Goal: Task Accomplishment & Management: Manage account settings

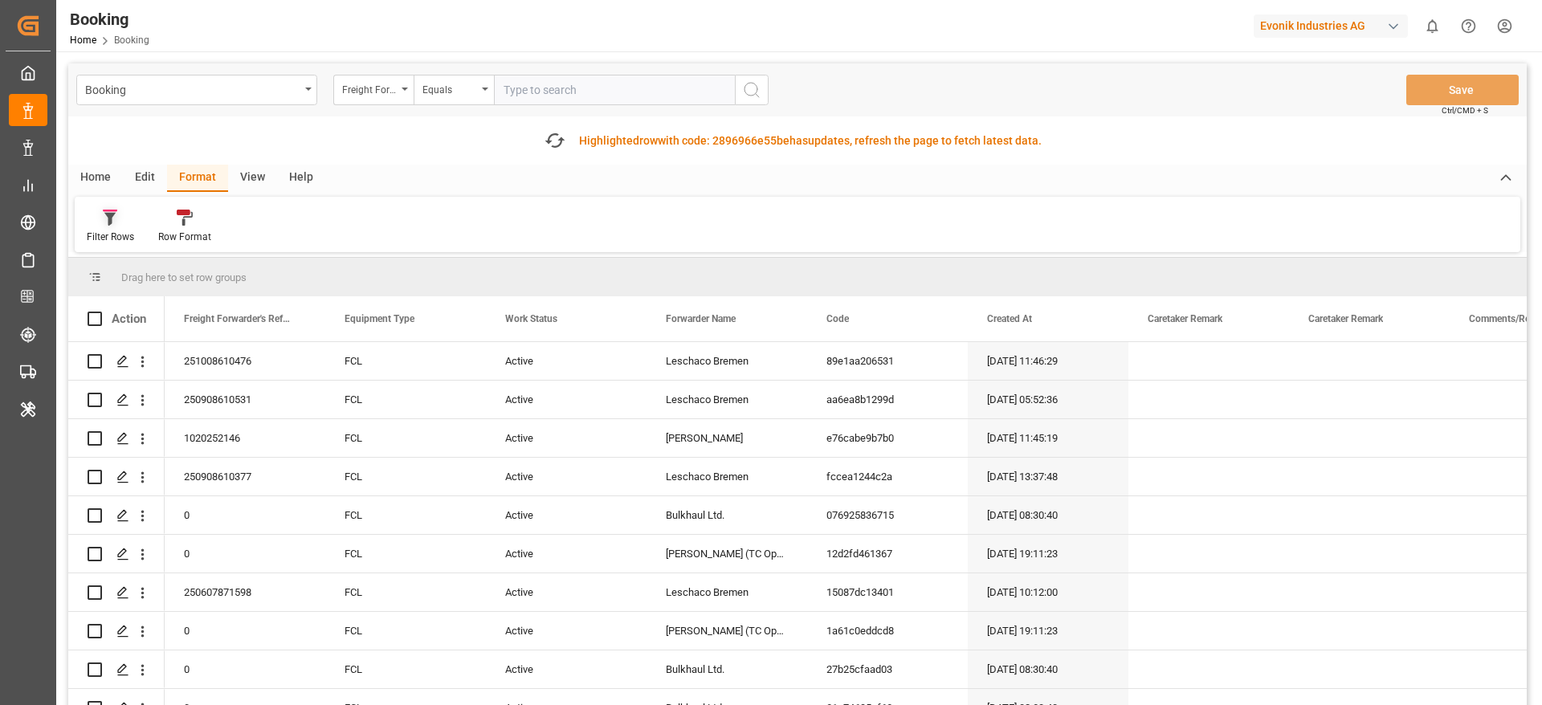
click at [120, 227] on div "Filter Rows" at bounding box center [110, 226] width 71 height 35
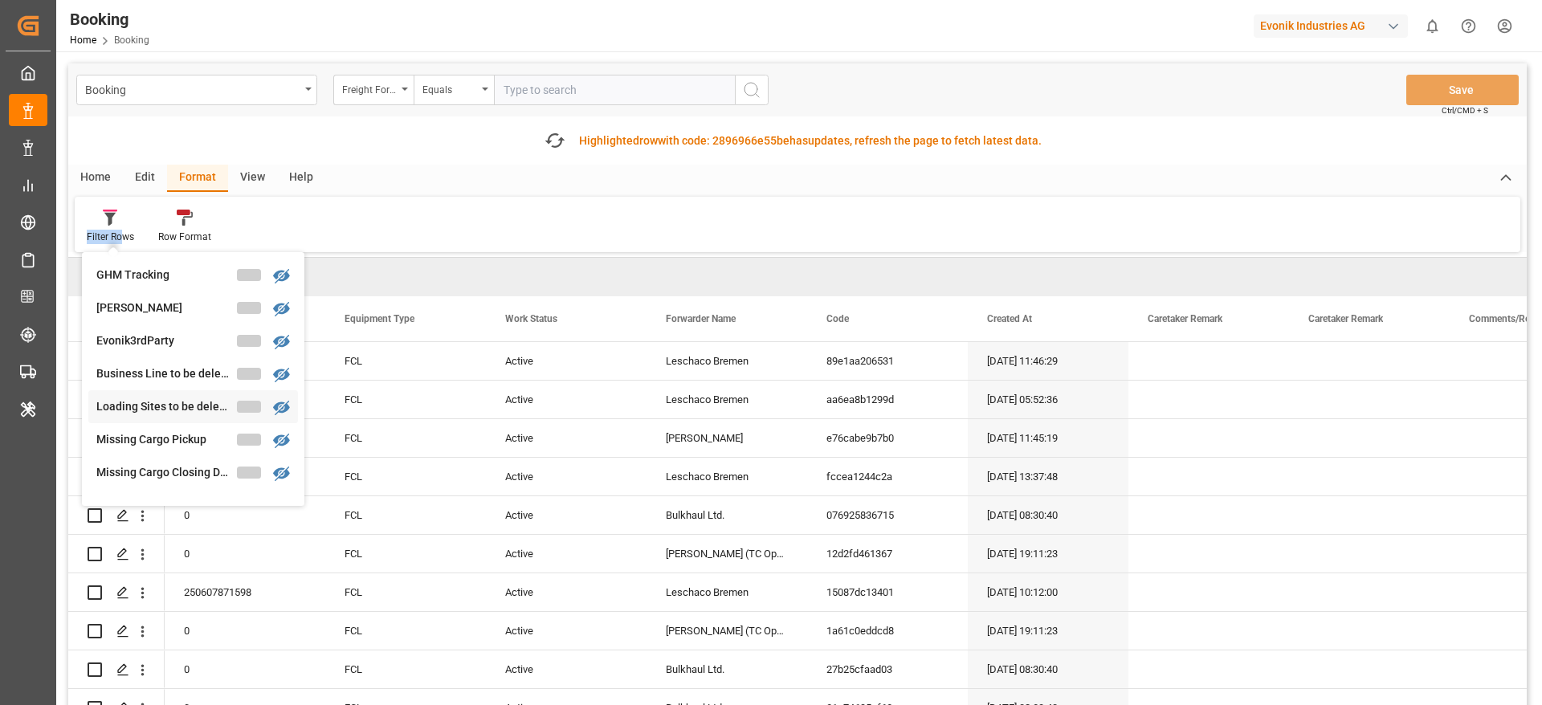
scroll to position [361, 0]
click at [177, 435] on div "Transhipment 1" at bounding box center [166, 440] width 141 height 17
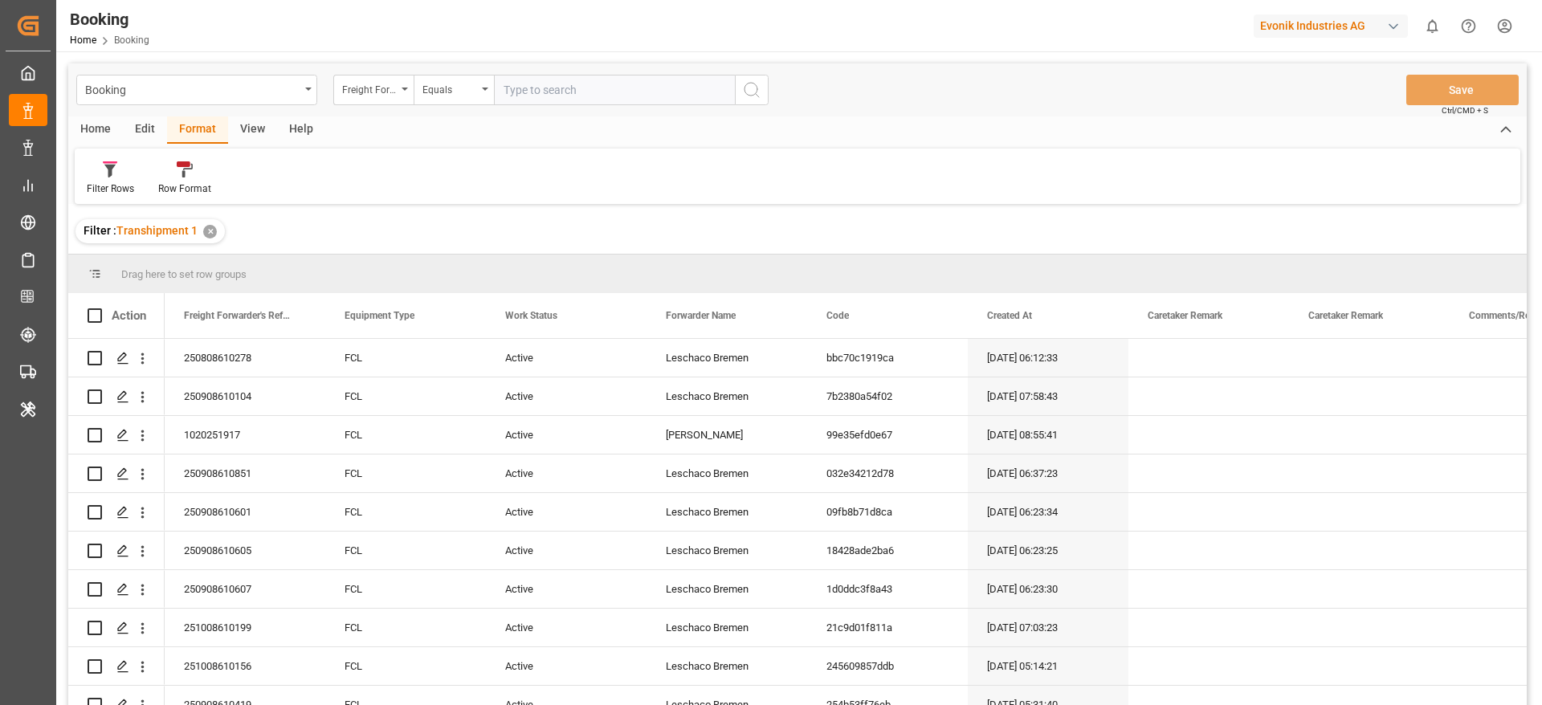
click at [251, 130] on div "View" at bounding box center [252, 129] width 49 height 27
click at [118, 195] on div "Default" at bounding box center [102, 178] width 55 height 35
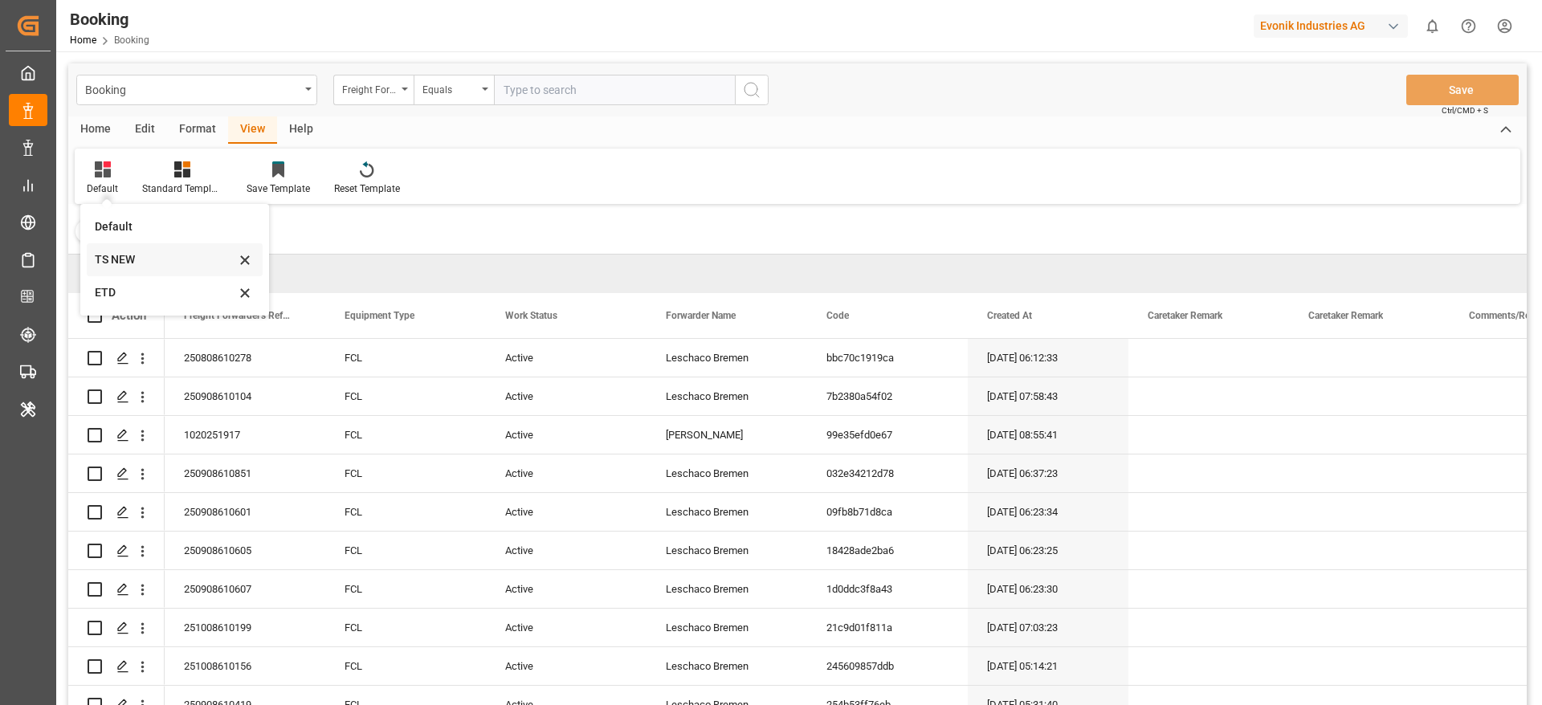
click at [133, 261] on div "TS NEW" at bounding box center [165, 259] width 141 height 17
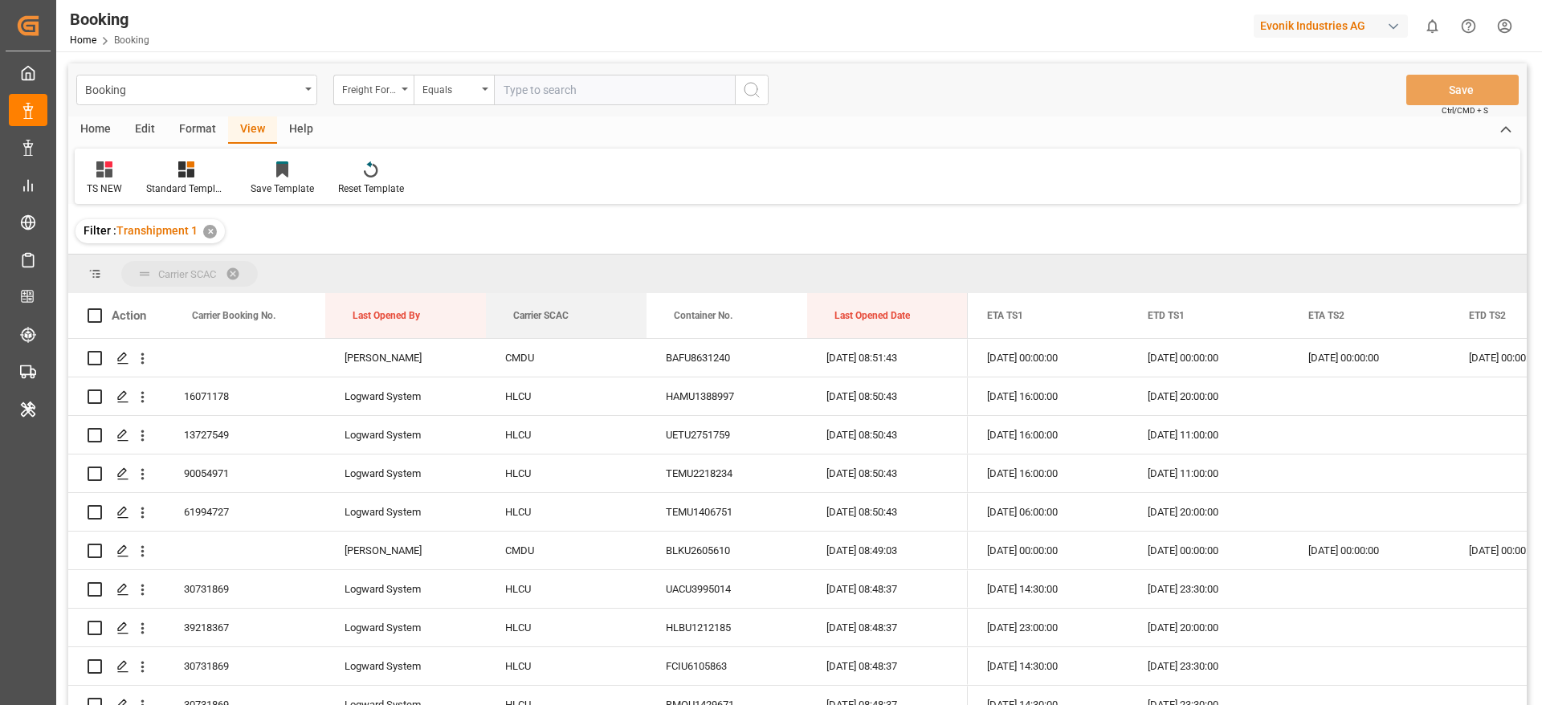
drag, startPoint x: 529, startPoint y: 317, endPoint x: 504, endPoint y: 281, distance: 43.4
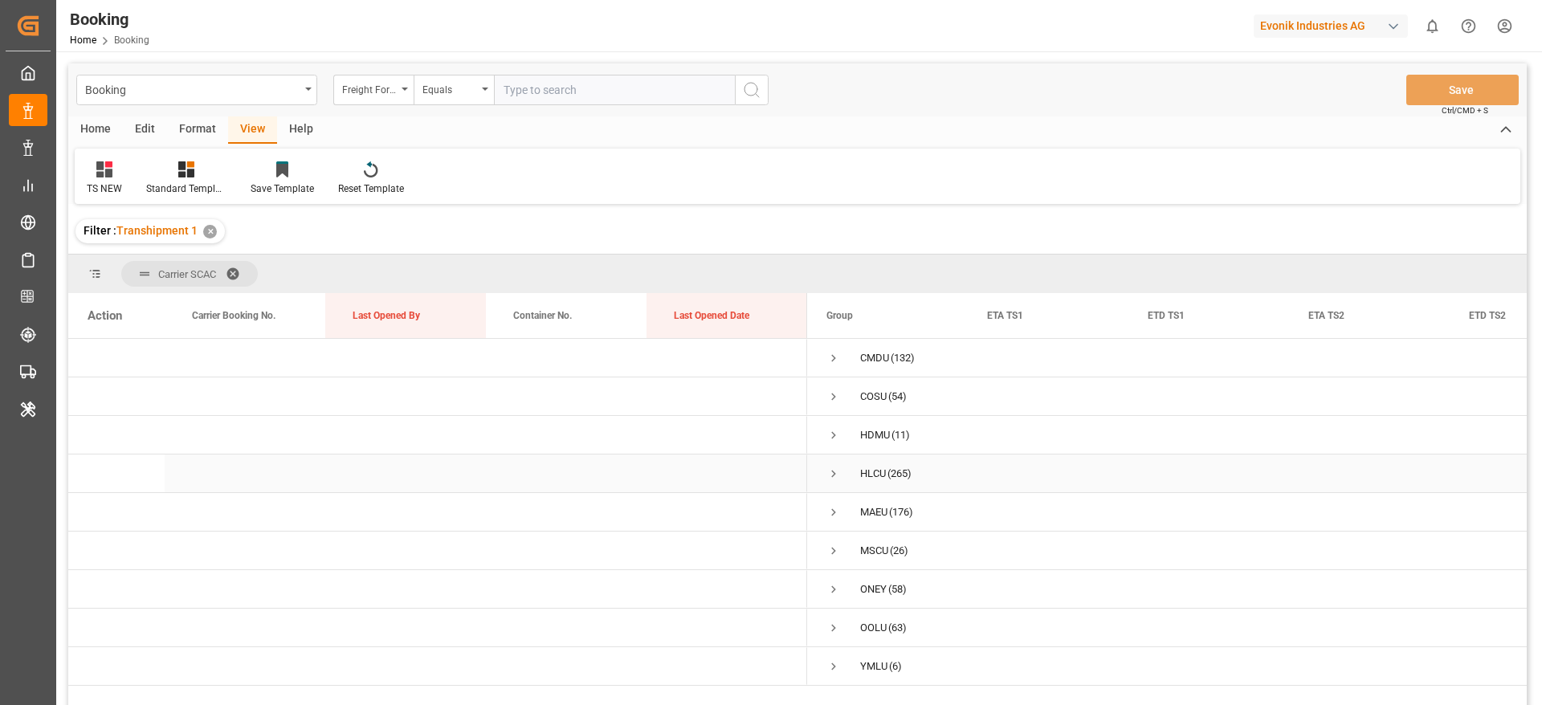
scroll to position [120, 0]
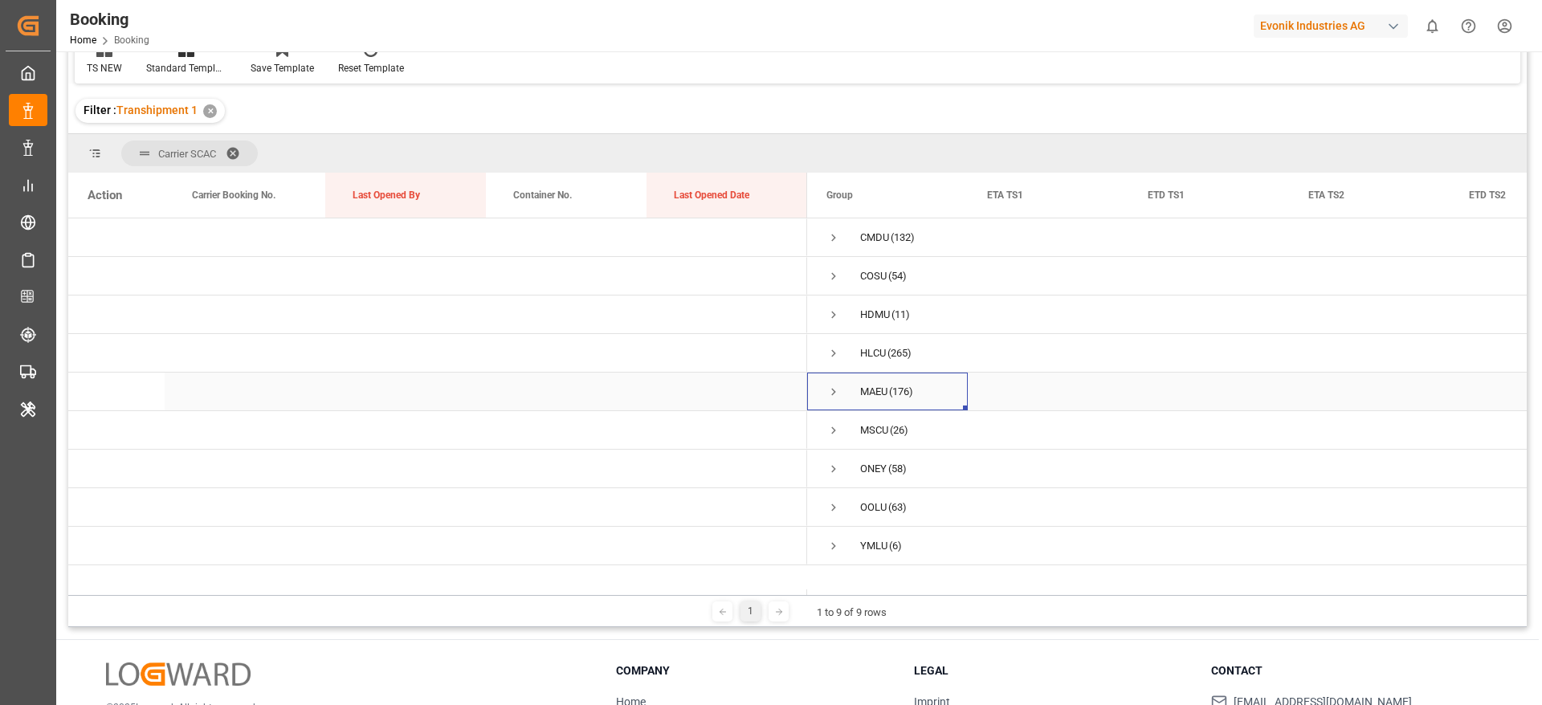
click at [836, 392] on span "Press SPACE to select this row." at bounding box center [834, 392] width 14 height 14
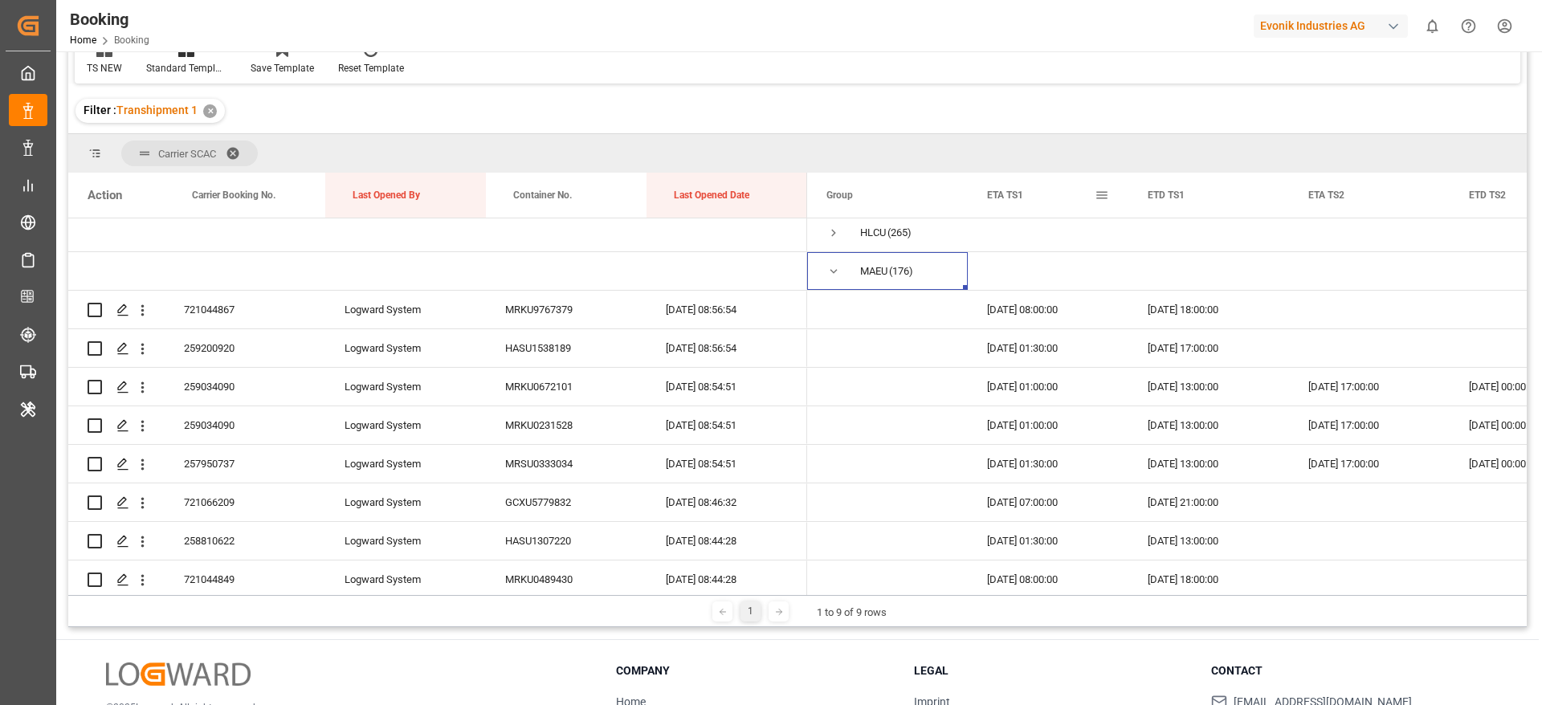
click at [1100, 193] on span at bounding box center [1102, 195] width 14 height 14
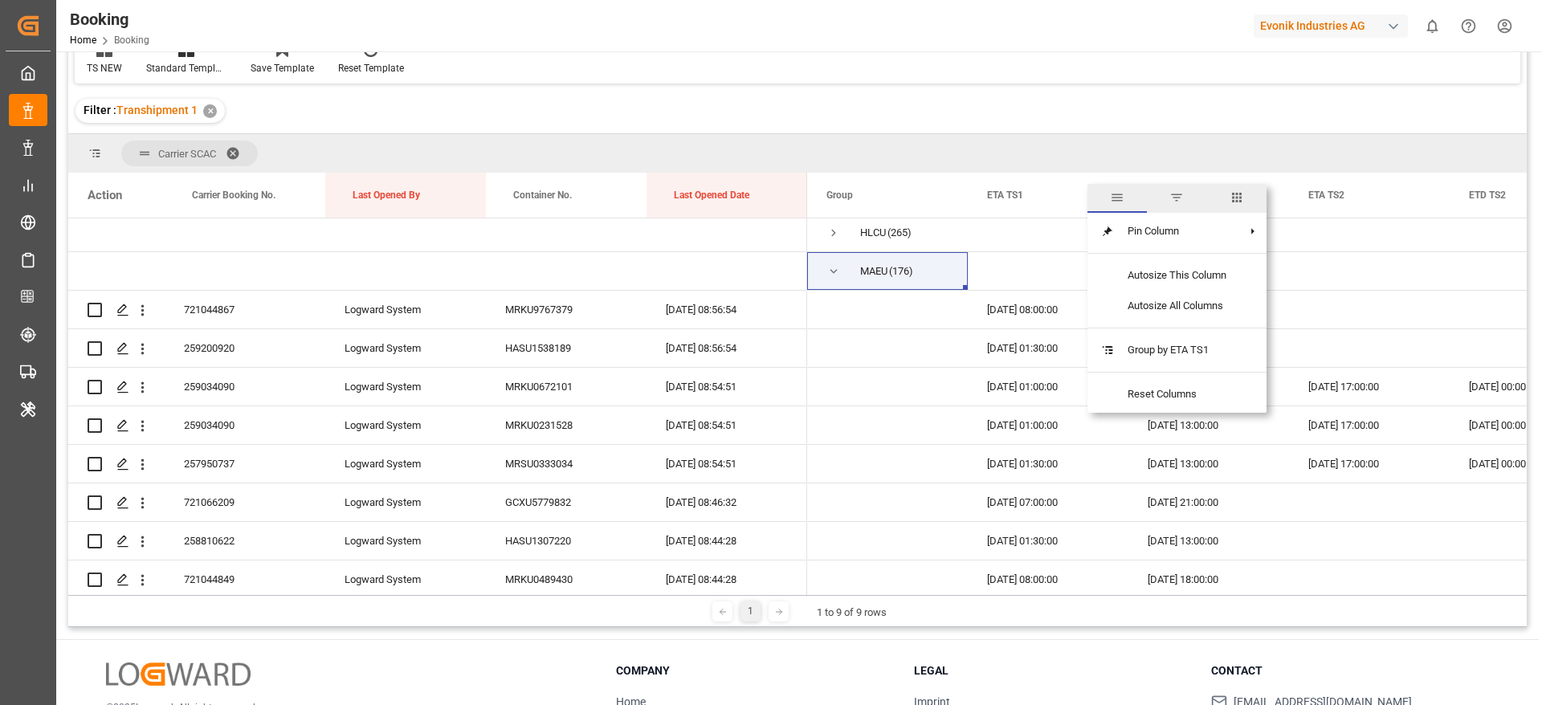
click at [1234, 198] on span "columns" at bounding box center [1237, 197] width 14 height 14
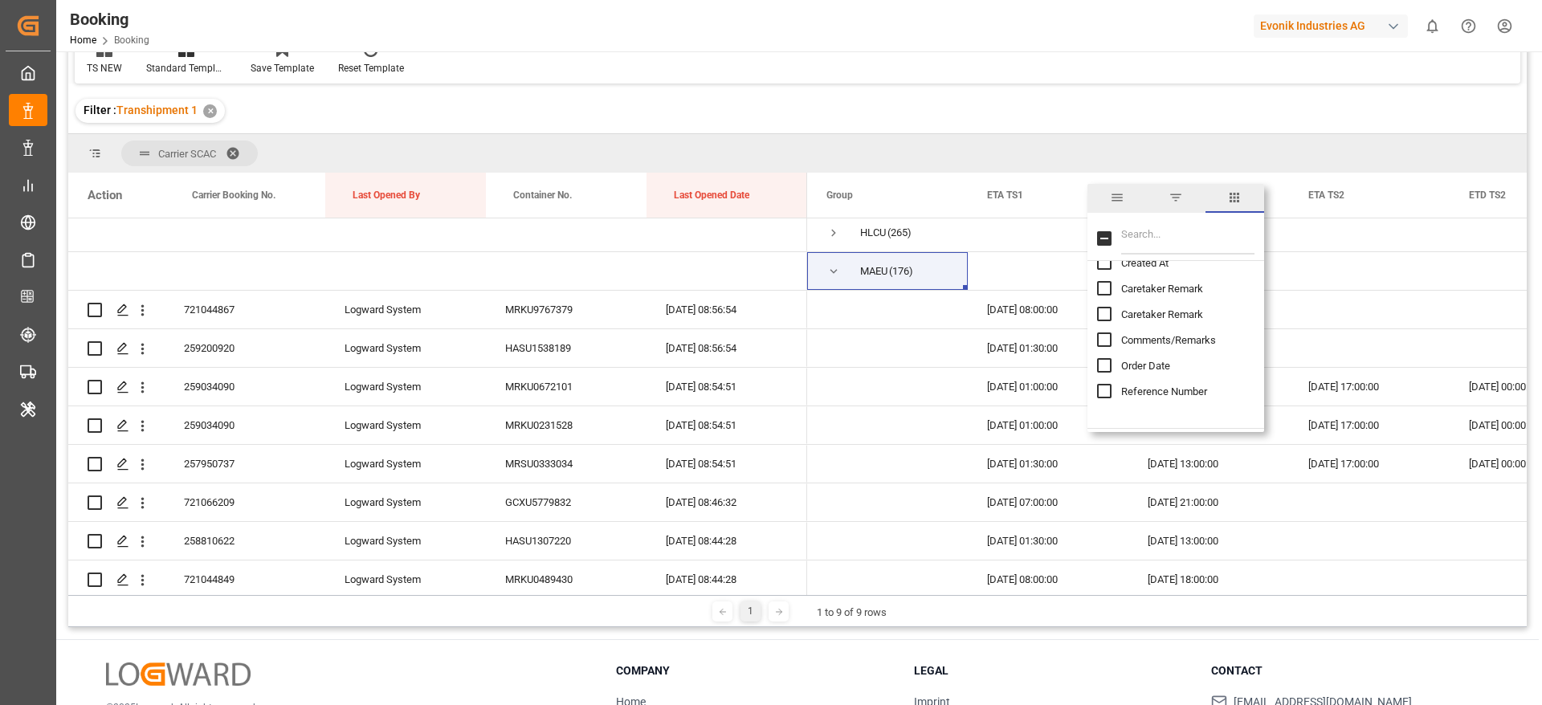
scroll to position [0, 0]
click at [1163, 227] on input "Filter Columns Input" at bounding box center [1187, 239] width 133 height 32
type input "update"
click at [1160, 331] on span "Update Last Opened By" at bounding box center [1174, 332] width 106 height 12
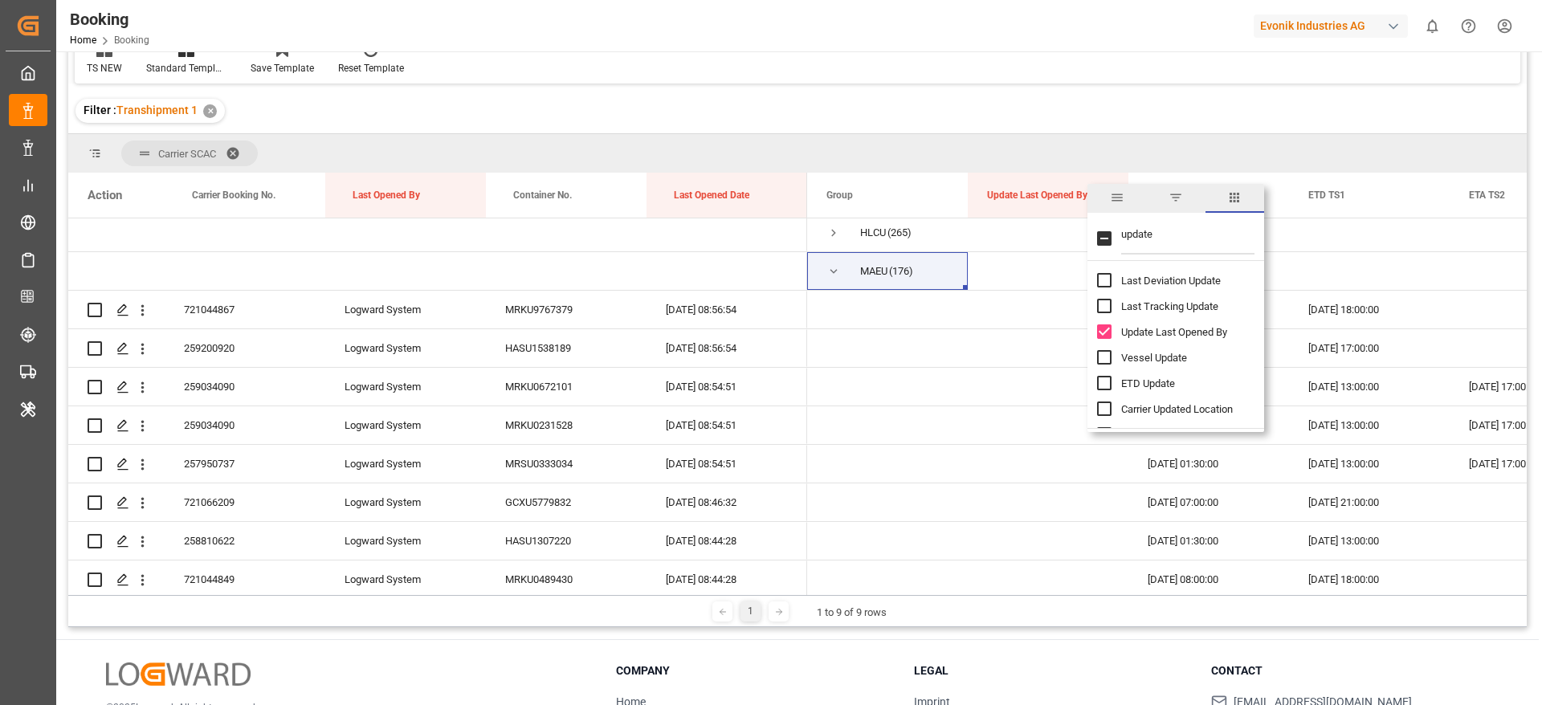
checkbox input "false"
checkbox input "true"
click at [203, 194] on span "Carrier Booking No." at bounding box center [234, 195] width 84 height 11
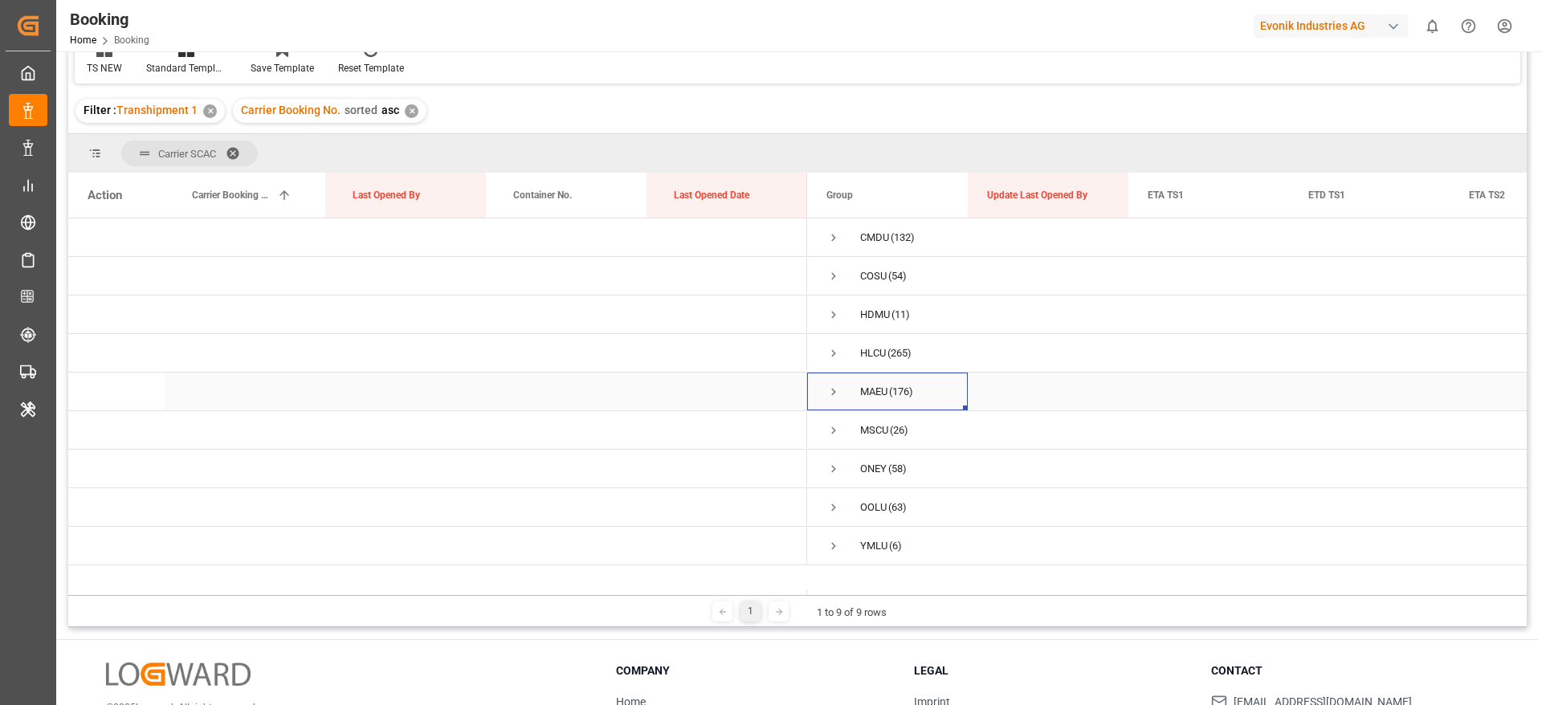
click at [835, 394] on span "Press SPACE to select this row." at bounding box center [834, 392] width 14 height 14
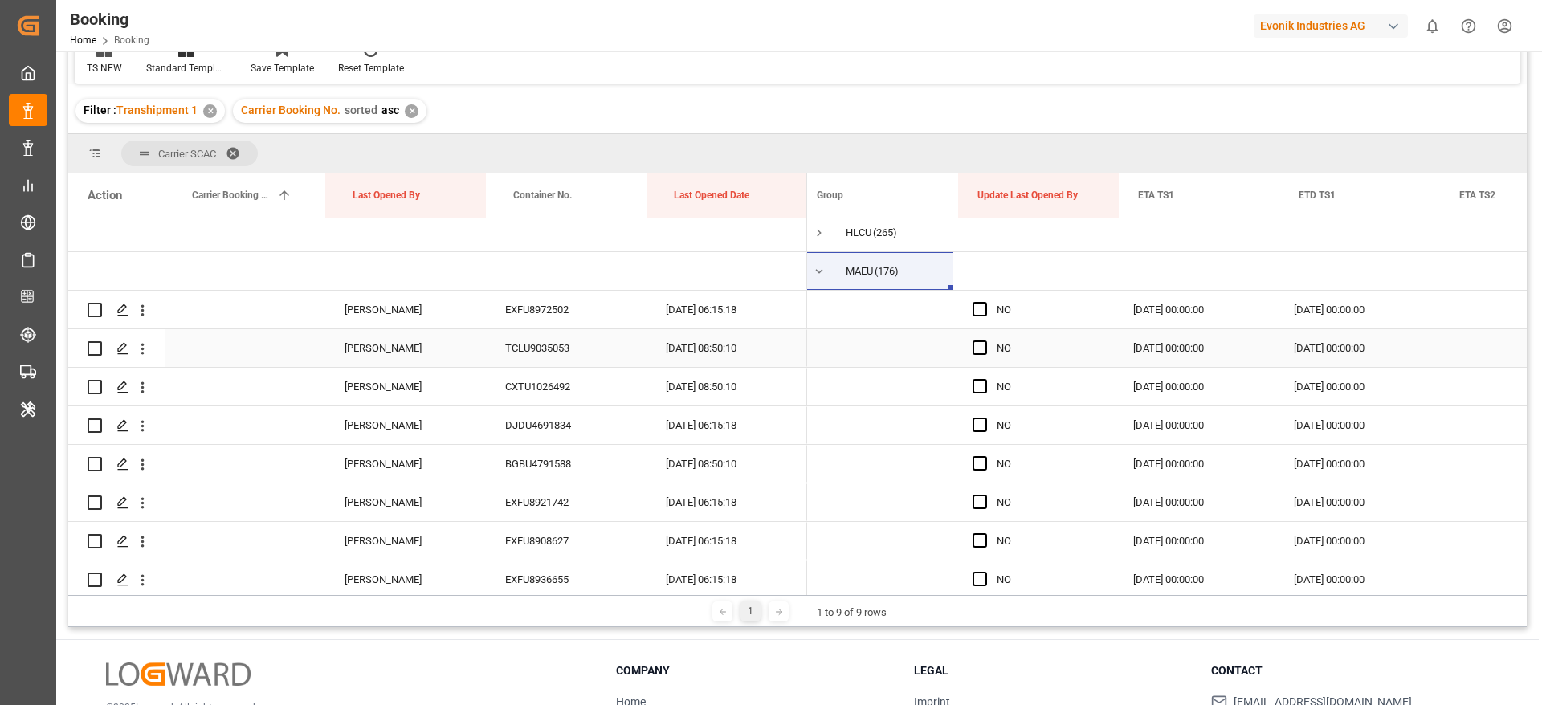
scroll to position [0, 9]
click at [557, 312] on div "EXFU8972502" at bounding box center [566, 310] width 161 height 38
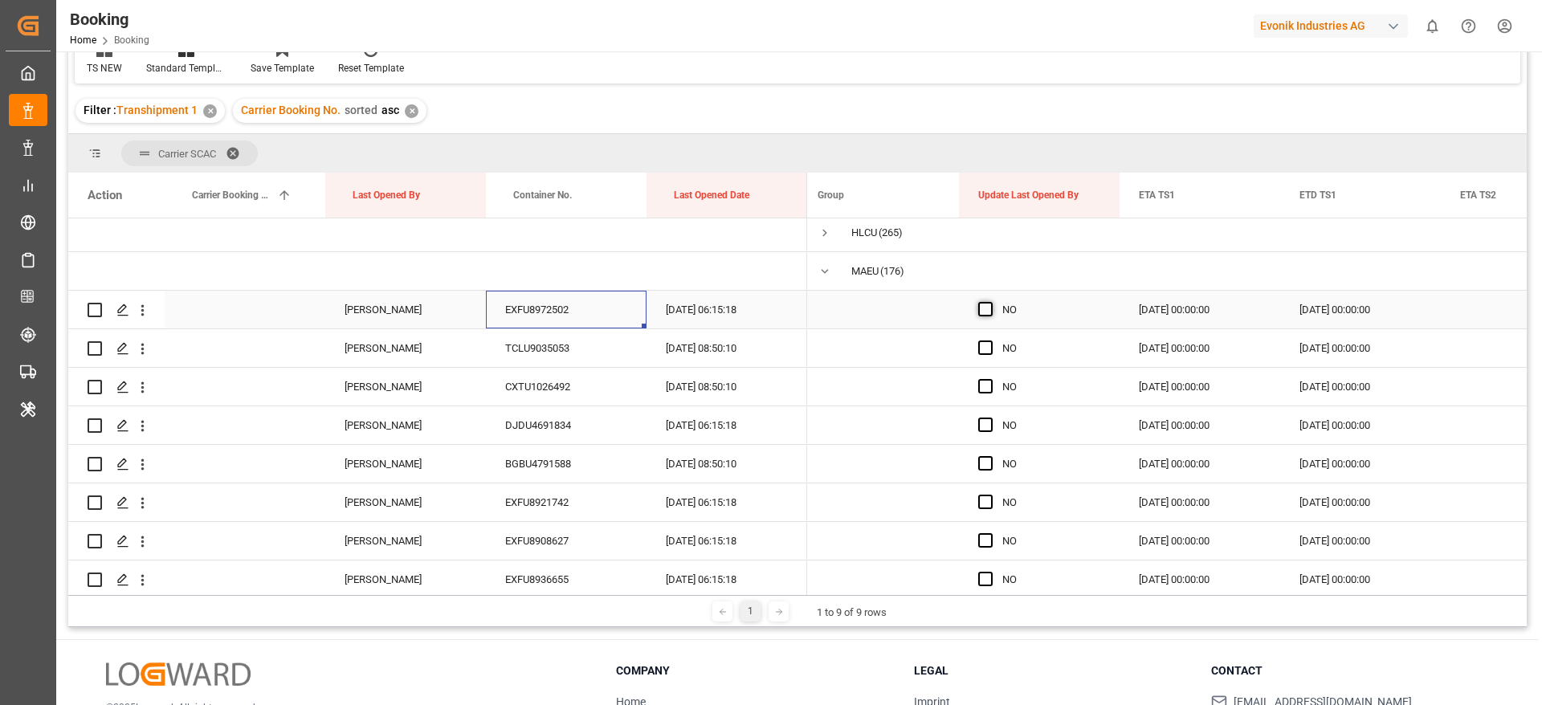
click at [980, 307] on span "Press SPACE to select this row." at bounding box center [985, 309] width 14 height 14
click at [990, 302] on input "Press SPACE to select this row." at bounding box center [990, 302] width 0 height 0
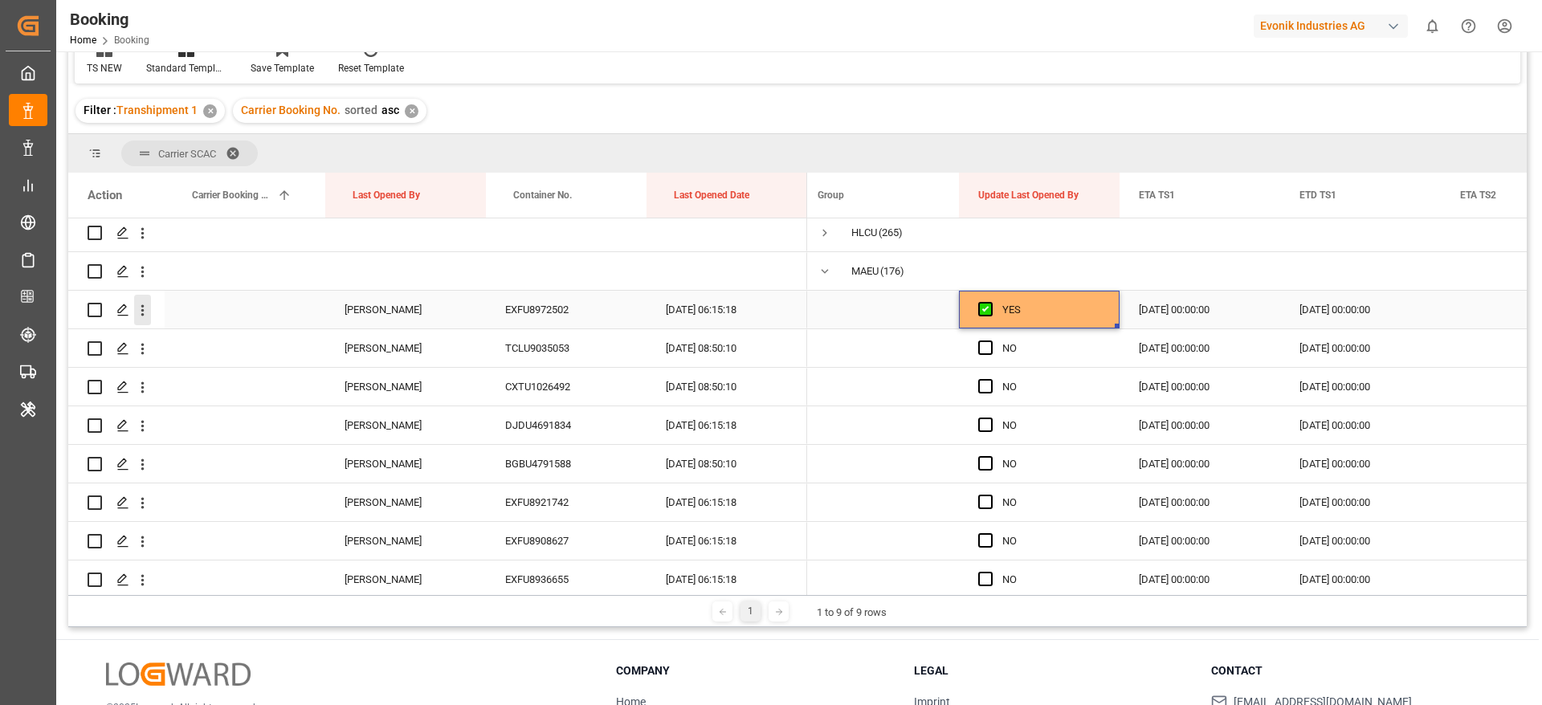
click at [146, 314] on icon "open menu" at bounding box center [142, 310] width 17 height 17
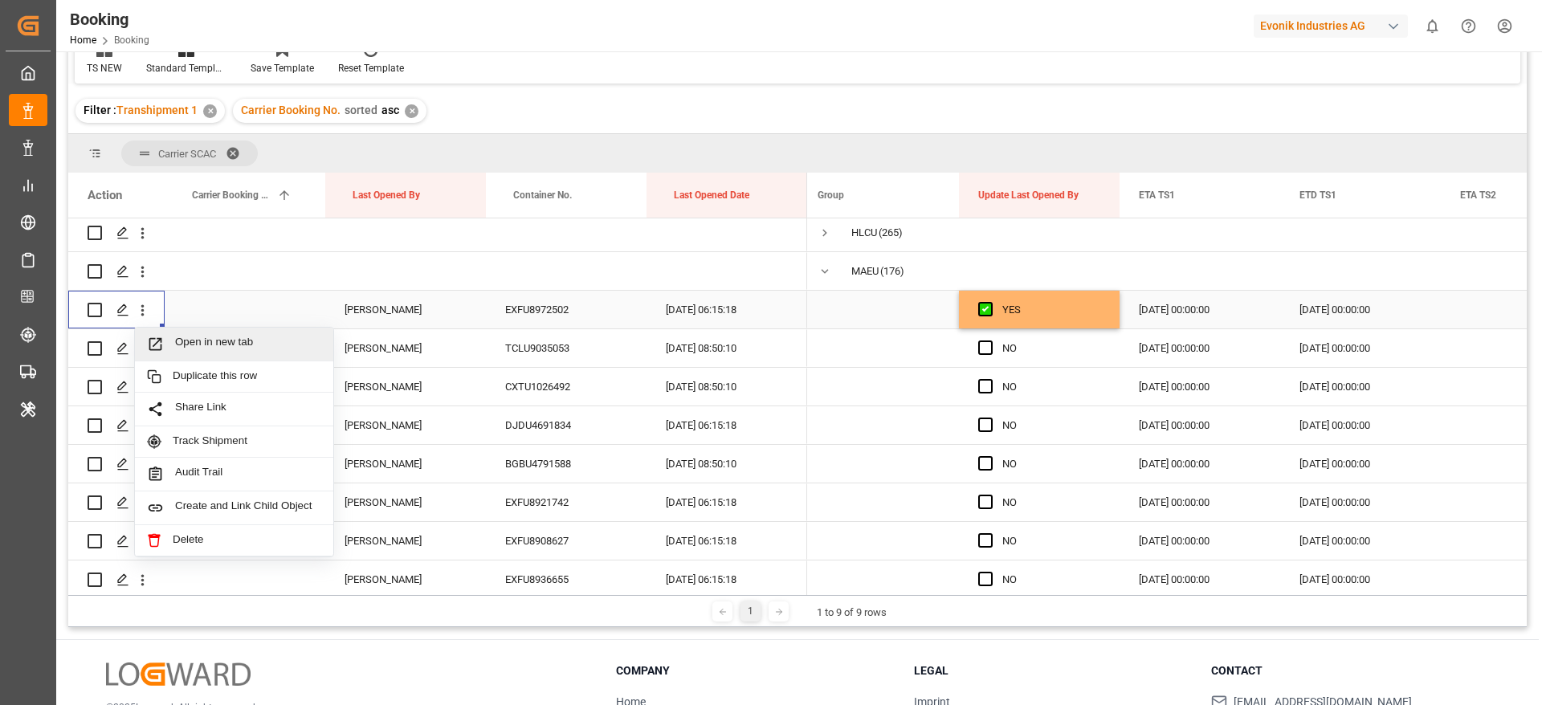
click at [271, 347] on span "Open in new tab" at bounding box center [248, 344] width 146 height 17
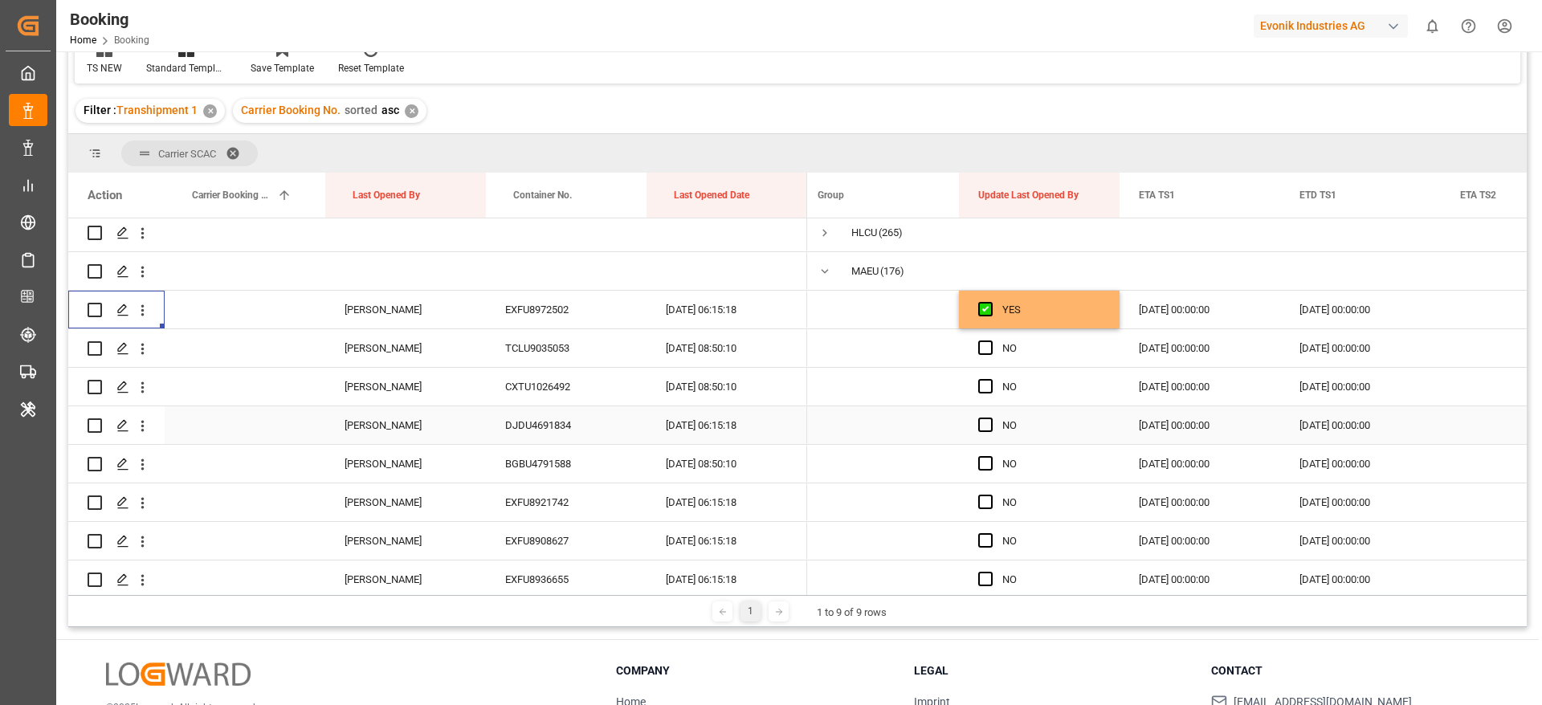
click at [517, 418] on div "DJDU4691834" at bounding box center [566, 425] width 161 height 38
click at [986, 427] on span "Press SPACE to select this row." at bounding box center [985, 425] width 14 height 14
click at [990, 418] on input "Press SPACE to select this row." at bounding box center [990, 418] width 0 height 0
click at [489, 353] on div "TCLU9035053" at bounding box center [566, 348] width 161 height 38
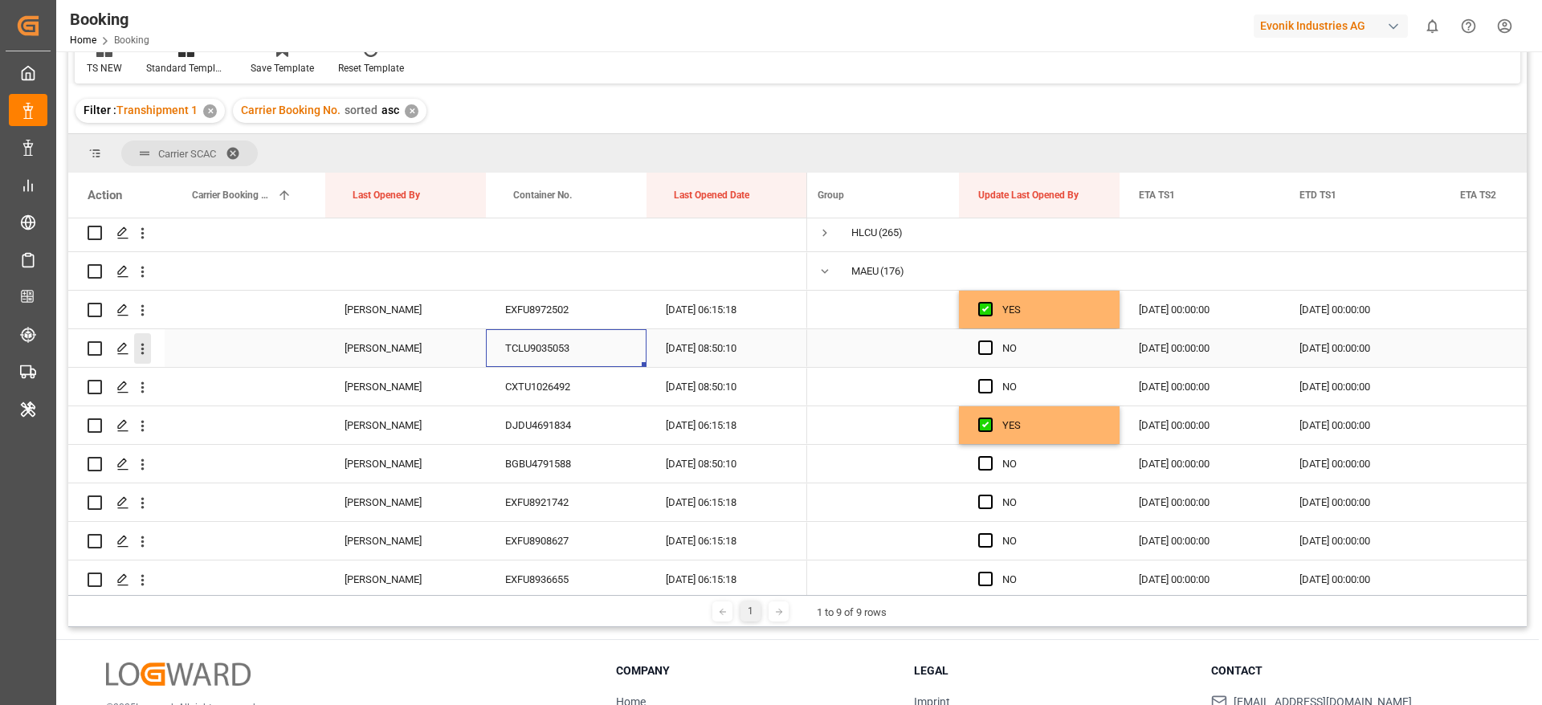
click at [141, 350] on icon "open menu" at bounding box center [142, 349] width 17 height 17
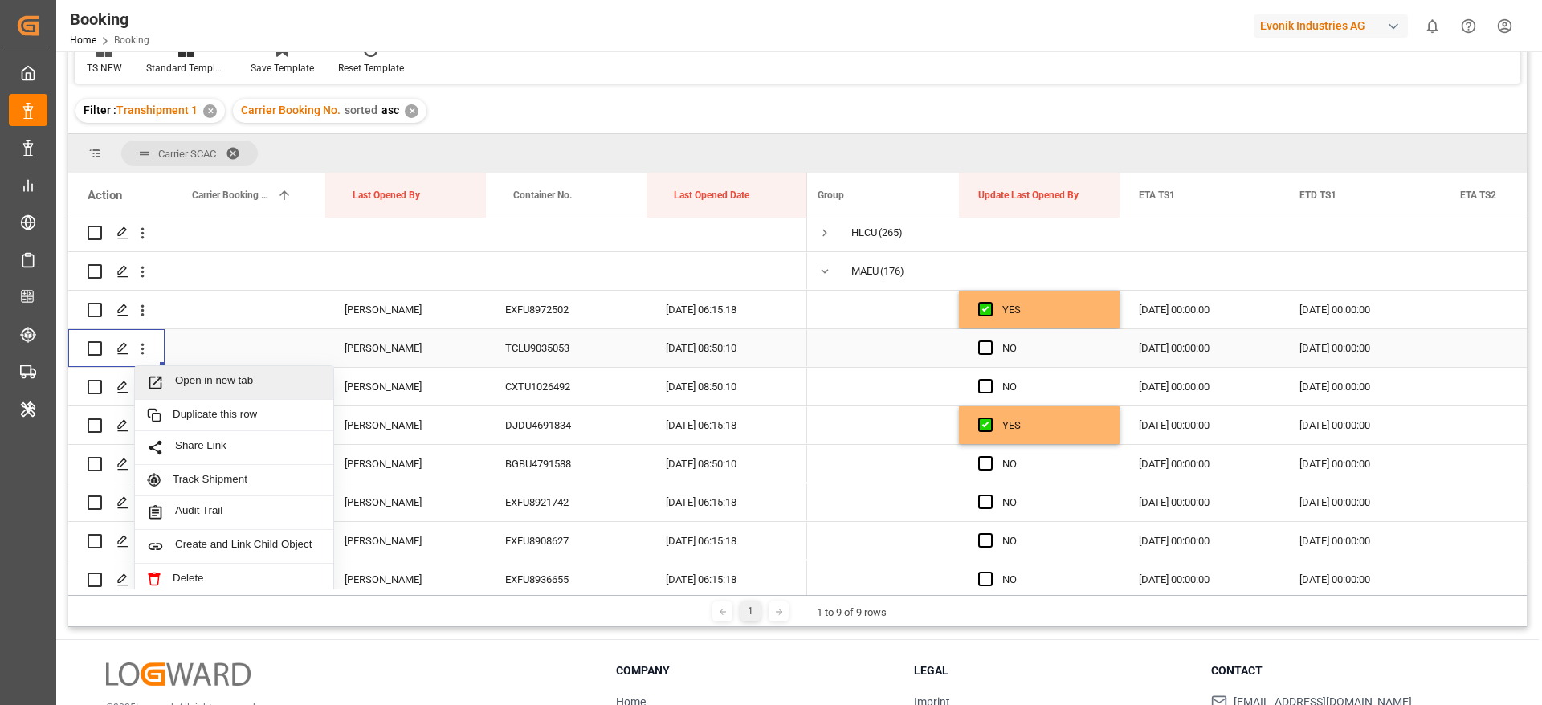
click at [261, 378] on span "Open in new tab" at bounding box center [248, 382] width 146 height 17
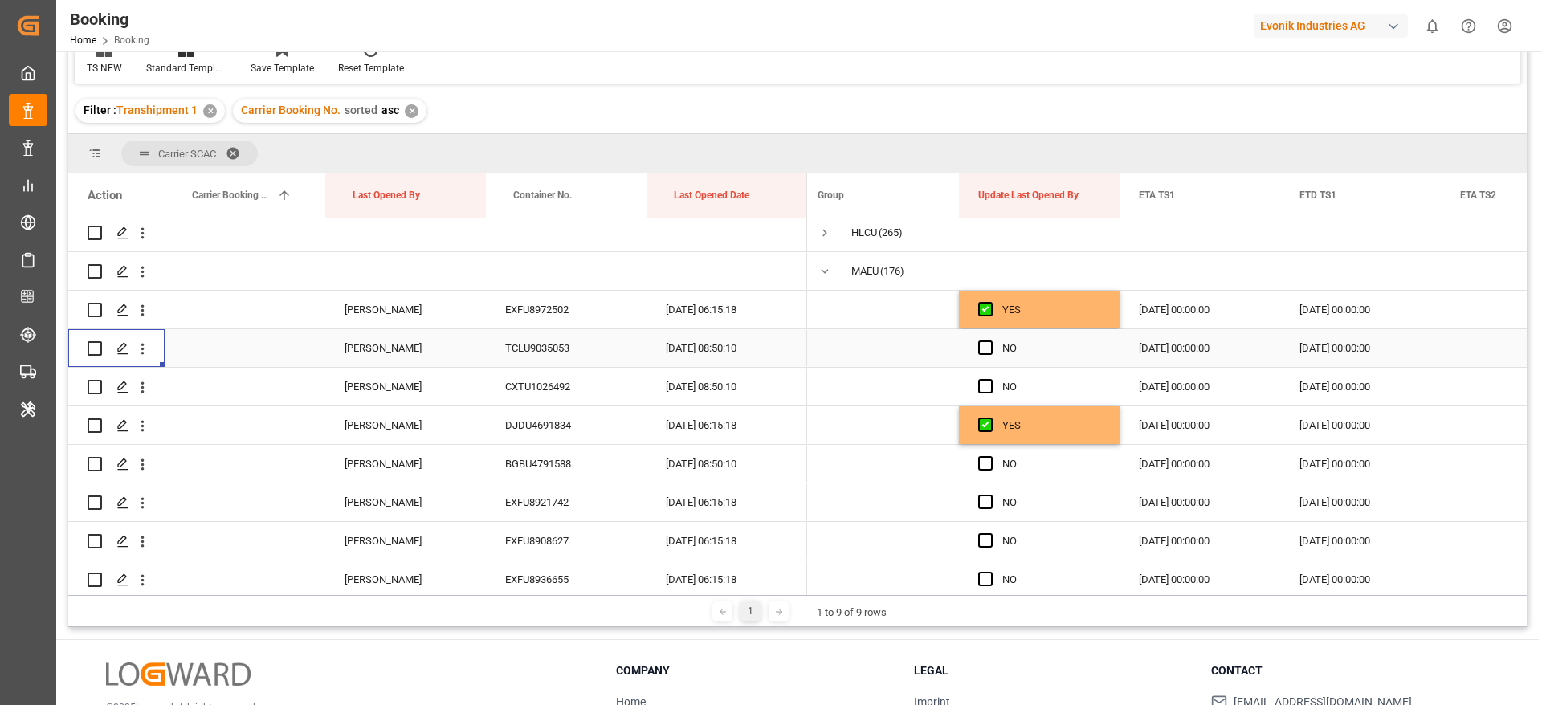
click at [969, 345] on div "NO" at bounding box center [1039, 348] width 161 height 38
click at [978, 344] on span "Press SPACE to select this row." at bounding box center [985, 348] width 14 height 14
click at [990, 341] on input "Press SPACE to select this row." at bounding box center [990, 341] width 0 height 0
click at [982, 386] on span "Press SPACE to select this row." at bounding box center [985, 386] width 14 height 14
click at [990, 379] on input "Press SPACE to select this row." at bounding box center [990, 379] width 0 height 0
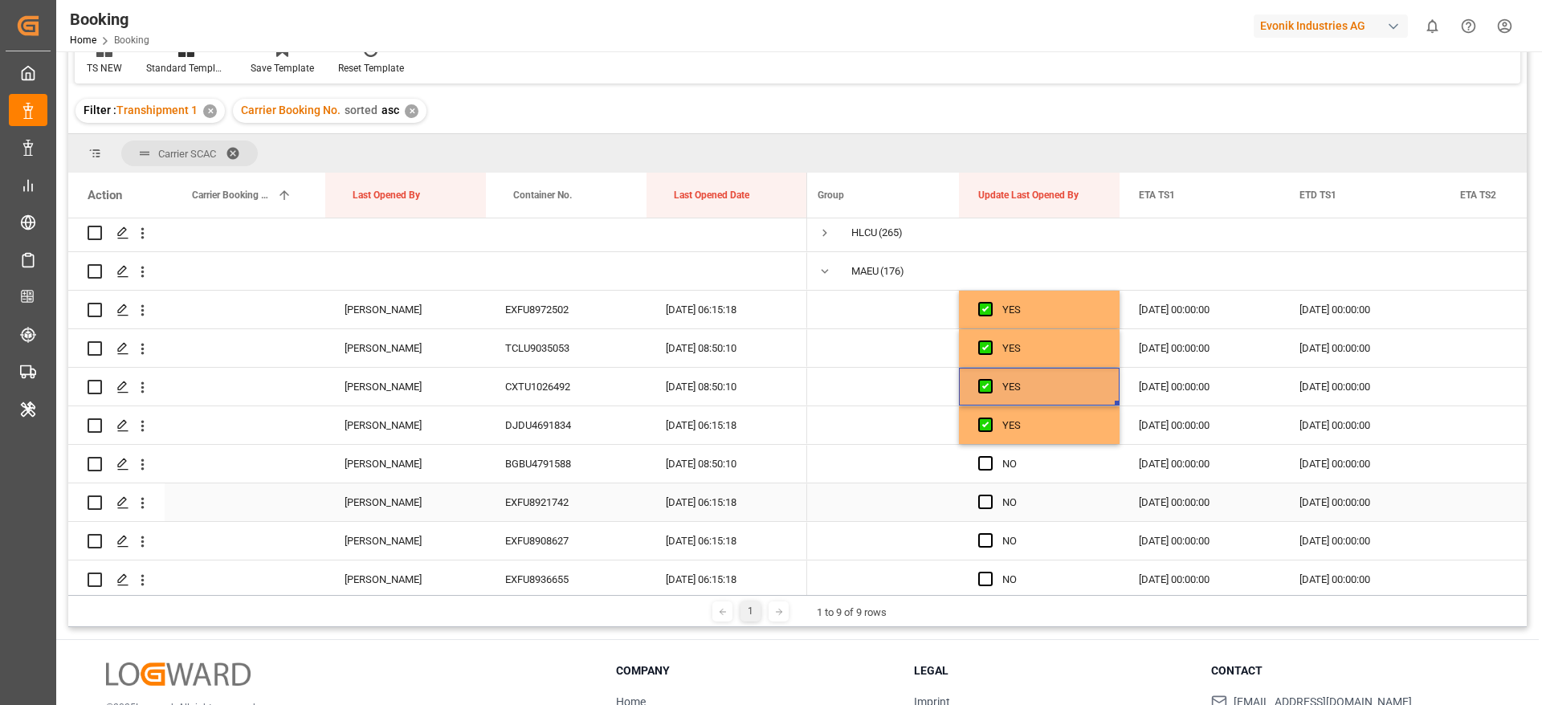
scroll to position [241, 0]
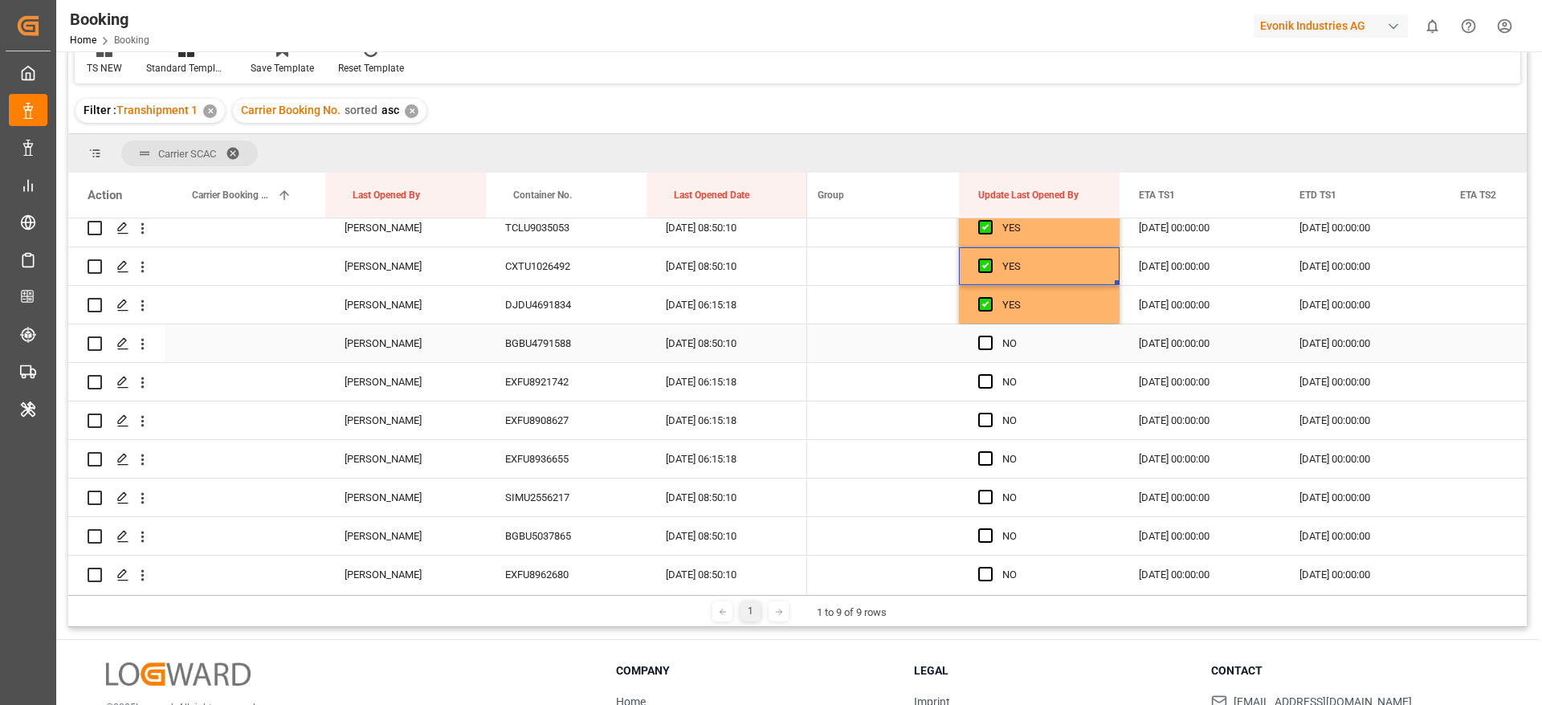
drag, startPoint x: 982, startPoint y: 339, endPoint x: 987, endPoint y: 355, distance: 16.8
click at [982, 340] on span "Press SPACE to select this row." at bounding box center [985, 343] width 14 height 14
click at [990, 336] on input "Press SPACE to select this row." at bounding box center [990, 336] width 0 height 0
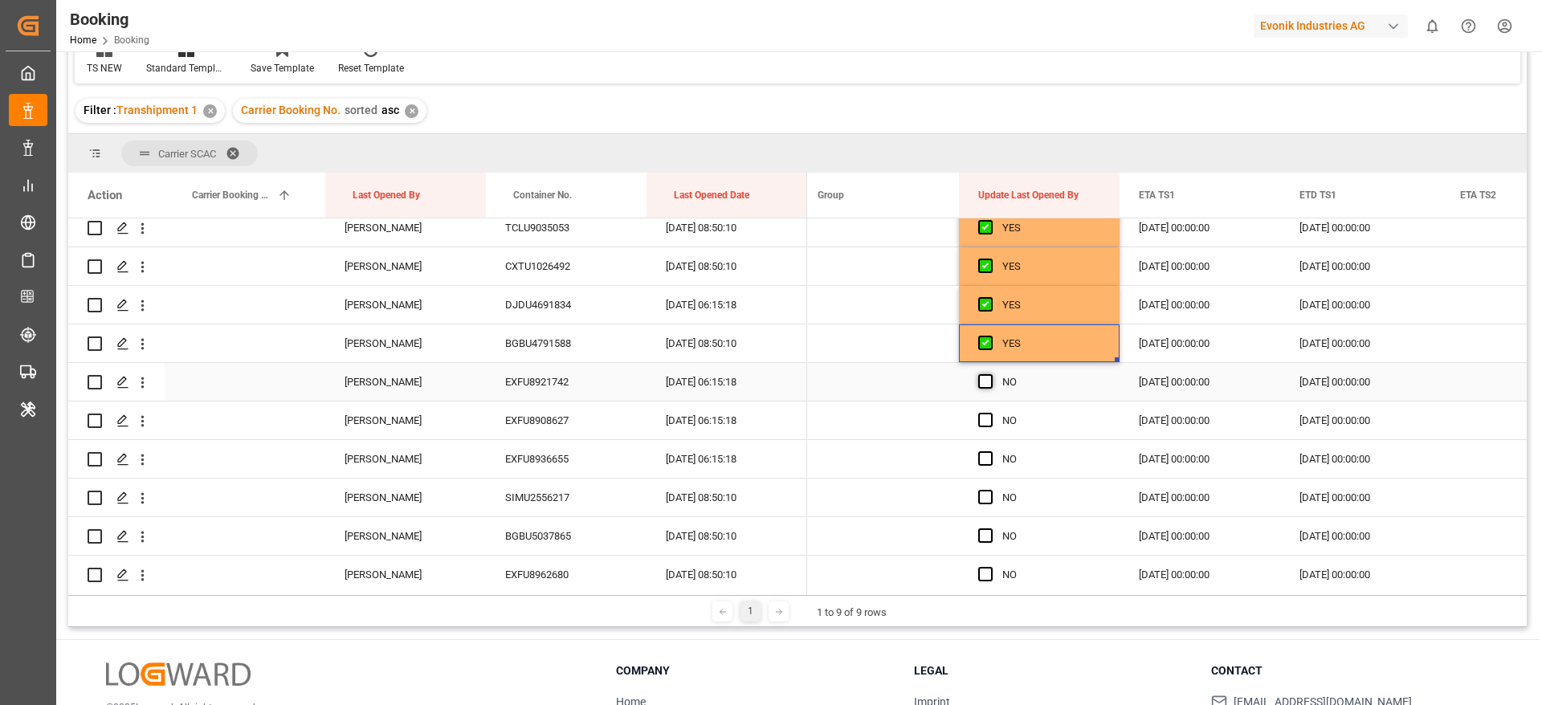
click at [990, 387] on span "Press SPACE to select this row." at bounding box center [985, 381] width 14 height 14
click at [990, 374] on input "Press SPACE to select this row." at bounding box center [990, 374] width 0 height 0
click at [988, 420] on span "Press SPACE to select this row." at bounding box center [985, 420] width 14 height 14
click at [990, 413] on input "Press SPACE to select this row." at bounding box center [990, 413] width 0 height 0
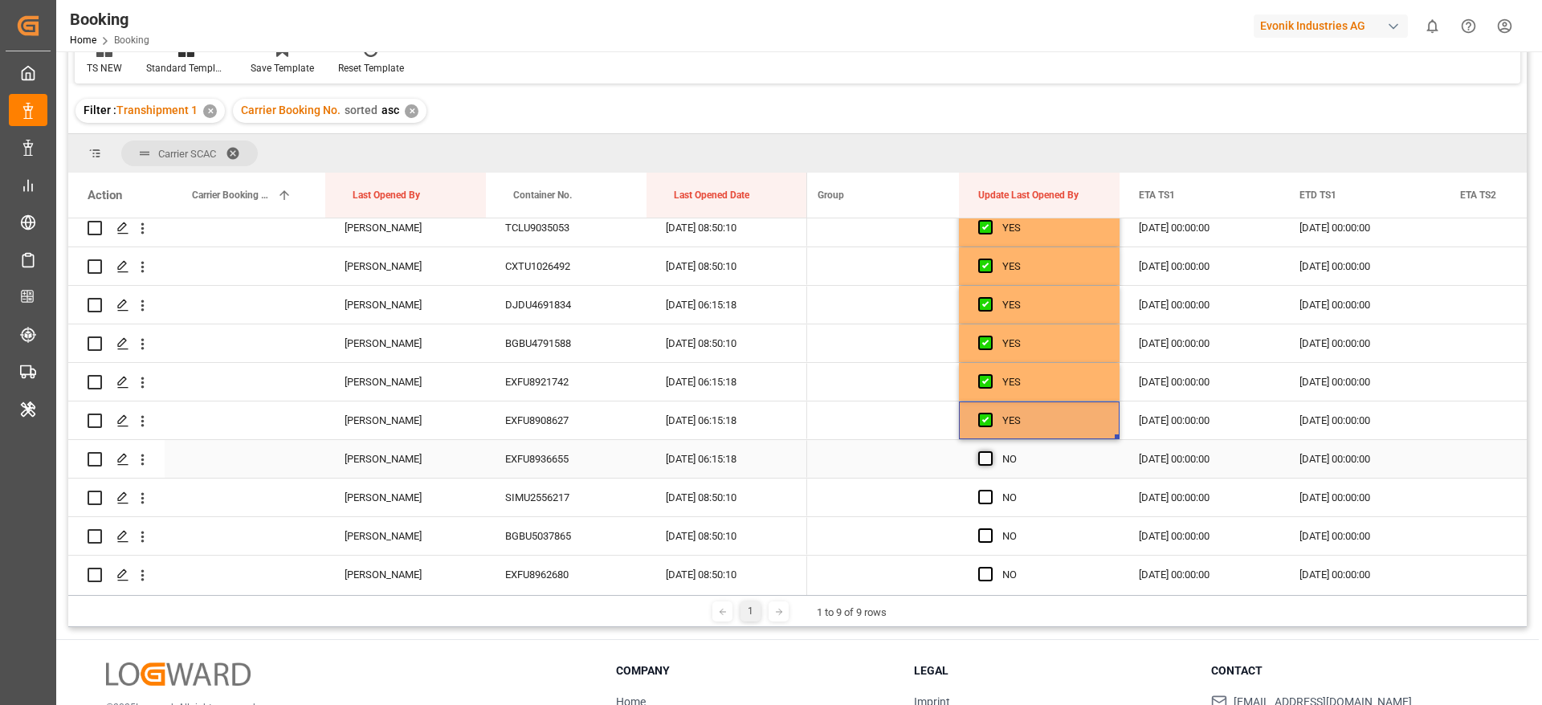
click at [988, 459] on span "Press SPACE to select this row." at bounding box center [985, 458] width 14 height 14
click at [990, 451] on input "Press SPACE to select this row." at bounding box center [990, 451] width 0 height 0
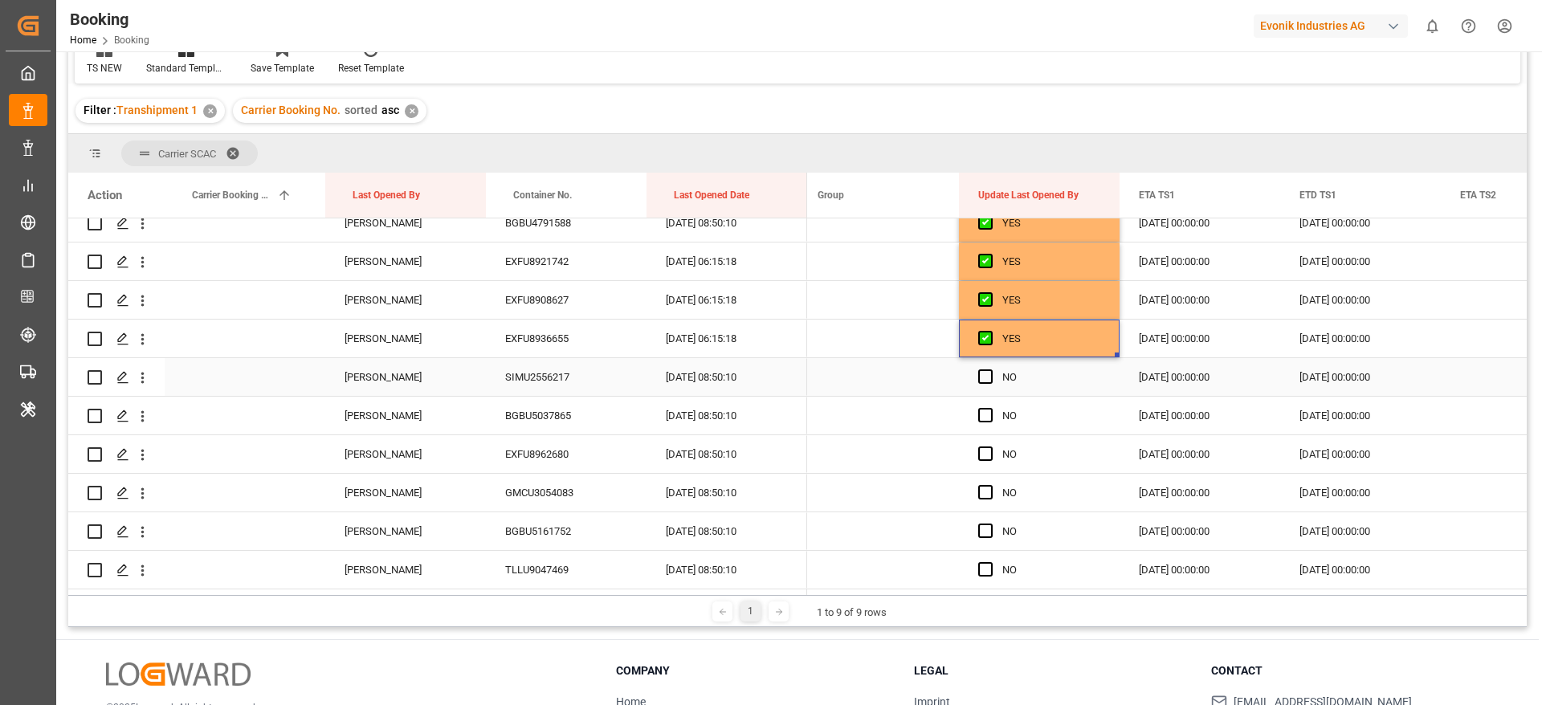
click at [993, 374] on div "Press SPACE to select this row." at bounding box center [990, 377] width 24 height 37
click at [986, 420] on span "Press SPACE to select this row." at bounding box center [985, 415] width 14 height 14
click at [990, 408] on input "Press SPACE to select this row." at bounding box center [990, 408] width 0 height 0
click at [984, 381] on span "Press SPACE to select this row." at bounding box center [985, 376] width 14 height 14
click at [990, 369] on input "Press SPACE to select this row." at bounding box center [990, 369] width 0 height 0
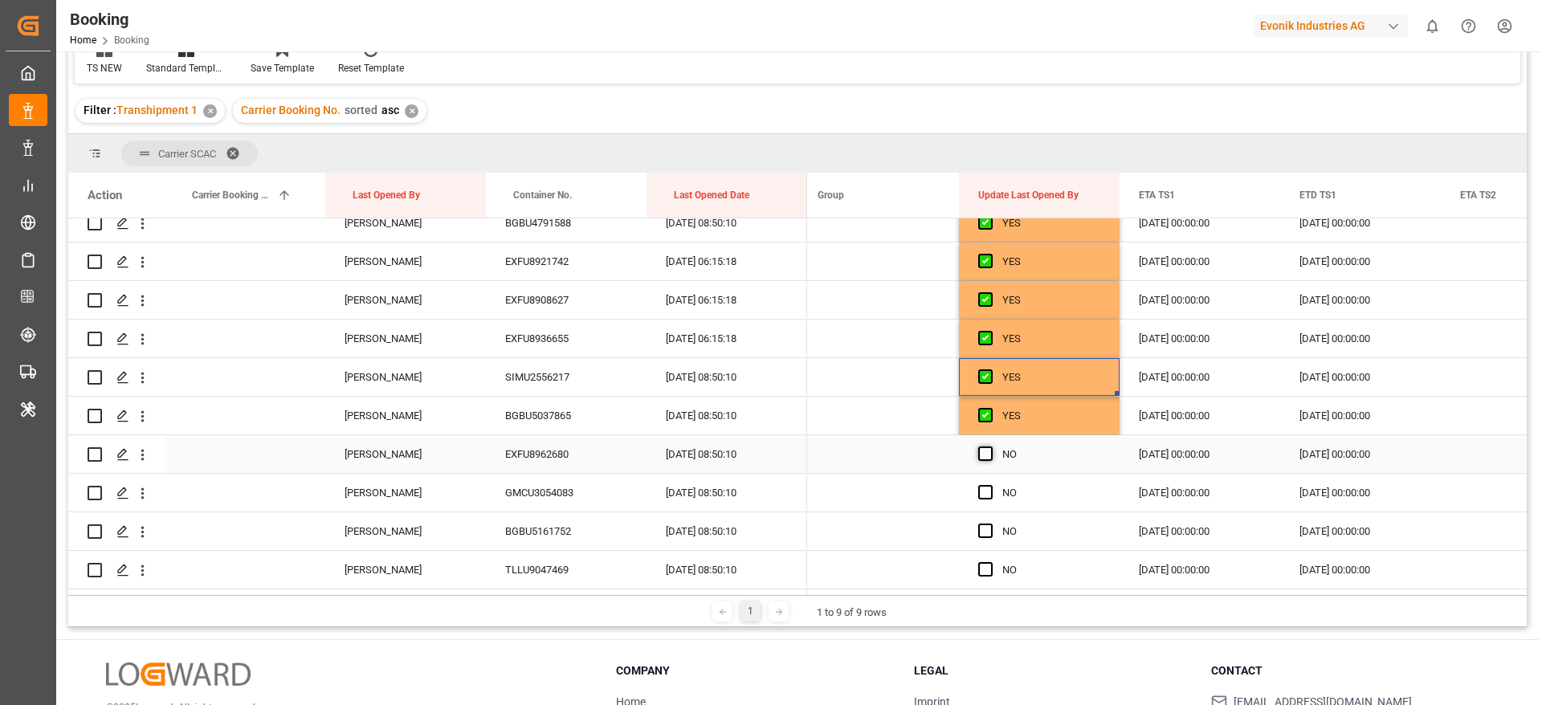
click at [986, 459] on span "Press SPACE to select this row." at bounding box center [985, 454] width 14 height 14
click at [990, 447] on input "Press SPACE to select this row." at bounding box center [990, 447] width 0 height 0
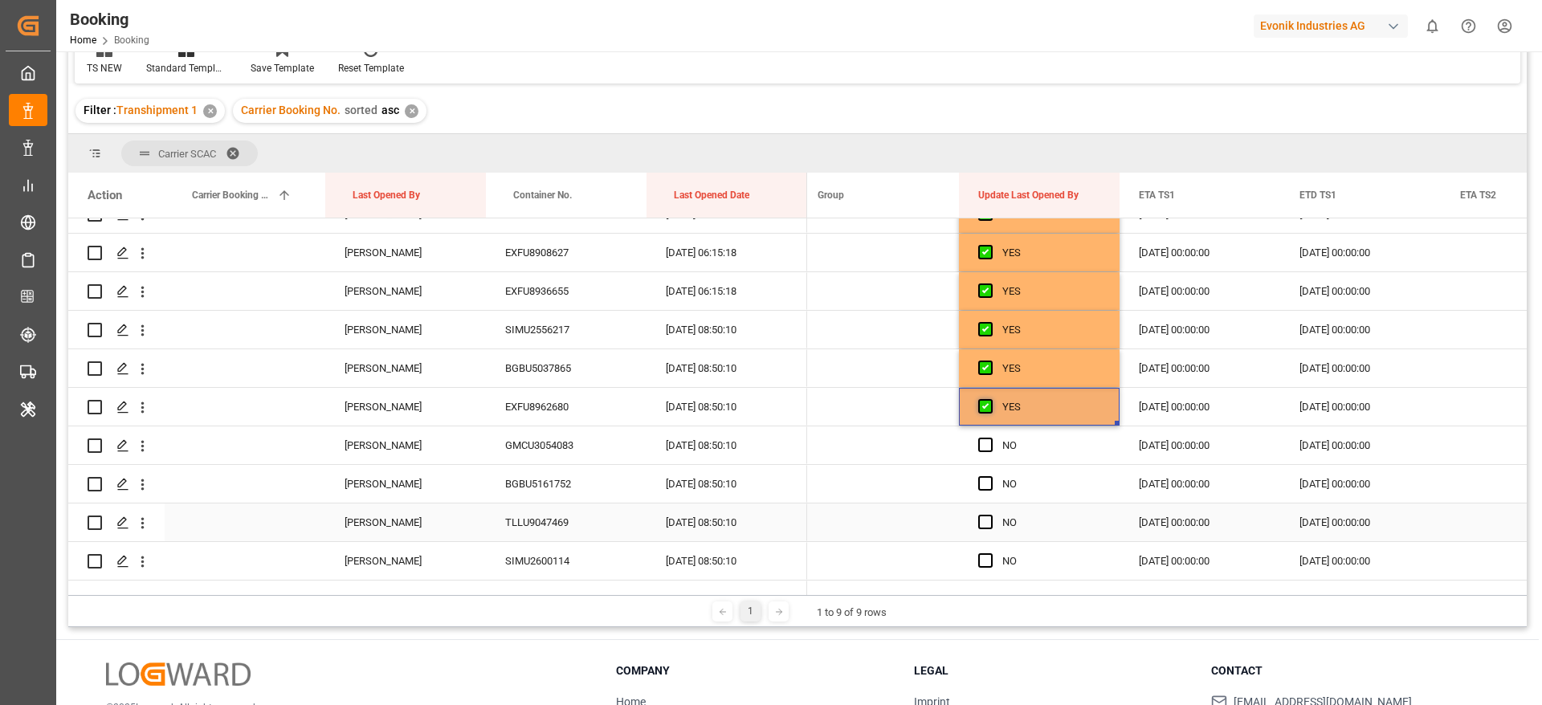
scroll to position [482, 0]
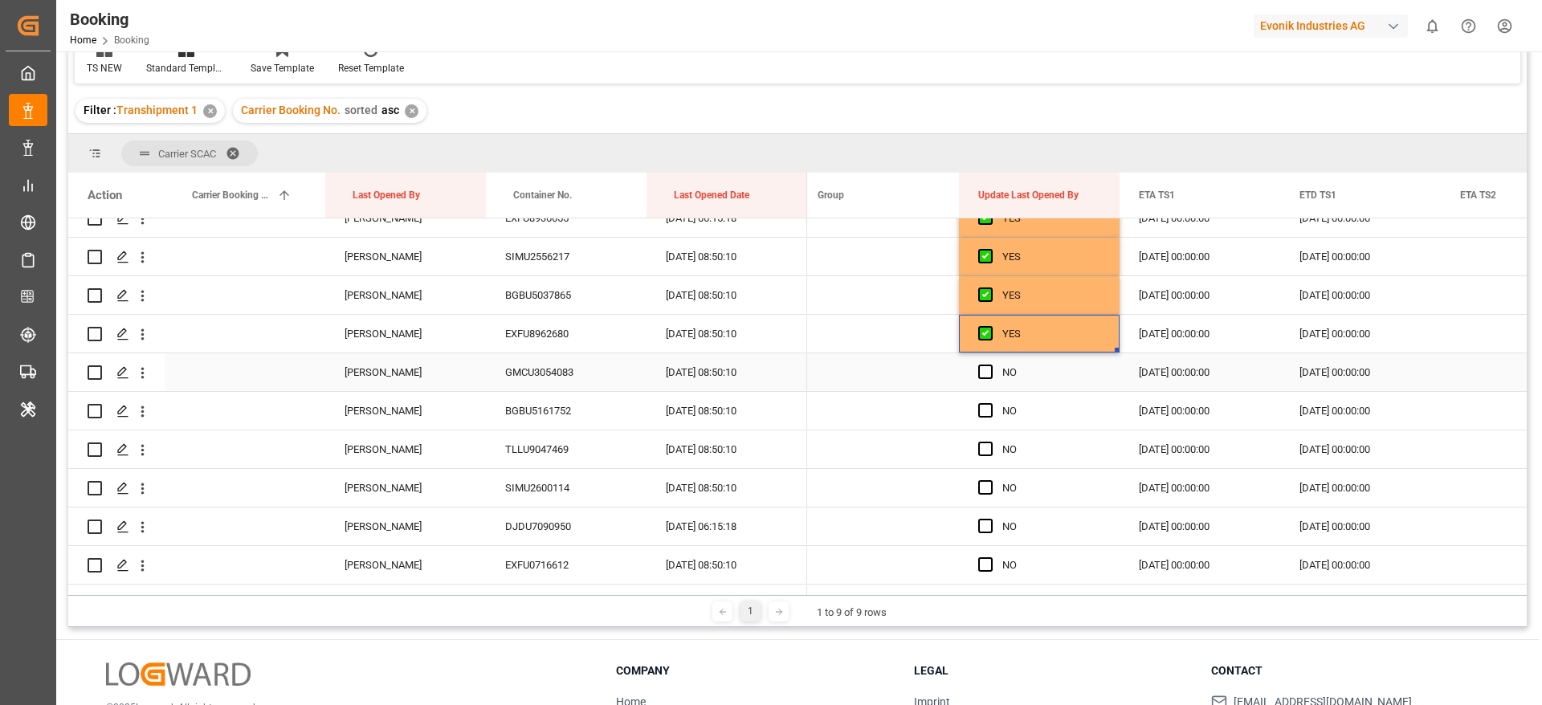
click at [983, 375] on span "Press SPACE to select this row." at bounding box center [985, 372] width 14 height 14
click at [990, 365] on input "Press SPACE to select this row." at bounding box center [990, 365] width 0 height 0
click at [986, 414] on span "Press SPACE to select this row." at bounding box center [985, 410] width 14 height 14
click at [990, 403] on input "Press SPACE to select this row." at bounding box center [990, 403] width 0 height 0
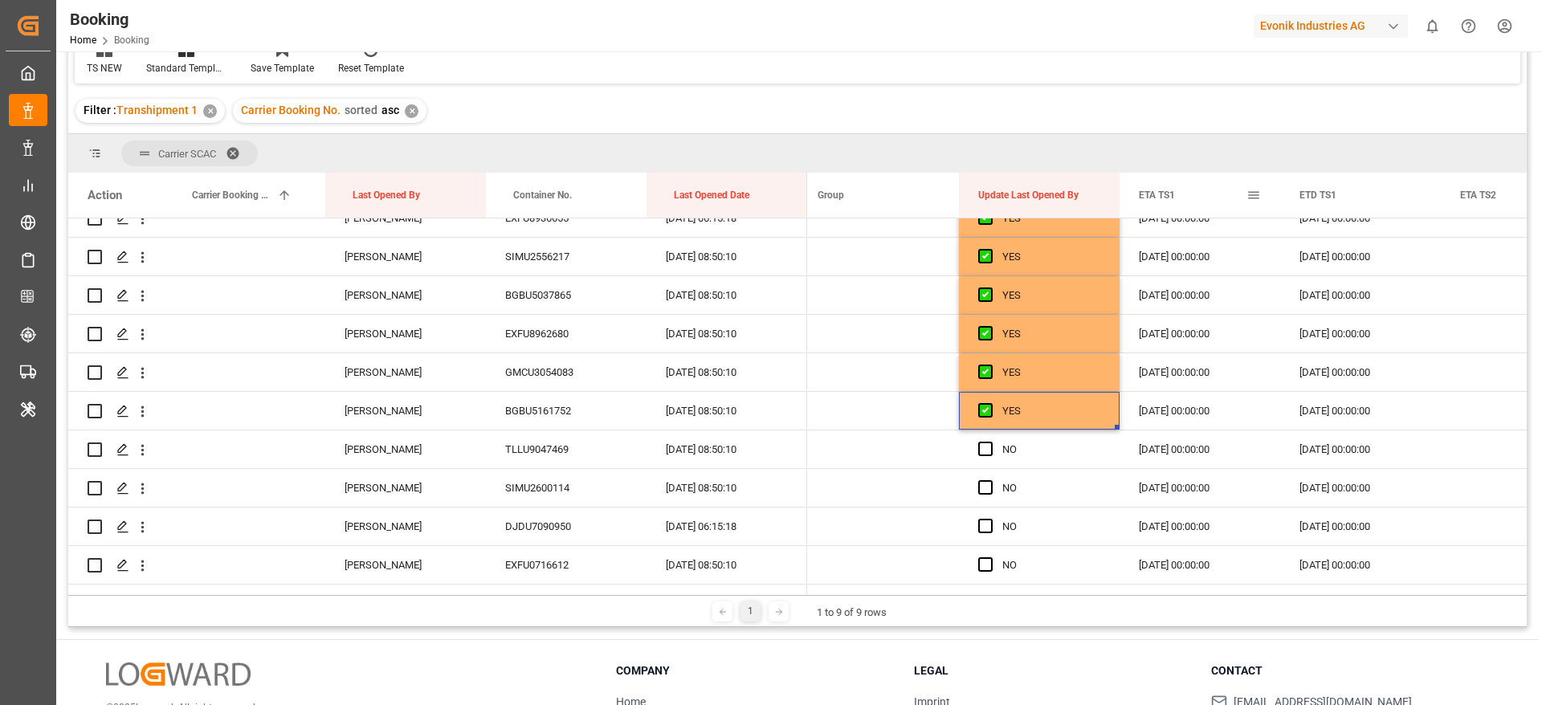
click at [1256, 195] on span at bounding box center [1254, 195] width 14 height 14
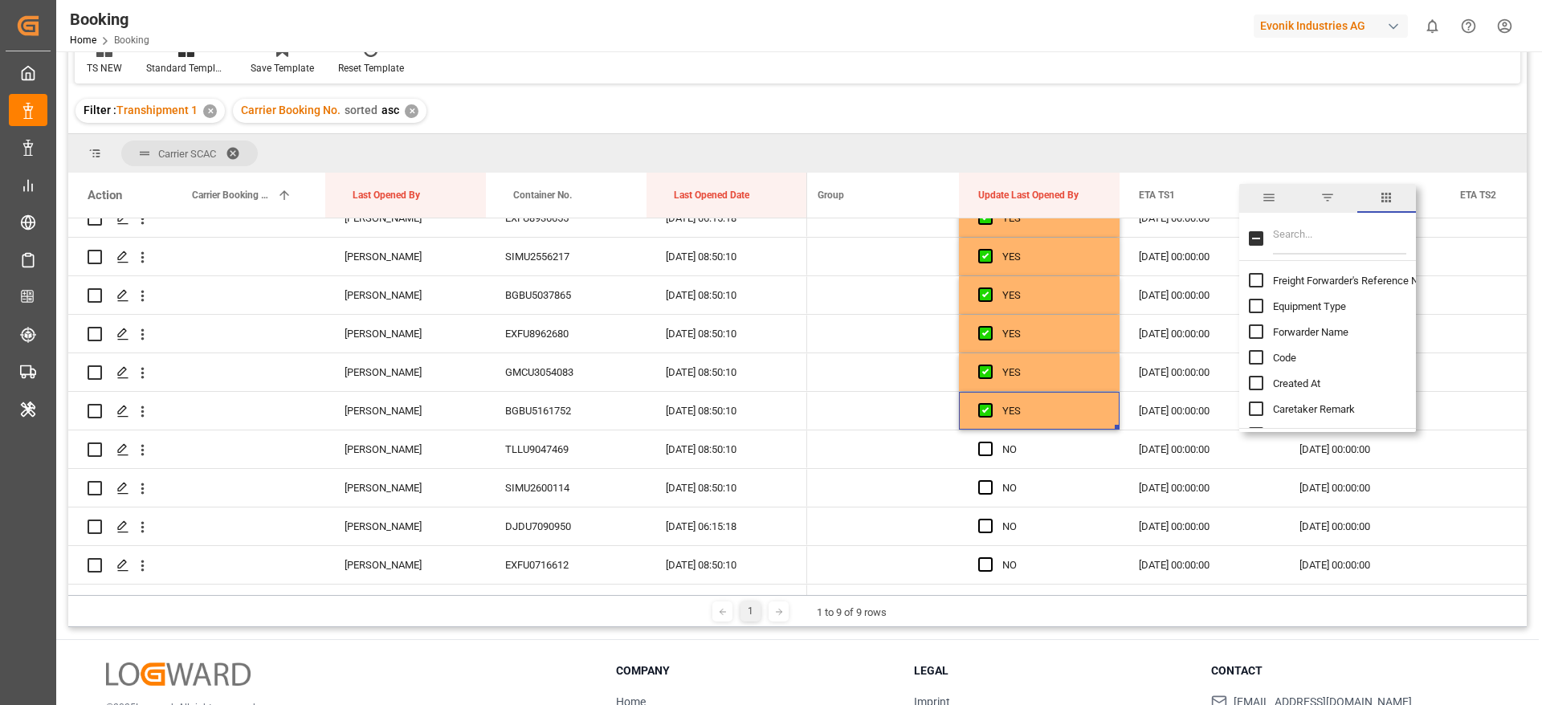
click at [1294, 237] on input "Filter Columns Input" at bounding box center [1339, 239] width 133 height 32
type input "e"
type input "ata"
click at [1277, 384] on span "ATA TS1" at bounding box center [1292, 384] width 39 height 12
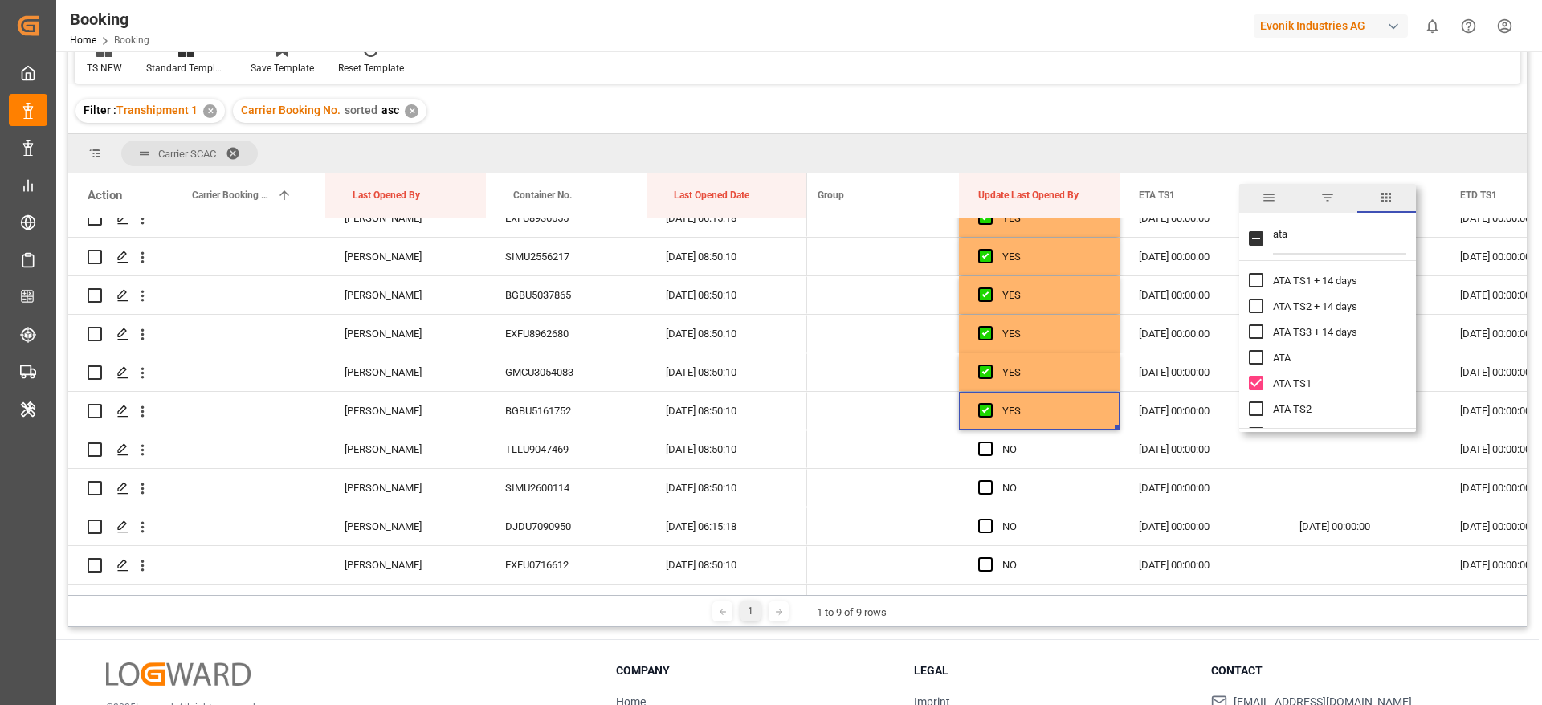
checkbox input "false"
checkbox input "true"
click at [1255, 146] on div "Carrier SCAC" at bounding box center [797, 153] width 1459 height 39
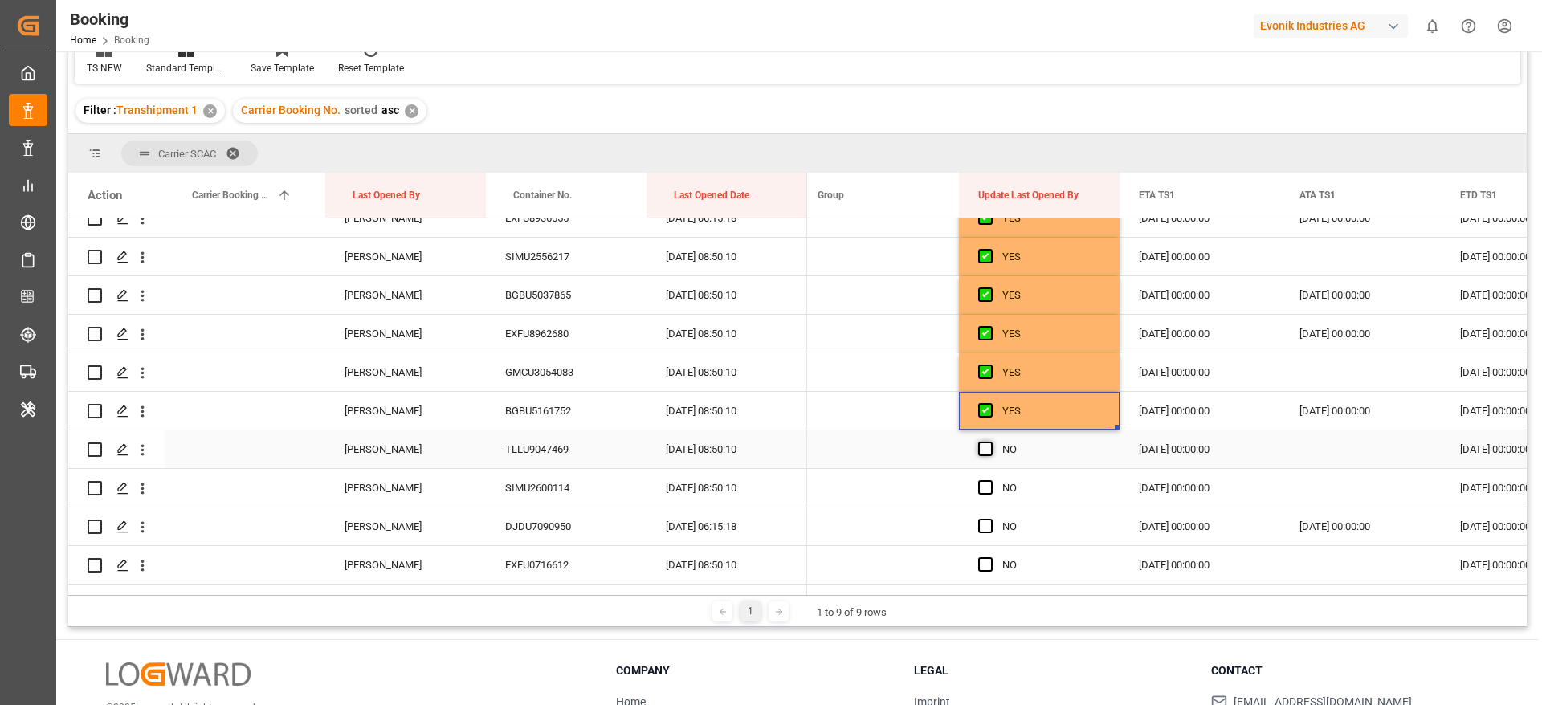
click at [981, 445] on span "Press SPACE to select this row." at bounding box center [985, 449] width 14 height 14
click at [990, 442] on input "Press SPACE to select this row." at bounding box center [990, 442] width 0 height 0
click at [989, 487] on span "Press SPACE to select this row." at bounding box center [985, 487] width 14 height 14
click at [990, 480] on input "Press SPACE to select this row." at bounding box center [990, 480] width 0 height 0
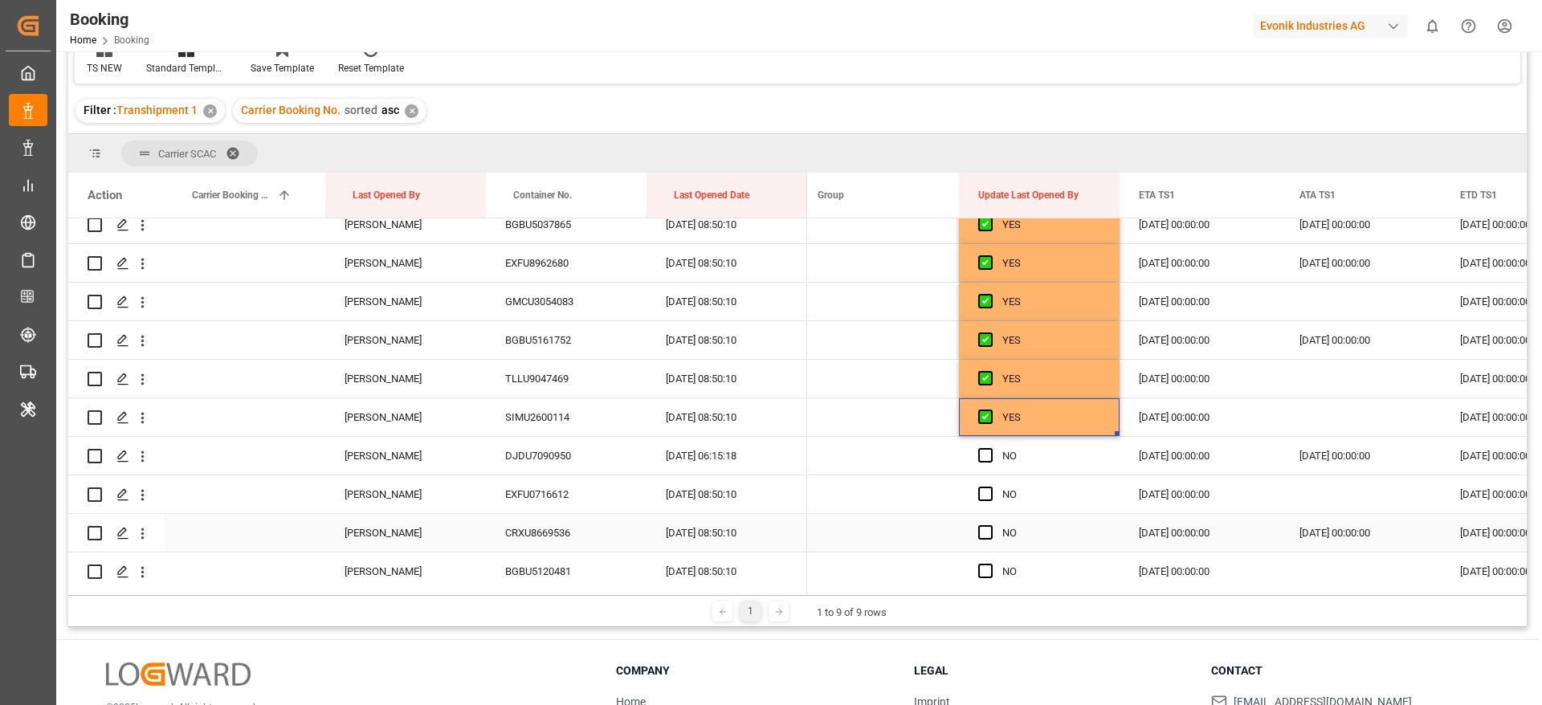
scroll to position [602, 0]
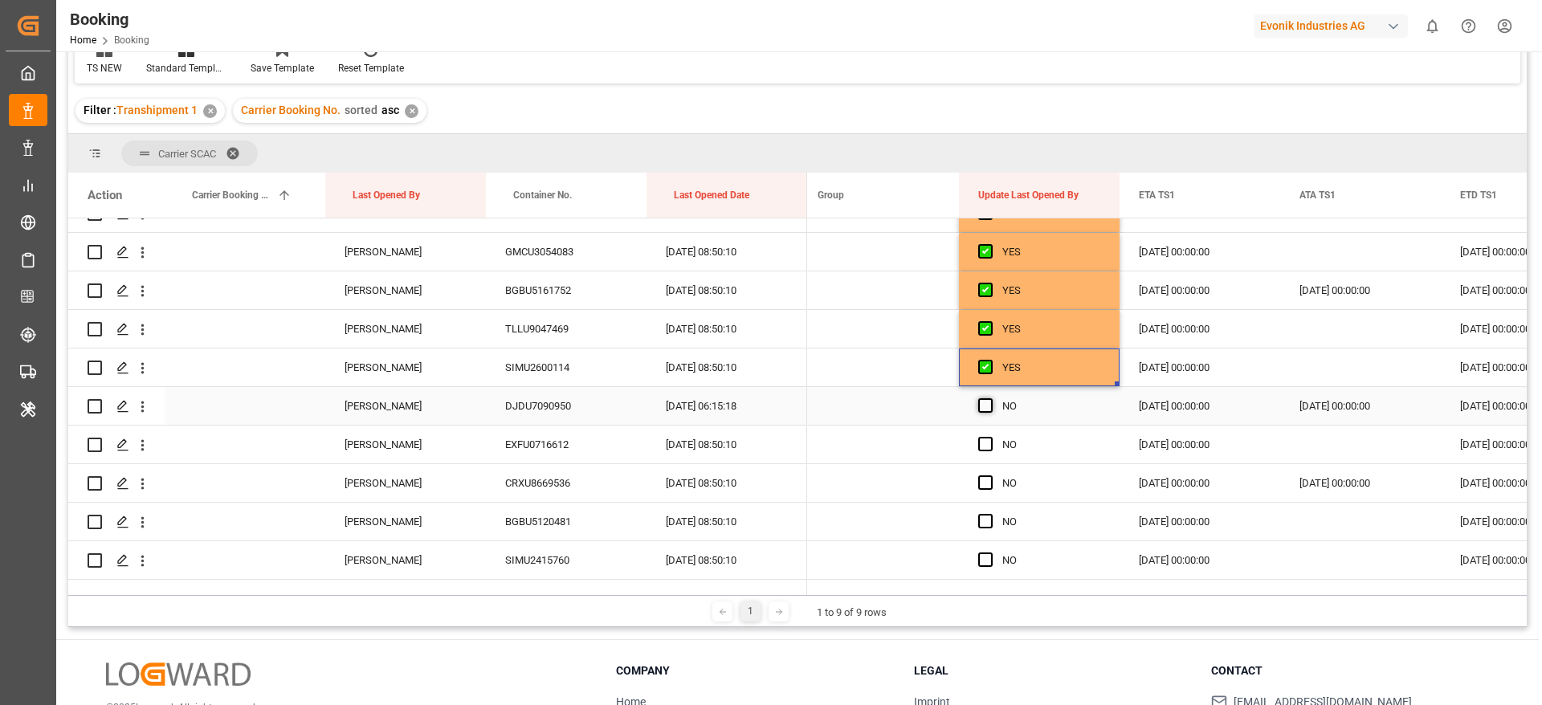
click at [990, 402] on span "Press SPACE to select this row." at bounding box center [985, 405] width 14 height 14
click at [990, 398] on input "Press SPACE to select this row." at bounding box center [990, 398] width 0 height 0
click at [990, 443] on span "Press SPACE to select this row." at bounding box center [985, 444] width 14 height 14
click at [990, 437] on input "Press SPACE to select this row." at bounding box center [990, 437] width 0 height 0
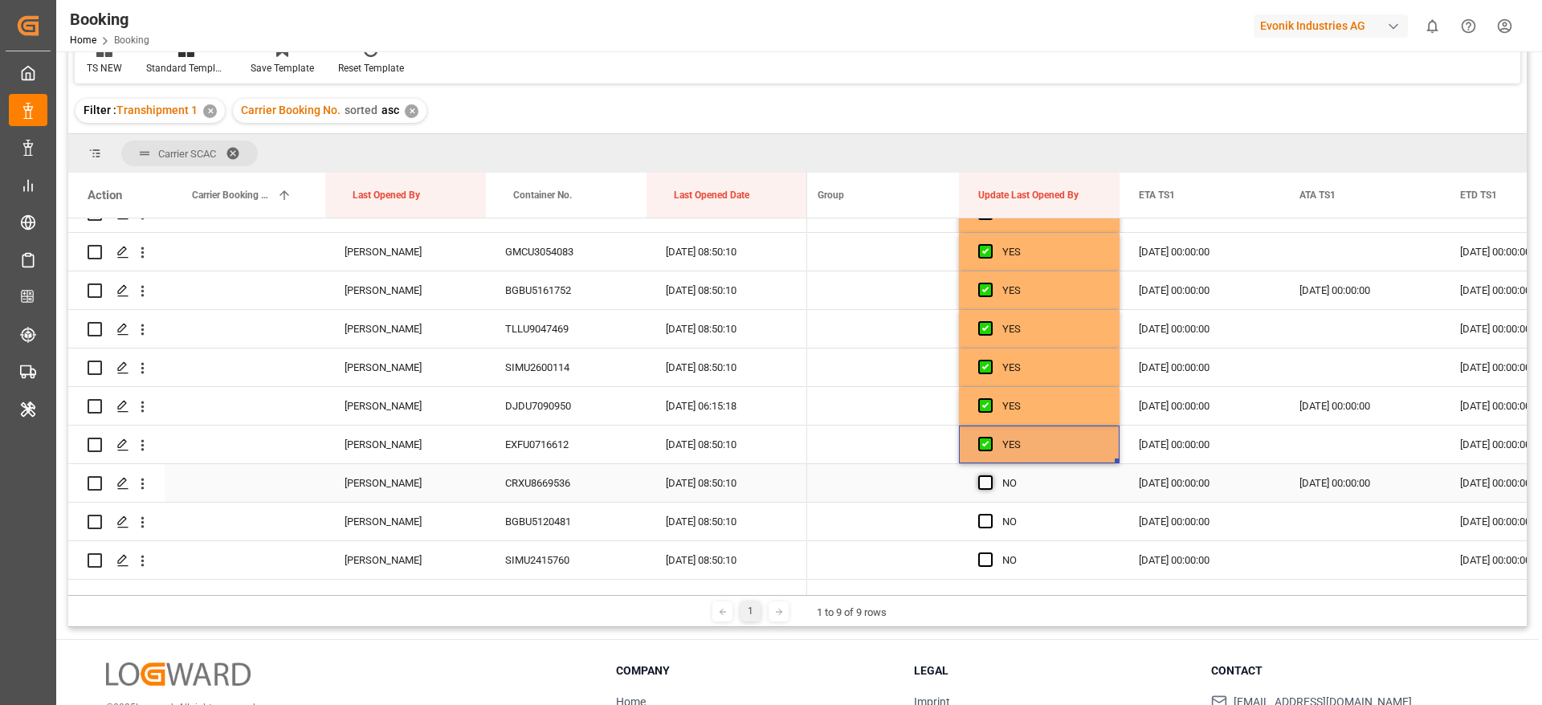
click at [987, 481] on span "Press SPACE to select this row." at bounding box center [985, 483] width 14 height 14
click at [990, 476] on input "Press SPACE to select this row." at bounding box center [990, 476] width 0 height 0
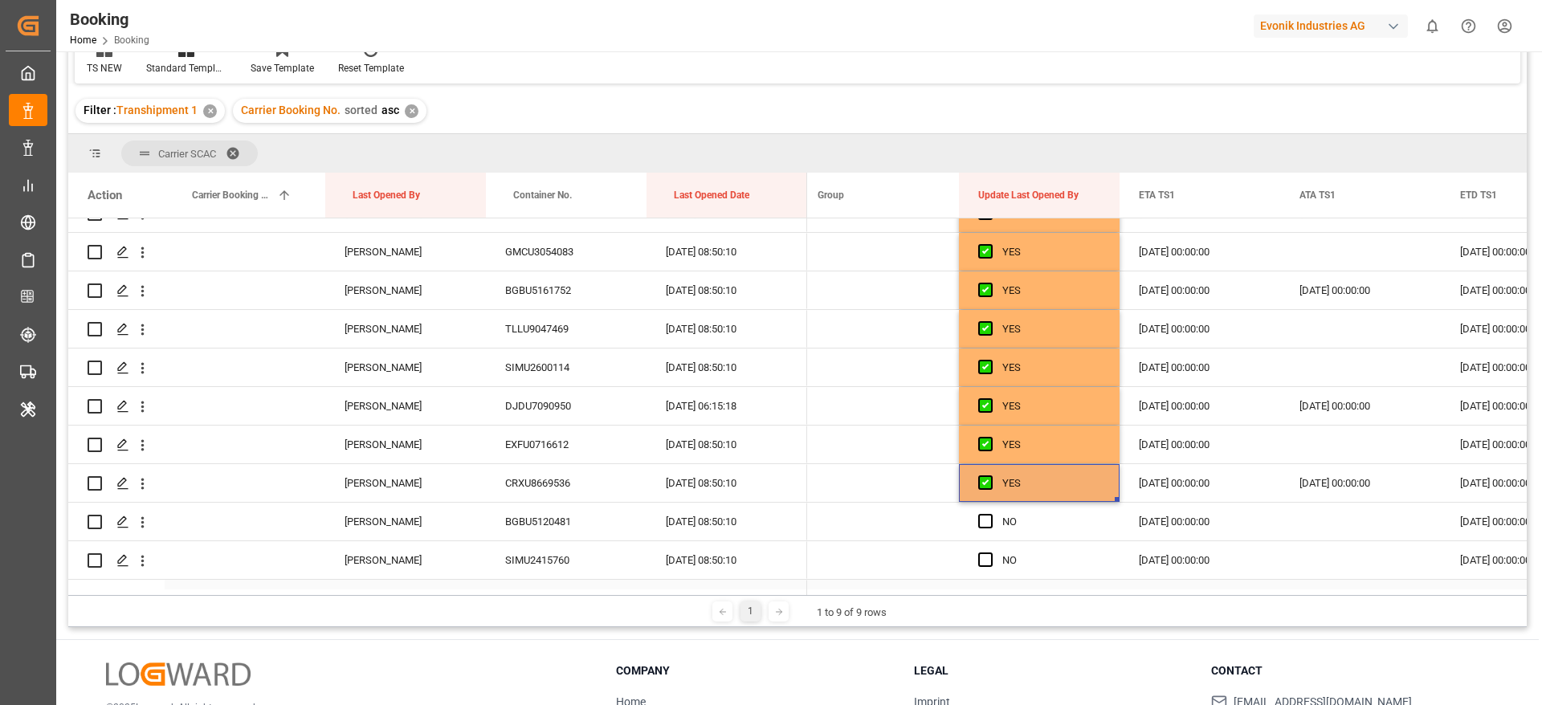
scroll to position [723, 0]
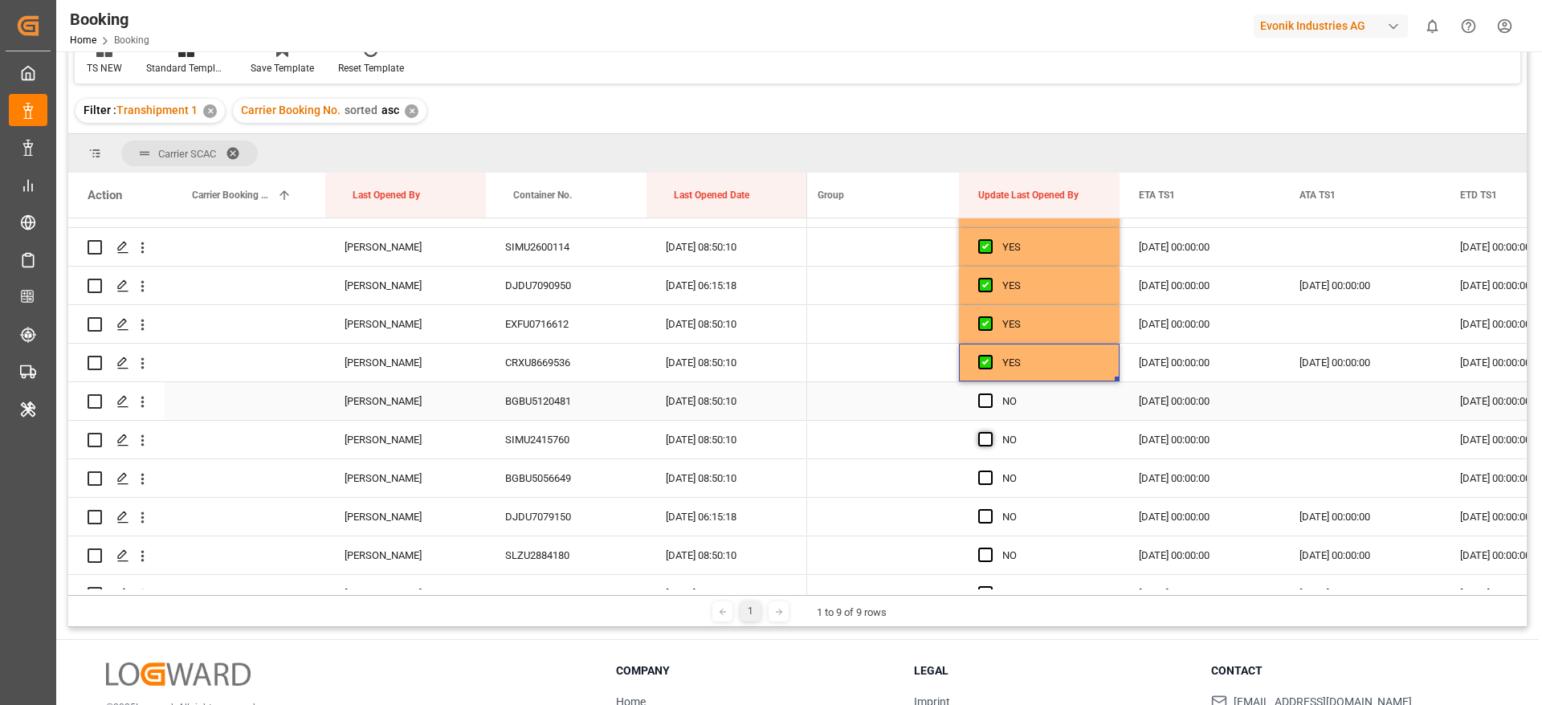
click at [989, 398] on span "Press SPACE to select this row." at bounding box center [985, 401] width 14 height 14
click at [990, 394] on input "Press SPACE to select this row." at bounding box center [990, 394] width 0 height 0
click at [989, 444] on span "Press SPACE to select this row." at bounding box center [985, 439] width 14 height 14
click at [990, 432] on input "Press SPACE to select this row." at bounding box center [990, 432] width 0 height 0
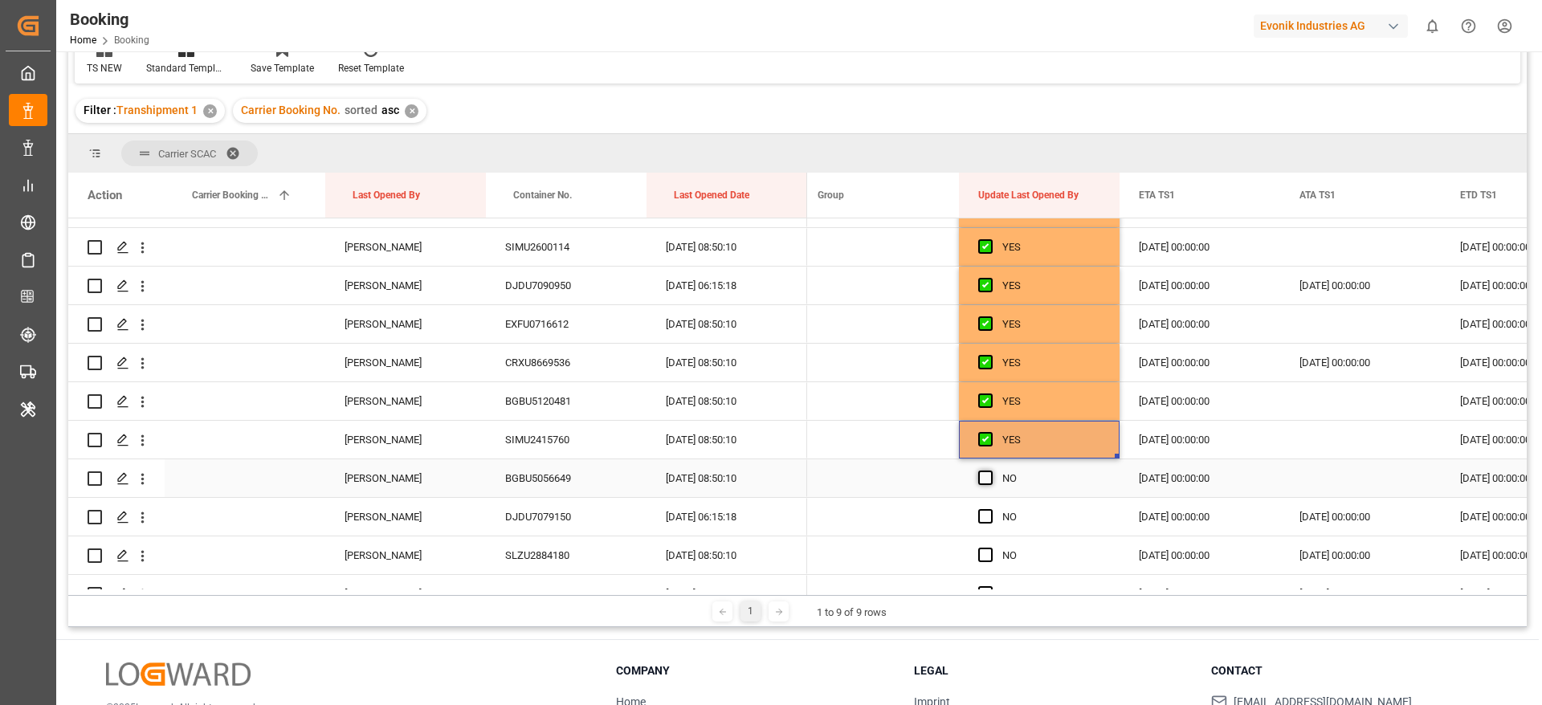
click at [989, 476] on span "Press SPACE to select this row." at bounding box center [985, 478] width 14 height 14
click at [990, 471] on input "Press SPACE to select this row." at bounding box center [990, 471] width 0 height 0
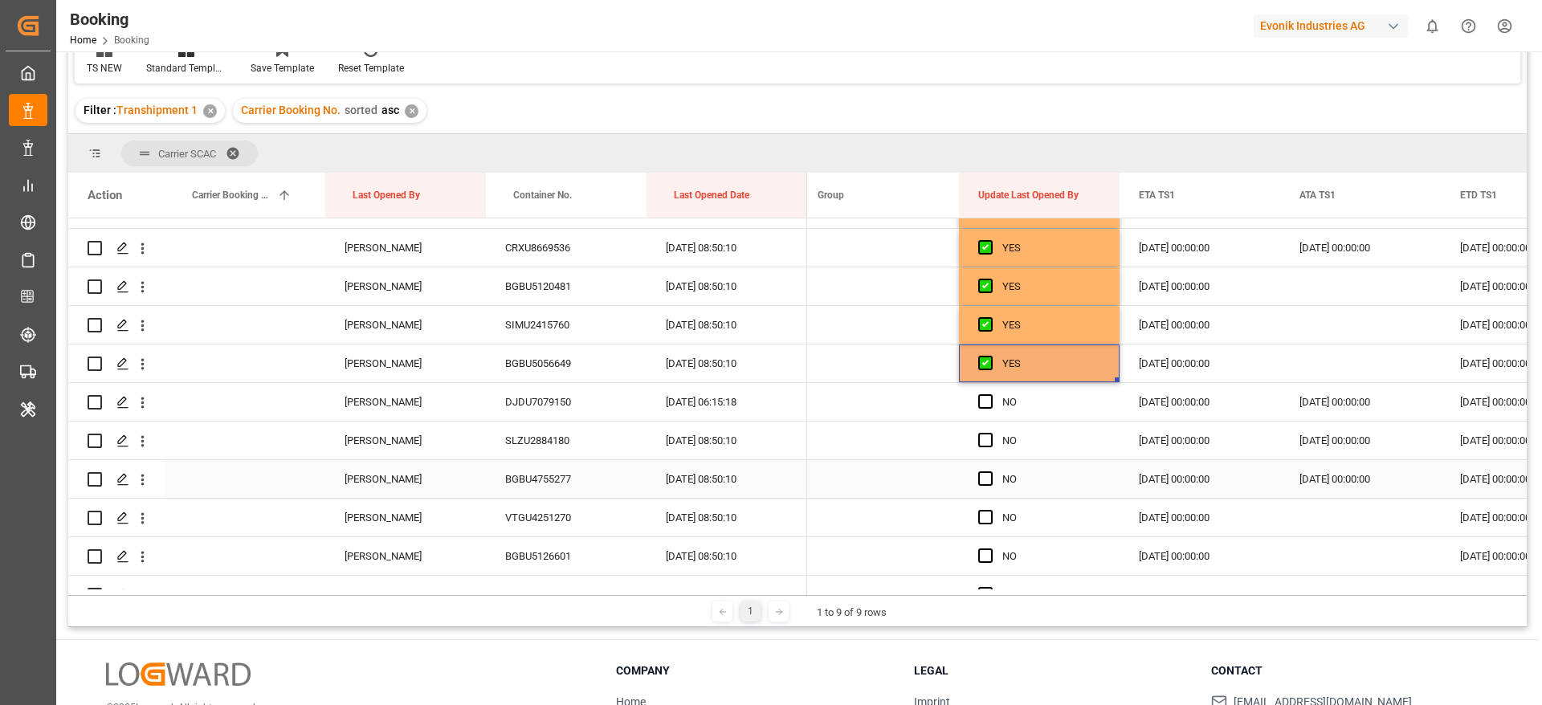
scroll to position [843, 0]
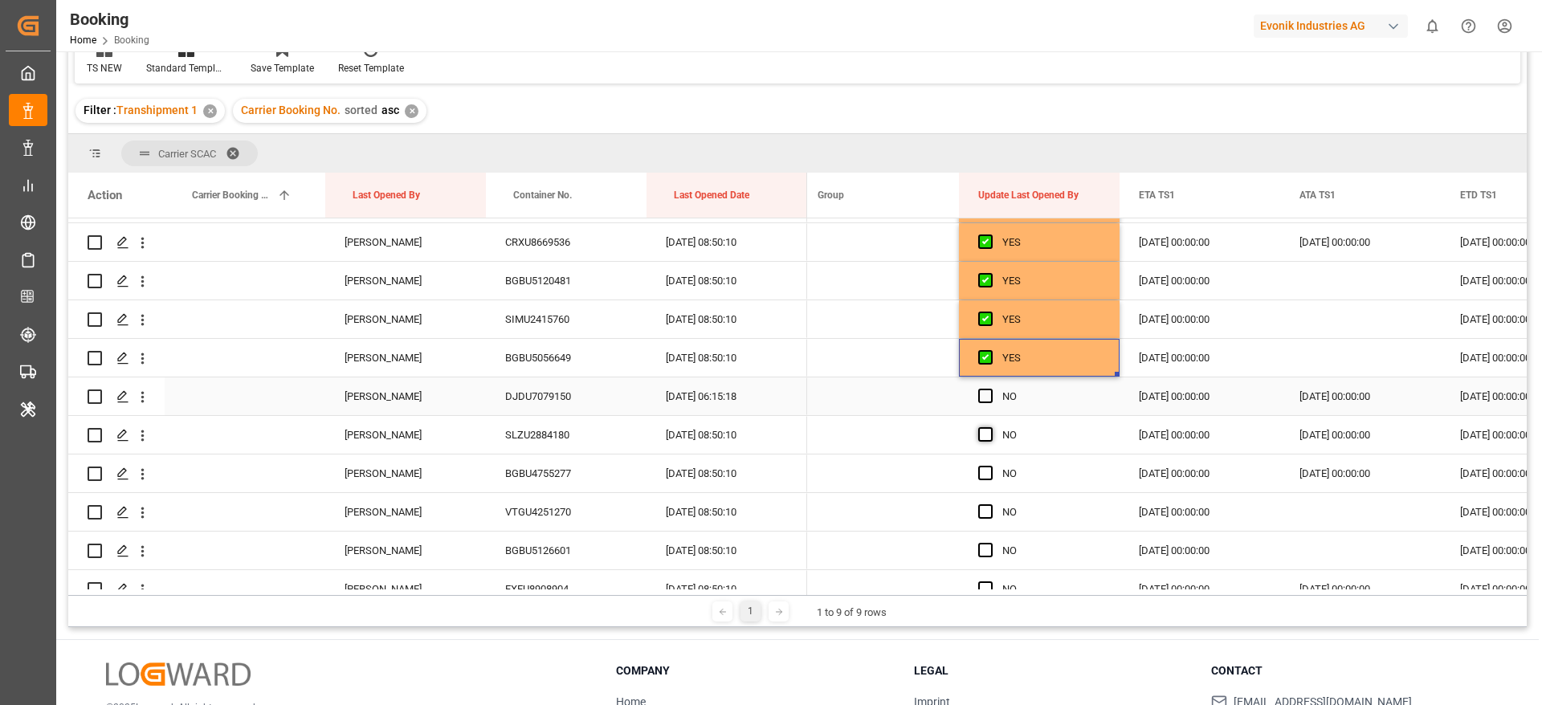
click at [988, 397] on span "Press SPACE to select this row." at bounding box center [985, 396] width 14 height 14
click at [990, 389] on input "Press SPACE to select this row." at bounding box center [990, 389] width 0 height 0
click at [984, 443] on div "Press SPACE to select this row." at bounding box center [990, 435] width 24 height 37
click at [982, 482] on div "Press SPACE to select this row." at bounding box center [990, 473] width 24 height 37
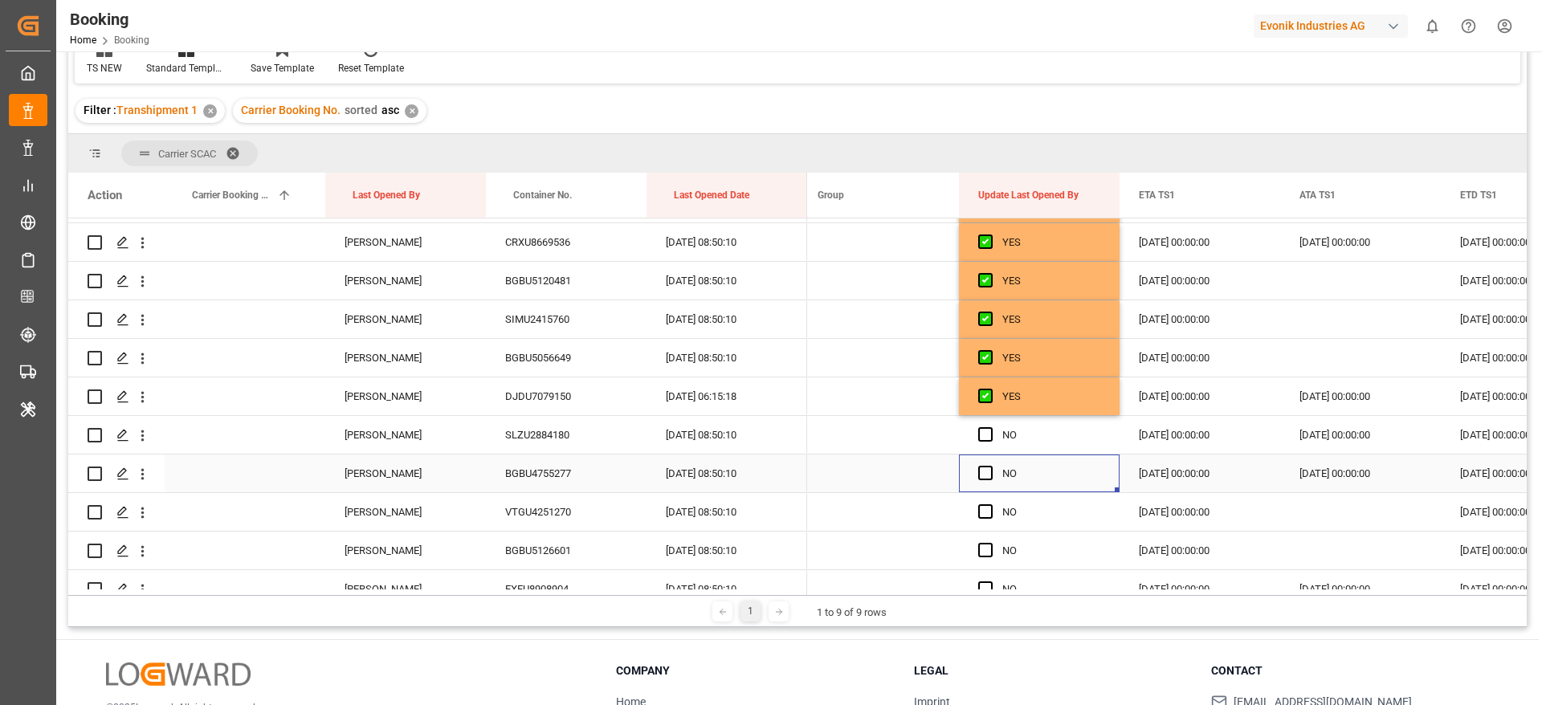
click at [982, 474] on span "Press SPACE to select this row." at bounding box center [985, 473] width 14 height 14
click at [990, 466] on input "Press SPACE to select this row." at bounding box center [990, 466] width 0 height 0
click at [988, 431] on span "Press SPACE to select this row." at bounding box center [985, 434] width 14 height 14
click at [990, 427] on input "Press SPACE to select this row." at bounding box center [990, 427] width 0 height 0
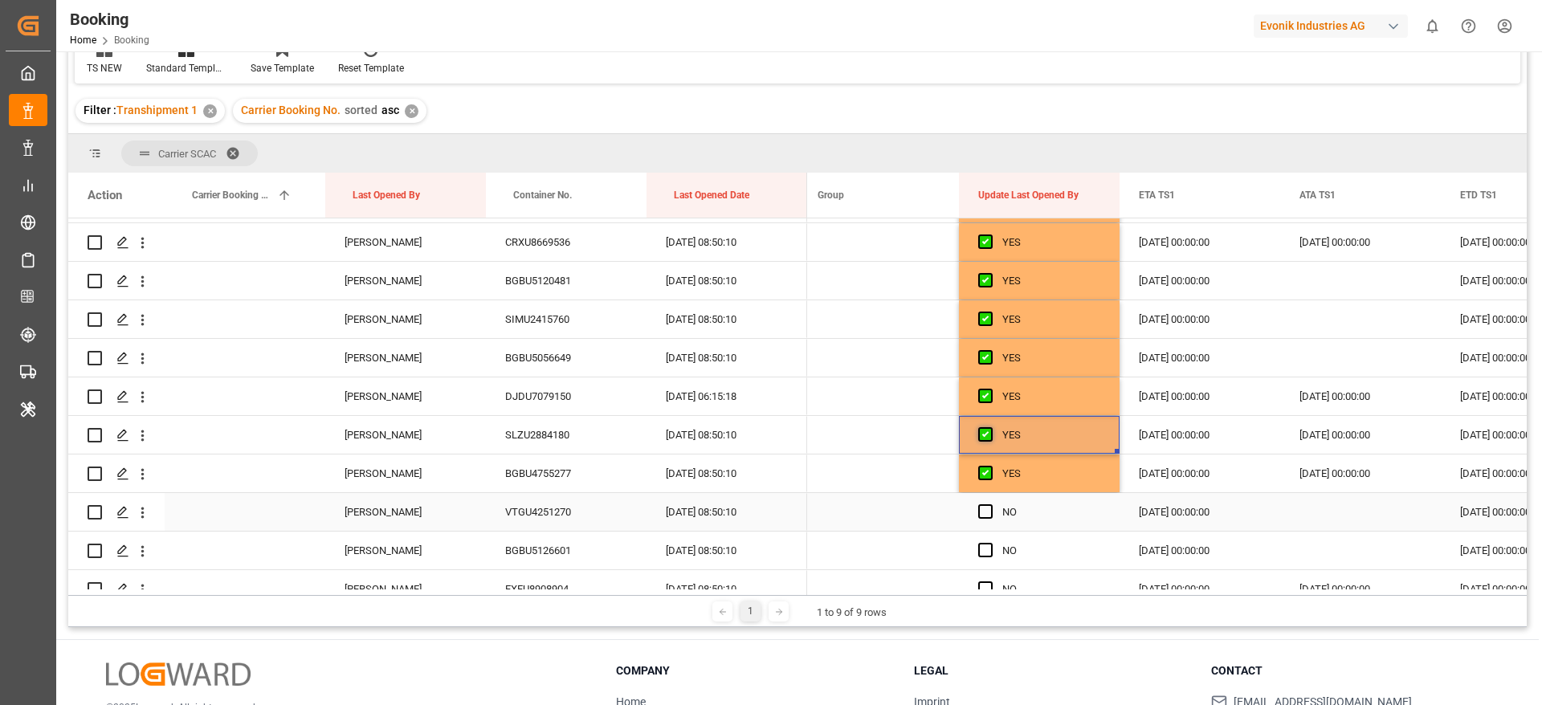
scroll to position [964, 0]
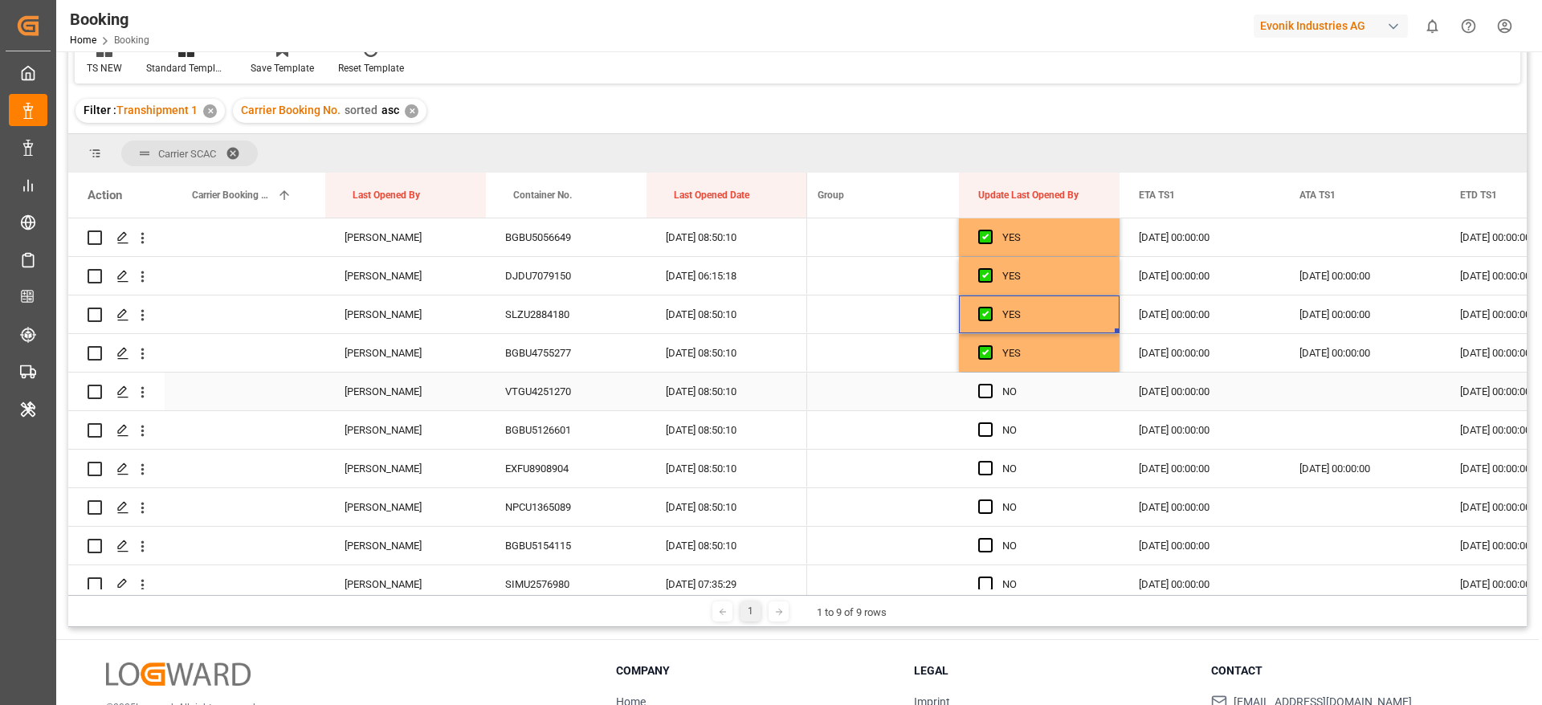
click at [985, 391] on span "Press SPACE to select this row." at bounding box center [985, 391] width 14 height 14
click at [990, 384] on input "Press SPACE to select this row." at bounding box center [990, 384] width 0 height 0
click at [985, 422] on div "Press SPACE to select this row." at bounding box center [990, 430] width 24 height 37
click at [994, 476] on div "Press SPACE to select this row." at bounding box center [990, 469] width 24 height 37
drag, startPoint x: 986, startPoint y: 434, endPoint x: 986, endPoint y: 466, distance: 32.1
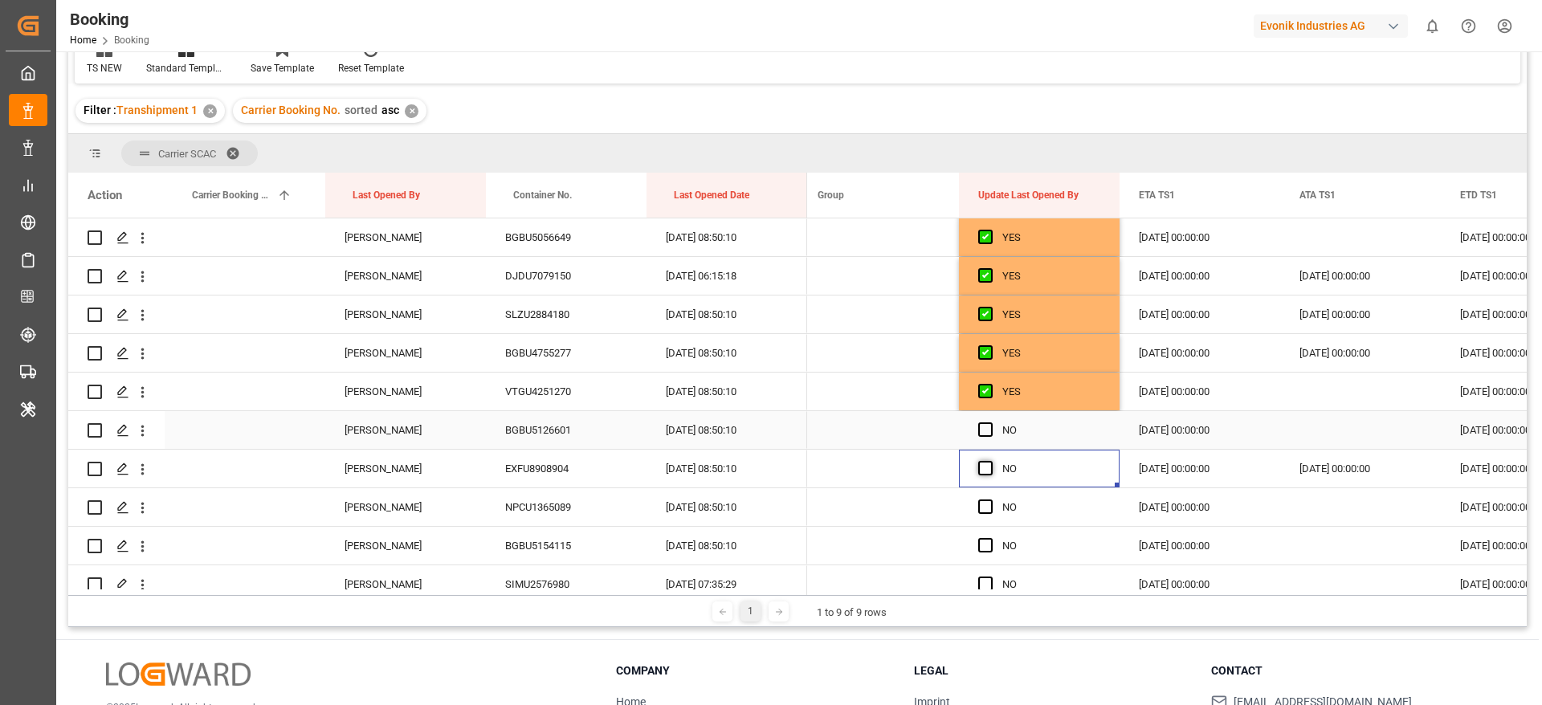
click at [986, 431] on span "Press SPACE to select this row." at bounding box center [985, 430] width 14 height 14
click at [990, 423] on input "Press SPACE to select this row." at bounding box center [990, 423] width 0 height 0
click at [986, 467] on span "Press SPACE to select this row." at bounding box center [985, 468] width 14 height 14
click at [990, 461] on input "Press SPACE to select this row." at bounding box center [990, 461] width 0 height 0
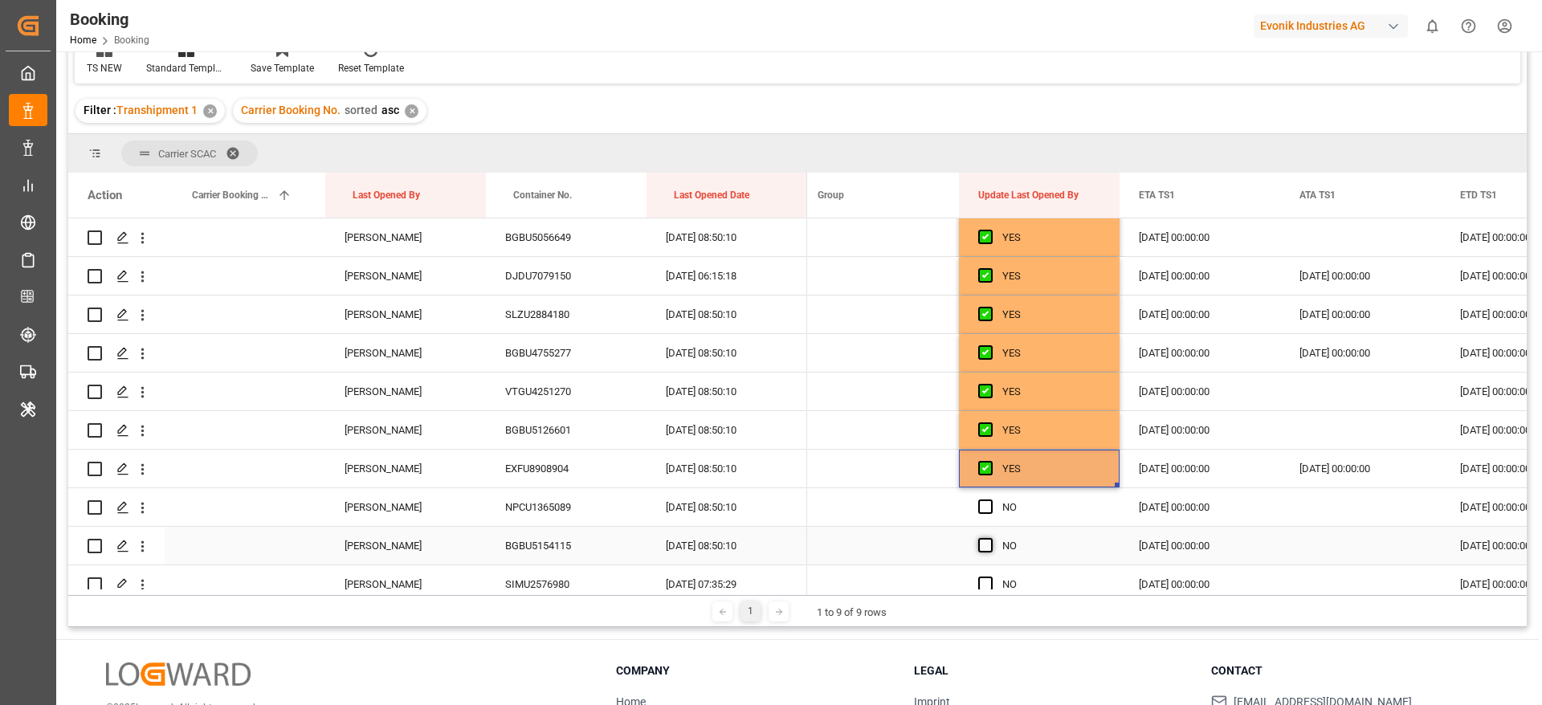
scroll to position [1084, 0]
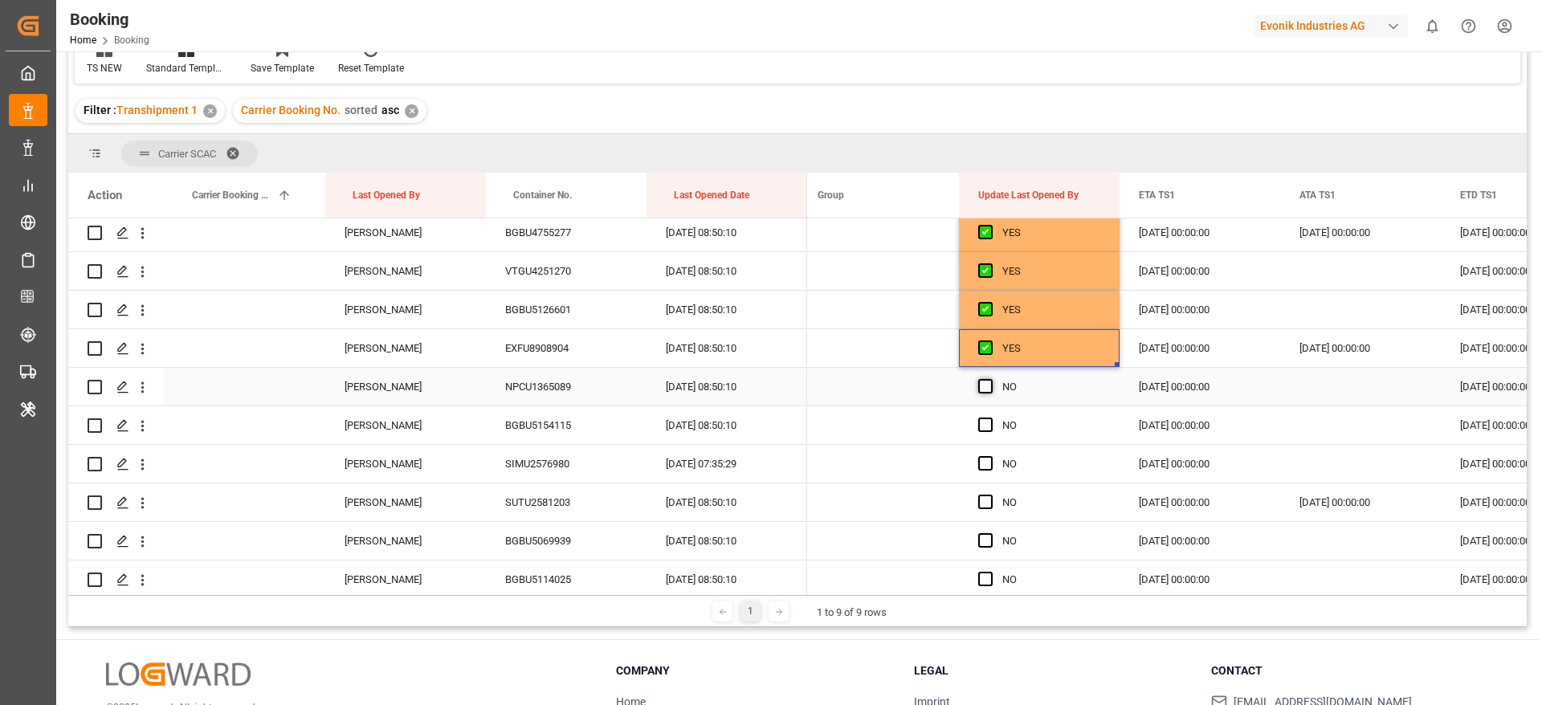
click at [981, 386] on span "Press SPACE to select this row." at bounding box center [985, 386] width 14 height 14
click at [990, 379] on input "Press SPACE to select this row." at bounding box center [990, 379] width 0 height 0
click at [984, 427] on span "Press SPACE to select this row." at bounding box center [985, 425] width 14 height 14
click at [990, 418] on input "Press SPACE to select this row." at bounding box center [990, 418] width 0 height 0
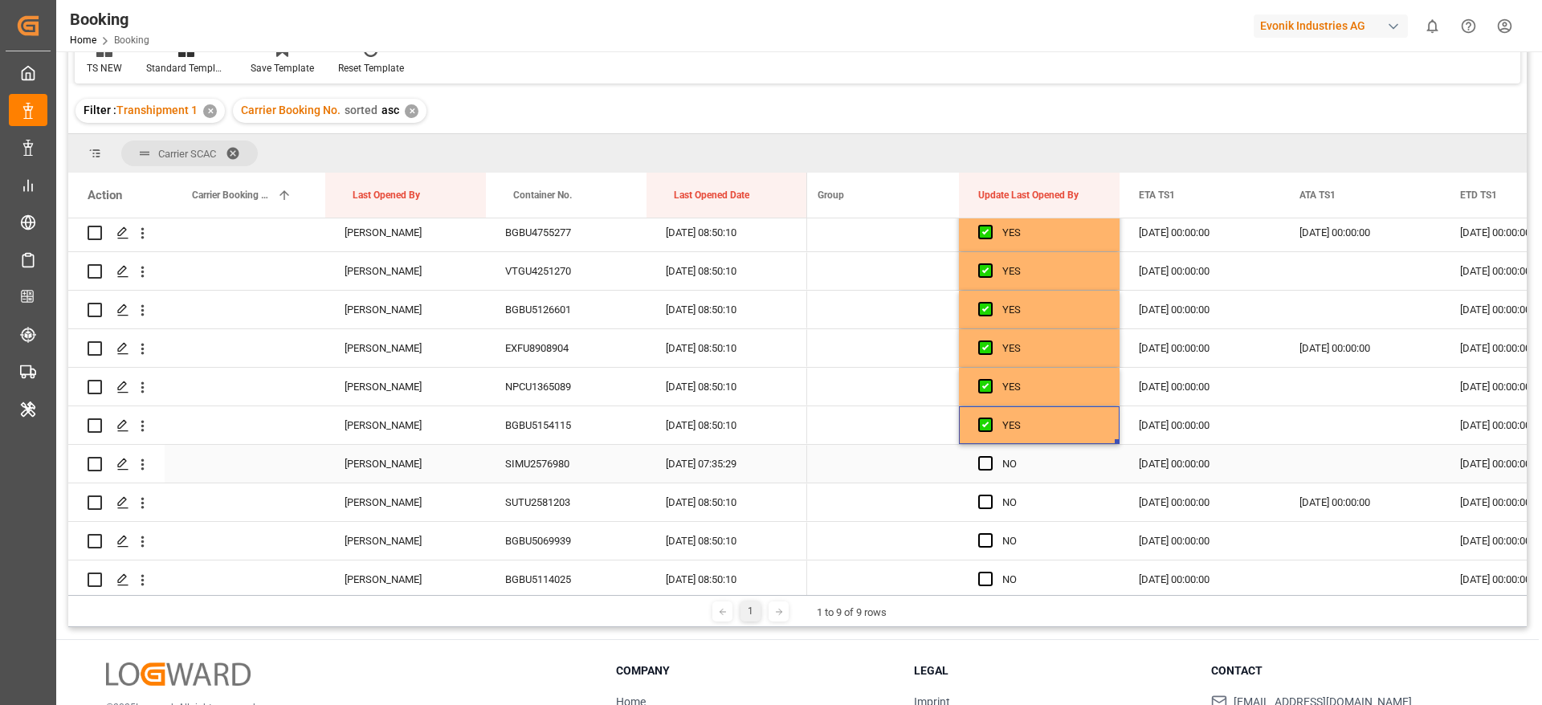
click at [987, 468] on span "Press SPACE to select this row." at bounding box center [985, 463] width 14 height 14
click at [990, 456] on input "Press SPACE to select this row." at bounding box center [990, 456] width 0 height 0
click at [988, 508] on span "Press SPACE to select this row." at bounding box center [985, 502] width 14 height 14
click at [990, 495] on input "Press SPACE to select this row." at bounding box center [990, 495] width 0 height 0
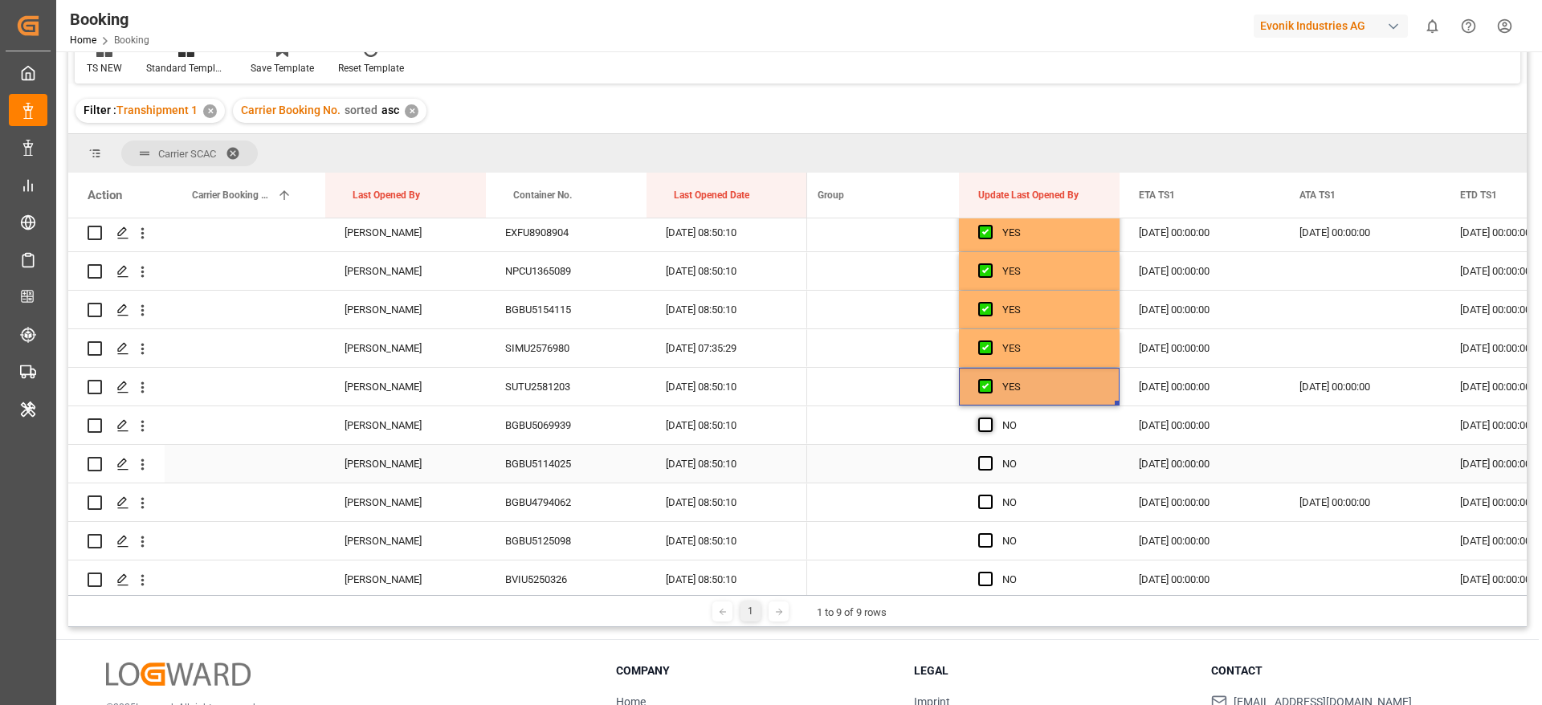
scroll to position [1205, 0]
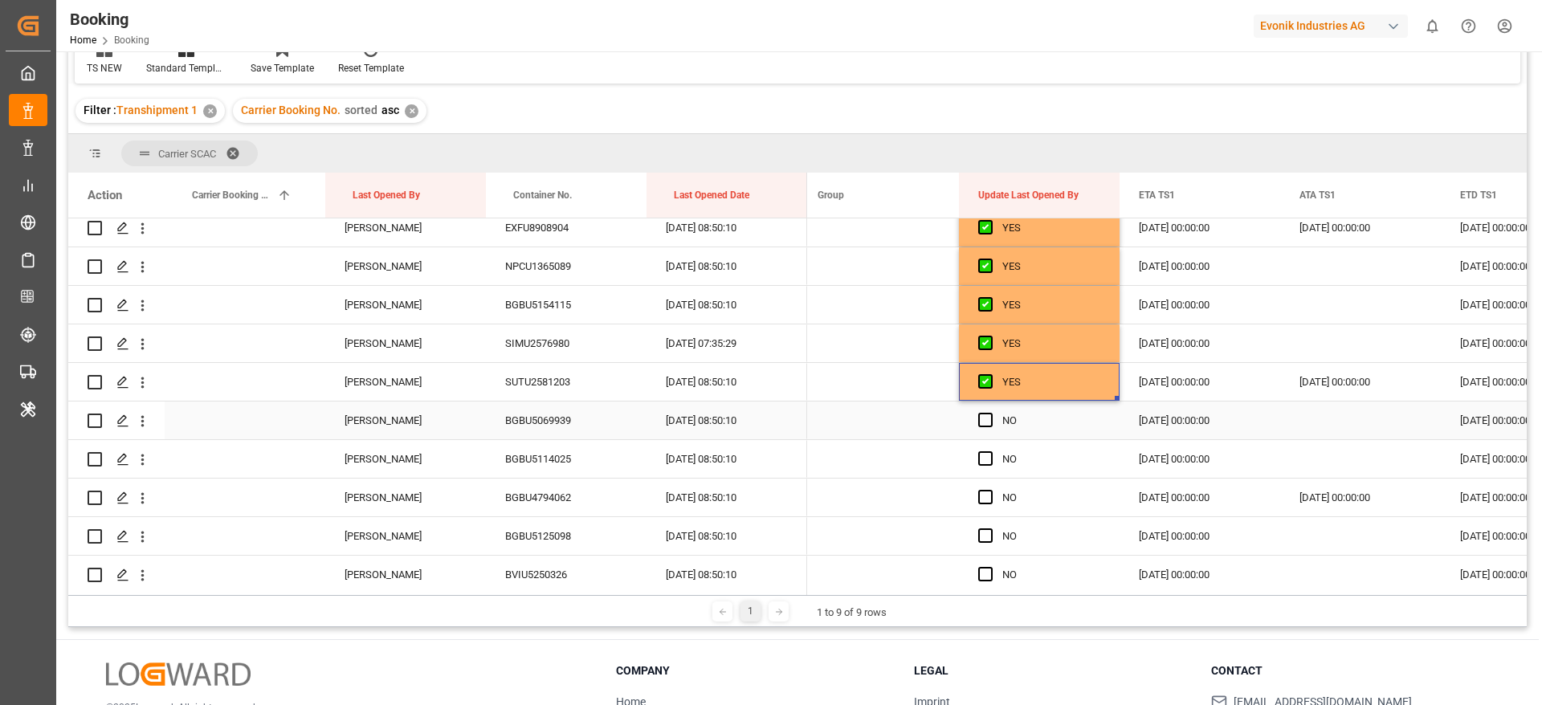
click at [990, 423] on span "Press SPACE to select this row." at bounding box center [985, 420] width 14 height 14
click at [990, 413] on input "Press SPACE to select this row." at bounding box center [990, 413] width 0 height 0
click at [986, 467] on div "Press SPACE to select this row." at bounding box center [990, 459] width 24 height 37
click at [984, 500] on span "Press SPACE to select this row." at bounding box center [985, 497] width 14 height 14
click at [990, 490] on input "Press SPACE to select this row." at bounding box center [990, 490] width 0 height 0
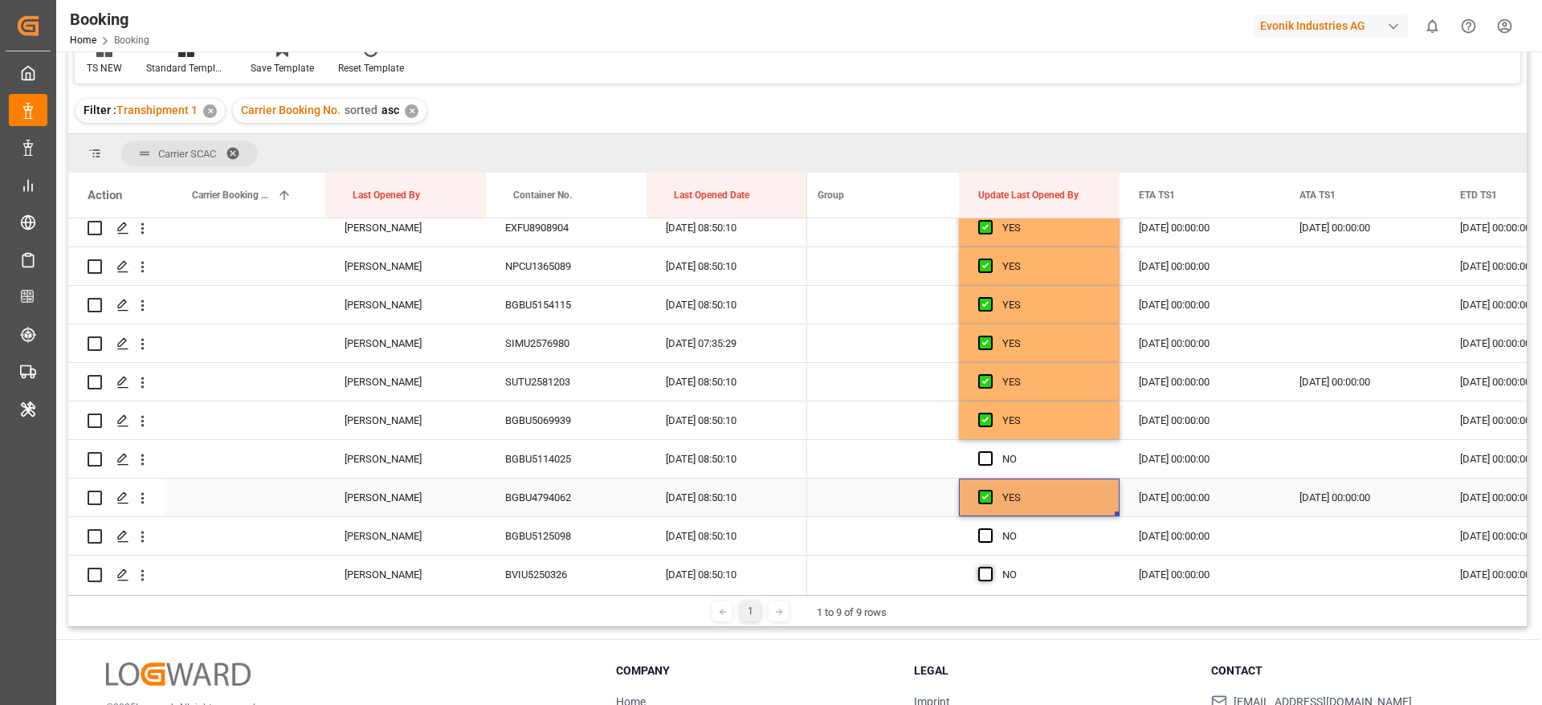
scroll to position [1325, 0]
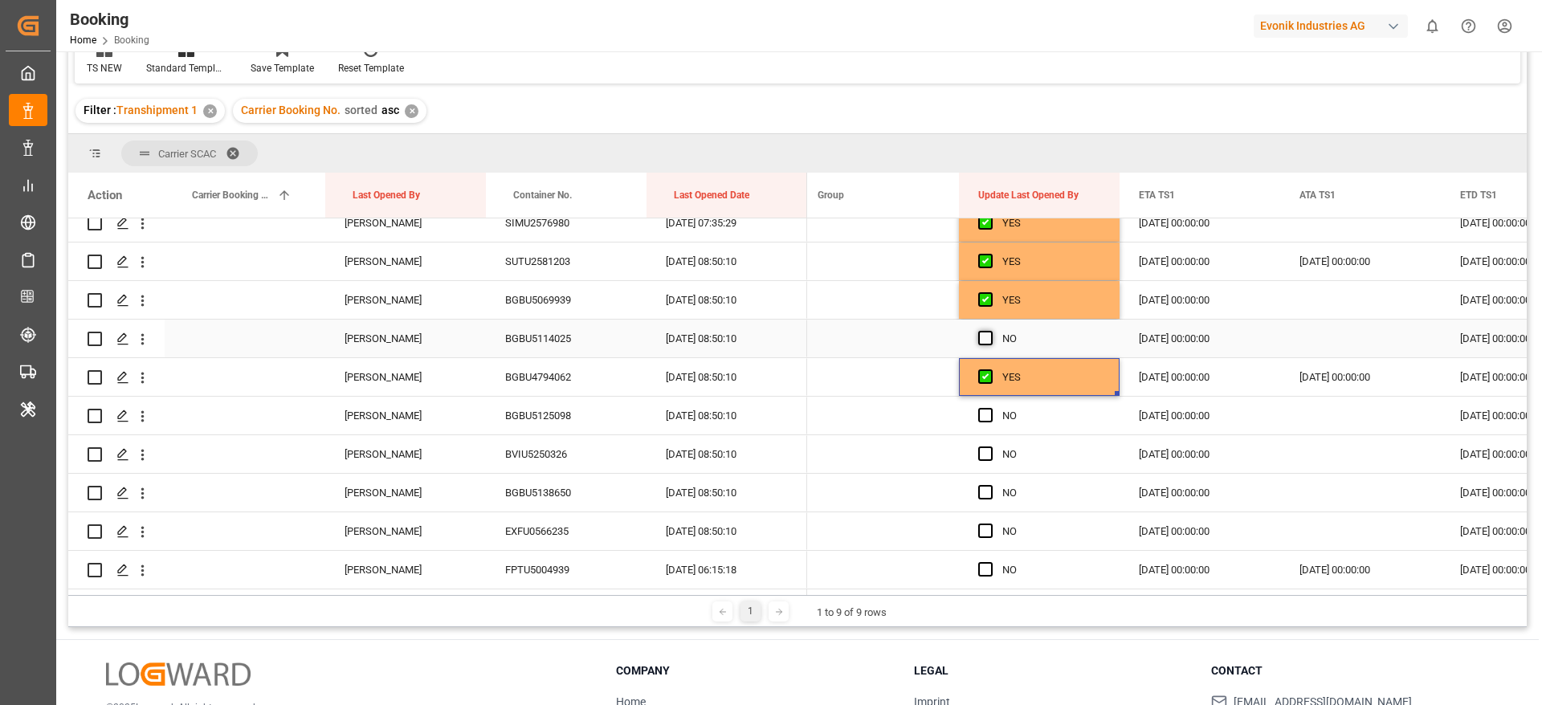
click at [982, 337] on span "Press SPACE to select this row." at bounding box center [985, 338] width 14 height 14
click at [990, 331] on input "Press SPACE to select this row." at bounding box center [990, 331] width 0 height 0
click at [986, 428] on div "Press SPACE to select this row." at bounding box center [990, 416] width 24 height 37
drag, startPoint x: 987, startPoint y: 451, endPoint x: 987, endPoint y: 416, distance: 35.3
click at [987, 453] on span "Press SPACE to select this row." at bounding box center [985, 454] width 14 height 14
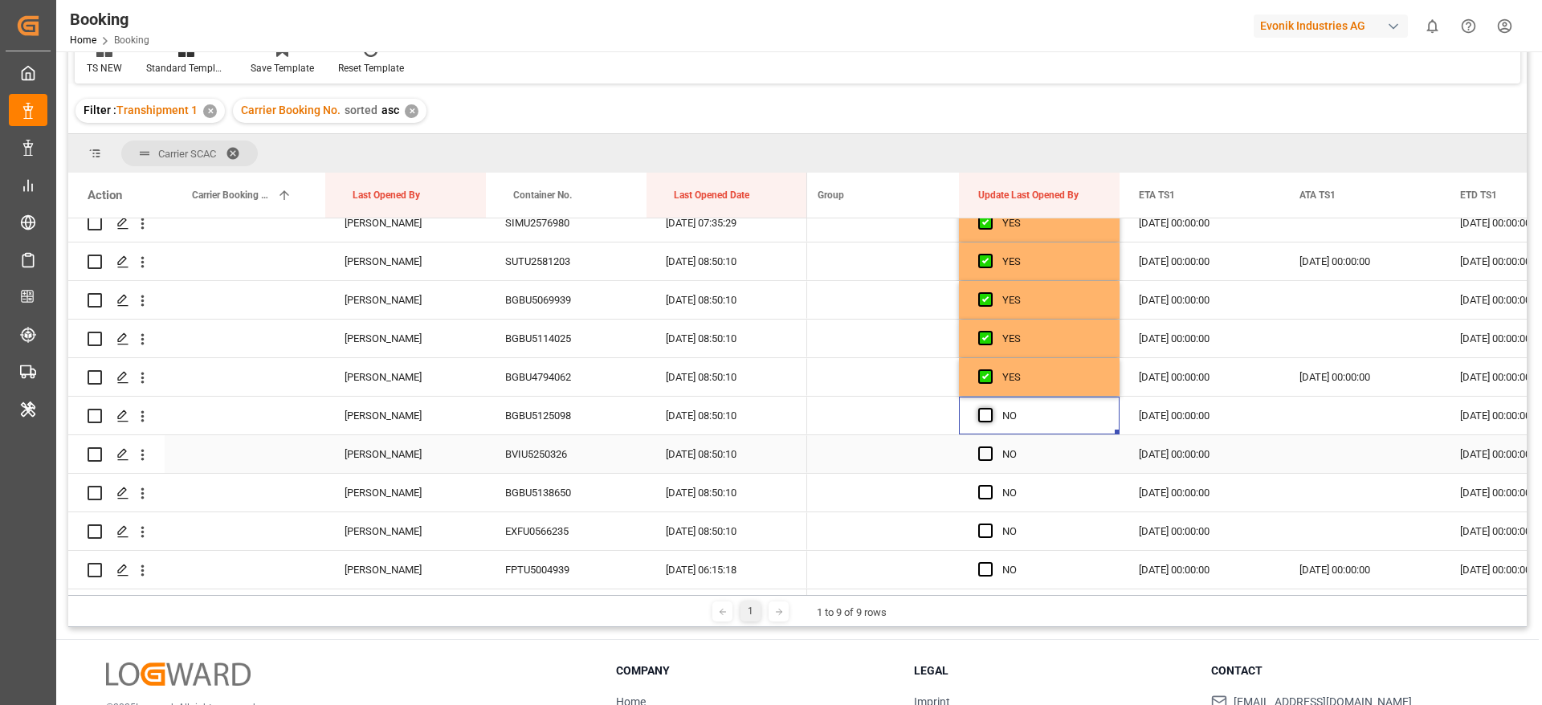
click at [990, 447] on input "Press SPACE to select this row." at bounding box center [990, 447] width 0 height 0
click at [987, 416] on span "Press SPACE to select this row." at bounding box center [985, 415] width 14 height 14
click at [990, 408] on input "Press SPACE to select this row." at bounding box center [990, 408] width 0 height 0
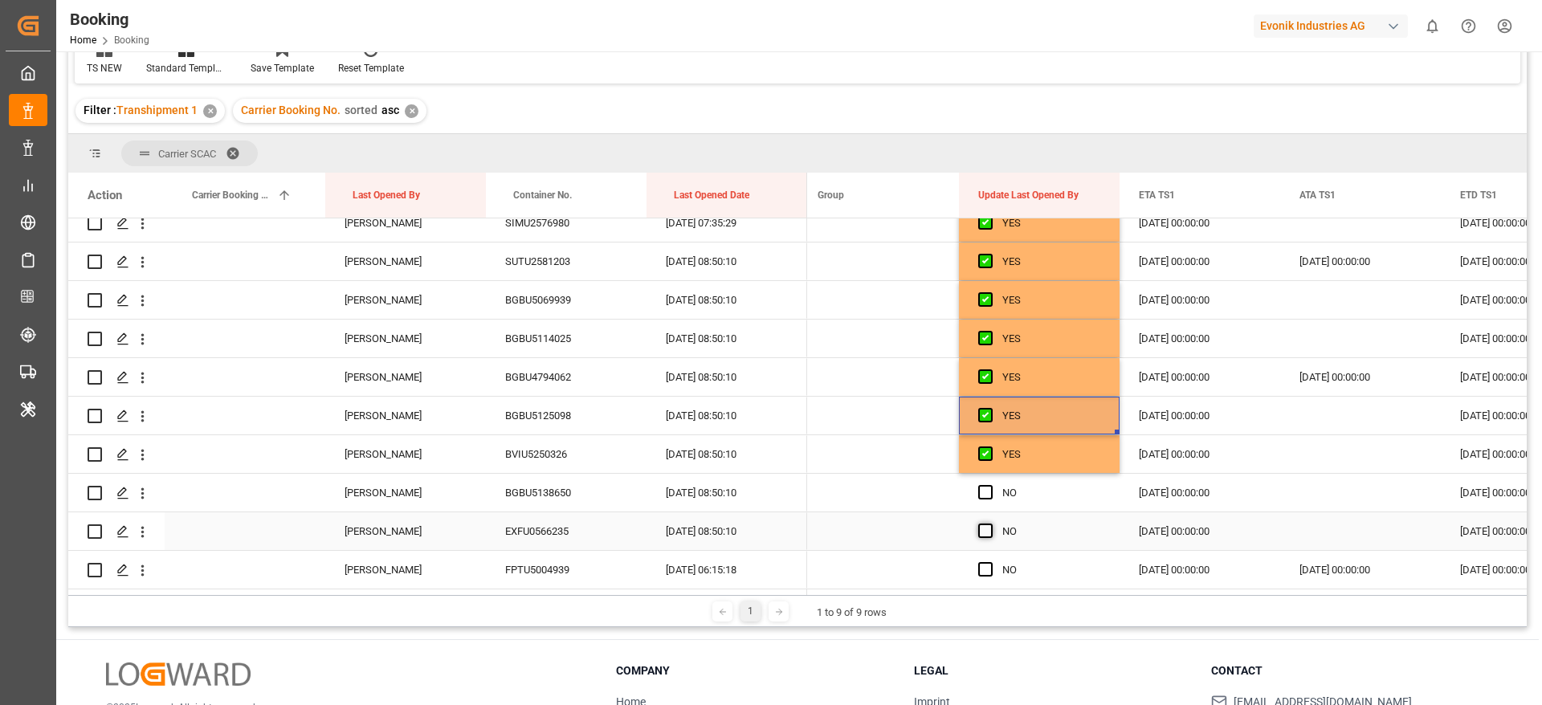
scroll to position [1446, 0]
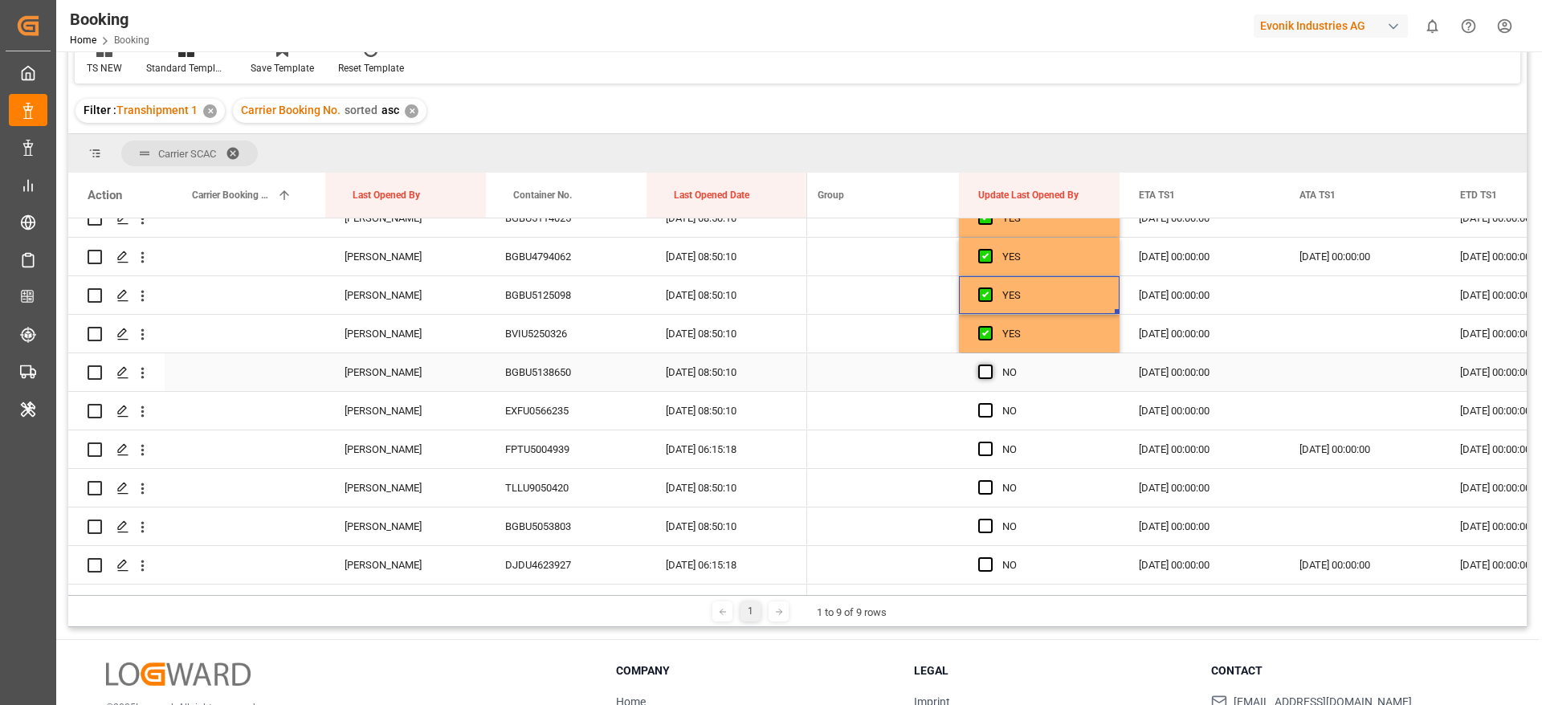
click at [983, 375] on span "Press SPACE to select this row." at bounding box center [985, 372] width 14 height 14
click at [990, 365] on input "Press SPACE to select this row." at bounding box center [990, 365] width 0 height 0
click at [983, 410] on span "Press SPACE to select this row." at bounding box center [985, 410] width 14 height 14
click at [990, 403] on input "Press SPACE to select this row." at bounding box center [990, 403] width 0 height 0
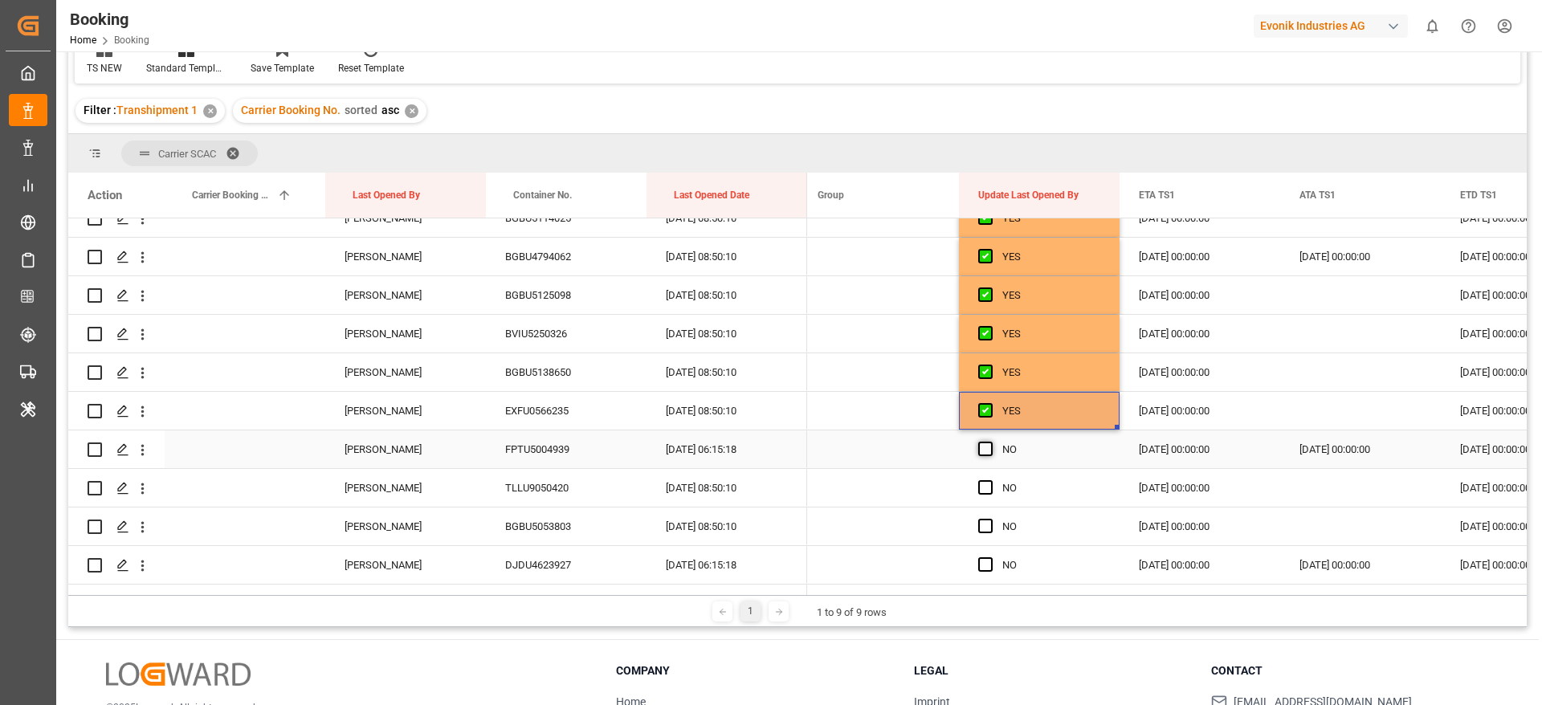
click at [984, 449] on span "Press SPACE to select this row." at bounding box center [985, 449] width 14 height 14
click at [990, 442] on input "Press SPACE to select this row." at bounding box center [990, 442] width 0 height 0
click at [985, 493] on span "Press SPACE to select this row." at bounding box center [985, 487] width 14 height 14
click at [990, 480] on input "Press SPACE to select this row." at bounding box center [990, 480] width 0 height 0
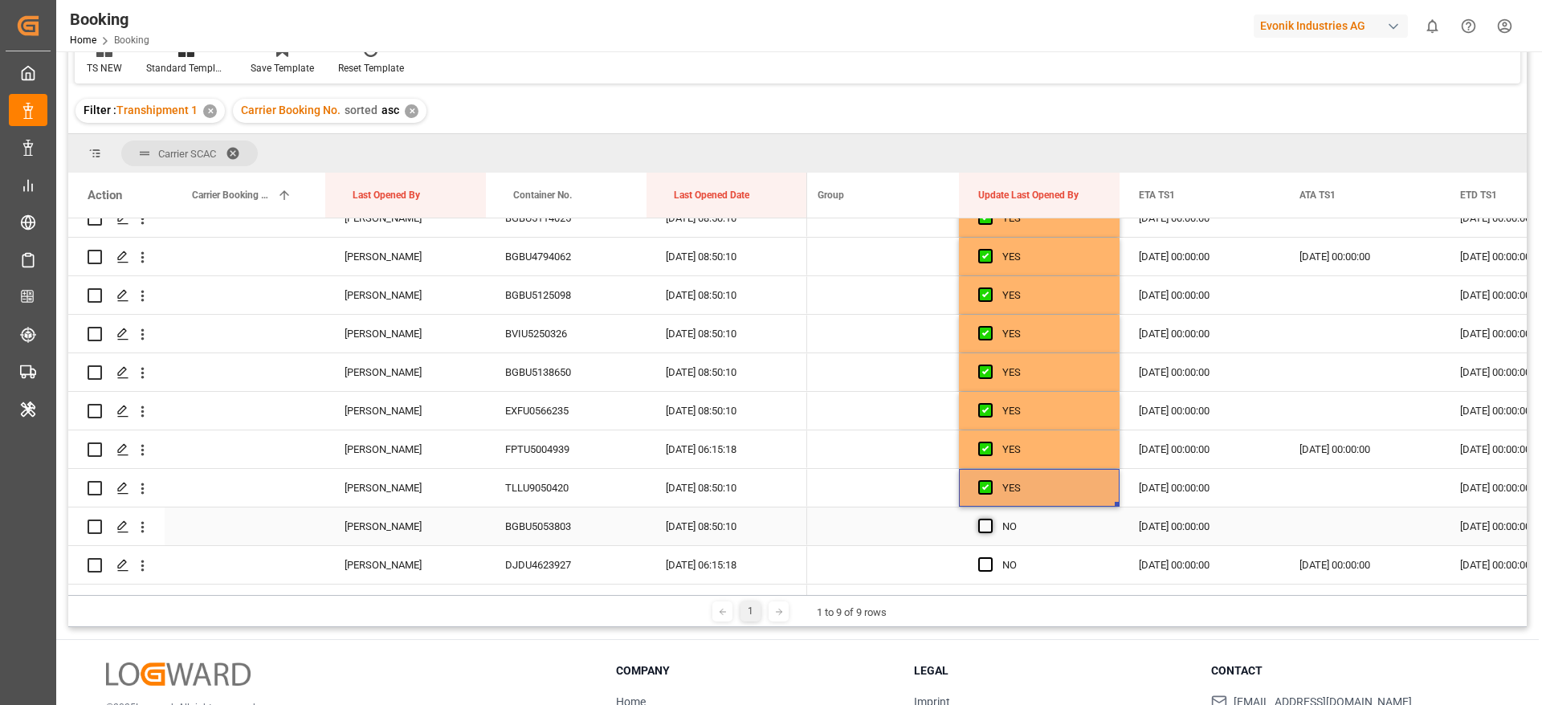
click at [985, 528] on span "Press SPACE to select this row." at bounding box center [985, 526] width 14 height 14
click at [990, 519] on input "Press SPACE to select this row." at bounding box center [990, 519] width 0 height 0
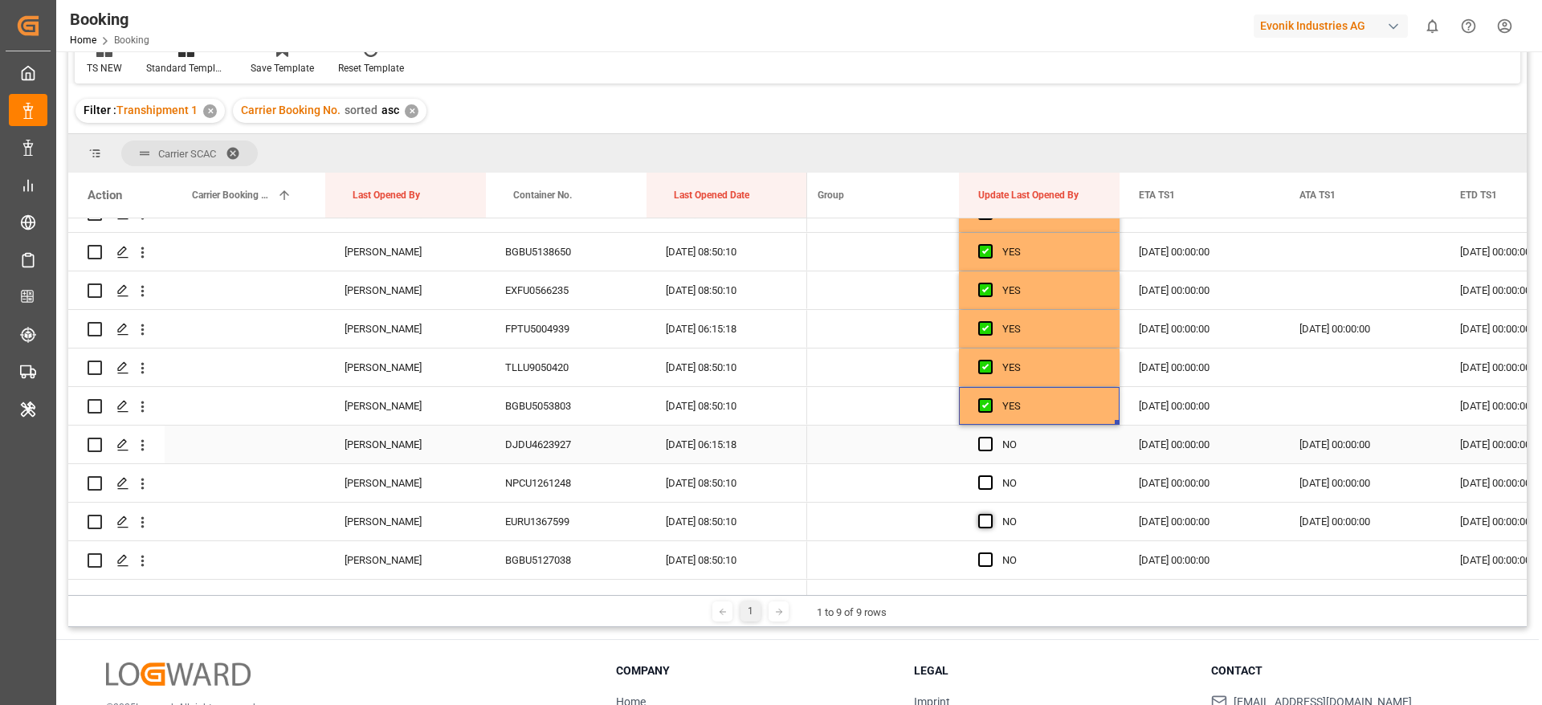
click at [986, 442] on span "Press SPACE to select this row." at bounding box center [985, 444] width 14 height 14
click at [990, 437] on input "Press SPACE to select this row." at bounding box center [990, 437] width 0 height 0
click at [986, 485] on span "Press SPACE to select this row." at bounding box center [985, 483] width 14 height 14
click at [990, 476] on input "Press SPACE to select this row." at bounding box center [990, 476] width 0 height 0
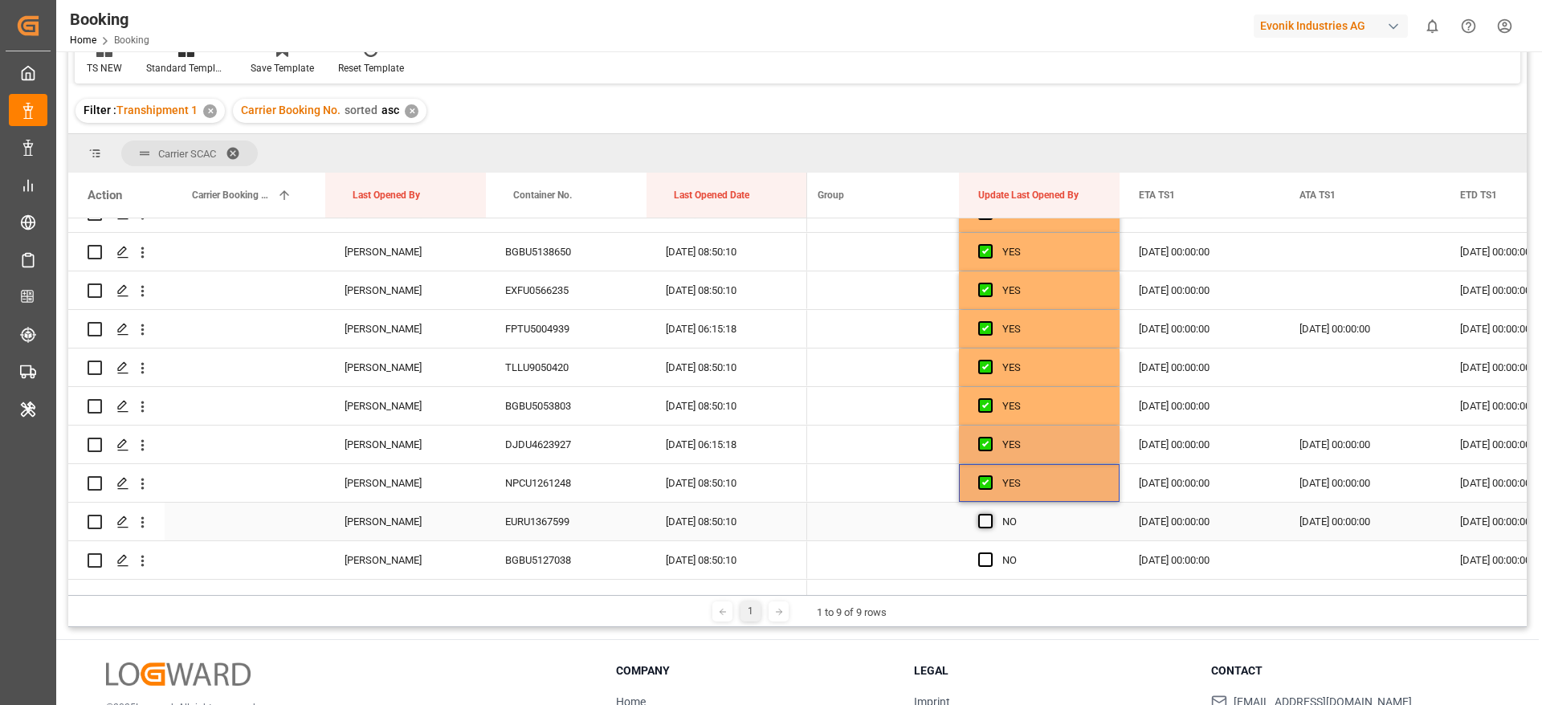
click at [986, 525] on span "Press SPACE to select this row." at bounding box center [985, 521] width 14 height 14
click at [990, 514] on input "Press SPACE to select this row." at bounding box center [990, 514] width 0 height 0
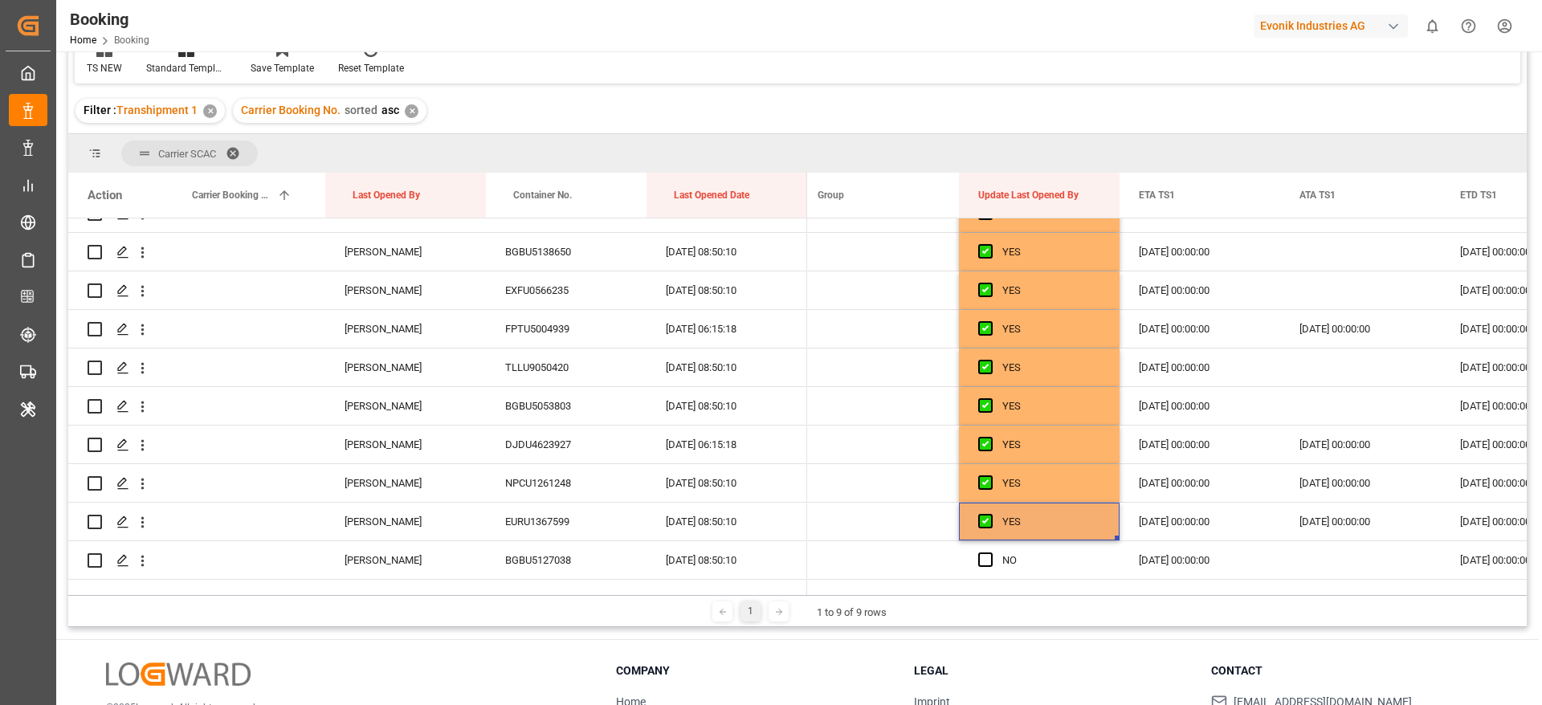
scroll to position [1687, 0]
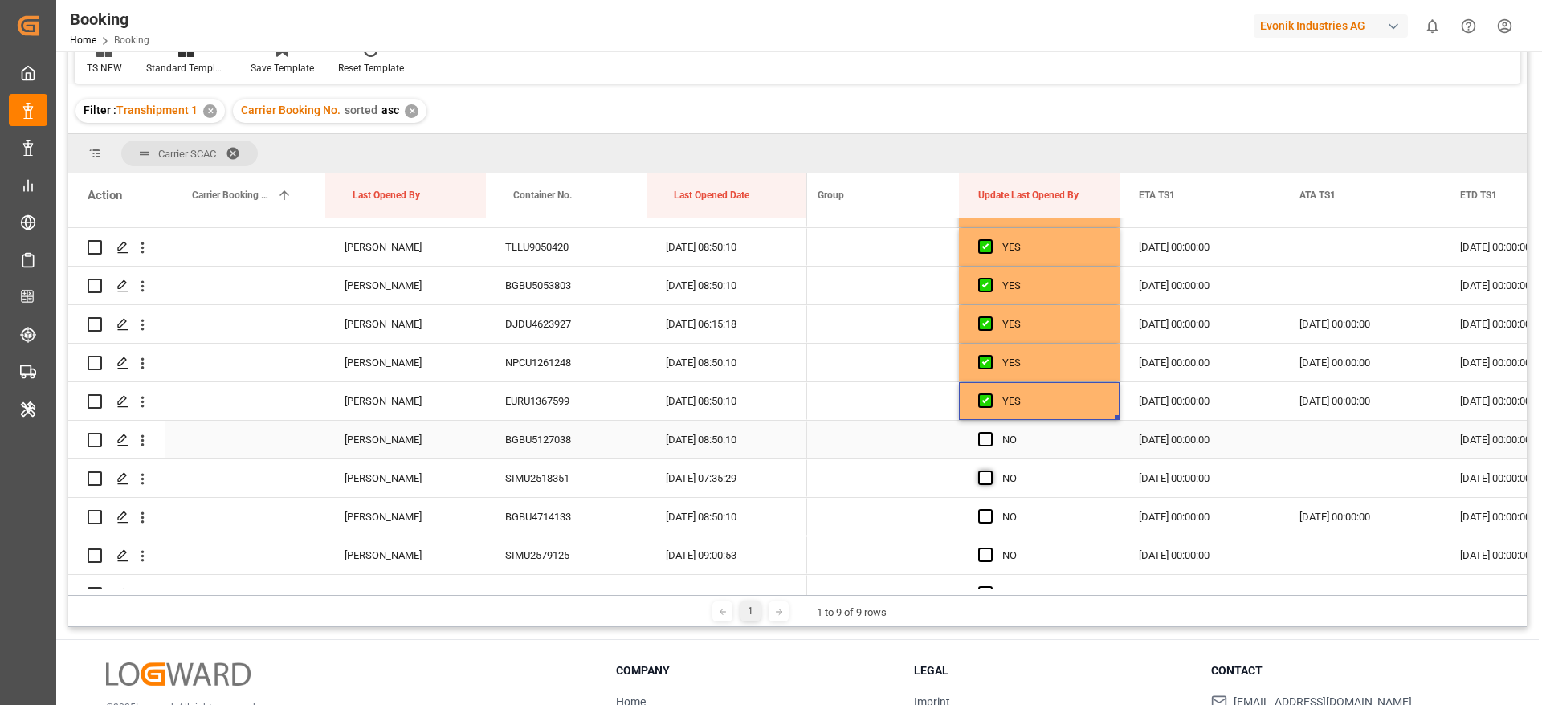
drag, startPoint x: 984, startPoint y: 447, endPoint x: 987, endPoint y: 480, distance: 33.1
click at [984, 446] on div "Press SPACE to select this row." at bounding box center [990, 440] width 24 height 37
click at [987, 481] on span "Press SPACE to select this row." at bounding box center [985, 478] width 14 height 14
click at [990, 471] on input "Press SPACE to select this row." at bounding box center [990, 471] width 0 height 0
click at [987, 516] on span "Press SPACE to select this row." at bounding box center [985, 516] width 14 height 14
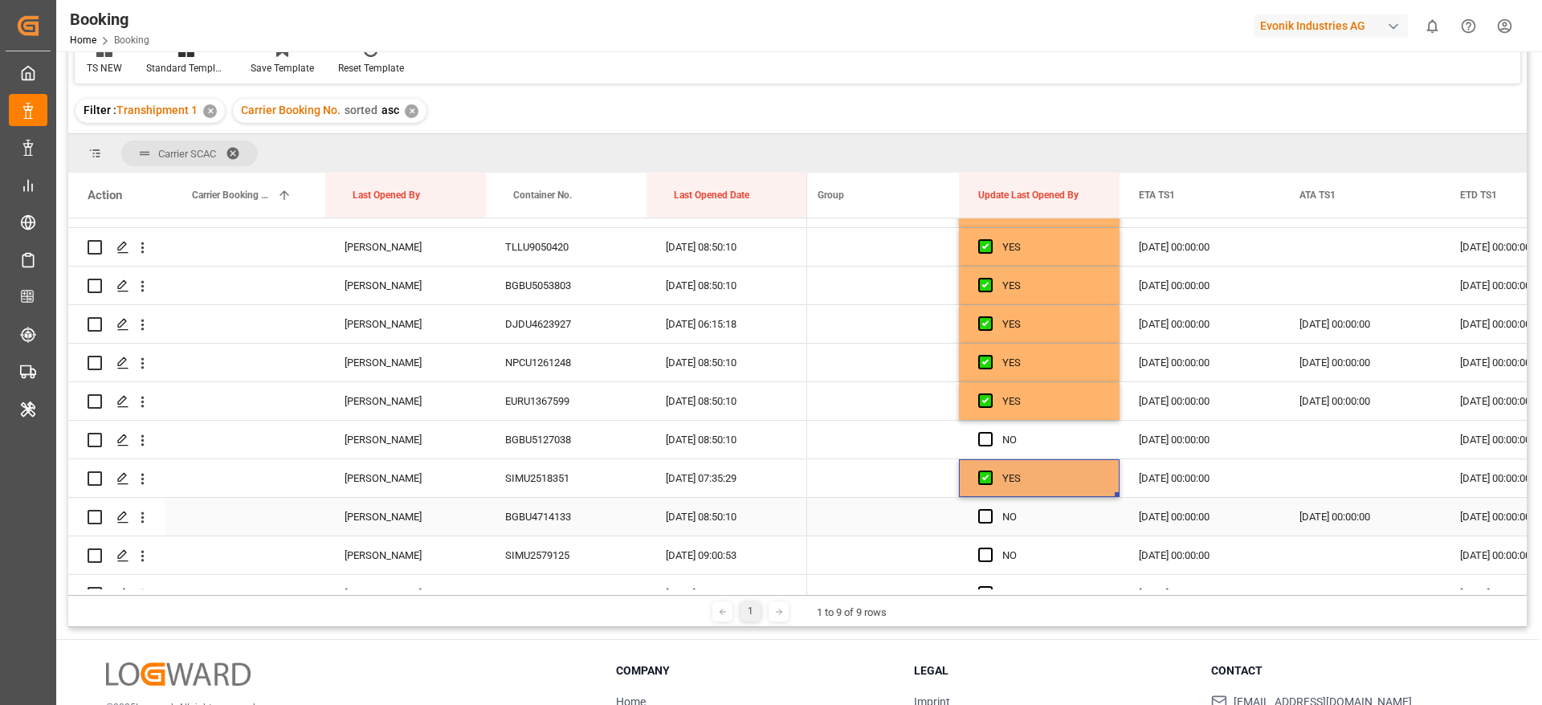
click at [990, 509] on input "Press SPACE to select this row." at bounding box center [990, 509] width 0 height 0
click at [986, 441] on span "Press SPACE to select this row." at bounding box center [985, 439] width 14 height 14
click at [990, 432] on input "Press SPACE to select this row." at bounding box center [990, 432] width 0 height 0
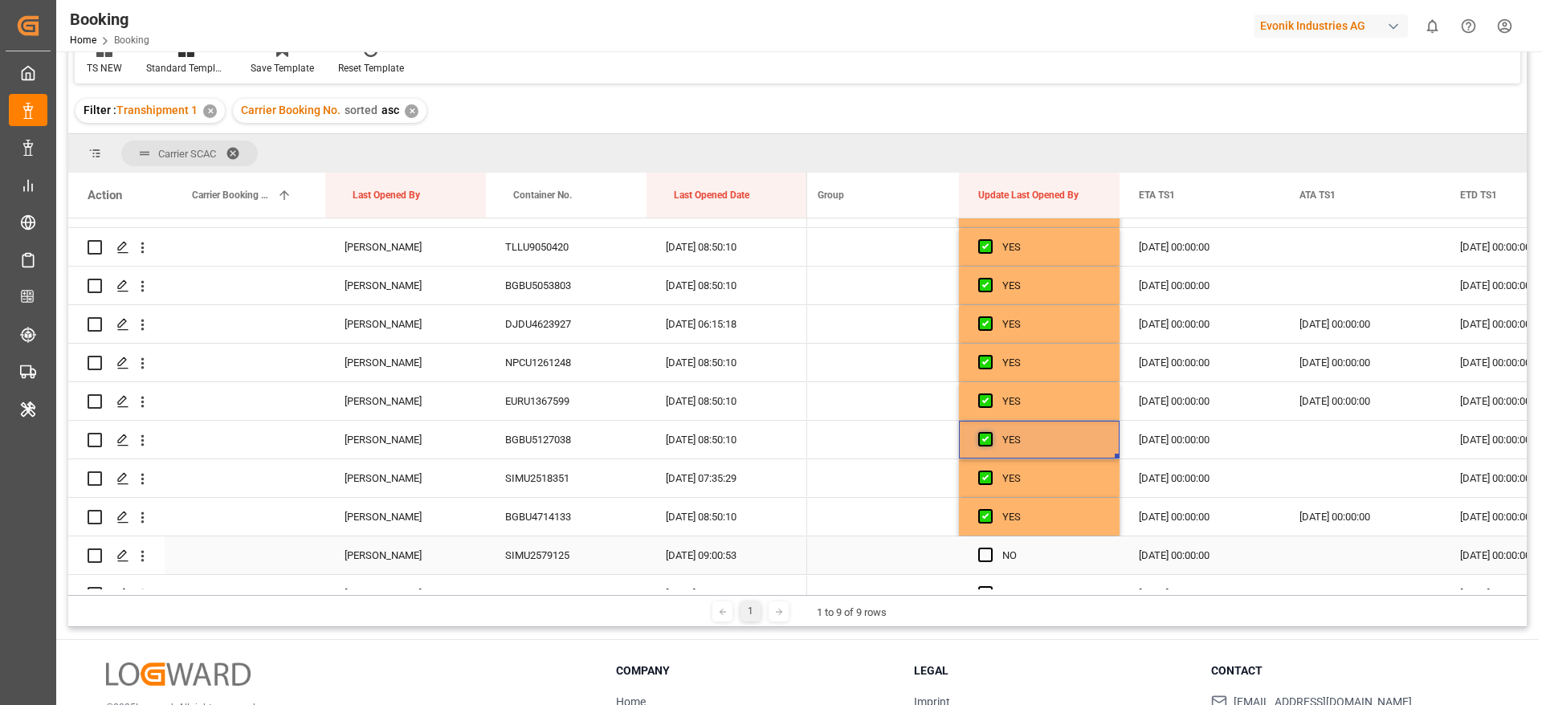
scroll to position [1807, 0]
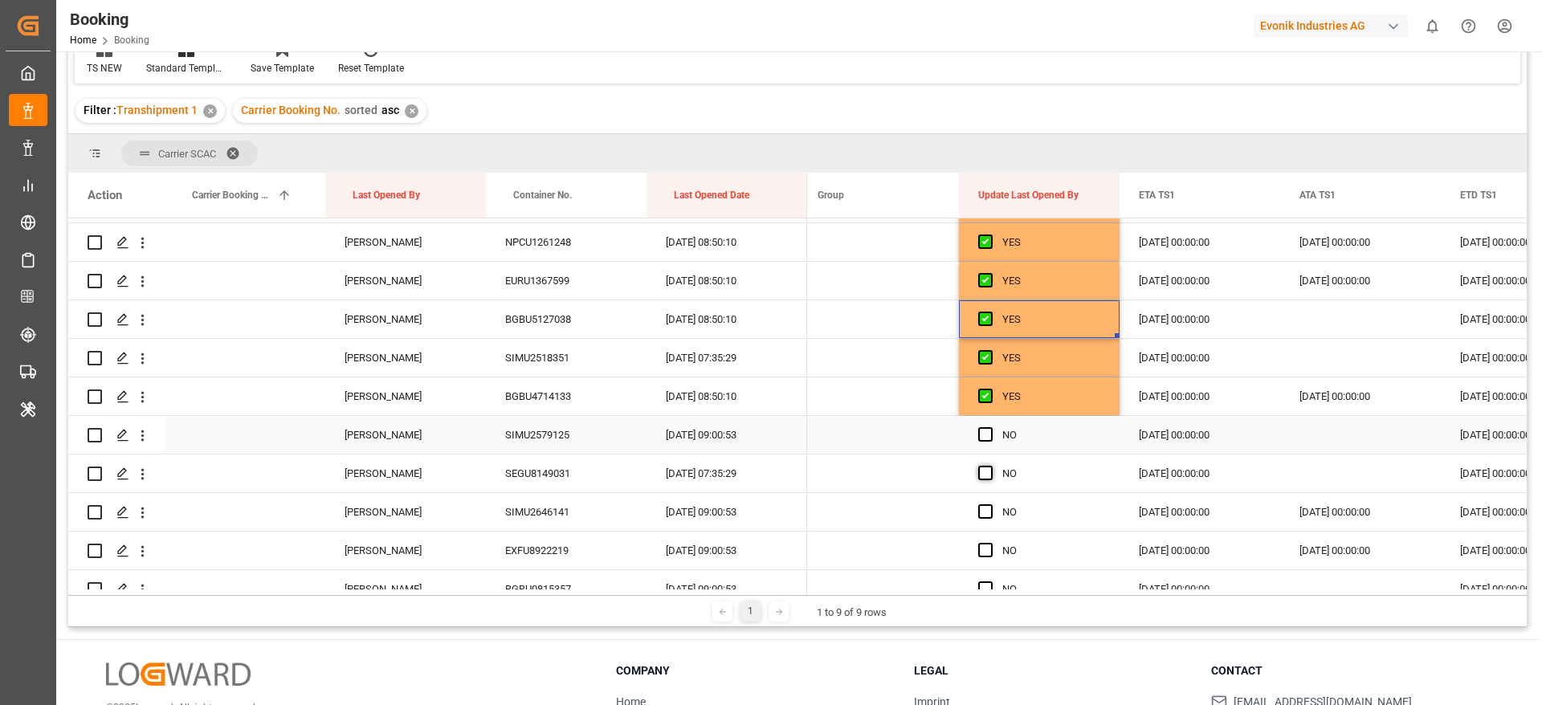
click at [984, 437] on span "Press SPACE to select this row." at bounding box center [985, 434] width 14 height 14
click at [990, 427] on input "Press SPACE to select this row." at bounding box center [990, 427] width 0 height 0
click at [985, 476] on span "Press SPACE to select this row." at bounding box center [985, 473] width 14 height 14
click at [990, 466] on input "Press SPACE to select this row." at bounding box center [990, 466] width 0 height 0
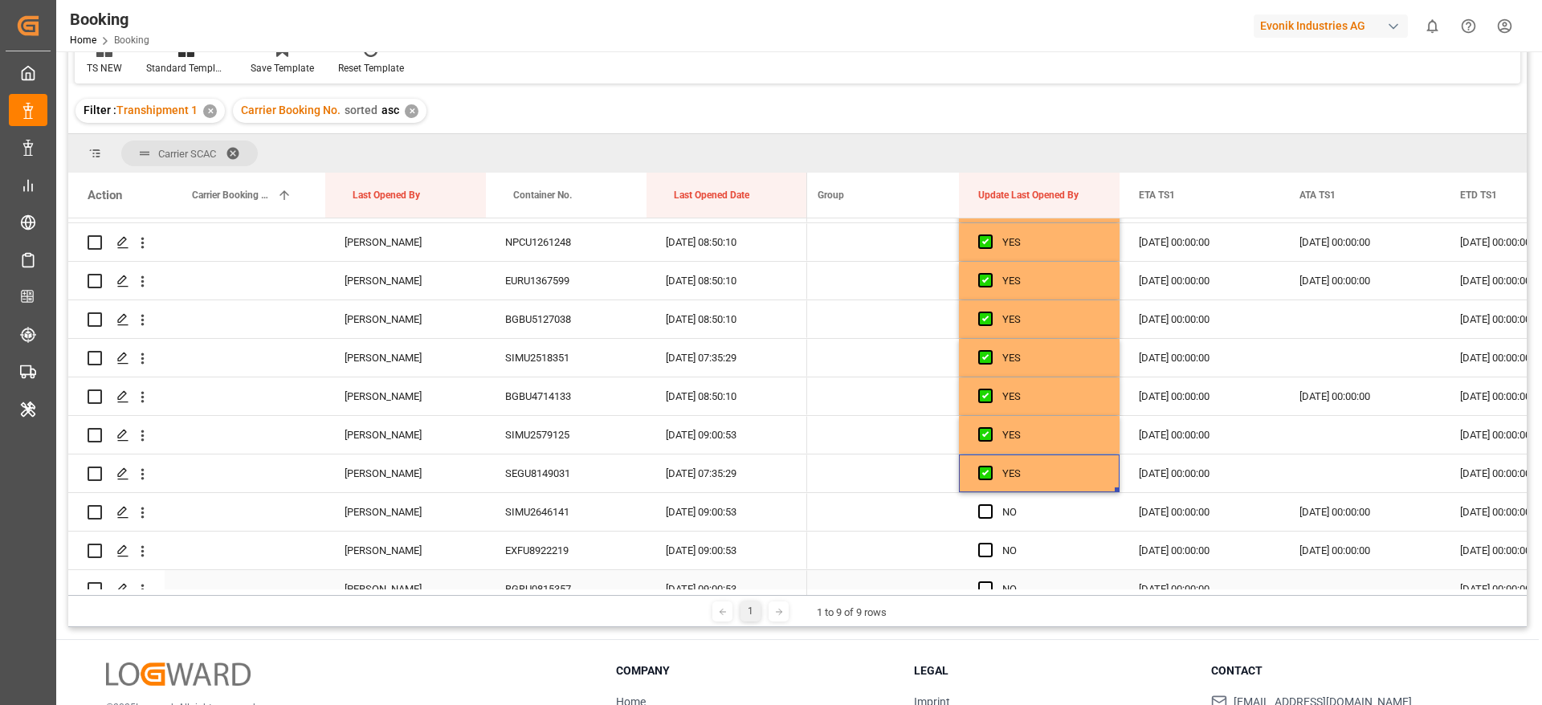
scroll to position [1928, 0]
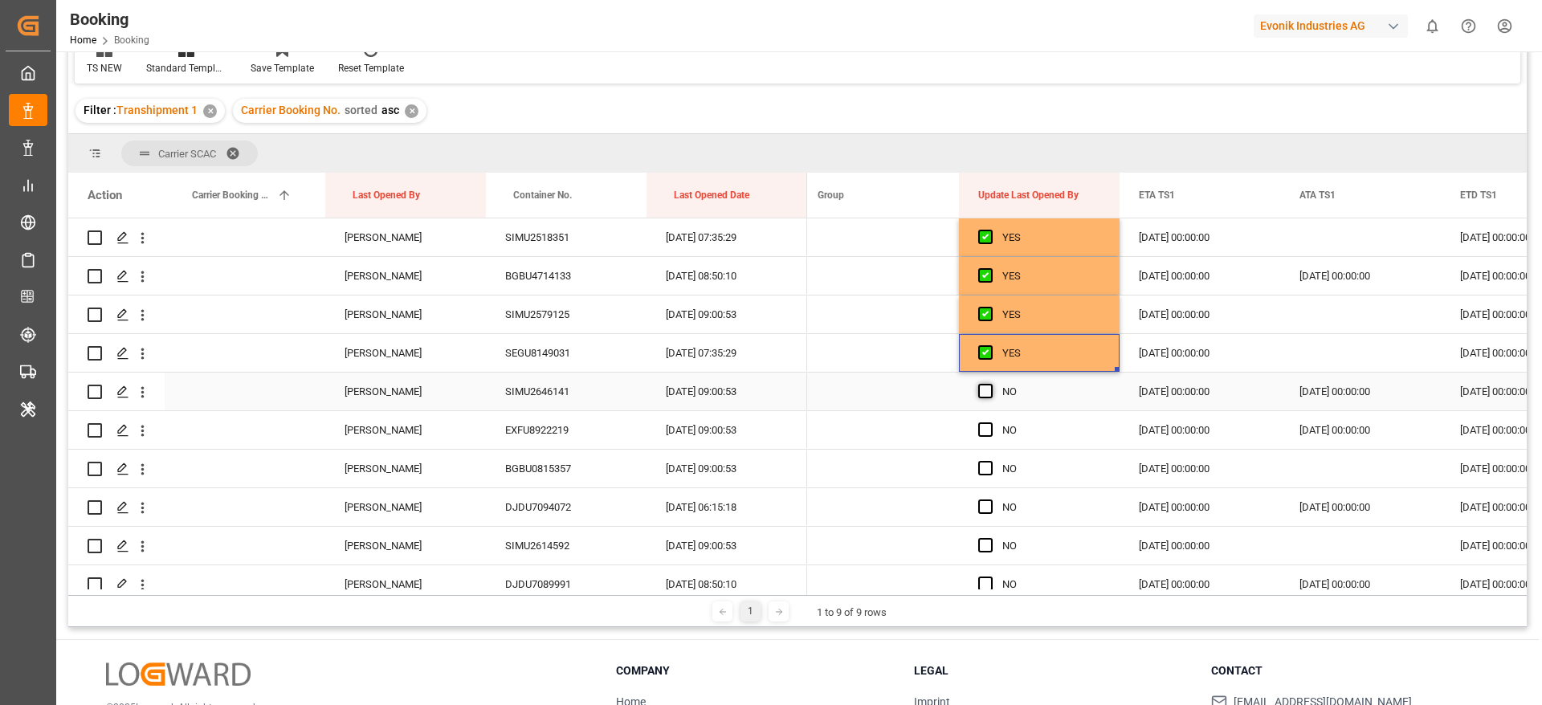
click at [991, 390] on span "Press SPACE to select this row." at bounding box center [985, 391] width 14 height 14
click at [990, 384] on input "Press SPACE to select this row." at bounding box center [990, 384] width 0 height 0
click at [986, 431] on span "Press SPACE to select this row." at bounding box center [985, 430] width 14 height 14
click at [990, 423] on input "Press SPACE to select this row." at bounding box center [990, 423] width 0 height 0
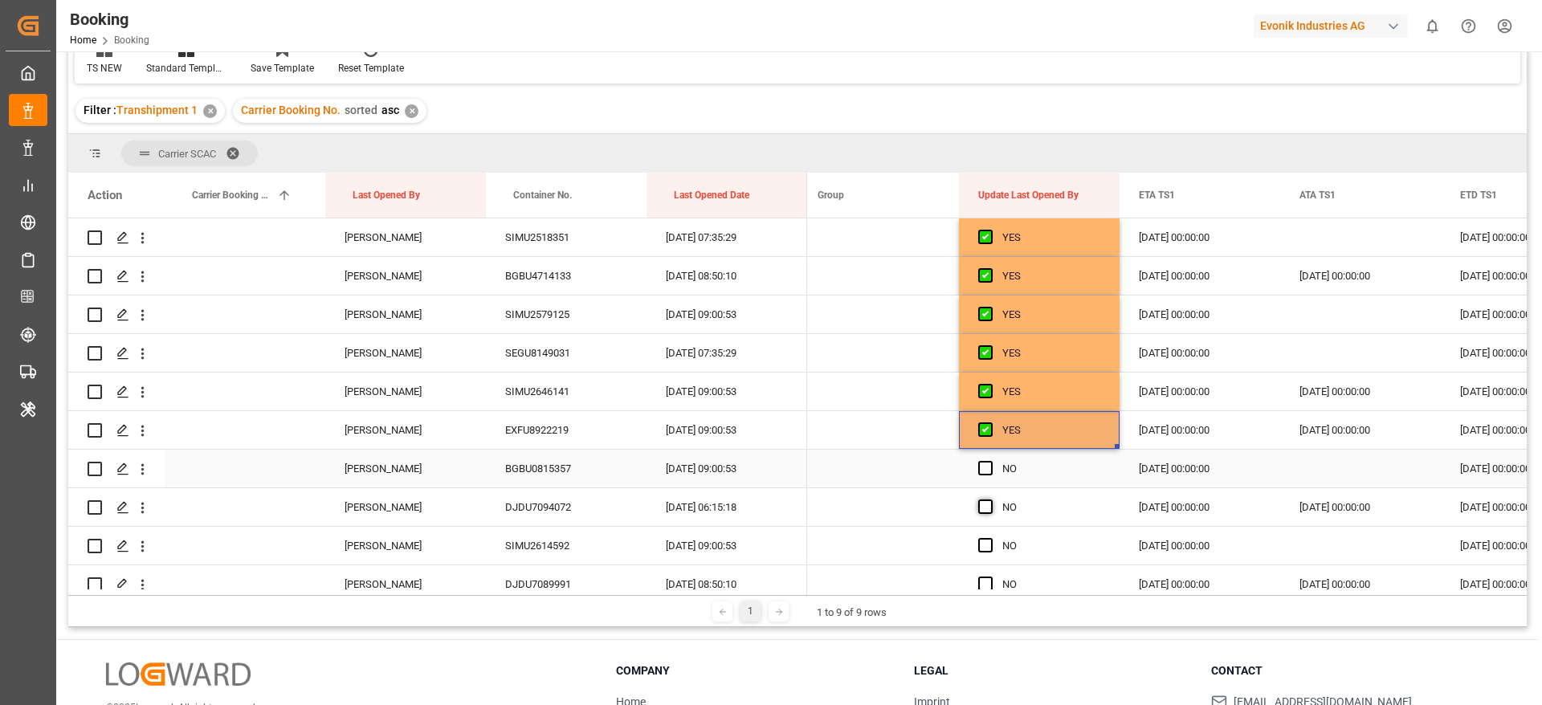
click at [985, 472] on span "Press SPACE to select this row." at bounding box center [985, 468] width 14 height 14
click at [990, 461] on input "Press SPACE to select this row." at bounding box center [990, 461] width 0 height 0
click at [982, 509] on span "Press SPACE to select this row." at bounding box center [985, 507] width 14 height 14
click at [990, 500] on input "Press SPACE to select this row." at bounding box center [990, 500] width 0 height 0
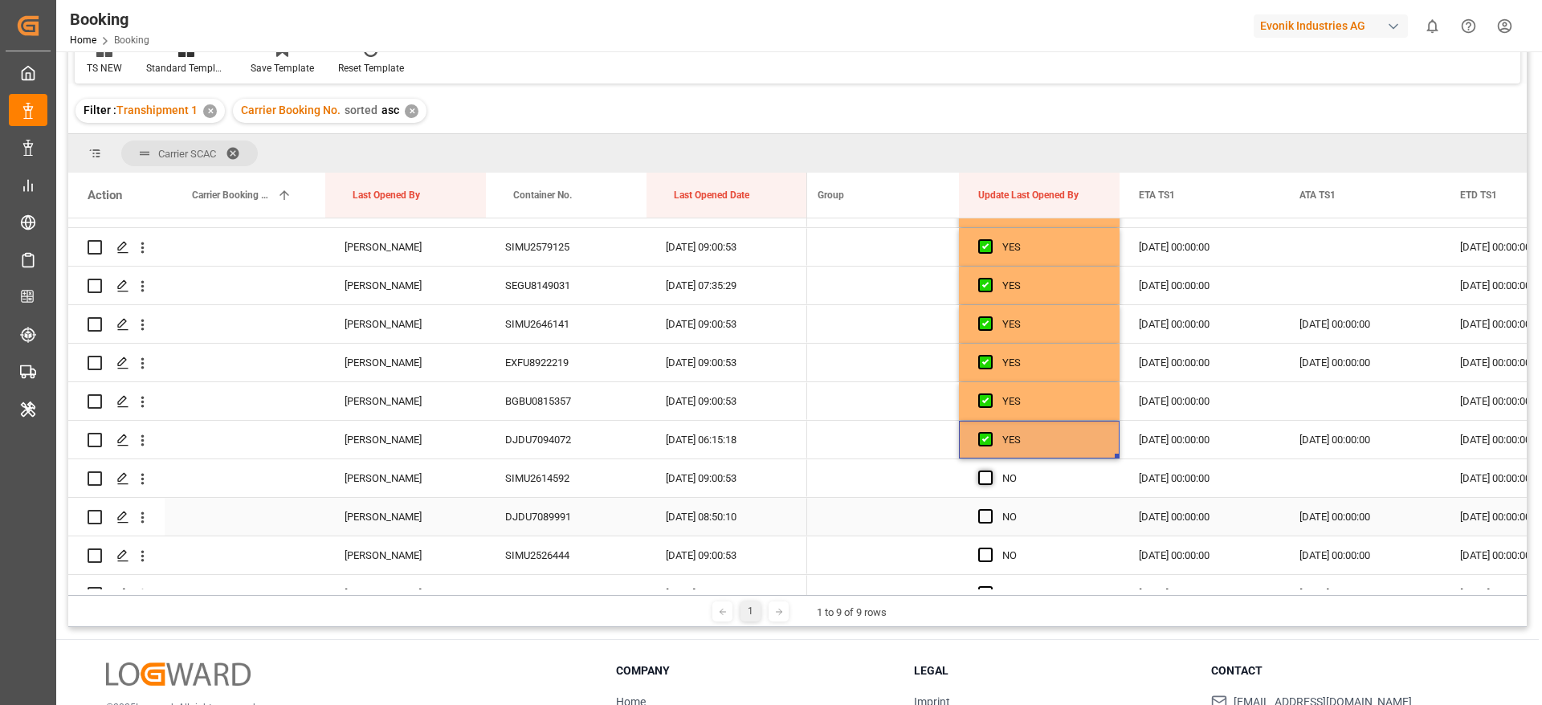
scroll to position [2048, 0]
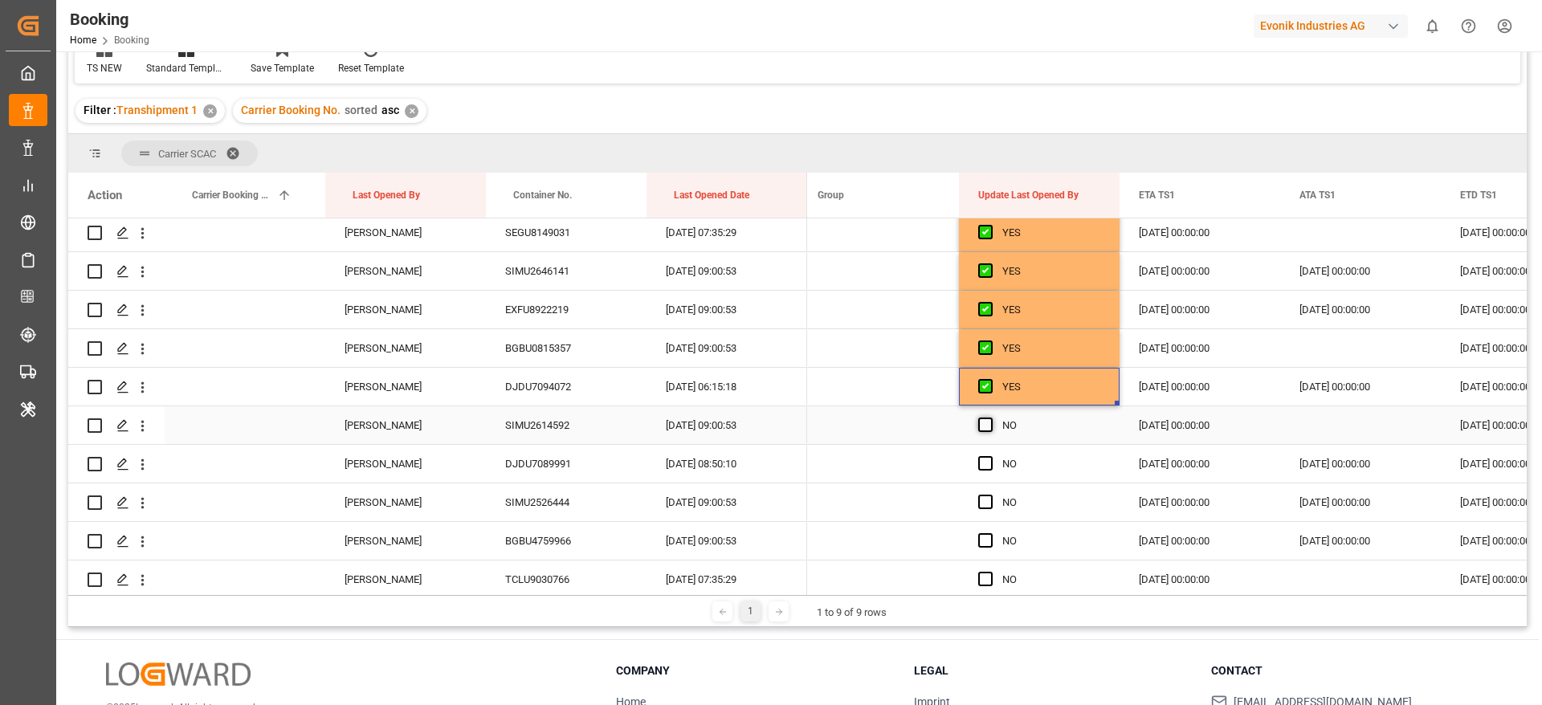
click at [982, 427] on span "Press SPACE to select this row." at bounding box center [985, 425] width 14 height 14
click at [990, 418] on input "Press SPACE to select this row." at bounding box center [990, 418] width 0 height 0
click at [984, 459] on span "Press SPACE to select this row." at bounding box center [985, 463] width 14 height 14
click at [990, 456] on input "Press SPACE to select this row." at bounding box center [990, 456] width 0 height 0
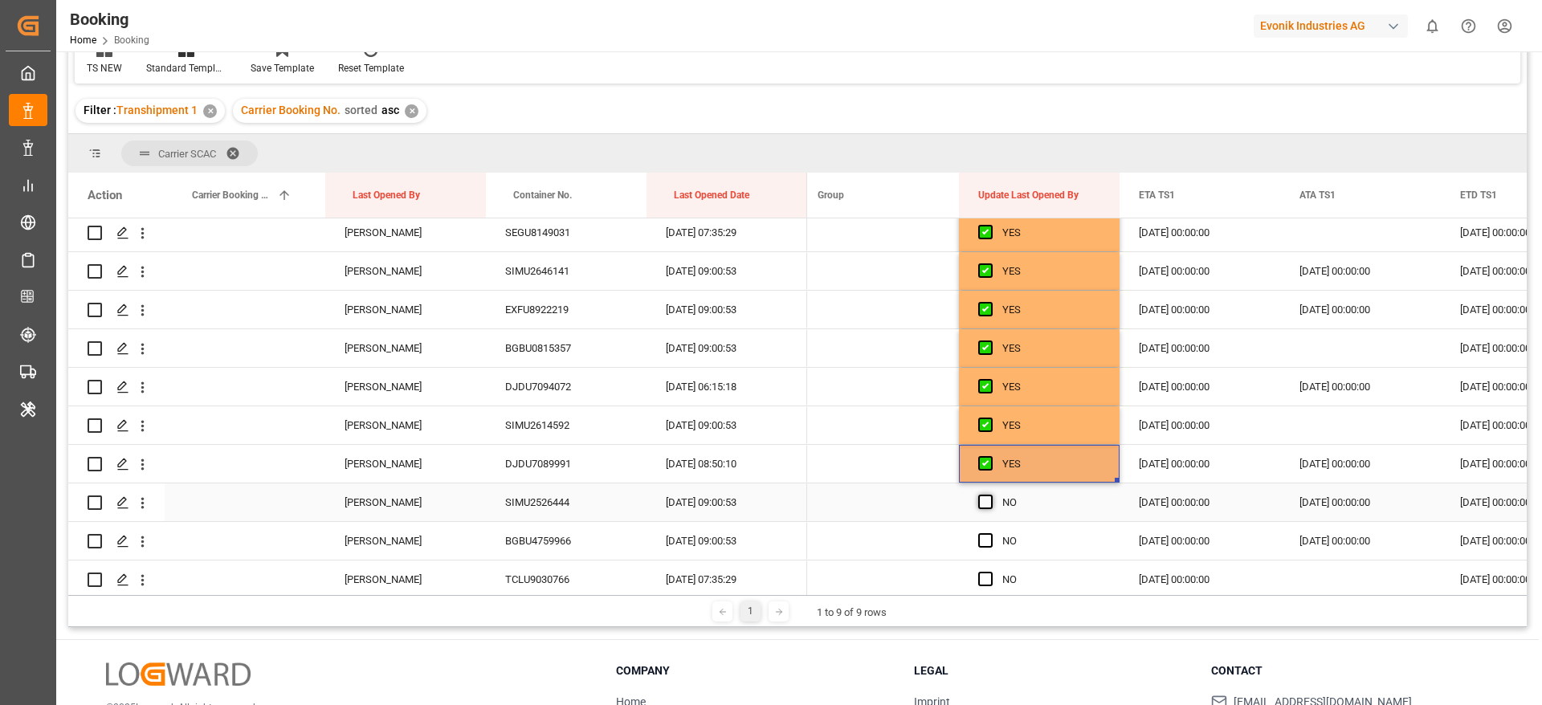
click at [981, 504] on span "Press SPACE to select this row." at bounding box center [985, 502] width 14 height 14
click at [990, 495] on input "Press SPACE to select this row." at bounding box center [990, 495] width 0 height 0
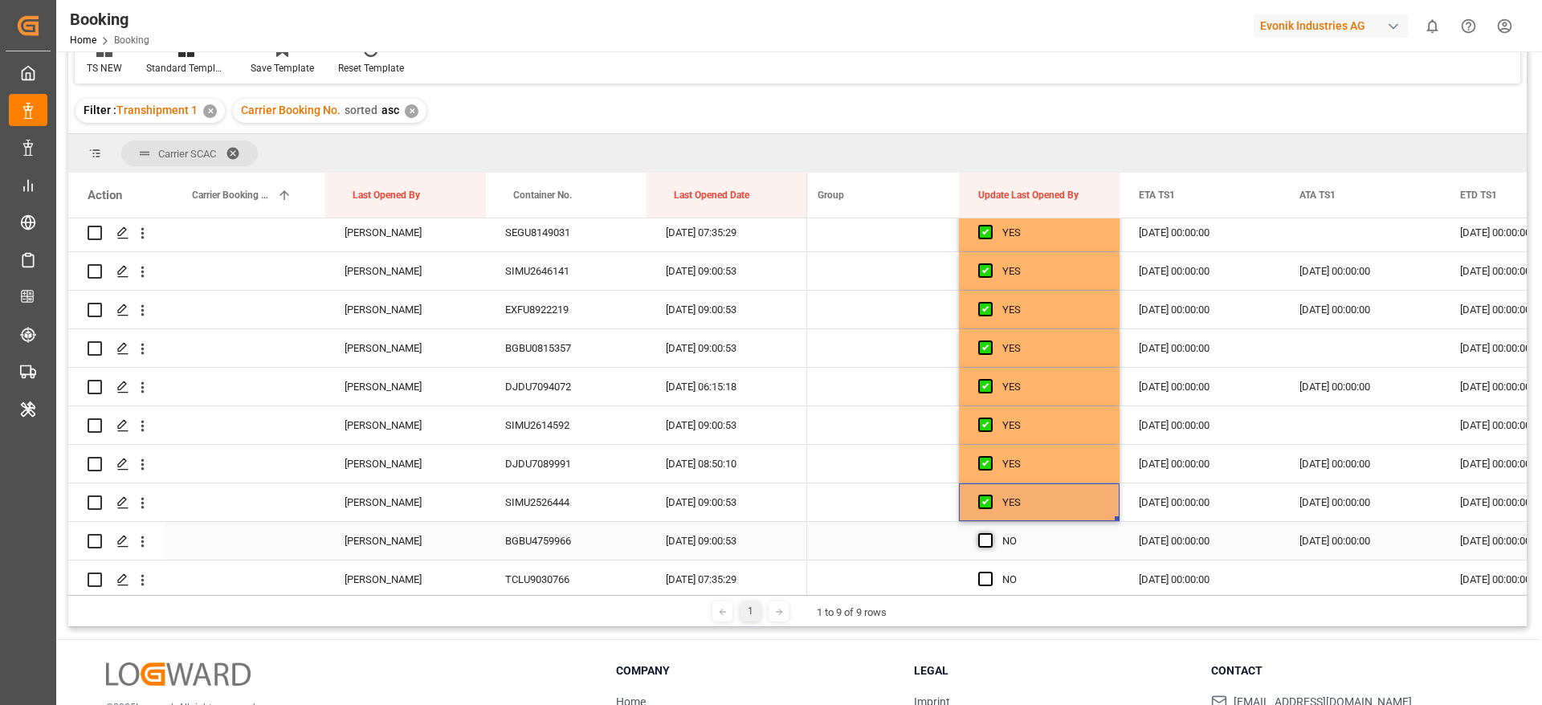
click at [982, 538] on span "Press SPACE to select this row." at bounding box center [985, 540] width 14 height 14
click at [990, 533] on input "Press SPACE to select this row." at bounding box center [990, 533] width 0 height 0
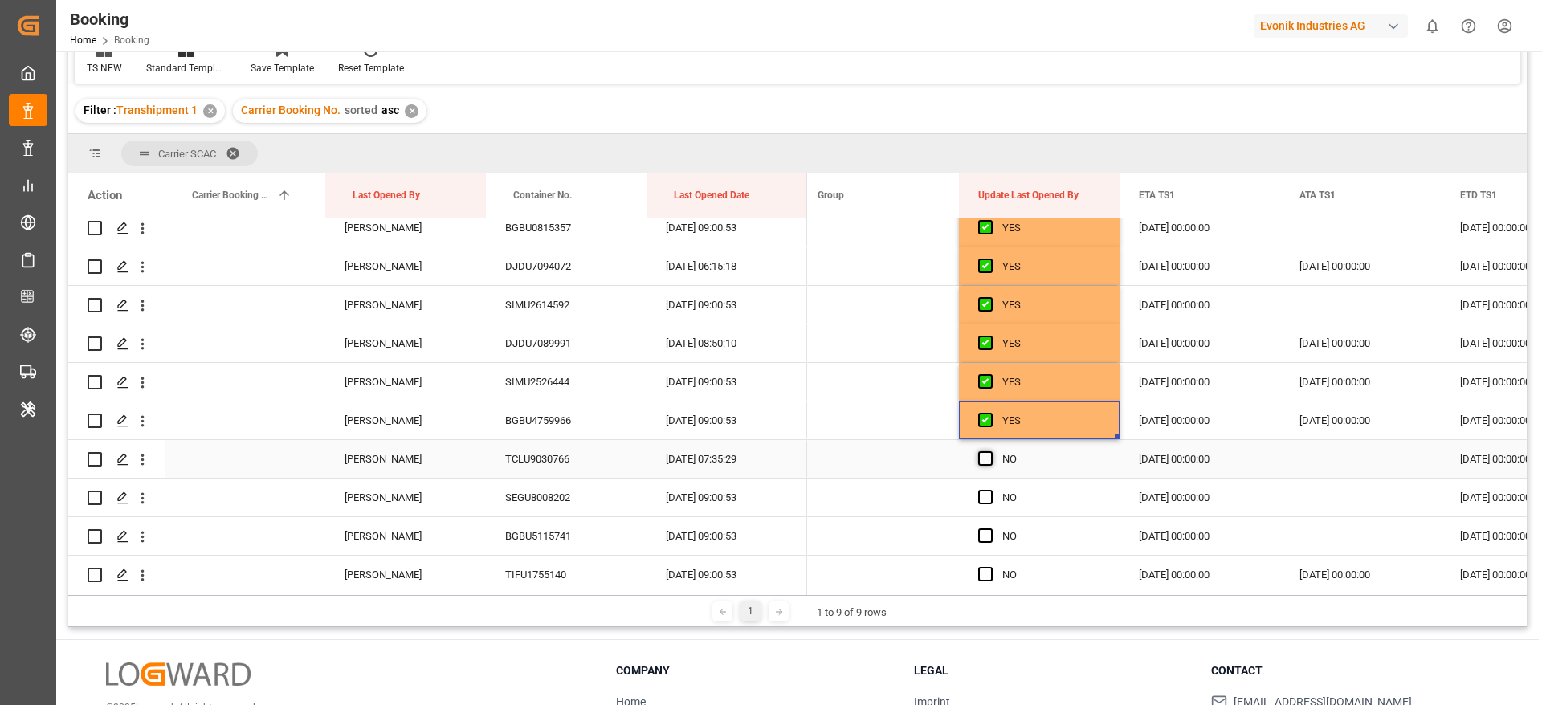
click at [985, 462] on span "Press SPACE to select this row." at bounding box center [985, 458] width 14 height 14
click at [990, 451] on input "Press SPACE to select this row." at bounding box center [990, 451] width 0 height 0
click at [985, 495] on span "Press SPACE to select this row." at bounding box center [985, 497] width 14 height 14
click at [990, 490] on input "Press SPACE to select this row." at bounding box center [990, 490] width 0 height 0
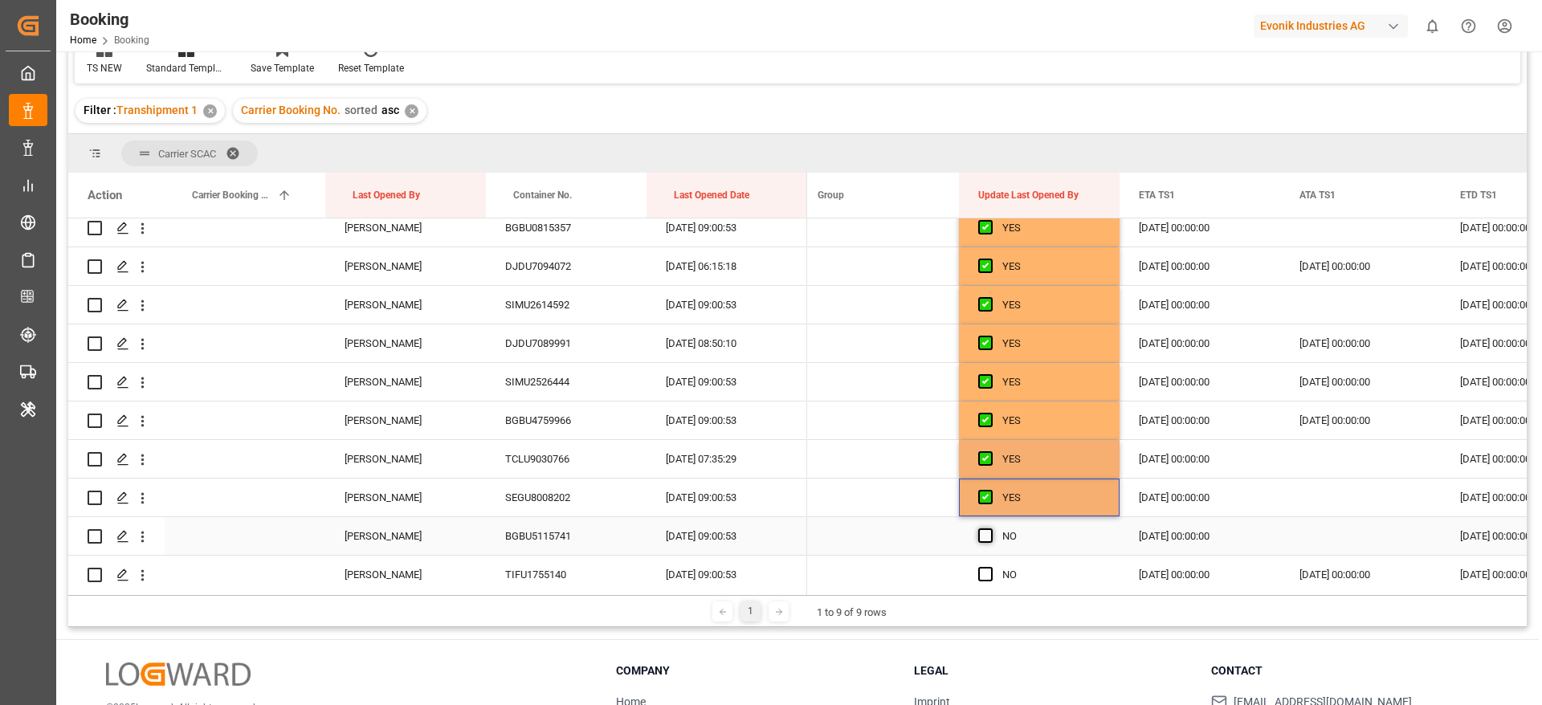
click at [986, 531] on span "Press SPACE to select this row." at bounding box center [985, 536] width 14 height 14
click at [990, 529] on input "Press SPACE to select this row." at bounding box center [990, 529] width 0 height 0
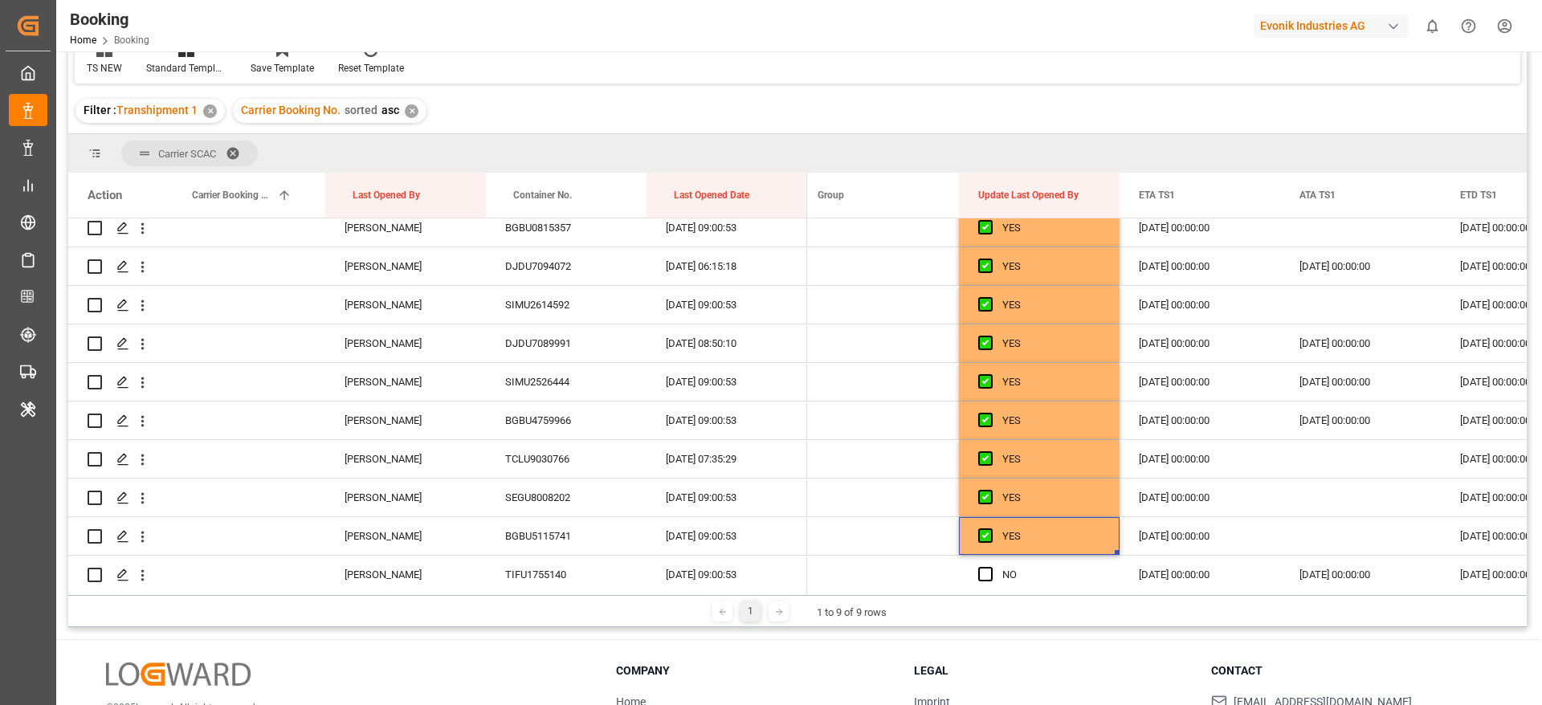
scroll to position [2289, 0]
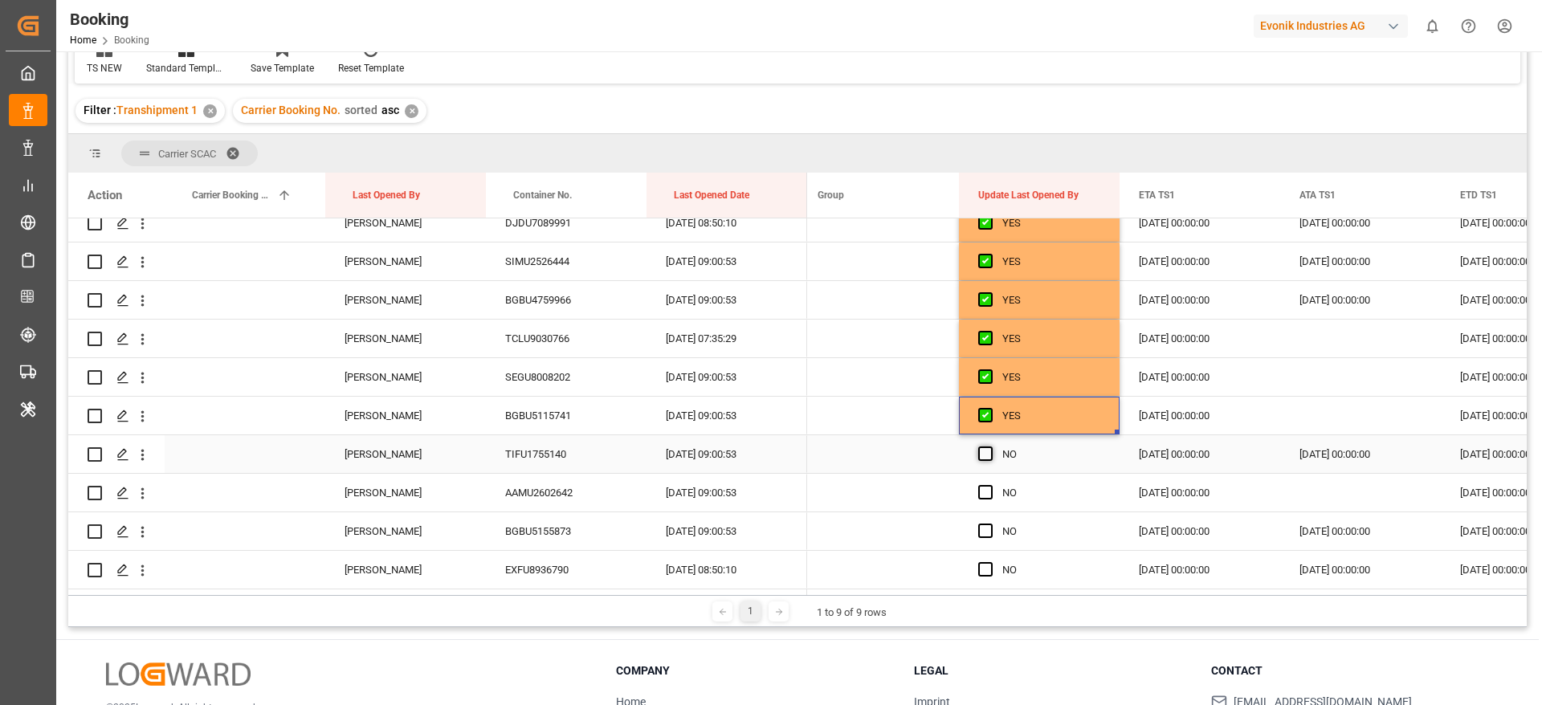
click at [986, 453] on span "Press SPACE to select this row." at bounding box center [985, 454] width 14 height 14
click at [990, 447] on input "Press SPACE to select this row." at bounding box center [990, 447] width 0 height 0
click at [980, 496] on span "Press SPACE to select this row." at bounding box center [985, 492] width 14 height 14
click at [990, 485] on input "Press SPACE to select this row." at bounding box center [990, 485] width 0 height 0
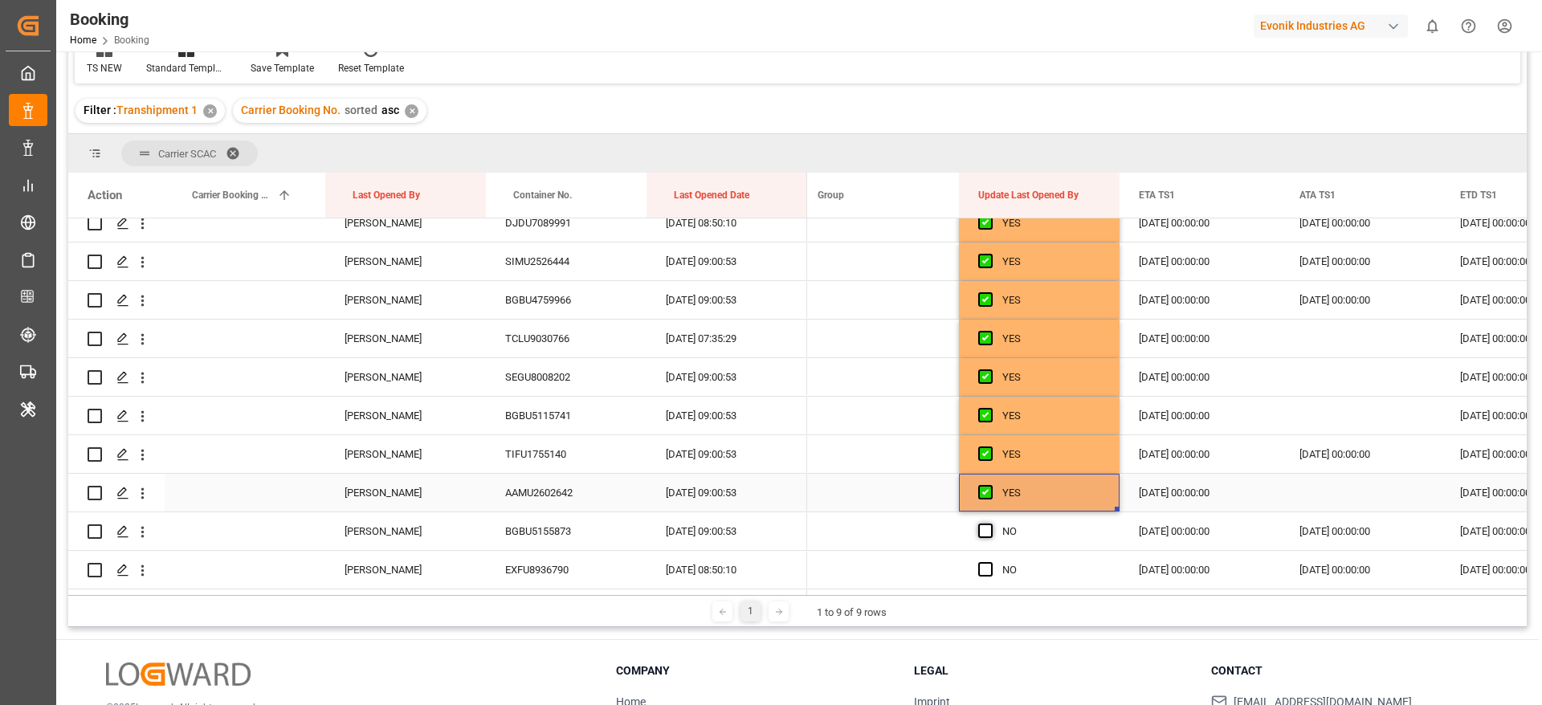
click at [986, 529] on span "Press SPACE to select this row." at bounding box center [985, 531] width 14 height 14
click at [990, 524] on input "Press SPACE to select this row." at bounding box center [990, 524] width 0 height 0
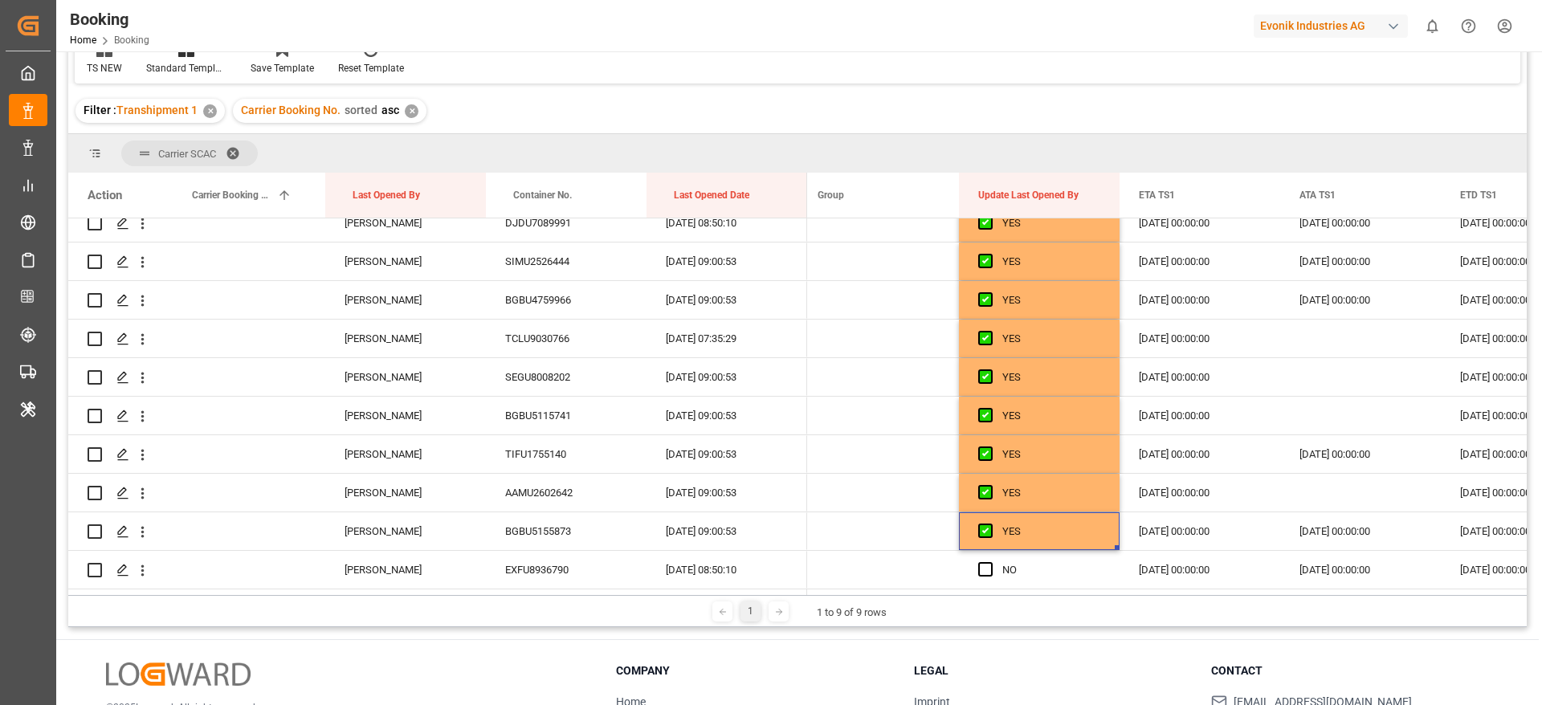
scroll to position [2410, 0]
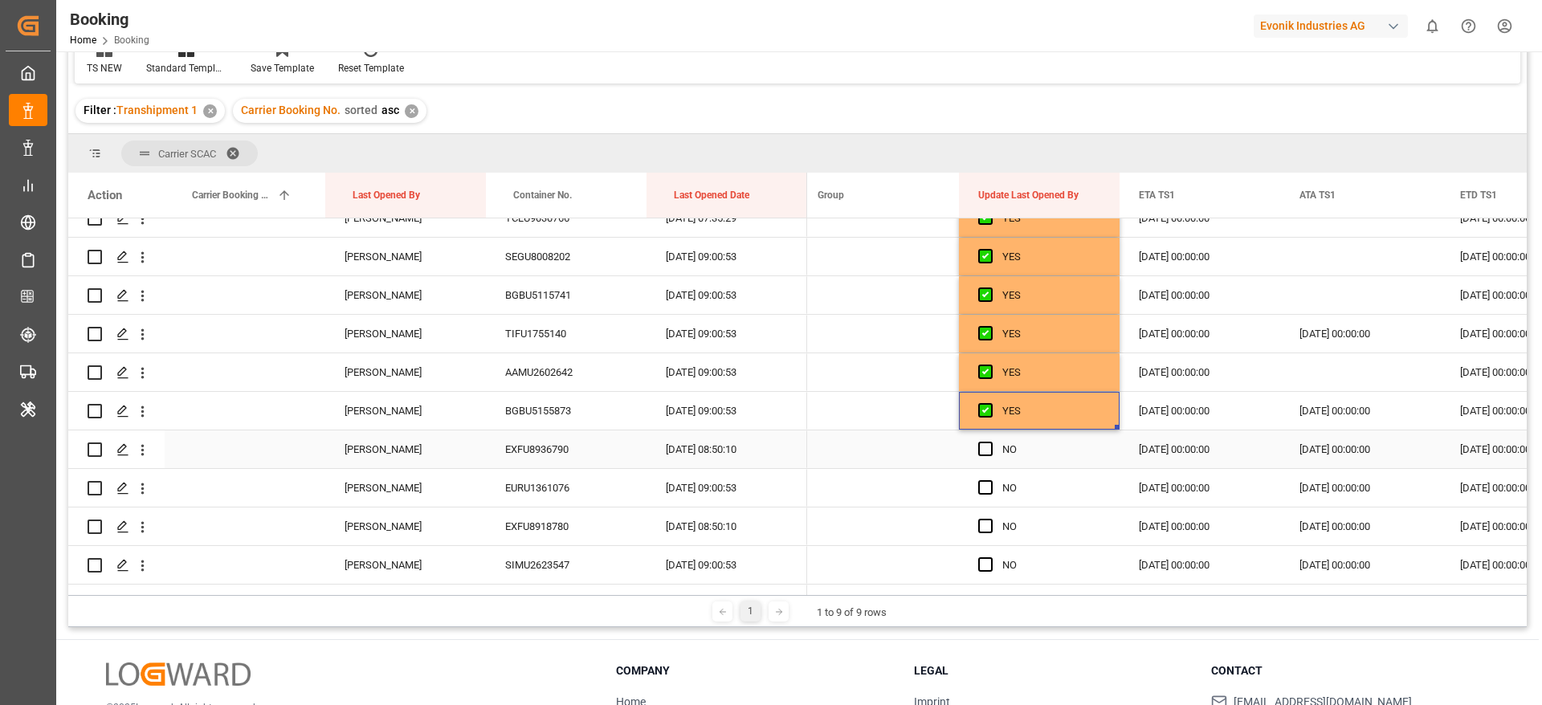
click at [989, 457] on div "Press SPACE to select this row." at bounding box center [990, 449] width 24 height 37
click at [986, 494] on span "Press SPACE to select this row." at bounding box center [985, 487] width 14 height 14
click at [990, 480] on input "Press SPACE to select this row." at bounding box center [990, 480] width 0 height 0
click at [986, 448] on span "Press SPACE to select this row." at bounding box center [985, 449] width 14 height 14
click at [990, 442] on input "Press SPACE to select this row." at bounding box center [990, 442] width 0 height 0
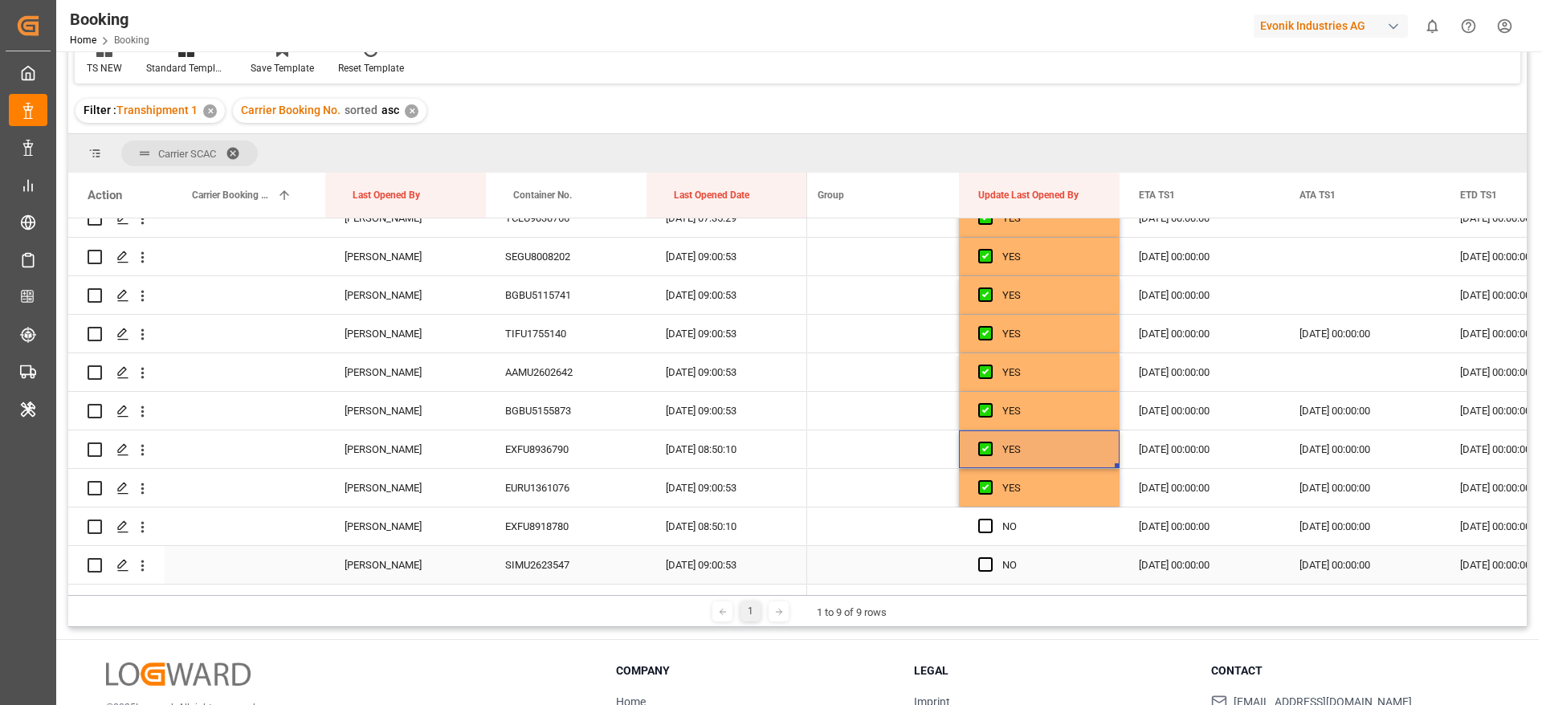
scroll to position [2530, 0]
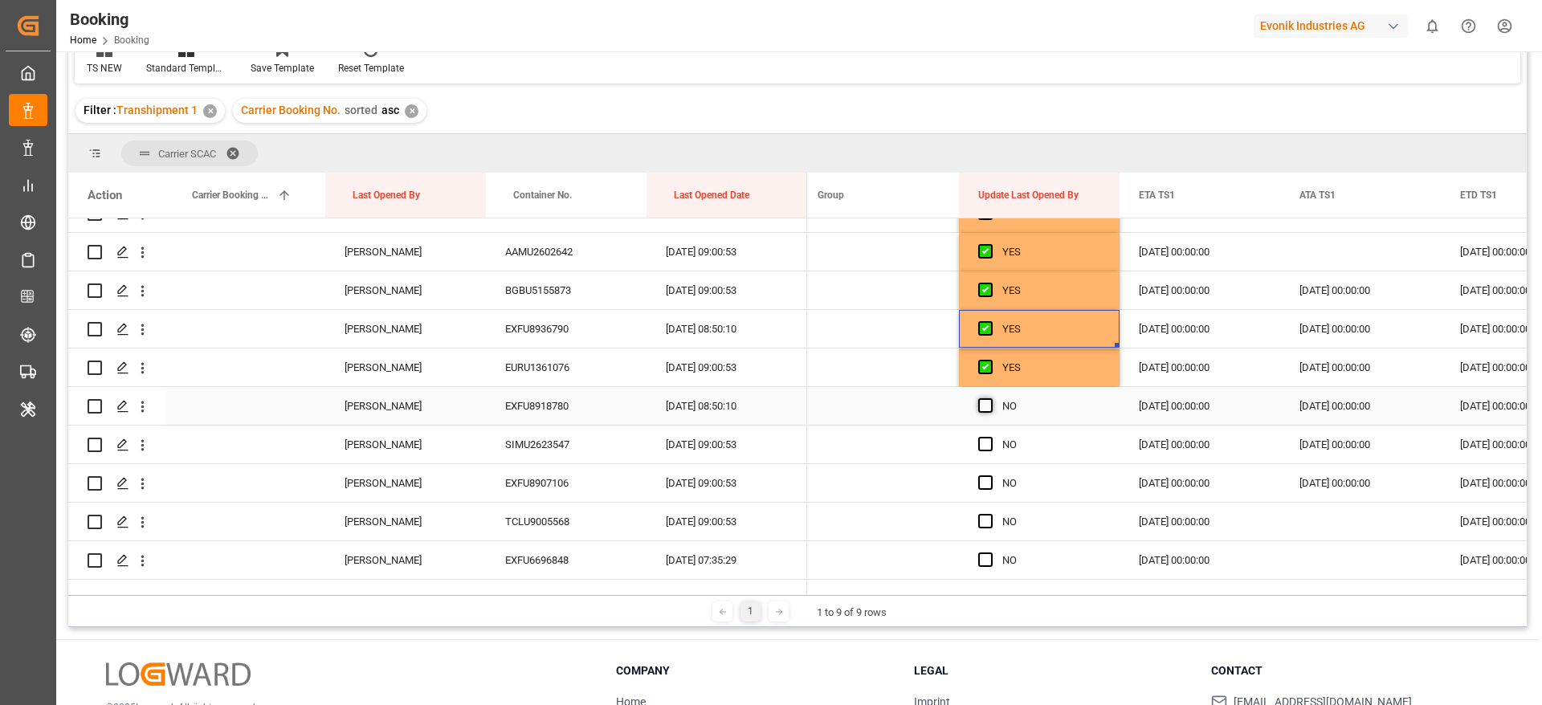
click at [986, 408] on span "Press SPACE to select this row." at bounding box center [985, 405] width 14 height 14
click at [990, 398] on input "Press SPACE to select this row." at bounding box center [990, 398] width 0 height 0
click at [987, 447] on span "Press SPACE to select this row." at bounding box center [985, 444] width 14 height 14
click at [990, 437] on input "Press SPACE to select this row." at bounding box center [990, 437] width 0 height 0
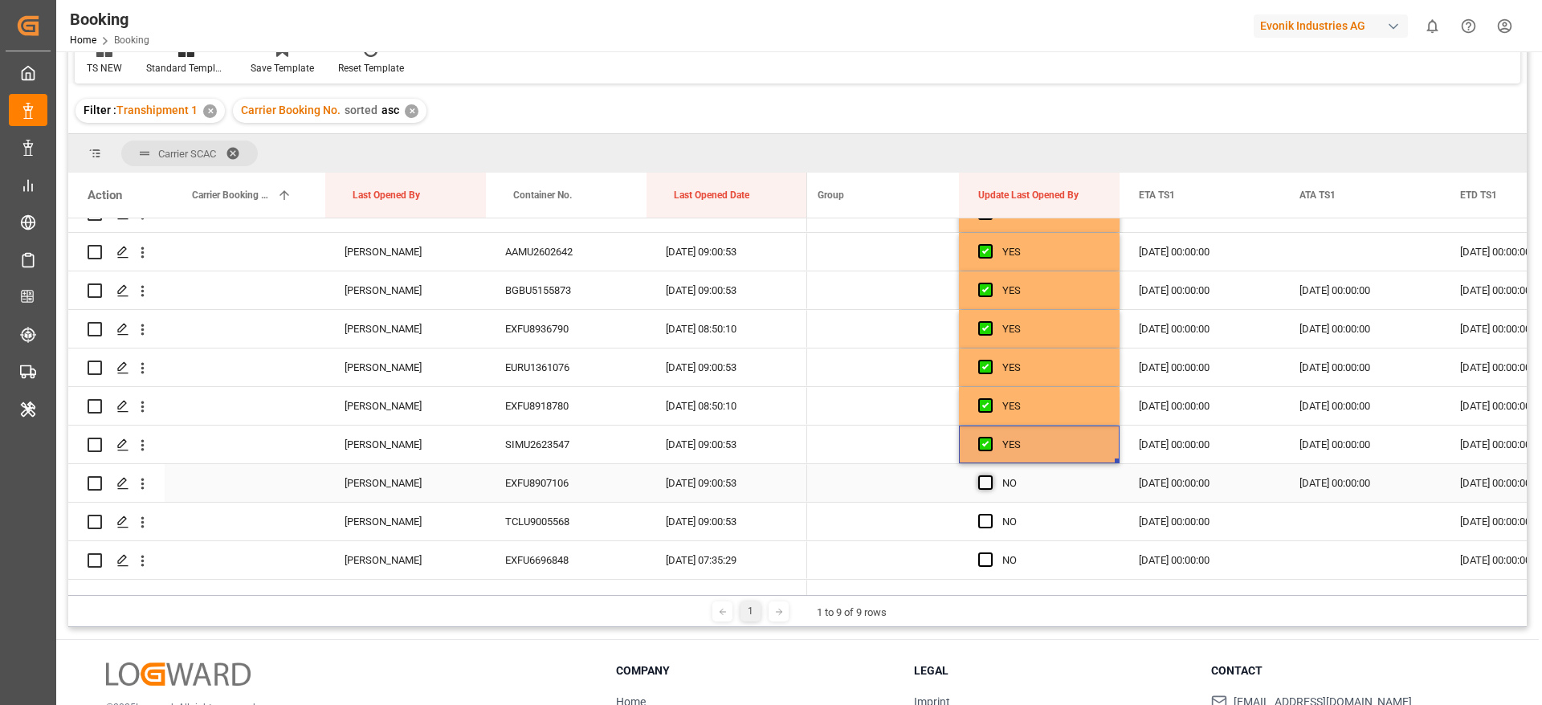
click at [987, 477] on span "Press SPACE to select this row." at bounding box center [985, 483] width 14 height 14
click at [990, 476] on input "Press SPACE to select this row." at bounding box center [990, 476] width 0 height 0
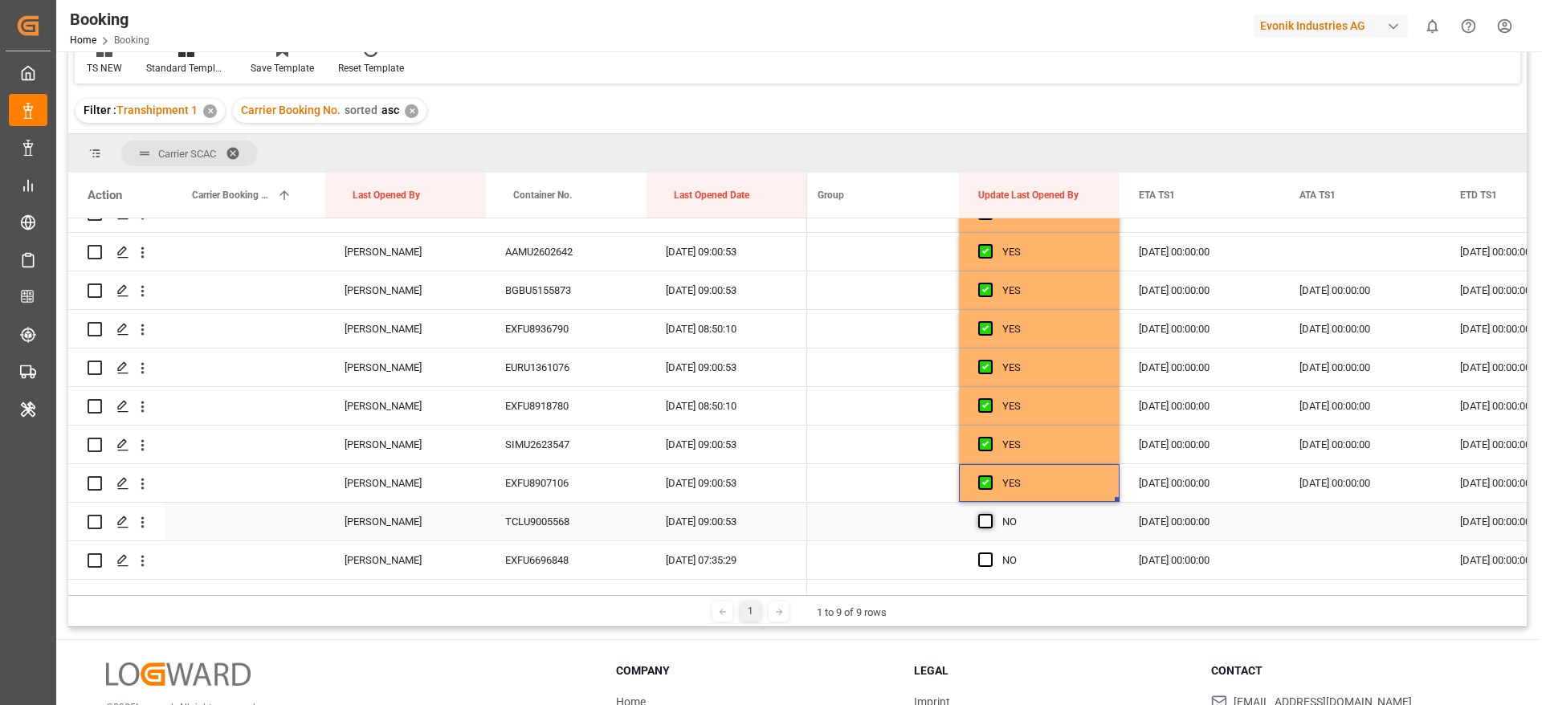
click at [982, 519] on span "Press SPACE to select this row." at bounding box center [985, 521] width 14 height 14
click at [990, 514] on input "Press SPACE to select this row." at bounding box center [990, 514] width 0 height 0
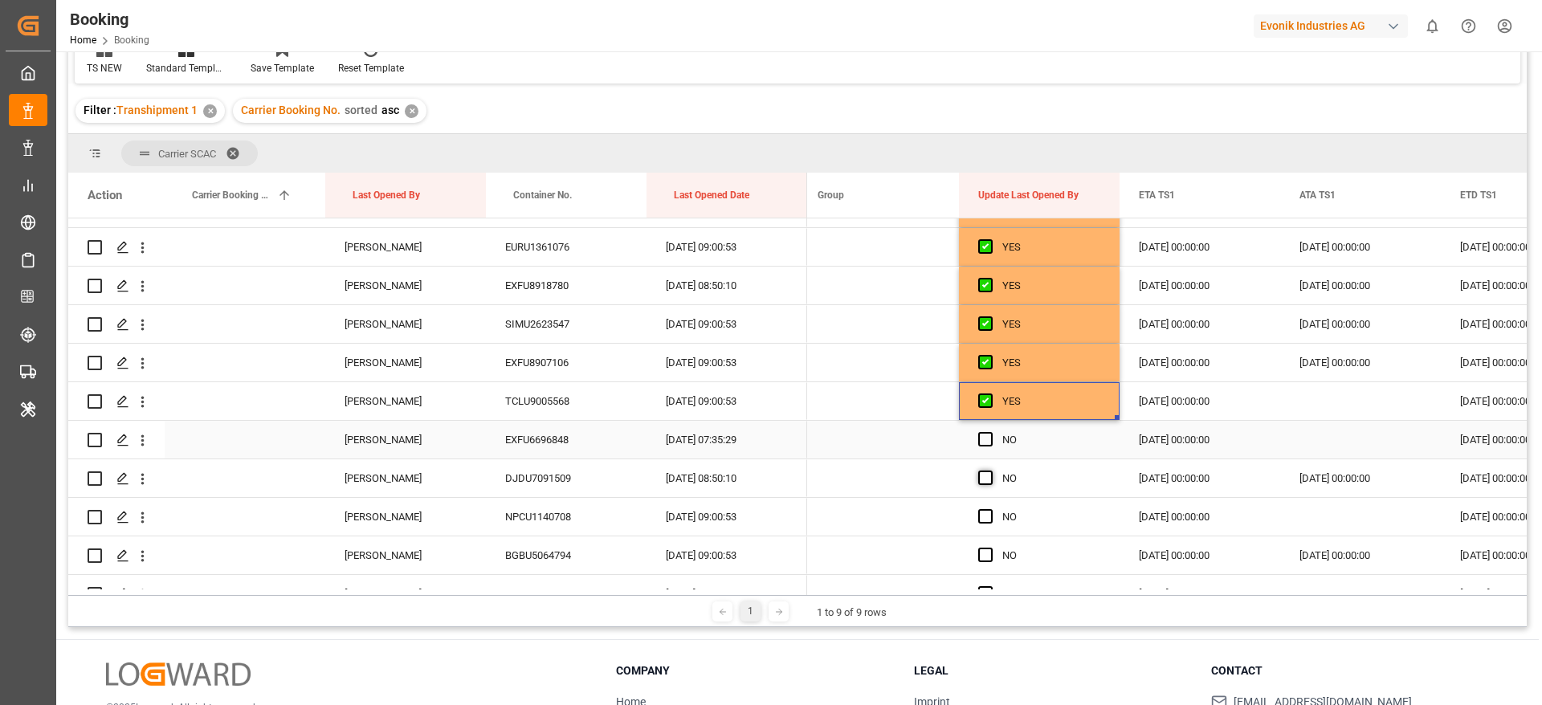
click at [982, 436] on span "Press SPACE to select this row." at bounding box center [985, 439] width 14 height 14
click at [990, 432] on input "Press SPACE to select this row." at bounding box center [990, 432] width 0 height 0
click at [986, 475] on span "Press SPACE to select this row." at bounding box center [985, 478] width 14 height 14
click at [990, 471] on input "Press SPACE to select this row." at bounding box center [990, 471] width 0 height 0
click at [986, 513] on span "Press SPACE to select this row." at bounding box center [985, 516] width 14 height 14
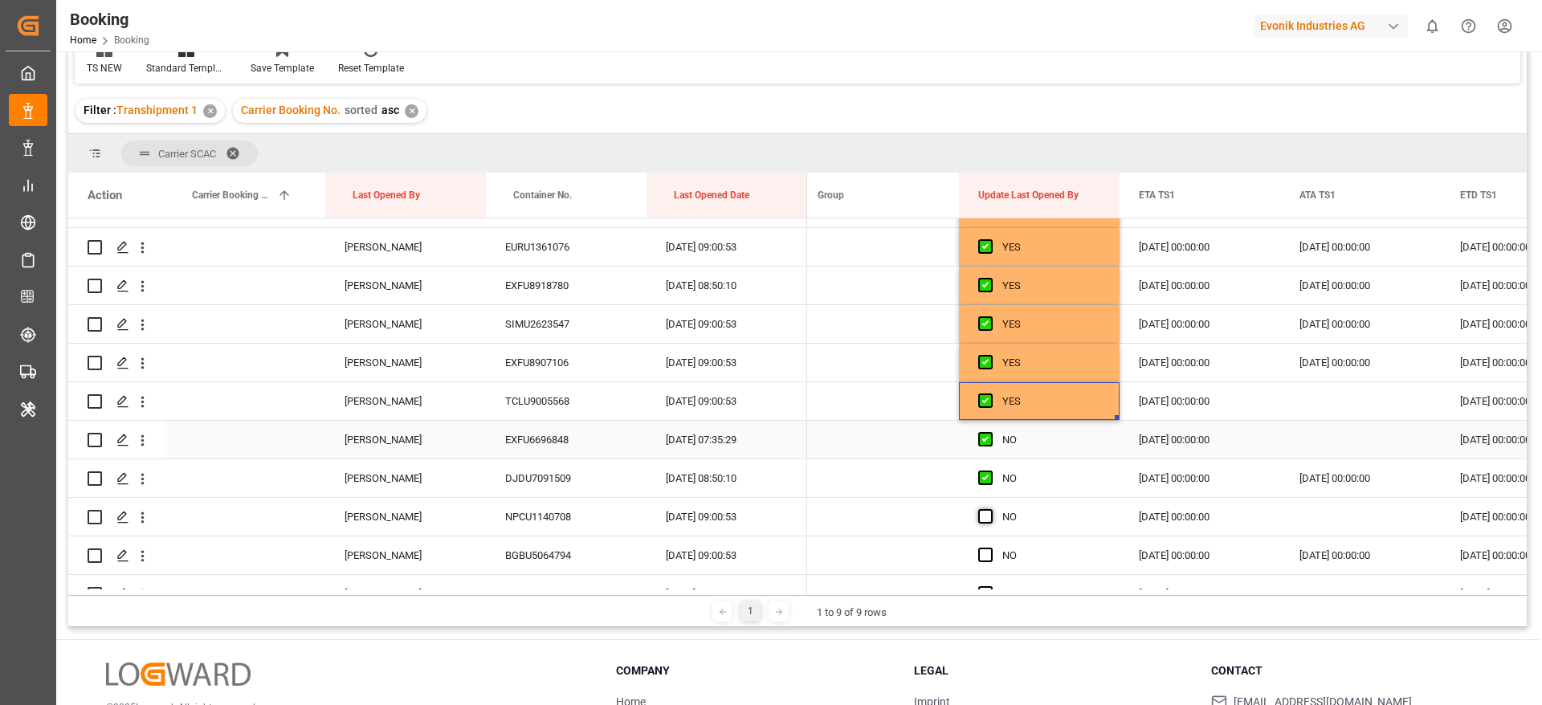
click at [990, 509] on input "Press SPACE to select this row." at bounding box center [990, 509] width 0 height 0
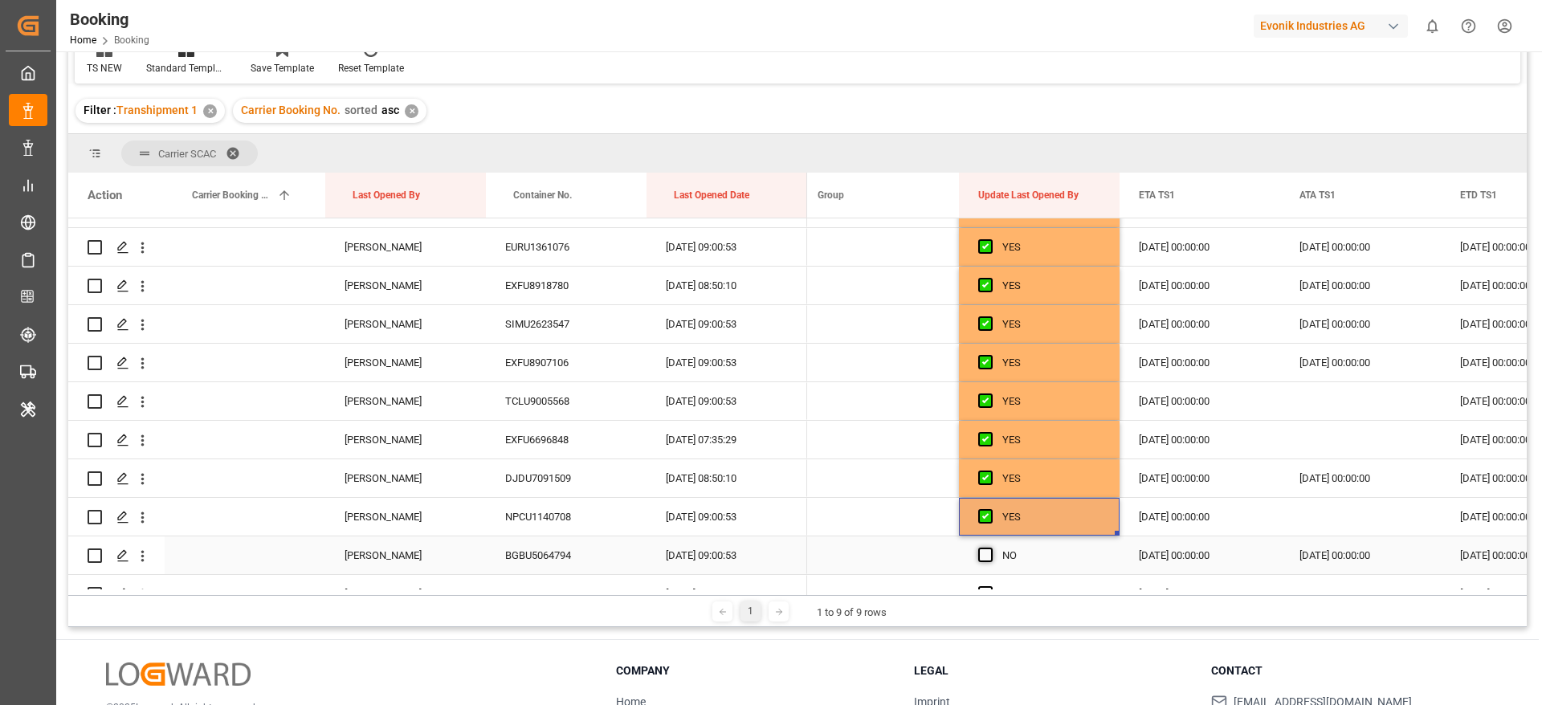
click at [982, 553] on span "Press SPACE to select this row." at bounding box center [985, 555] width 14 height 14
click at [990, 548] on input "Press SPACE to select this row." at bounding box center [990, 548] width 0 height 0
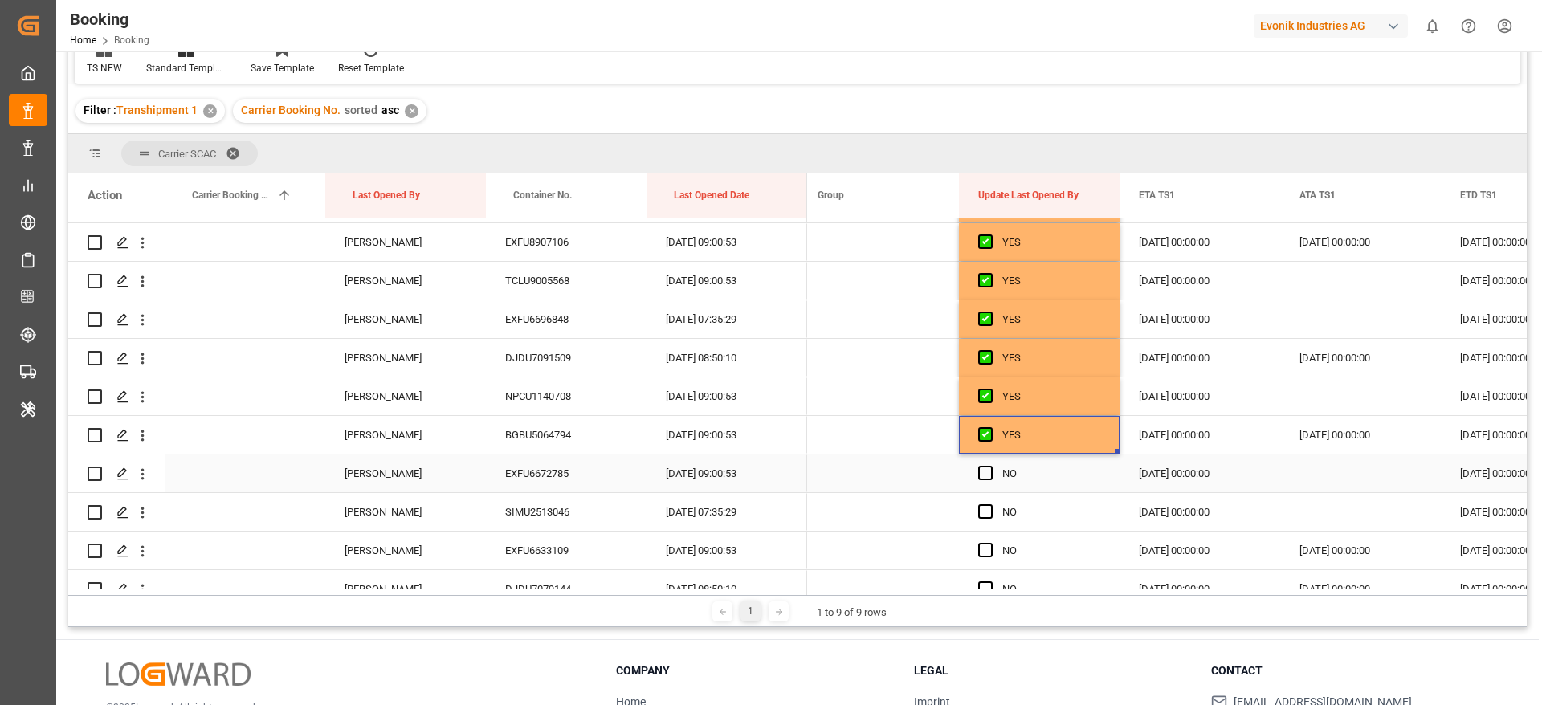
click at [983, 488] on div "Press SPACE to select this row." at bounding box center [990, 473] width 24 height 37
click at [983, 479] on span "Press SPACE to select this row." at bounding box center [985, 473] width 14 height 14
click at [990, 466] on input "Press SPACE to select this row." at bounding box center [990, 466] width 0 height 0
click at [983, 516] on span "Press SPACE to select this row." at bounding box center [985, 511] width 14 height 14
click at [990, 504] on input "Press SPACE to select this row." at bounding box center [990, 504] width 0 height 0
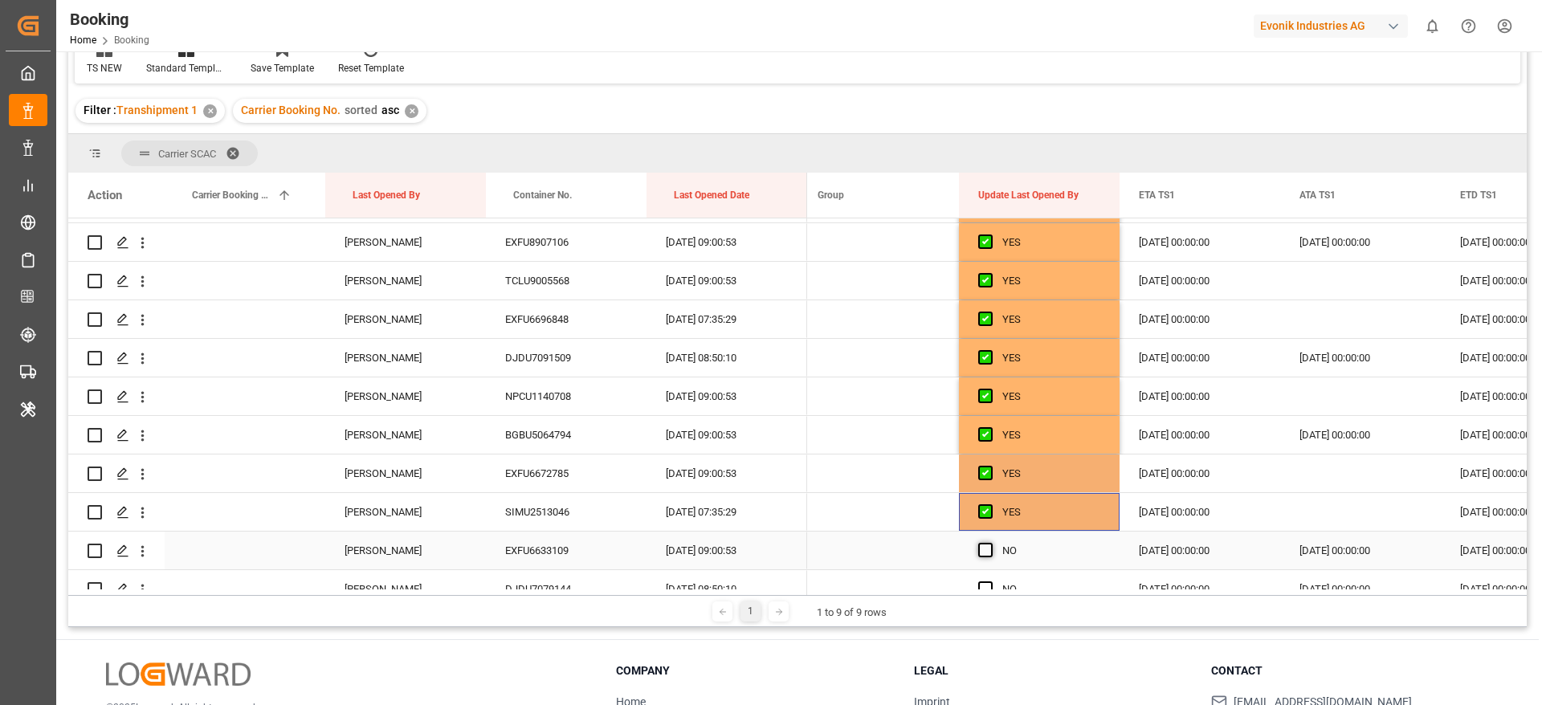
click at [983, 550] on span "Press SPACE to select this row." at bounding box center [985, 550] width 14 height 14
click at [990, 543] on input "Press SPACE to select this row." at bounding box center [990, 543] width 0 height 0
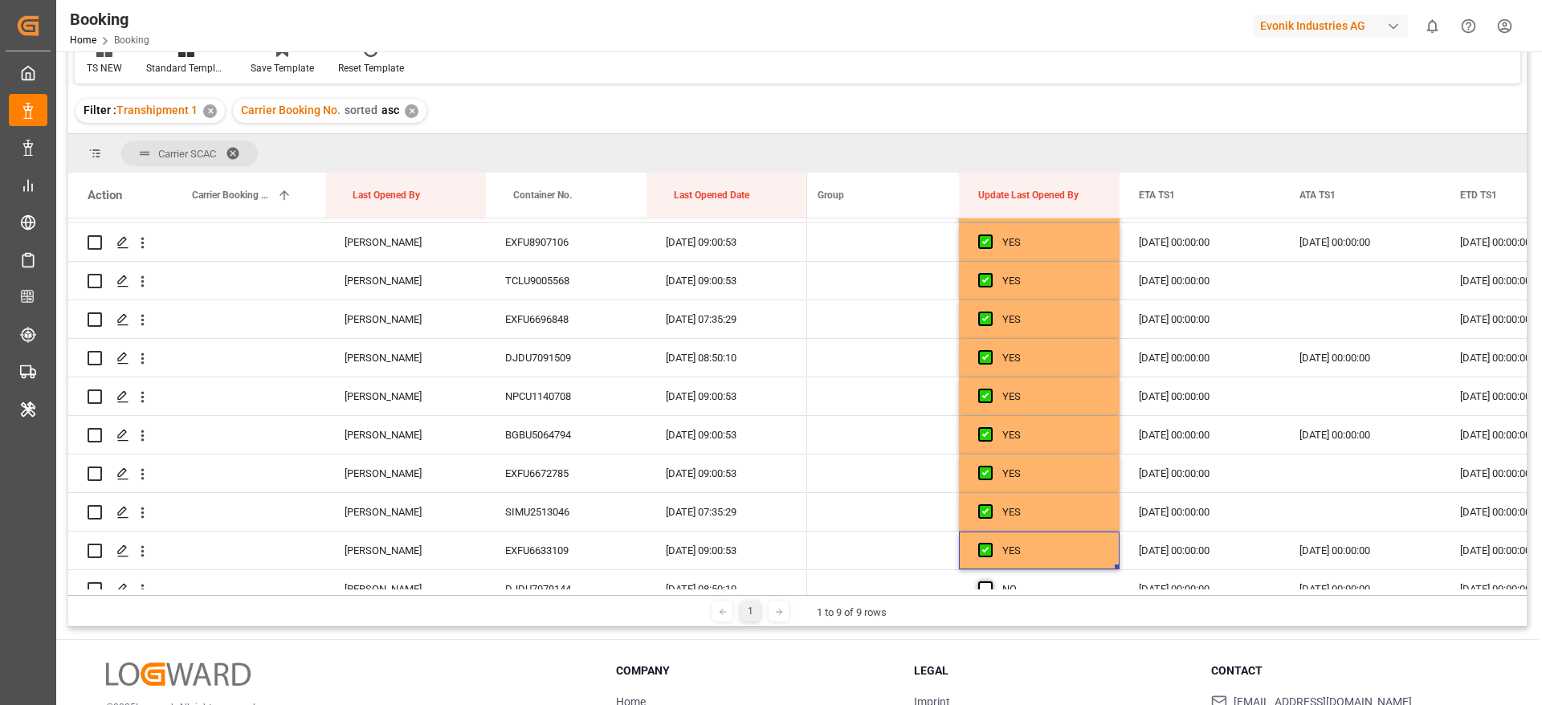
scroll to position [2892, 0]
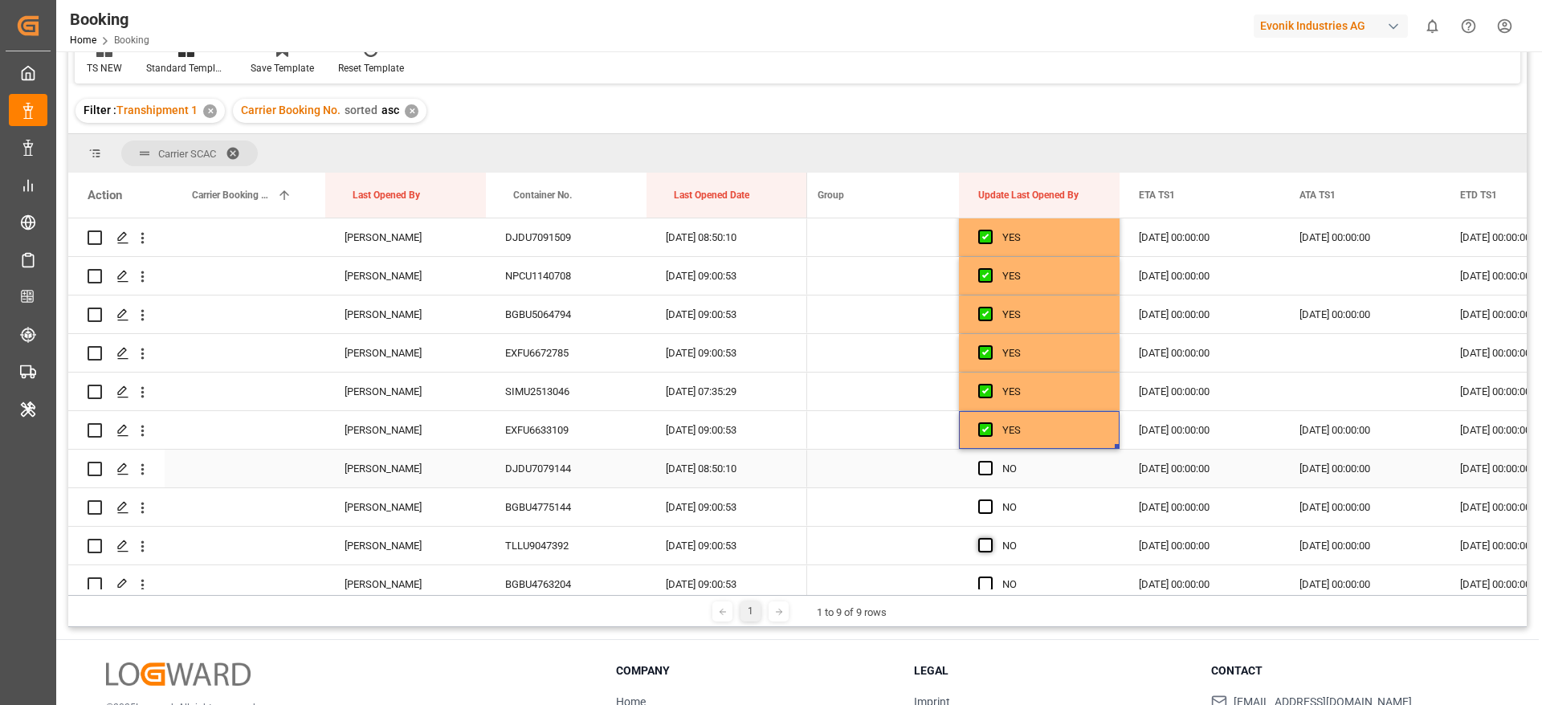
click at [986, 469] on span "Press SPACE to select this row." at bounding box center [985, 468] width 14 height 14
click at [990, 461] on input "Press SPACE to select this row." at bounding box center [990, 461] width 0 height 0
click at [986, 508] on span "Press SPACE to select this row." at bounding box center [985, 507] width 14 height 14
click at [990, 500] on input "Press SPACE to select this row." at bounding box center [990, 500] width 0 height 0
click at [985, 541] on span "Press SPACE to select this row." at bounding box center [985, 545] width 14 height 14
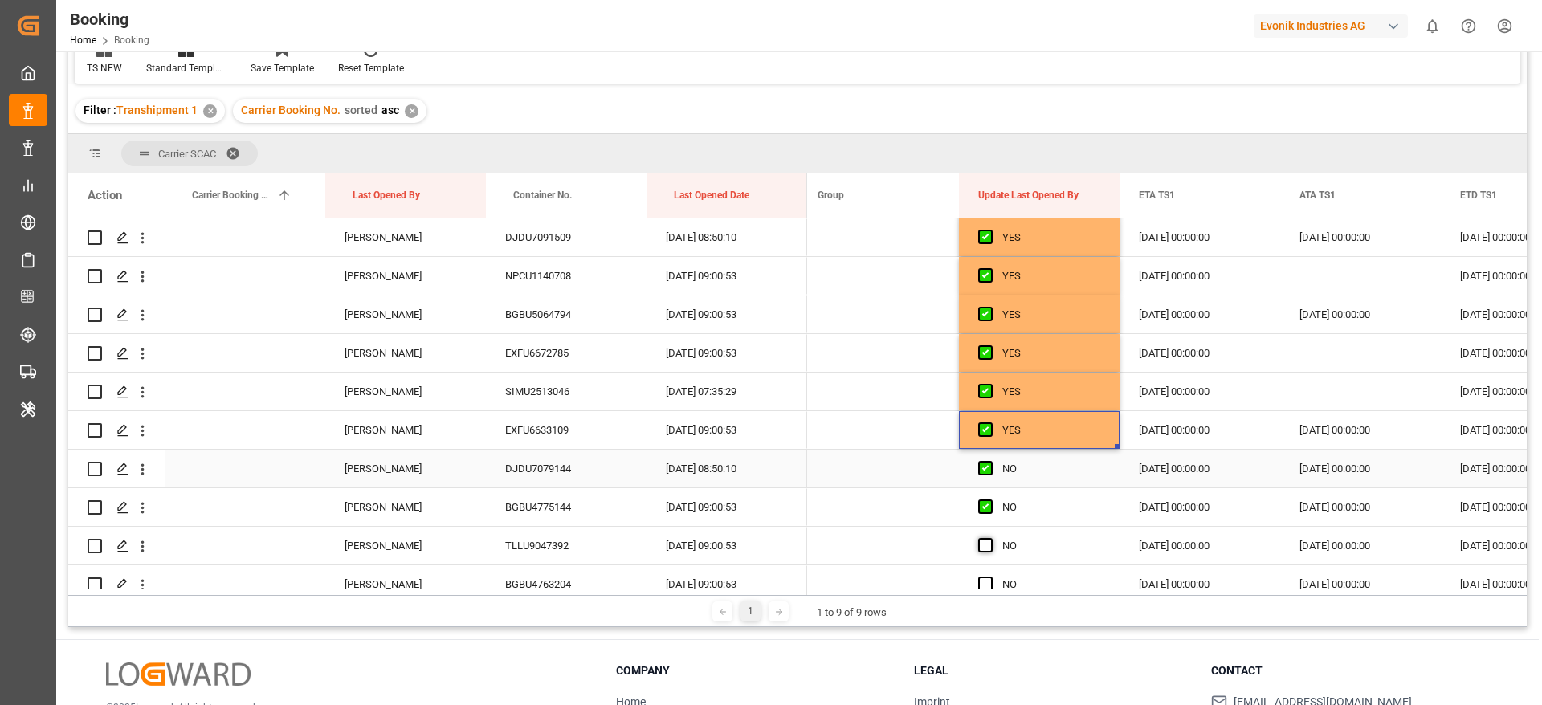
click at [990, 538] on input "Press SPACE to select this row." at bounding box center [990, 538] width 0 height 0
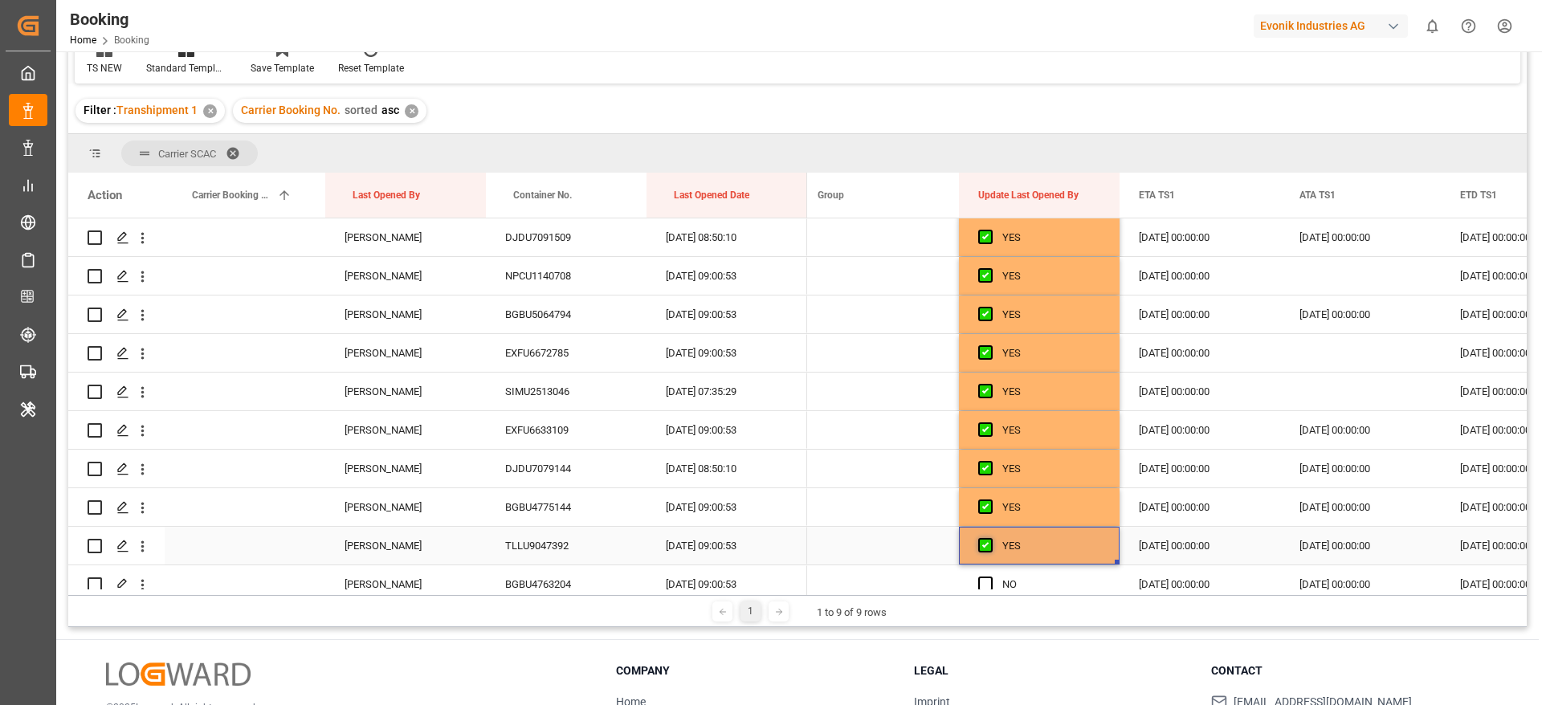
scroll to position [3012, 0]
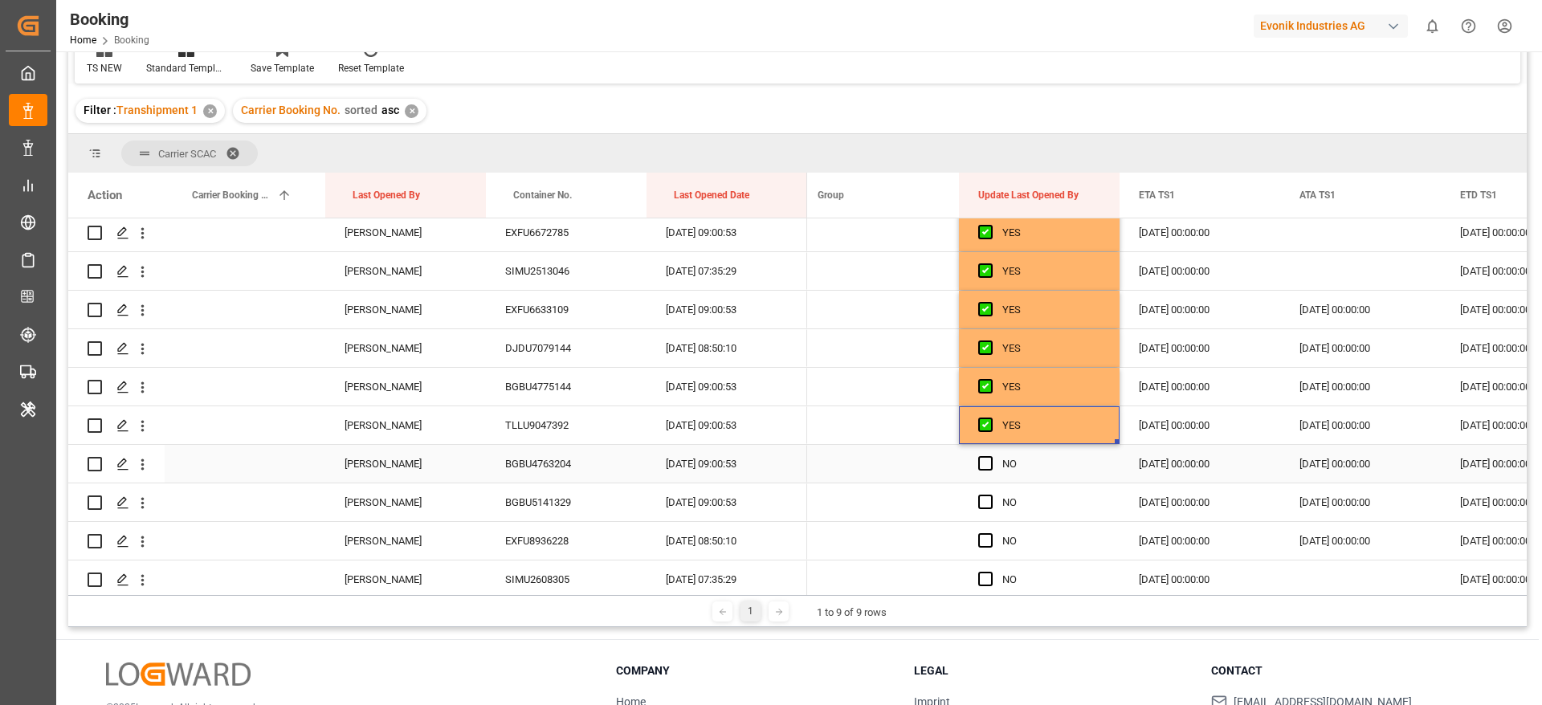
click at [986, 465] on span "Press SPACE to select this row." at bounding box center [985, 463] width 14 height 14
click at [990, 456] on input "Press SPACE to select this row." at bounding box center [990, 456] width 0 height 0
click at [987, 510] on div "Press SPACE to select this row." at bounding box center [990, 502] width 24 height 37
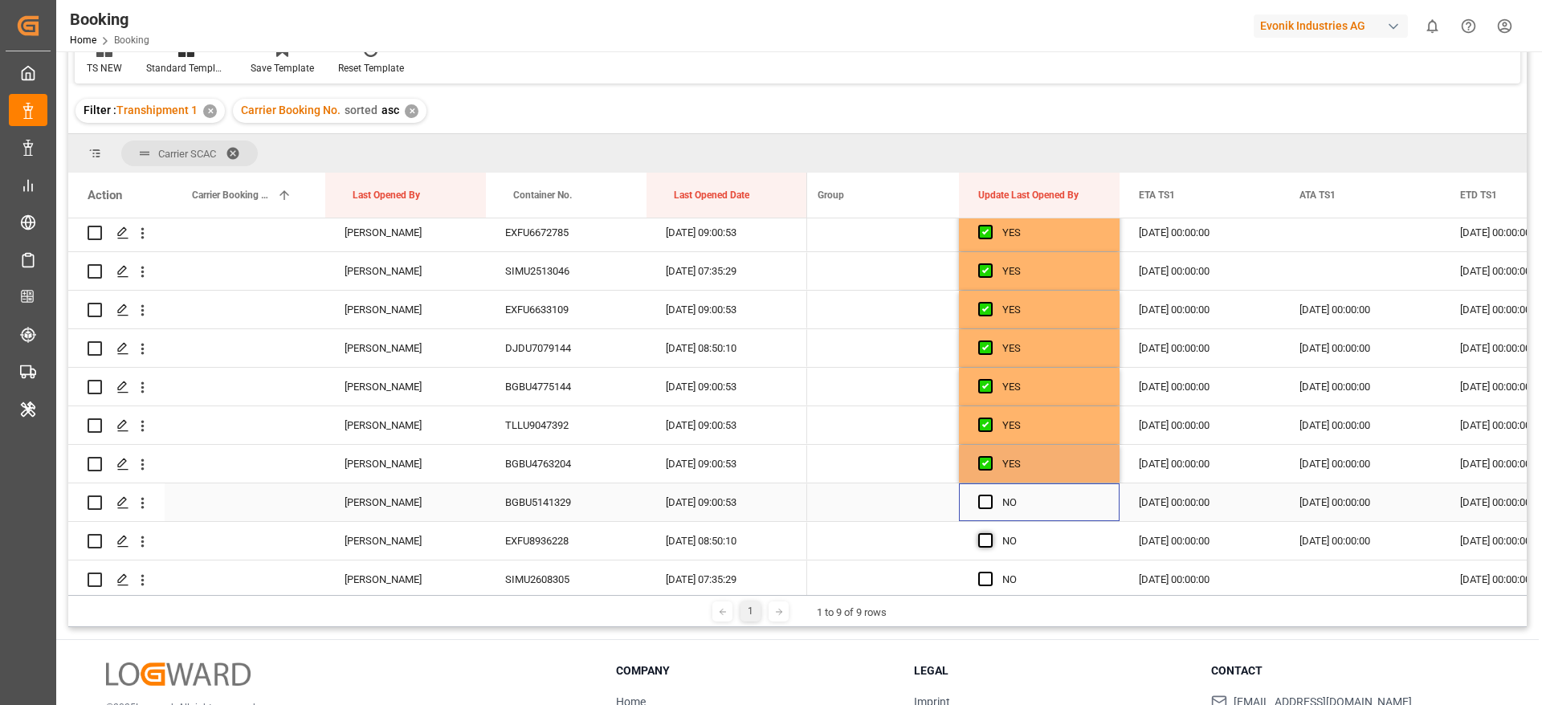
click at [986, 544] on span "Press SPACE to select this row." at bounding box center [985, 540] width 14 height 14
click at [990, 533] on input "Press SPACE to select this row." at bounding box center [990, 533] width 0 height 0
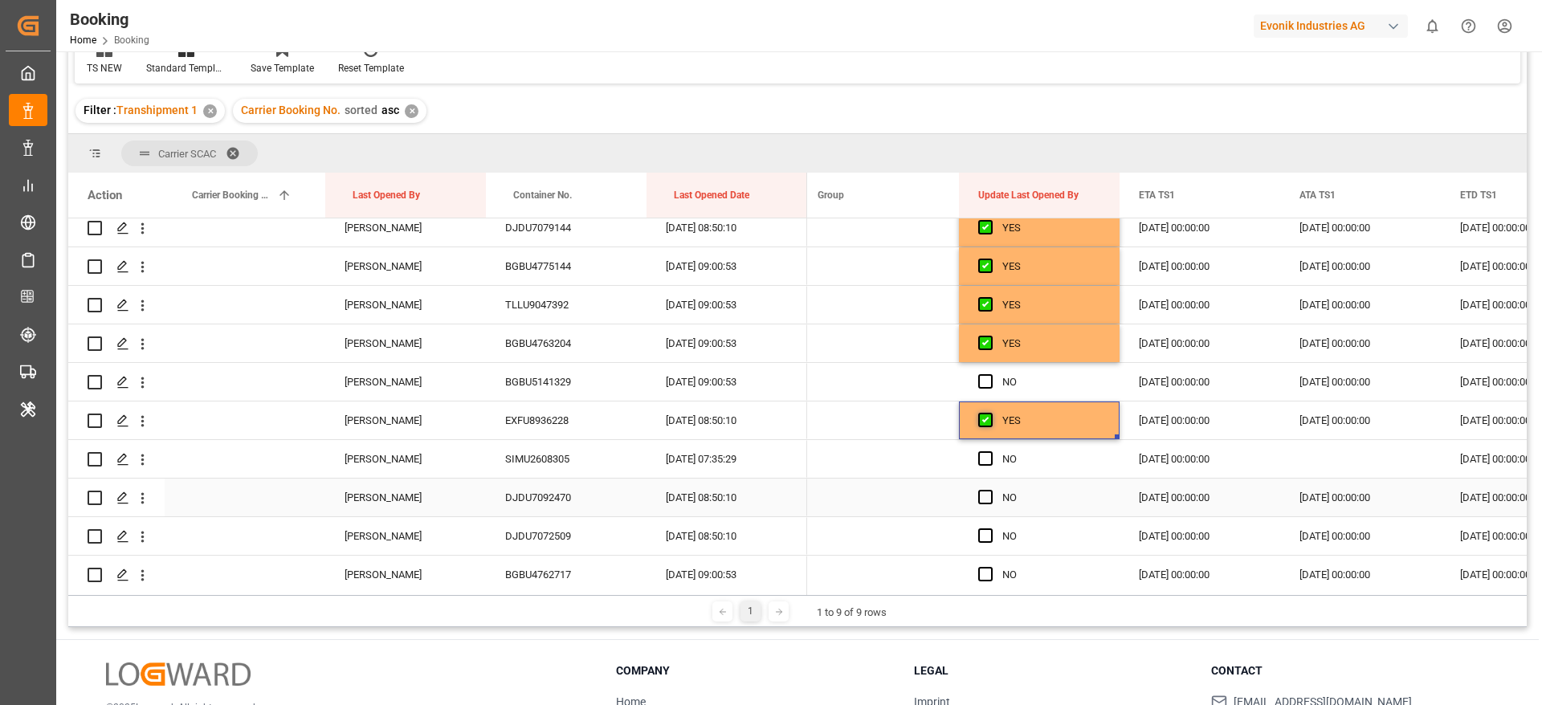
click at [982, 462] on span "Press SPACE to select this row." at bounding box center [985, 458] width 14 height 14
click at [990, 451] on input "Press SPACE to select this row." at bounding box center [990, 451] width 0 height 0
click at [984, 500] on span "Press SPACE to select this row." at bounding box center [985, 497] width 14 height 14
click at [990, 490] on input "Press SPACE to select this row." at bounding box center [990, 490] width 0 height 0
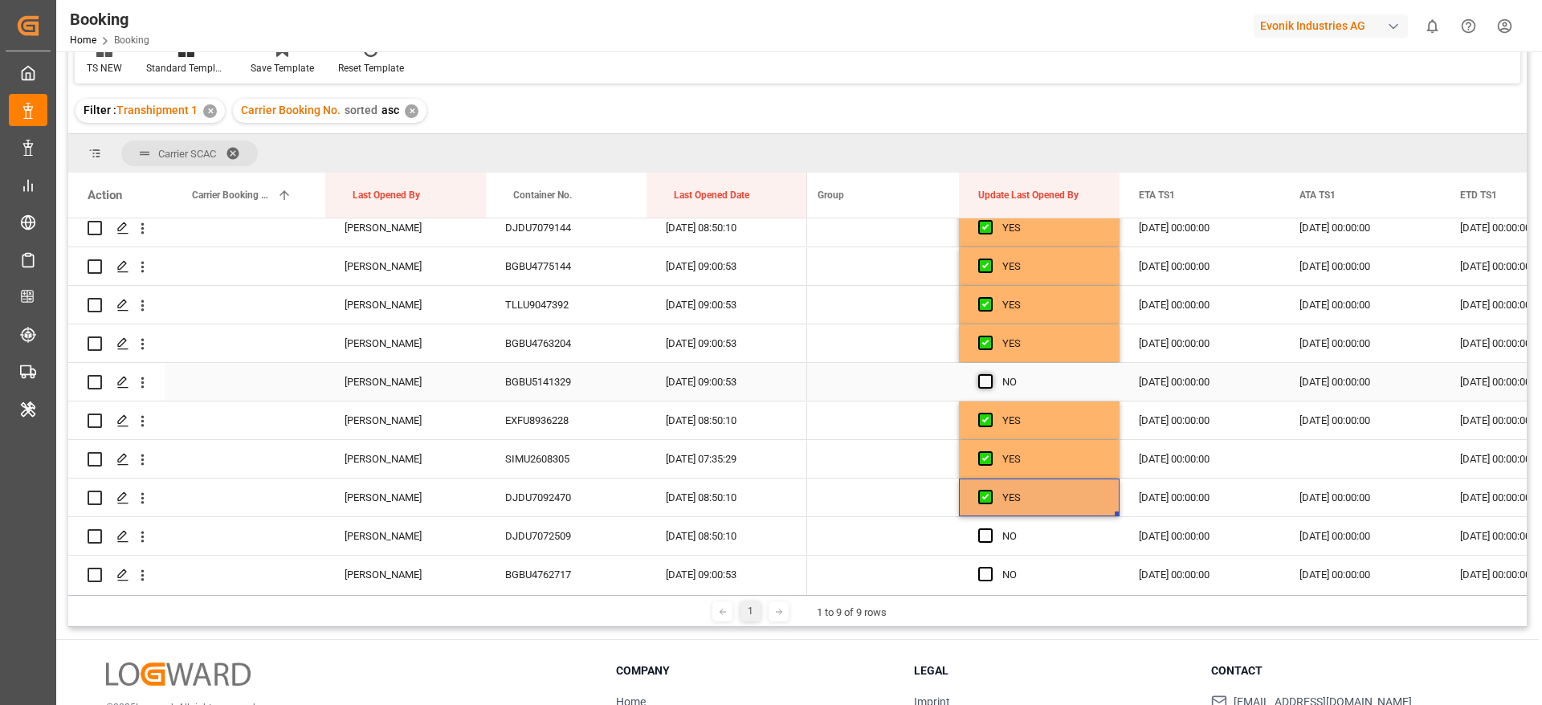
click at [986, 388] on span "Press SPACE to select this row." at bounding box center [985, 381] width 14 height 14
click at [990, 374] on input "Press SPACE to select this row." at bounding box center [990, 374] width 0 height 0
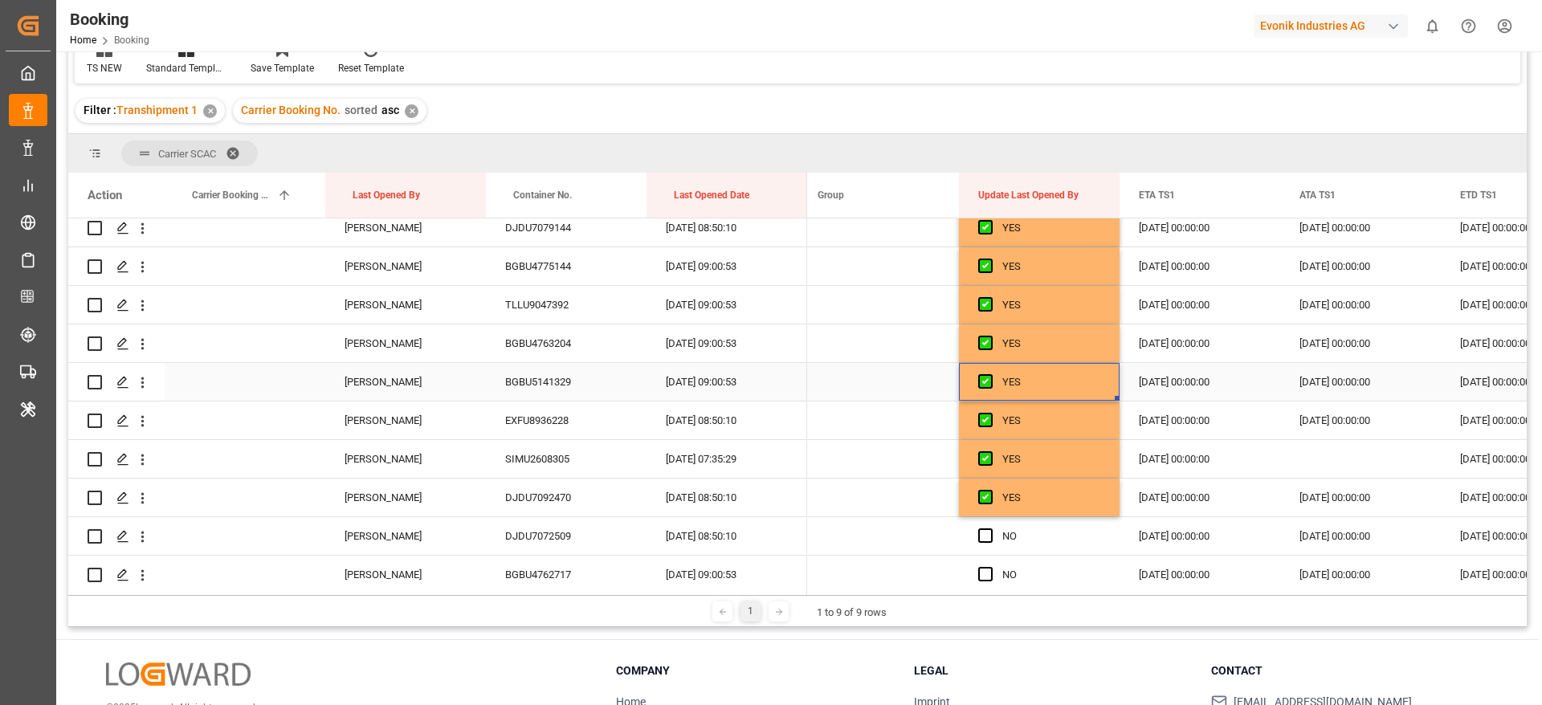
scroll to position [3253, 0]
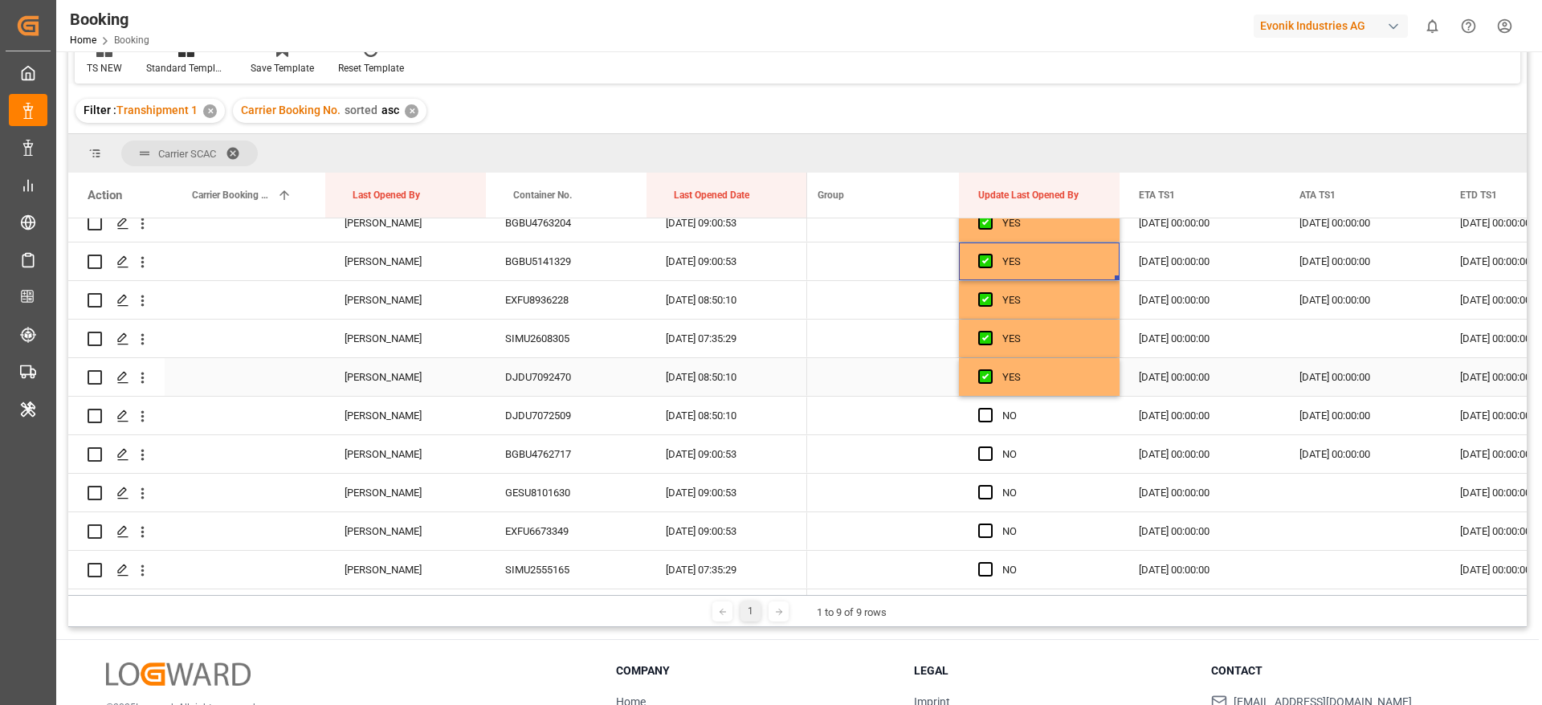
click at [1019, 395] on div "YES" at bounding box center [1039, 377] width 122 height 37
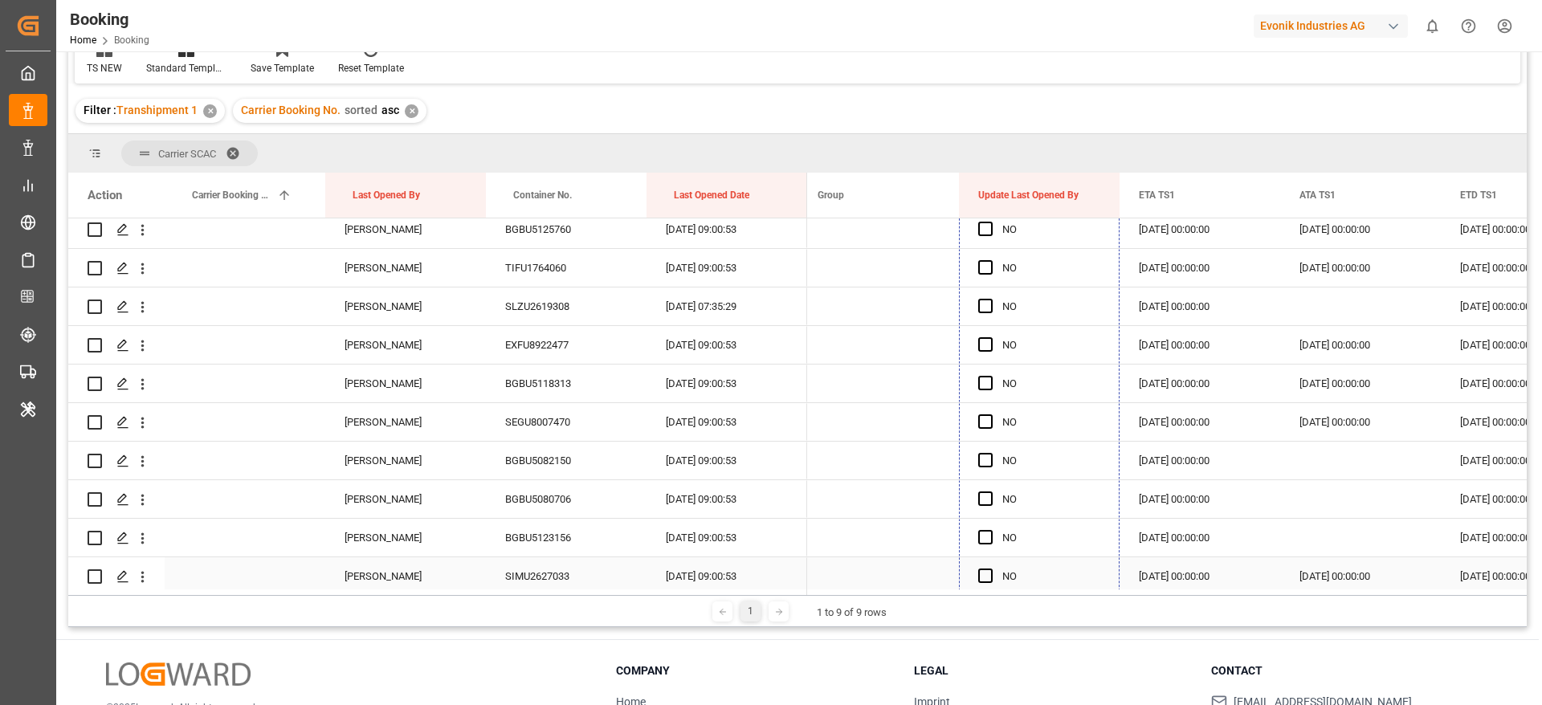
scroll to position [3896, 0]
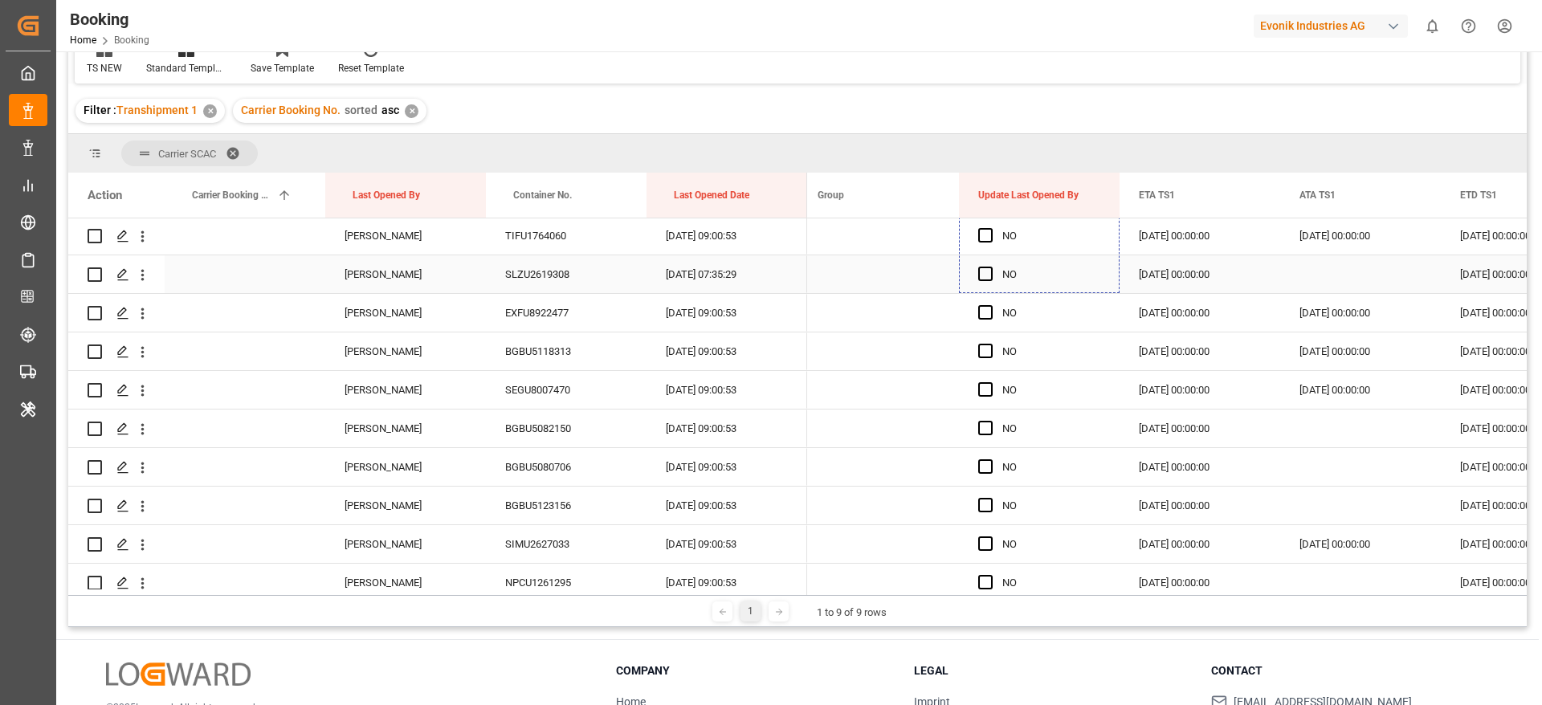
drag, startPoint x: 1115, startPoint y: 392, endPoint x: 1052, endPoint y: 268, distance: 138.7
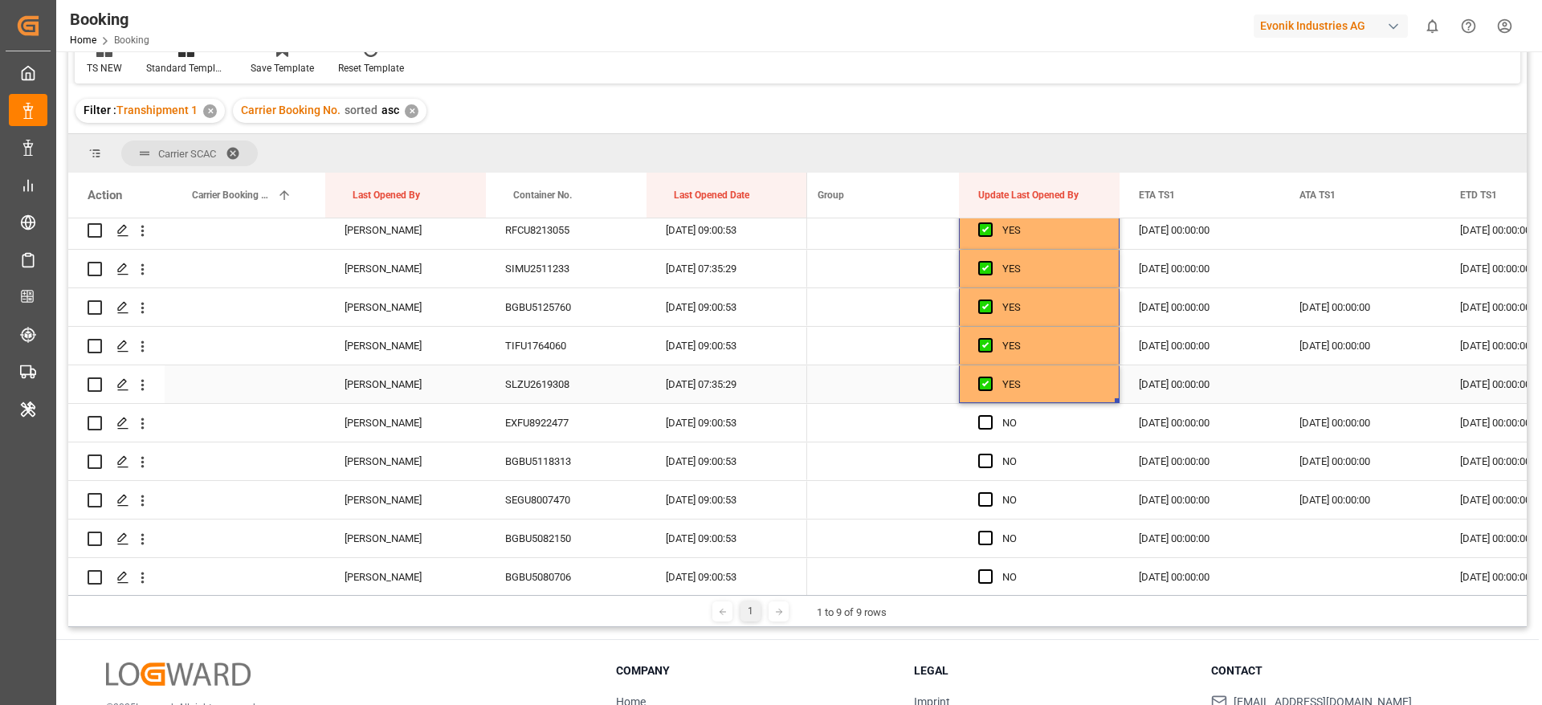
scroll to position [3775, 0]
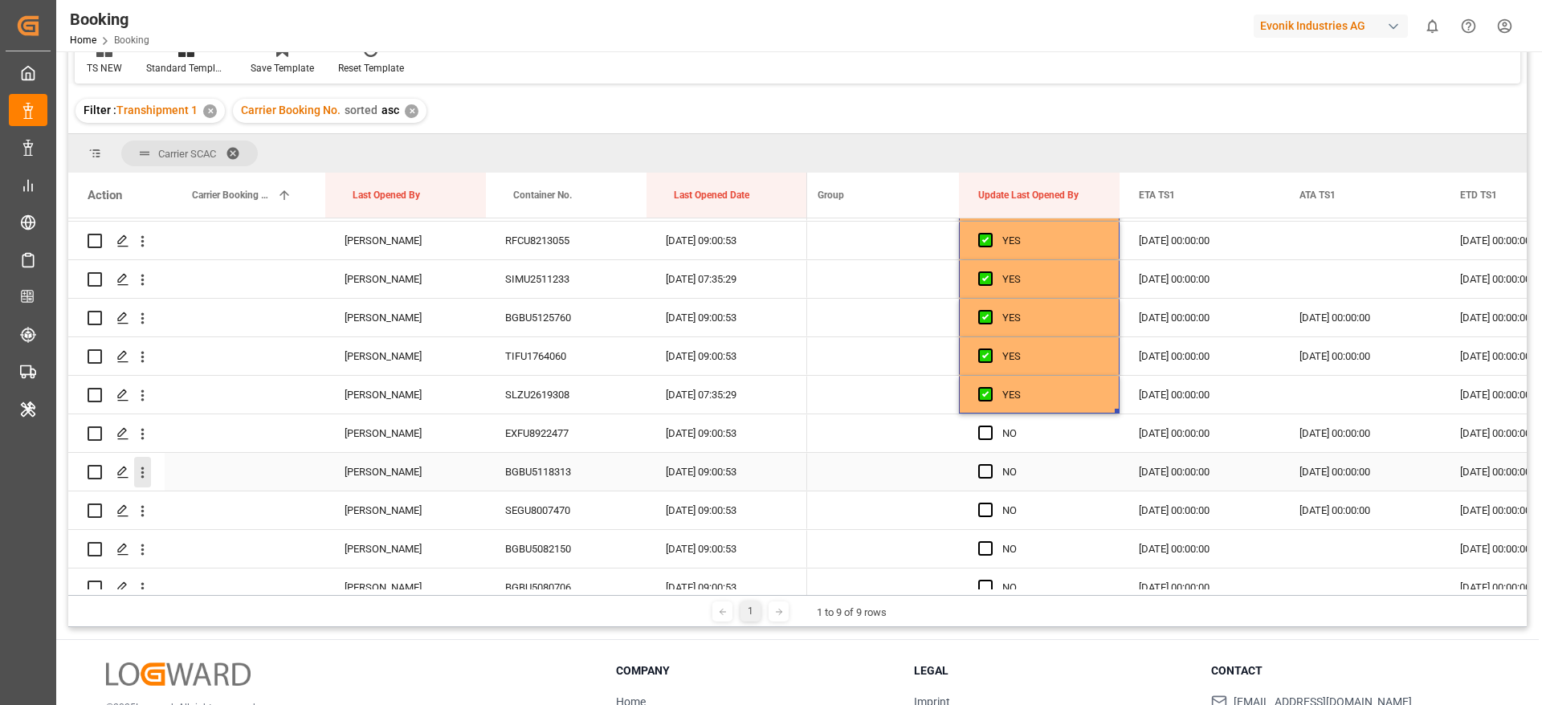
click at [142, 477] on icon "open menu" at bounding box center [142, 472] width 3 height 11
click at [248, 501] on span "Open in new tab" at bounding box center [248, 506] width 146 height 17
click at [143, 512] on icon "open menu" at bounding box center [142, 511] width 3 height 11
click at [251, 539] on span "Open in new tab" at bounding box center [248, 545] width 146 height 17
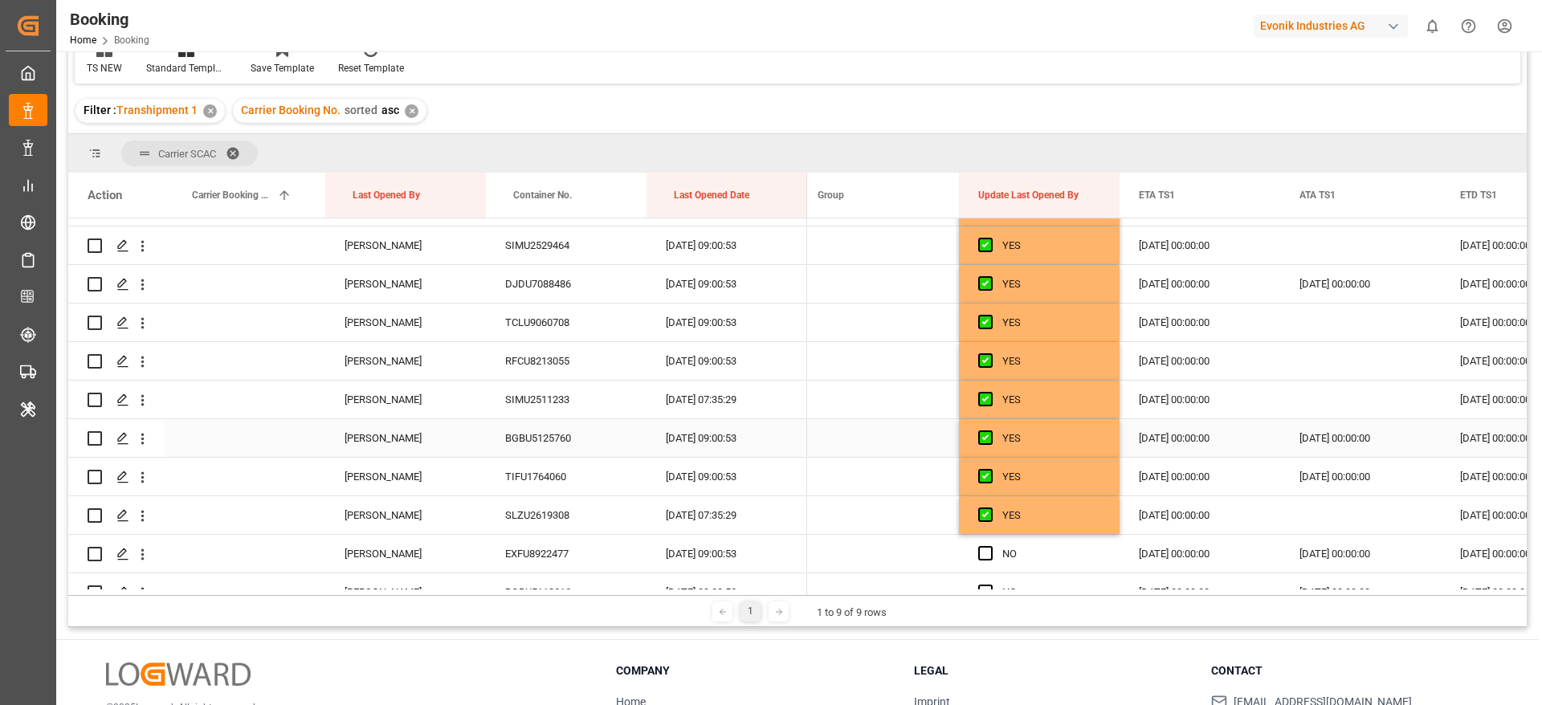
scroll to position [3534, 0]
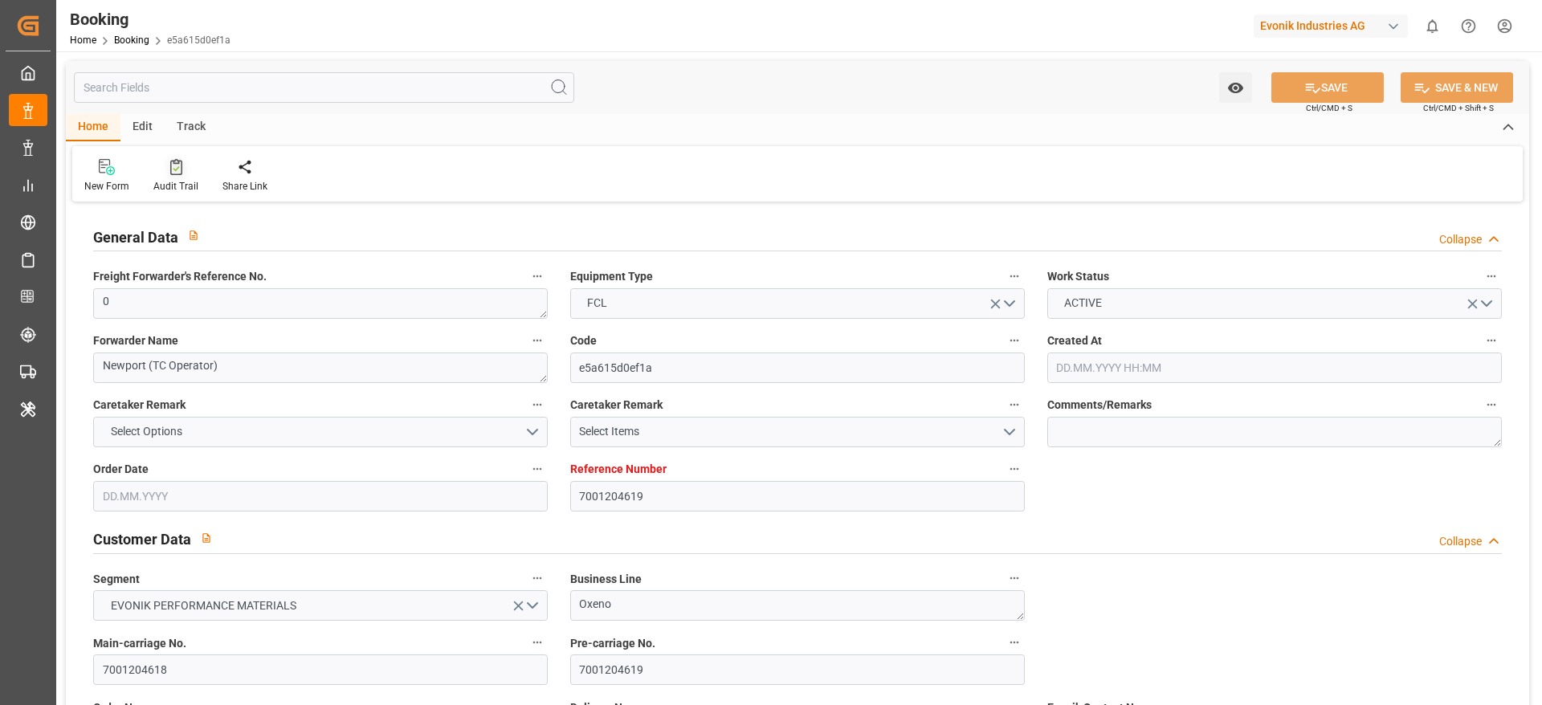
type input "7001204619"
type input "9778791"
type input "Hapag Lloyd"
type input "Hapag Lloyd Aktiengesellschaft"
type input "NLRTM"
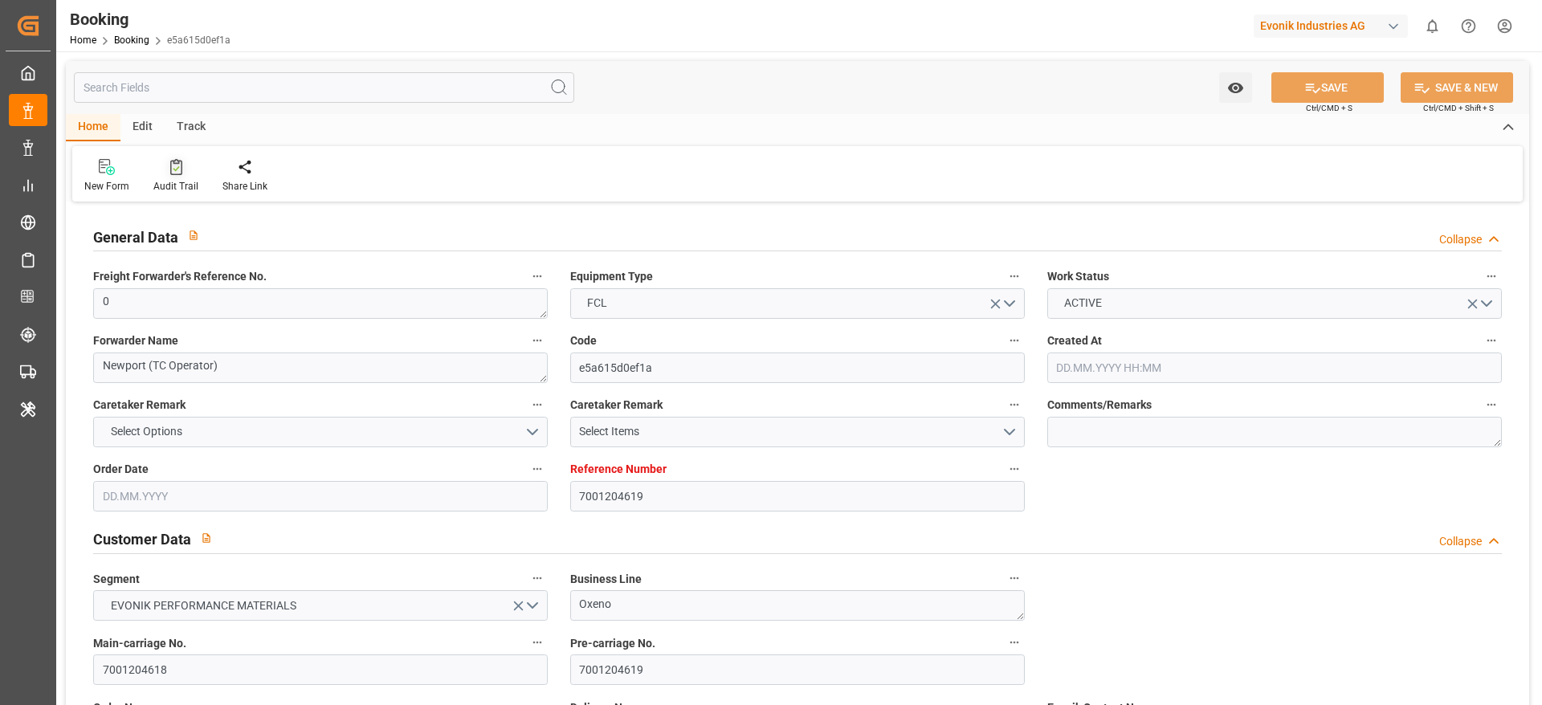
type input "CNNJG"
type input "CNSGH"
type input "0"
type input "25.06.2025 11:33"
type input "25.06.2025"
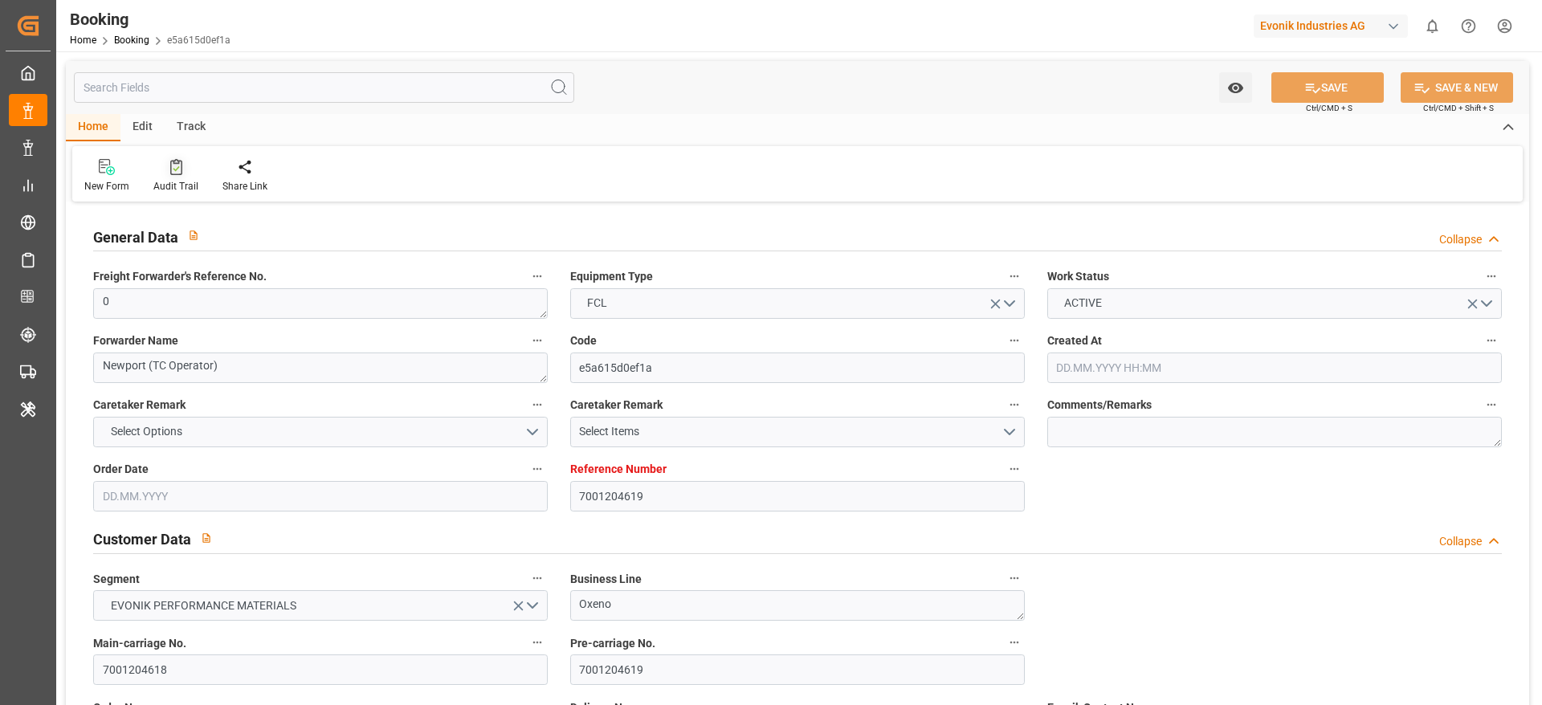
type input "01.10.2025"
type input "07.08.2025"
type input "10.08.2025 00:00"
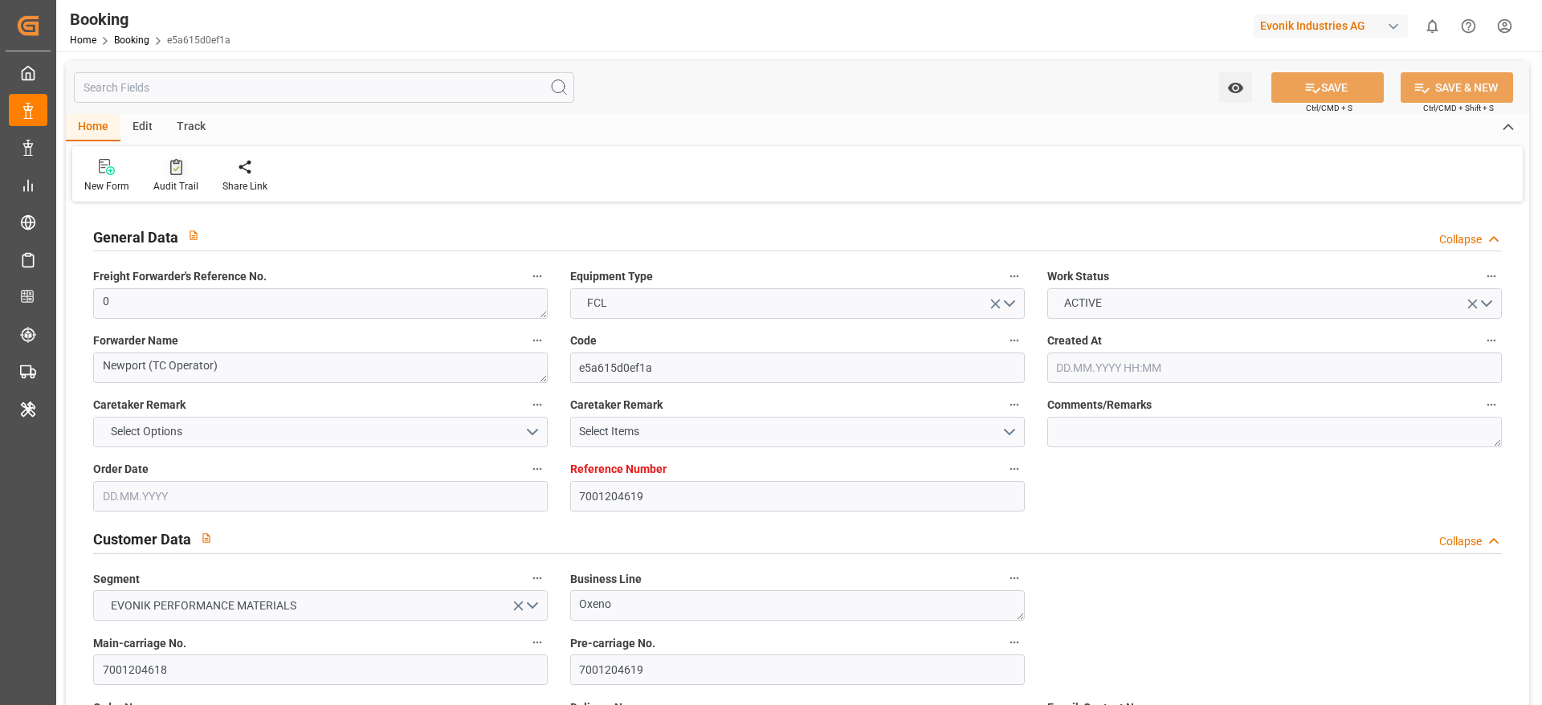
type input "05.08.2025 00:00"
type input "02.10.2025 00:00"
type input "03.10.2025 00:00"
type input "21.09.2025 00:00"
type input "22.09.2025 00:00"
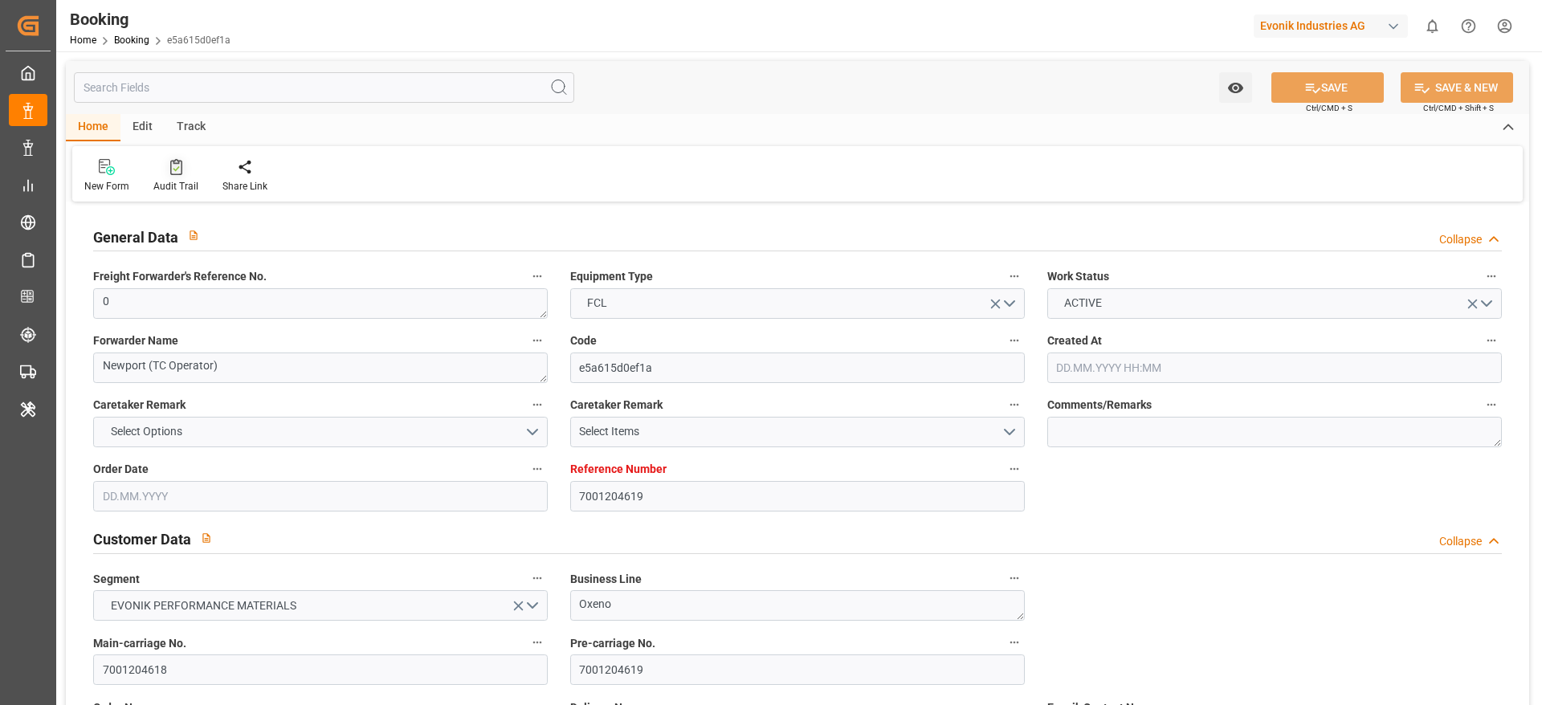
type input "21.09.2025 00:00"
type input "28.09.2025 00:00"
type input "26.09.2025 00:00"
type input "28.09.2025 00:00"
type input "05.08.2025"
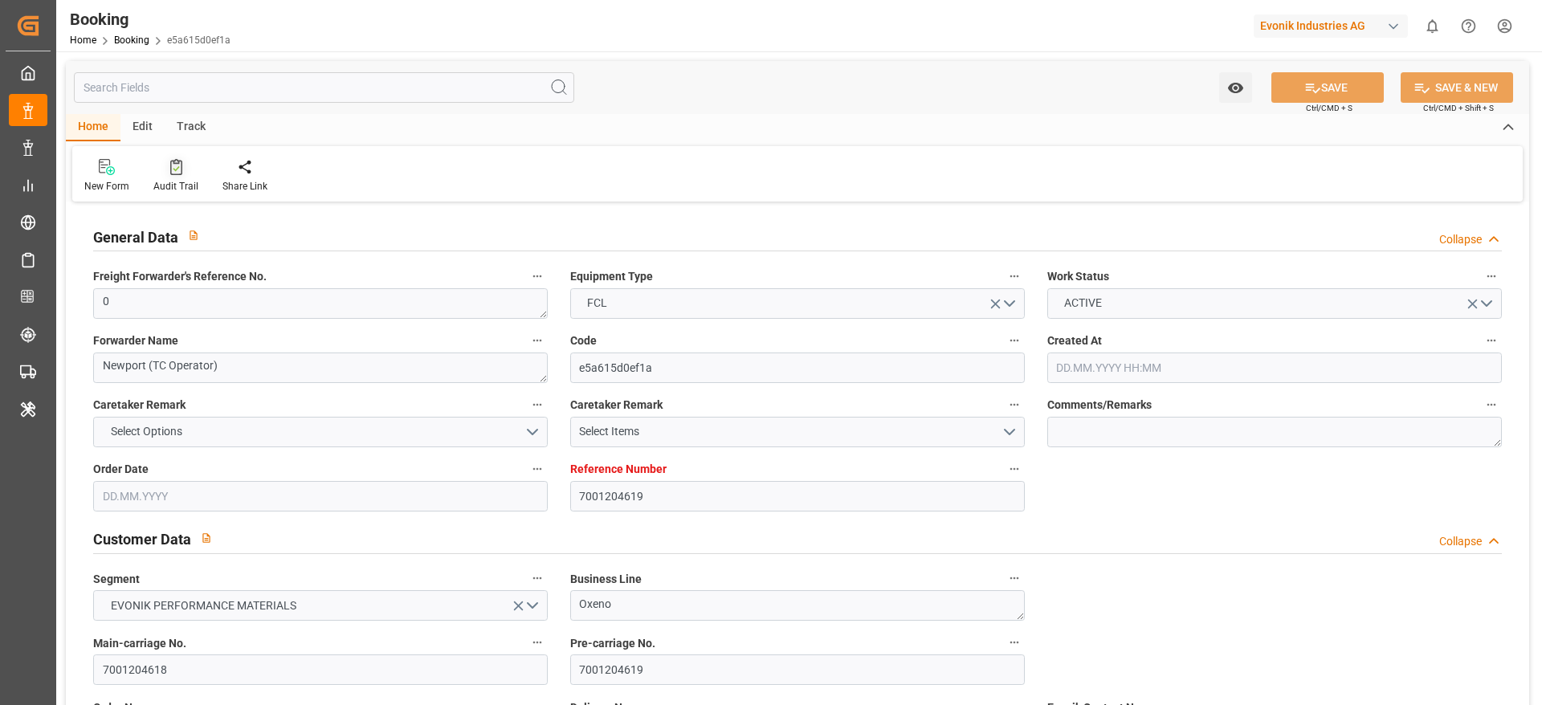
type input "10.10.2025 08:14"
type input "05.10.2025"
click at [174, 177] on div "Audit Trail" at bounding box center [175, 175] width 69 height 35
type input "24.07.2025 10:30"
type input "[DATE]"
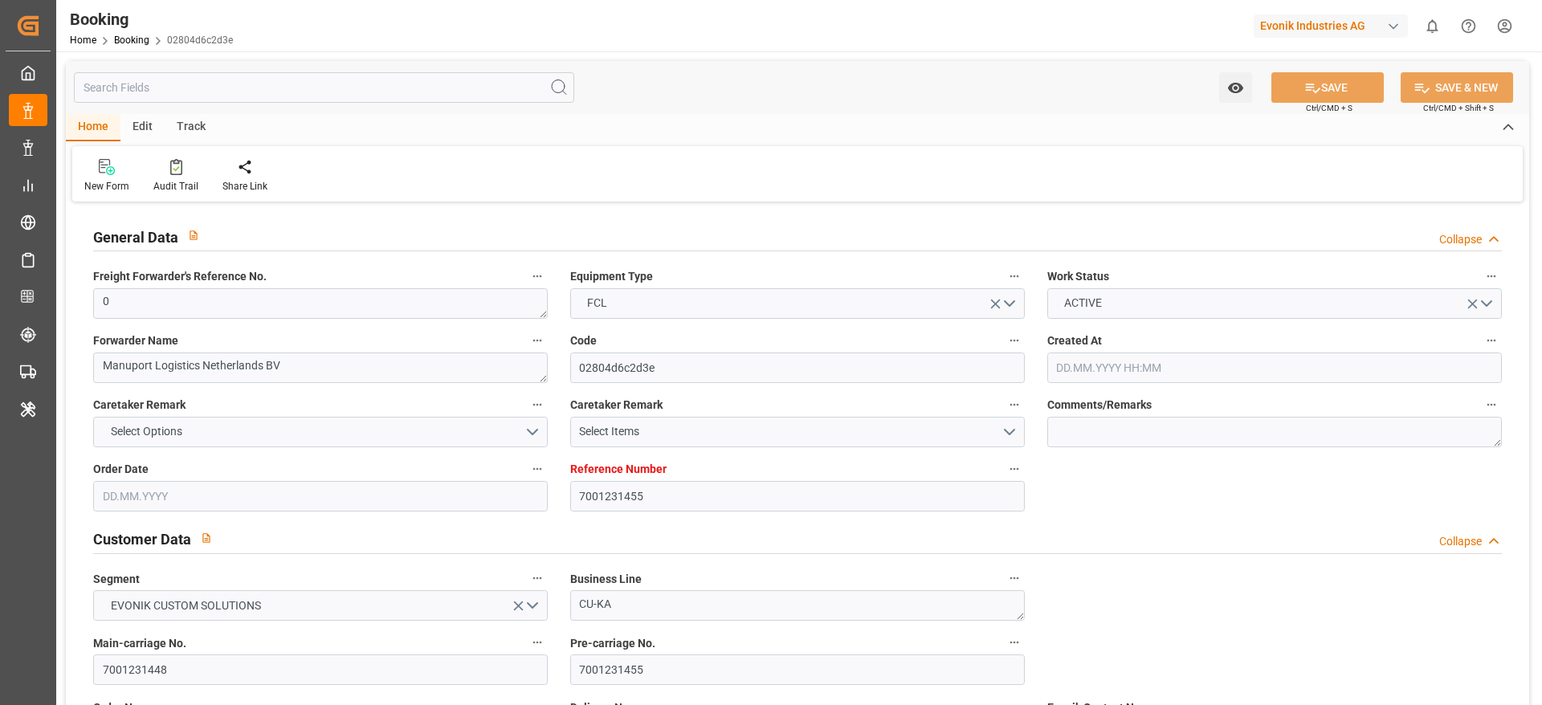
type input "18.09.2025"
type input "[DATE]"
type input "30.07.2025 00:00"
type input "04.08.2025 00:00"
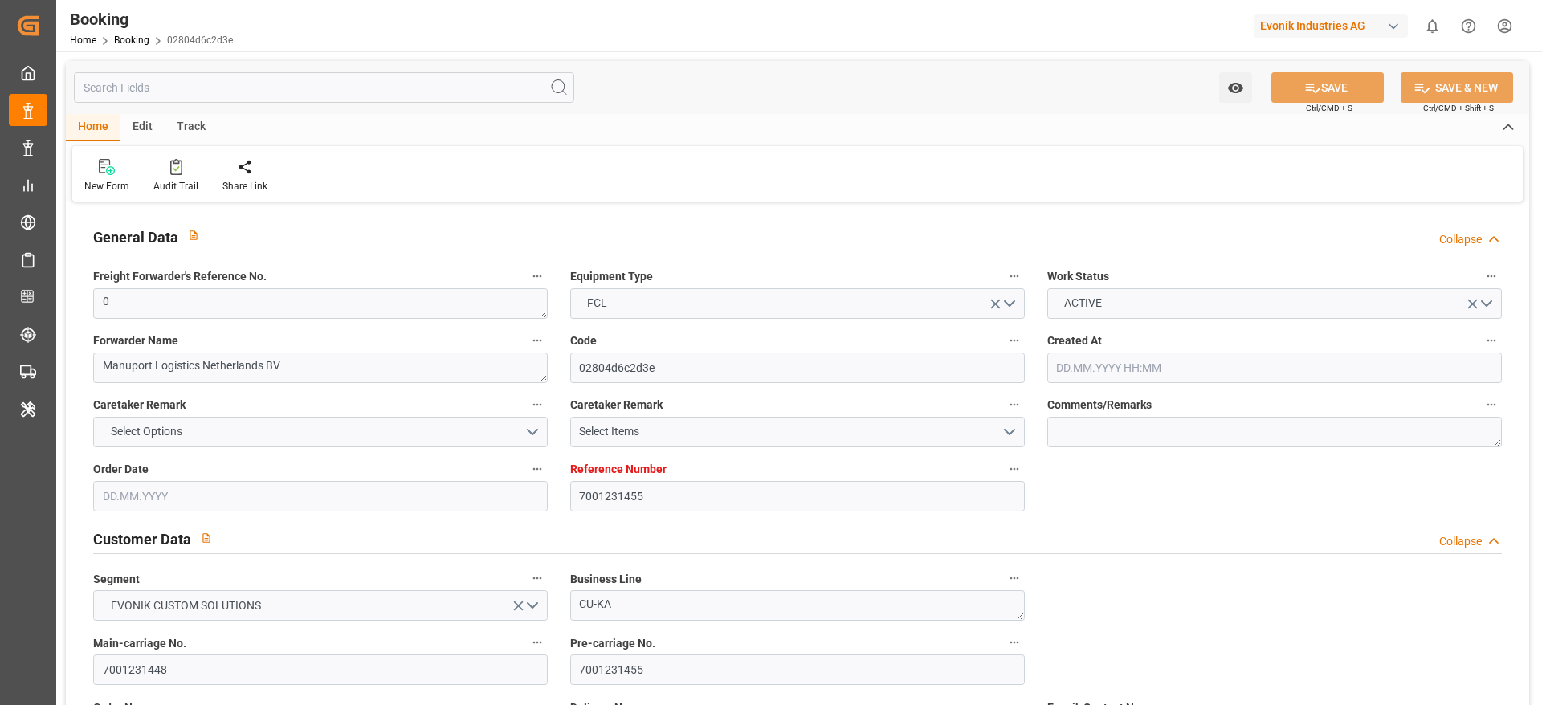
type input "04.08.2025 00:00"
type input "30.07.2025 00:00"
type input "27.09.2025 00:00"
type input "18.09.2025 00:00"
type input "14.09.2025 00:00"
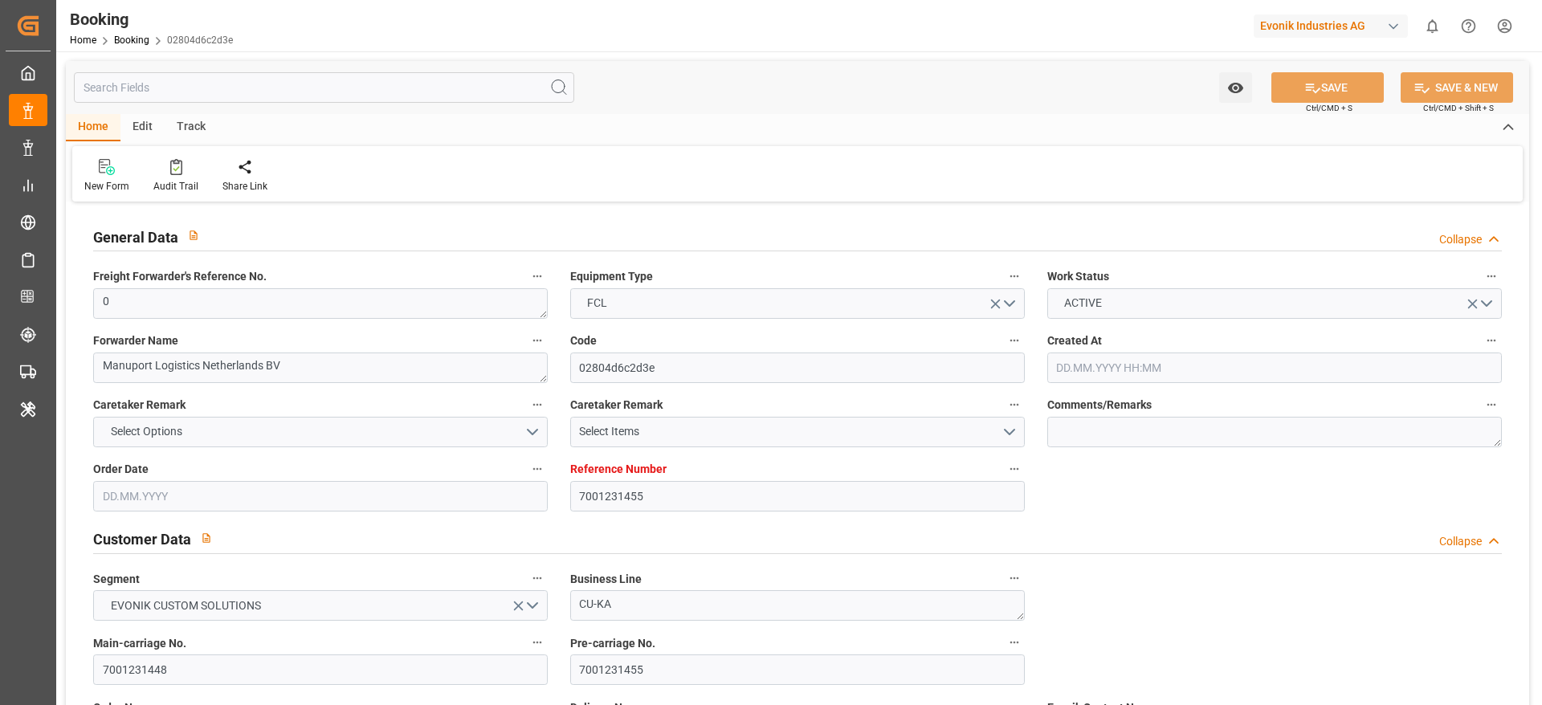
type input "06.09.2025 00:00"
type input "14.09.2025 00:00"
type input "26.09.2025 00:00"
type input "09.09.2025 00:00"
type input "[DATE]"
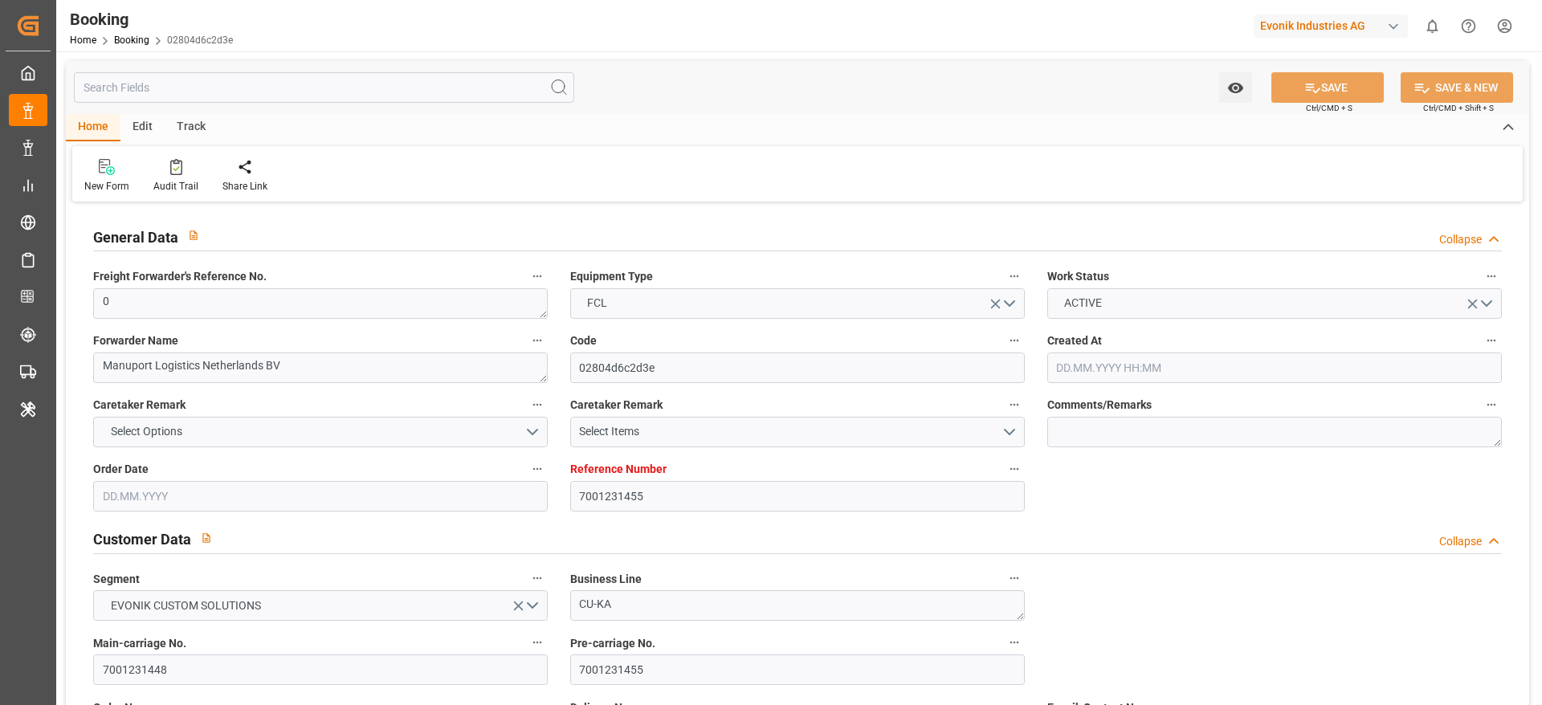
type input "09.10.2025 06:15"
type input "28.09.2025"
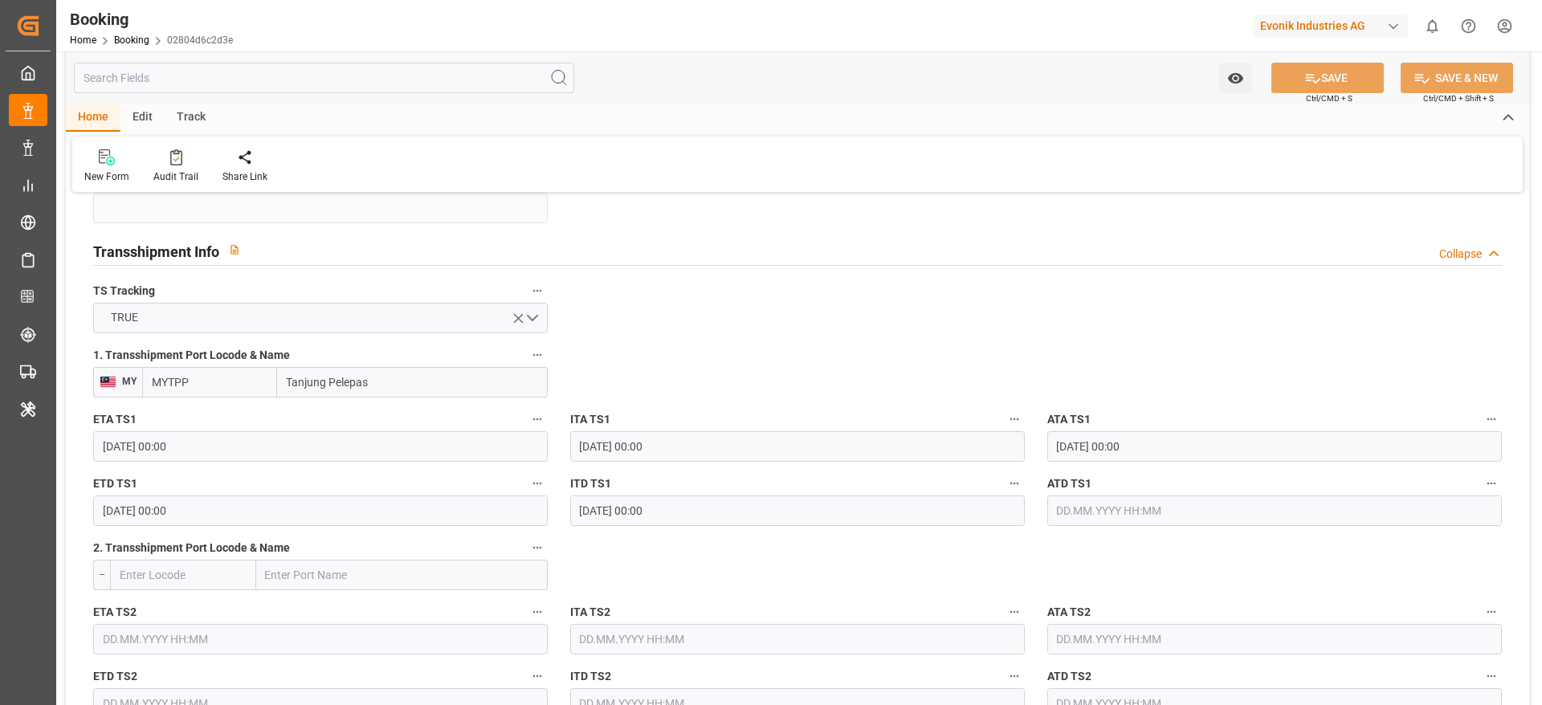
scroll to position [1687, 0]
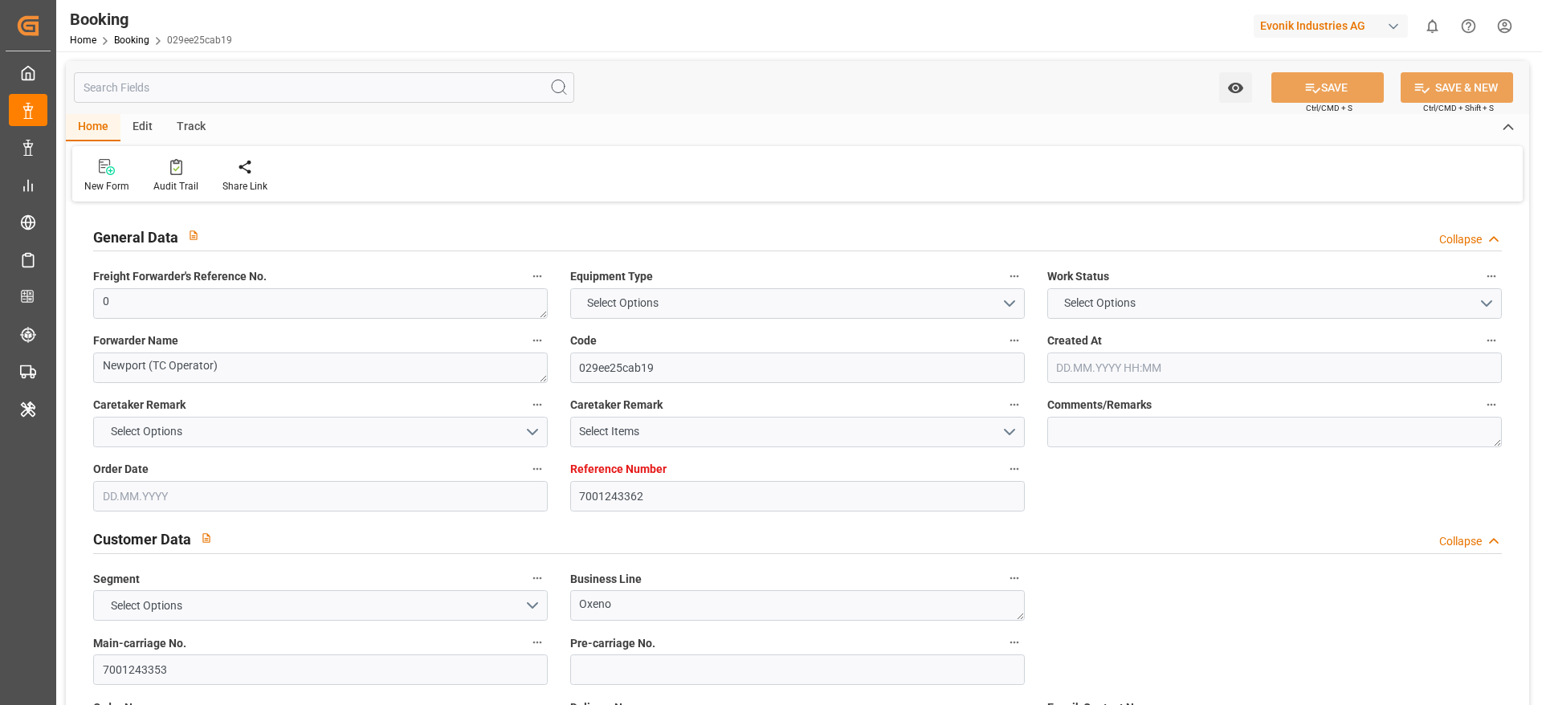
type input "7001243362"
type input "9632105"
type input "Maersk"
type input "Maersk Line AS"
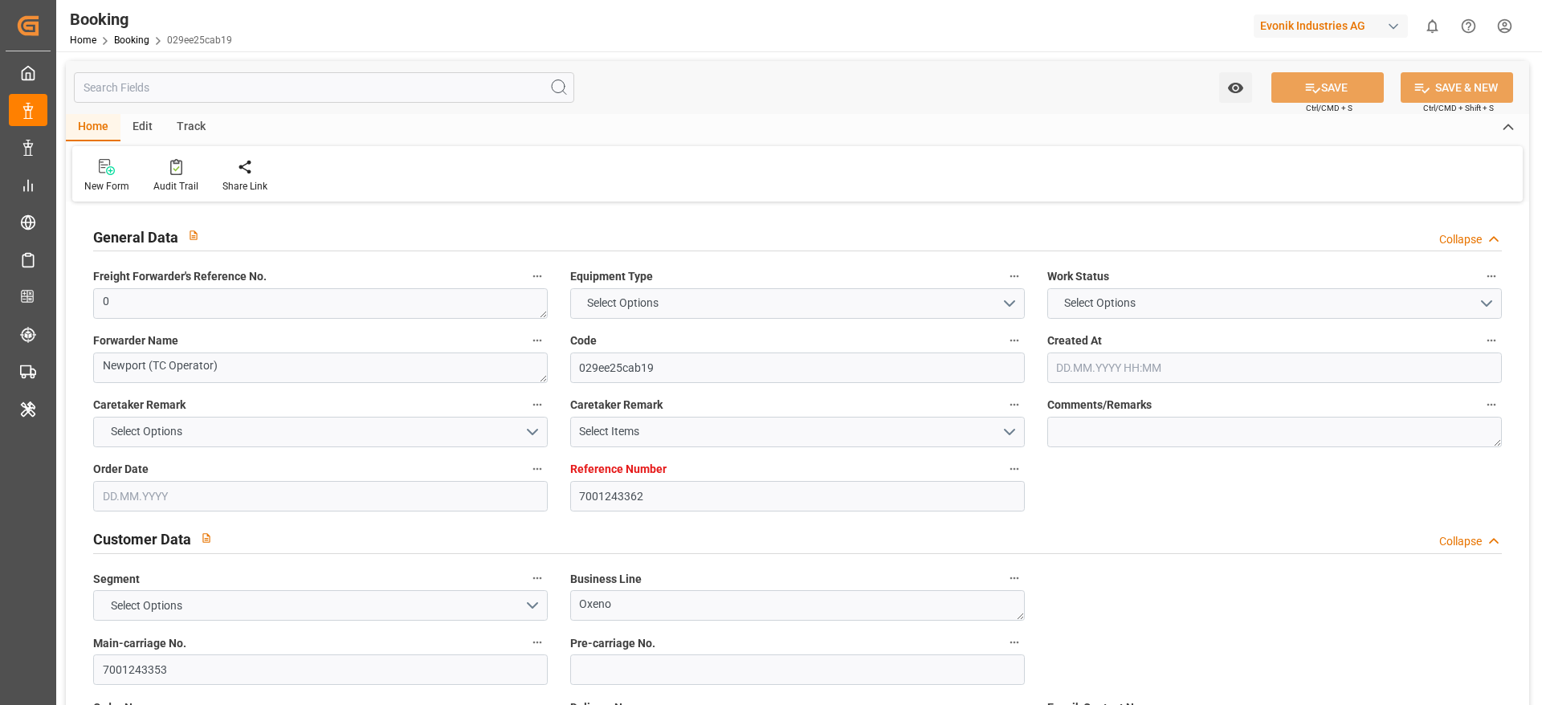
type input "NLRTM"
type input "THLCH"
type input "MYTPP"
type input "0"
type input "07.08.2025 10:12"
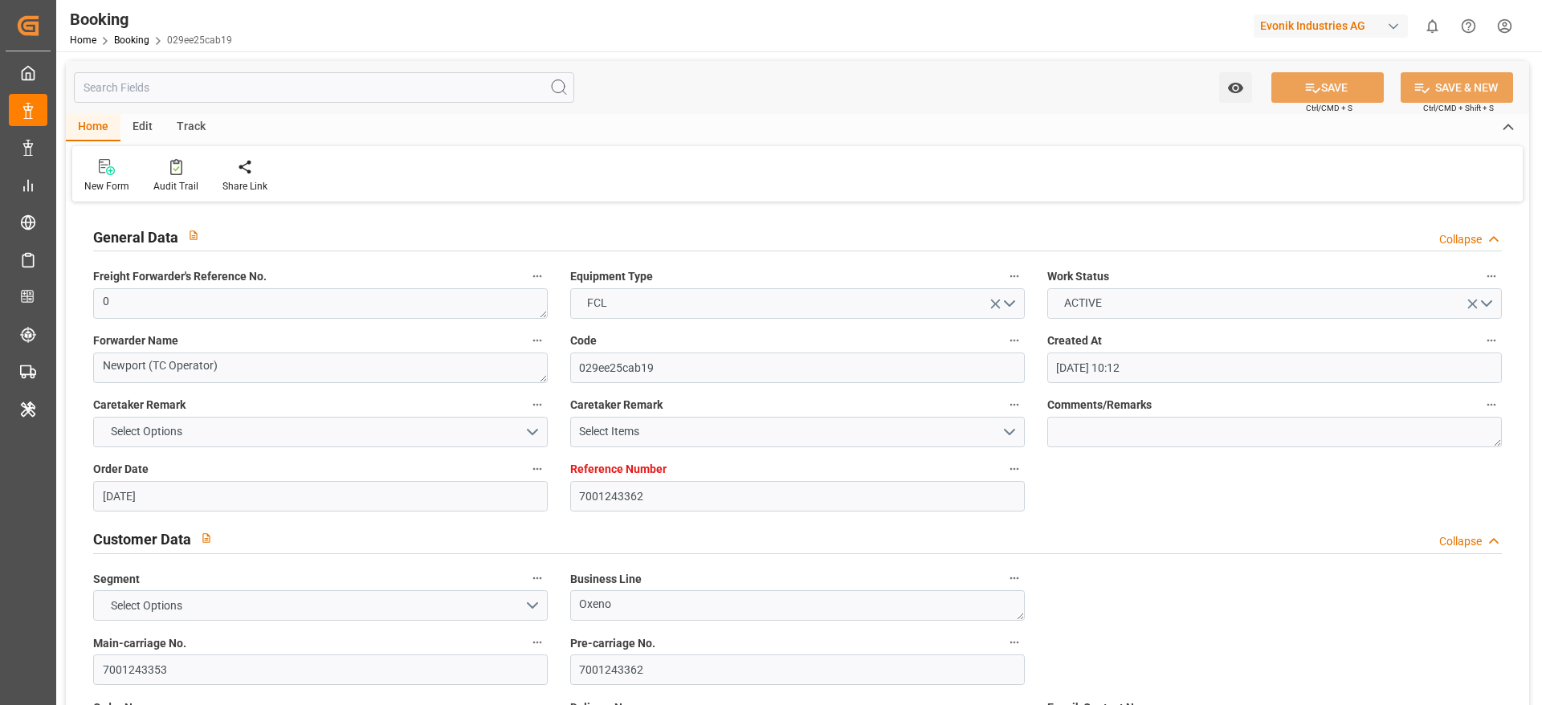
type input "07.08.2025"
type input "15.10.2025"
type input "03.09.2025"
type input "03.09.2025 00:00"
type input "08.09.2025 00:00"
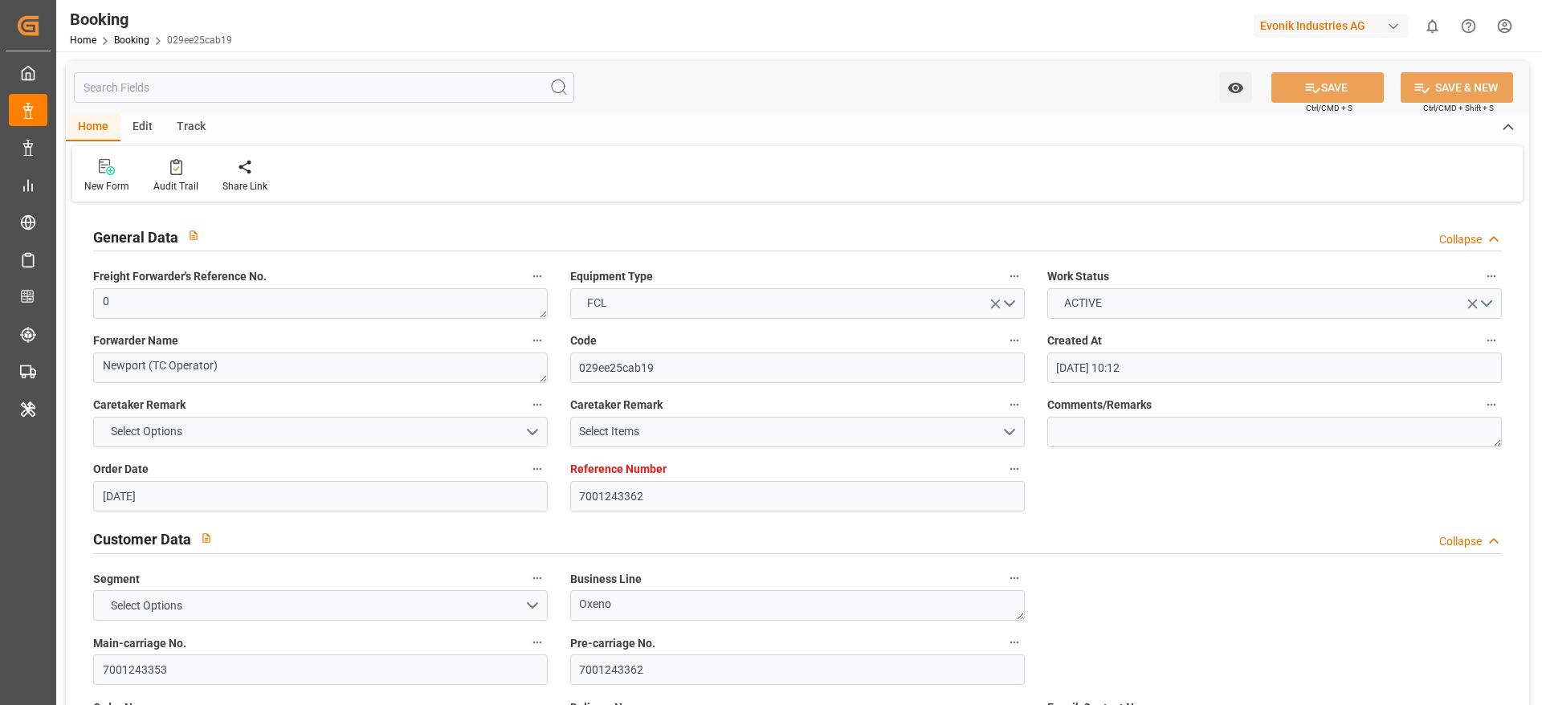
type input "08.09.2025 00:00"
type input "03.09.2025 00:00"
type input "15.10.2025 00:00"
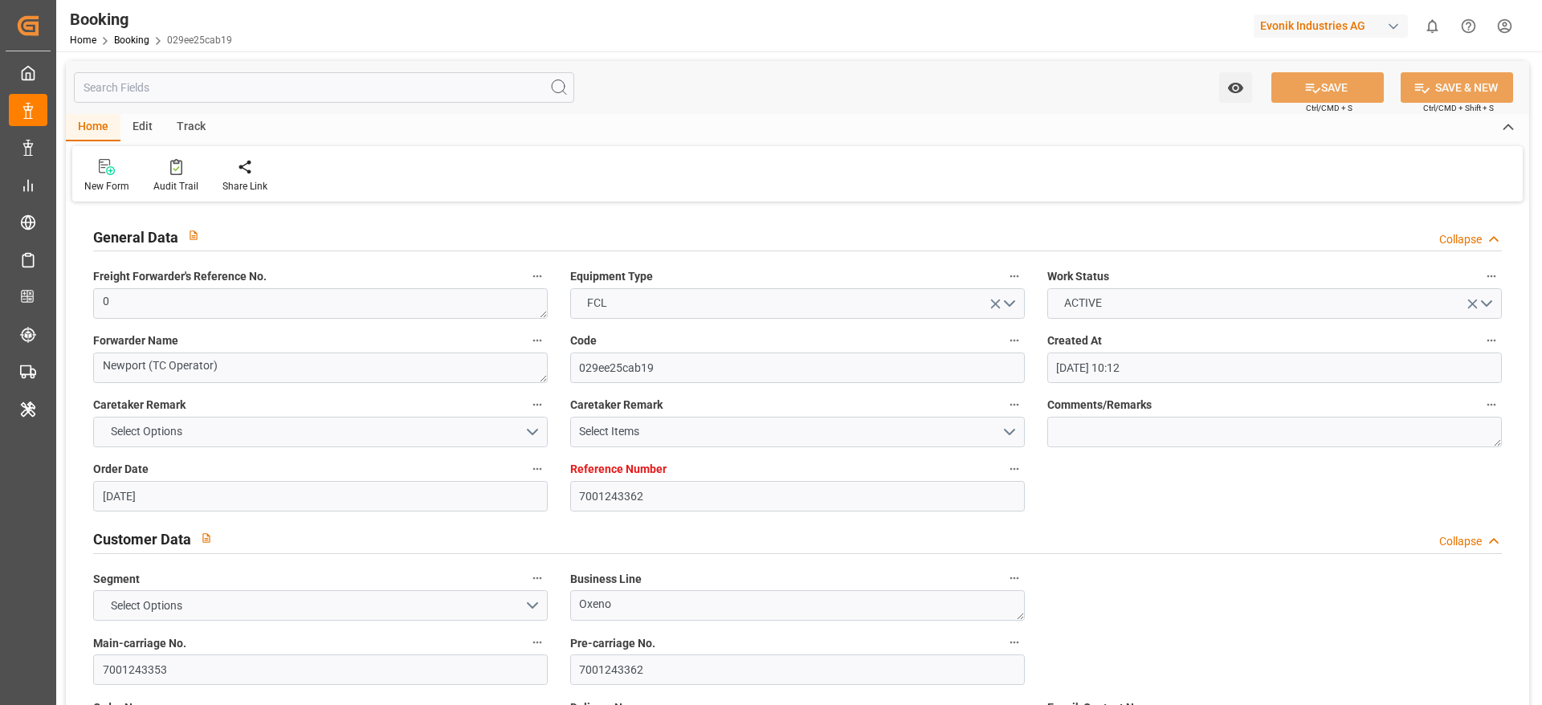
type input "[DATE] 00:00"
type input "13.10.2025 00:00"
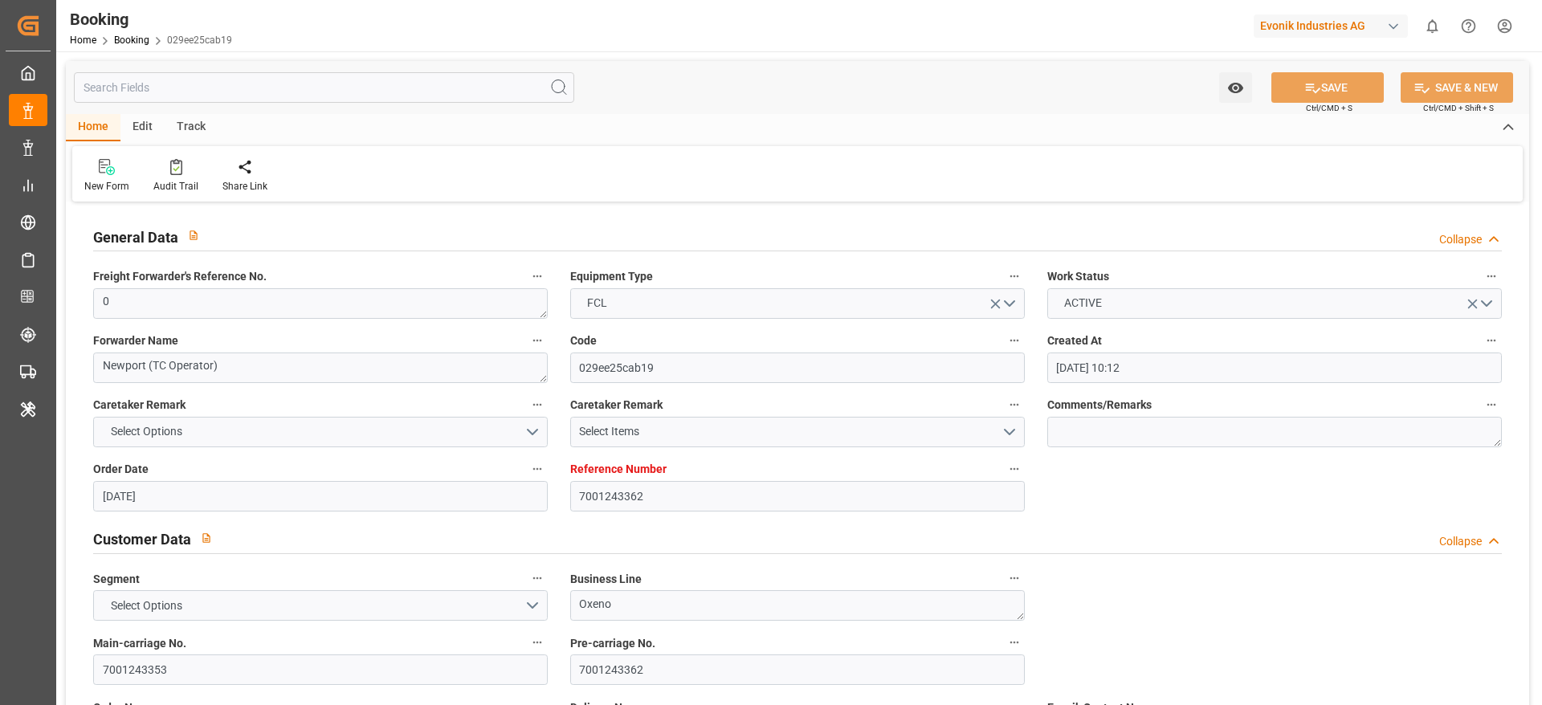
type input "11.08.2025"
type input "09.10.2025 08:50"
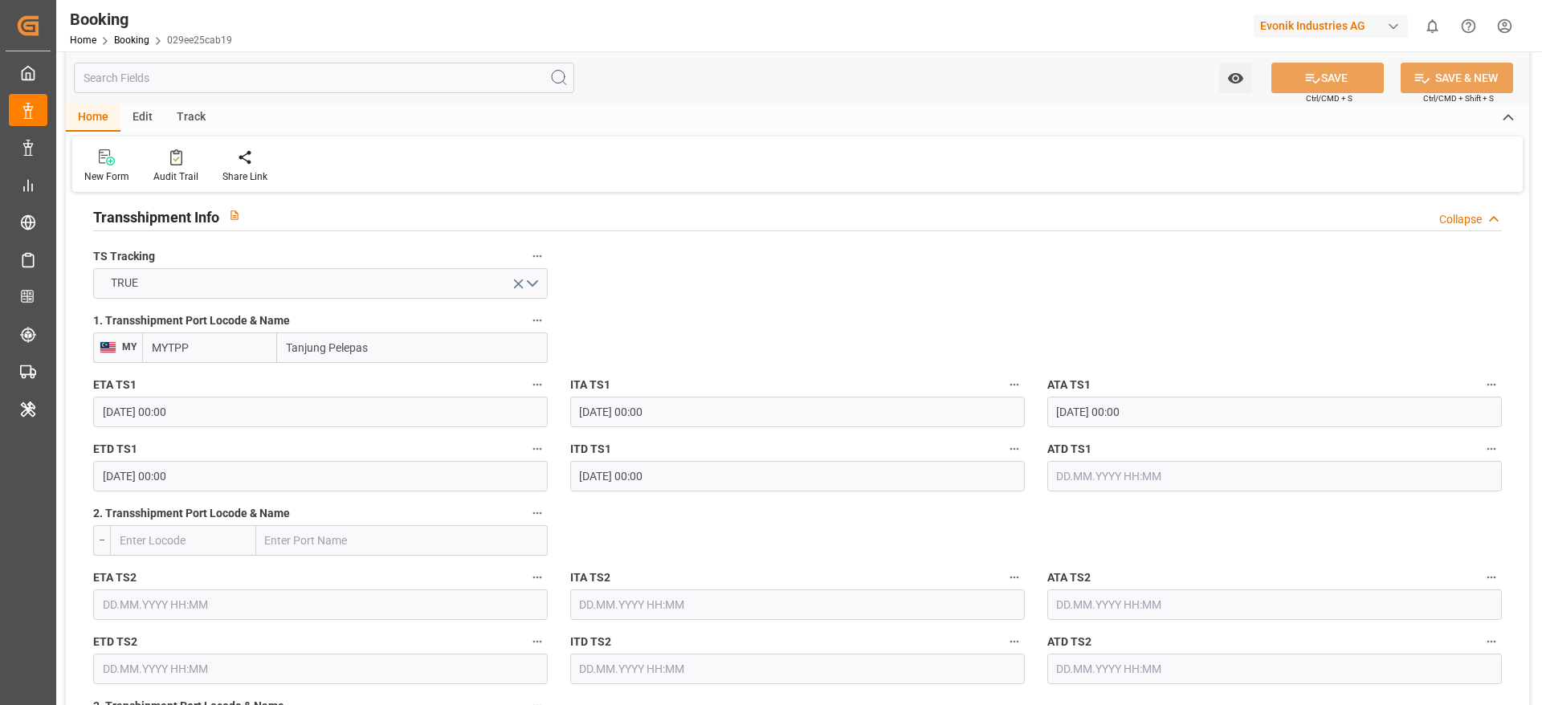
scroll to position [1807, 0]
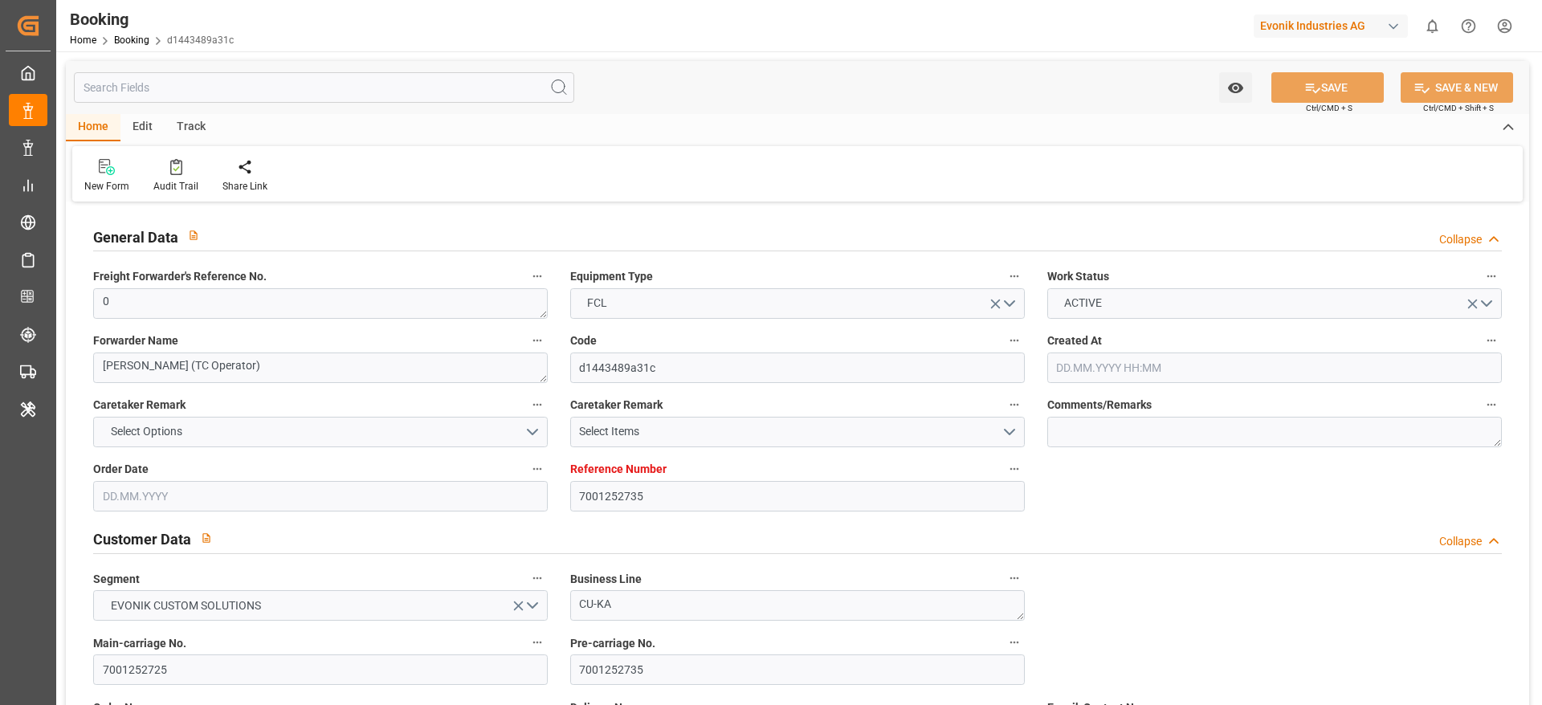
type input "7001252735"
type input "9619945"
type input "Maersk"
type input "Maersk Line AS"
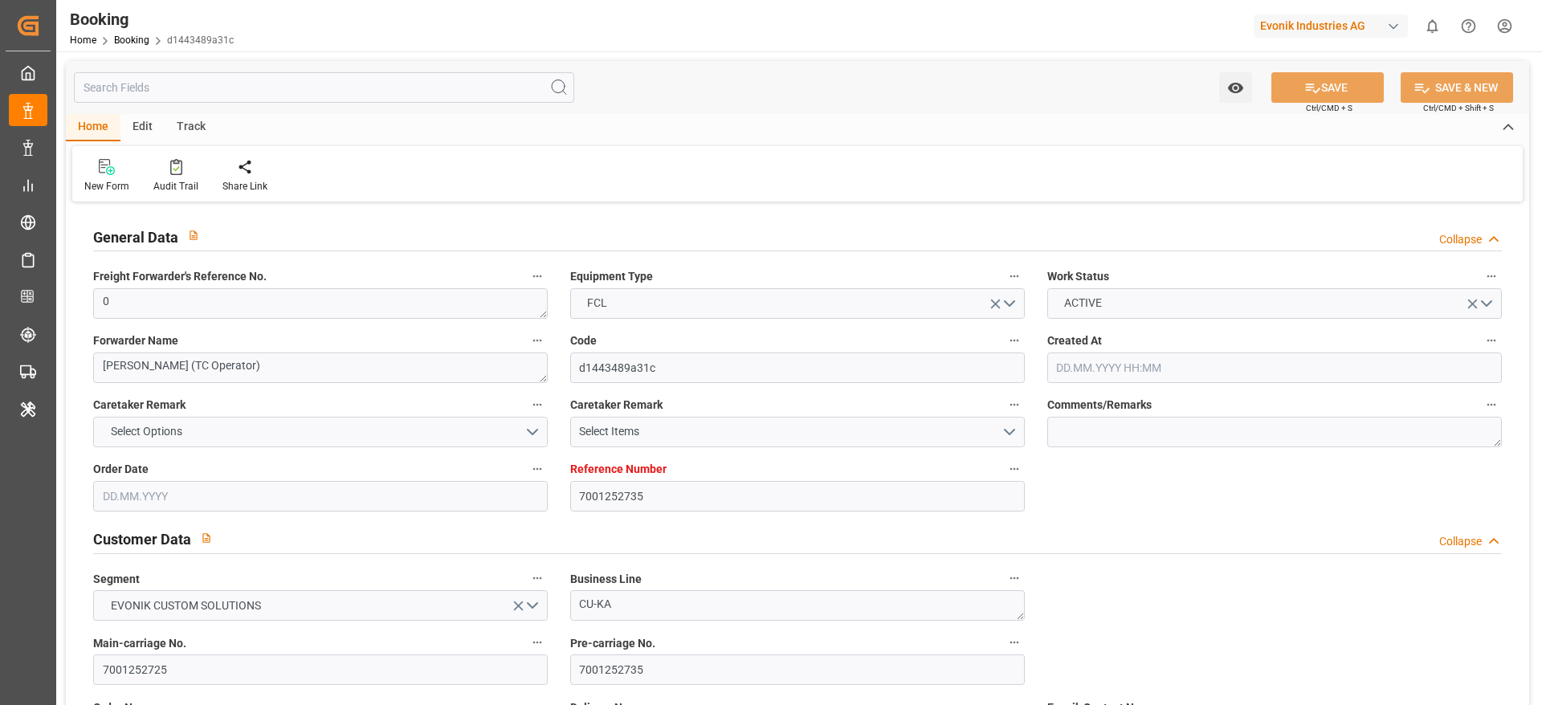
type input "NLRTM"
type input "IDJKT"
type input "MYTPP"
type input "0"
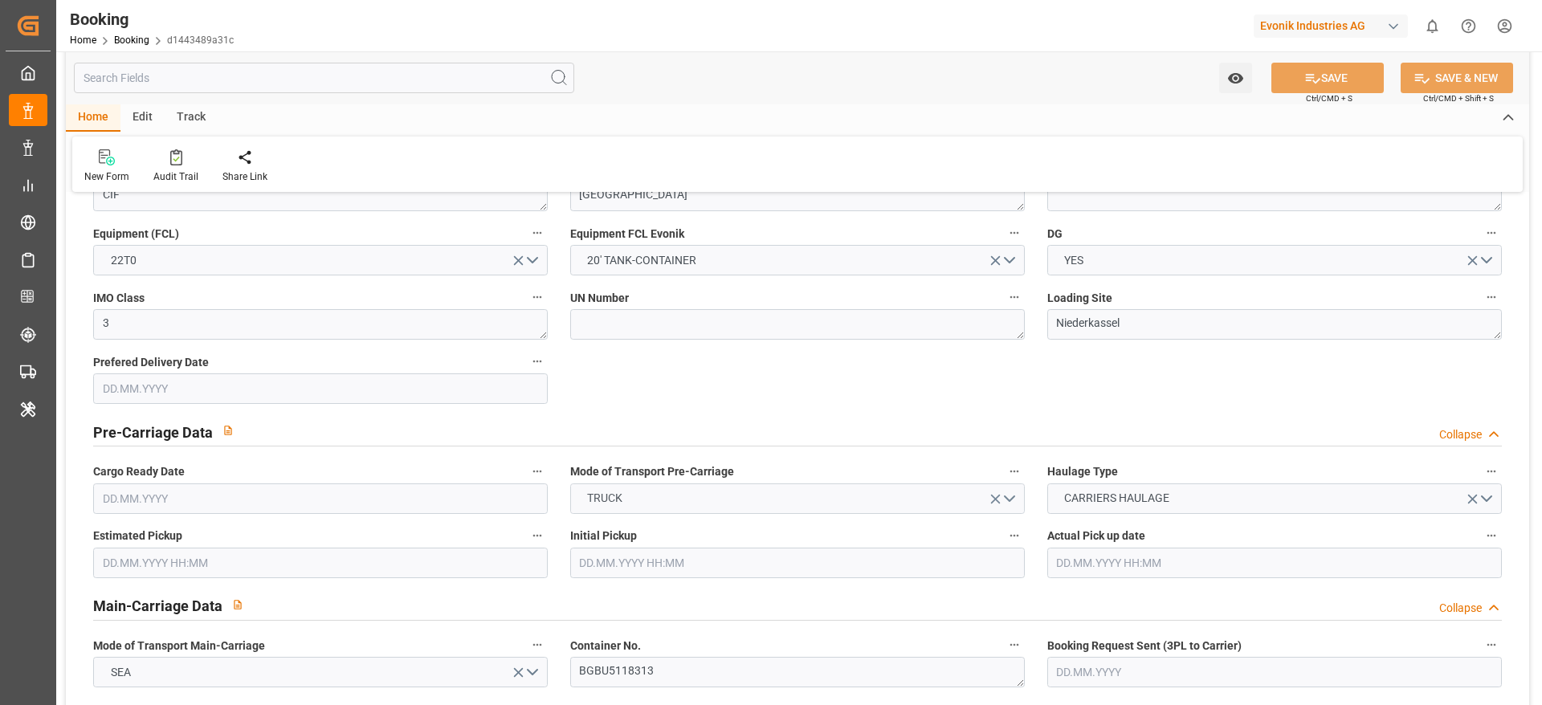
type input "[DATE] 13:51"
type input "[DATE]"
type input "[DATE] 00:00"
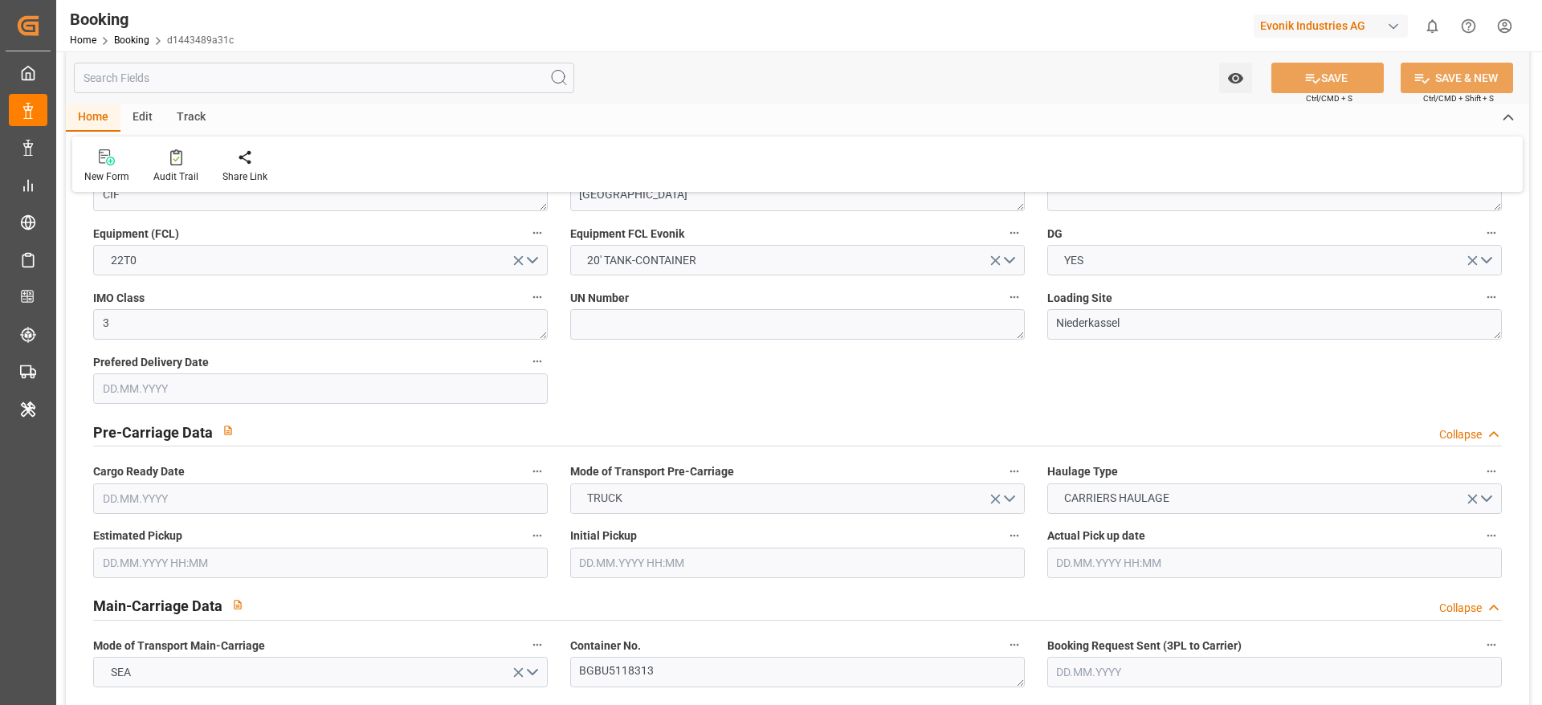
type input "[DATE] 00:00"
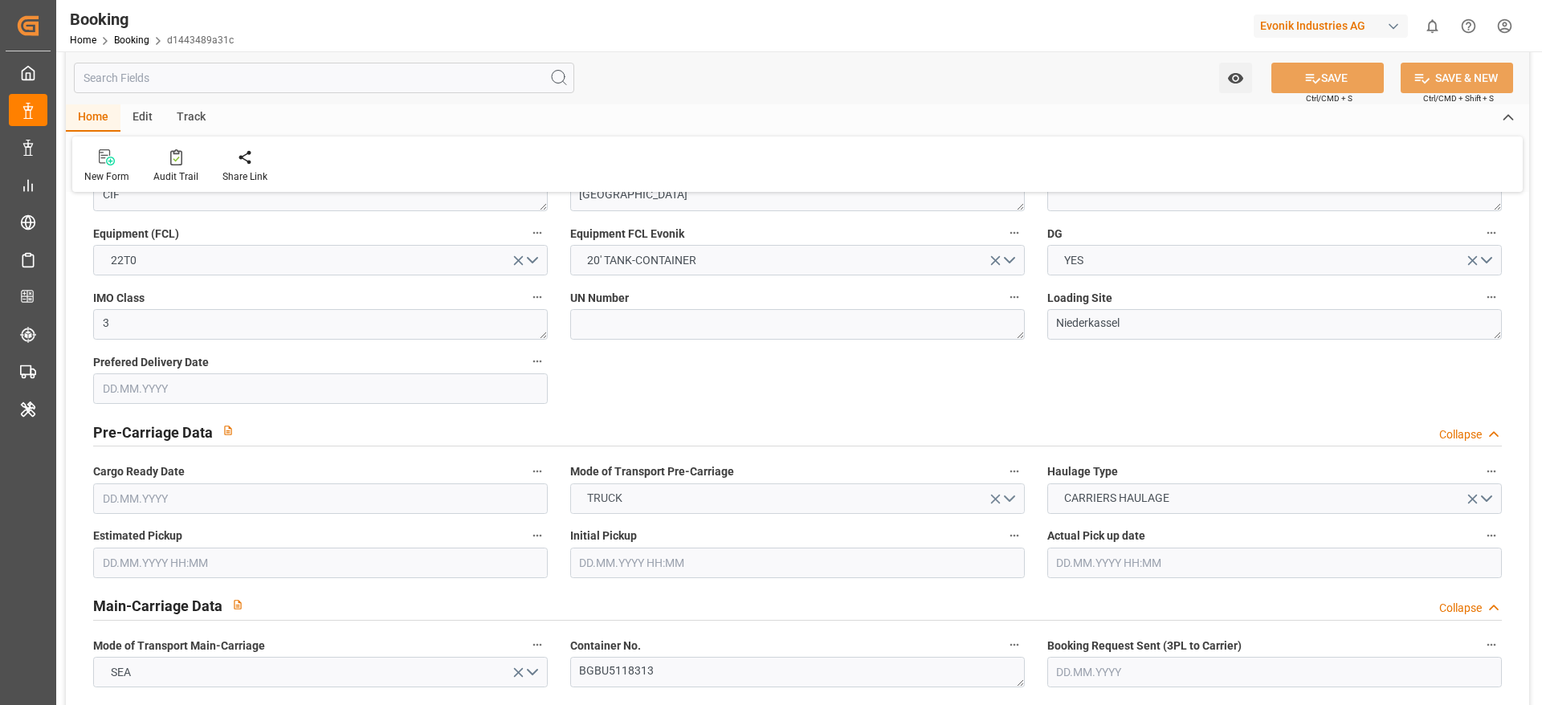
type input "[DATE] 00:00"
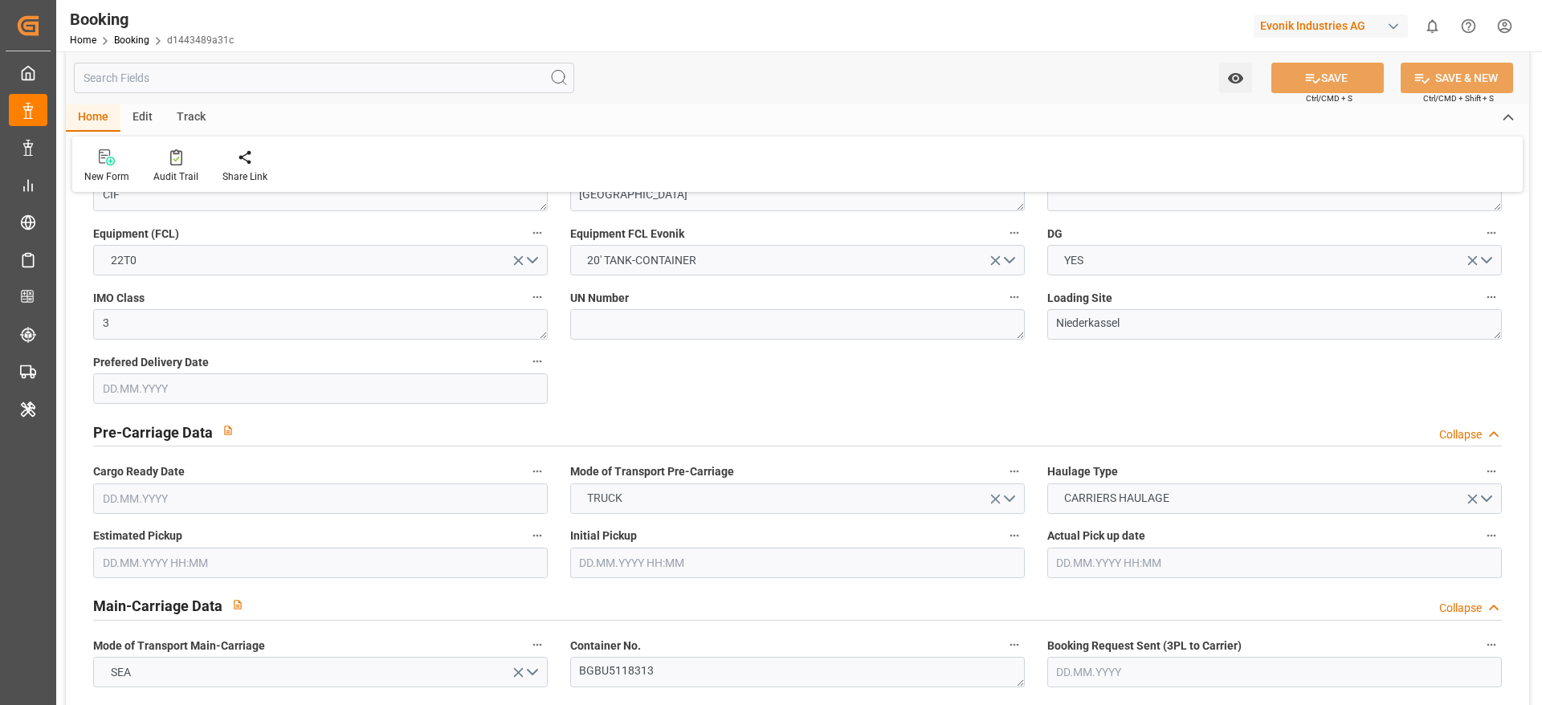
type input "[DATE] 00:00"
type input "[DATE]"
type input "[DATE] 09:00"
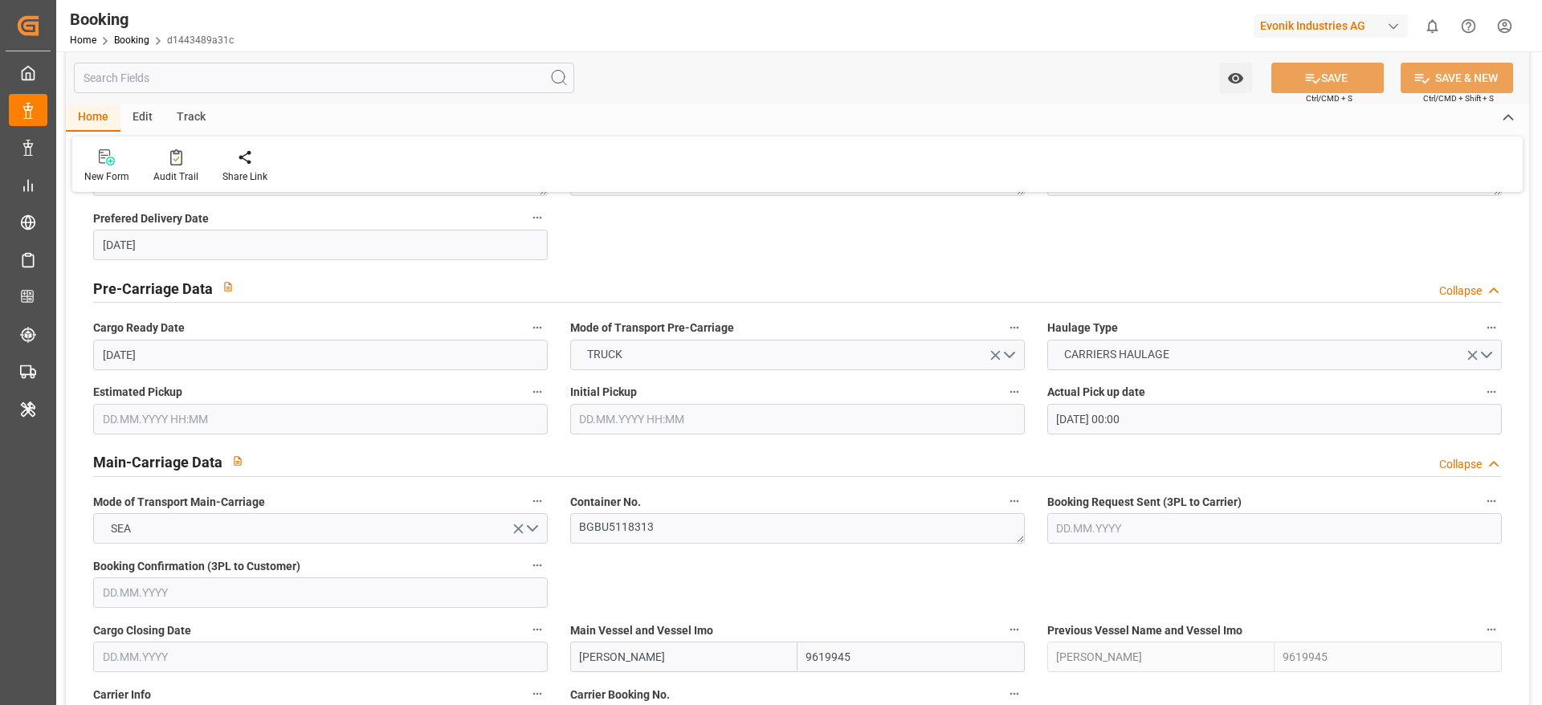
scroll to position [964, 0]
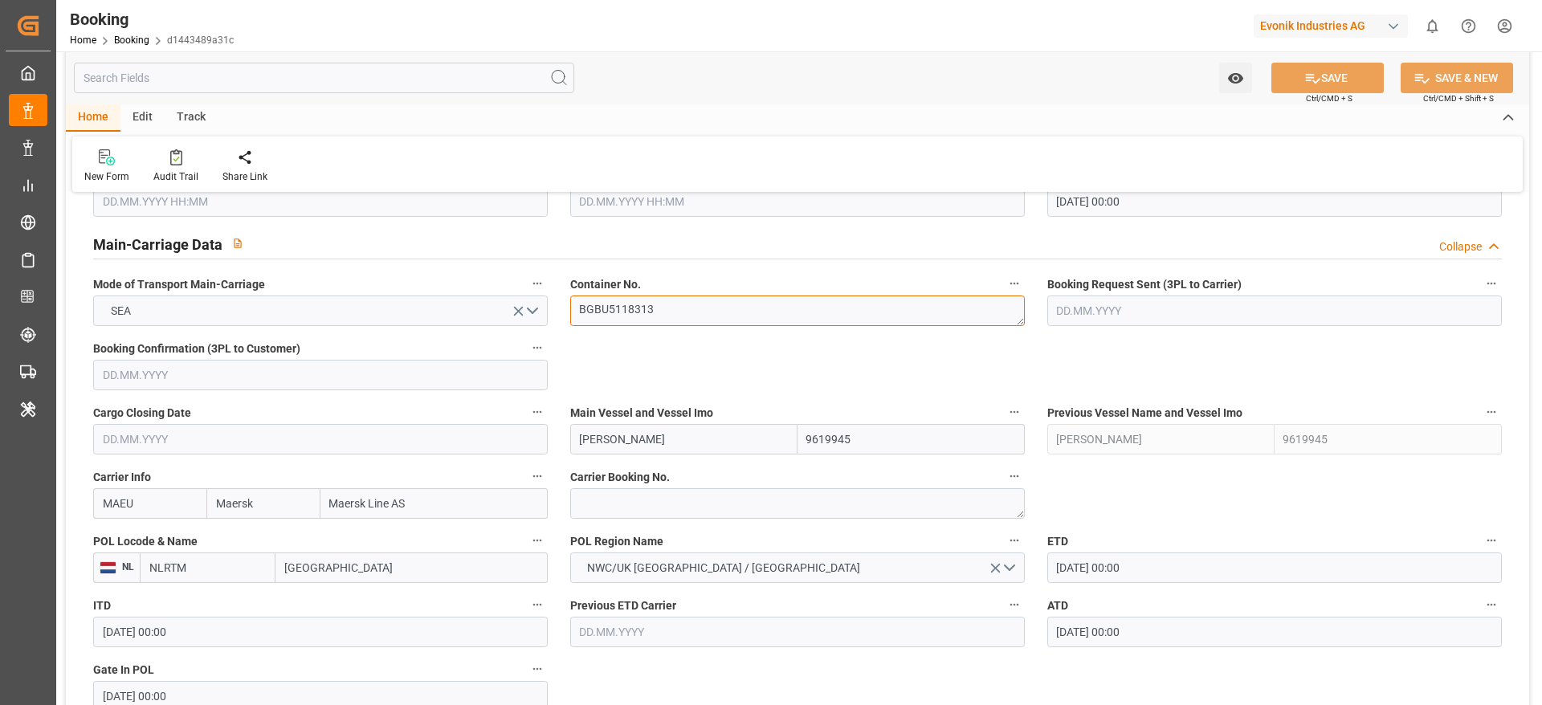
click at [681, 313] on textarea "BGBU5118313" at bounding box center [797, 311] width 455 height 31
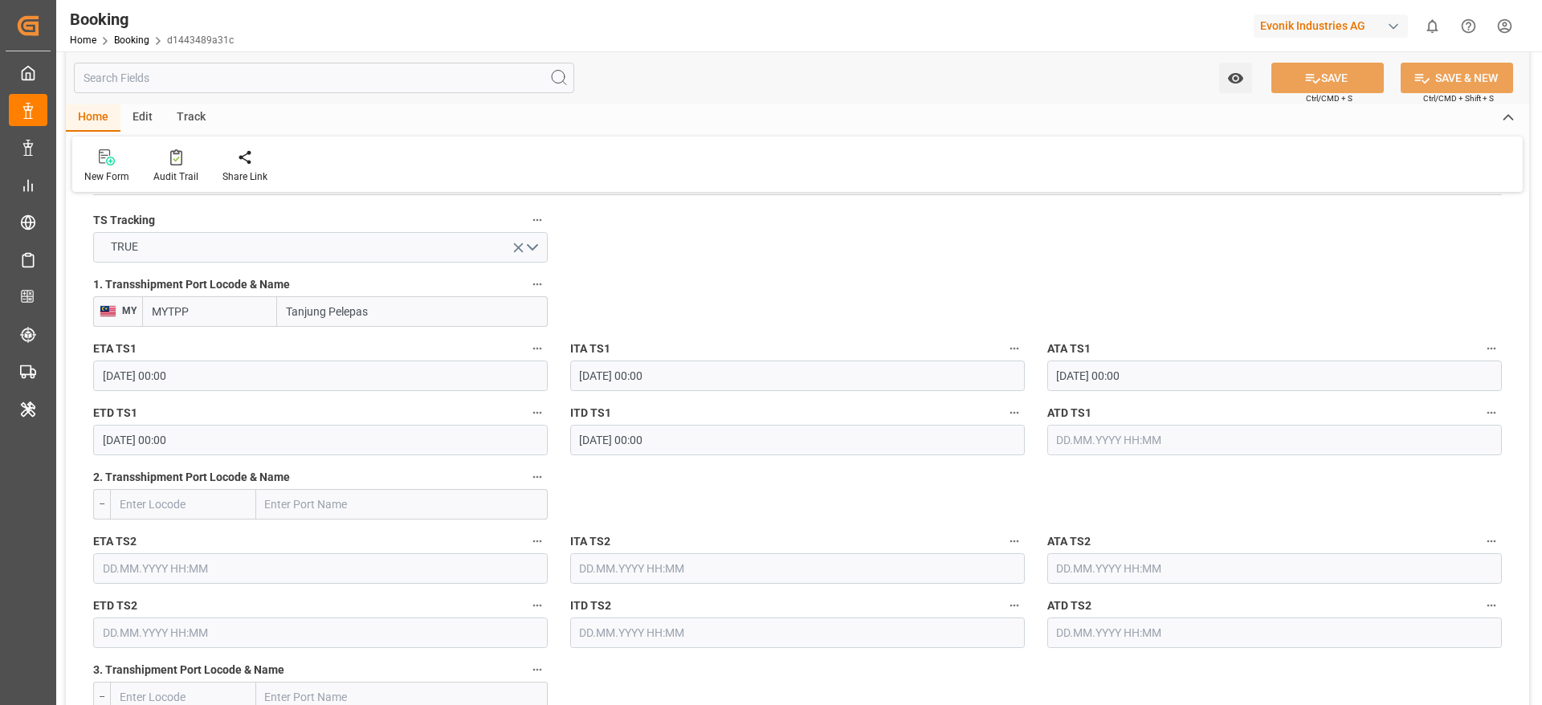
scroll to position [1687, 0]
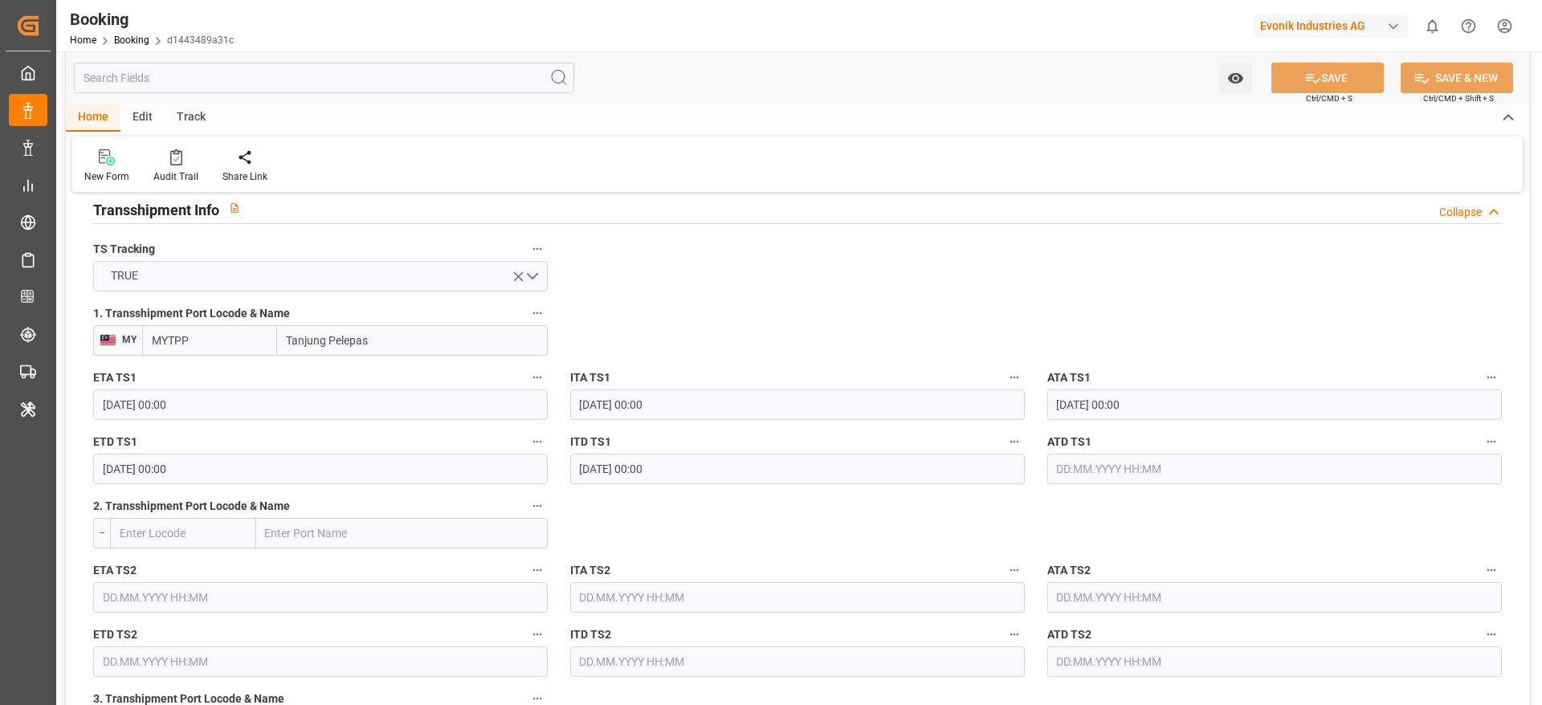
click at [1138, 475] on input "text" at bounding box center [1274, 469] width 455 height 31
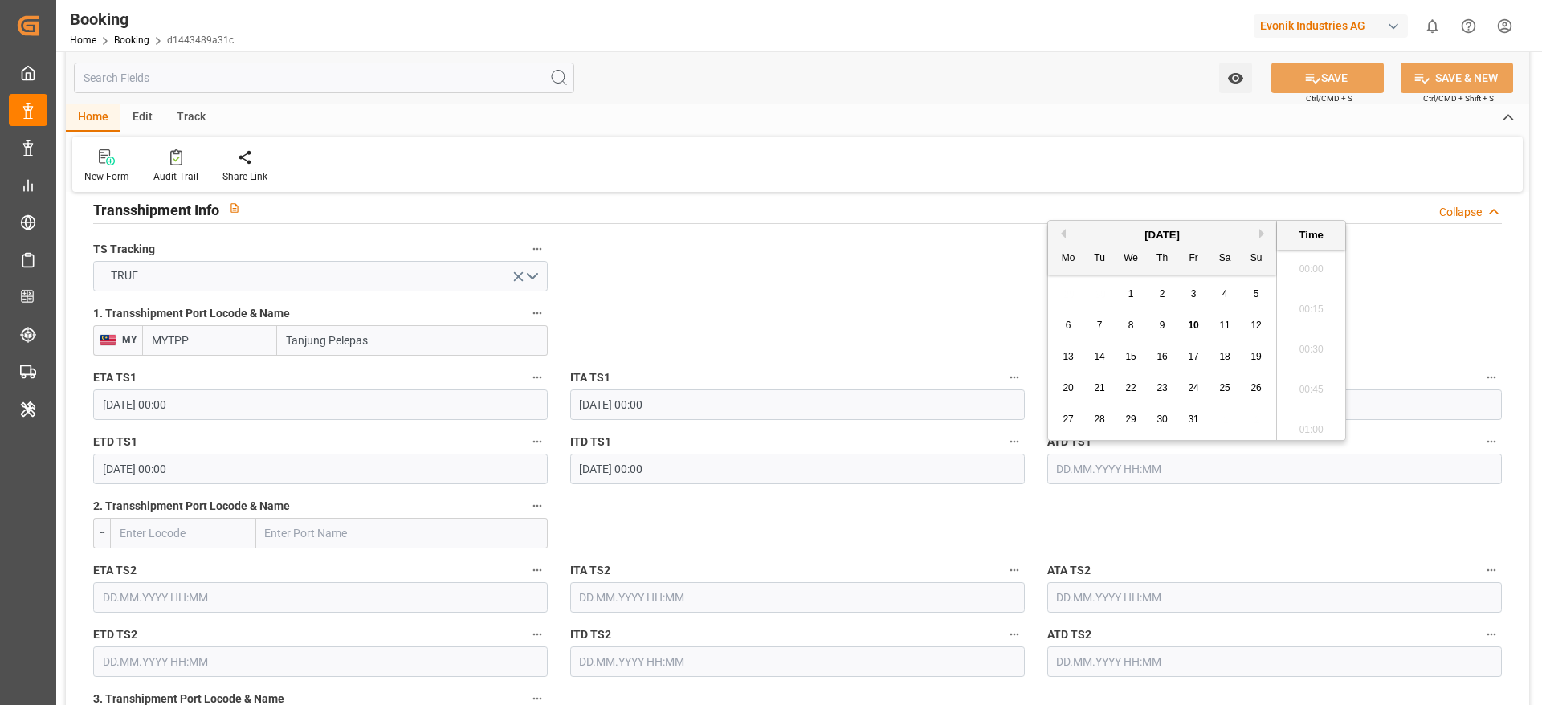
scroll to position [2255, 0]
drag, startPoint x: 1127, startPoint y: 329, endPoint x: 791, endPoint y: 324, distance: 335.8
click at [1127, 329] on div "8" at bounding box center [1131, 325] width 20 height 19
type input "[DATE] 00:00"
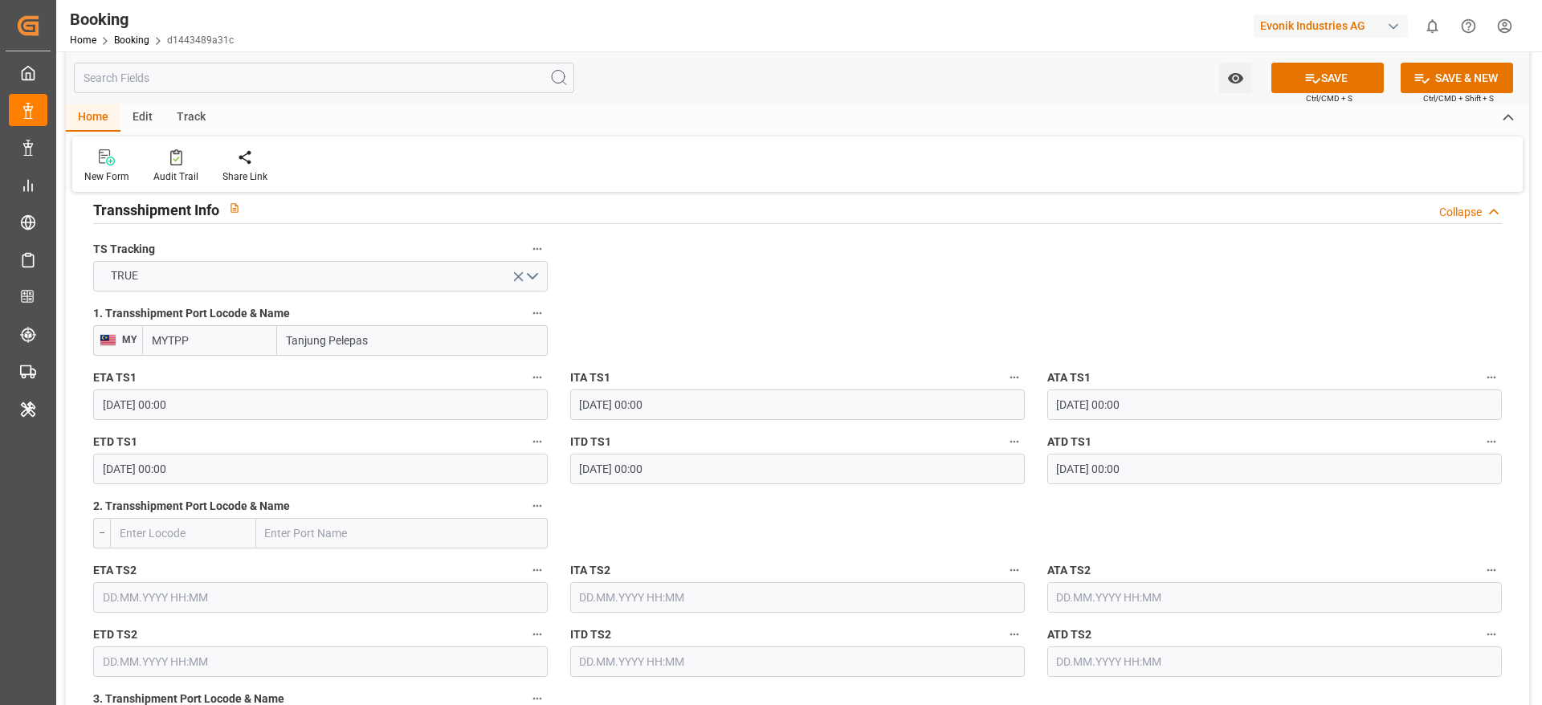
click at [1312, 77] on icon at bounding box center [1312, 78] width 17 height 17
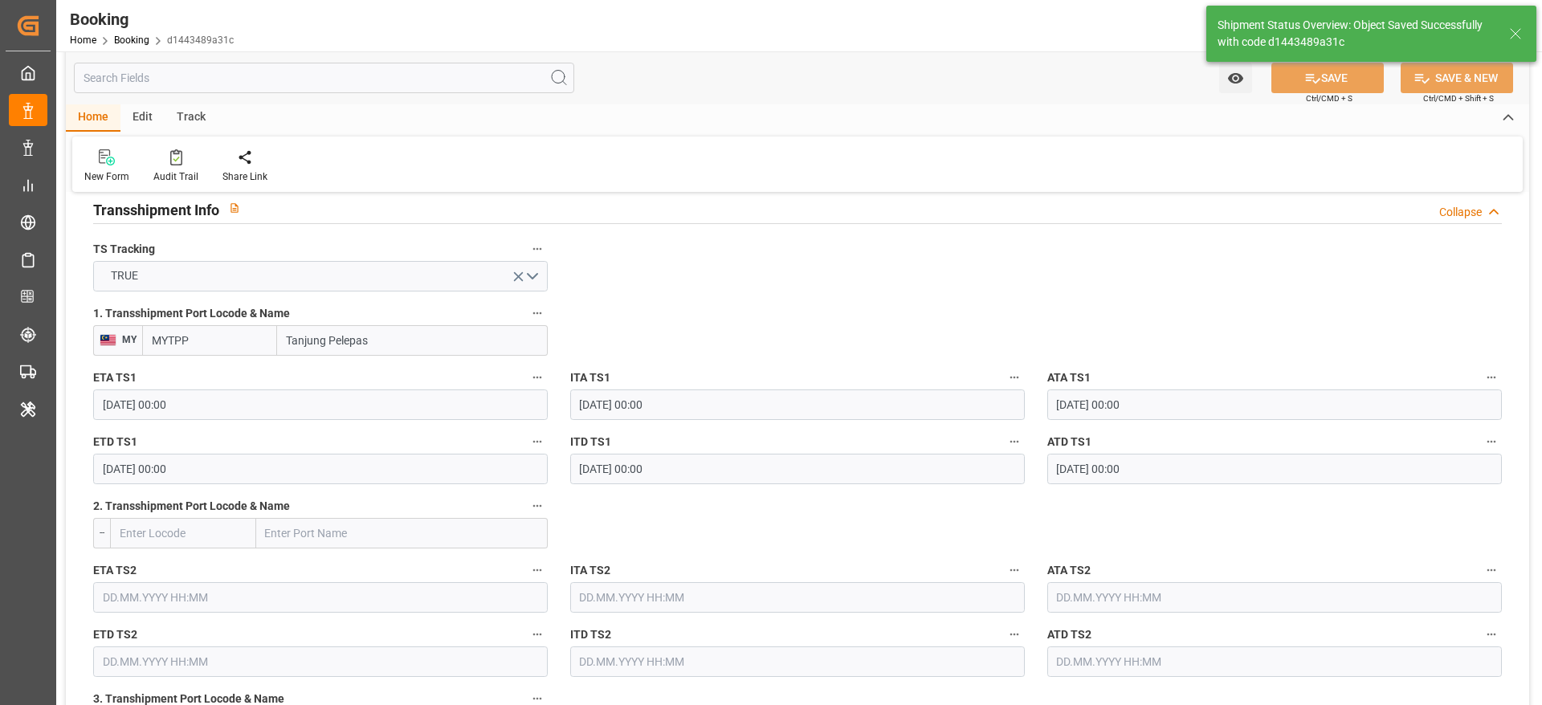
type textarea "[PERSON_NAME]"
type input "[DATE] 09:11"
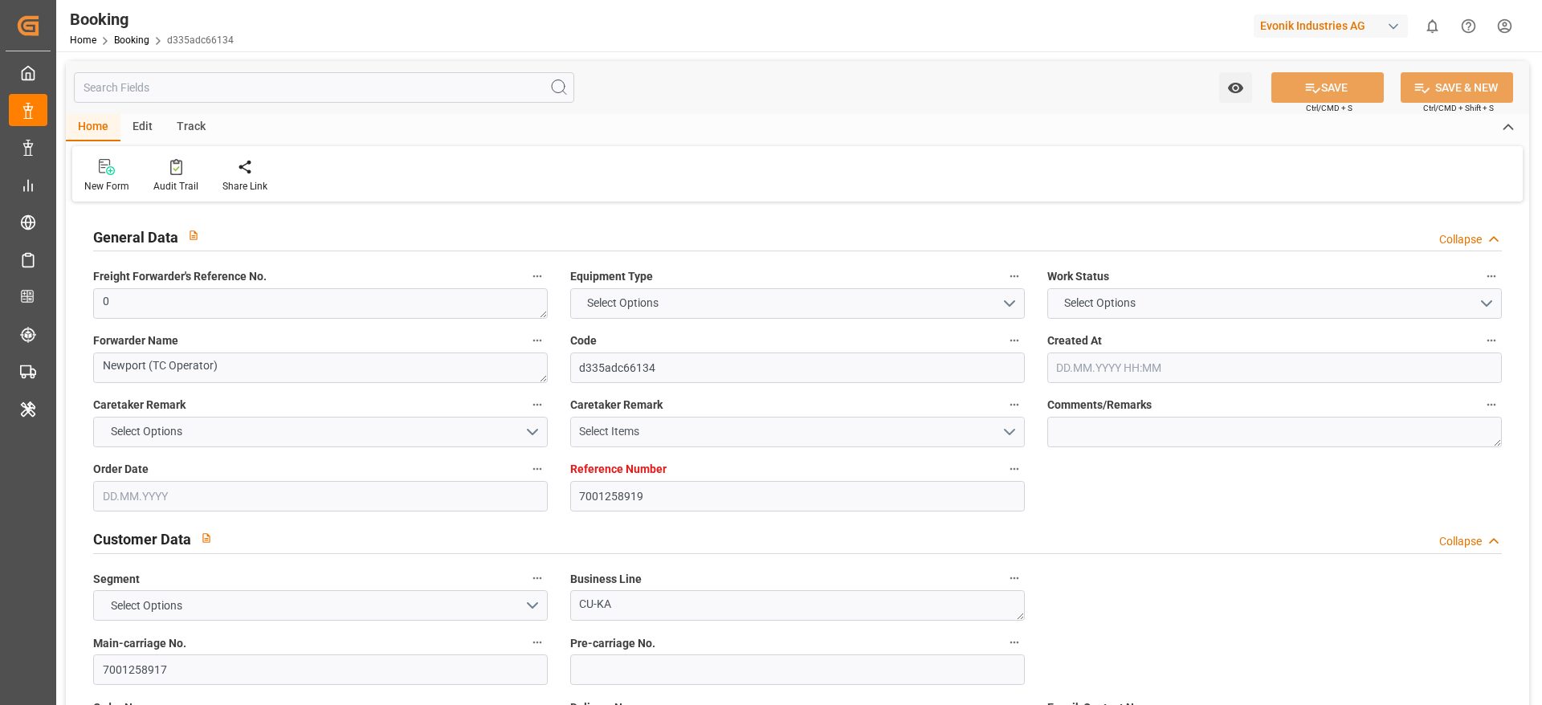
type textarea "0"
type textarea "Newport (TC Operator)"
type input "d335adc66134"
type input "7001258919"
type textarea "CU-KA"
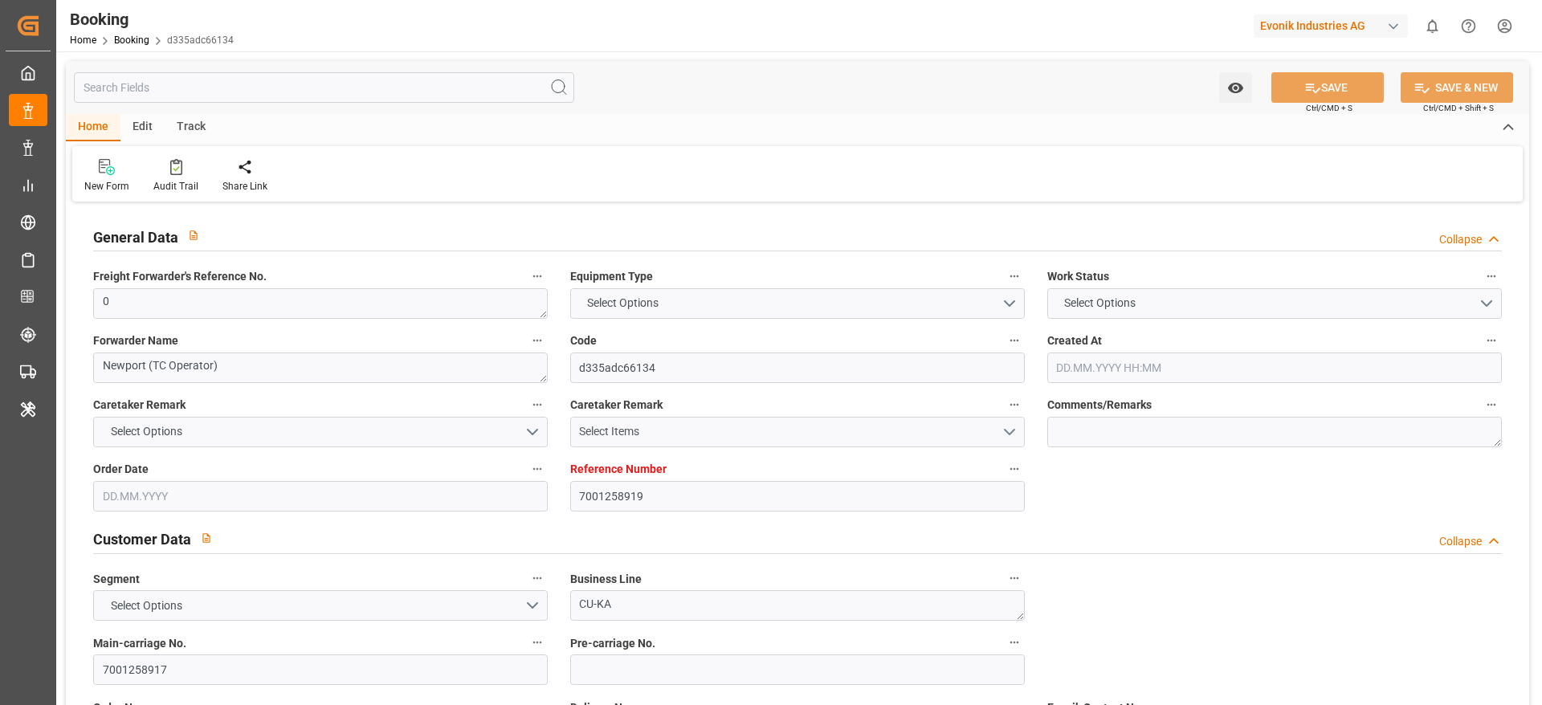
type input "7001258917"
type textarea "[EMAIL_ADDRESS][DOMAIN_NAME]"
type textarea "CIF"
type textarea "[GEOGRAPHIC_DATA]"
type textarea "3"
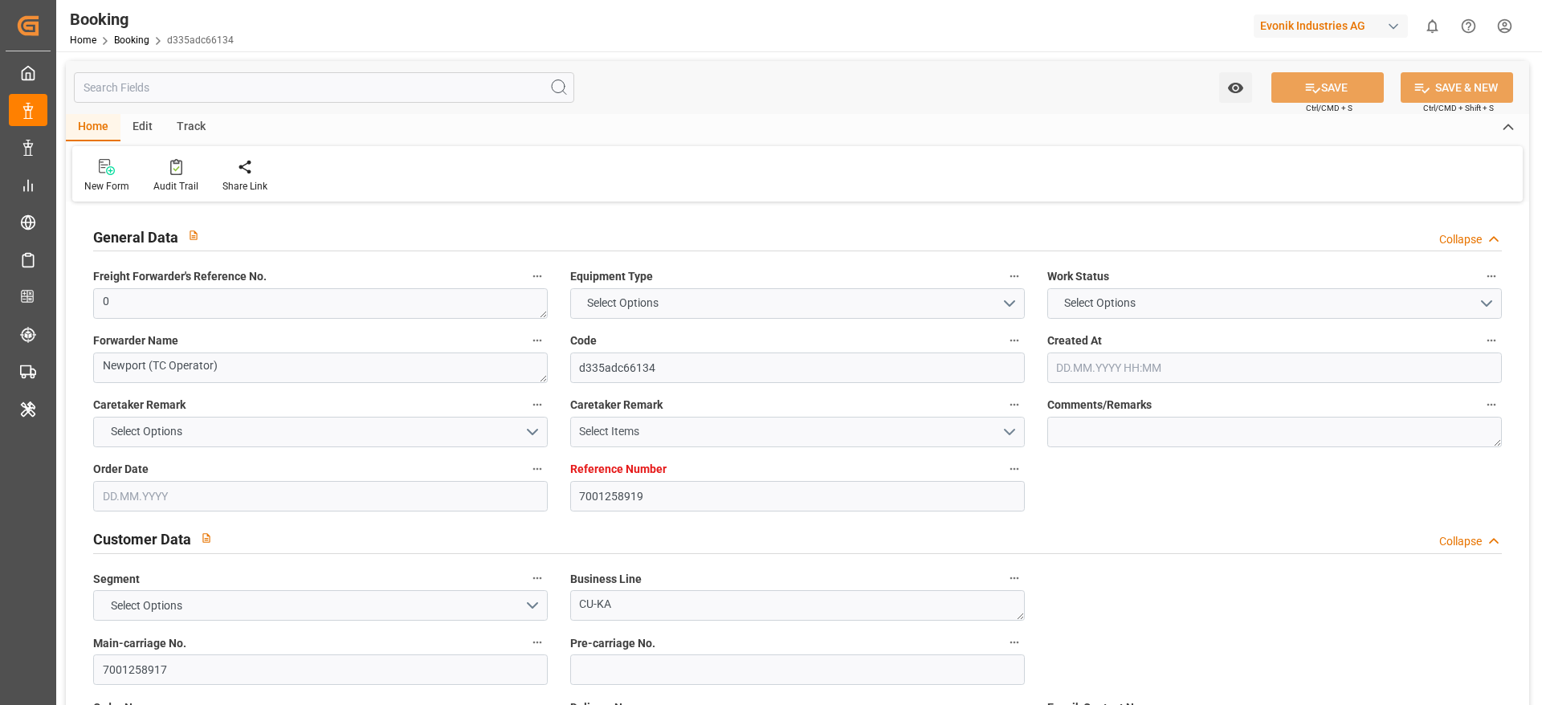
type textarea "Niederkassel"
type textarea "SEGU8007470"
type input "[PERSON_NAME]"
type input "MAEU"
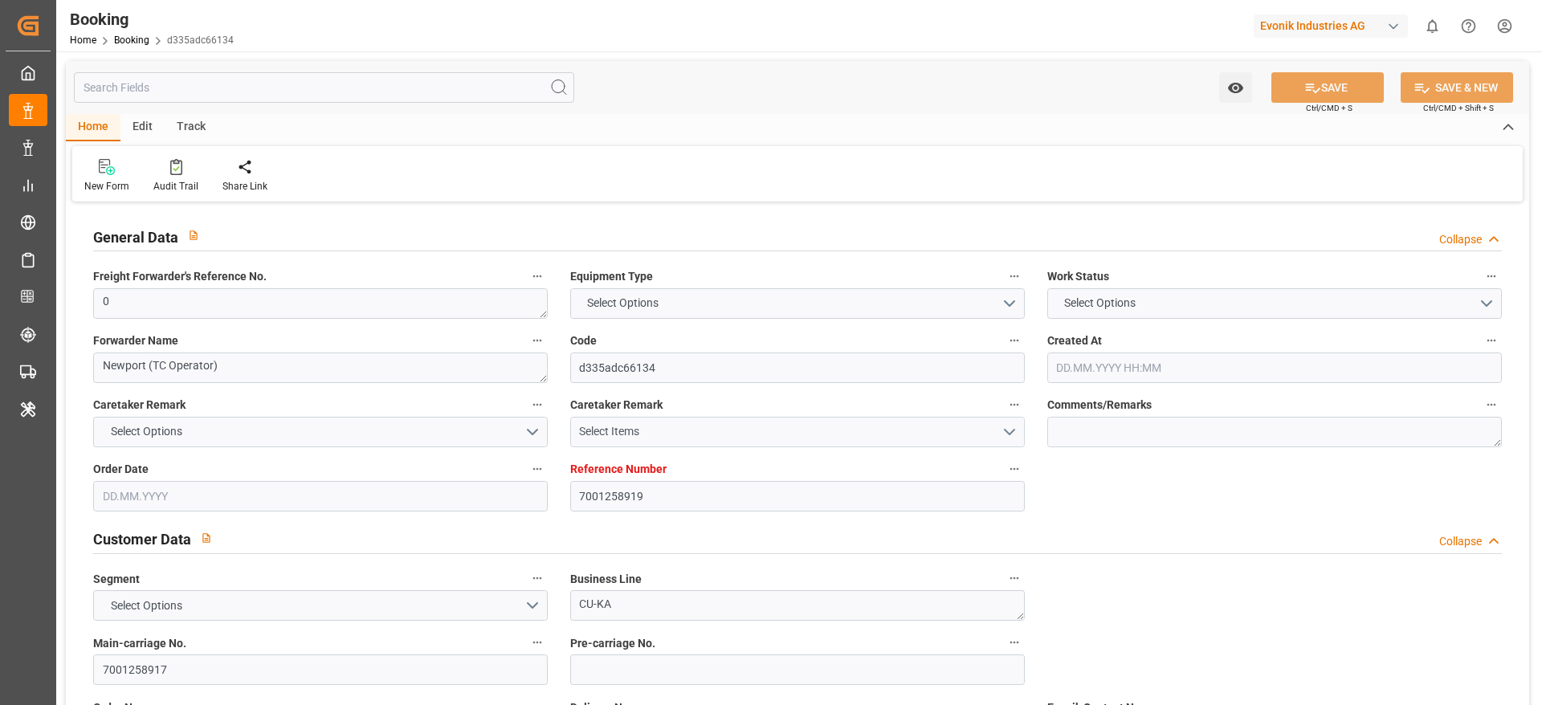
type input "[GEOGRAPHIC_DATA]"
type input "[GEOGRAPHIC_DATA], [GEOGRAPHIC_DATA]"
type input "Tanjung Pelepas"
type textarea "INPUT_Evonik_Seeburger_IFTMIN_1003108601_20250902181855685.edi"
type textarea "NWC/UK North West Continent / UK_IDJKT_MAEU_CU-KA"
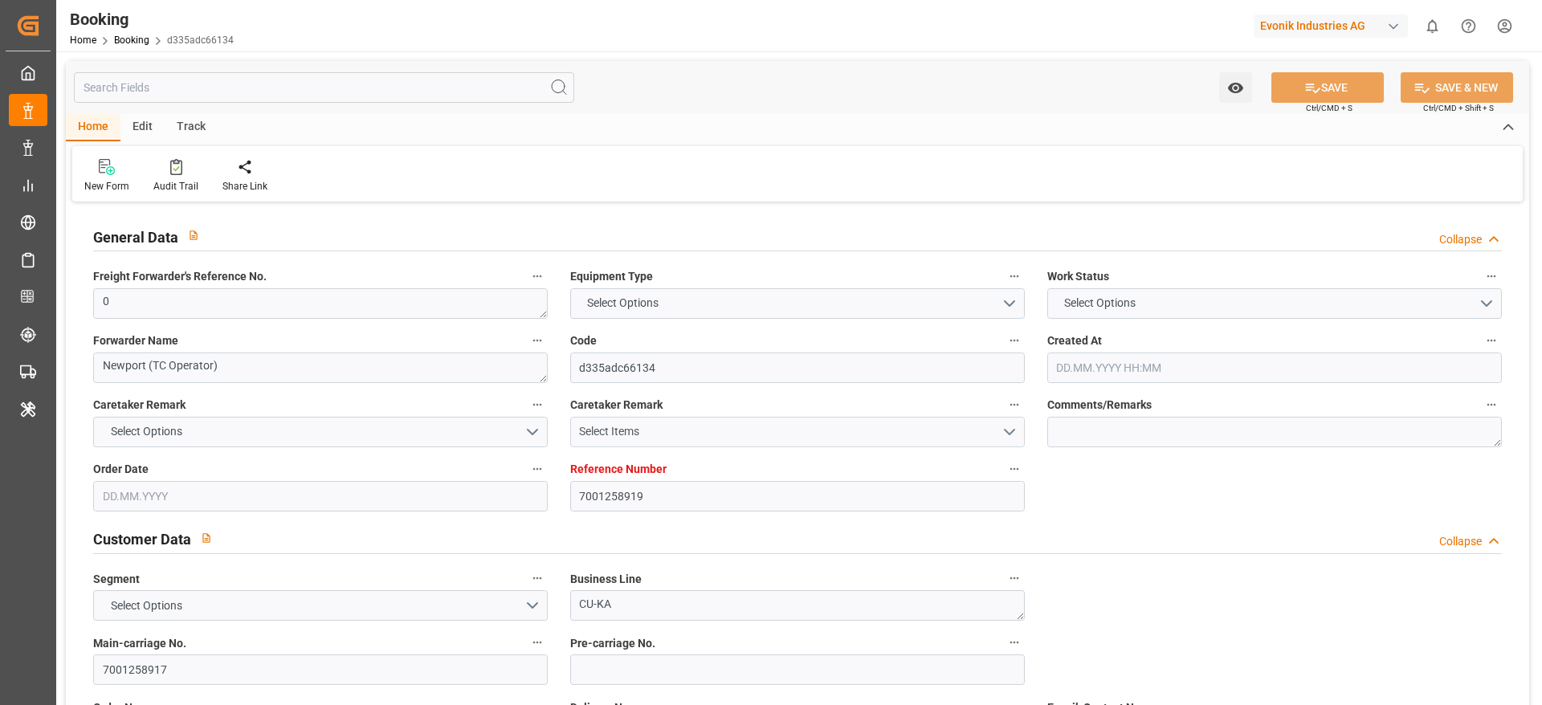
type textarea "INPUT_Evonik_Seeburger_IFTMIN_1003087338_20250826152610876.edi,INPUT_Evonik_See…"
type textarea "1003108601"
type textarea "[PERSON_NAME]"
type textarea "businessDivision-businessLine-"
type textarea "IFTMIN"
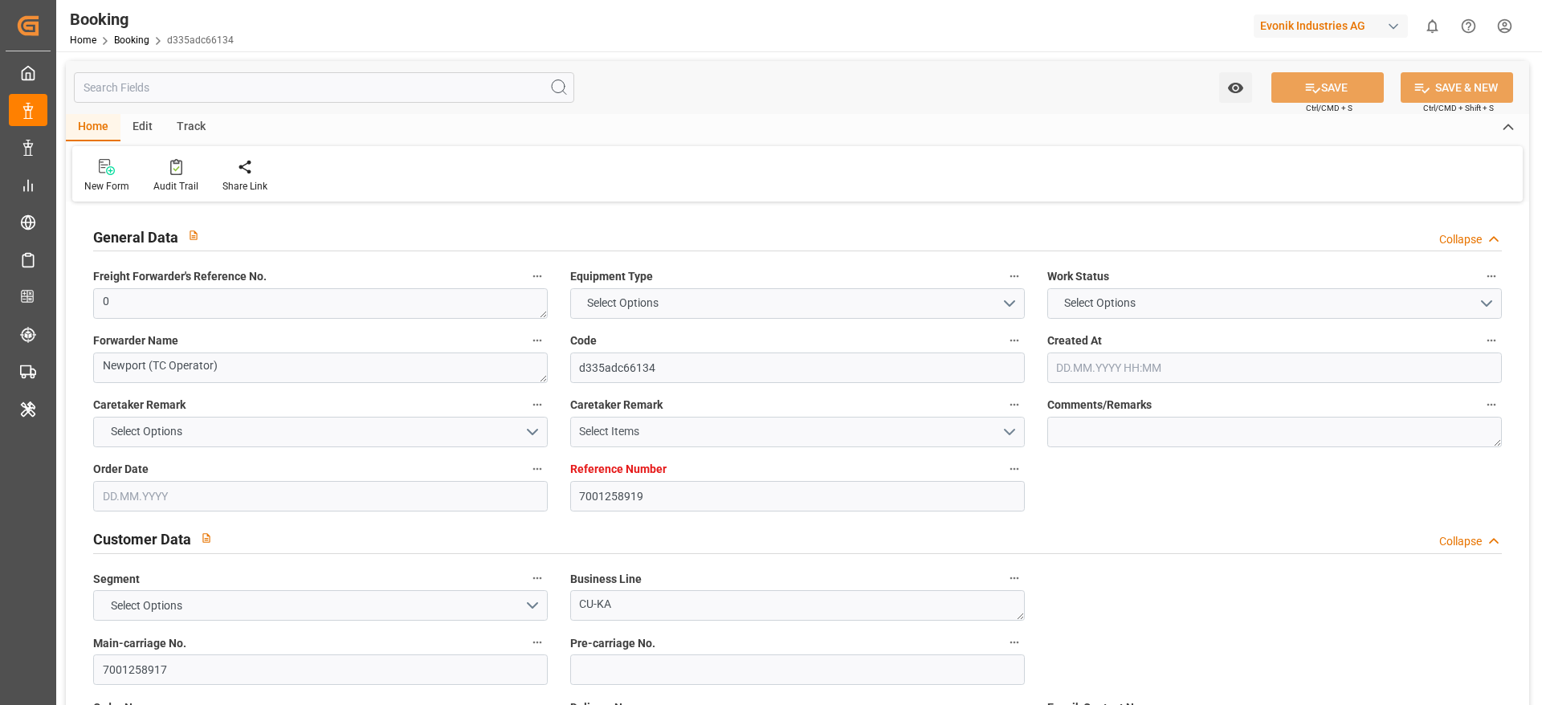
type textarea "a011t00000LcJC5AAN"
type textarea "Yes"
type input "7001258919"
type input "9619945"
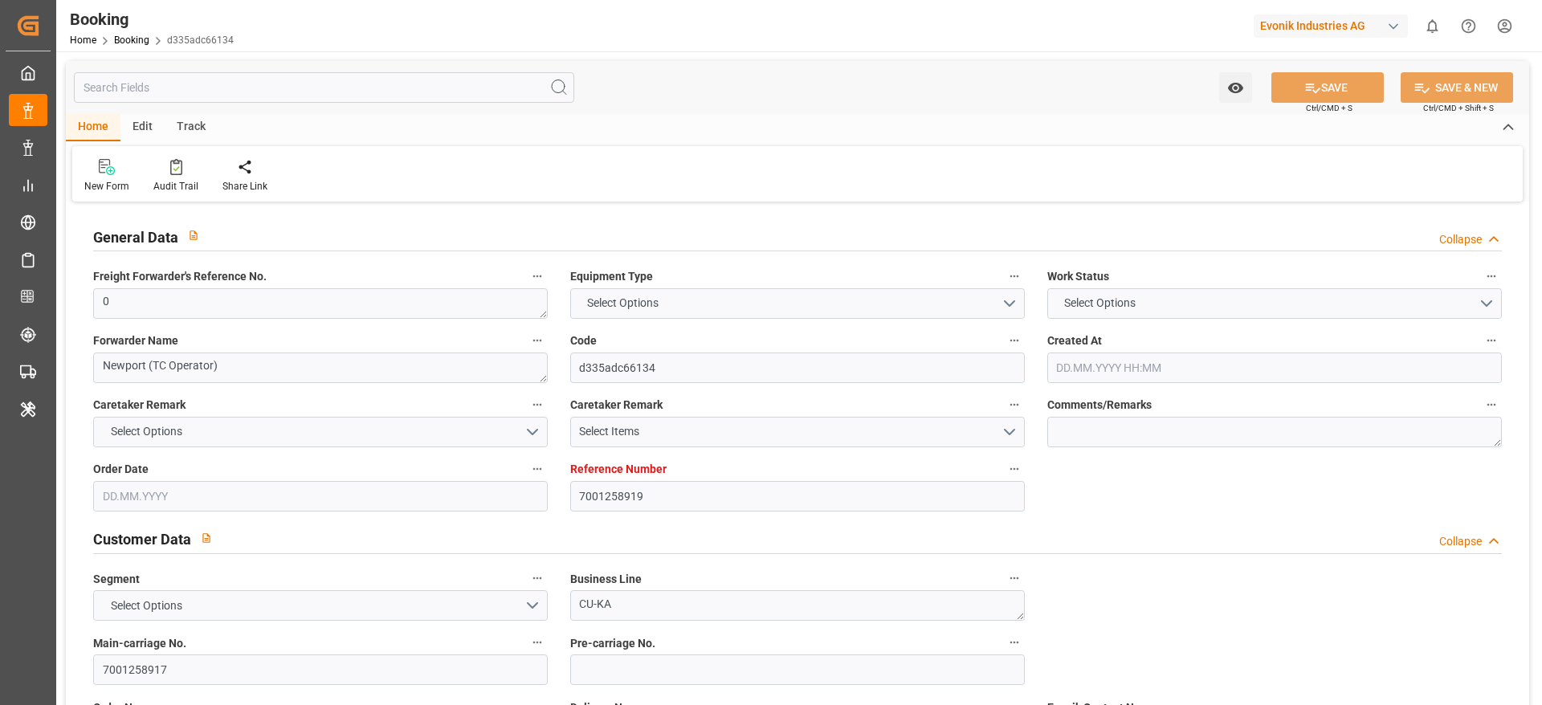
type input "Maersk"
type input "Maersk Line AS"
type input "NLRTM"
type input "IDJKT"
type input "MYTPP"
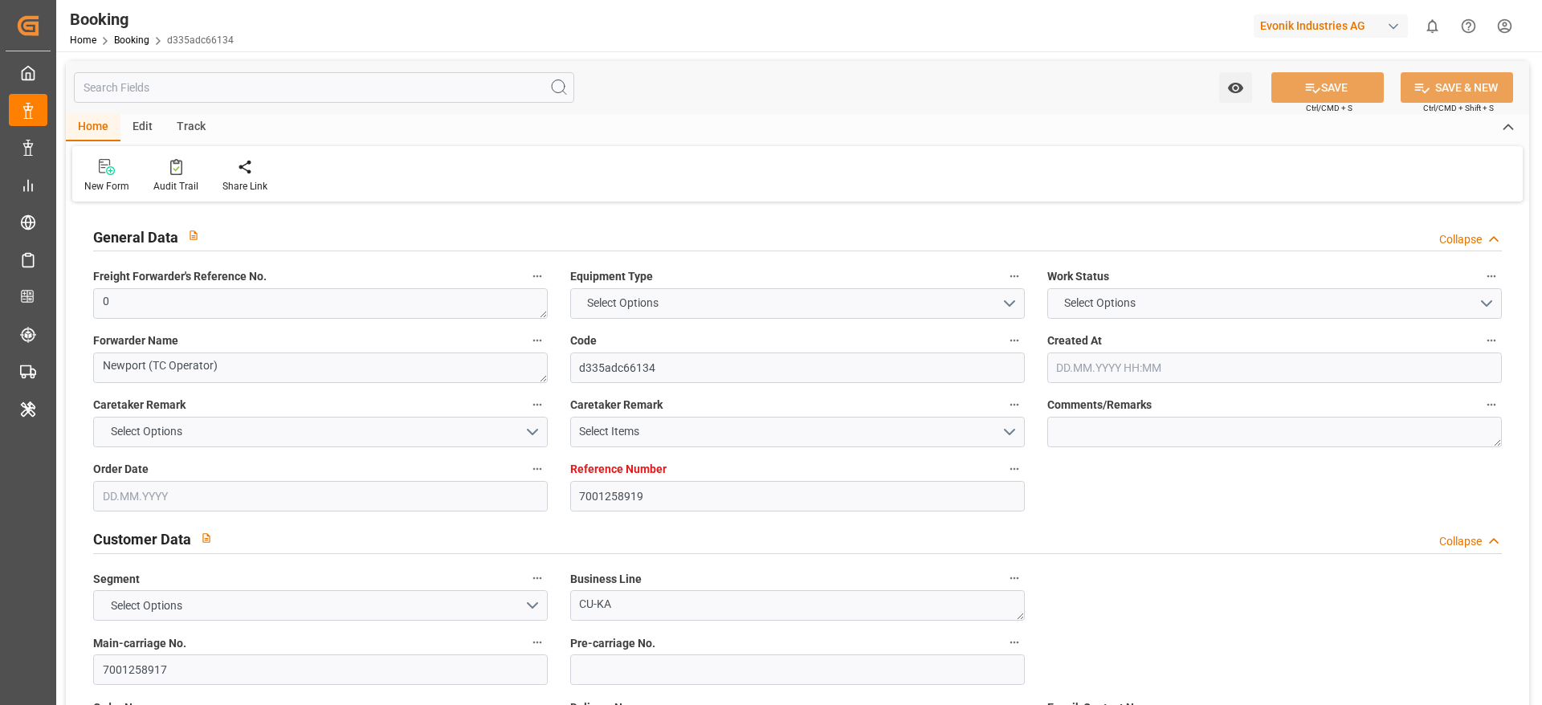
type input "0"
type input "26.08.2025 13:27"
type input "26.08.2025"
type input "16.10.2025"
type input "29.08.2025"
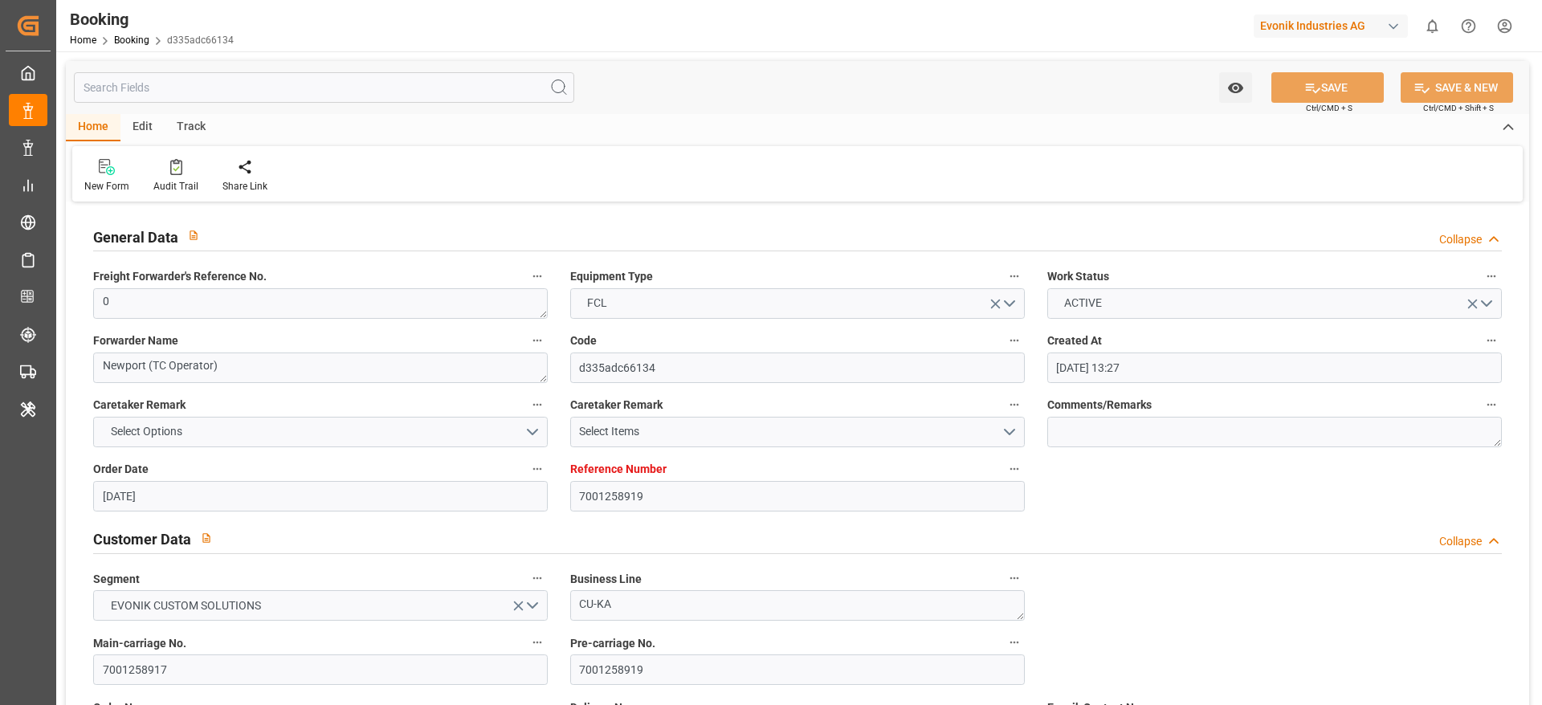
type input "29.08.2025 00:00"
type input "01.09.2025 00:00"
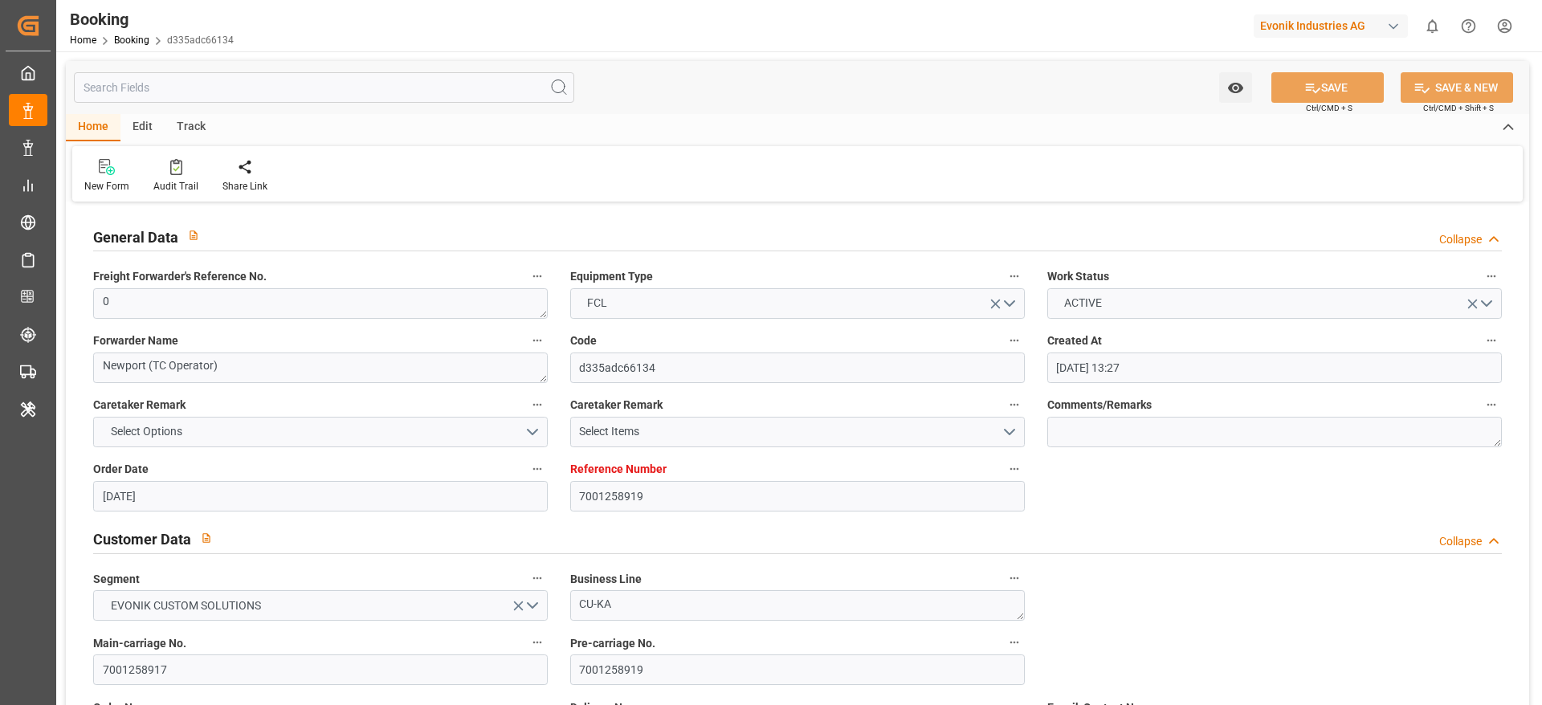
type input "02.09.2025 00:00"
type input "29.08.2025 00:00"
type input "12.10.2025 00:00"
type input "16.10.2025 00:00"
type input "01.10.2025 00:00"
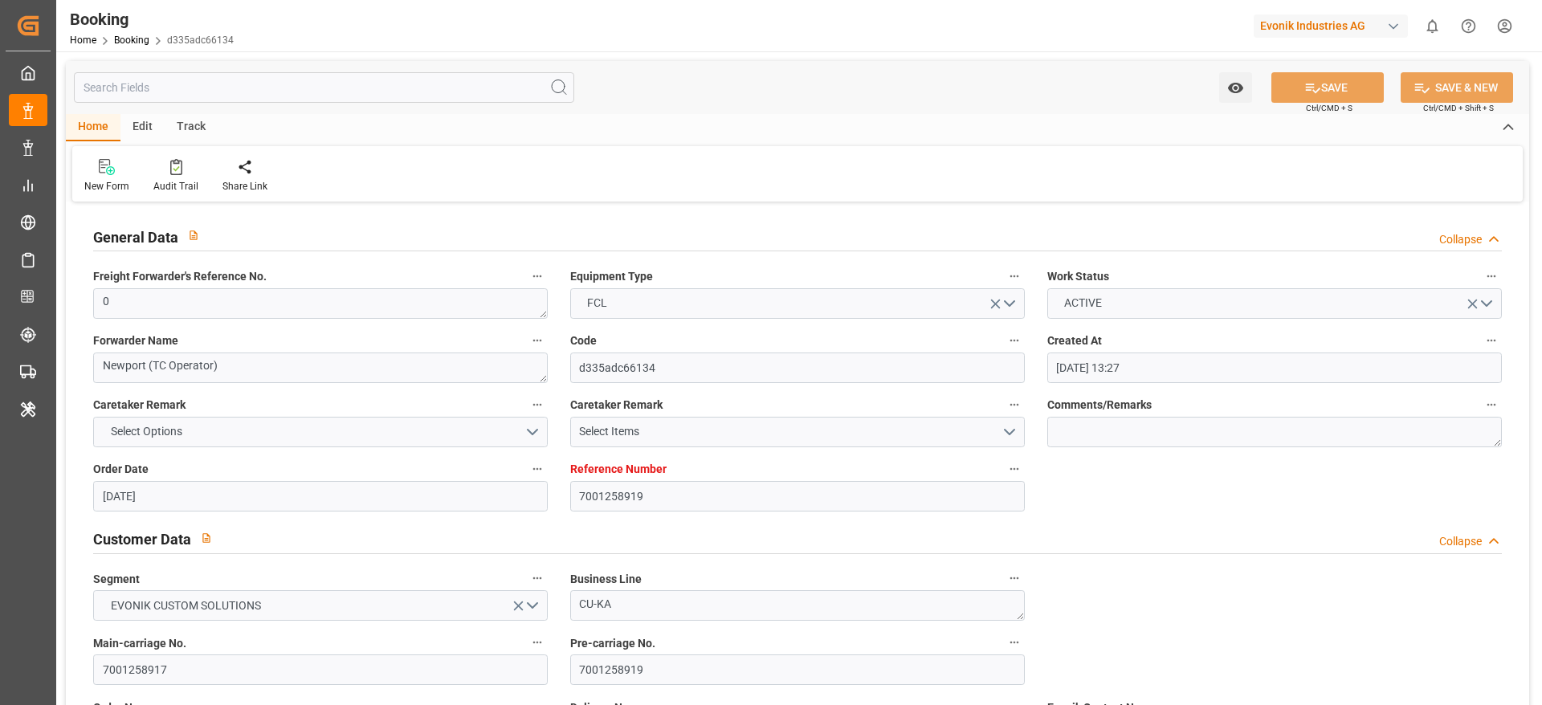
type input "01.10.2025 00:00"
type input "08.10.2025 00:00"
type input "07.10.2025 00:00"
type input "09.10.2025 09:00"
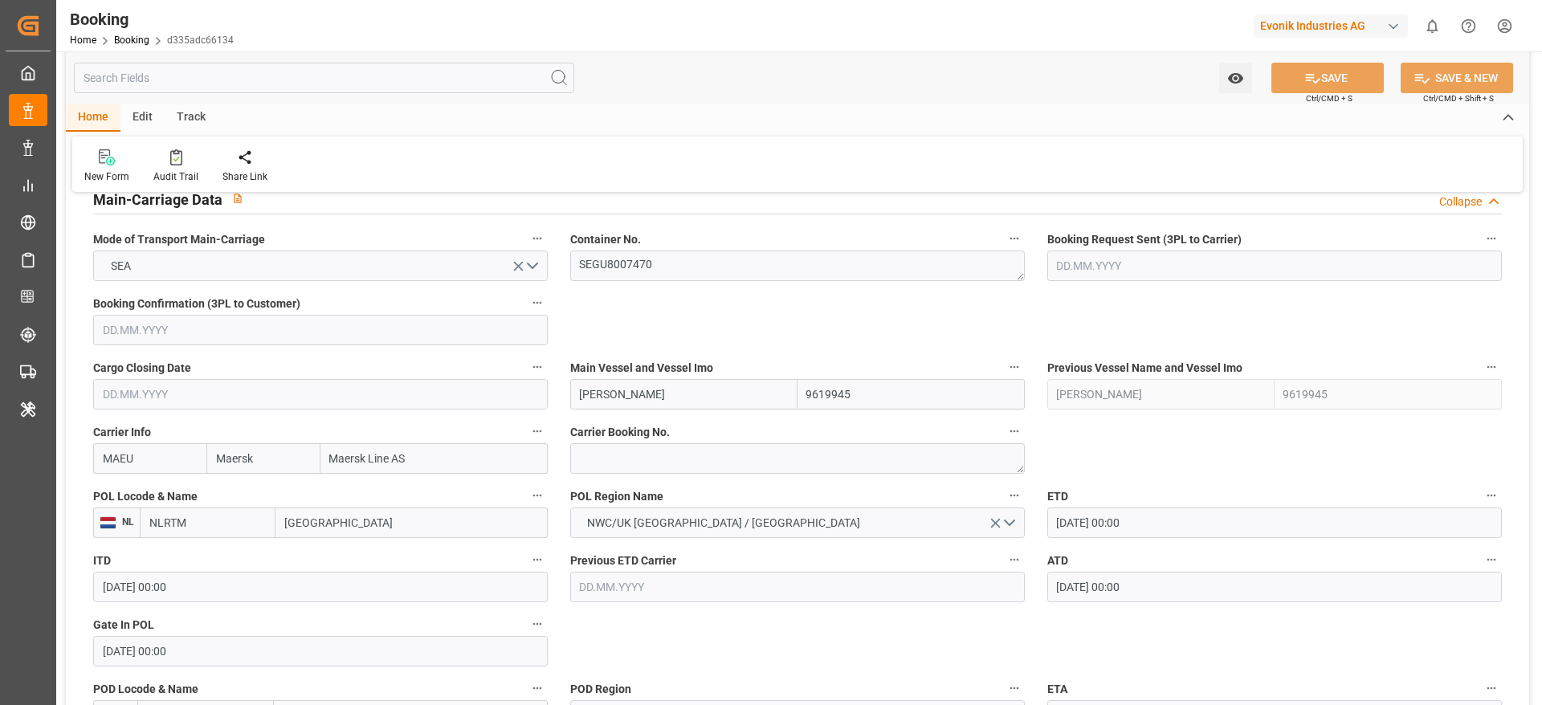
scroll to position [964, 0]
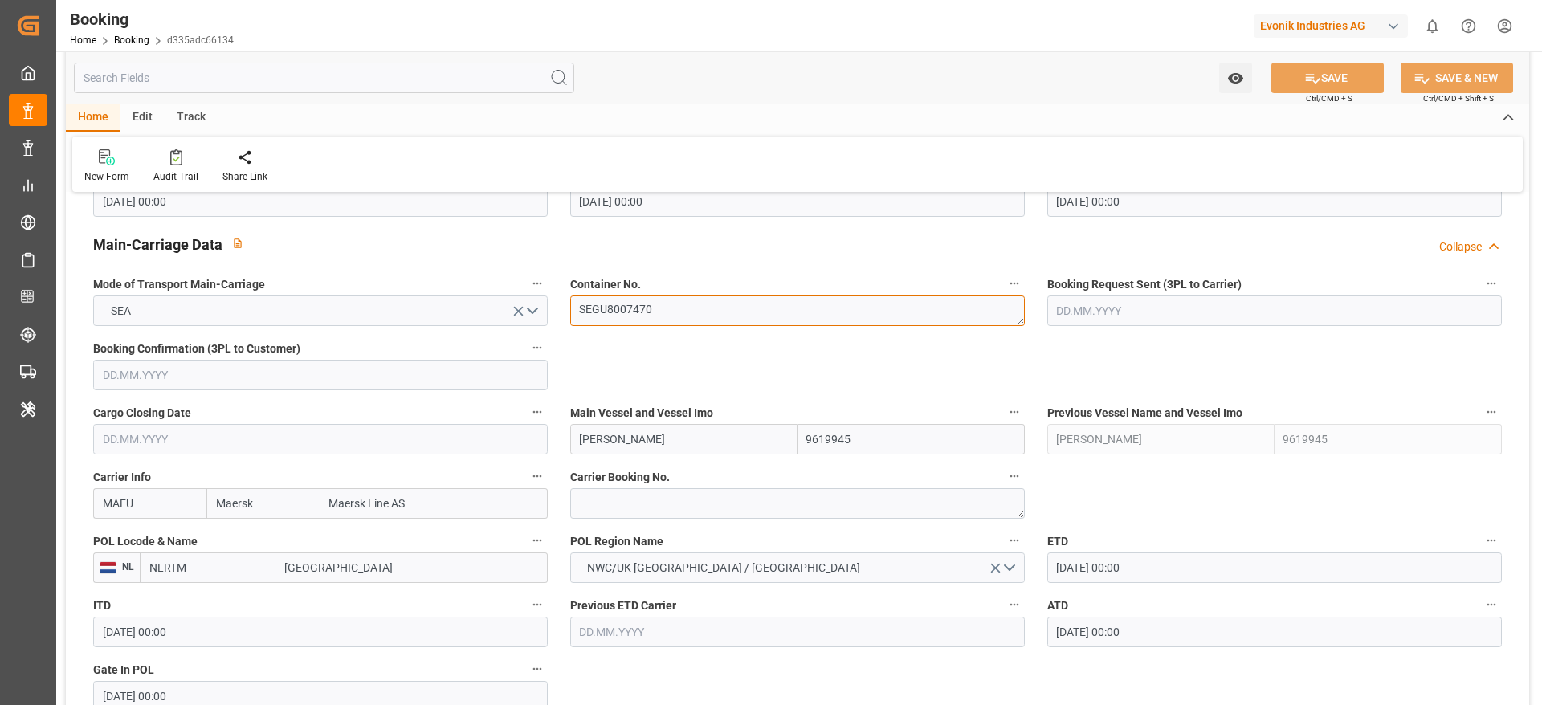
click at [656, 315] on textarea "SEGU8007470" at bounding box center [797, 311] width 455 height 31
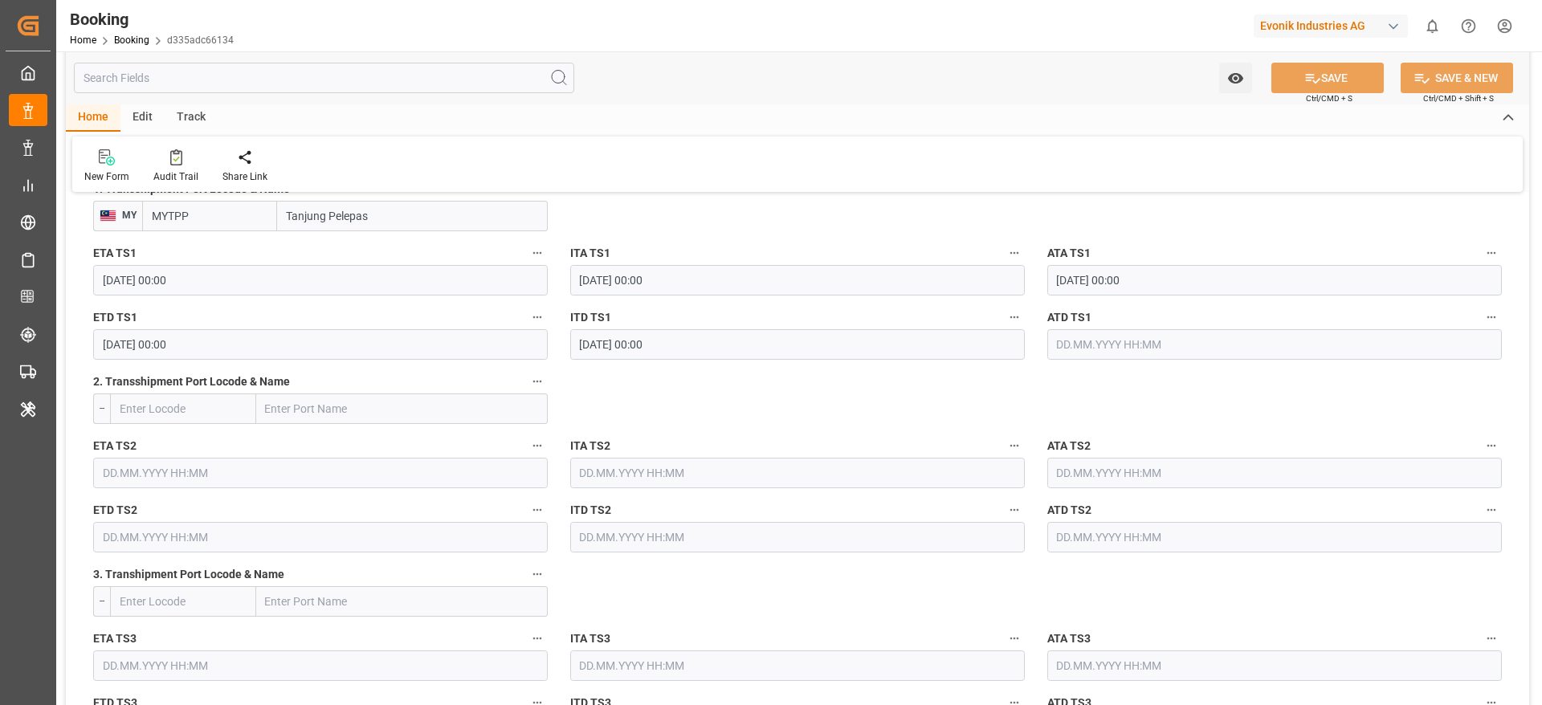
scroll to position [1807, 0]
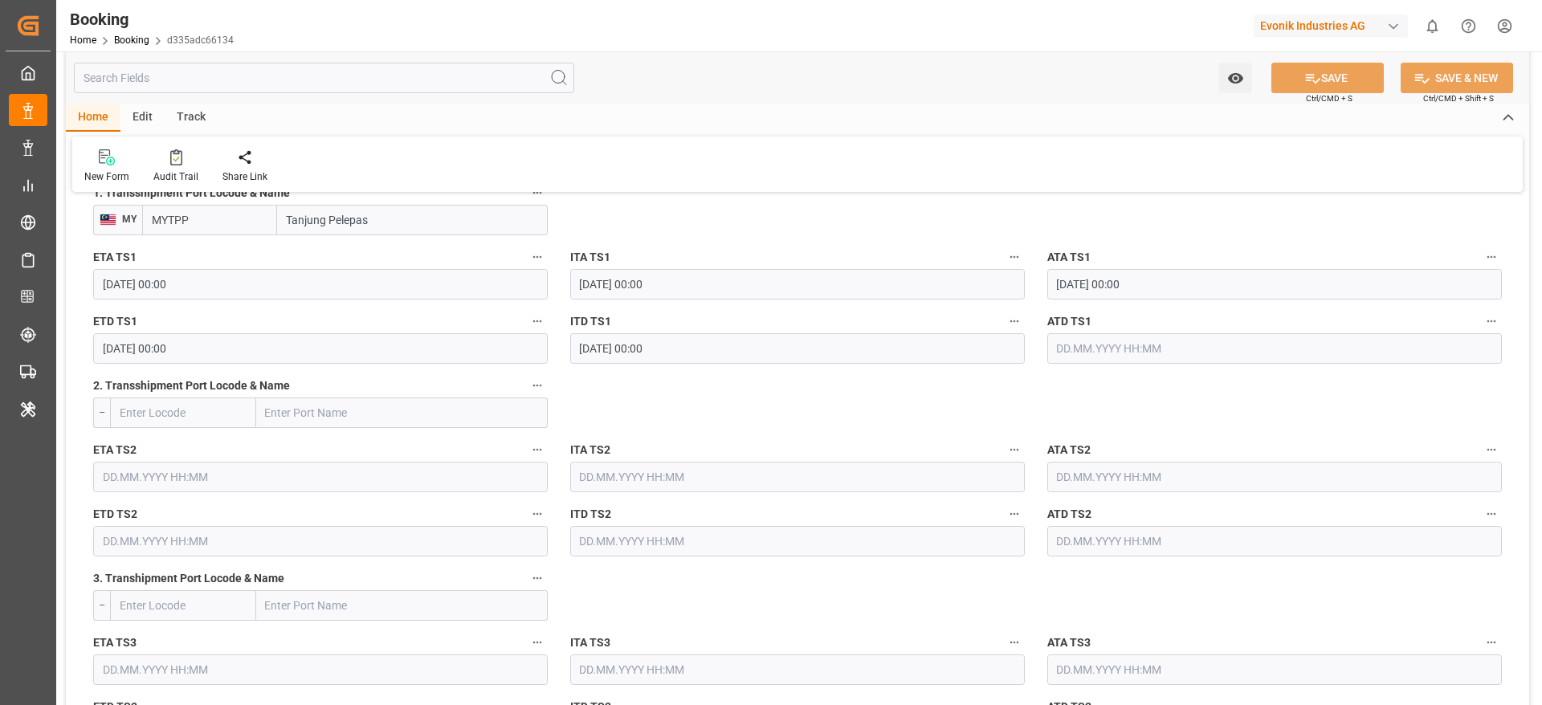
click at [1130, 356] on input "text" at bounding box center [1274, 348] width 455 height 31
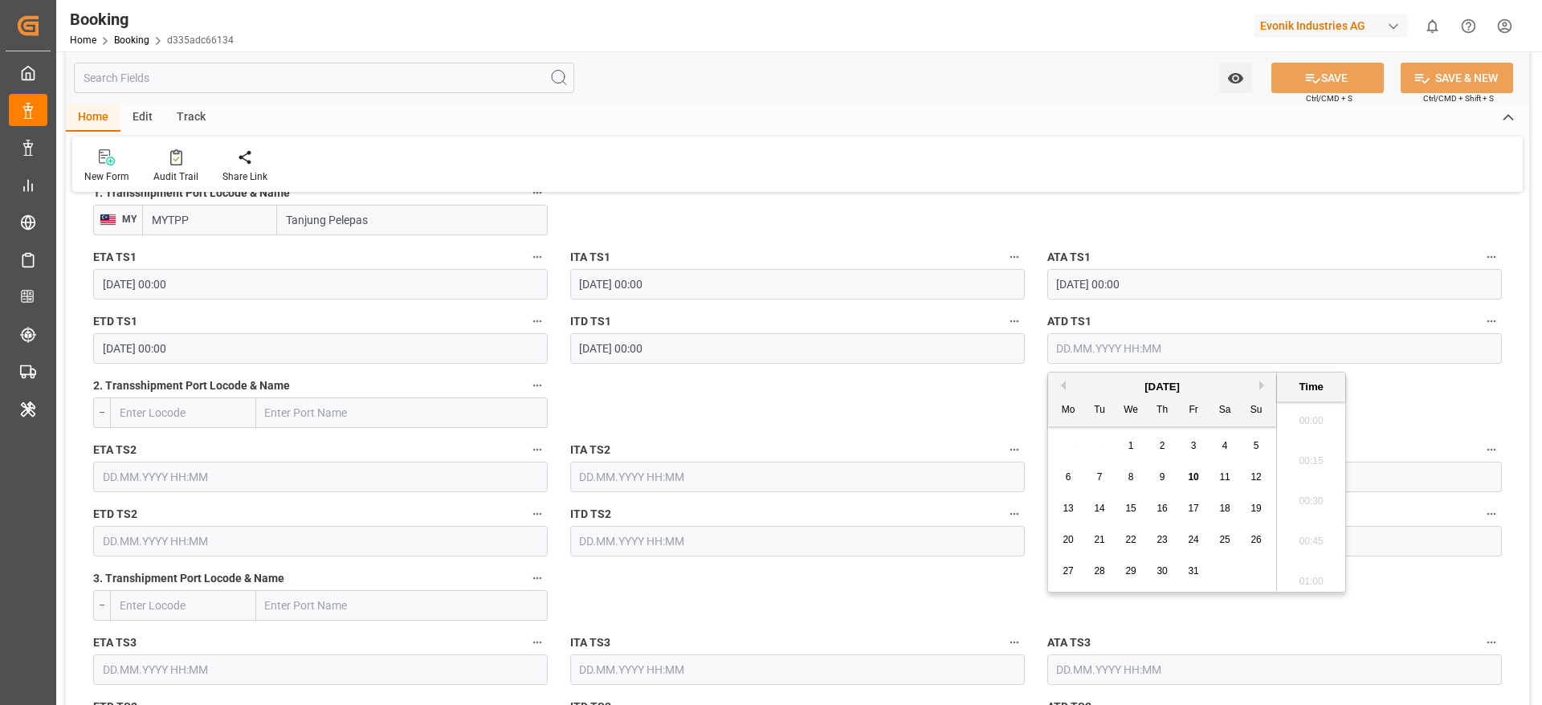
scroll to position [2255, 0]
click at [1132, 474] on span "8" at bounding box center [1132, 477] width 6 height 11
type input "[DATE] 00:00"
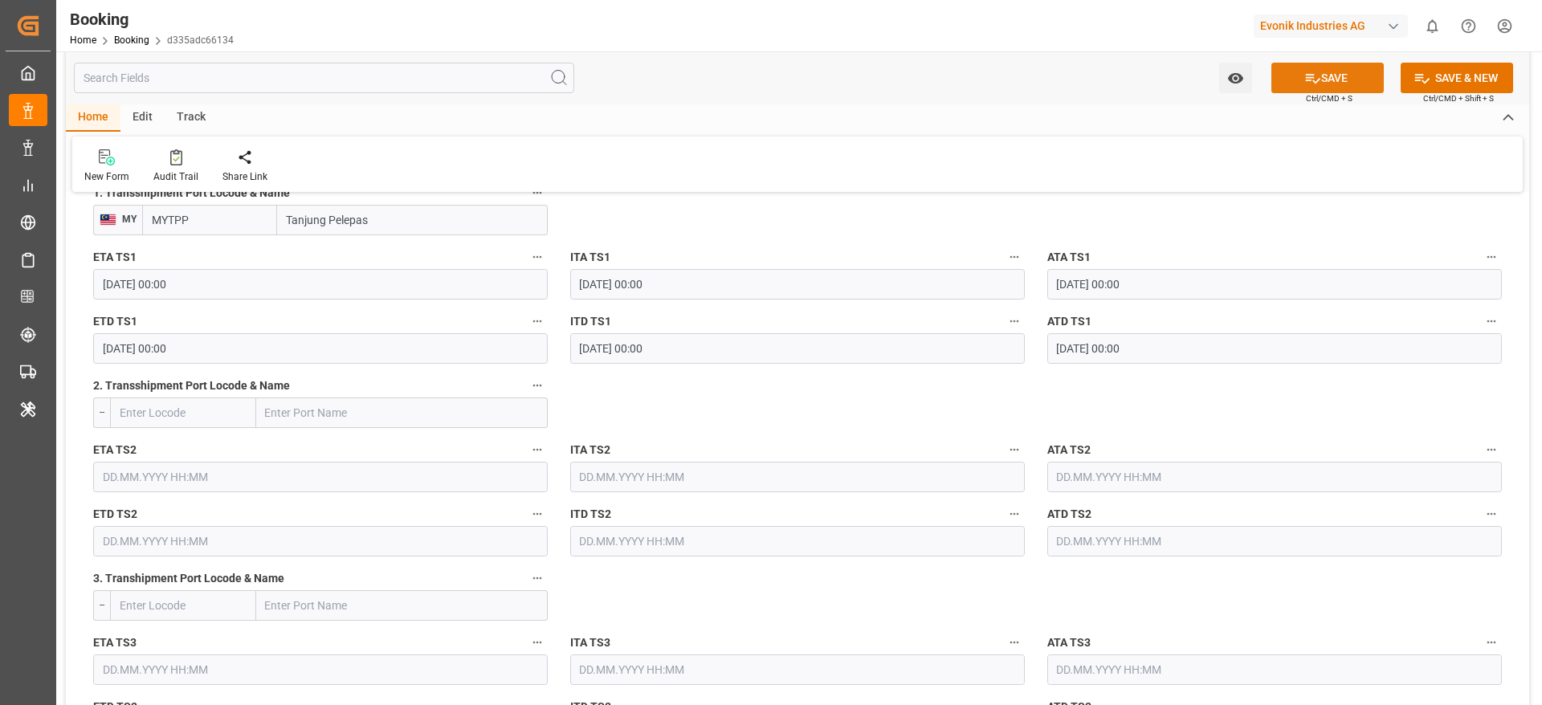
click at [1348, 73] on button "SAVE" at bounding box center [1328, 78] width 112 height 31
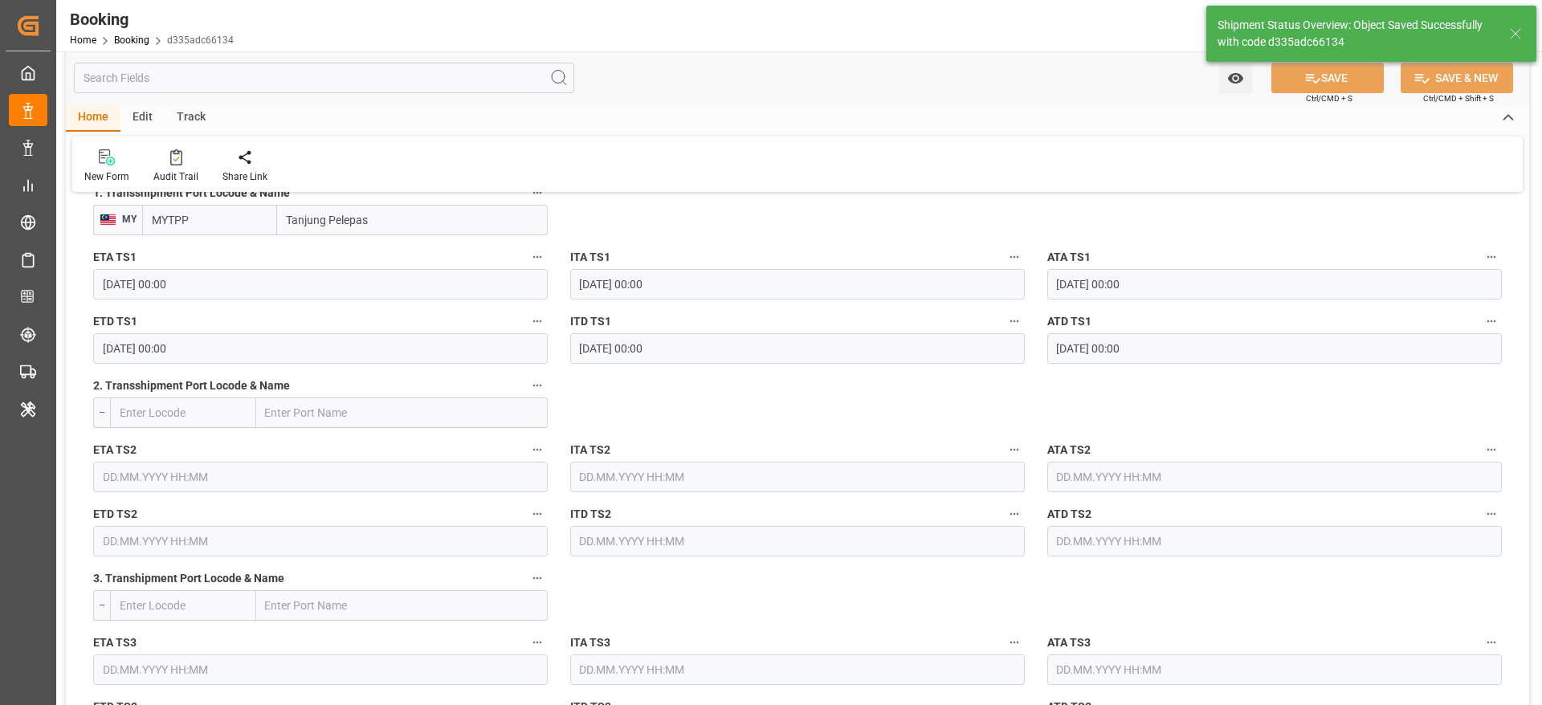
type textarea "[PERSON_NAME]"
type input "10.10.2025 09:11"
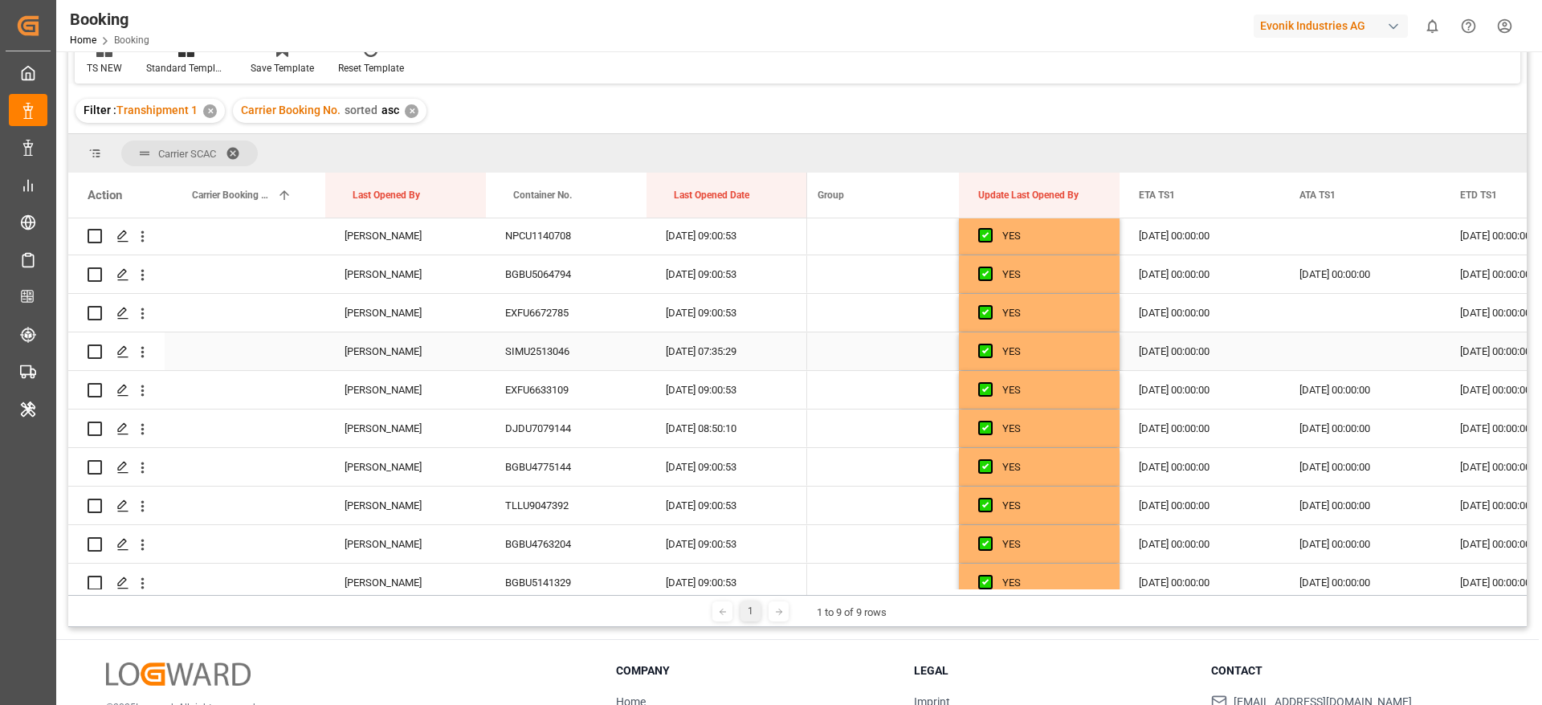
scroll to position [2811, 0]
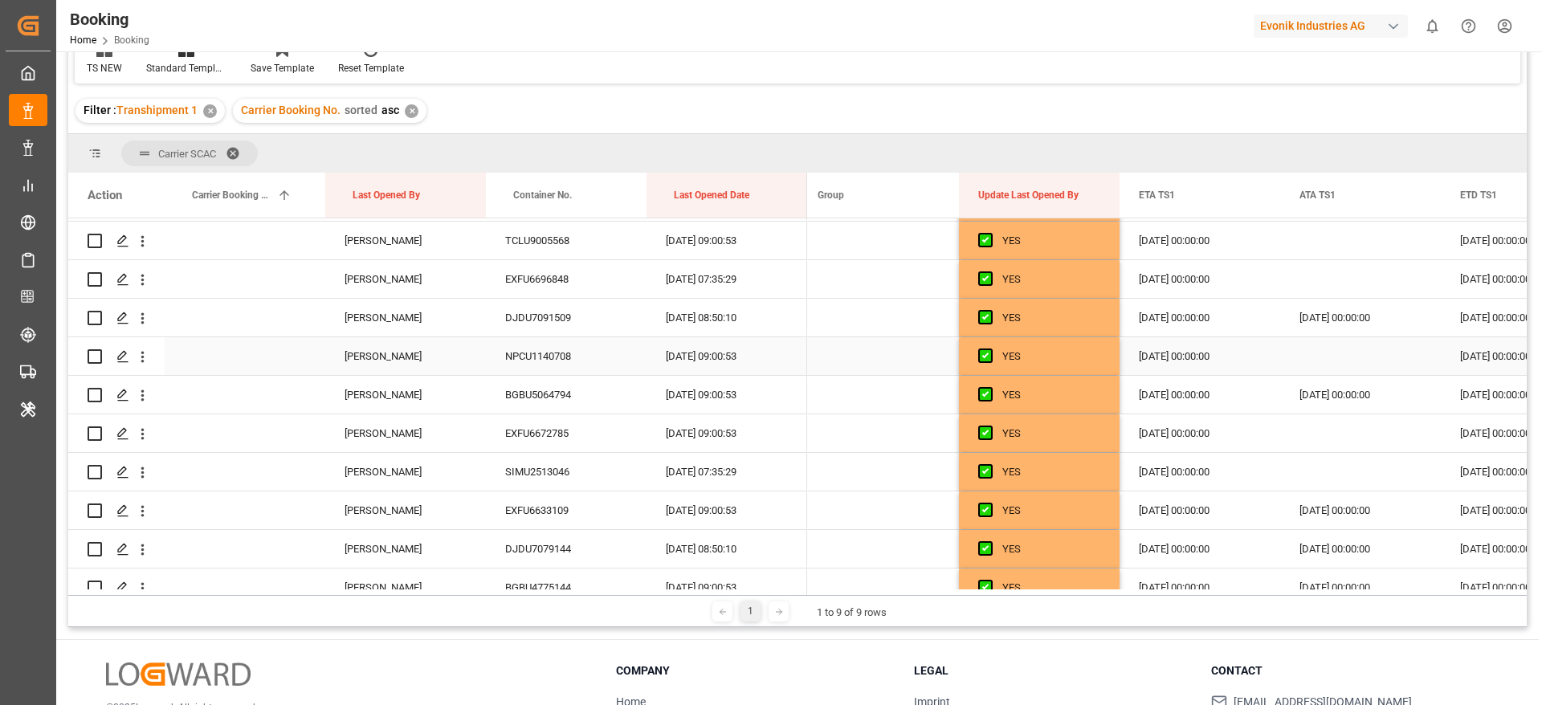
click at [538, 359] on div "NPCU1140708" at bounding box center [566, 356] width 161 height 38
click at [145, 357] on icon "open menu" at bounding box center [142, 357] width 17 height 17
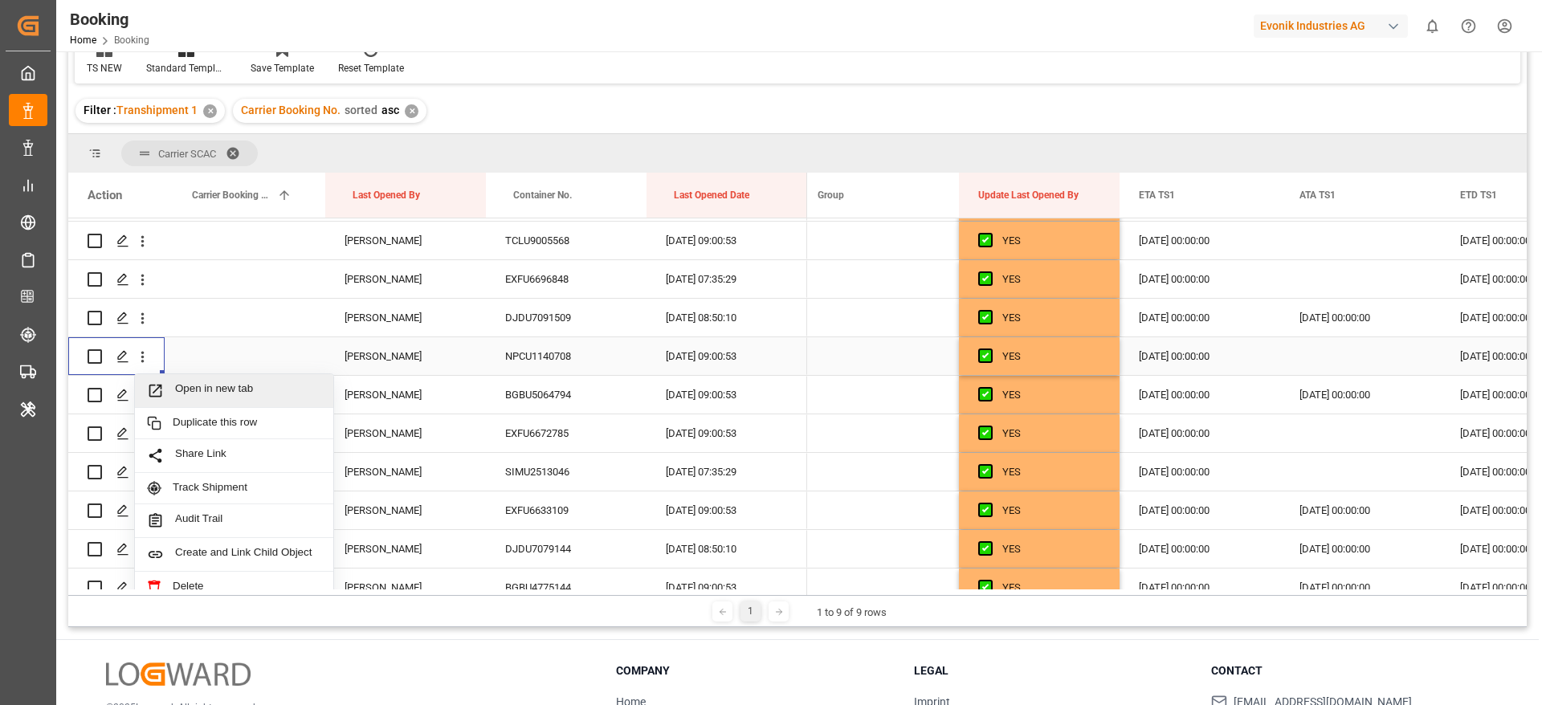
drag, startPoint x: 236, startPoint y: 379, endPoint x: 252, endPoint y: 425, distance: 48.5
click at [238, 381] on div "Open in new tab" at bounding box center [234, 391] width 198 height 34
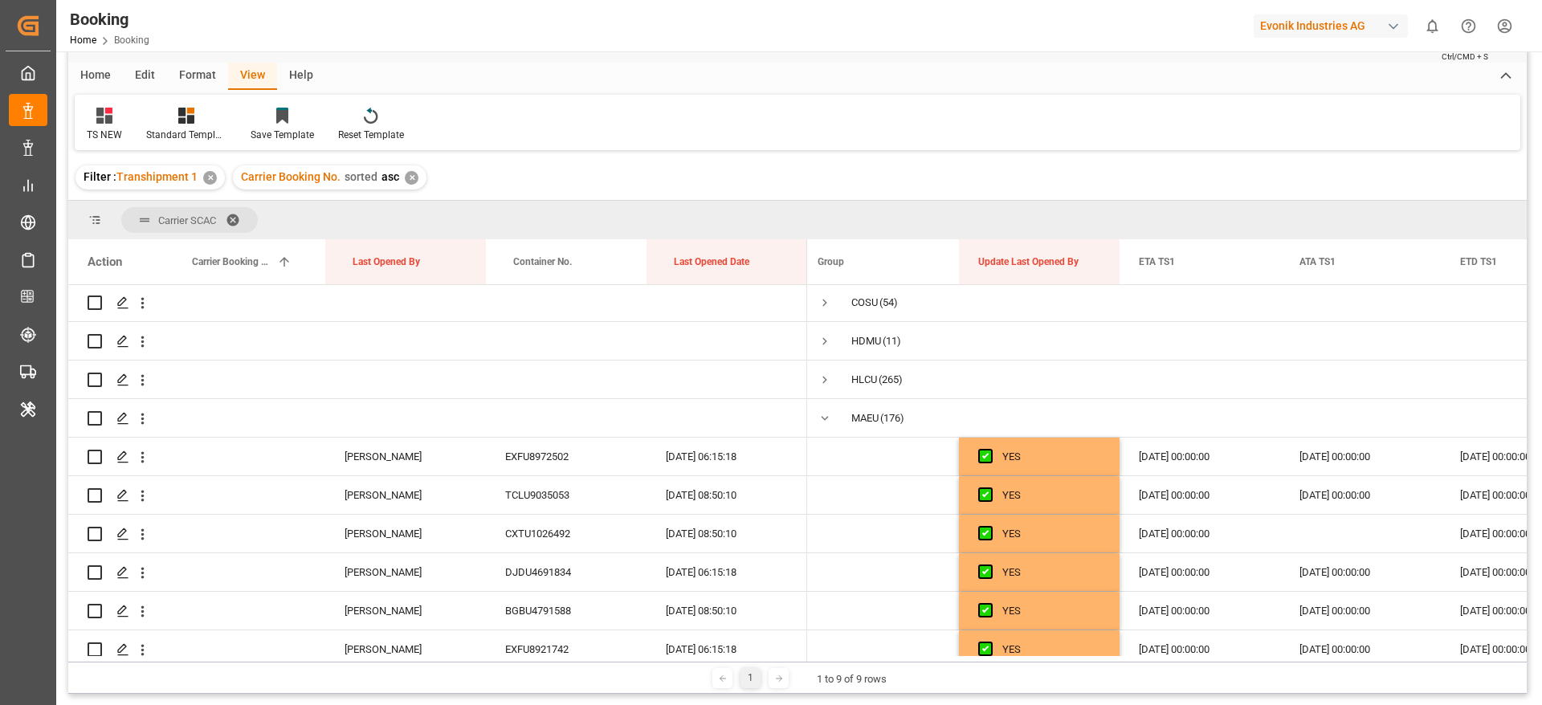
scroll to position [0, 0]
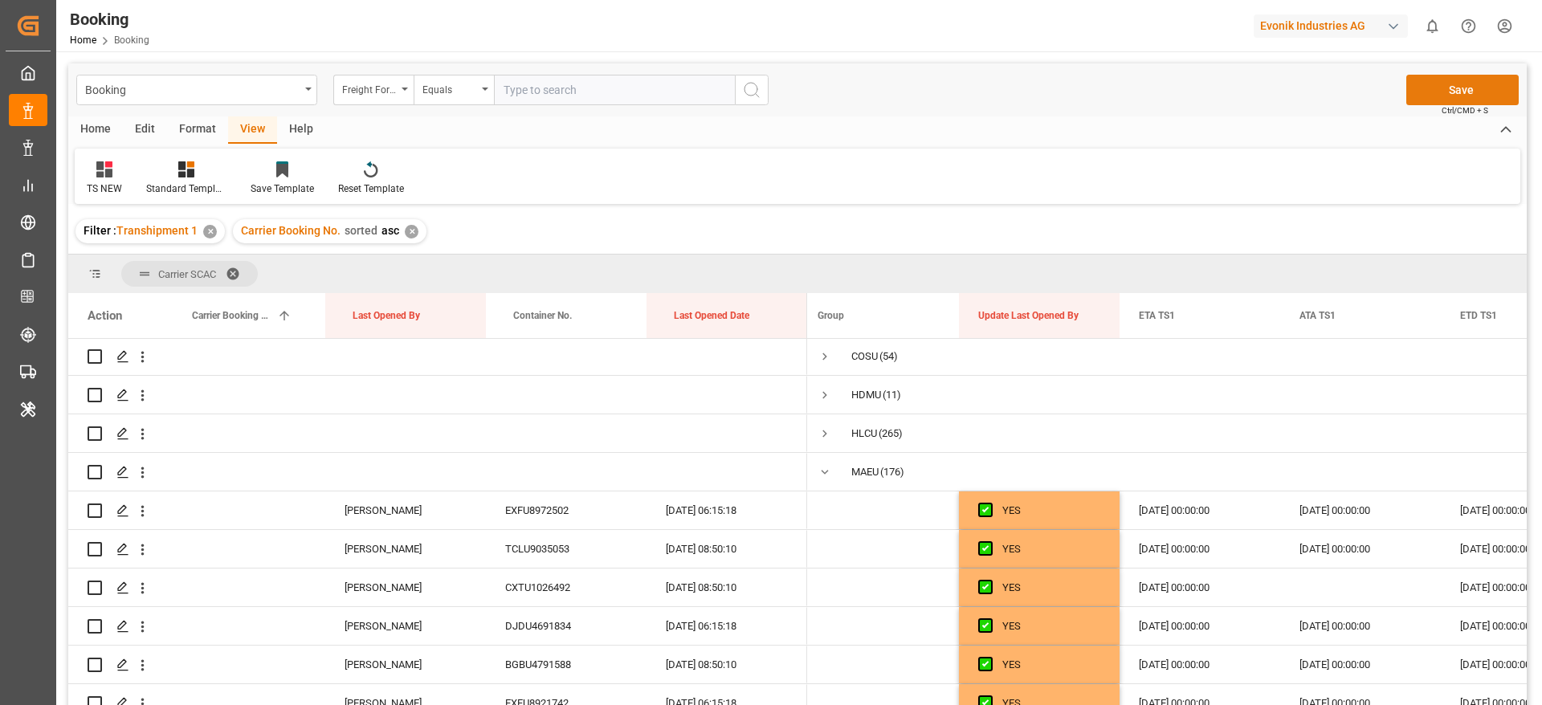
click at [1497, 96] on button "Save" at bounding box center [1463, 90] width 112 height 31
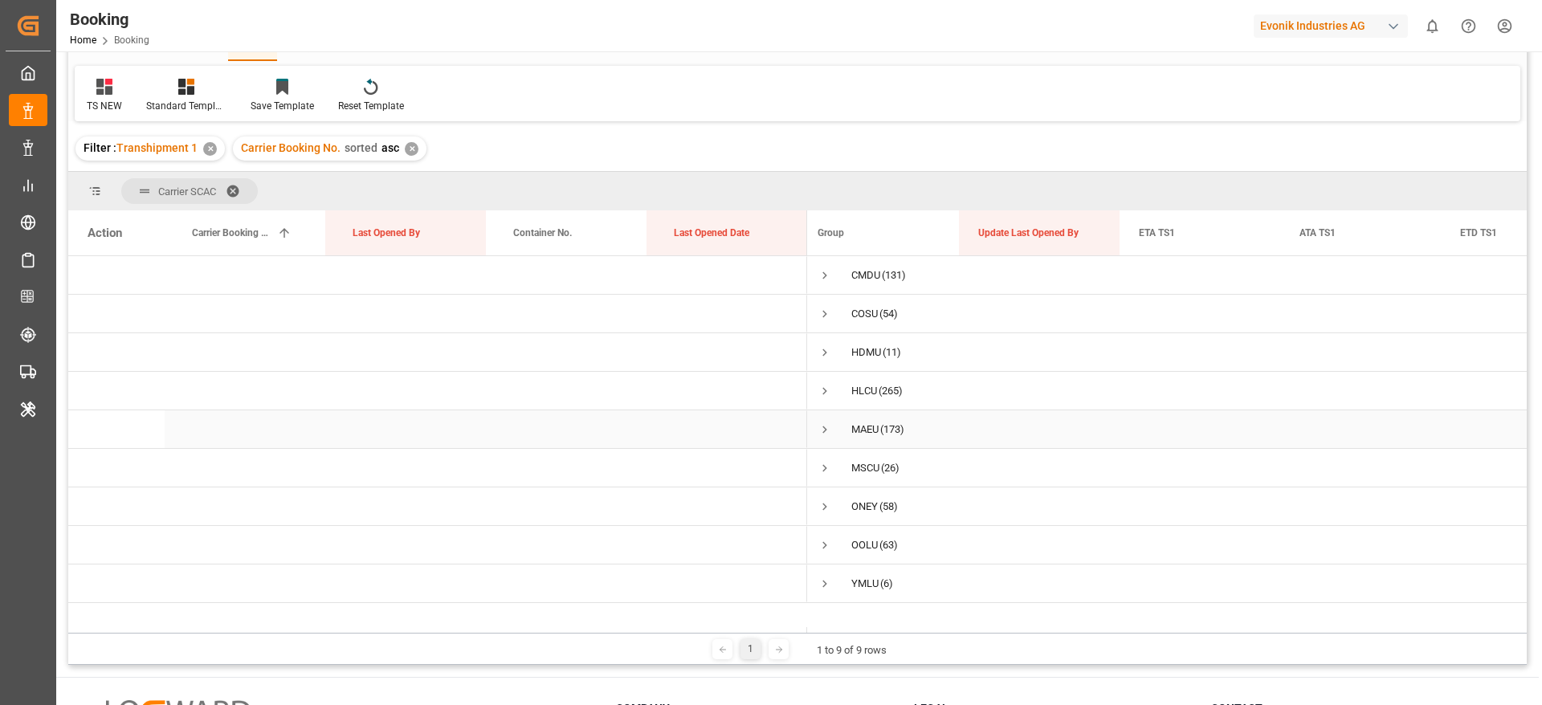
scroll to position [120, 0]
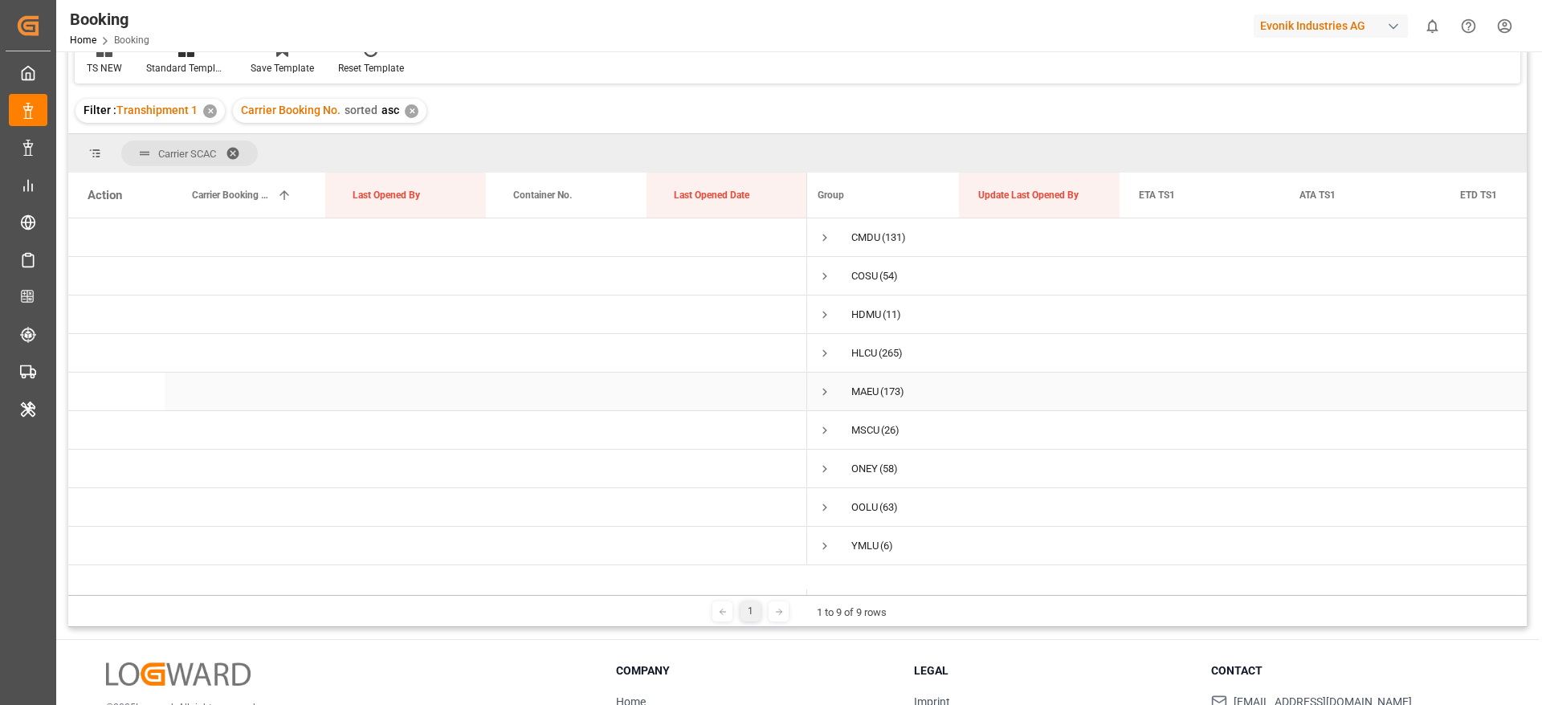
click at [827, 395] on span "Press SPACE to select this row." at bounding box center [825, 392] width 14 height 14
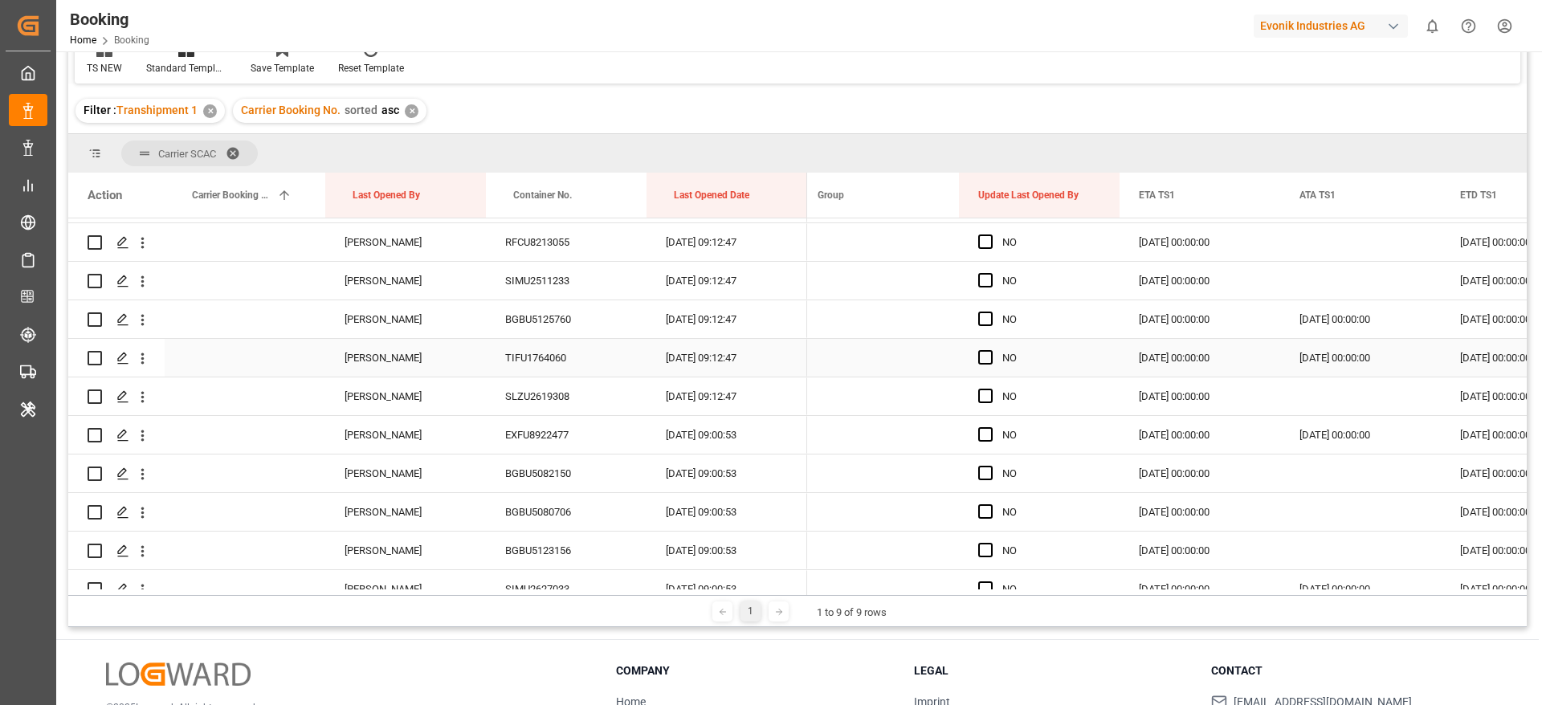
scroll to position [3856, 0]
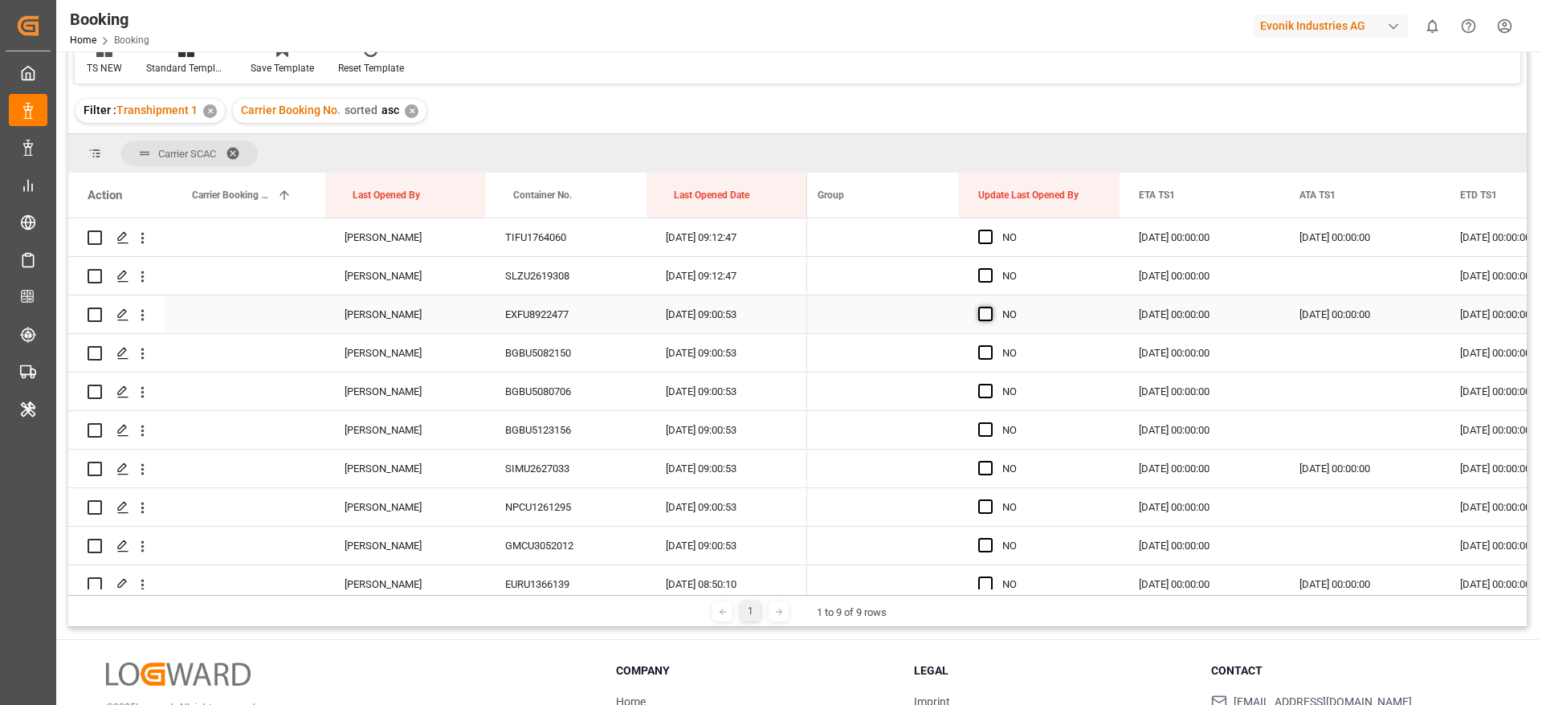
click at [984, 313] on span "Press SPACE to select this row." at bounding box center [985, 314] width 14 height 14
click at [990, 307] on input "Press SPACE to select this row." at bounding box center [990, 307] width 0 height 0
click at [984, 360] on div "Press SPACE to select this row." at bounding box center [990, 353] width 24 height 37
click at [984, 354] on span "Press SPACE to select this row." at bounding box center [985, 352] width 14 height 14
click at [990, 345] on input "Press SPACE to select this row." at bounding box center [990, 345] width 0 height 0
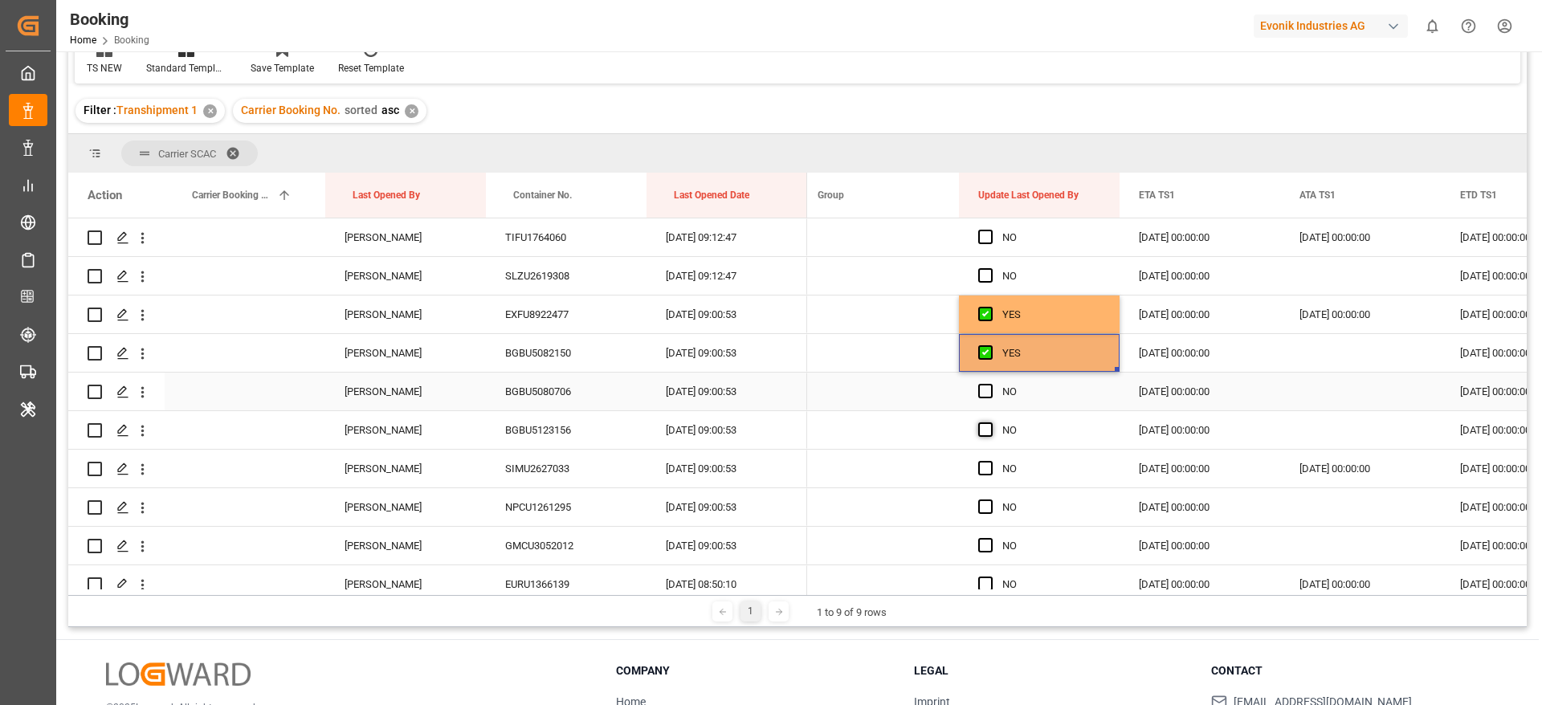
click at [982, 386] on span "Press SPACE to select this row." at bounding box center [985, 391] width 14 height 14
click at [990, 384] on input "Press SPACE to select this row." at bounding box center [990, 384] width 0 height 0
click at [991, 427] on span "Press SPACE to select this row." at bounding box center [985, 430] width 14 height 14
click at [990, 423] on input "Press SPACE to select this row." at bounding box center [990, 423] width 0 height 0
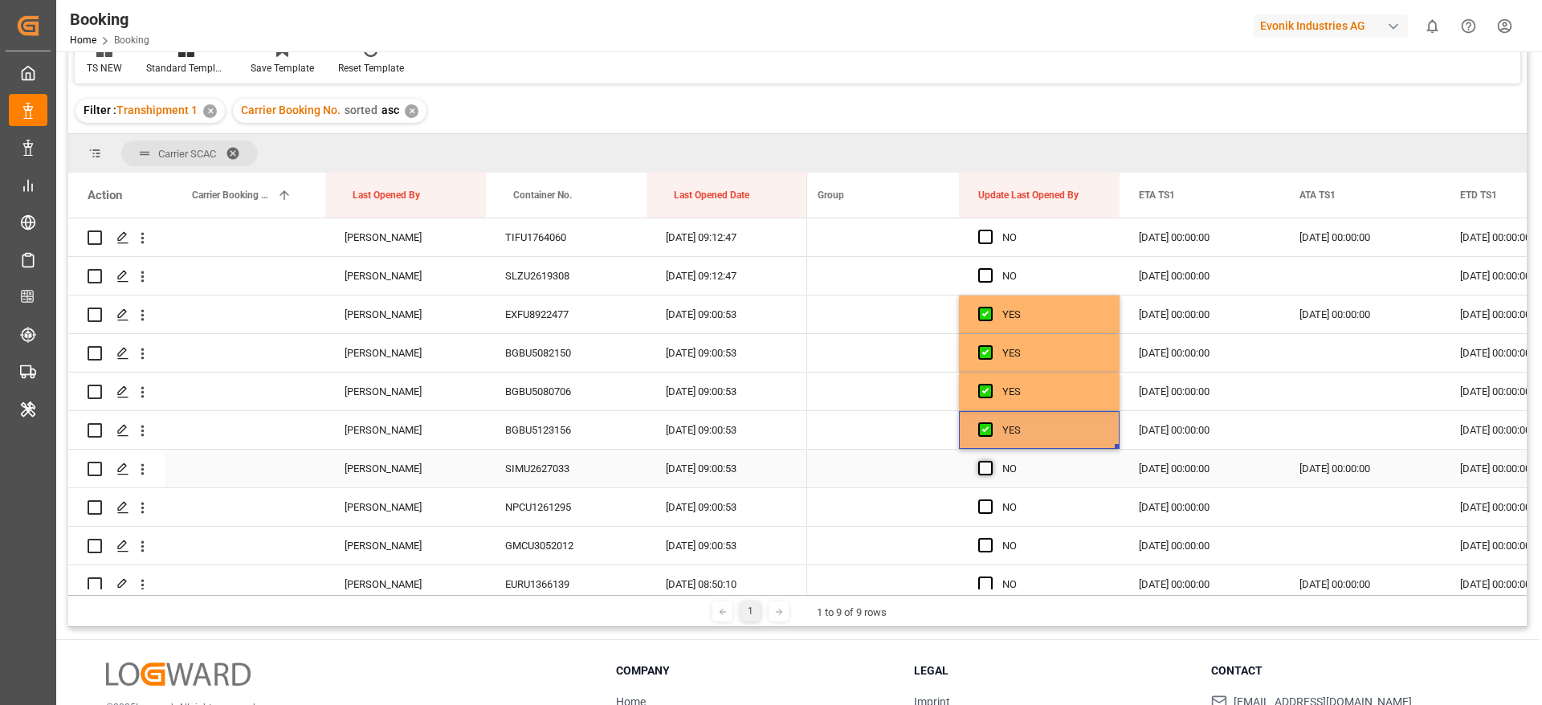
click at [979, 462] on span "Press SPACE to select this row." at bounding box center [985, 468] width 14 height 14
click at [990, 461] on input "Press SPACE to select this row." at bounding box center [990, 461] width 0 height 0
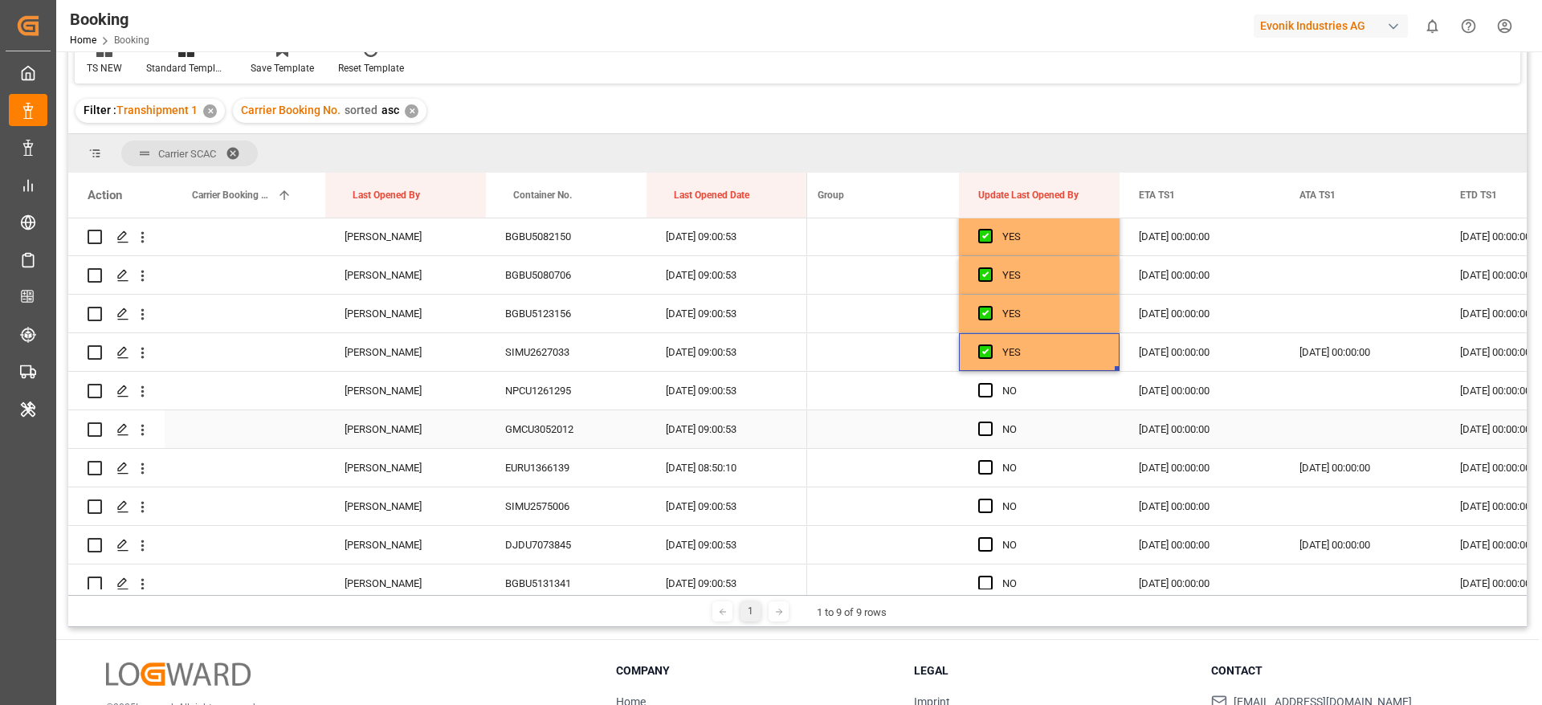
scroll to position [3976, 0]
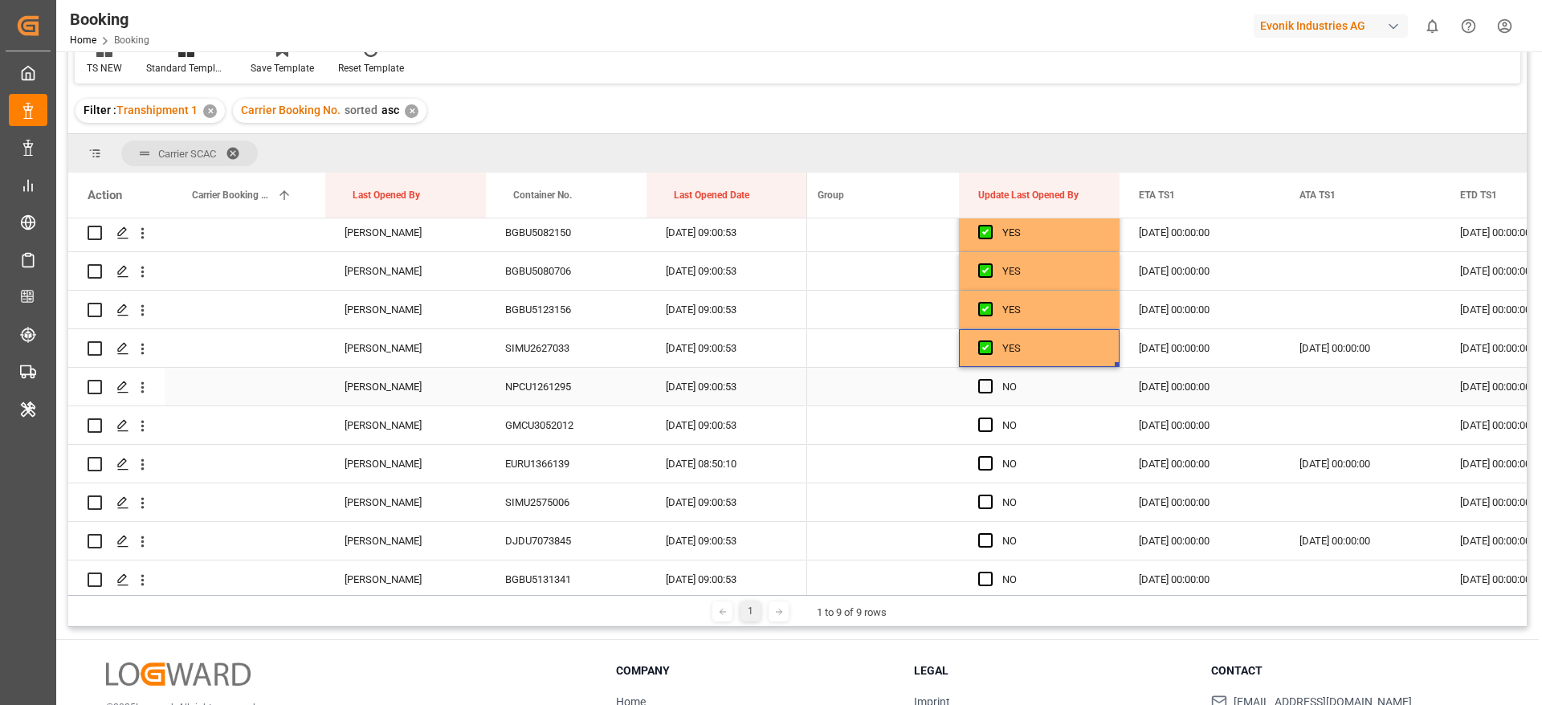
click at [982, 379] on span "Press SPACE to select this row." at bounding box center [985, 386] width 14 height 14
click at [990, 379] on input "Press SPACE to select this row." at bounding box center [990, 379] width 0 height 0
click at [982, 431] on span "Press SPACE to select this row." at bounding box center [985, 425] width 14 height 14
click at [990, 418] on input "Press SPACE to select this row." at bounding box center [990, 418] width 0 height 0
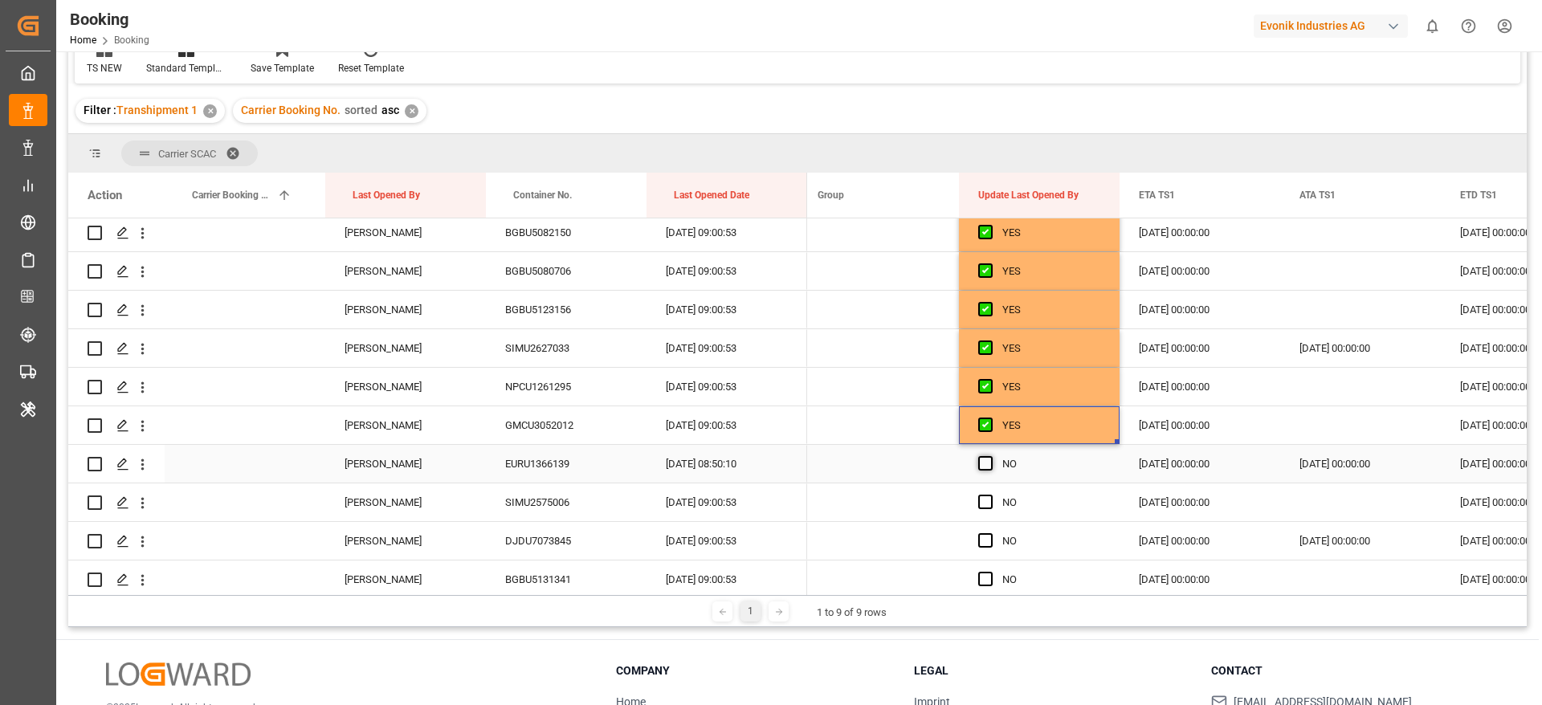
click at [984, 470] on span "Press SPACE to select this row." at bounding box center [985, 463] width 14 height 14
click at [990, 456] on input "Press SPACE to select this row." at bounding box center [990, 456] width 0 height 0
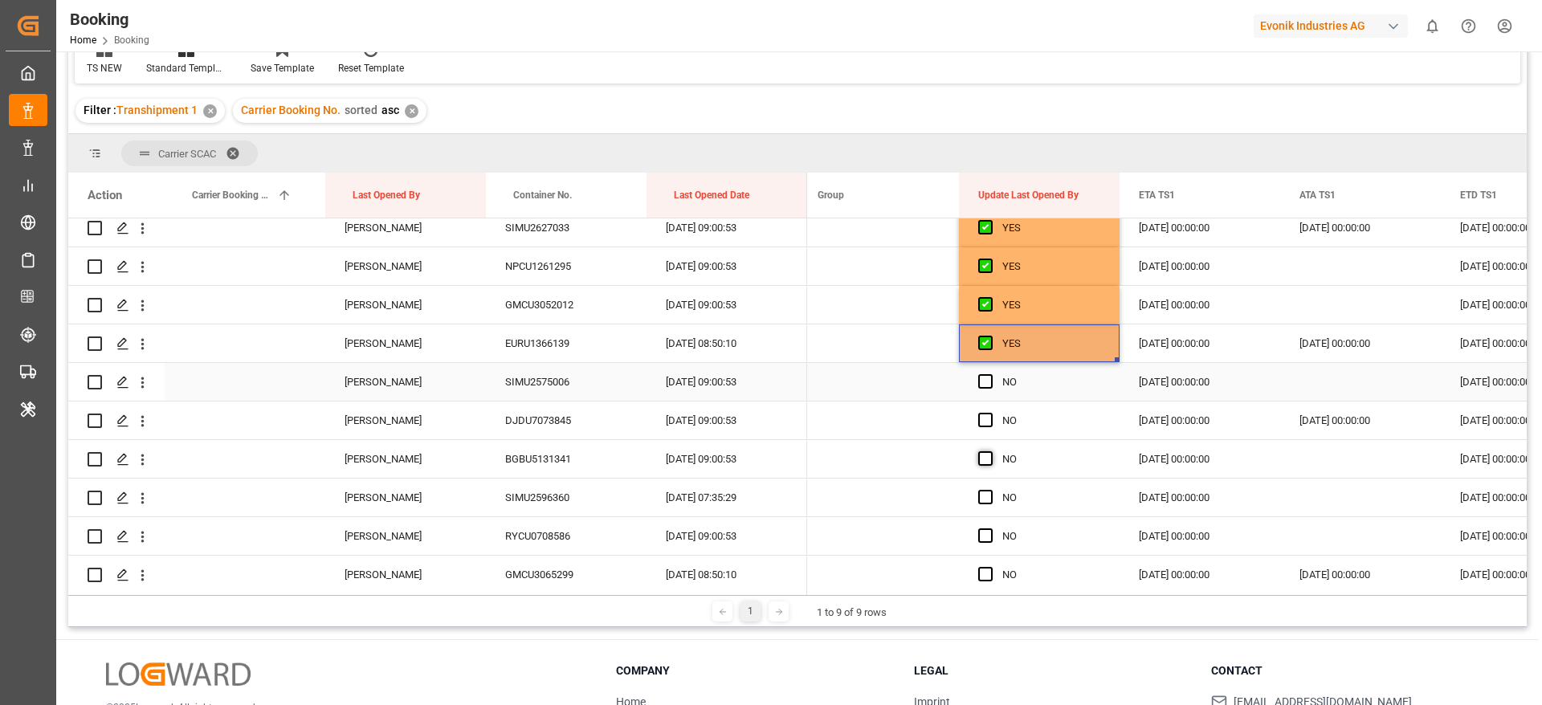
click at [990, 379] on span "Press SPACE to select this row." at bounding box center [985, 381] width 14 height 14
click at [990, 374] on input "Press SPACE to select this row." at bounding box center [990, 374] width 0 height 0
click at [988, 419] on span "Press SPACE to select this row." at bounding box center [985, 420] width 14 height 14
click at [990, 413] on input "Press SPACE to select this row." at bounding box center [990, 413] width 0 height 0
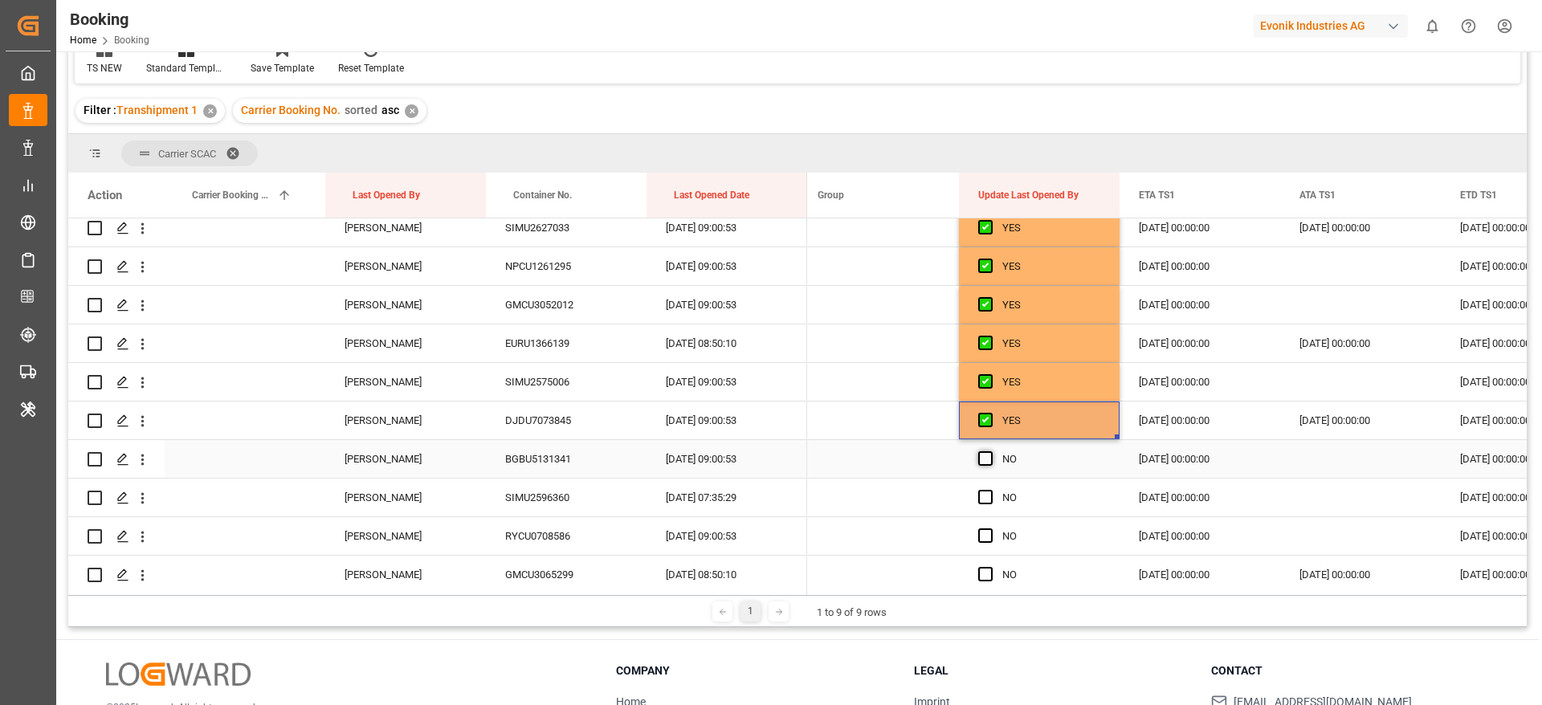
click at [988, 458] on span "Press SPACE to select this row." at bounding box center [985, 458] width 14 height 14
click at [990, 451] on input "Press SPACE to select this row." at bounding box center [990, 451] width 0 height 0
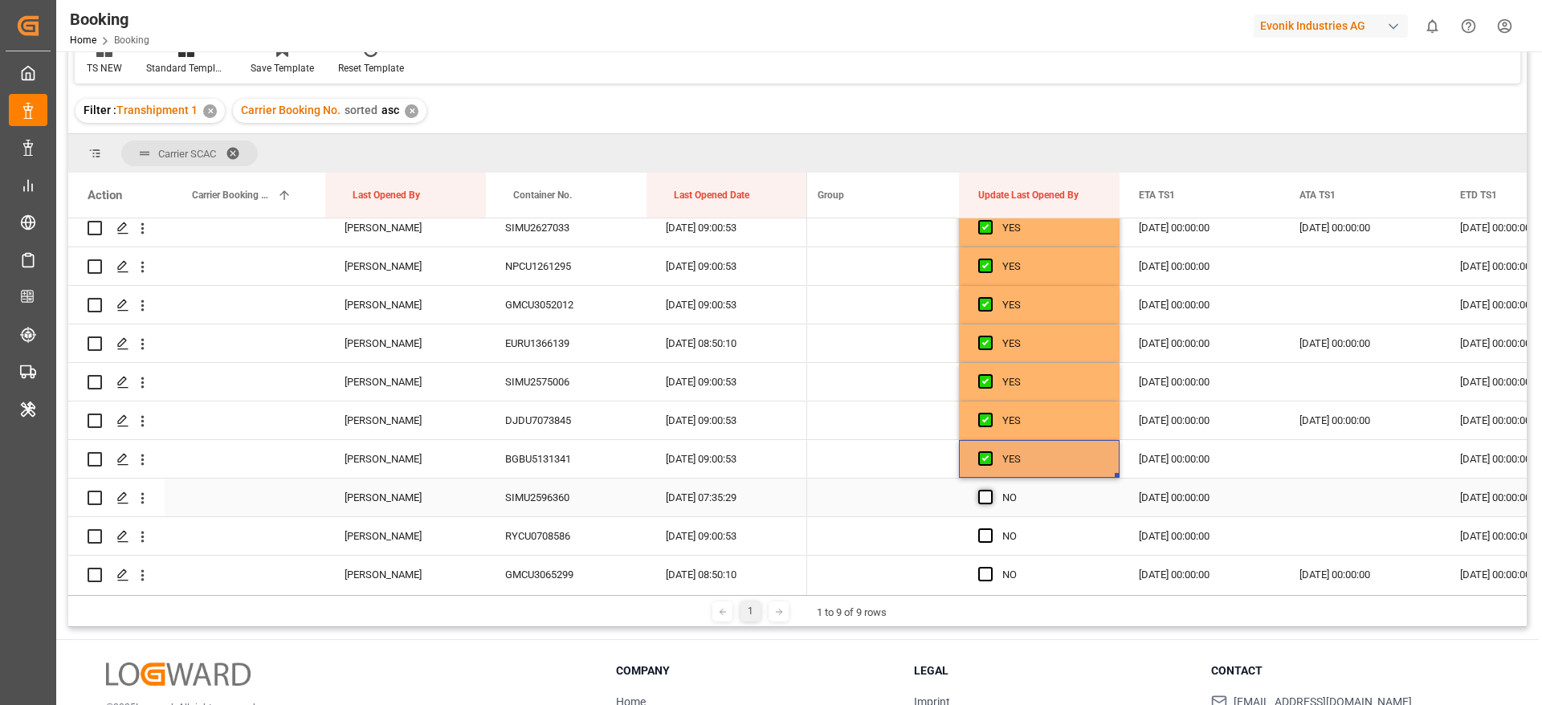
click at [983, 497] on span "Press SPACE to select this row." at bounding box center [985, 497] width 14 height 14
click at [990, 490] on input "Press SPACE to select this row." at bounding box center [990, 490] width 0 height 0
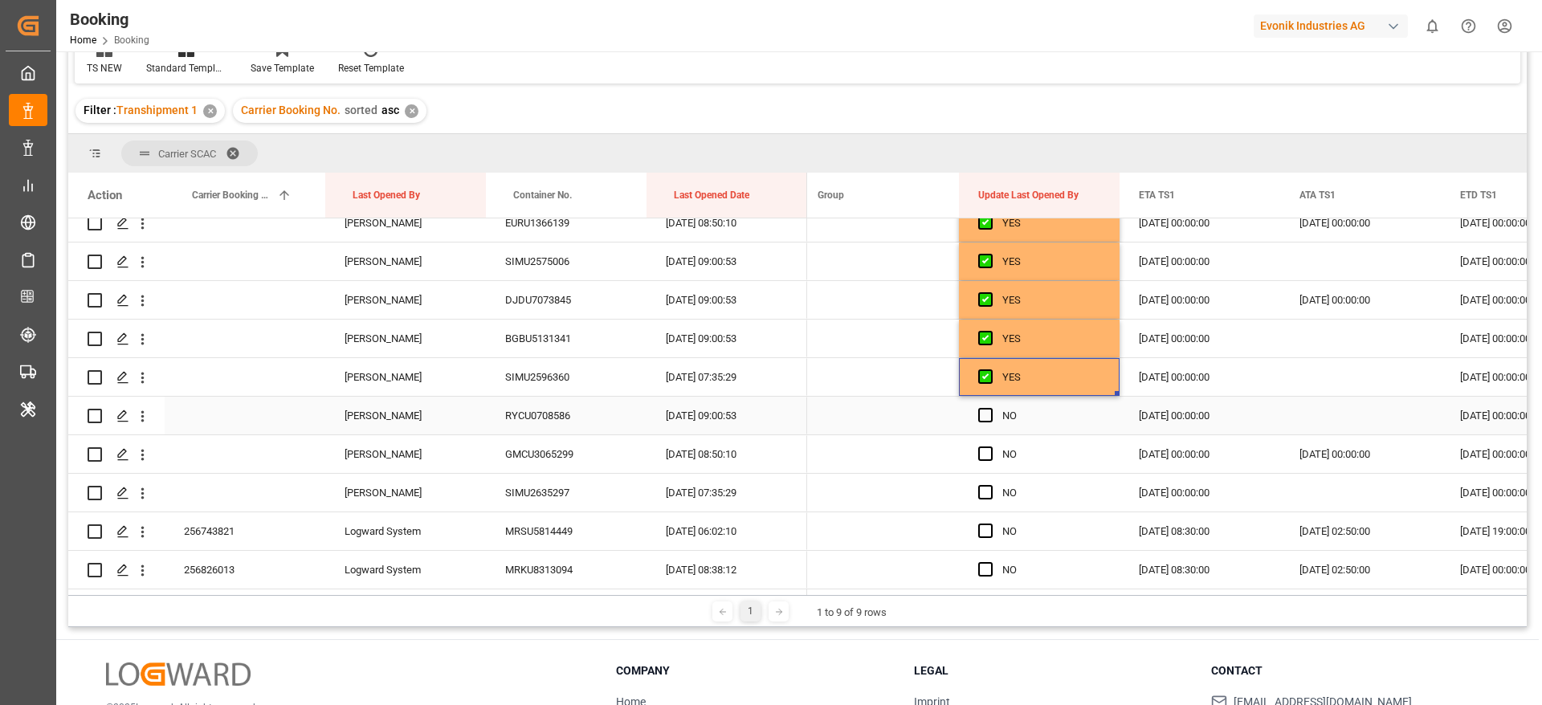
click at [994, 413] on div "Press SPACE to select this row." at bounding box center [990, 416] width 24 height 37
click at [987, 459] on span "Press SPACE to select this row." at bounding box center [985, 454] width 14 height 14
click at [990, 447] on input "Press SPACE to select this row." at bounding box center [990, 447] width 0 height 0
click at [990, 492] on span "Press SPACE to select this row." at bounding box center [985, 492] width 14 height 14
click at [990, 485] on input "Press SPACE to select this row." at bounding box center [990, 485] width 0 height 0
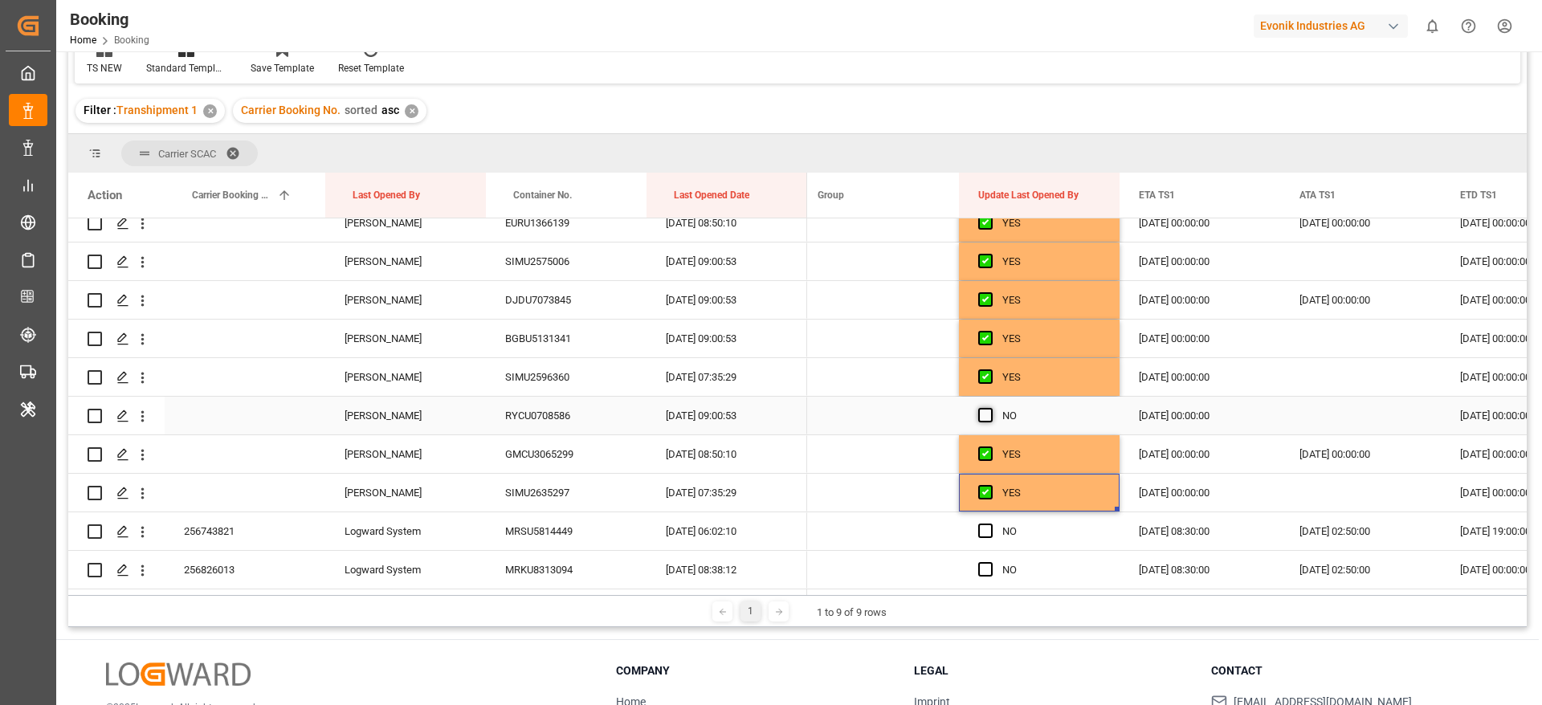
click at [984, 413] on span "Press SPACE to select this row." at bounding box center [985, 415] width 14 height 14
click at [990, 408] on input "Press SPACE to select this row." at bounding box center [990, 408] width 0 height 0
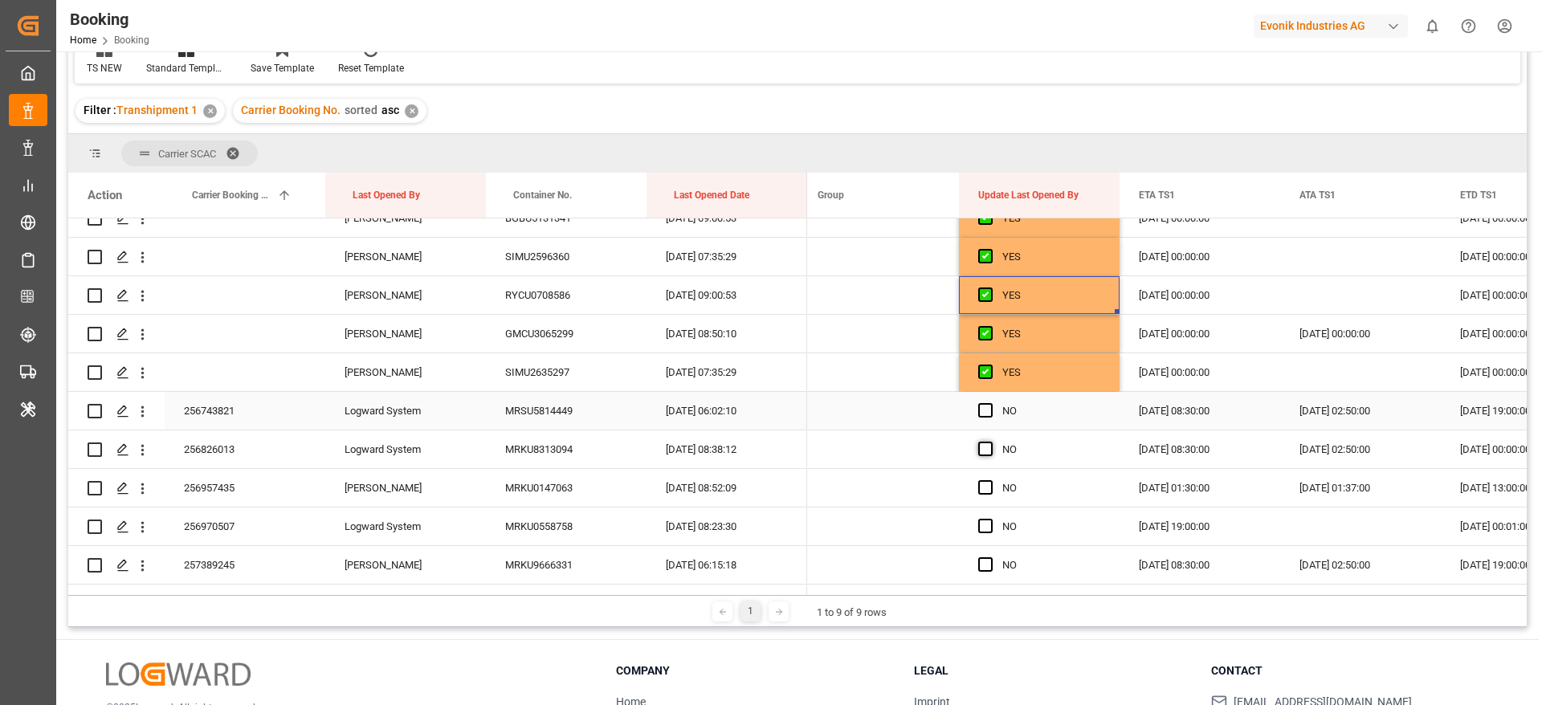
click at [980, 406] on span "Press SPACE to select this row." at bounding box center [985, 410] width 14 height 14
click at [990, 403] on input "Press SPACE to select this row." at bounding box center [990, 403] width 0 height 0
click at [978, 476] on div "Press SPACE to select this row." at bounding box center [990, 488] width 24 height 37
click at [986, 443] on span "Press SPACE to select this row." at bounding box center [985, 449] width 14 height 14
click at [990, 442] on input "Press SPACE to select this row." at bounding box center [990, 442] width 0 height 0
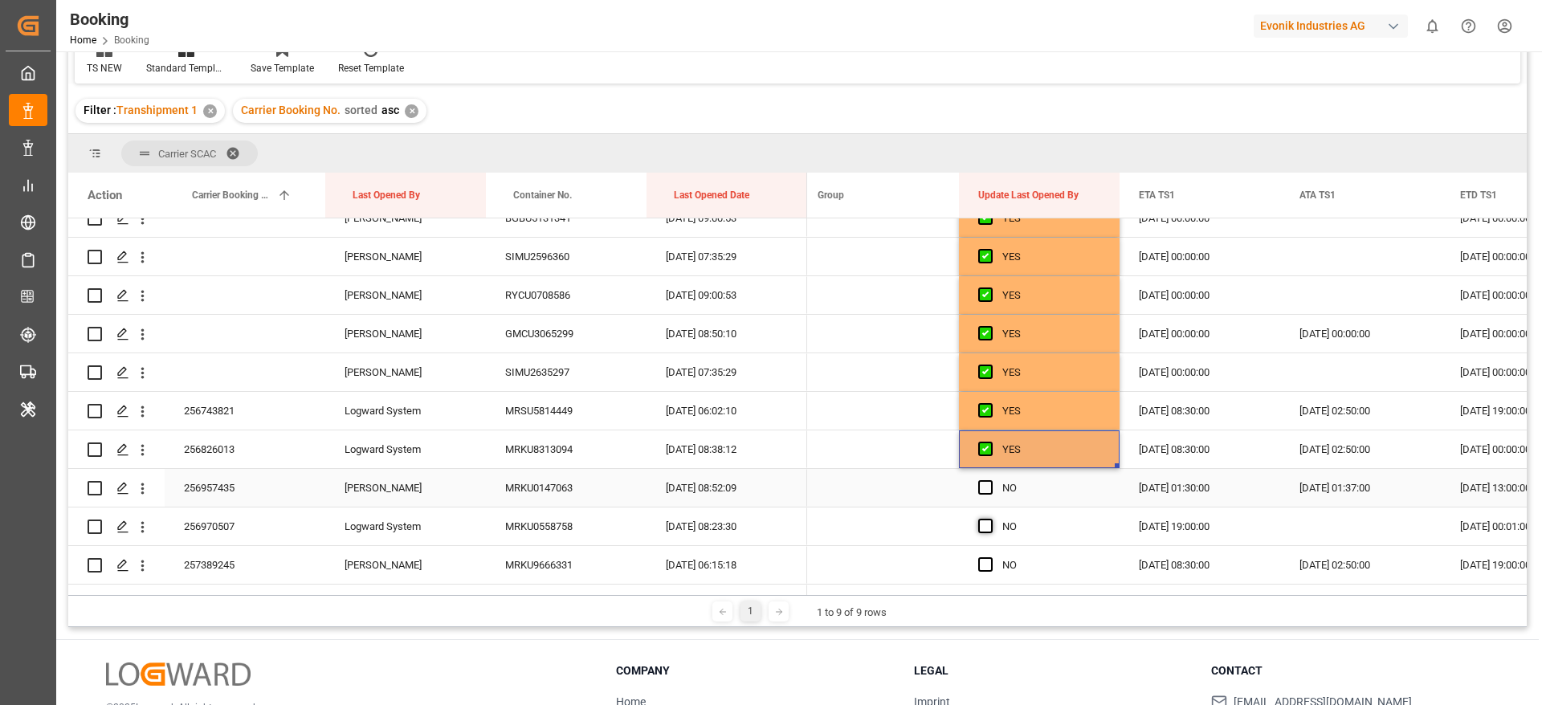
click at [987, 489] on span "Press SPACE to select this row." at bounding box center [985, 487] width 14 height 14
click at [990, 480] on input "Press SPACE to select this row." at bounding box center [990, 480] width 0 height 0
click at [988, 533] on span "Press SPACE to select this row." at bounding box center [985, 526] width 14 height 14
click at [990, 519] on input "Press SPACE to select this row." at bounding box center [990, 519] width 0 height 0
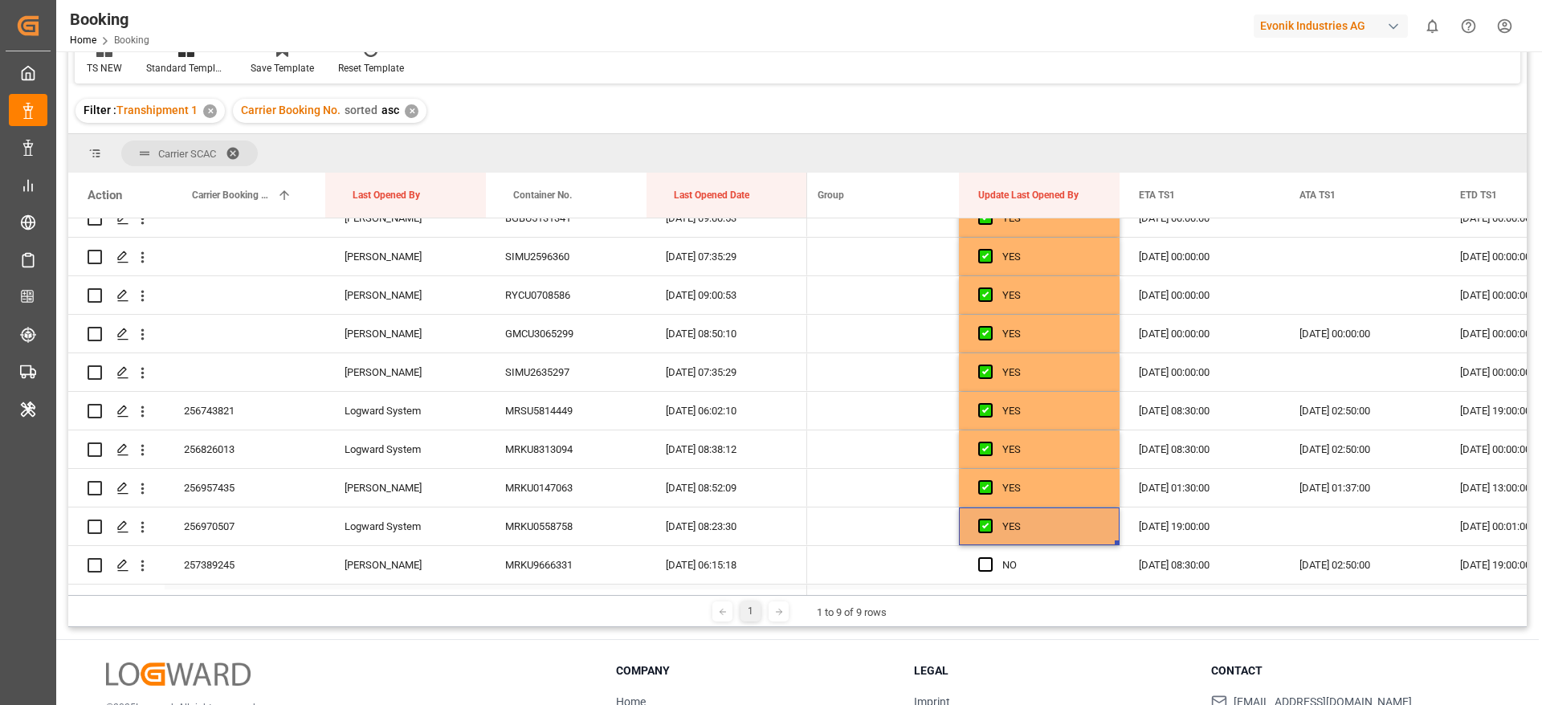
scroll to position [4458, 0]
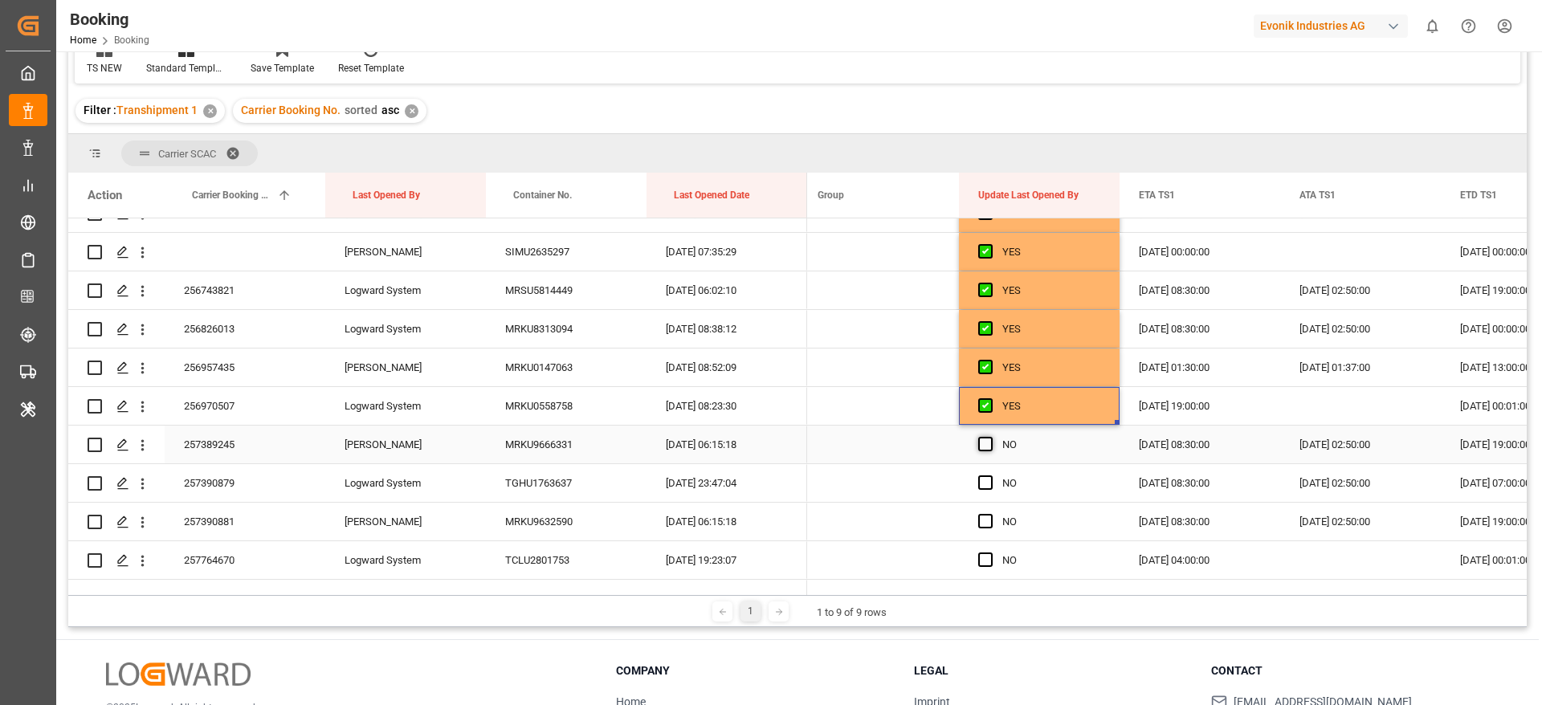
click at [983, 438] on span "Press SPACE to select this row." at bounding box center [985, 444] width 14 height 14
click at [990, 437] on input "Press SPACE to select this row." at bounding box center [990, 437] width 0 height 0
click at [984, 483] on span "Press SPACE to select this row." at bounding box center [985, 483] width 14 height 14
click at [990, 476] on input "Press SPACE to select this row." at bounding box center [990, 476] width 0 height 0
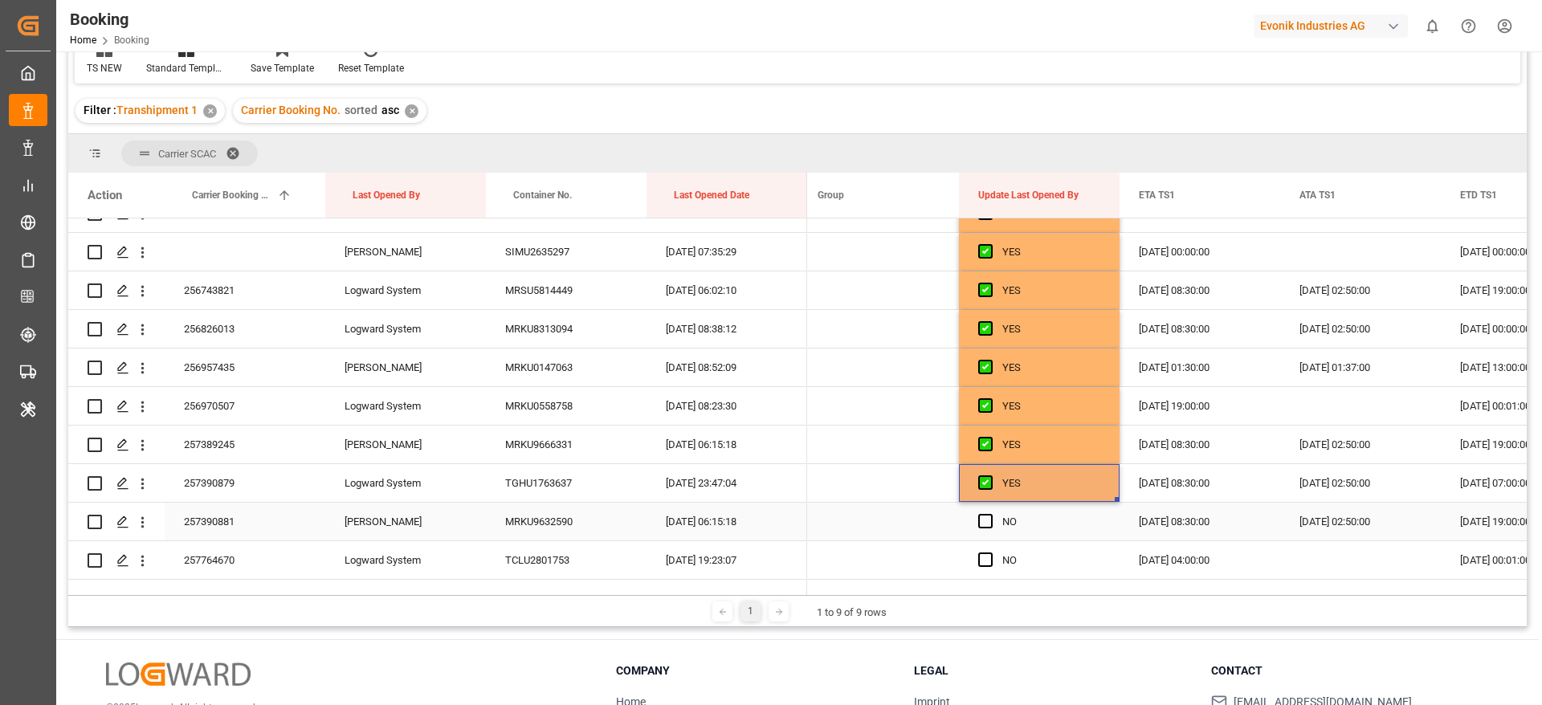
click at [988, 529] on div "Press SPACE to select this row." at bounding box center [990, 522] width 24 height 37
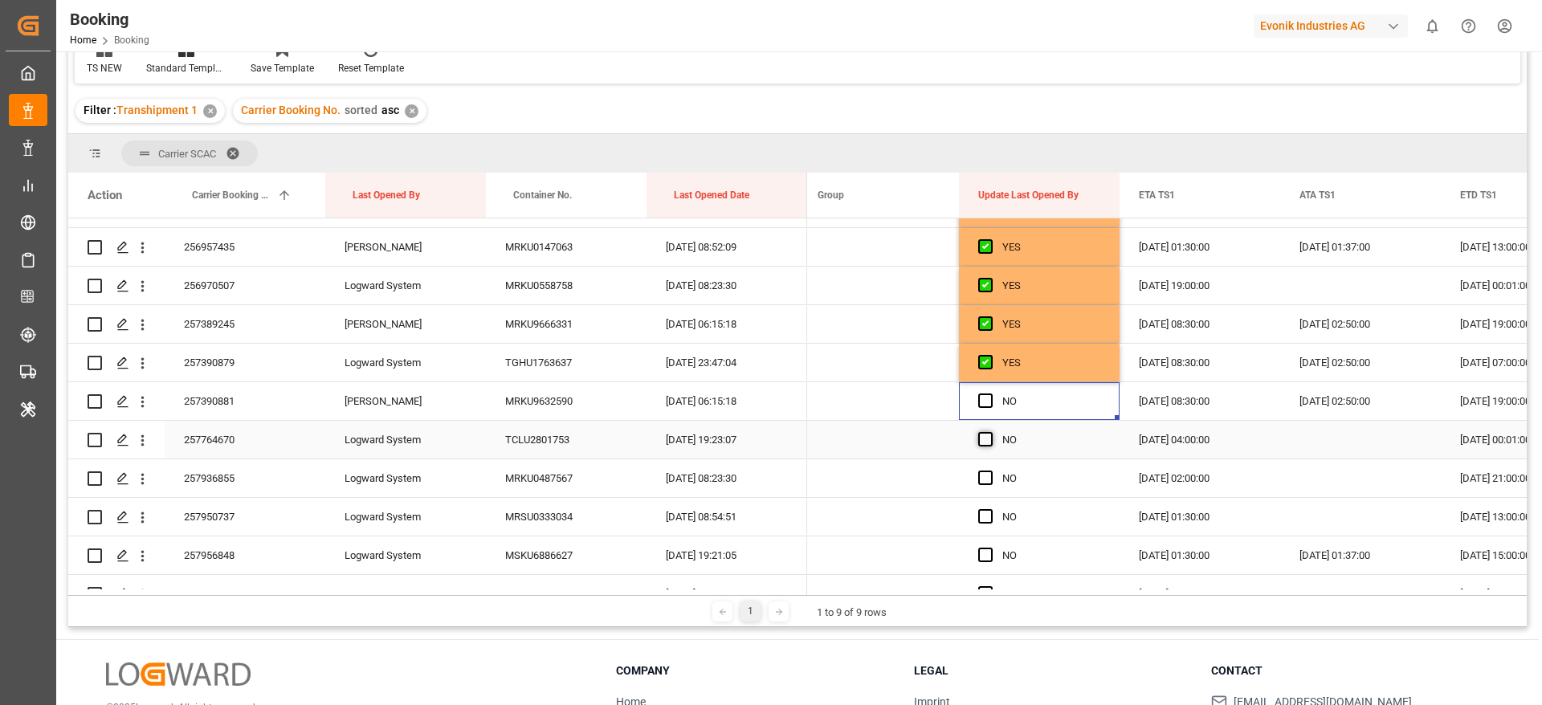
click at [992, 441] on div "Press SPACE to select this row." at bounding box center [990, 440] width 24 height 37
click at [985, 399] on span "Press SPACE to select this row." at bounding box center [985, 401] width 14 height 14
click at [990, 394] on input "Press SPACE to select this row." at bounding box center [990, 394] width 0 height 0
click at [985, 440] on span "Press SPACE to select this row." at bounding box center [985, 439] width 14 height 14
click at [990, 432] on input "Press SPACE to select this row." at bounding box center [990, 432] width 0 height 0
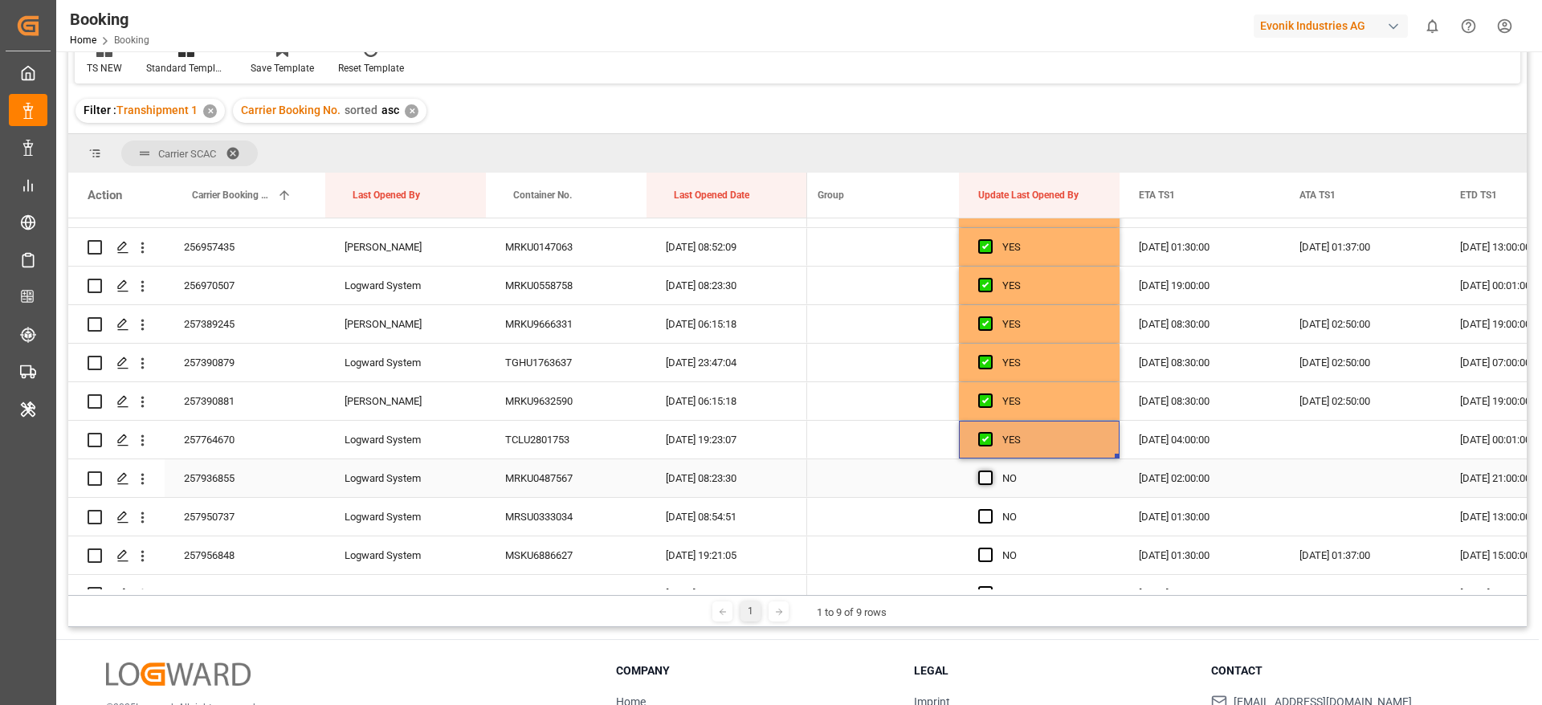
drag, startPoint x: 986, startPoint y: 480, endPoint x: 987, endPoint y: 519, distance: 38.6
click at [986, 481] on span "Press SPACE to select this row." at bounding box center [985, 478] width 14 height 14
click at [990, 471] on input "Press SPACE to select this row." at bounding box center [990, 471] width 0 height 0
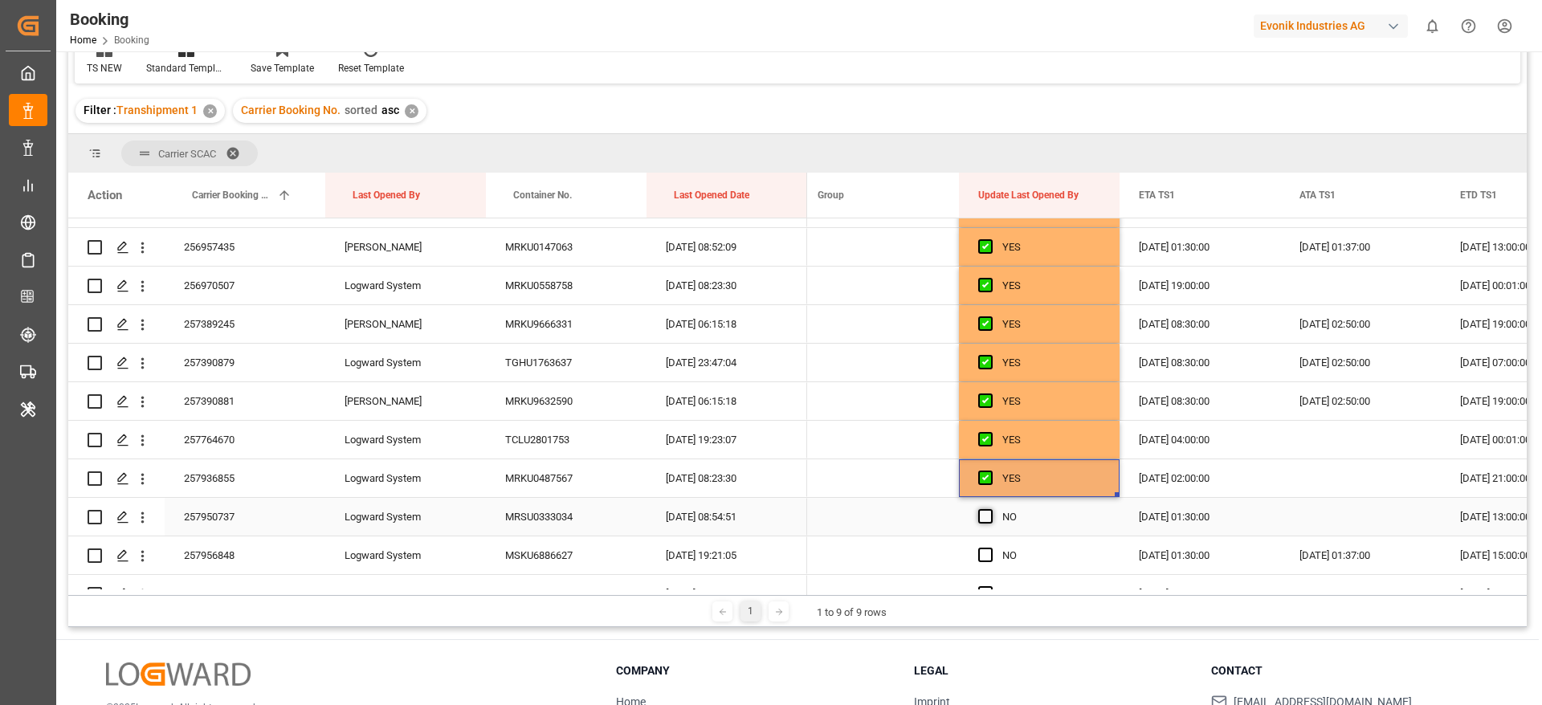
click at [987, 520] on span "Press SPACE to select this row." at bounding box center [985, 516] width 14 height 14
click at [990, 509] on input "Press SPACE to select this row." at bounding box center [990, 509] width 0 height 0
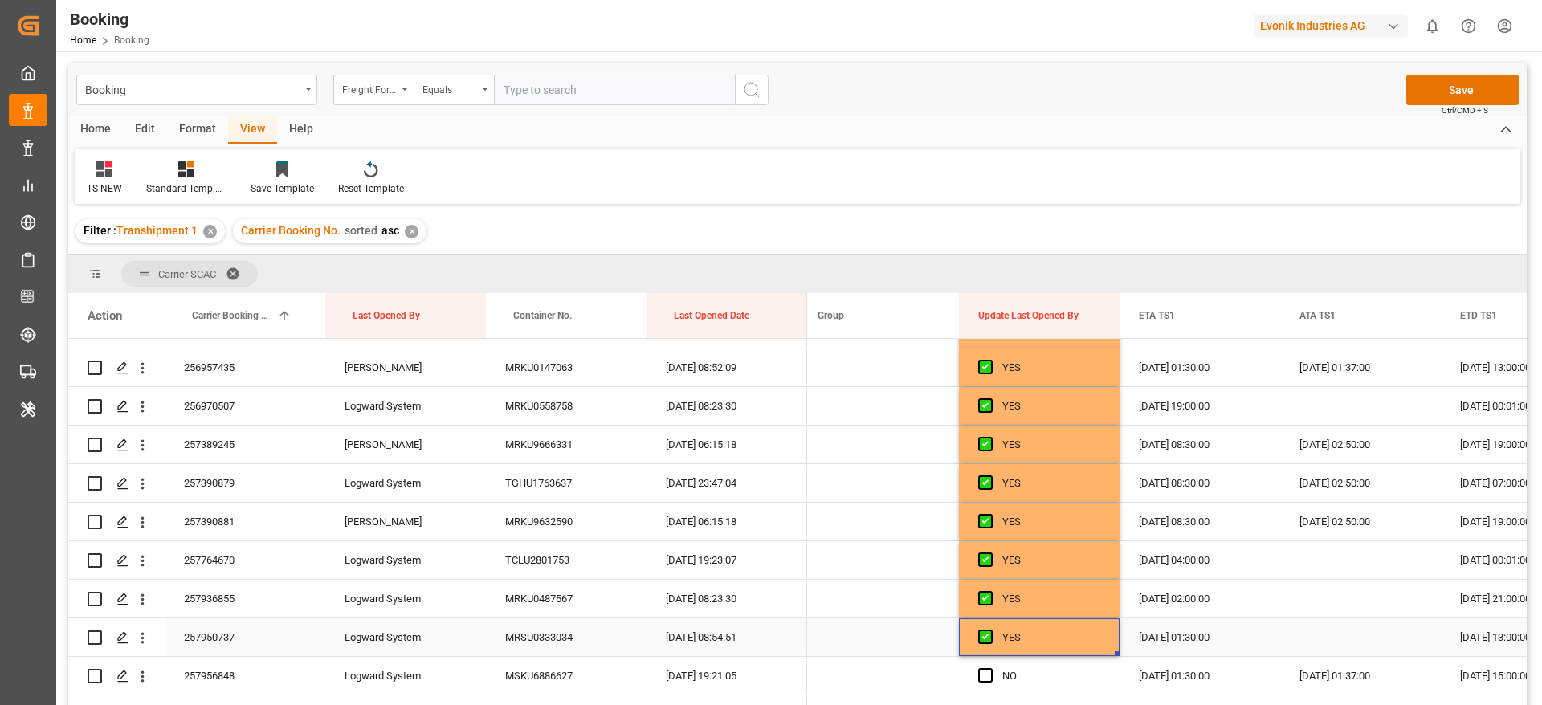
scroll to position [4699, 0]
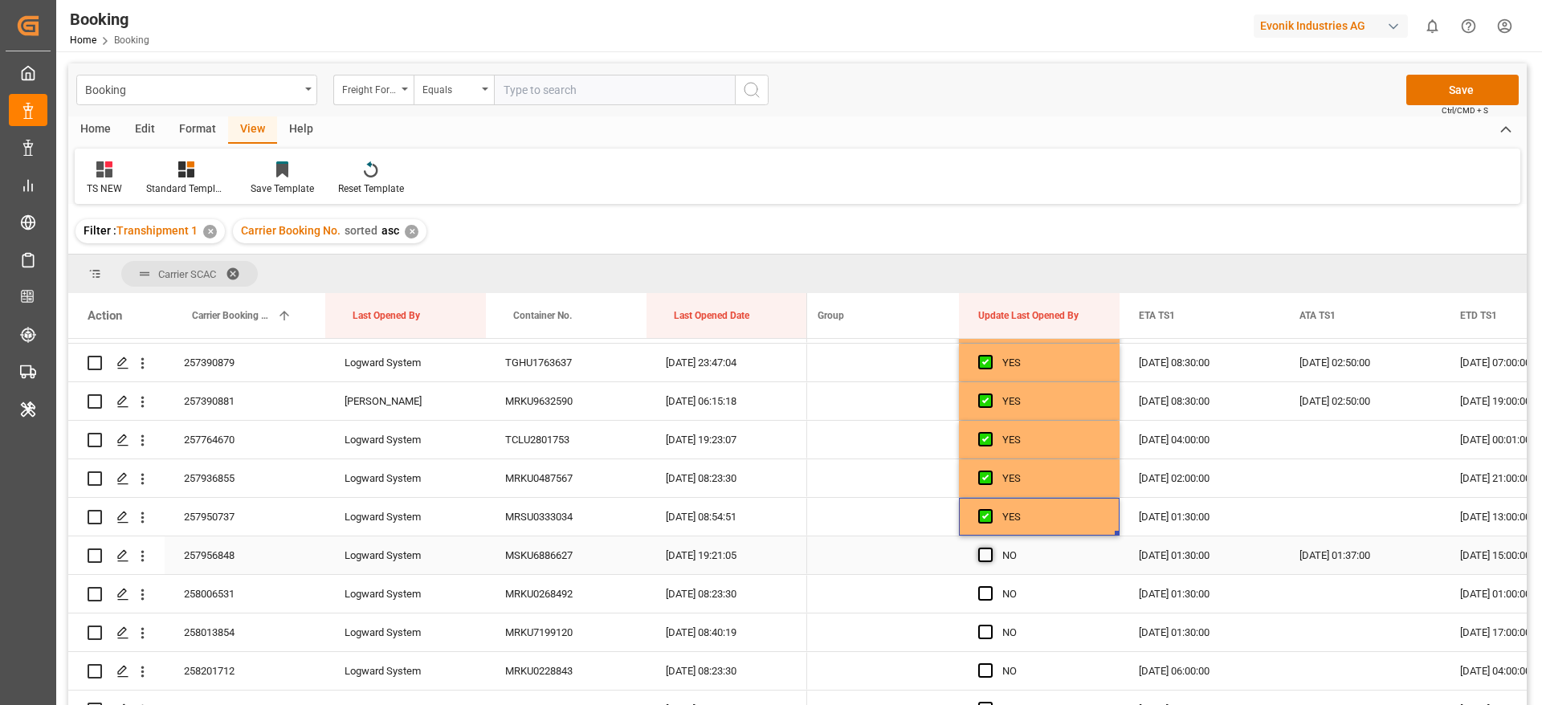
click at [982, 557] on span "Press SPACE to select this row." at bounding box center [985, 555] width 14 height 14
click at [990, 548] on input "Press SPACE to select this row." at bounding box center [990, 548] width 0 height 0
click at [986, 590] on span "Press SPACE to select this row." at bounding box center [985, 593] width 14 height 14
click at [990, 586] on input "Press SPACE to select this row." at bounding box center [990, 586] width 0 height 0
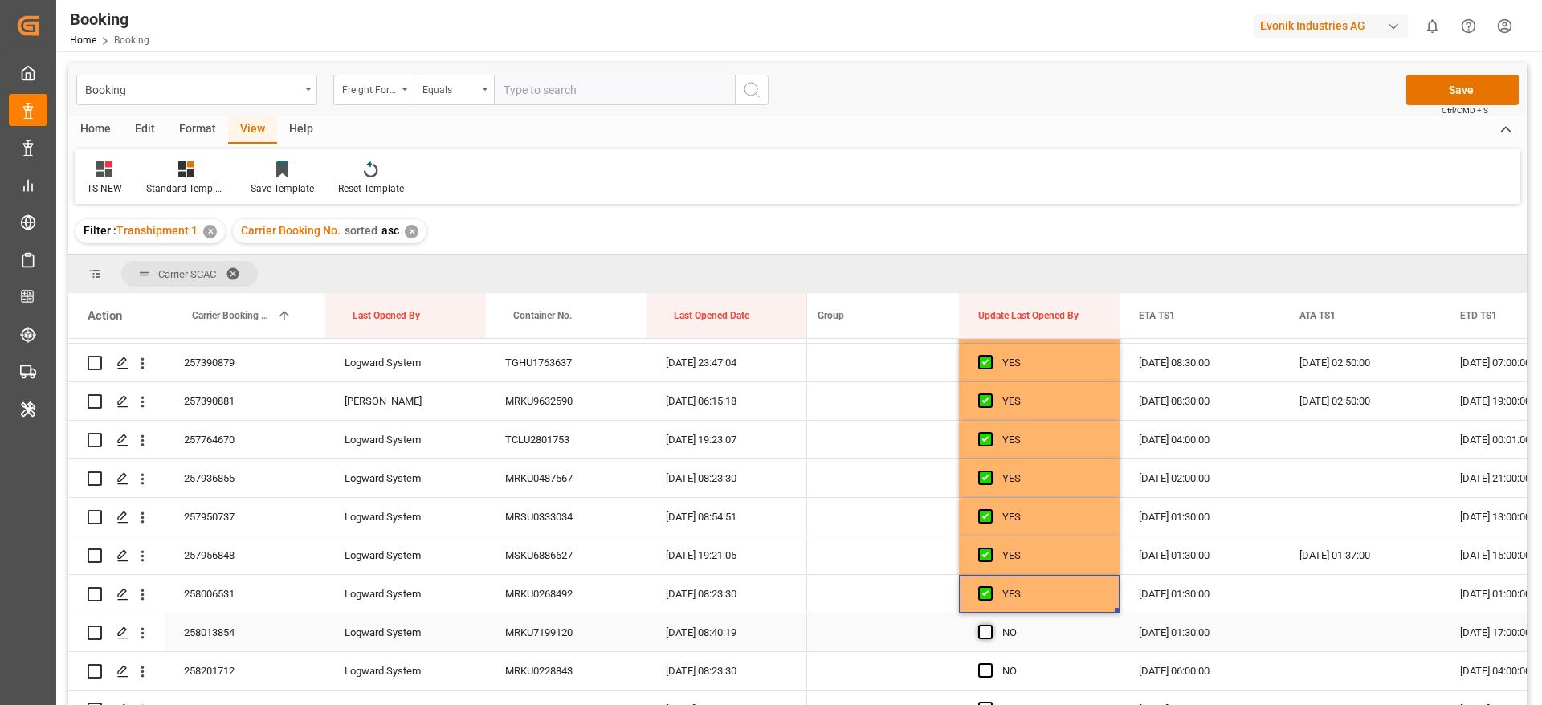
click at [986, 632] on span "Press SPACE to select this row." at bounding box center [985, 632] width 14 height 14
click at [990, 625] on input "Press SPACE to select this row." at bounding box center [990, 625] width 0 height 0
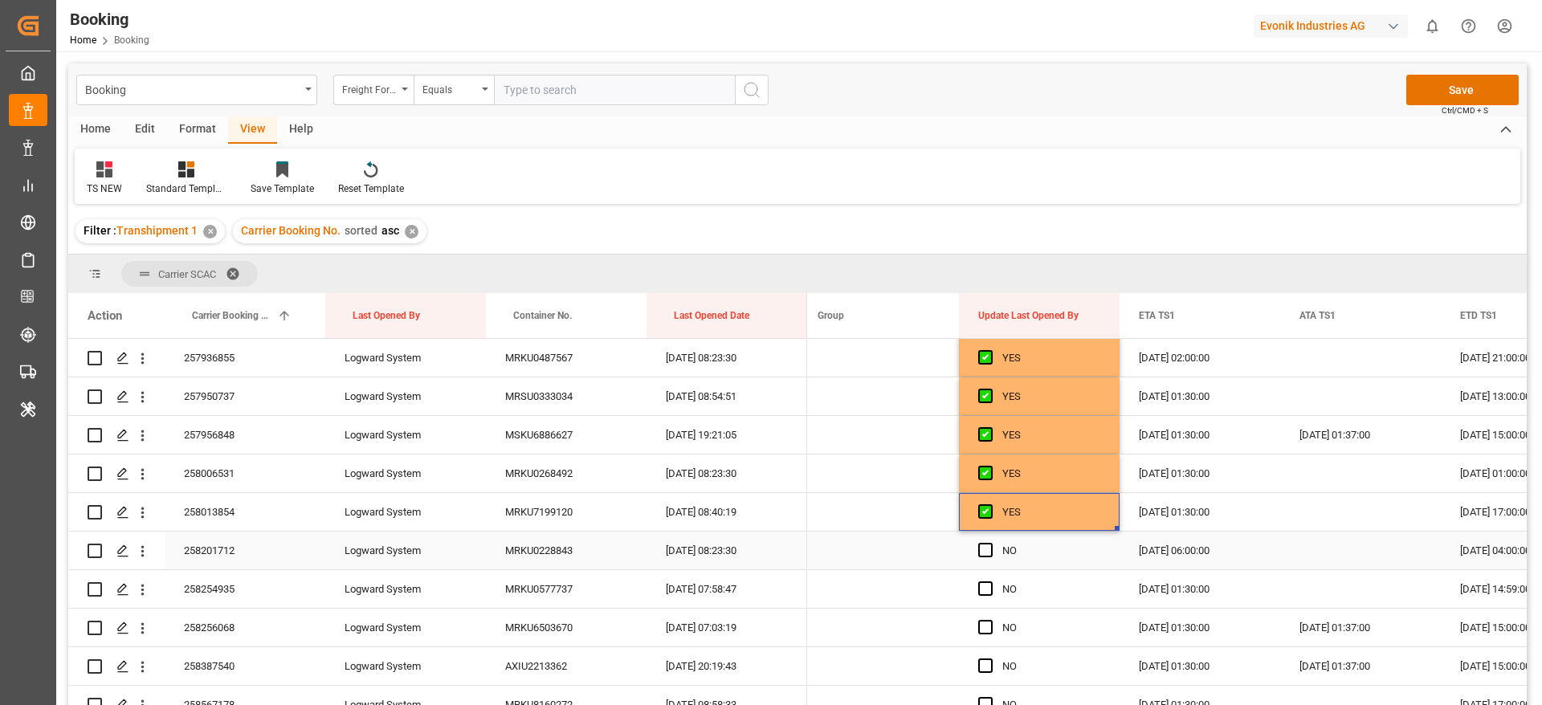
click at [989, 553] on span "Press SPACE to select this row." at bounding box center [985, 550] width 14 height 14
click at [990, 543] on input "Press SPACE to select this row." at bounding box center [990, 543] width 0 height 0
click at [988, 577] on div "Press SPACE to select this row." at bounding box center [990, 589] width 24 height 37
click at [988, 586] on span "Press SPACE to select this row." at bounding box center [985, 589] width 14 height 14
click at [990, 582] on input "Press SPACE to select this row." at bounding box center [990, 582] width 0 height 0
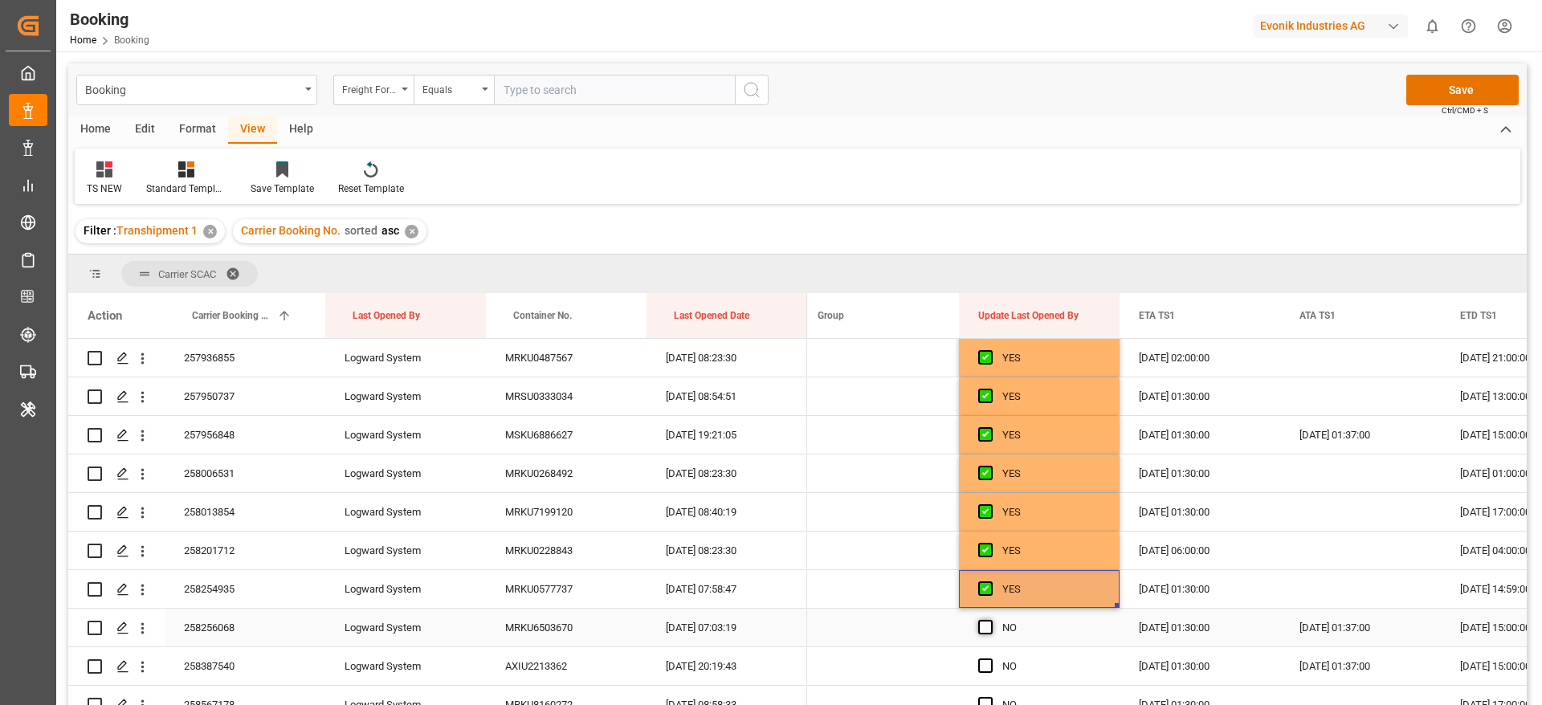
click at [986, 633] on span "Press SPACE to select this row." at bounding box center [985, 627] width 14 height 14
click at [990, 620] on input "Press SPACE to select this row." at bounding box center [990, 620] width 0 height 0
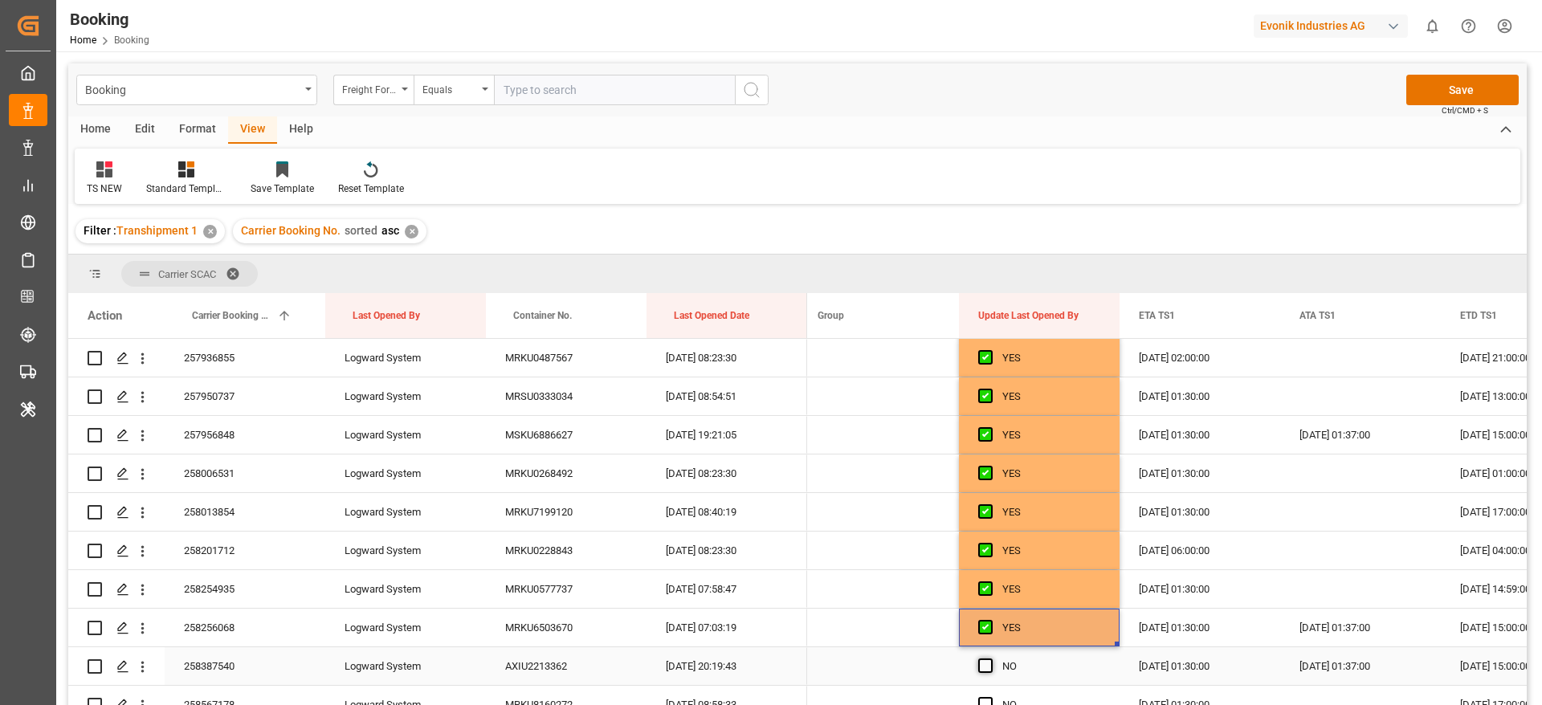
click at [986, 663] on span "Press SPACE to select this row." at bounding box center [985, 666] width 14 height 14
click at [990, 659] on input "Press SPACE to select this row." at bounding box center [990, 659] width 0 height 0
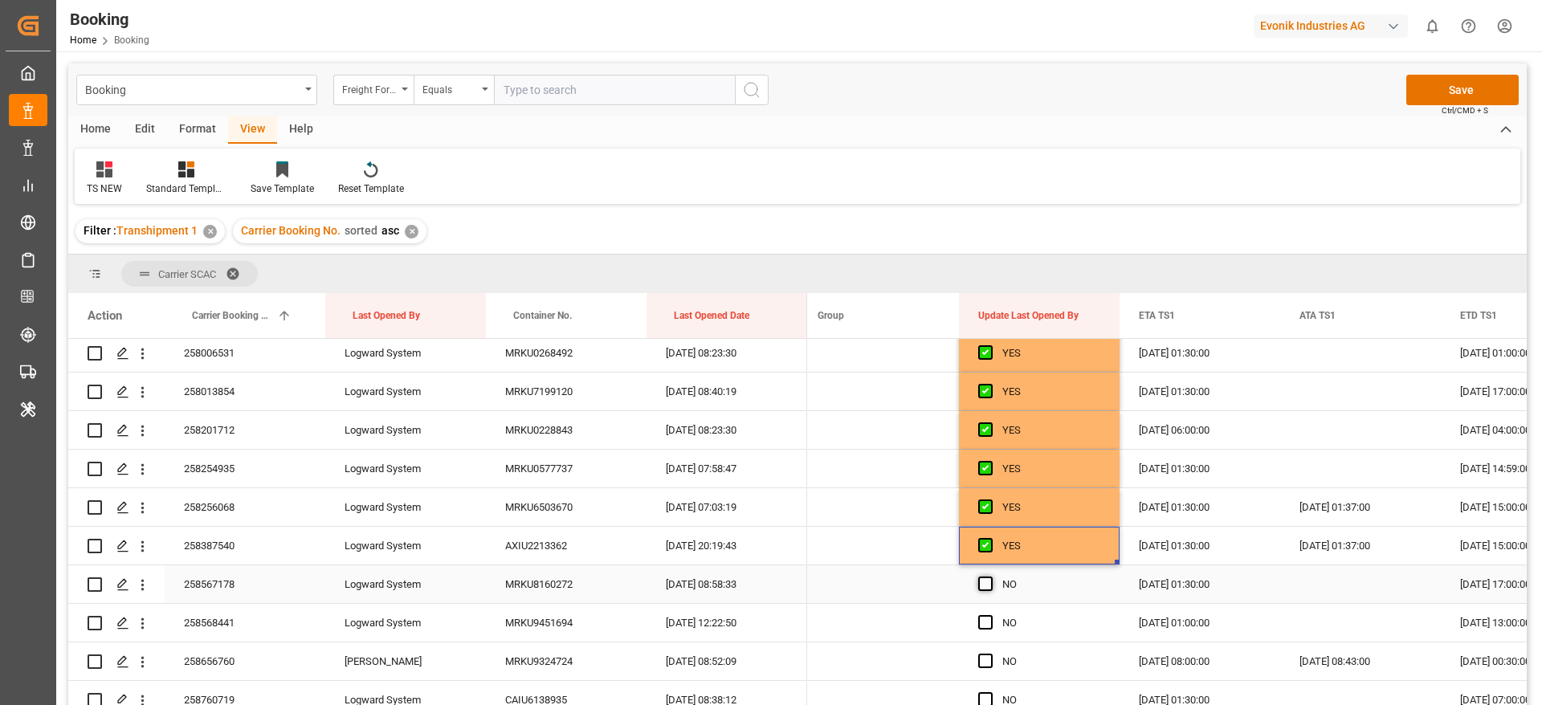
click at [986, 585] on span "Press SPACE to select this row." at bounding box center [985, 584] width 14 height 14
click at [990, 577] on input "Press SPACE to select this row." at bounding box center [990, 577] width 0 height 0
click at [986, 615] on span "Press SPACE to select this row." at bounding box center [985, 622] width 14 height 14
click at [990, 615] on input "Press SPACE to select this row." at bounding box center [990, 615] width 0 height 0
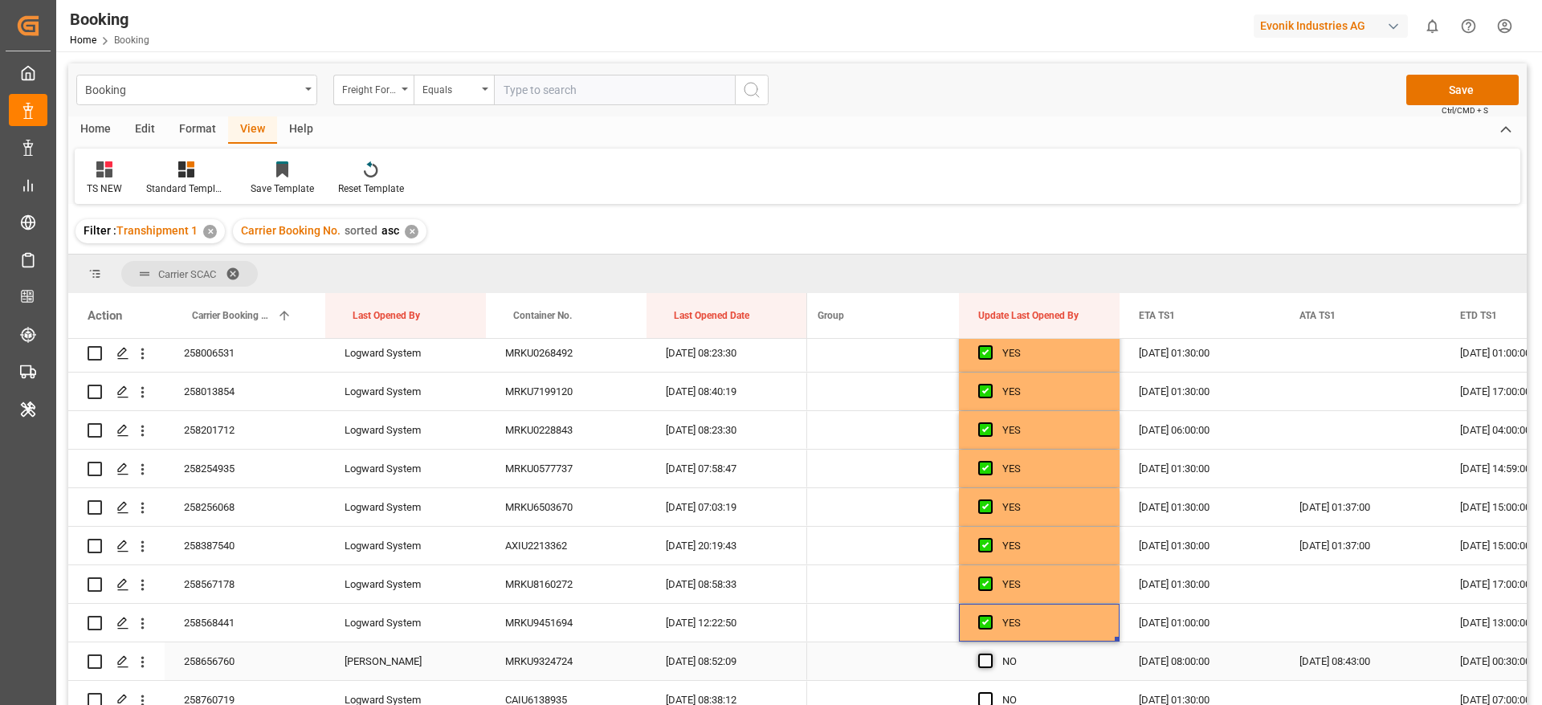
click at [987, 655] on span "Press SPACE to select this row." at bounding box center [985, 661] width 14 height 14
click at [990, 654] on input "Press SPACE to select this row." at bounding box center [990, 654] width 0 height 0
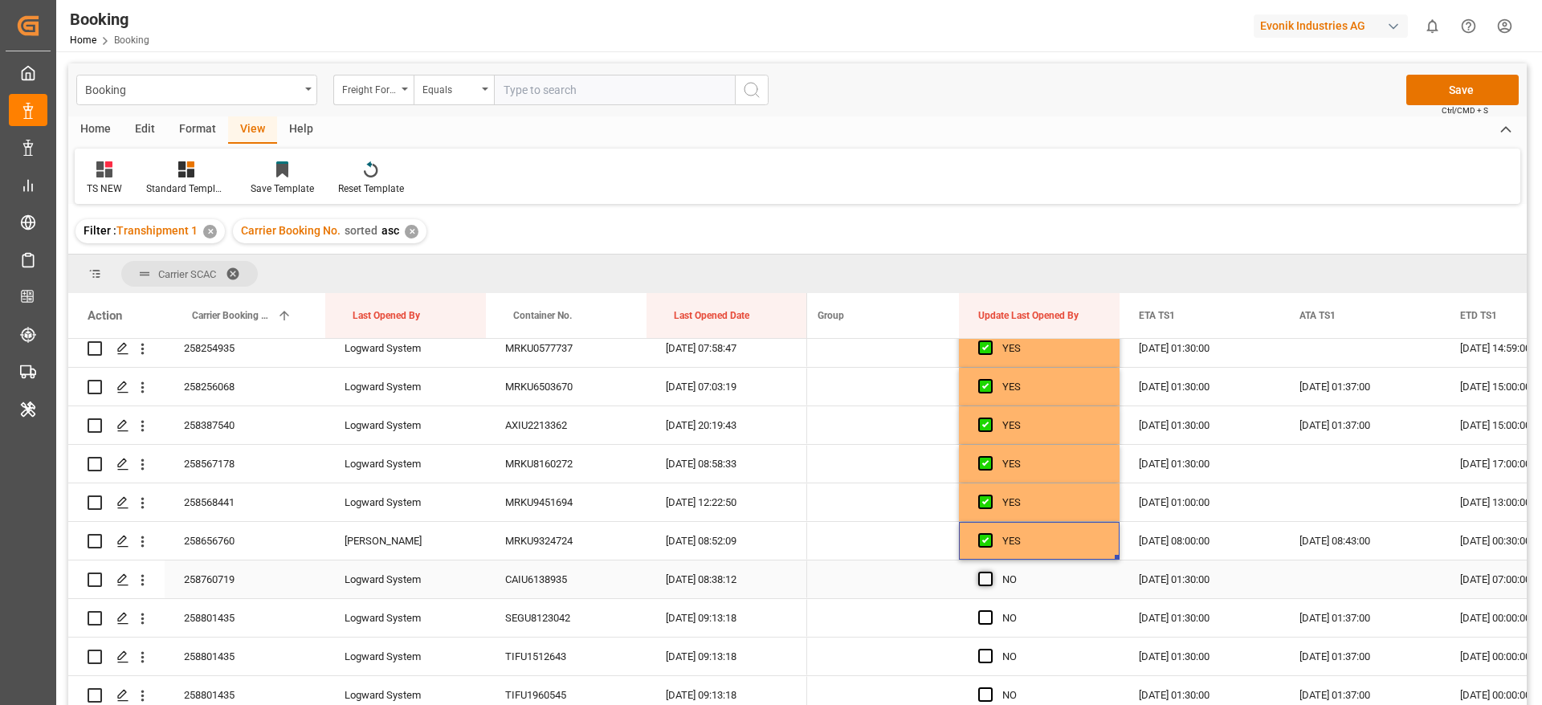
click at [987, 582] on span "Press SPACE to select this row." at bounding box center [985, 579] width 14 height 14
click at [990, 572] on input "Press SPACE to select this row." at bounding box center [990, 572] width 0 height 0
click at [986, 614] on span "Press SPACE to select this row." at bounding box center [985, 617] width 14 height 14
click at [990, 610] on input "Press SPACE to select this row." at bounding box center [990, 610] width 0 height 0
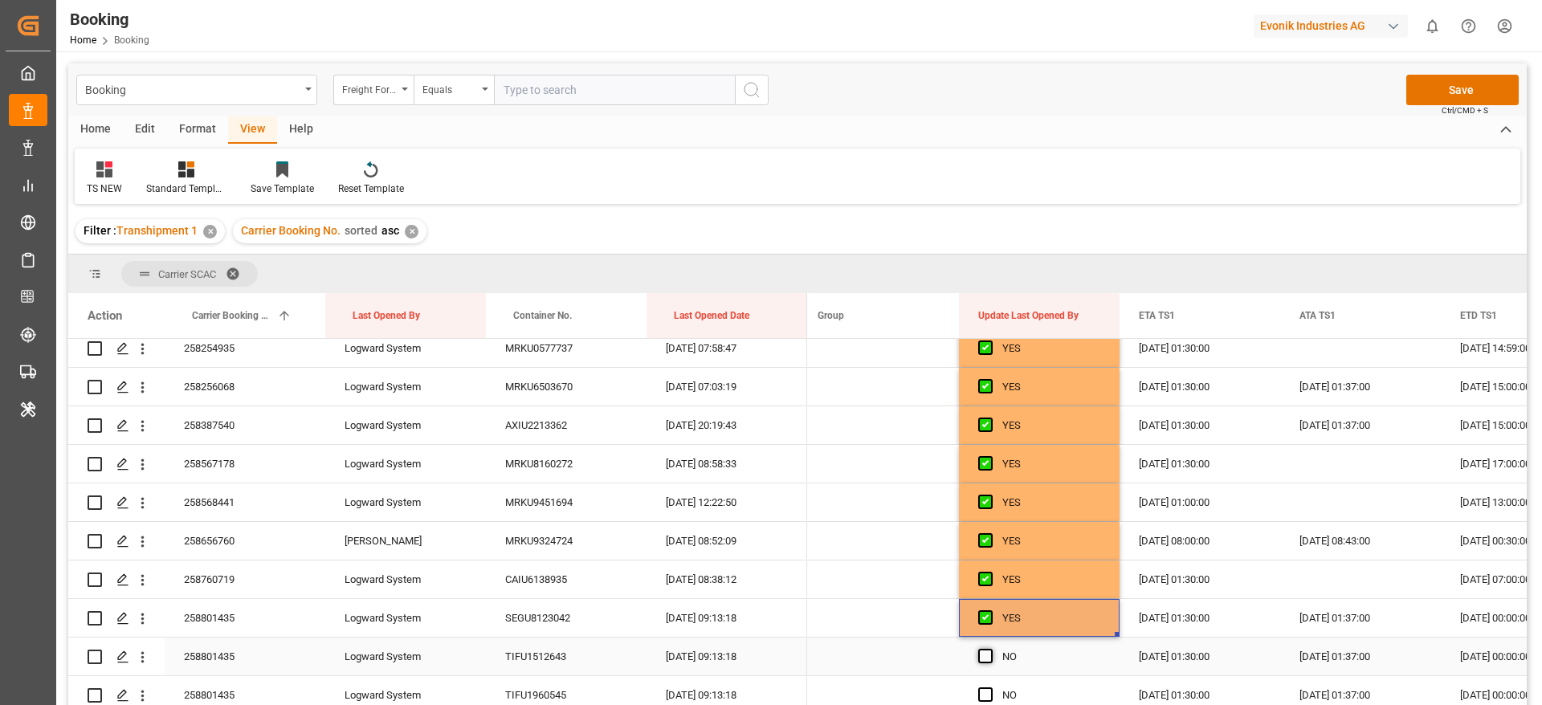
click at [986, 654] on span "Press SPACE to select this row." at bounding box center [985, 656] width 14 height 14
click at [990, 649] on input "Press SPACE to select this row." at bounding box center [990, 649] width 0 height 0
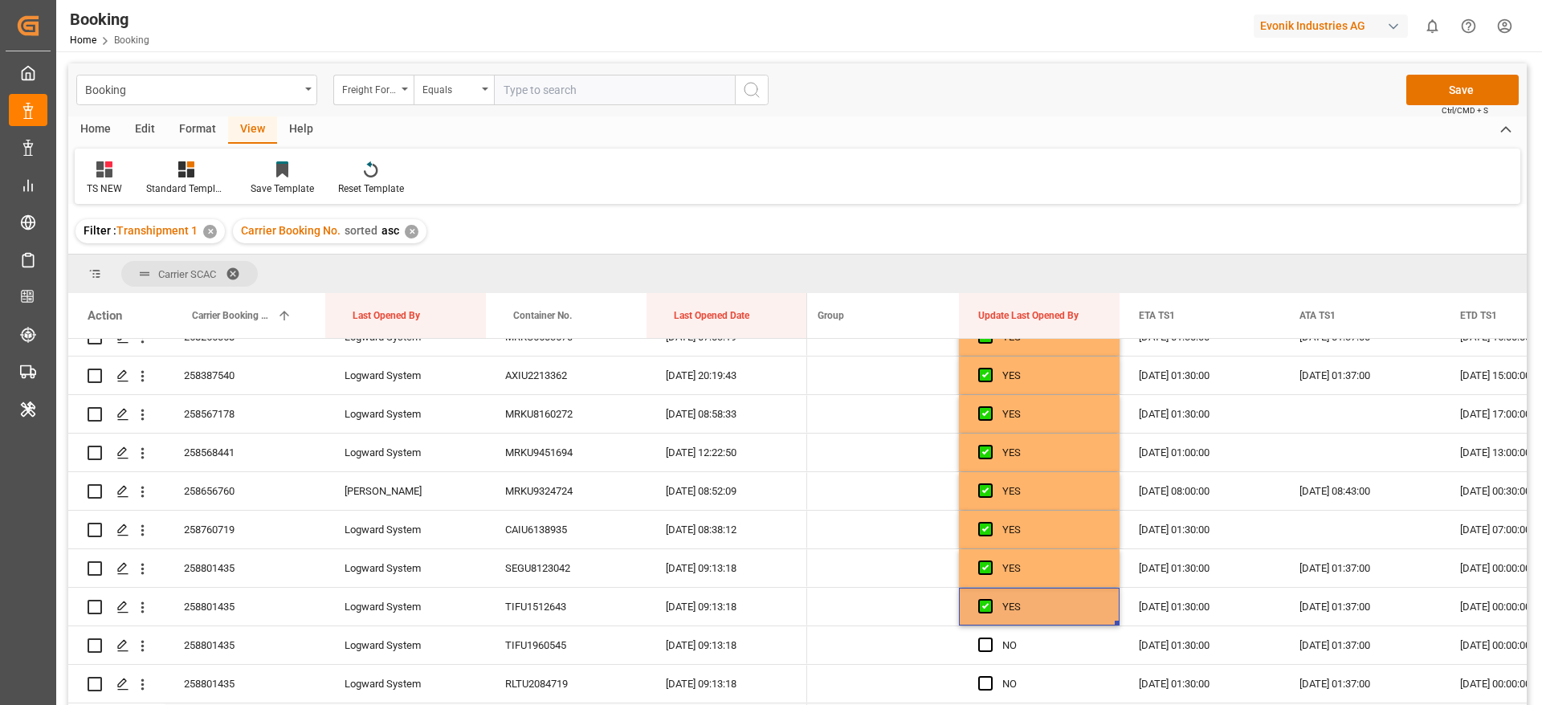
scroll to position [5181, 0]
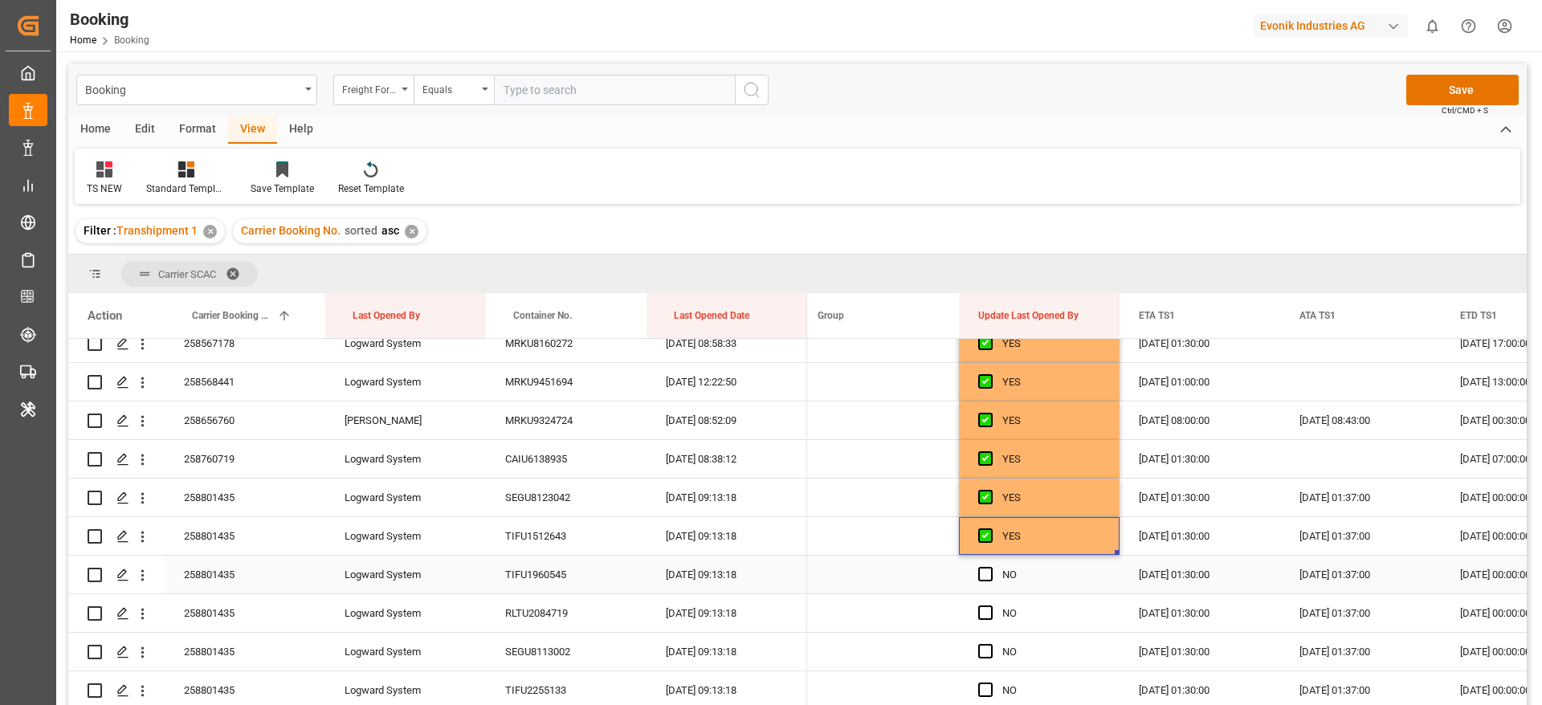
click at [986, 578] on span "Press SPACE to select this row." at bounding box center [985, 574] width 14 height 14
click at [990, 567] on input "Press SPACE to select this row." at bounding box center [990, 567] width 0 height 0
click at [990, 607] on span "Press SPACE to select this row." at bounding box center [985, 613] width 14 height 14
click at [990, 606] on input "Press SPACE to select this row." at bounding box center [990, 606] width 0 height 0
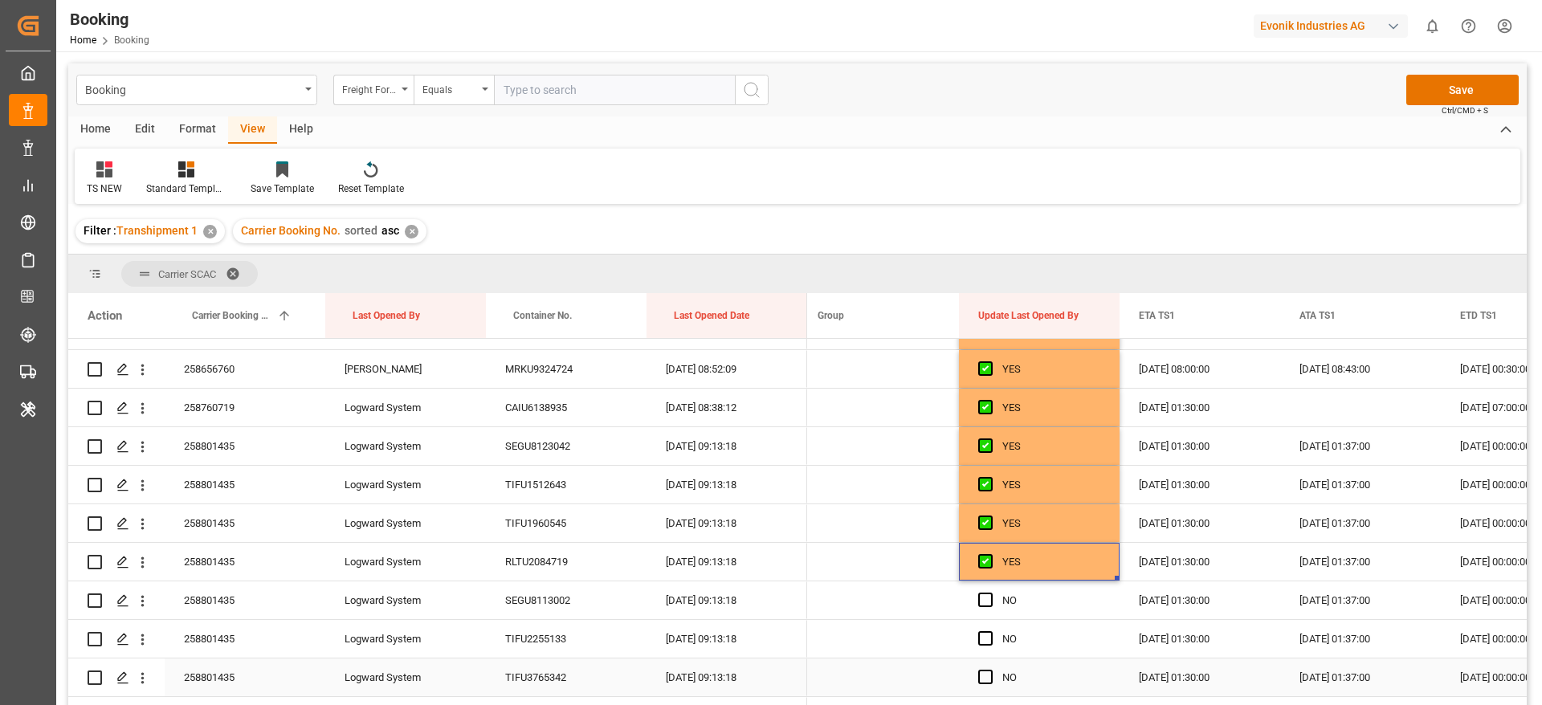
scroll to position [5301, 0]
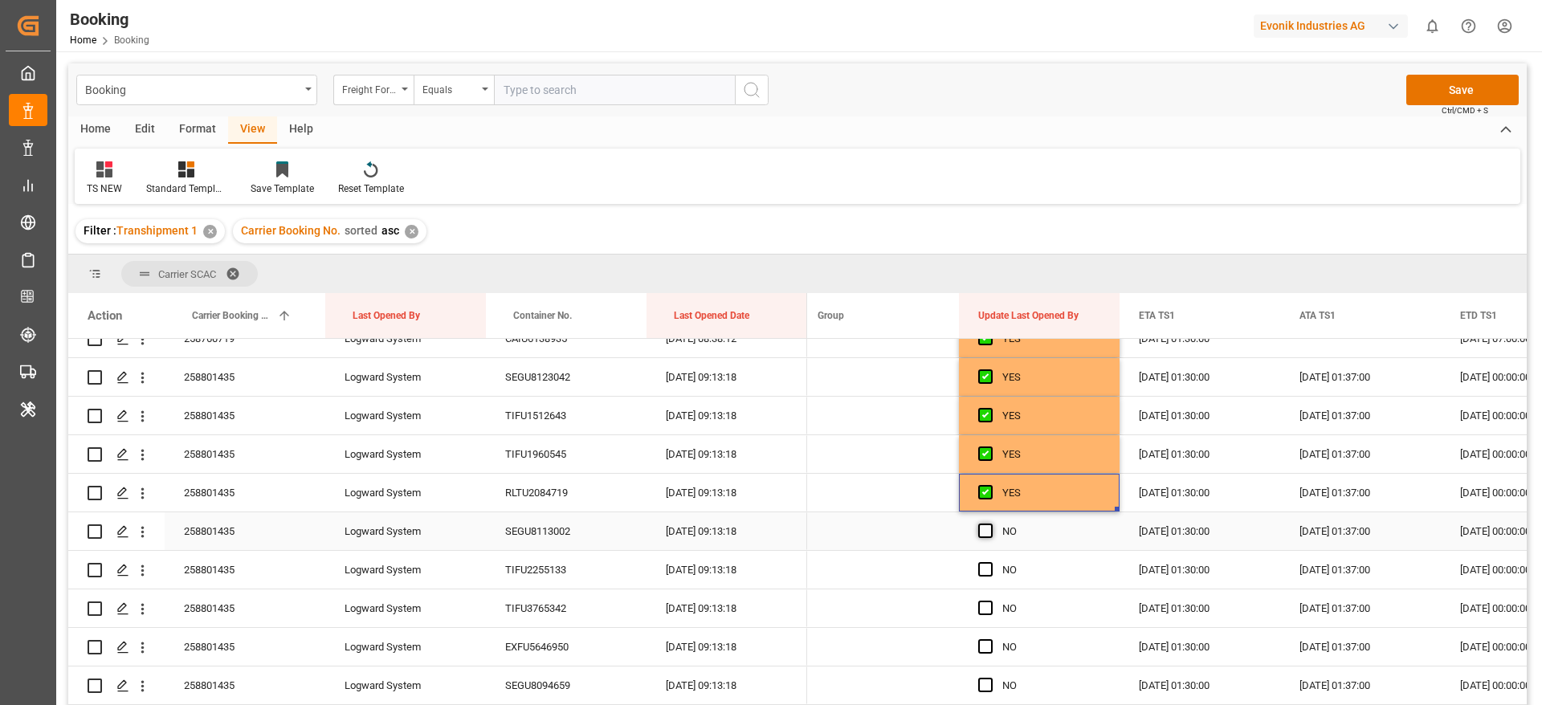
click at [990, 529] on span "Press SPACE to select this row." at bounding box center [985, 531] width 14 height 14
click at [990, 524] on input "Press SPACE to select this row." at bounding box center [990, 524] width 0 height 0
click at [990, 574] on span "Press SPACE to select this row." at bounding box center [985, 569] width 14 height 14
click at [990, 562] on input "Press SPACE to select this row." at bounding box center [990, 562] width 0 height 0
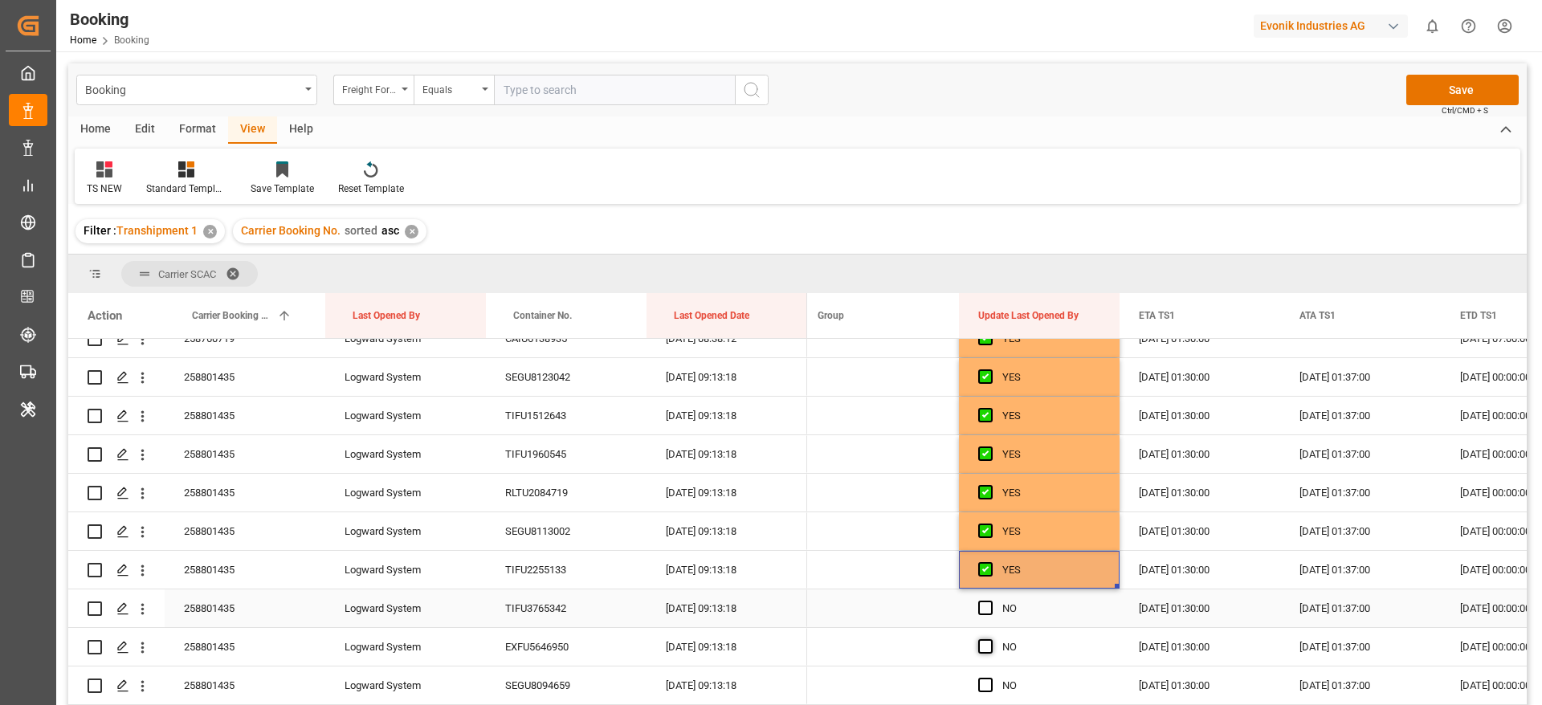
drag, startPoint x: 987, startPoint y: 603, endPoint x: 984, endPoint y: 643, distance: 40.3
click at [987, 606] on span "Press SPACE to select this row." at bounding box center [985, 608] width 14 height 14
click at [990, 601] on input "Press SPACE to select this row." at bounding box center [990, 601] width 0 height 0
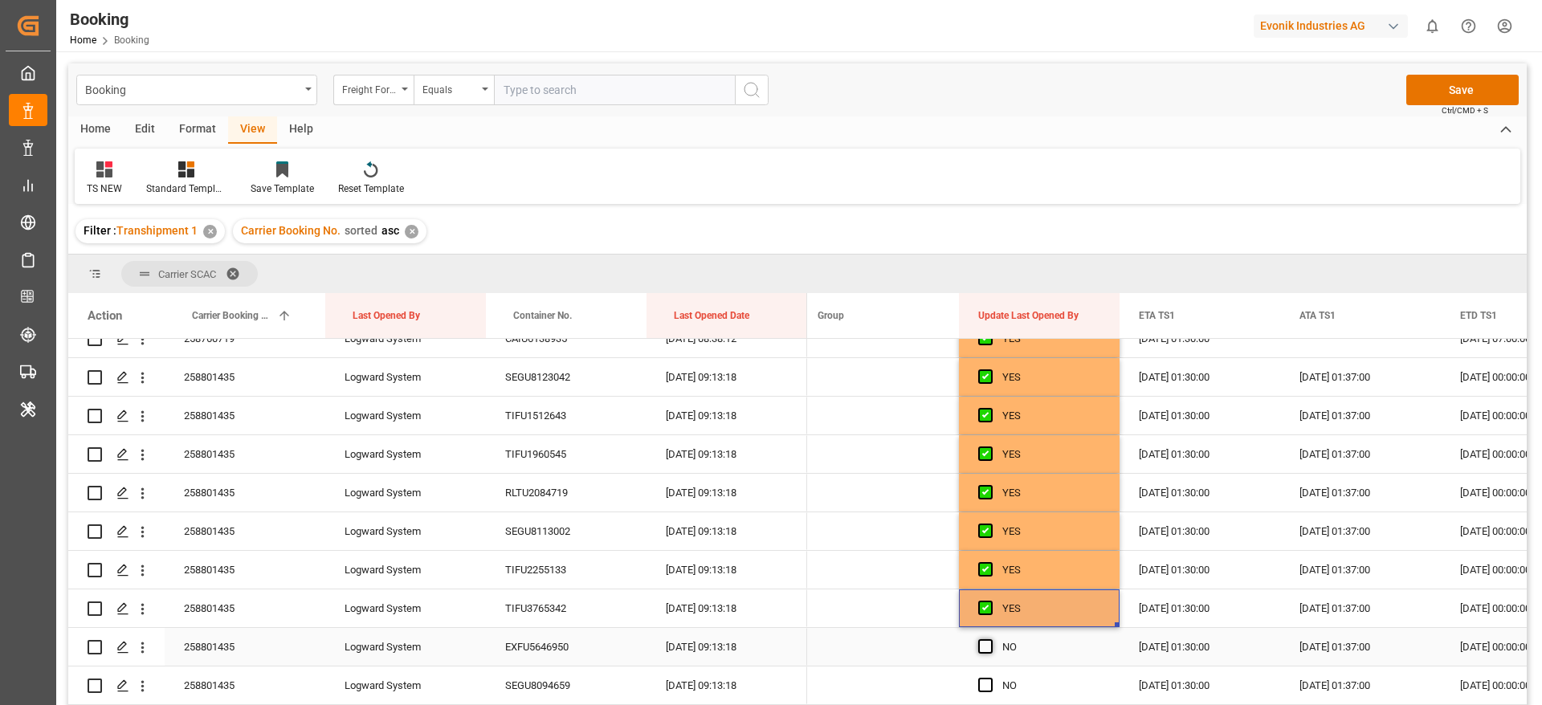
click at [984, 645] on span "Press SPACE to select this row." at bounding box center [985, 646] width 14 height 14
click at [990, 639] on input "Press SPACE to select this row." at bounding box center [990, 639] width 0 height 0
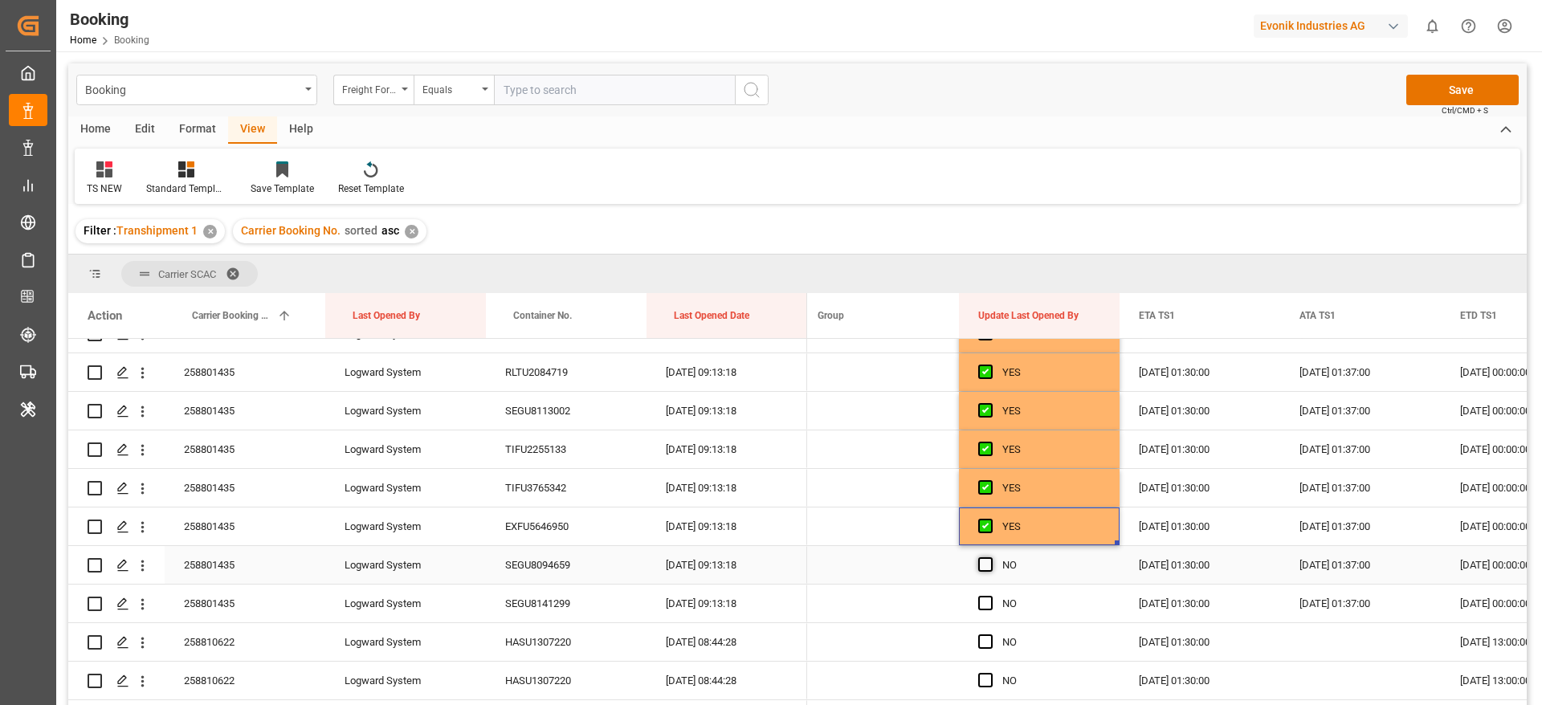
click at [992, 565] on span "Press SPACE to select this row." at bounding box center [985, 564] width 14 height 14
click at [990, 557] on input "Press SPACE to select this row." at bounding box center [990, 557] width 0 height 0
click at [988, 600] on span "Press SPACE to select this row." at bounding box center [985, 603] width 14 height 14
click at [990, 596] on input "Press SPACE to select this row." at bounding box center [990, 596] width 0 height 0
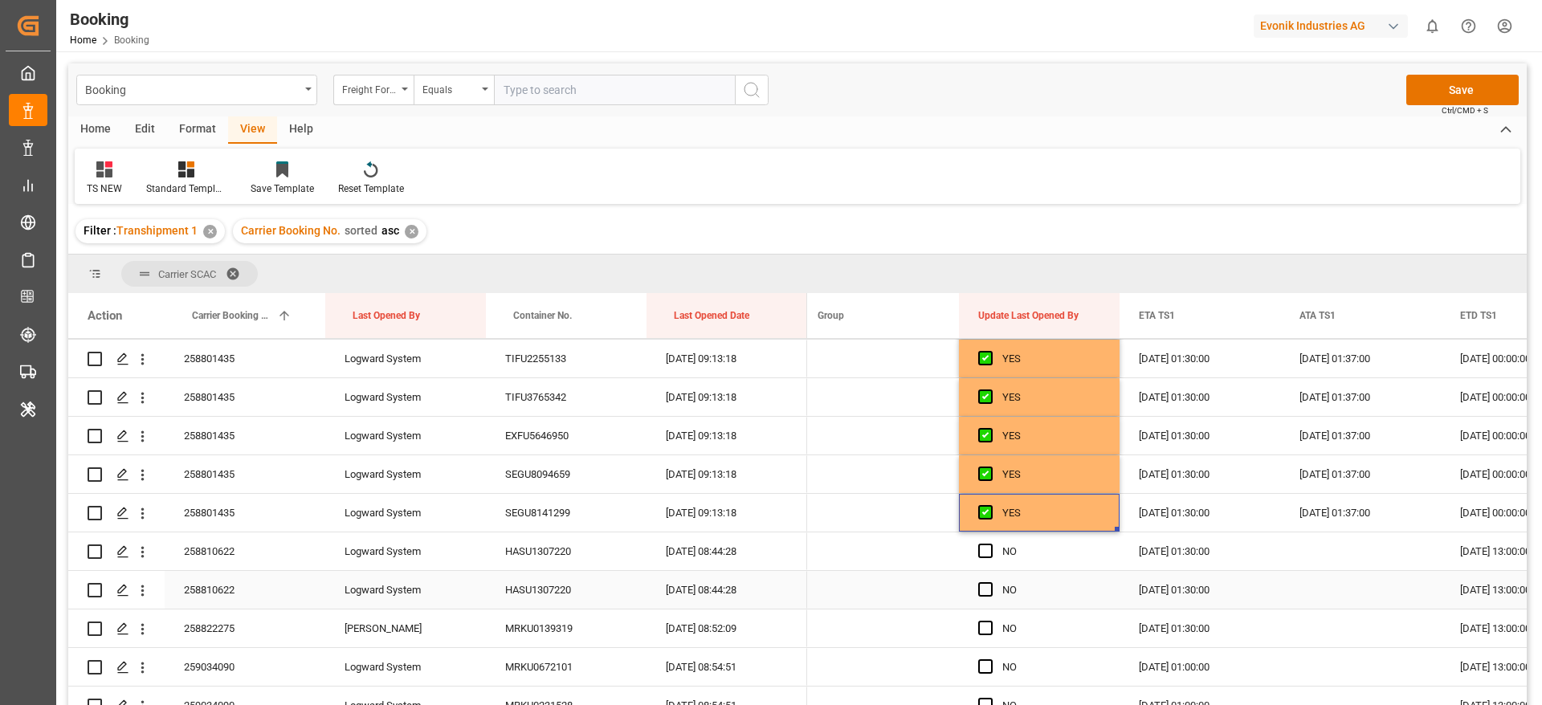
scroll to position [5542, 0]
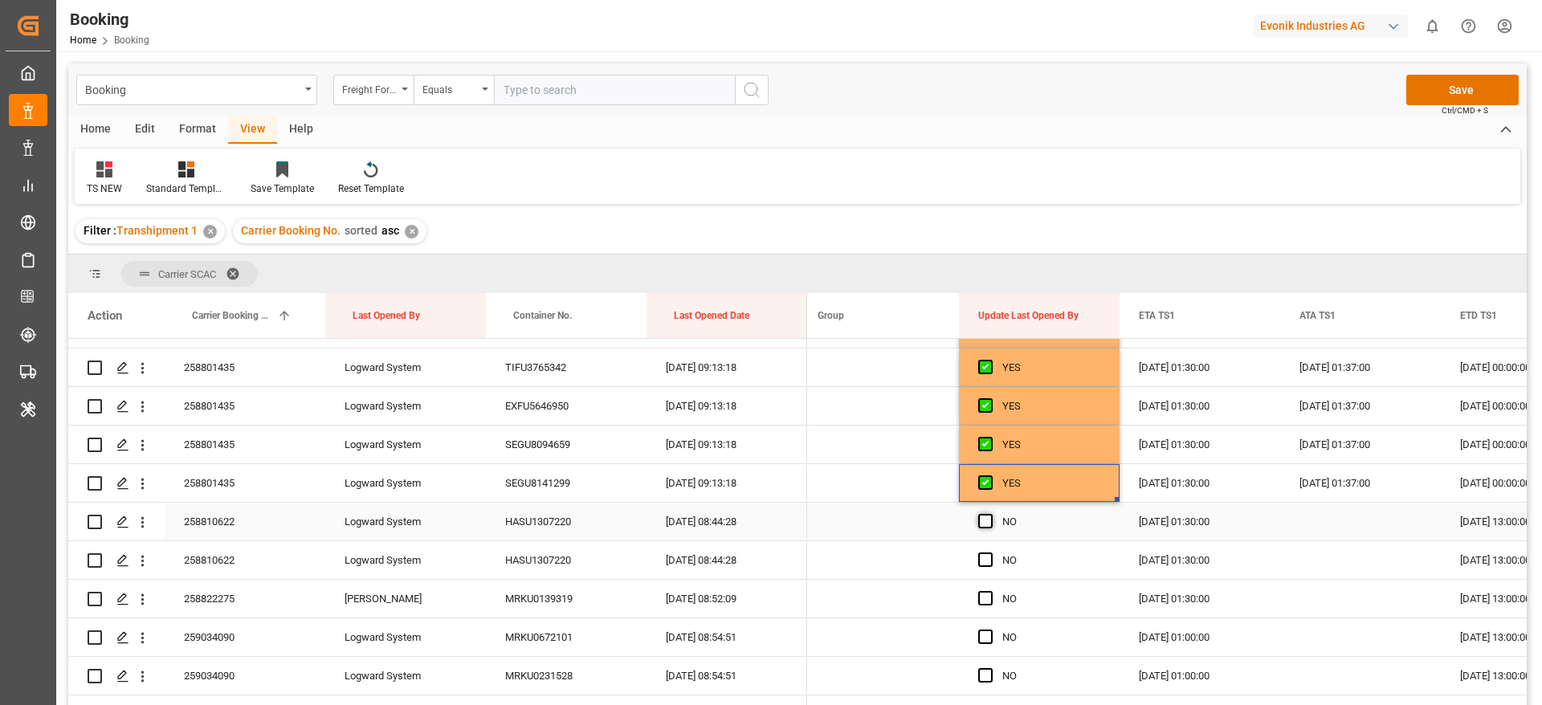
click at [984, 521] on span "Press SPACE to select this row." at bounding box center [985, 521] width 14 height 14
click at [990, 514] on input "Press SPACE to select this row." at bounding box center [990, 514] width 0 height 0
click at [983, 560] on span "Press SPACE to select this row." at bounding box center [985, 560] width 14 height 14
click at [990, 553] on input "Press SPACE to select this row." at bounding box center [990, 553] width 0 height 0
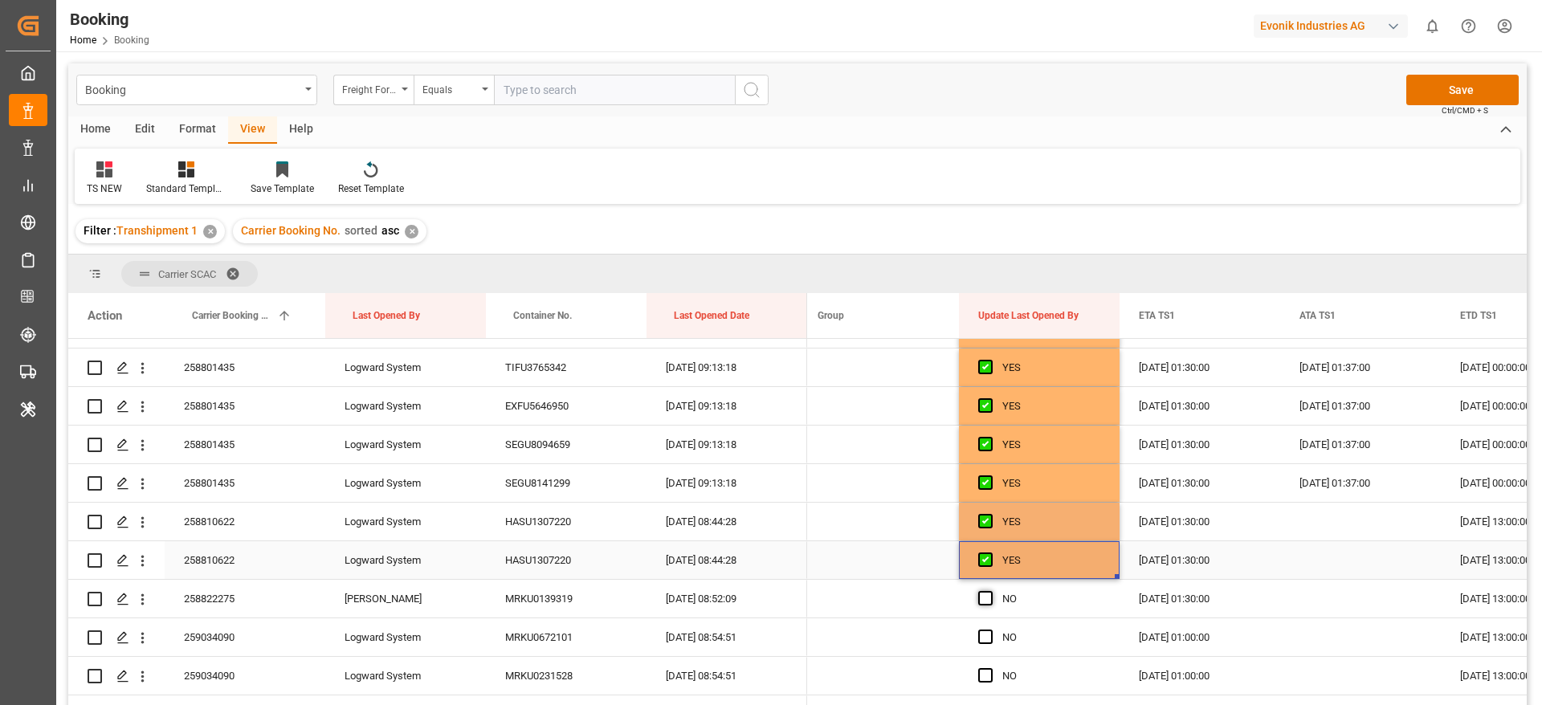
click at [979, 601] on span "Press SPACE to select this row." at bounding box center [985, 598] width 14 height 14
click at [990, 591] on input "Press SPACE to select this row." at bounding box center [990, 591] width 0 height 0
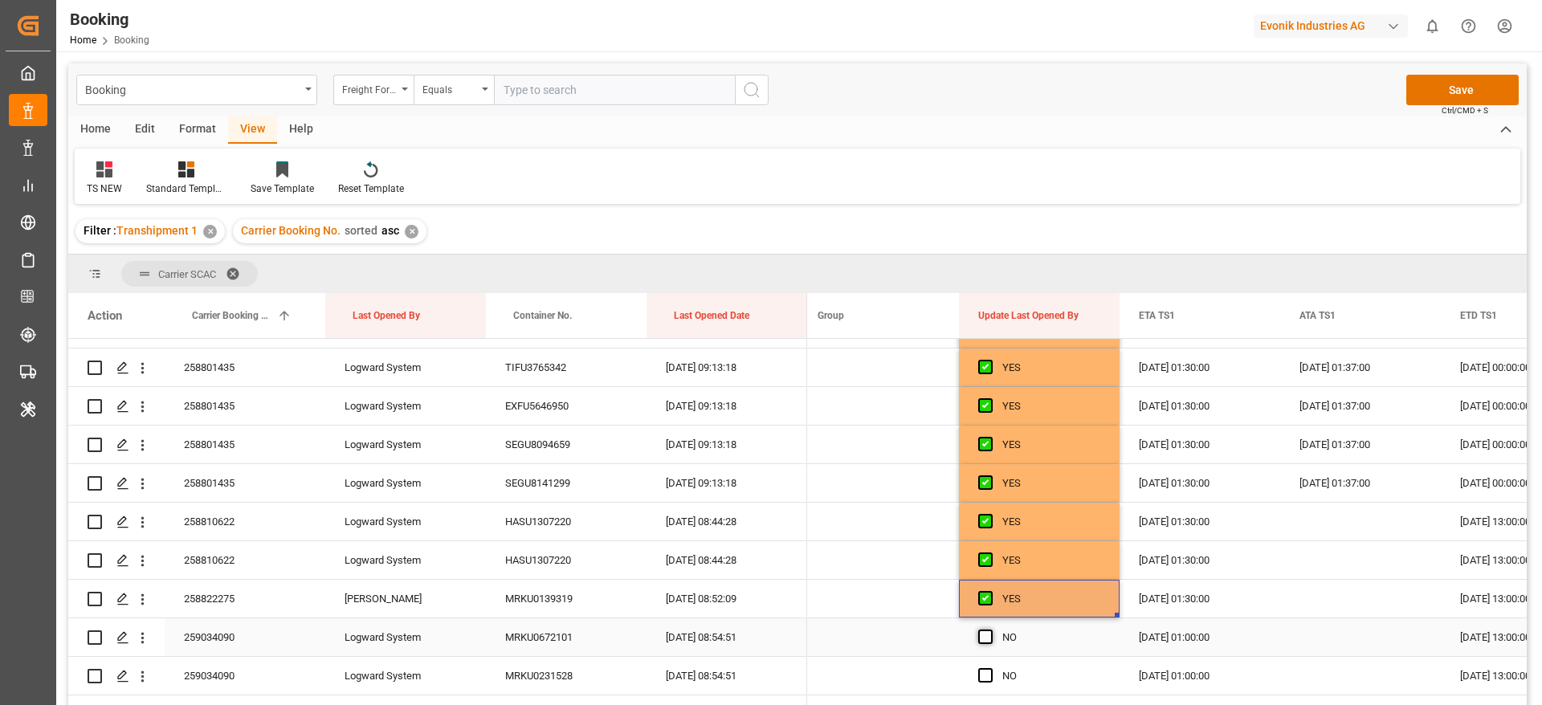
click at [982, 638] on span "Press SPACE to select this row." at bounding box center [985, 637] width 14 height 14
click at [990, 630] on input "Press SPACE to select this row." at bounding box center [990, 630] width 0 height 0
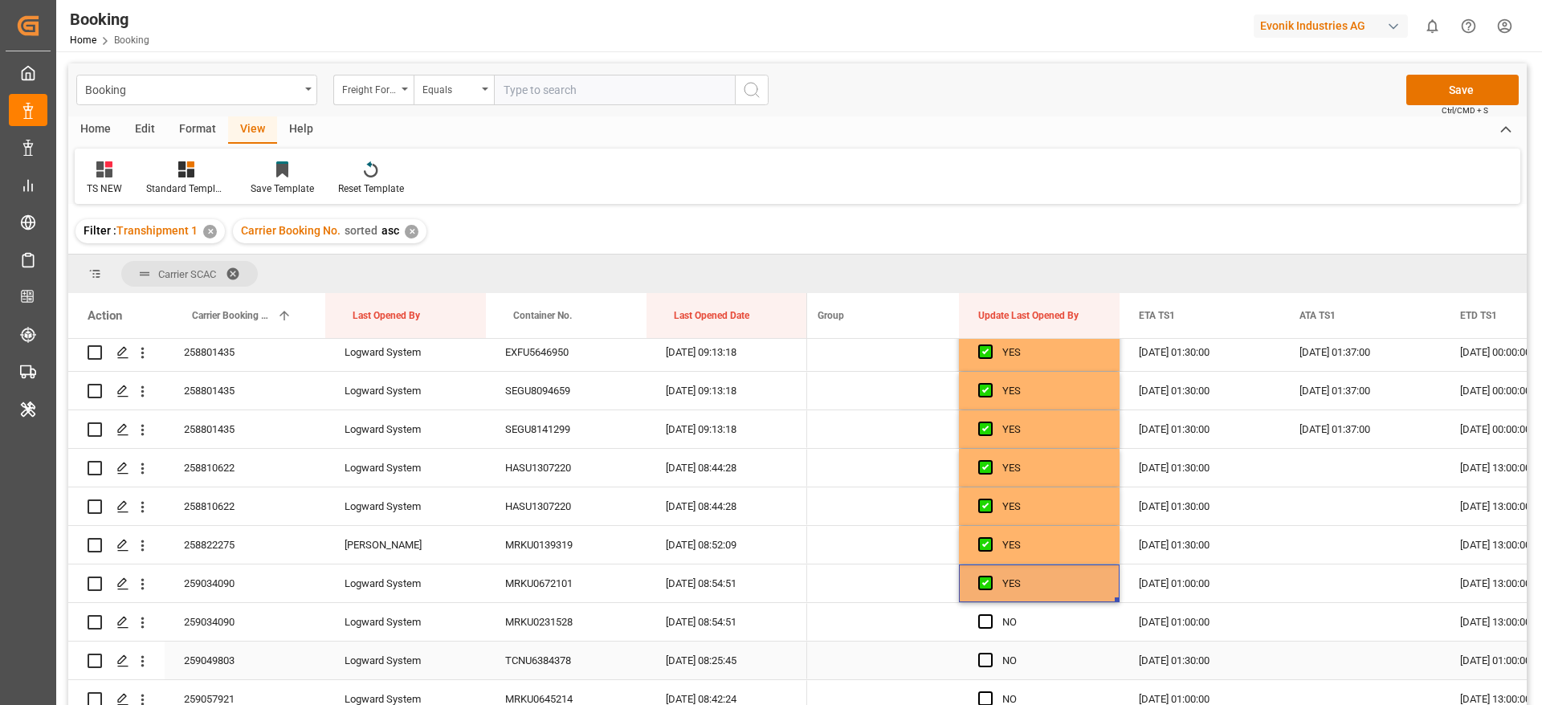
scroll to position [5663, 0]
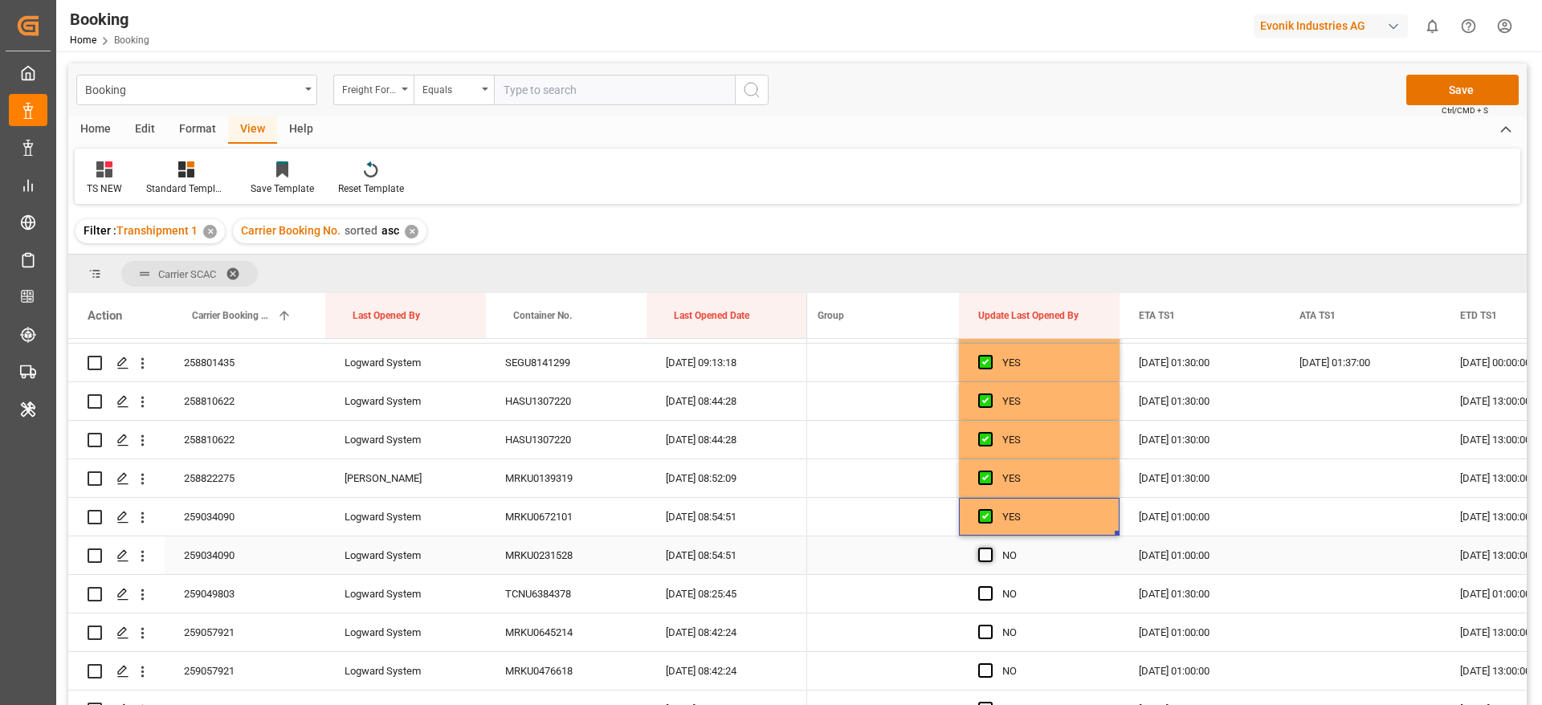
click at [990, 548] on span "Press SPACE to select this row." at bounding box center [985, 555] width 14 height 14
click at [990, 548] on input "Press SPACE to select this row." at bounding box center [990, 548] width 0 height 0
click at [983, 594] on span "Press SPACE to select this row." at bounding box center [985, 593] width 14 height 14
click at [990, 586] on input "Press SPACE to select this row." at bounding box center [990, 586] width 0 height 0
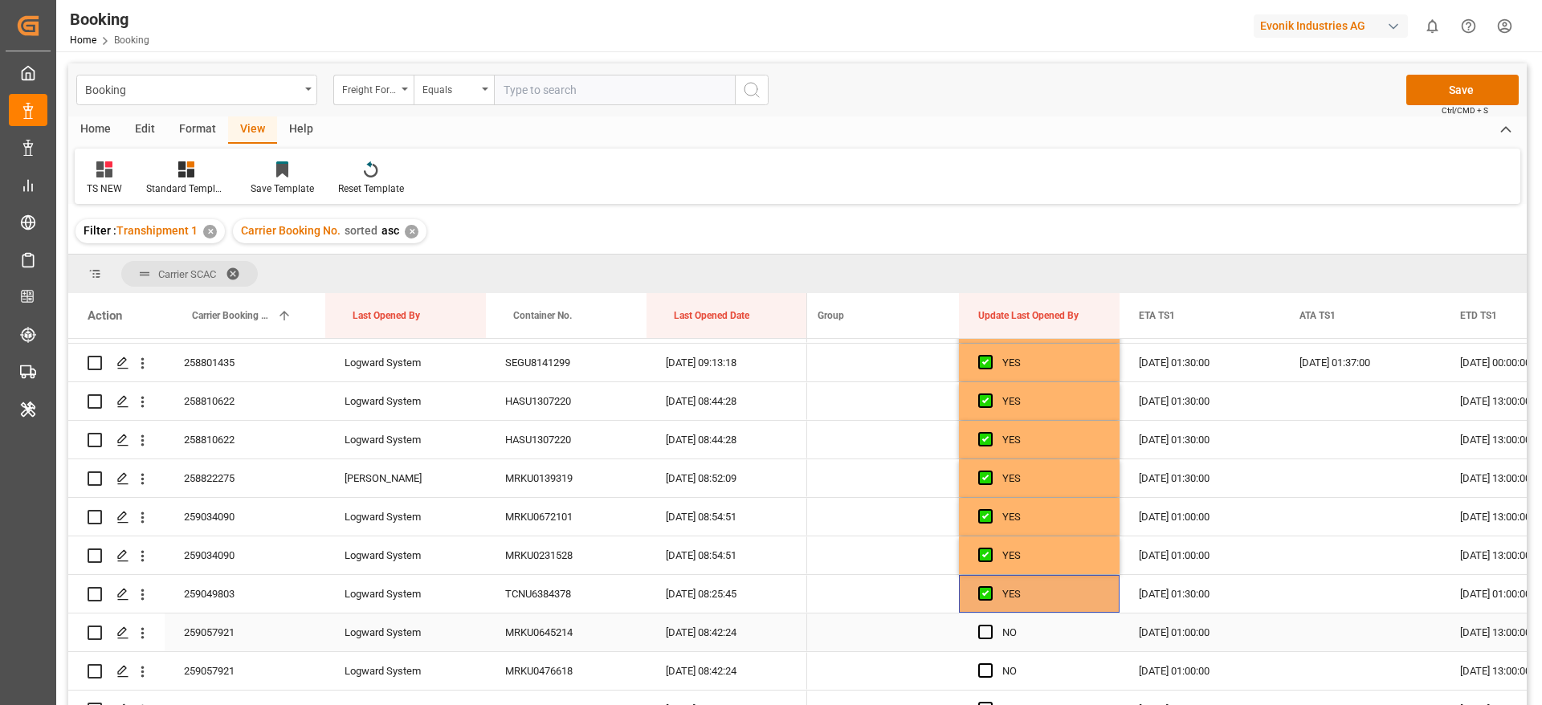
click at [985, 635] on span "Press SPACE to select this row." at bounding box center [985, 632] width 14 height 14
click at [990, 625] on input "Press SPACE to select this row." at bounding box center [990, 625] width 0 height 0
click at [986, 671] on span "Press SPACE to select this row." at bounding box center [985, 670] width 14 height 14
click at [990, 663] on input "Press SPACE to select this row." at bounding box center [990, 663] width 0 height 0
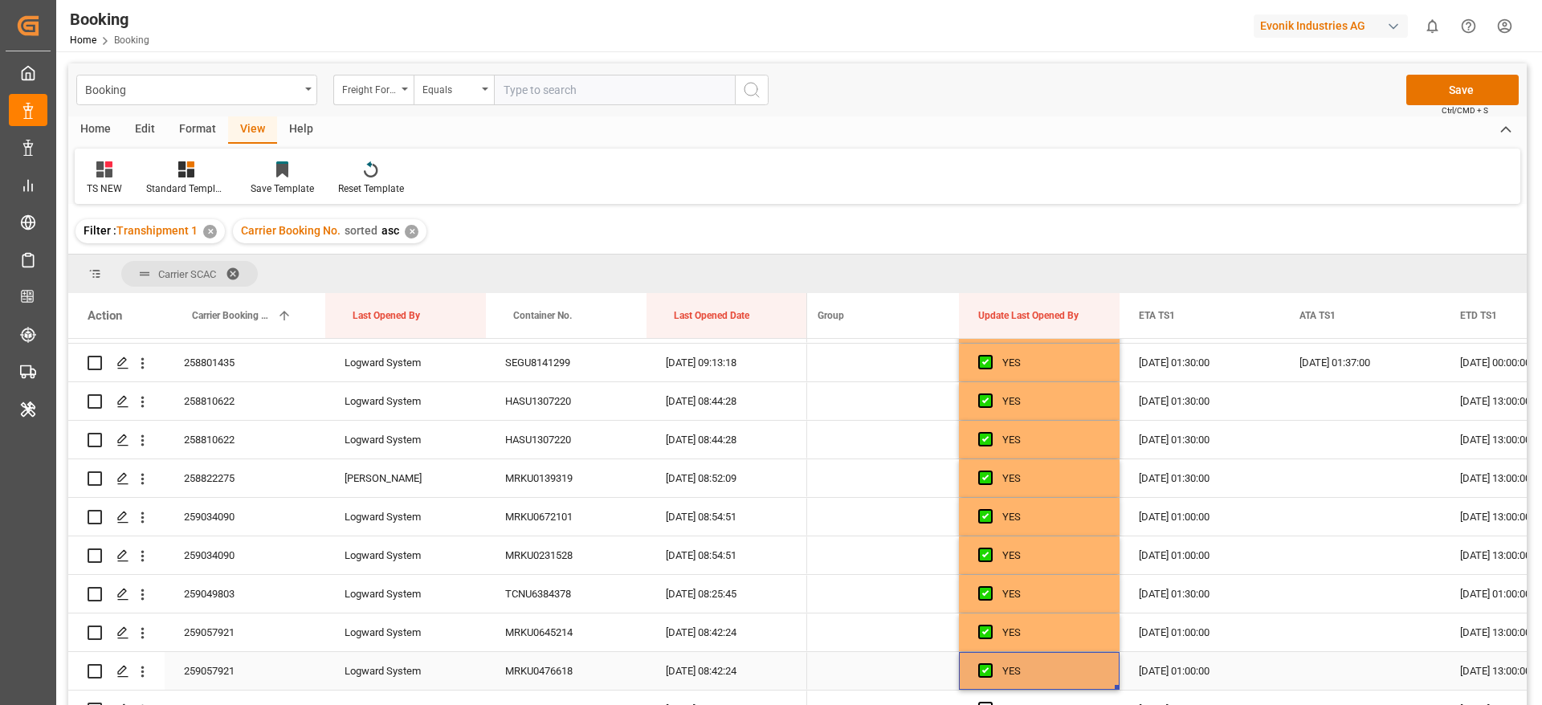
scroll to position [5783, 0]
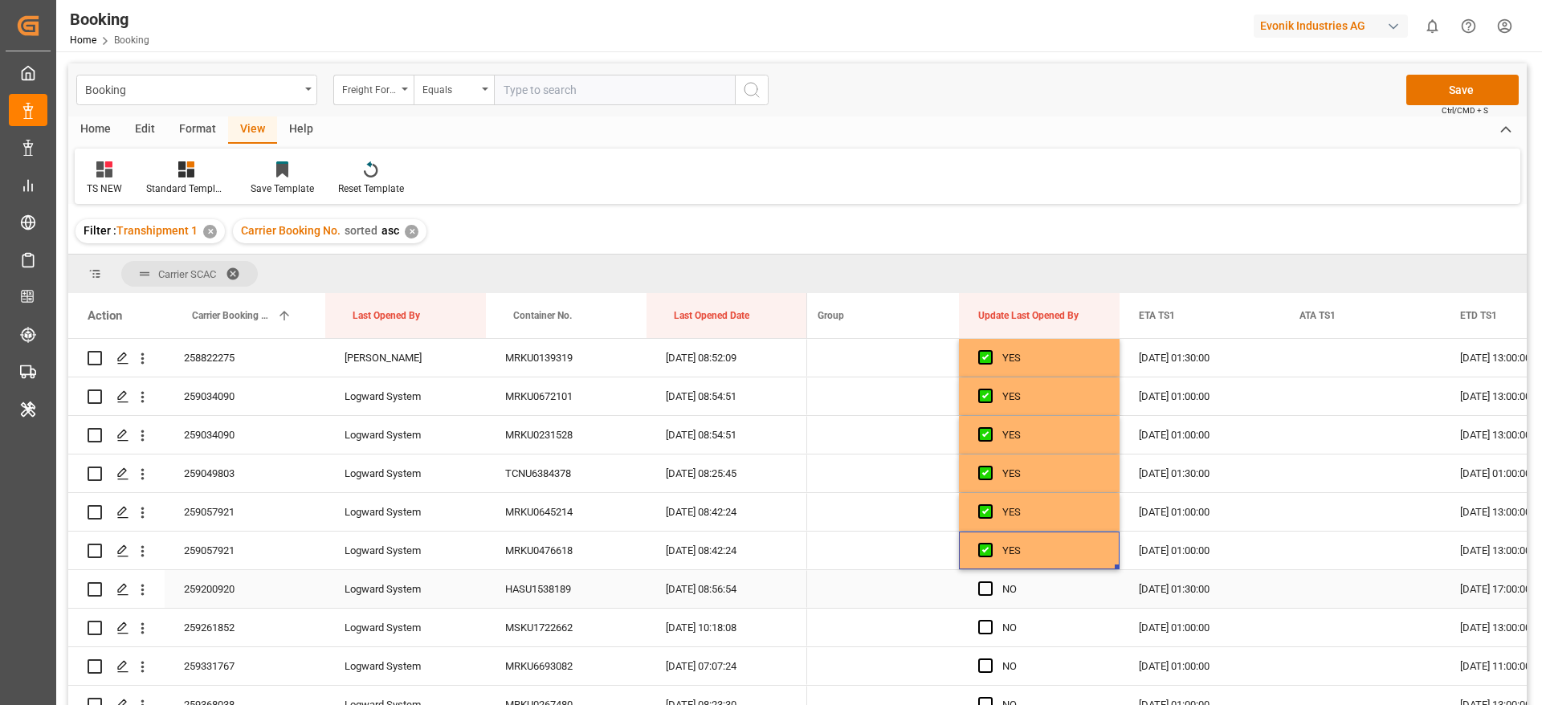
click at [989, 578] on div "Press SPACE to select this row." at bounding box center [990, 589] width 24 height 37
click at [988, 622] on span "Press SPACE to select this row." at bounding box center [985, 627] width 14 height 14
click at [990, 620] on input "Press SPACE to select this row." at bounding box center [990, 620] width 0 height 0
click at [990, 586] on span "Press SPACE to select this row." at bounding box center [985, 589] width 14 height 14
click at [990, 582] on input "Press SPACE to select this row." at bounding box center [990, 582] width 0 height 0
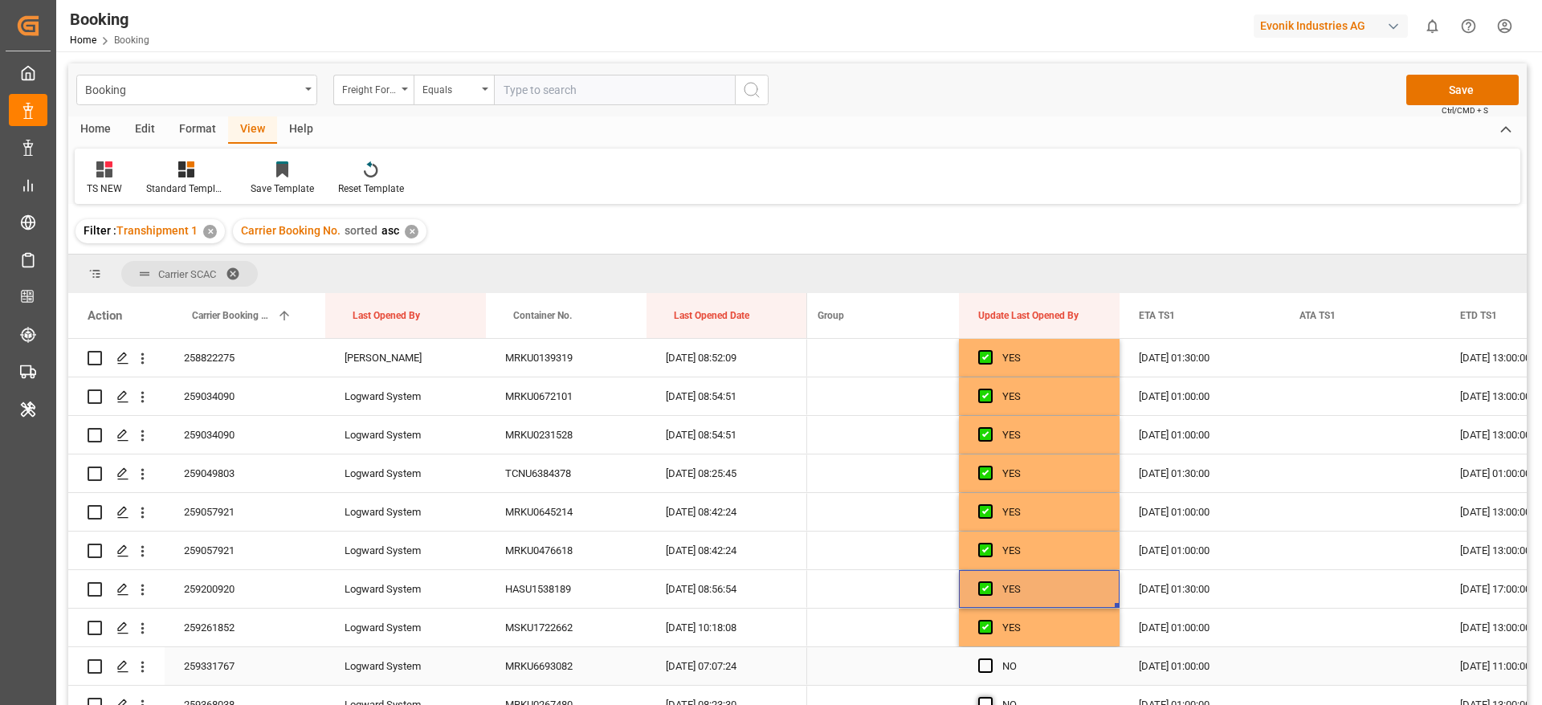
scroll to position [5904, 0]
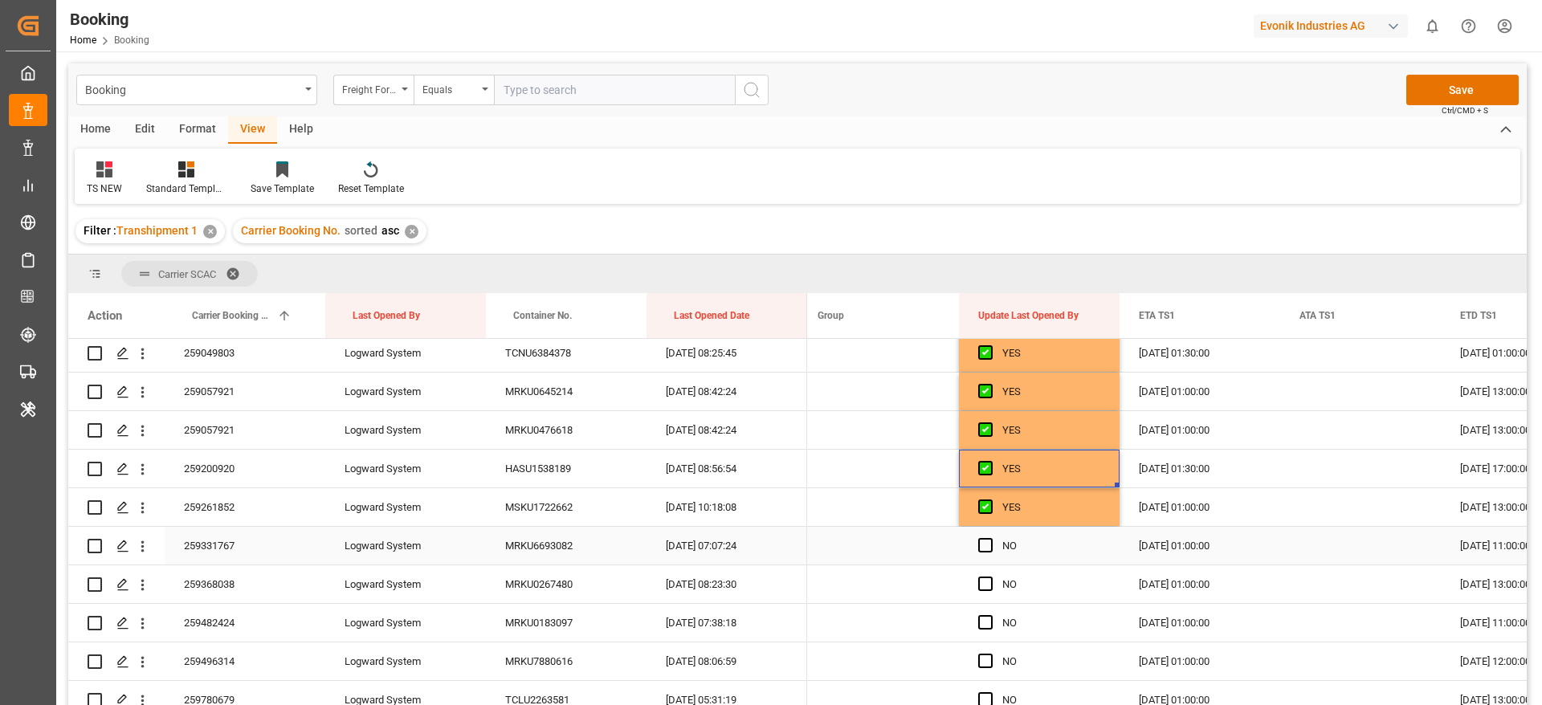
click at [984, 548] on span "Press SPACE to select this row." at bounding box center [985, 545] width 14 height 14
click at [990, 538] on input "Press SPACE to select this row." at bounding box center [990, 538] width 0 height 0
click at [984, 582] on span "Press SPACE to select this row." at bounding box center [985, 584] width 14 height 14
click at [990, 577] on input "Press SPACE to select this row." at bounding box center [990, 577] width 0 height 0
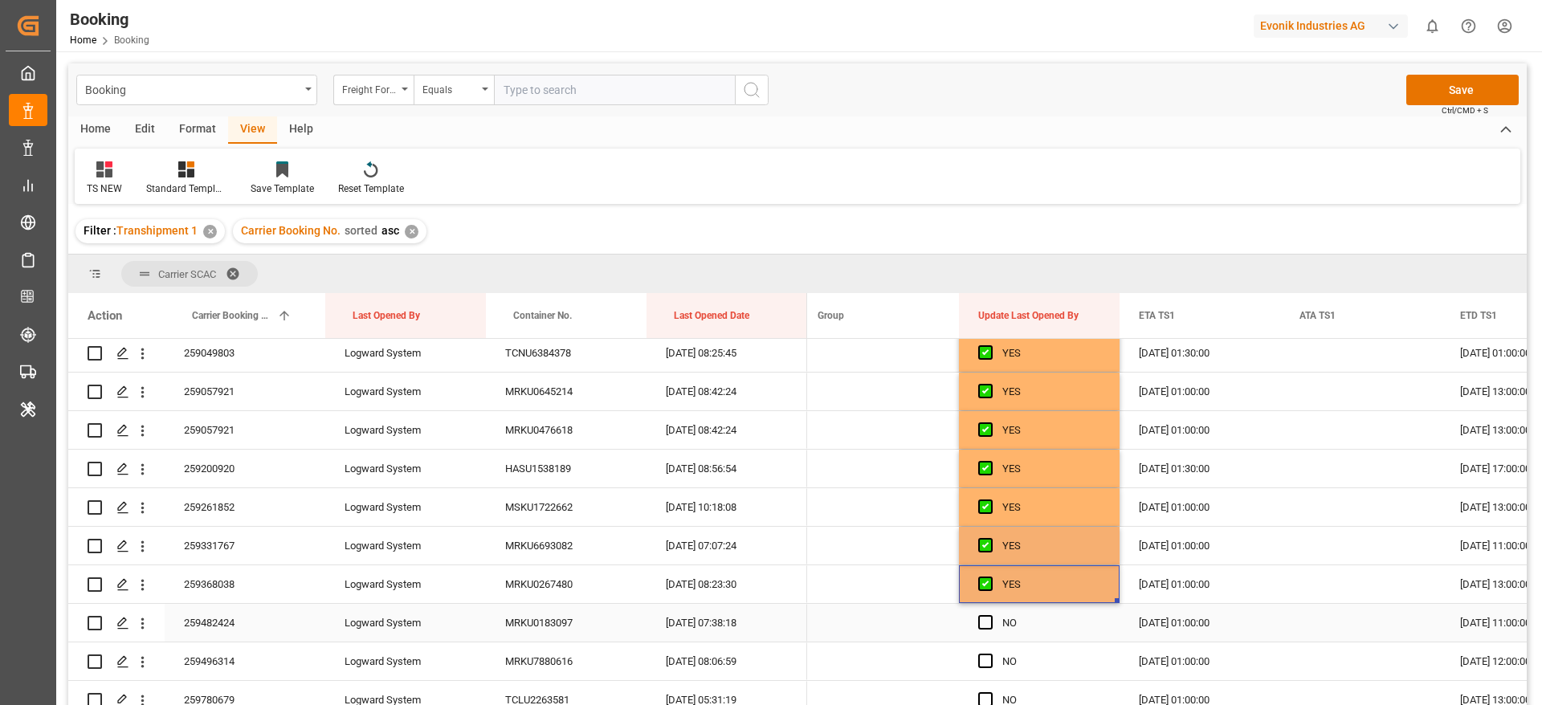
click at [983, 623] on span "Press SPACE to select this row." at bounding box center [985, 622] width 14 height 14
click at [990, 615] on input "Press SPACE to select this row." at bounding box center [990, 615] width 0 height 0
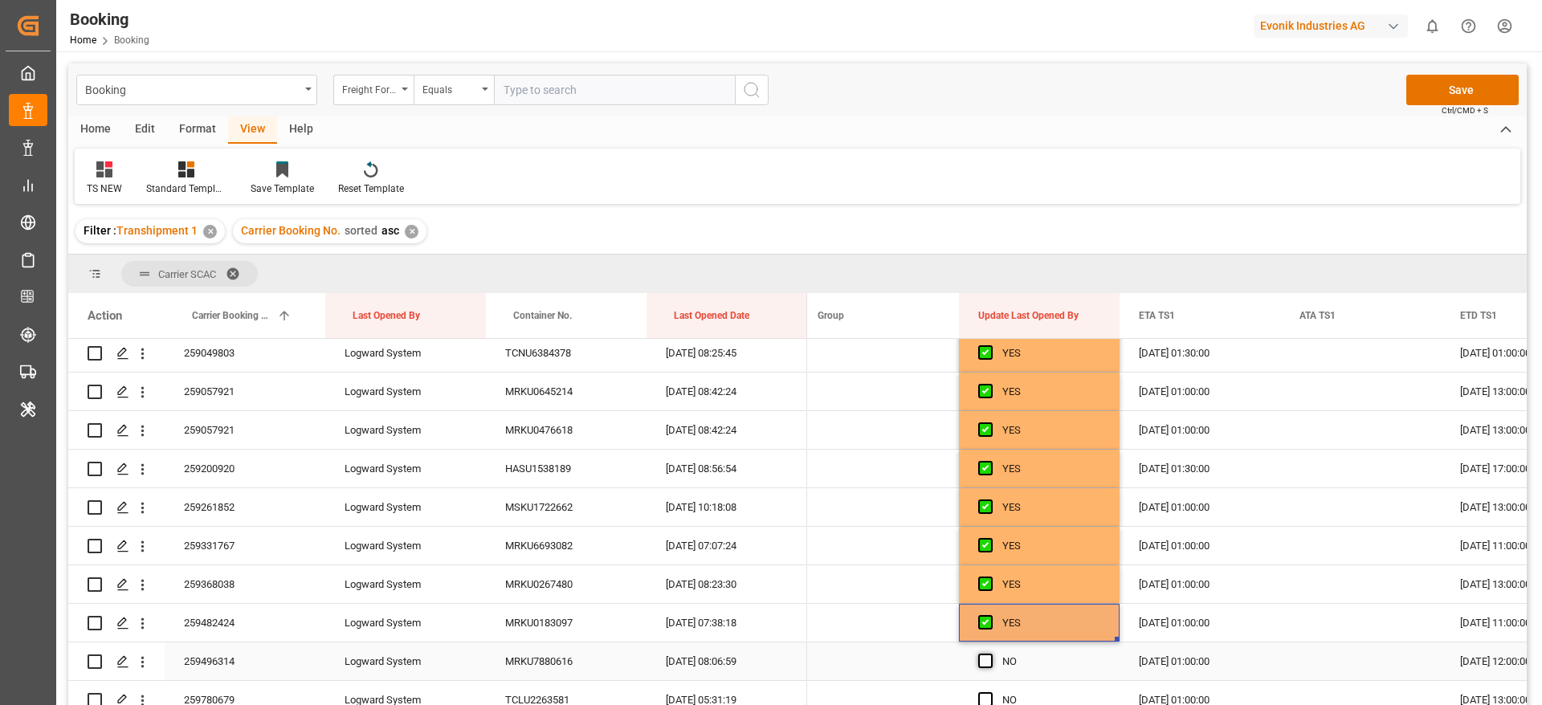
click at [986, 663] on span "Press SPACE to select this row." at bounding box center [985, 661] width 14 height 14
click at [990, 654] on input "Press SPACE to select this row." at bounding box center [990, 654] width 0 height 0
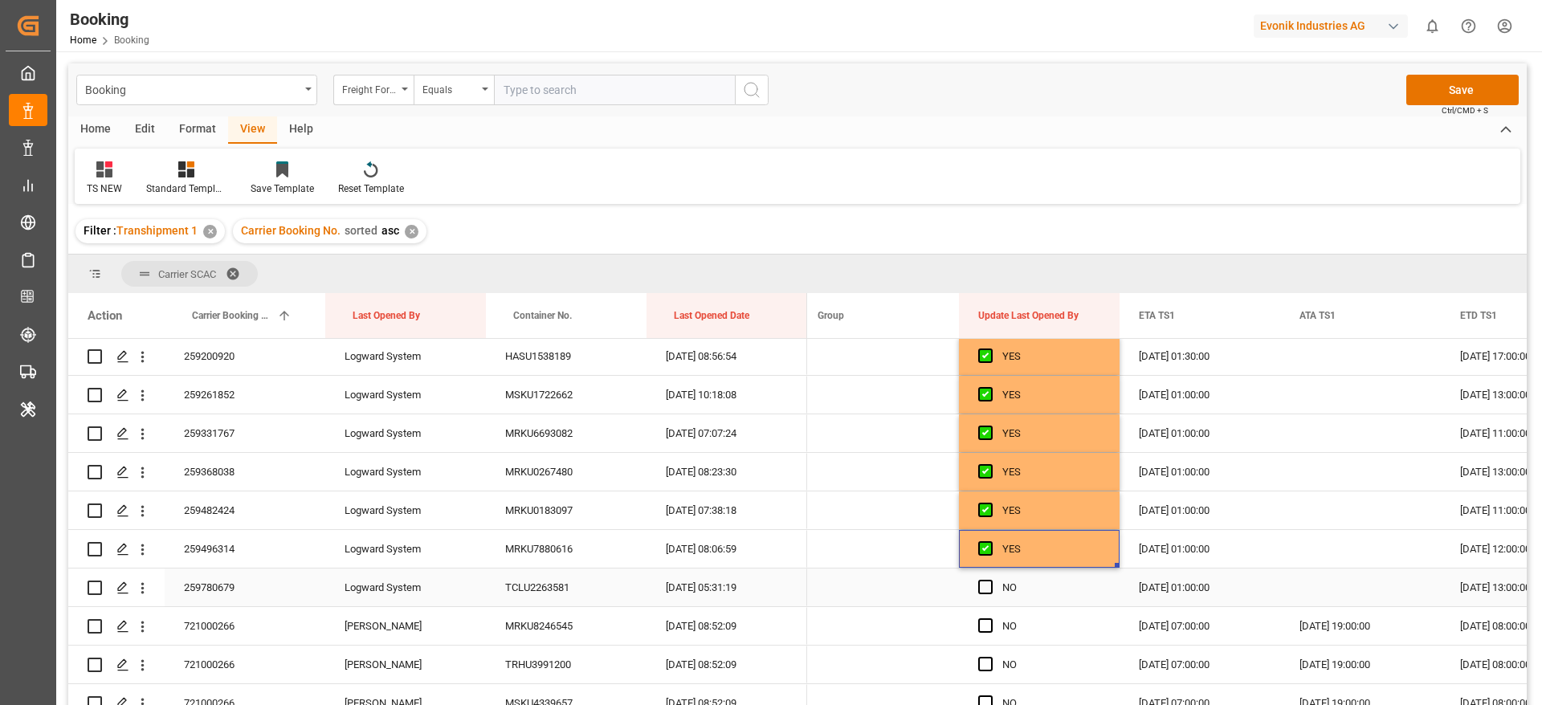
scroll to position [6024, 0]
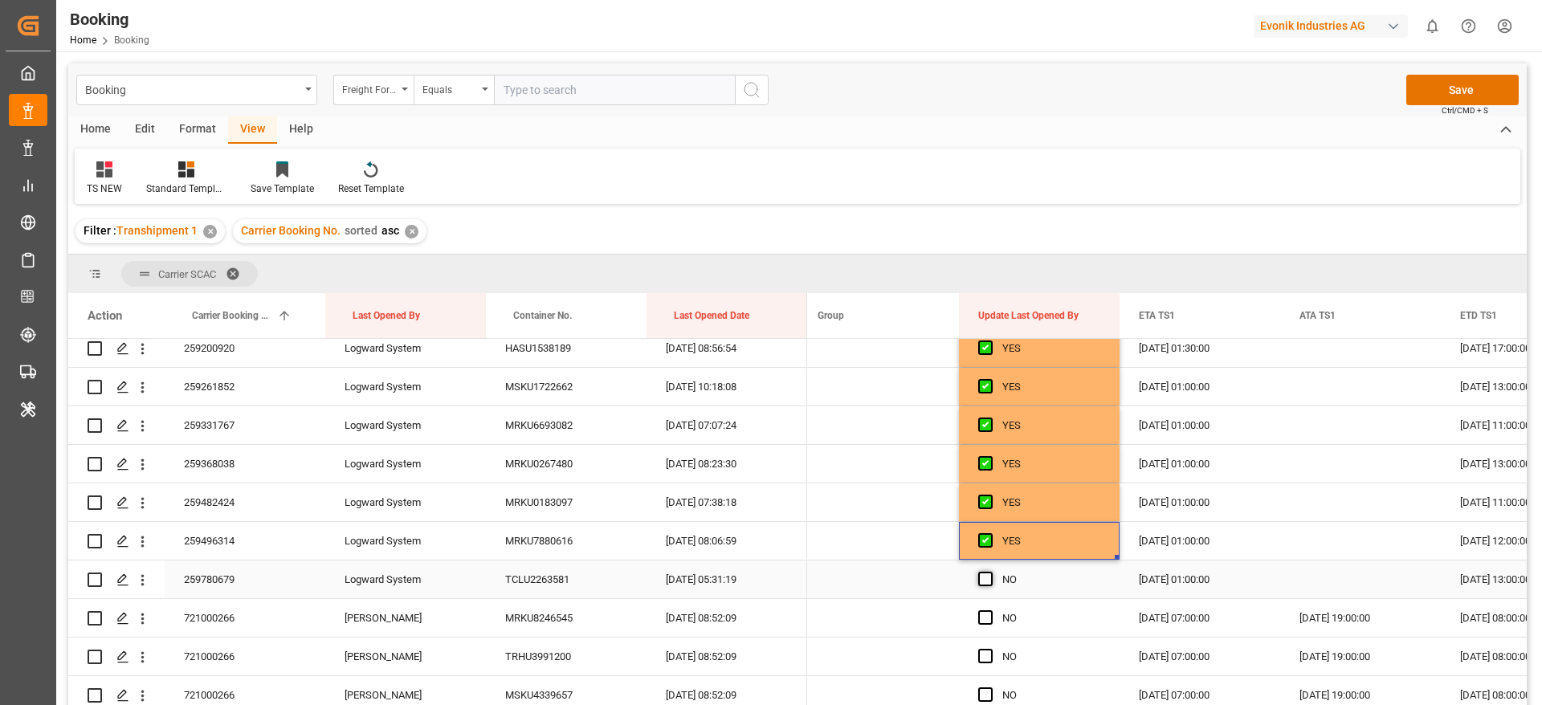
click at [985, 580] on span "Press SPACE to select this row." at bounding box center [985, 579] width 14 height 14
click at [990, 572] on input "Press SPACE to select this row." at bounding box center [990, 572] width 0 height 0
click at [985, 618] on span "Press SPACE to select this row." at bounding box center [985, 617] width 14 height 14
click at [990, 610] on input "Press SPACE to select this row." at bounding box center [990, 610] width 0 height 0
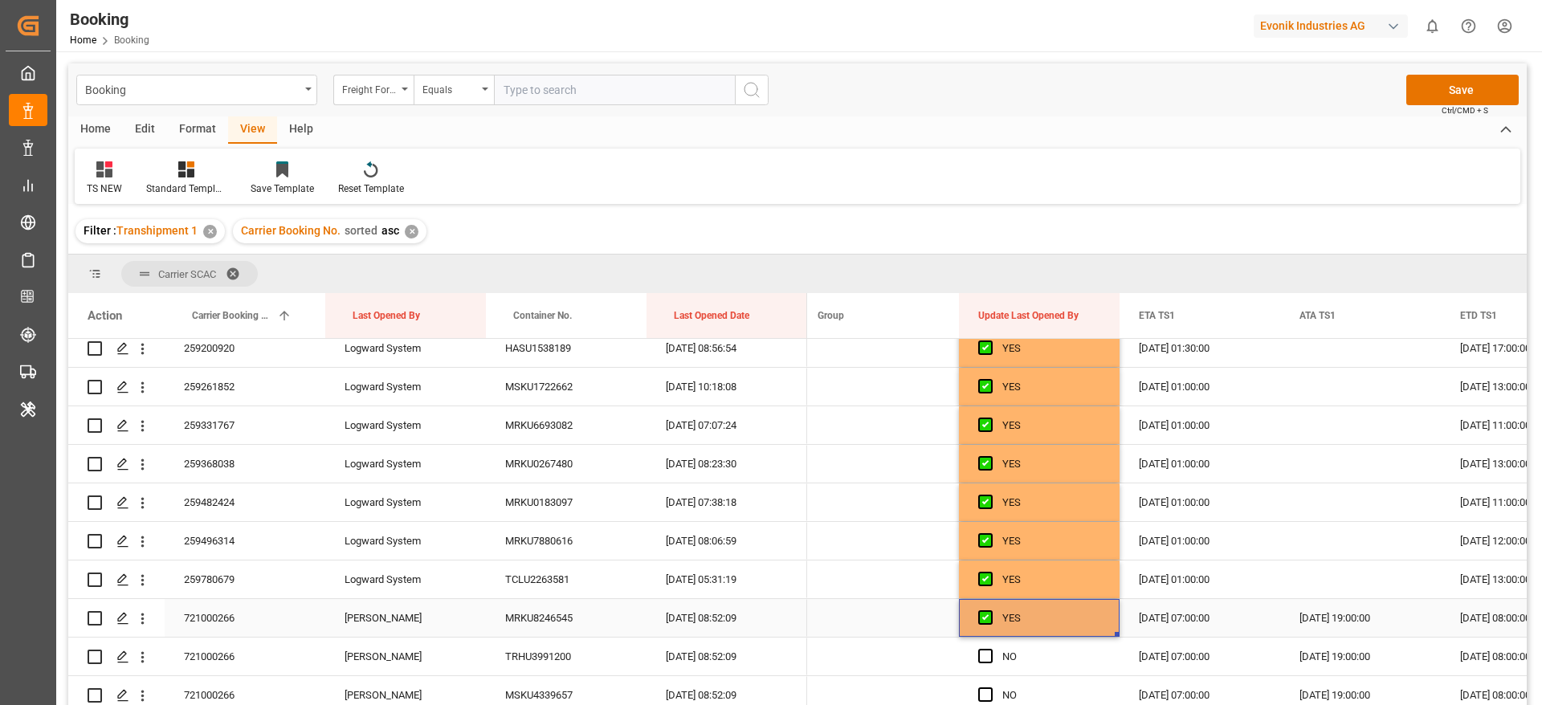
scroll to position [6145, 0]
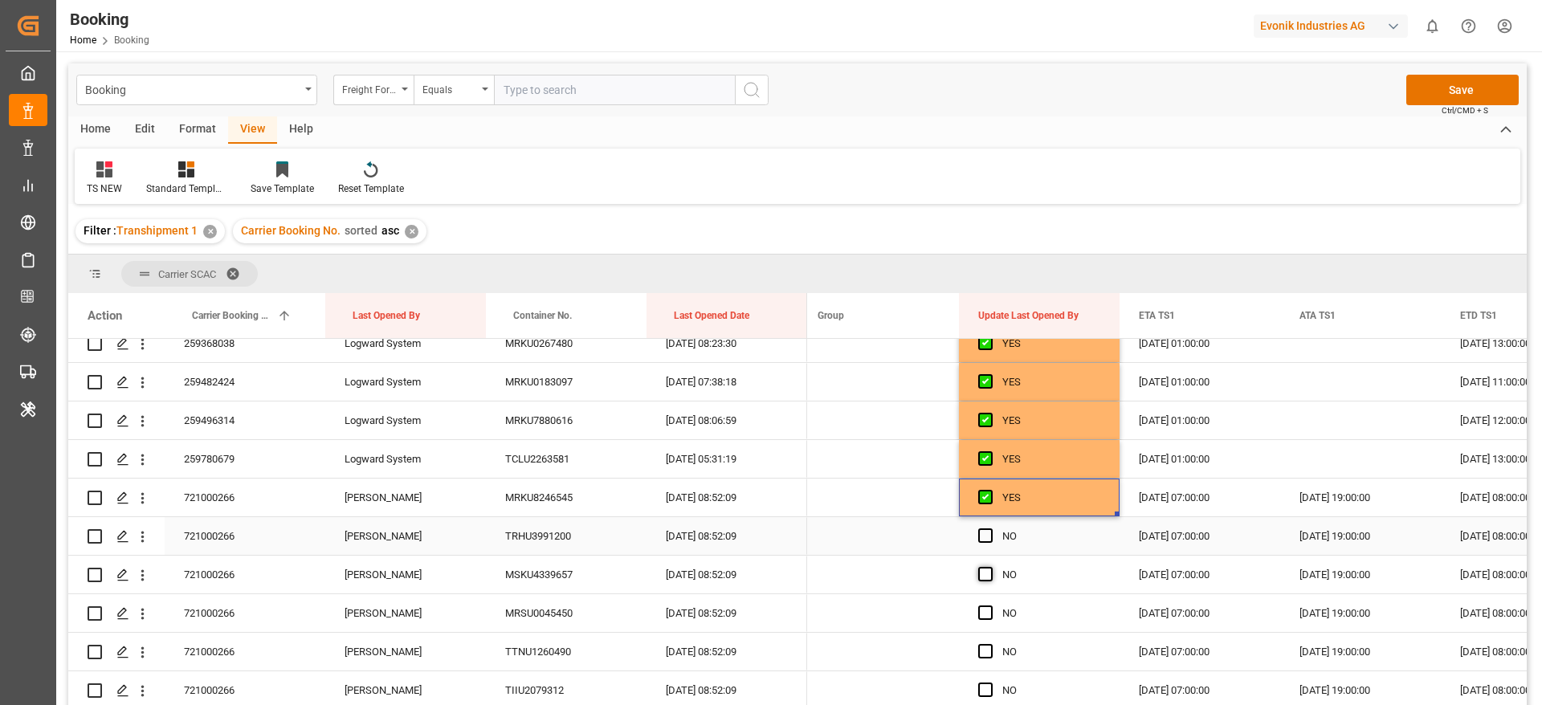
click at [985, 536] on span "Press SPACE to select this row." at bounding box center [985, 536] width 14 height 14
click at [990, 529] on input "Press SPACE to select this row." at bounding box center [990, 529] width 0 height 0
click at [984, 577] on span "Press SPACE to select this row." at bounding box center [985, 574] width 14 height 14
click at [990, 567] on input "Press SPACE to select this row." at bounding box center [990, 567] width 0 height 0
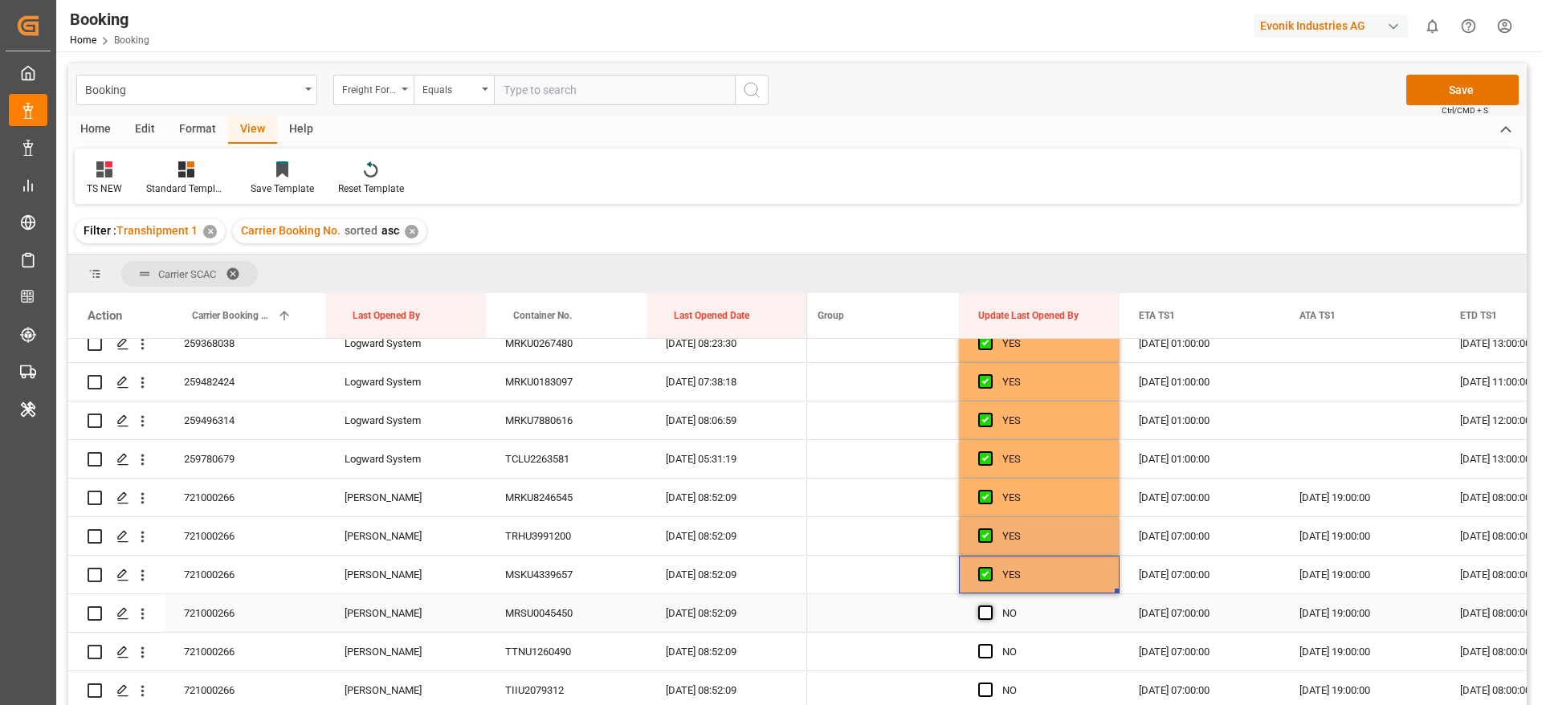
click at [984, 606] on div "Press SPACE to select this row." at bounding box center [990, 613] width 24 height 37
click at [987, 649] on span "Press SPACE to select this row." at bounding box center [985, 651] width 14 height 14
click at [990, 644] on input "Press SPACE to select this row." at bounding box center [990, 644] width 0 height 0
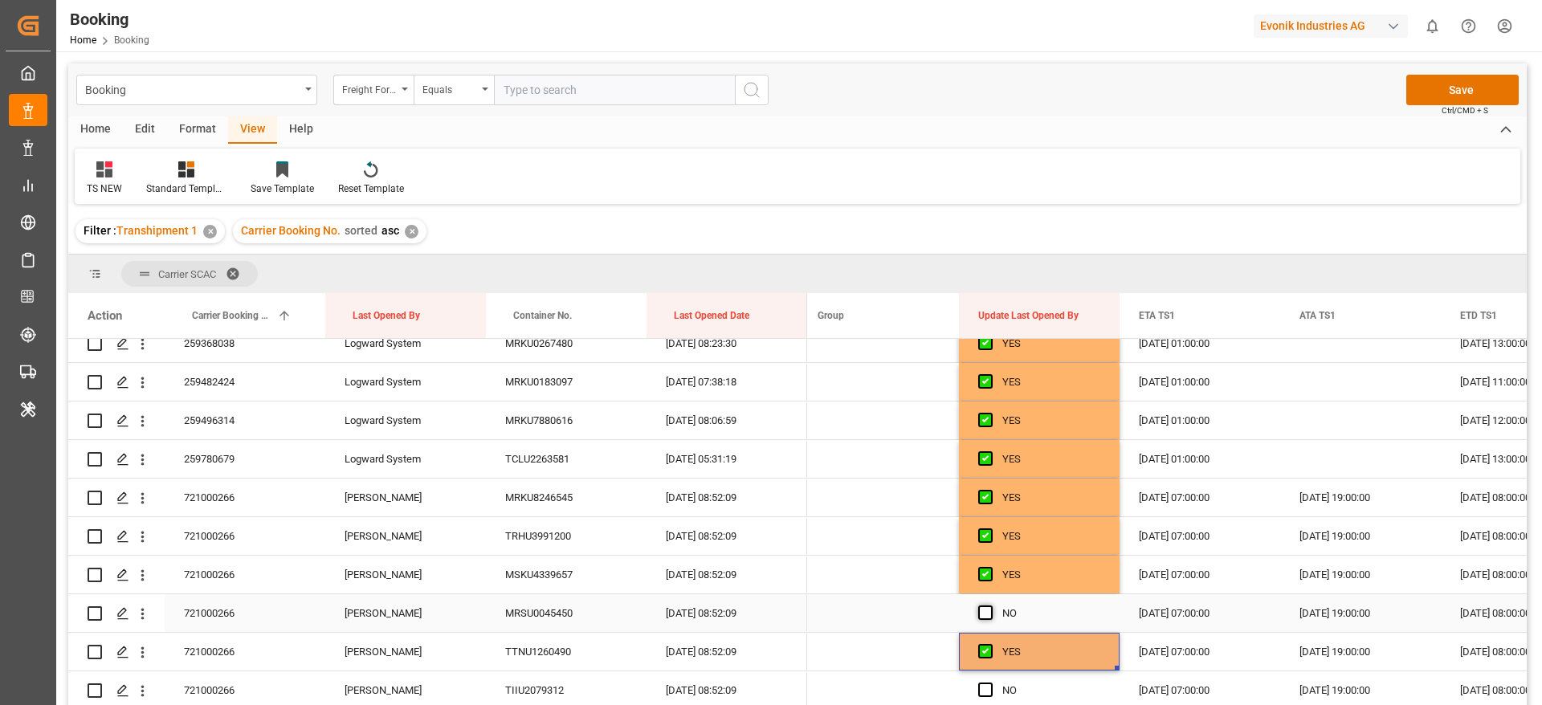
click at [990, 612] on span "Press SPACE to select this row." at bounding box center [985, 613] width 14 height 14
click at [990, 606] on input "Press SPACE to select this row." at bounding box center [990, 606] width 0 height 0
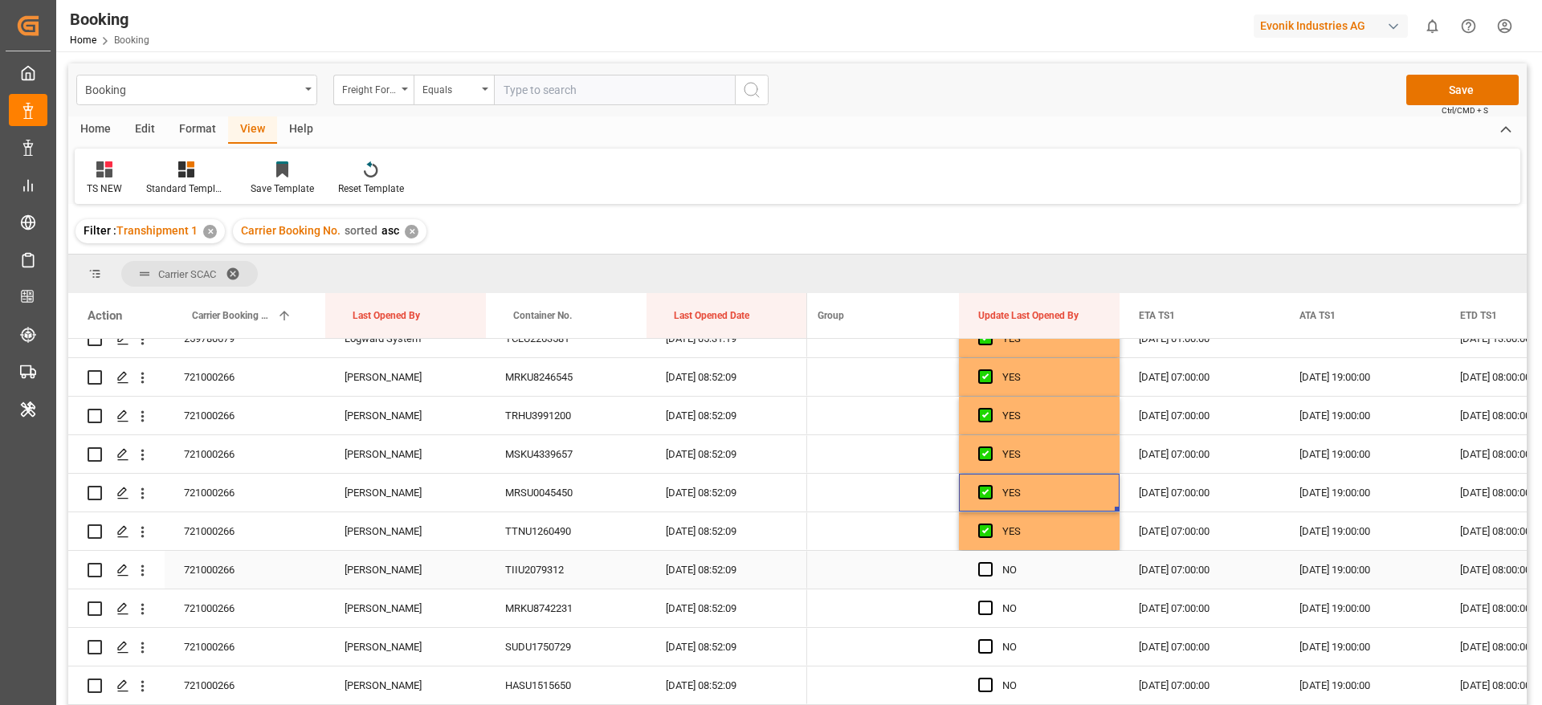
click at [988, 577] on div "Press SPACE to select this row." at bounding box center [990, 570] width 24 height 37
click at [988, 614] on span "Press SPACE to select this row." at bounding box center [985, 608] width 14 height 14
click at [990, 601] on input "Press SPACE to select this row." at bounding box center [990, 601] width 0 height 0
click at [988, 578] on div "Press SPACE to select this row." at bounding box center [990, 570] width 24 height 37
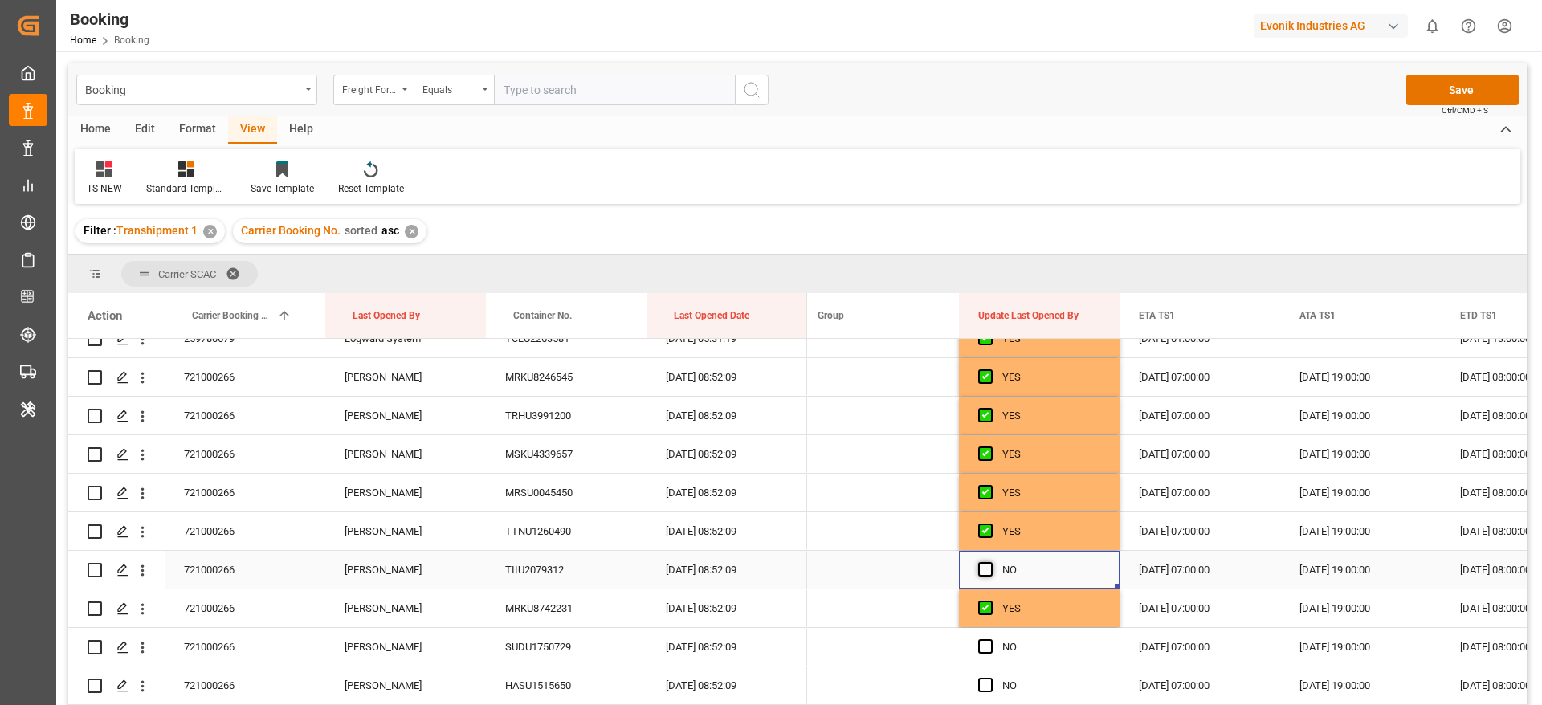
click at [988, 570] on span "Press SPACE to select this row." at bounding box center [985, 569] width 14 height 14
click at [990, 562] on input "Press SPACE to select this row." at bounding box center [990, 562] width 0 height 0
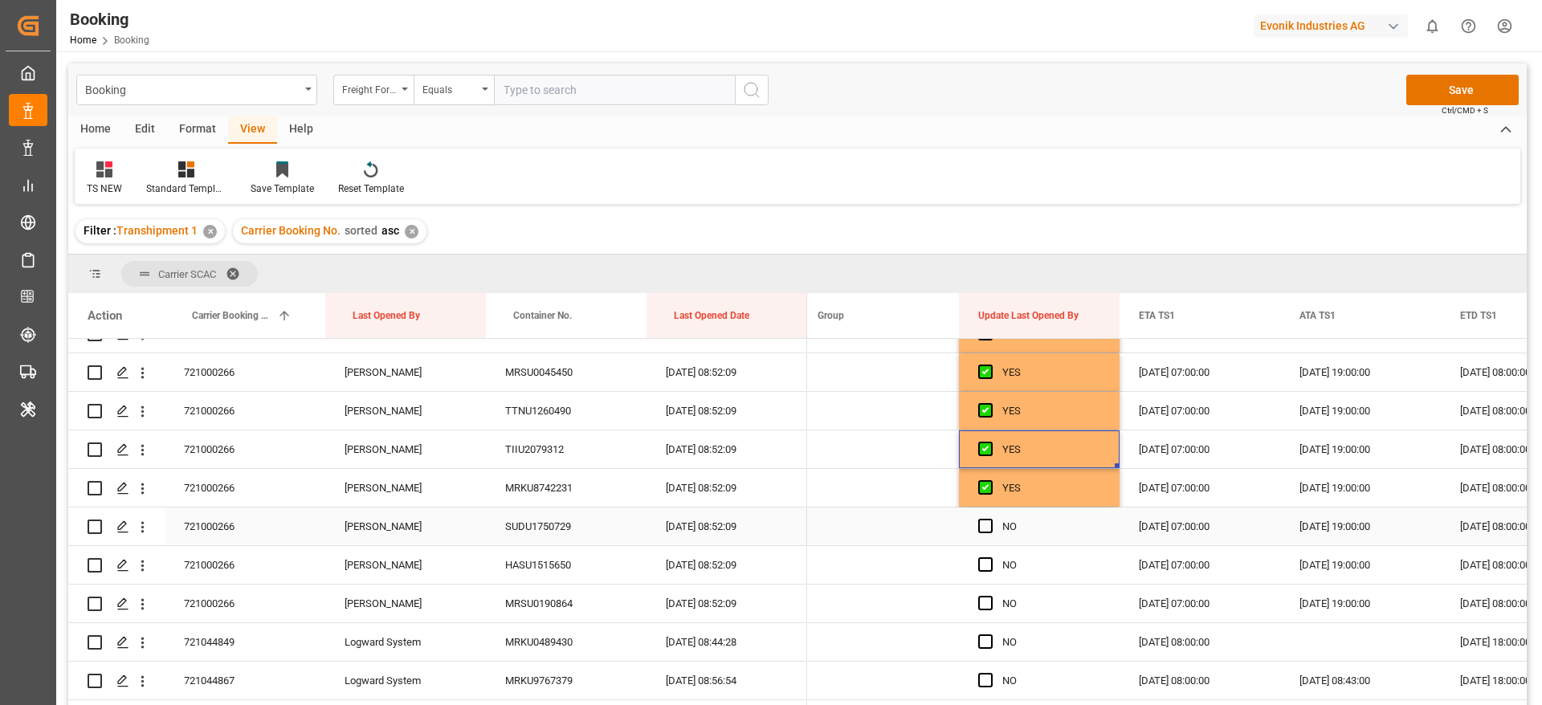
click at [994, 516] on div "Press SPACE to select this row." at bounding box center [990, 526] width 24 height 37
click at [986, 528] on span "Press SPACE to select this row." at bounding box center [985, 526] width 14 height 14
click at [990, 519] on input "Press SPACE to select this row." at bounding box center [990, 519] width 0 height 0
click at [986, 573] on div "Press SPACE to select this row." at bounding box center [990, 565] width 24 height 37
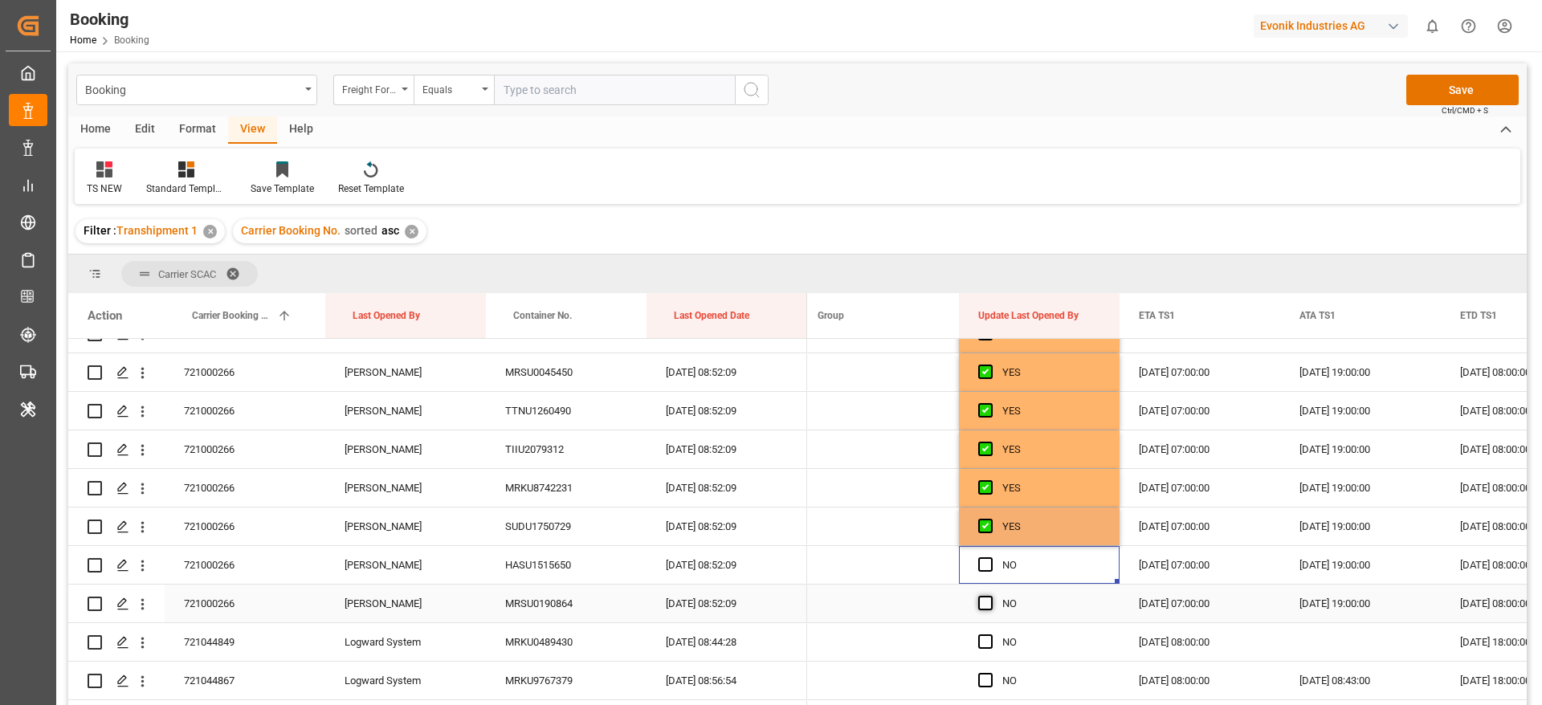
click at [986, 602] on span "Press SPACE to select this row." at bounding box center [985, 603] width 14 height 14
click at [990, 596] on input "Press SPACE to select this row." at bounding box center [990, 596] width 0 height 0
click at [983, 642] on span "Press SPACE to select this row." at bounding box center [985, 642] width 14 height 14
click at [990, 635] on input "Press SPACE to select this row." at bounding box center [990, 635] width 0 height 0
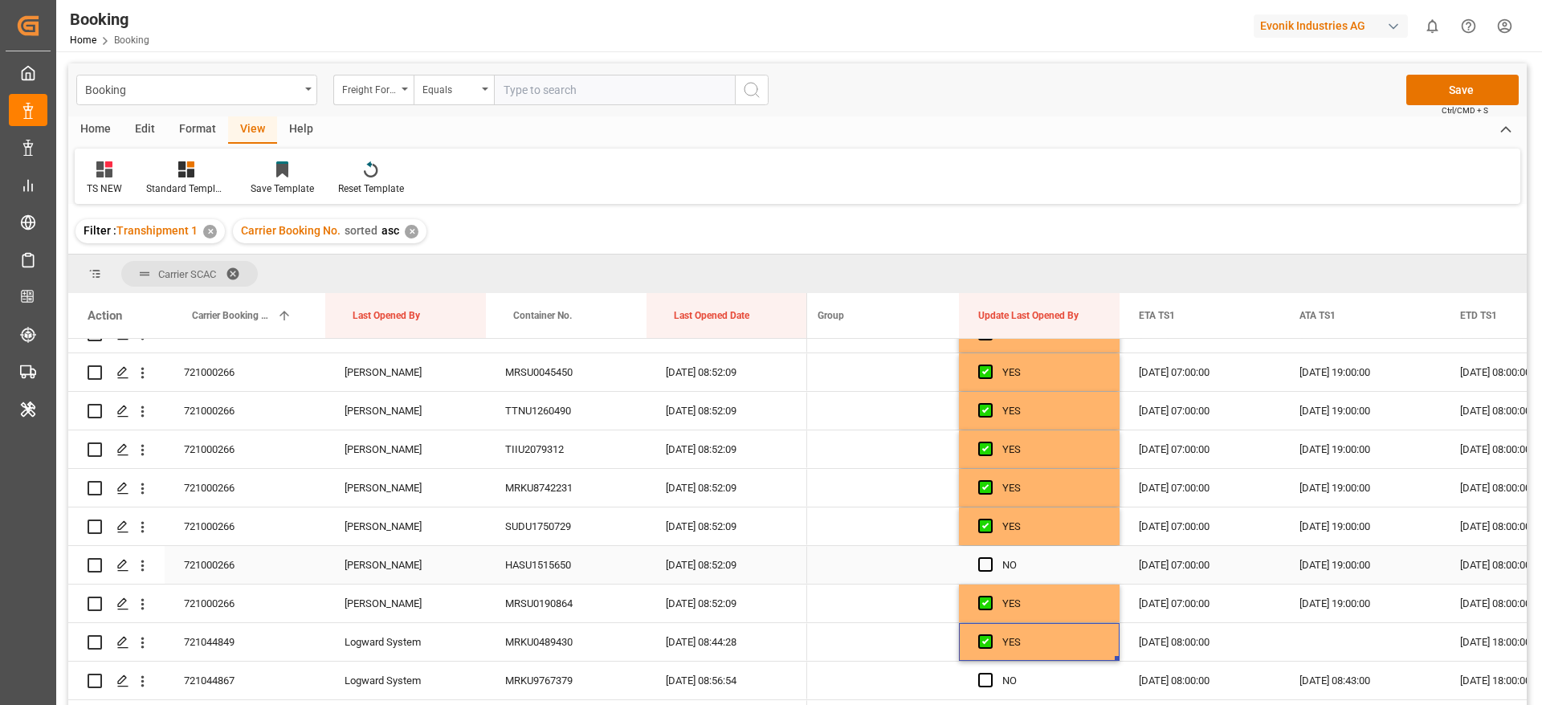
click at [988, 568] on span "Press SPACE to select this row." at bounding box center [985, 564] width 14 height 14
click at [990, 557] on input "Press SPACE to select this row." at bounding box center [990, 557] width 0 height 0
click at [1428, 92] on button "Save" at bounding box center [1463, 90] width 112 height 31
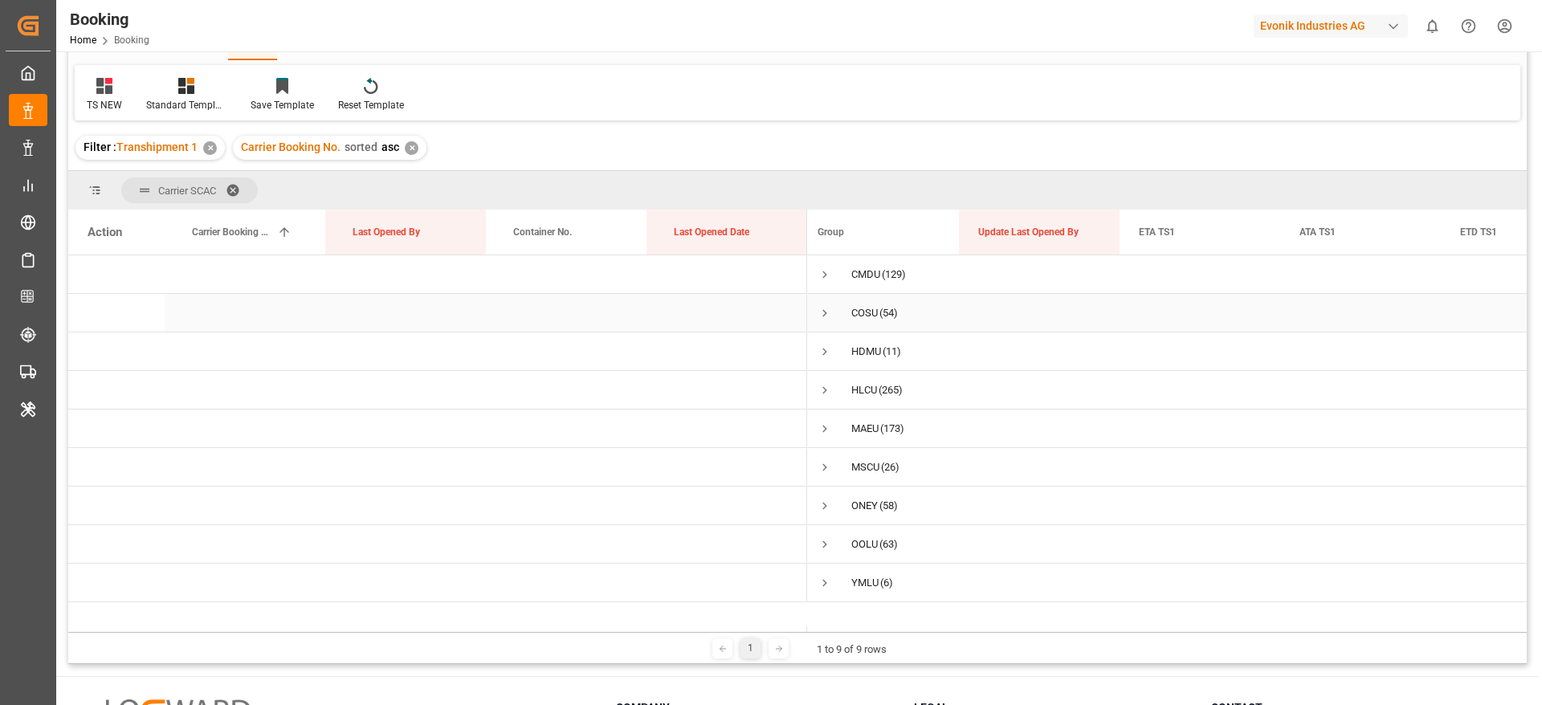
scroll to position [120, 0]
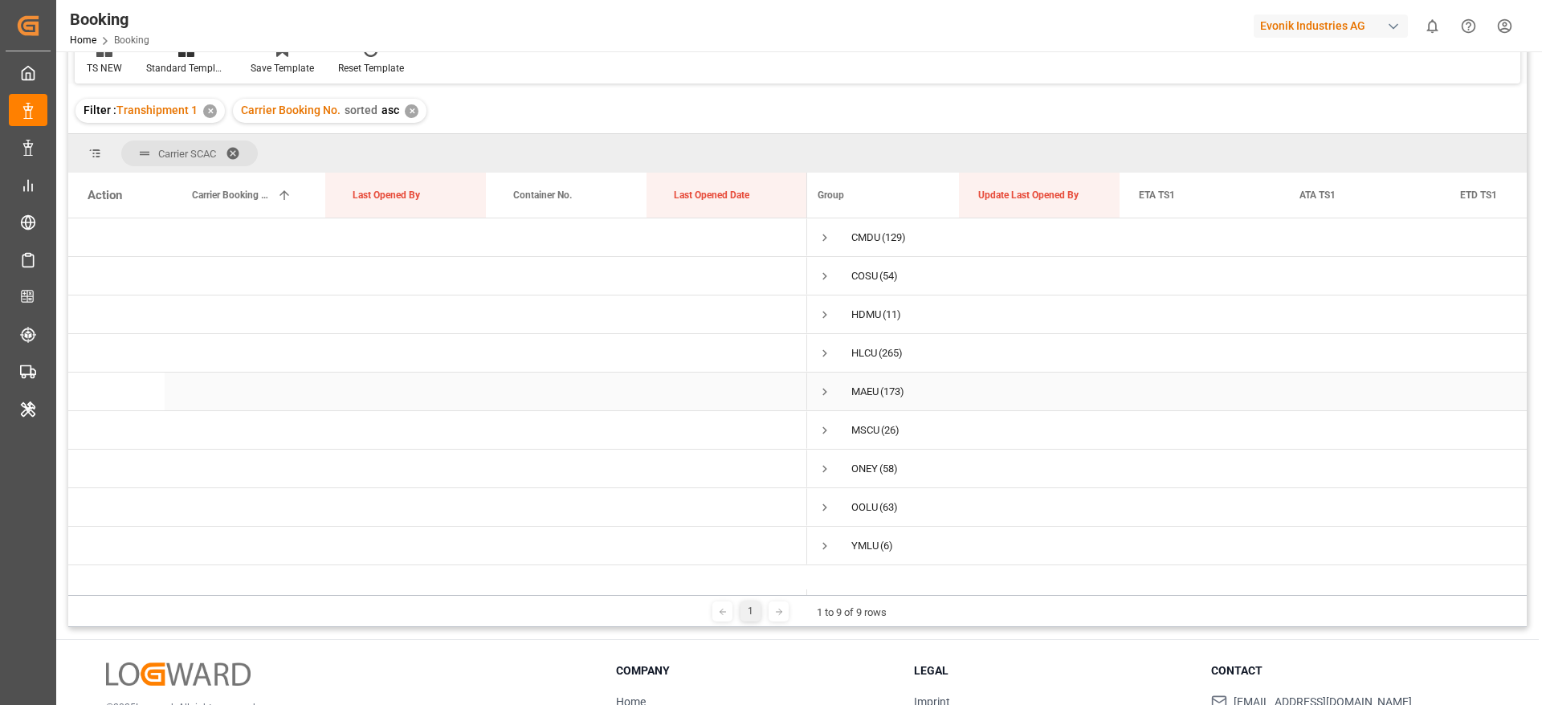
click at [820, 393] on span "Press SPACE to select this row." at bounding box center [825, 392] width 14 height 14
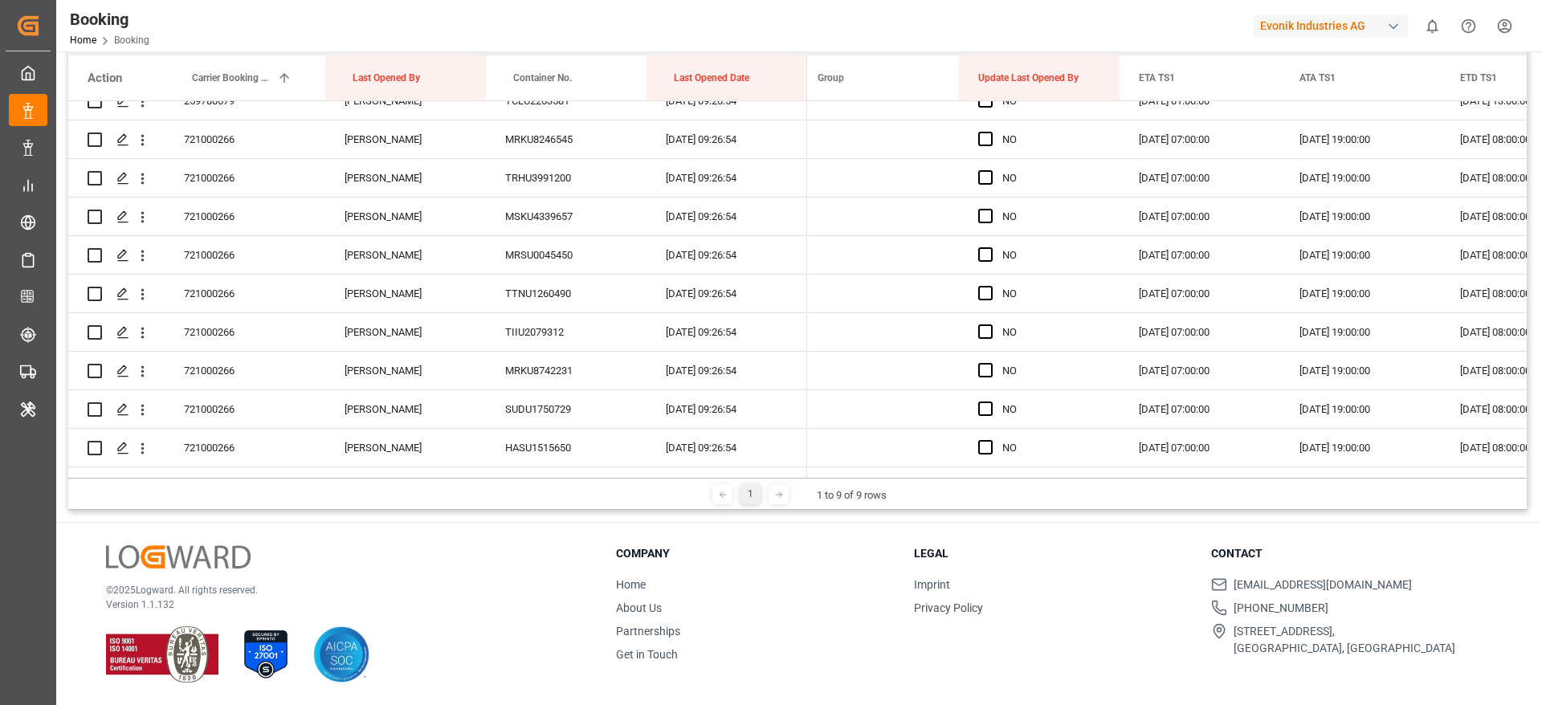
scroll to position [6652, 0]
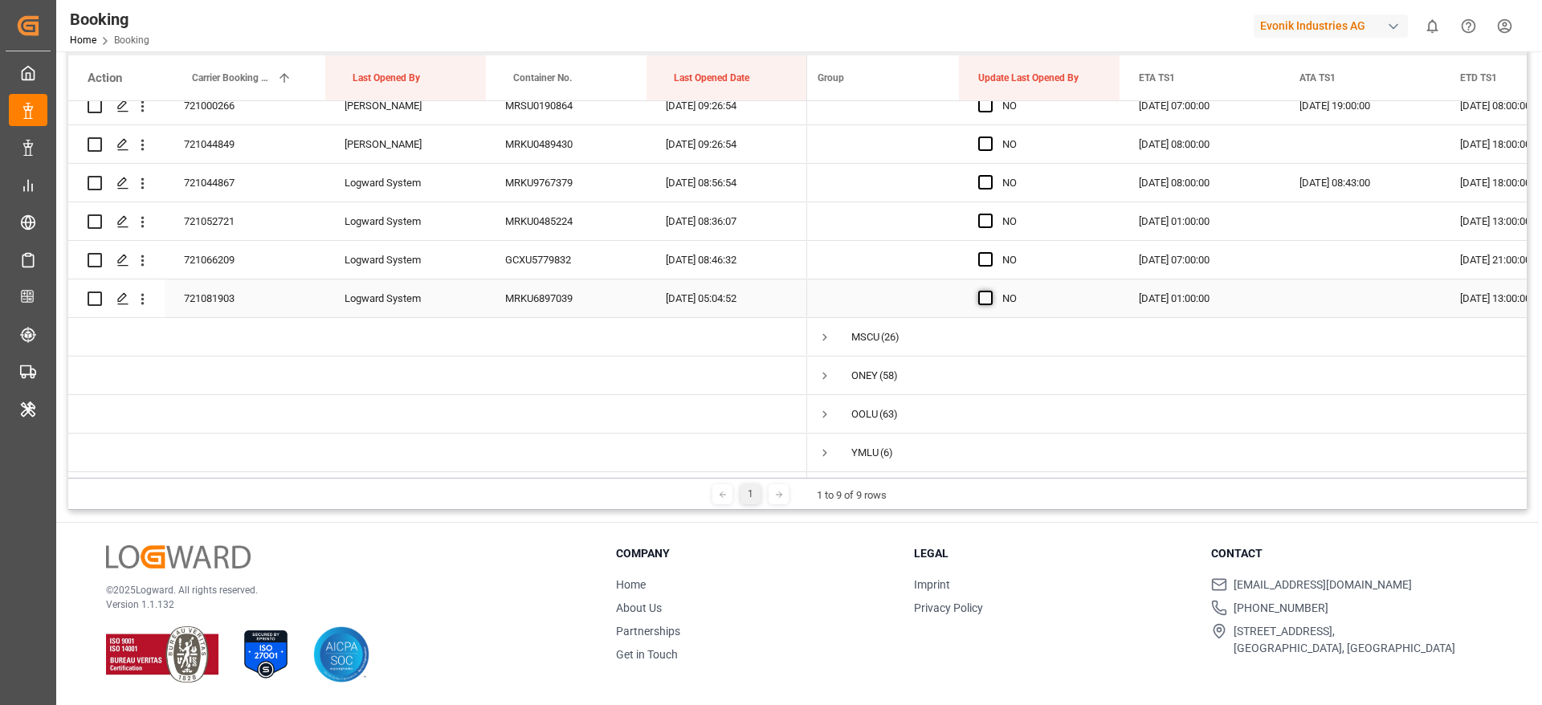
click at [983, 291] on span "Press SPACE to select this row." at bounding box center [985, 298] width 14 height 14
click at [990, 291] on input "Press SPACE to select this row." at bounding box center [990, 291] width 0 height 0
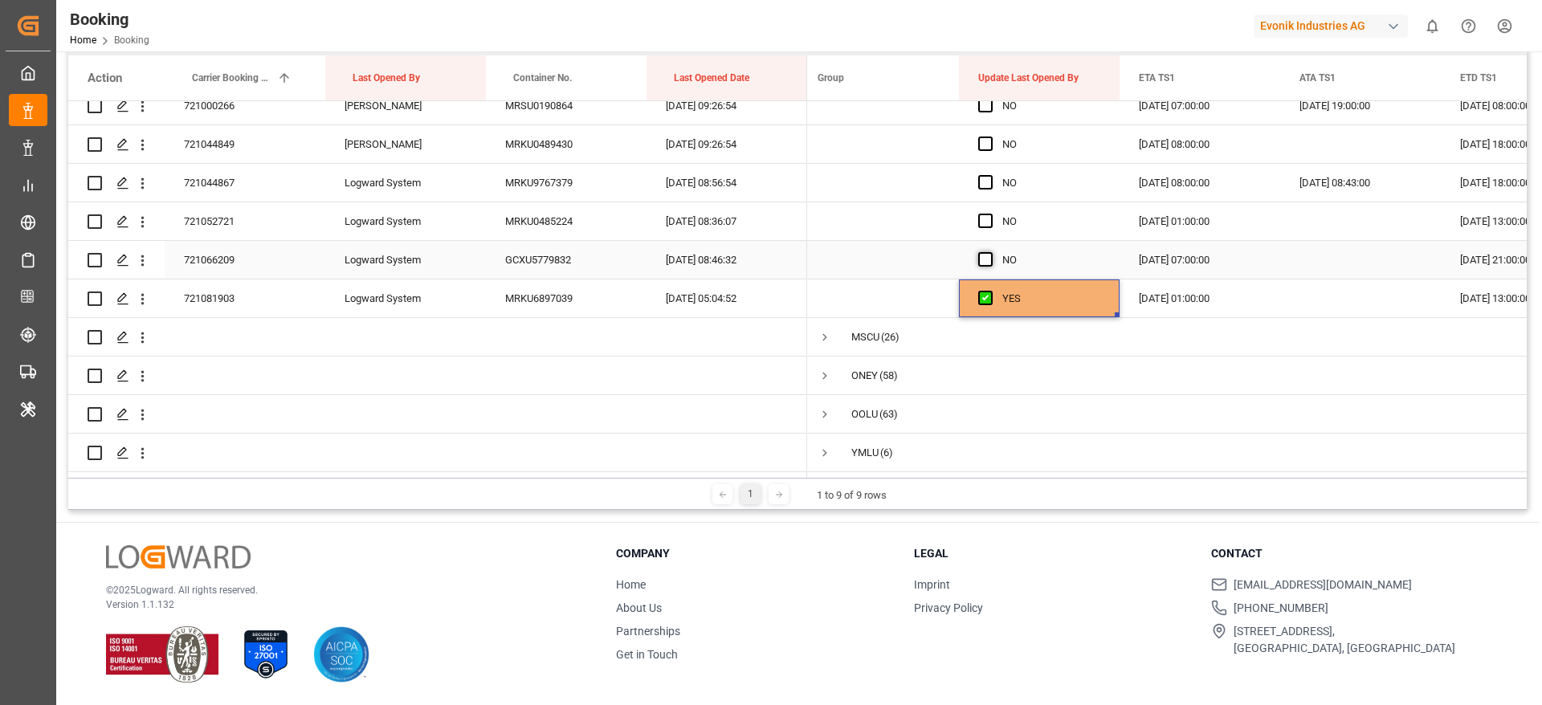
click at [986, 254] on span "Press SPACE to select this row." at bounding box center [985, 259] width 14 height 14
click at [990, 252] on input "Press SPACE to select this row." at bounding box center [990, 252] width 0 height 0
click at [986, 214] on span "Press SPACE to select this row." at bounding box center [985, 221] width 14 height 14
click at [990, 214] on input "Press SPACE to select this row." at bounding box center [990, 214] width 0 height 0
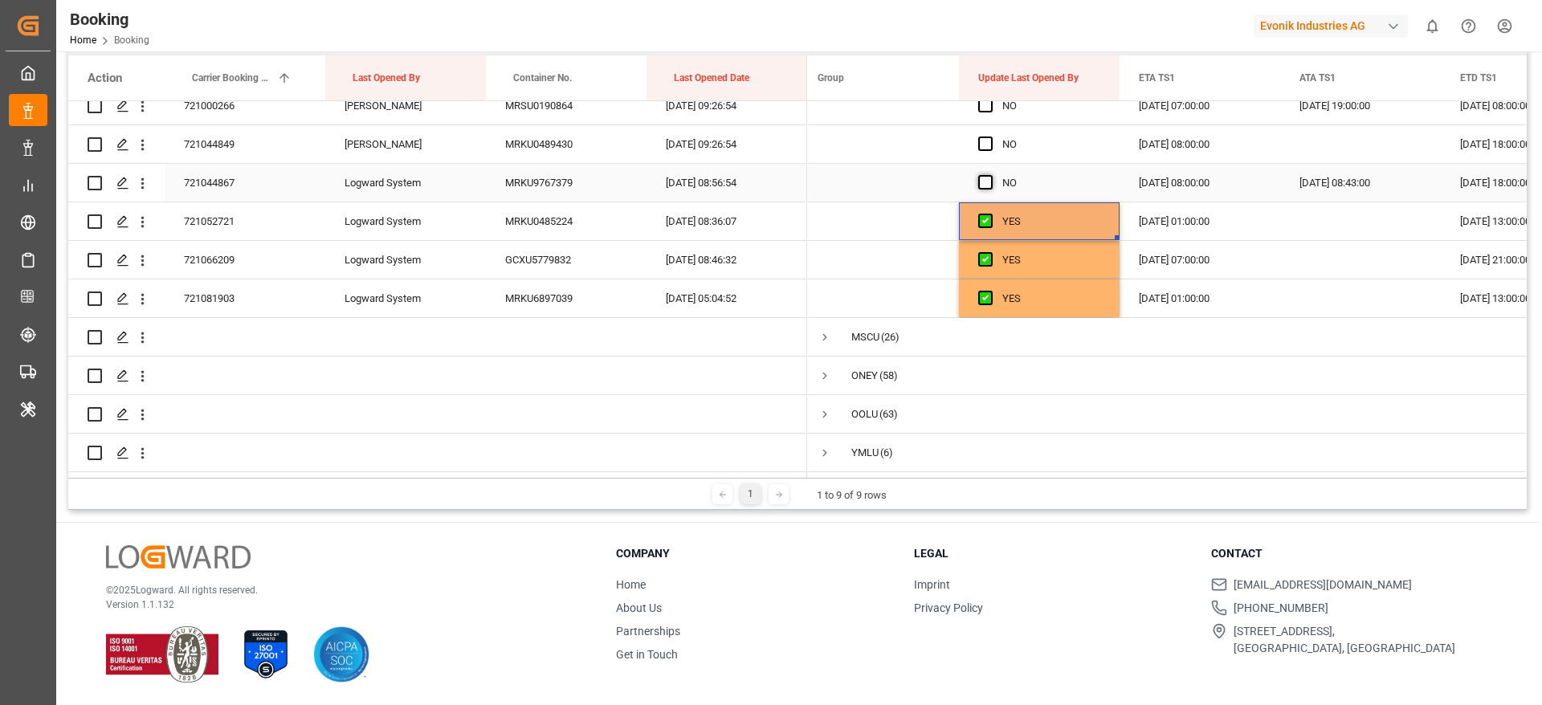
click at [986, 175] on span "Press SPACE to select this row." at bounding box center [985, 182] width 14 height 14
click at [990, 175] on input "Press SPACE to select this row." at bounding box center [990, 175] width 0 height 0
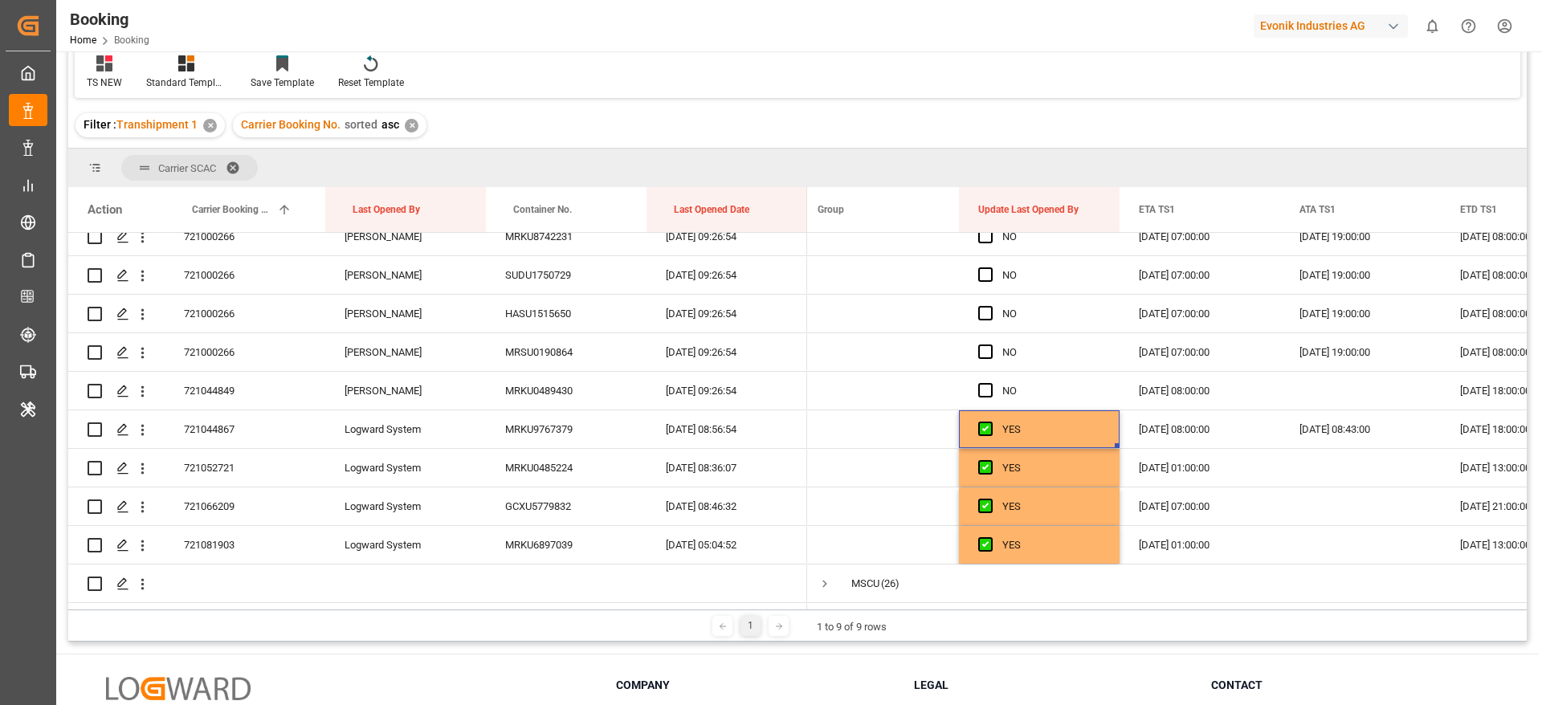
scroll to position [0, 0]
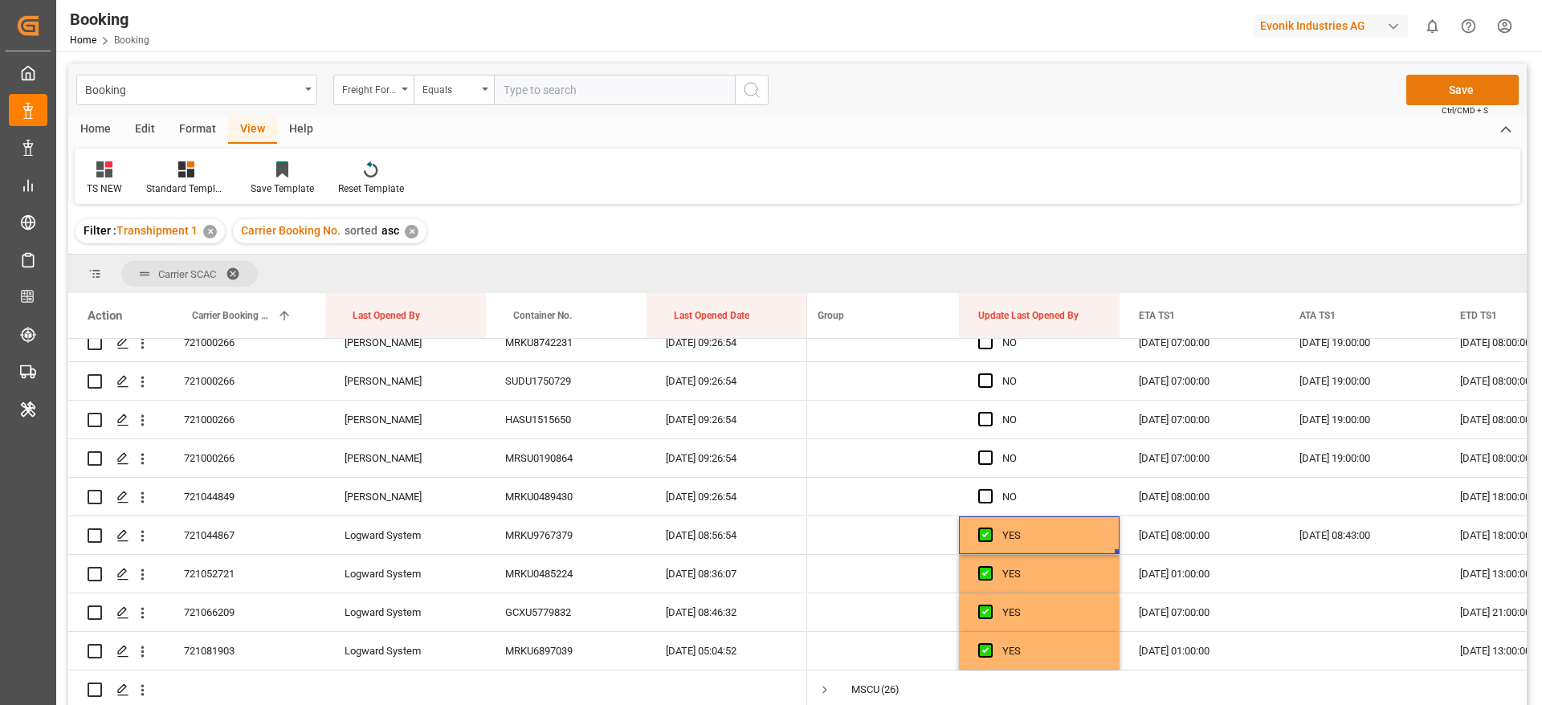
click at [1472, 85] on button "Save" at bounding box center [1463, 90] width 112 height 31
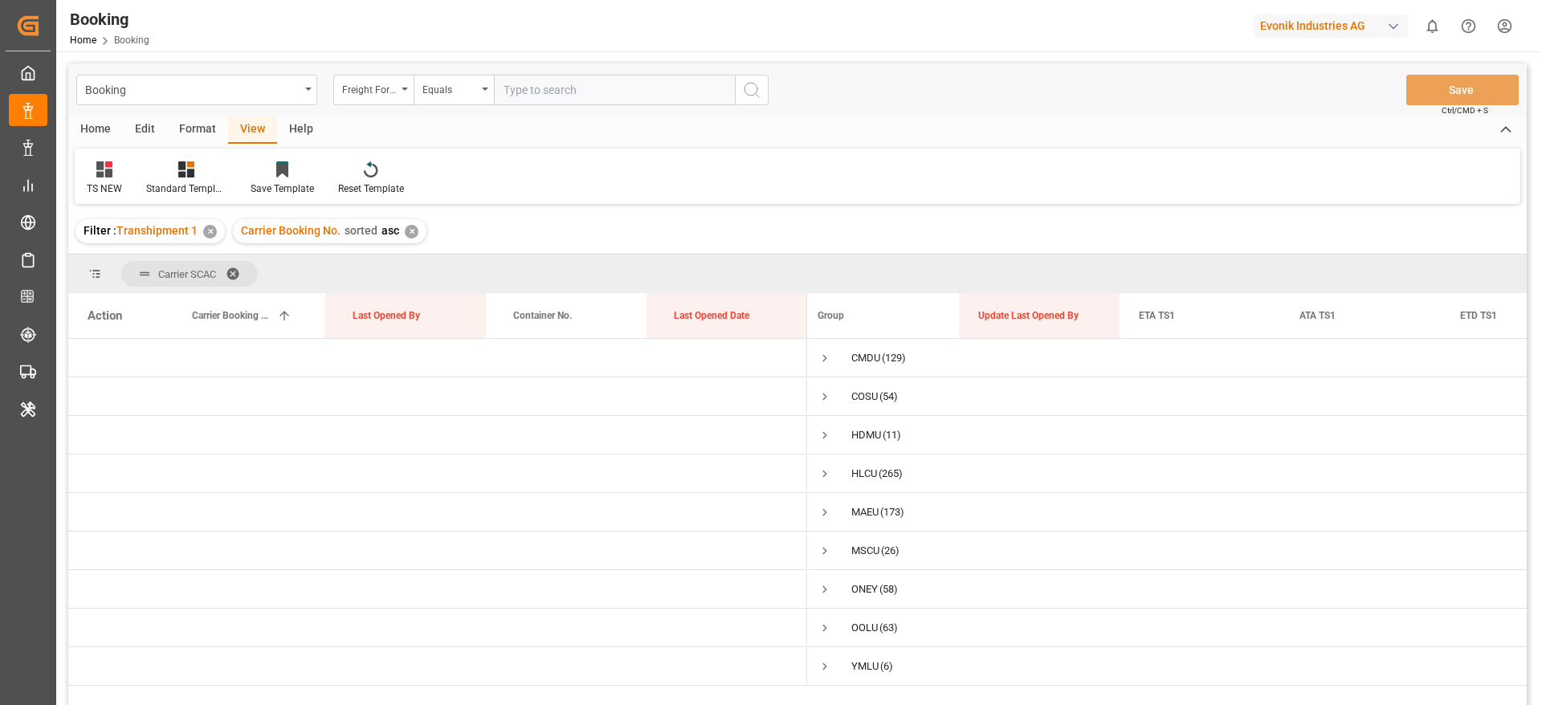
click at [1359, 25] on div "Evonik Industries AG" at bounding box center [1331, 25] width 154 height 23
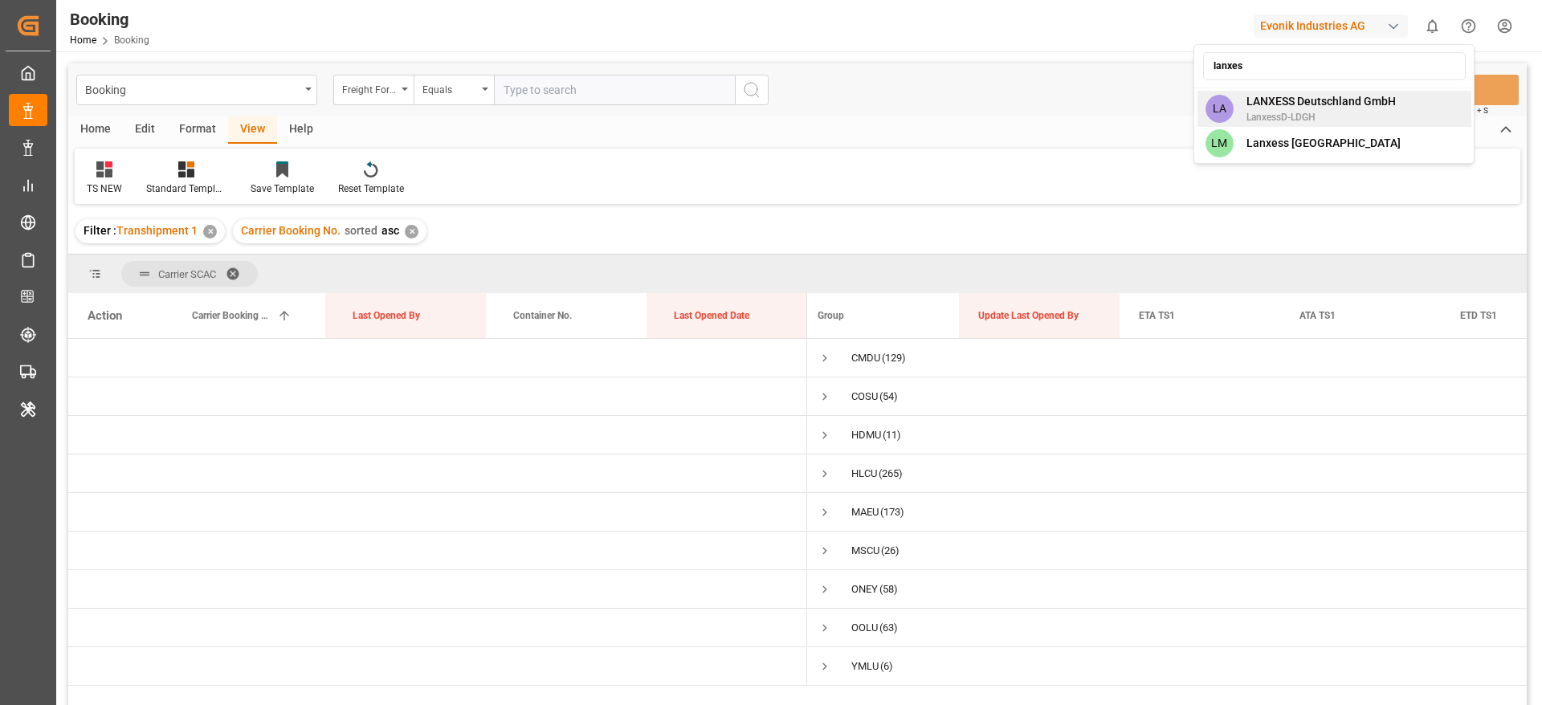
type input "lanxes"
click at [1321, 113] on span "LanxessD-LDGH" at bounding box center [1321, 117] width 149 height 14
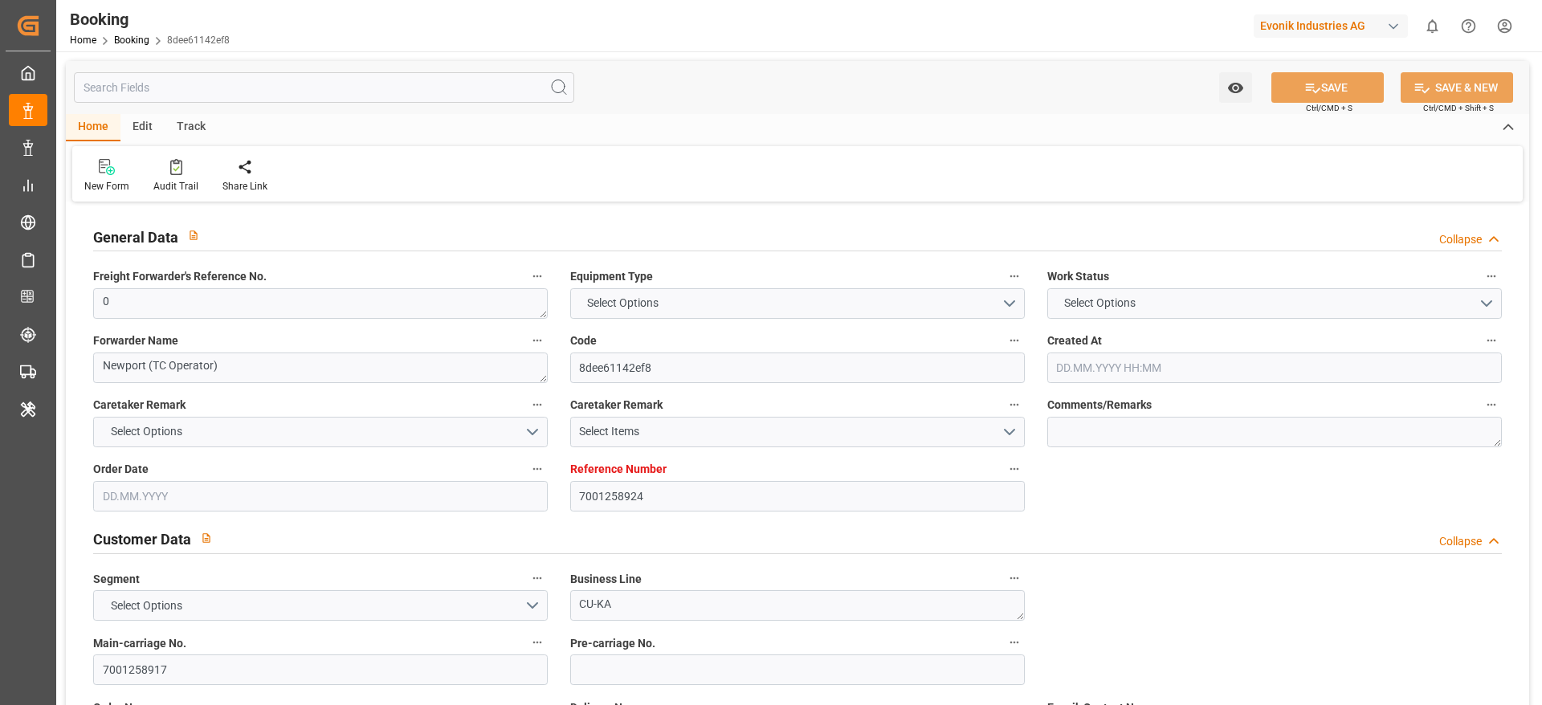
type textarea "0"
type textarea "Newport (TC Operator)"
type input "8dee61142ef8"
type input "7001258924"
type textarea "CU-KA"
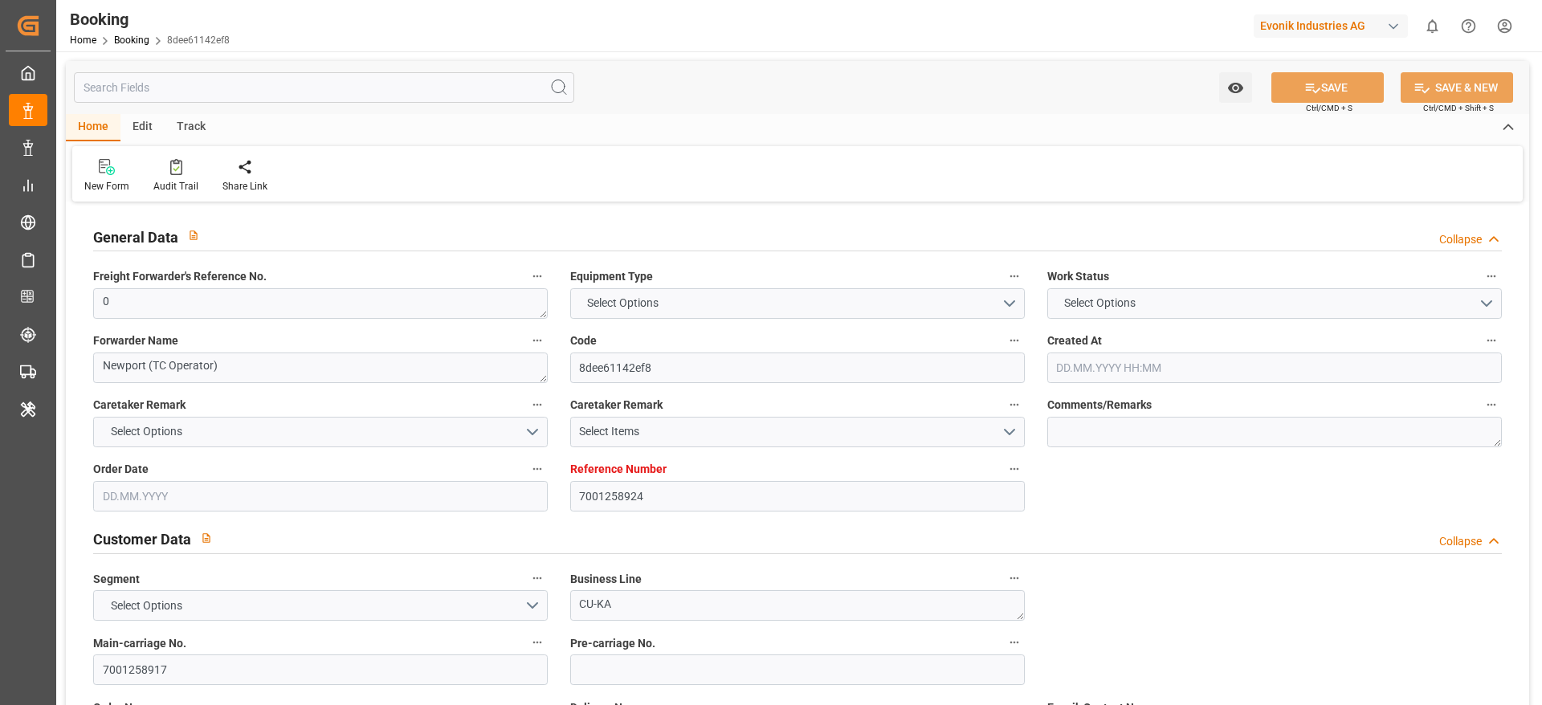
type input "7001258917"
type textarea "[EMAIL_ADDRESS][DOMAIN_NAME]"
type textarea "CIF"
type textarea "[GEOGRAPHIC_DATA]"
type textarea "3"
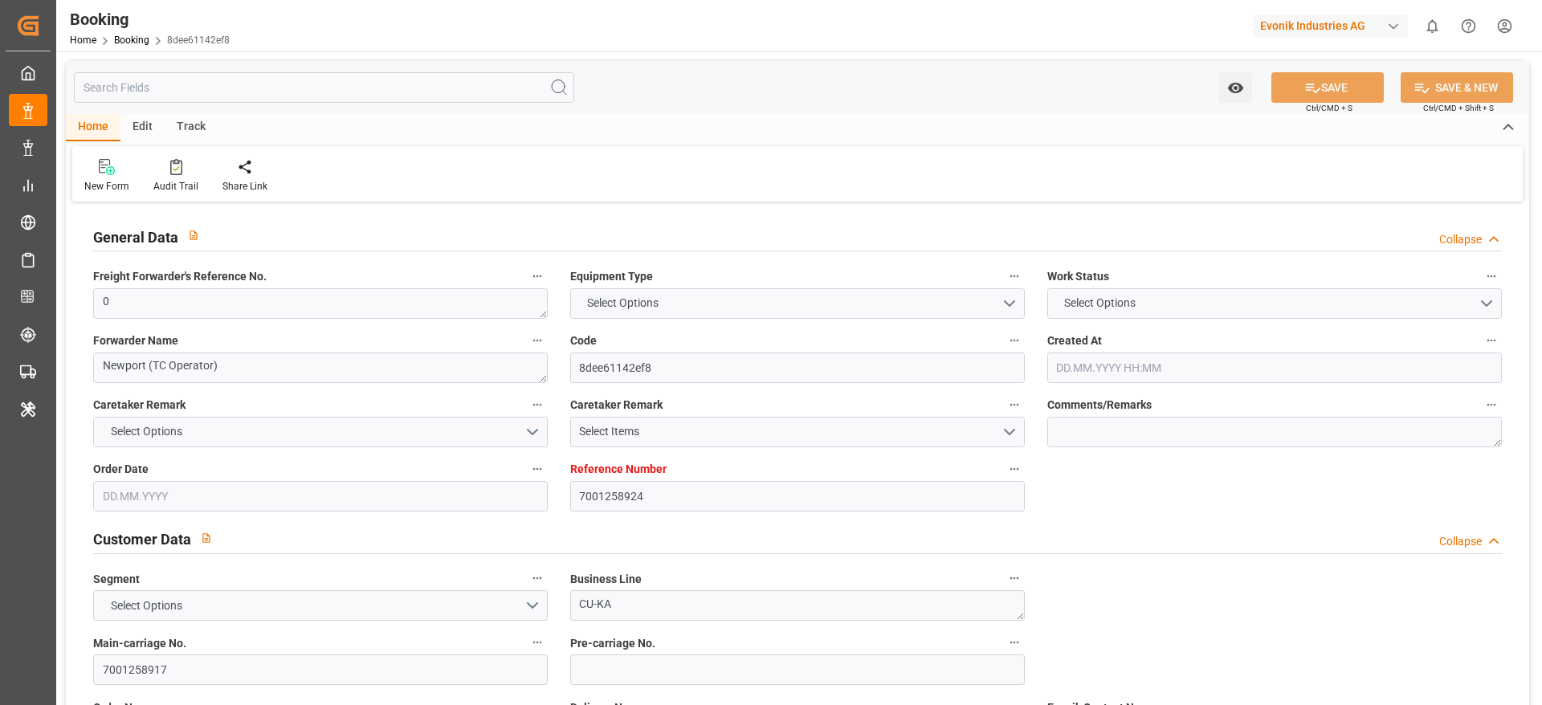
type textarea "Niederkassel"
type textarea "NPCU1140708"
type input "MADISON MAERSK"
type input "MAEU"
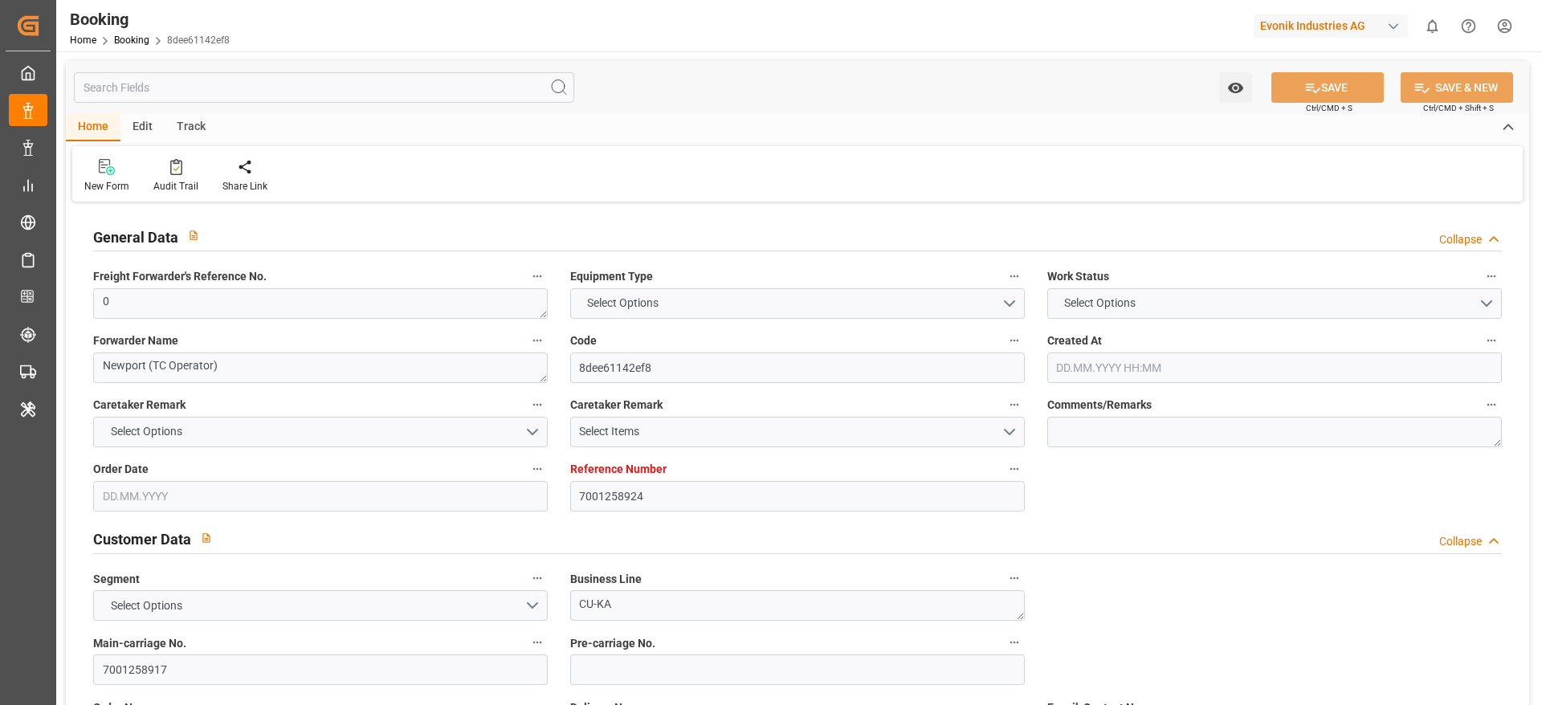
type input "Rotterdam"
type input "Jakarta, Java"
type input "Tanjung Pelepas"
type textarea "INPUT_Evonik_Seeburger_IFTMIN_1003102057_20250831192126998.edi"
type textarea "NWC/UK North West Continent / UK_IDJKT_MAEU_CU-KA"
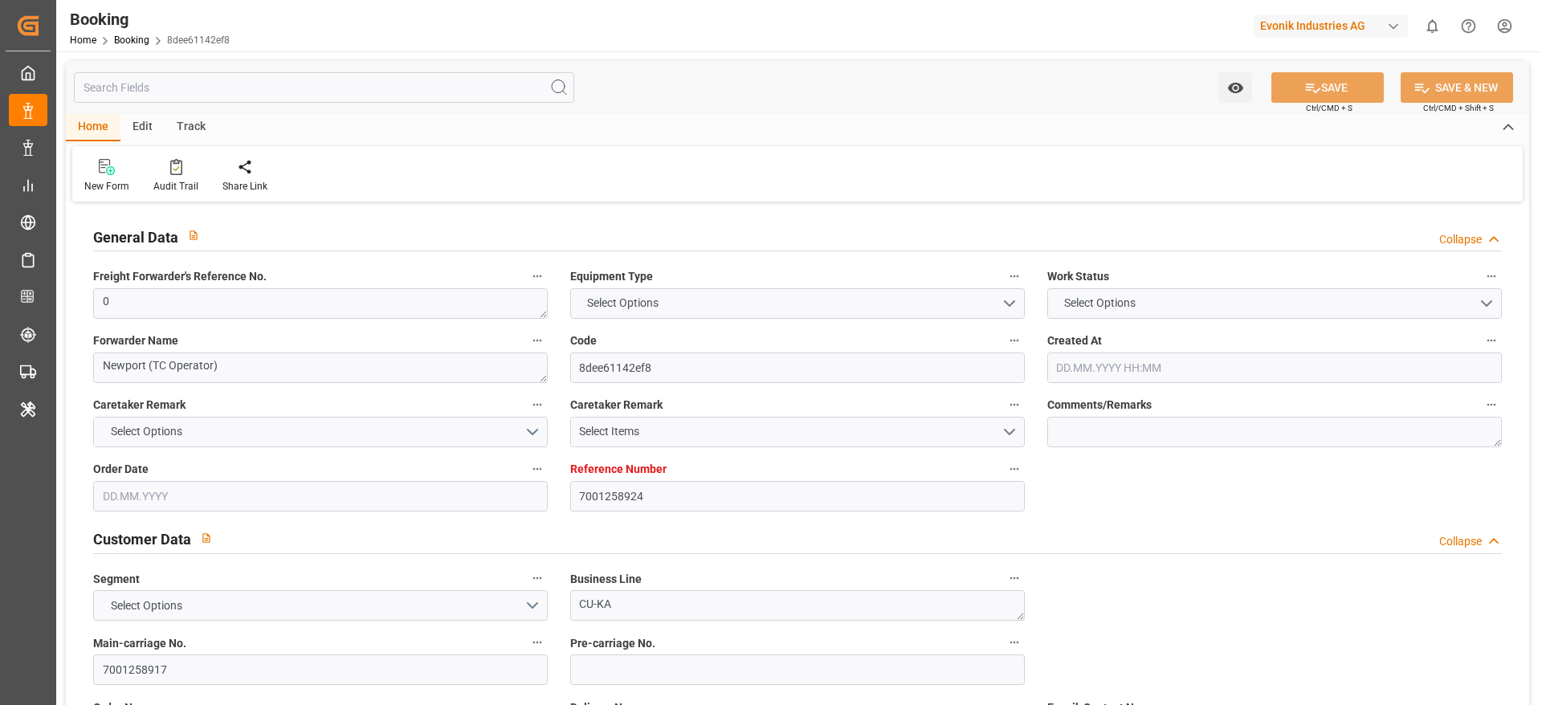
type textarea "INPUT_Evonik_Seeburger_IFTMIN_1003087339_20250826152635736.edi,INPUT_Evonik_See…"
type textarea "1003102057"
type textarea "Ruchika Prithwani"
type textarea "businessDivision-businessLine-"
type textarea "IFTMIN"
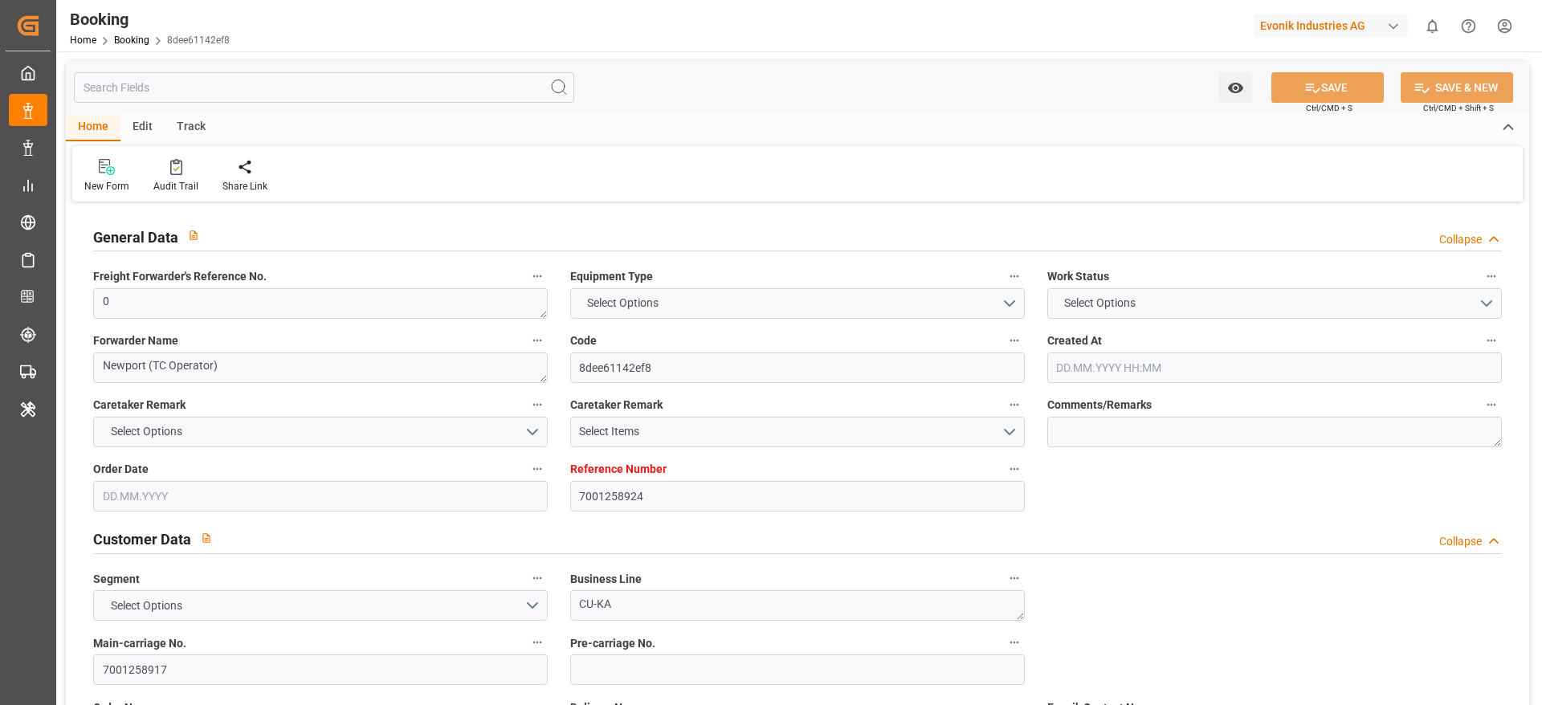
type textarea "a011t00000LcJC5AAN"
type textarea "Yes"
type input "7001258924"
type input "9619945"
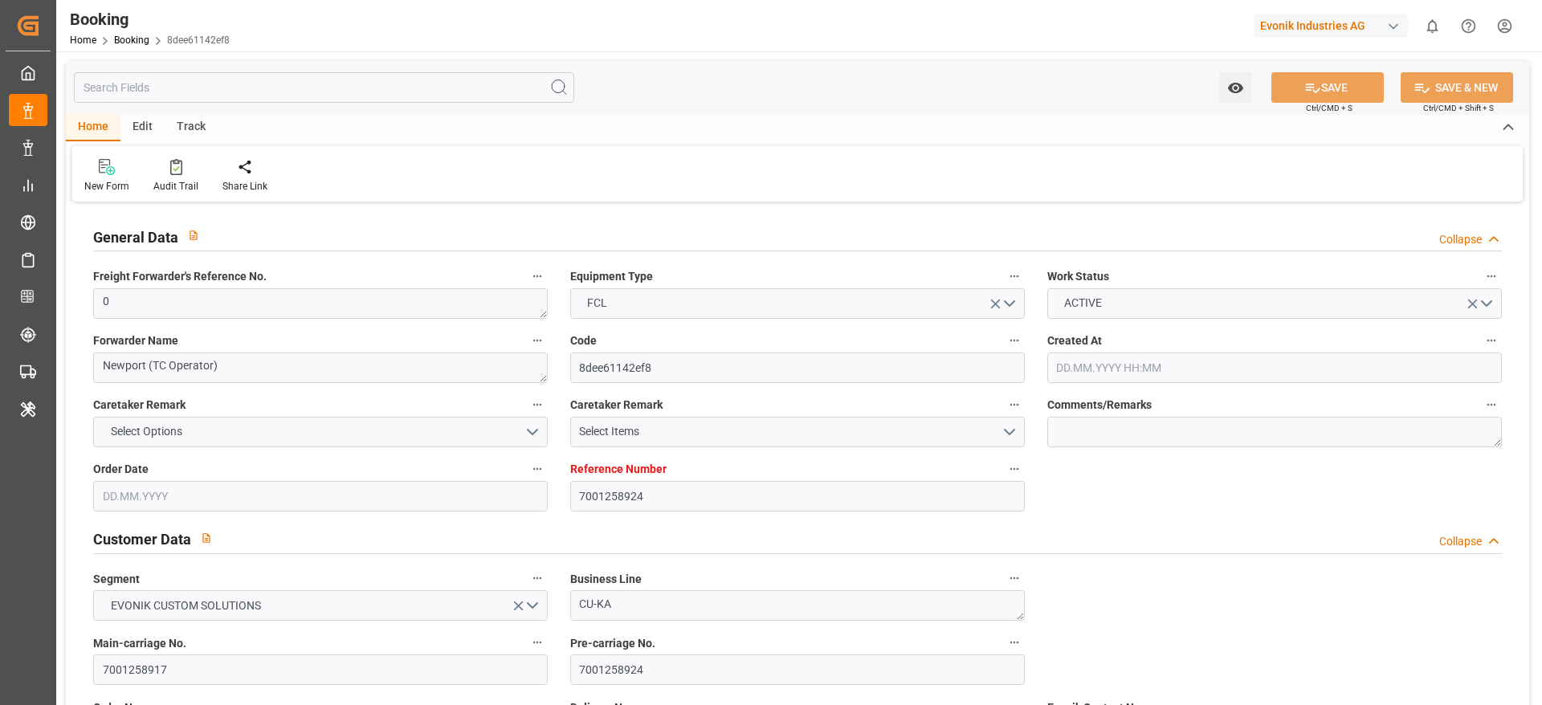
type input "Maersk"
type input "Maersk Line AS"
type input "NLRTM"
type input "IDJKT"
type input "MYTPP"
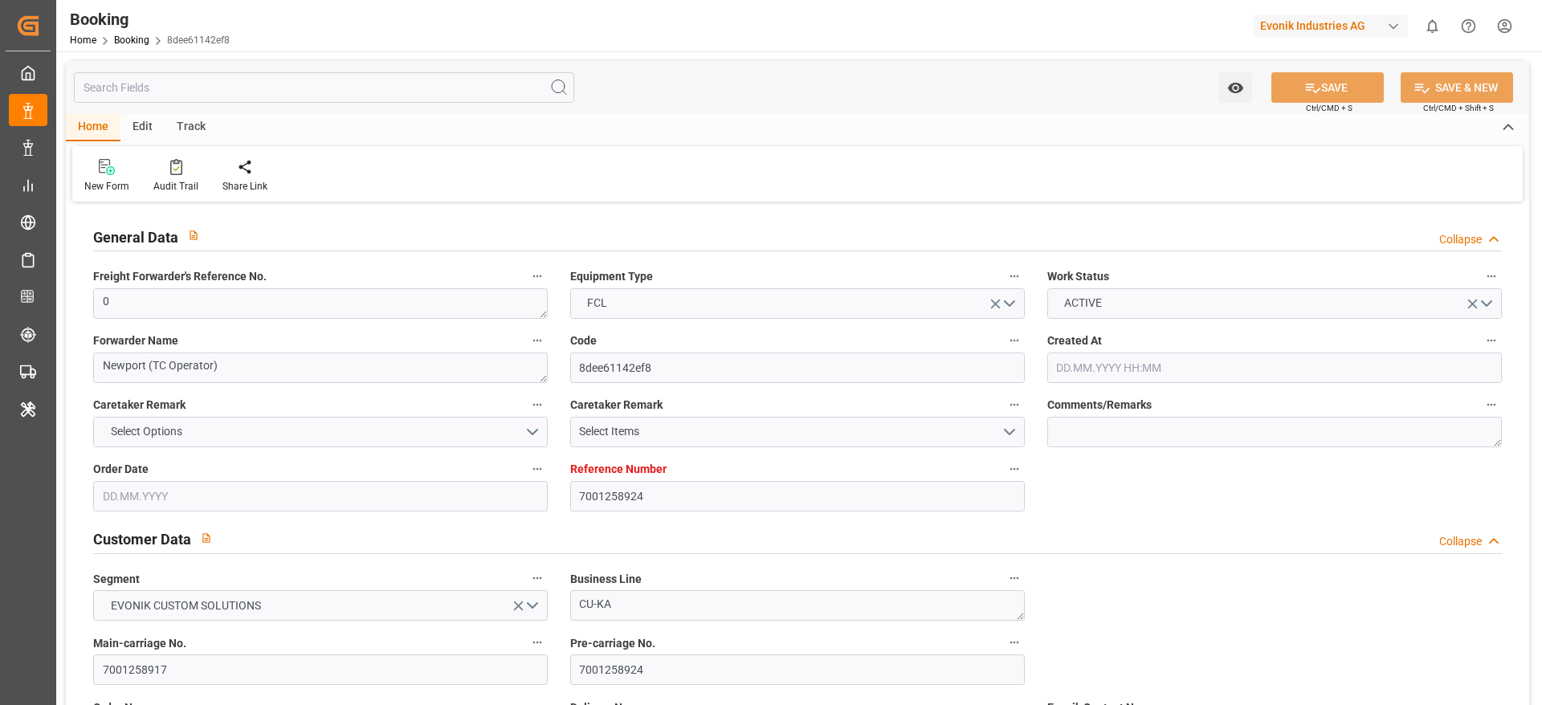
type input "0"
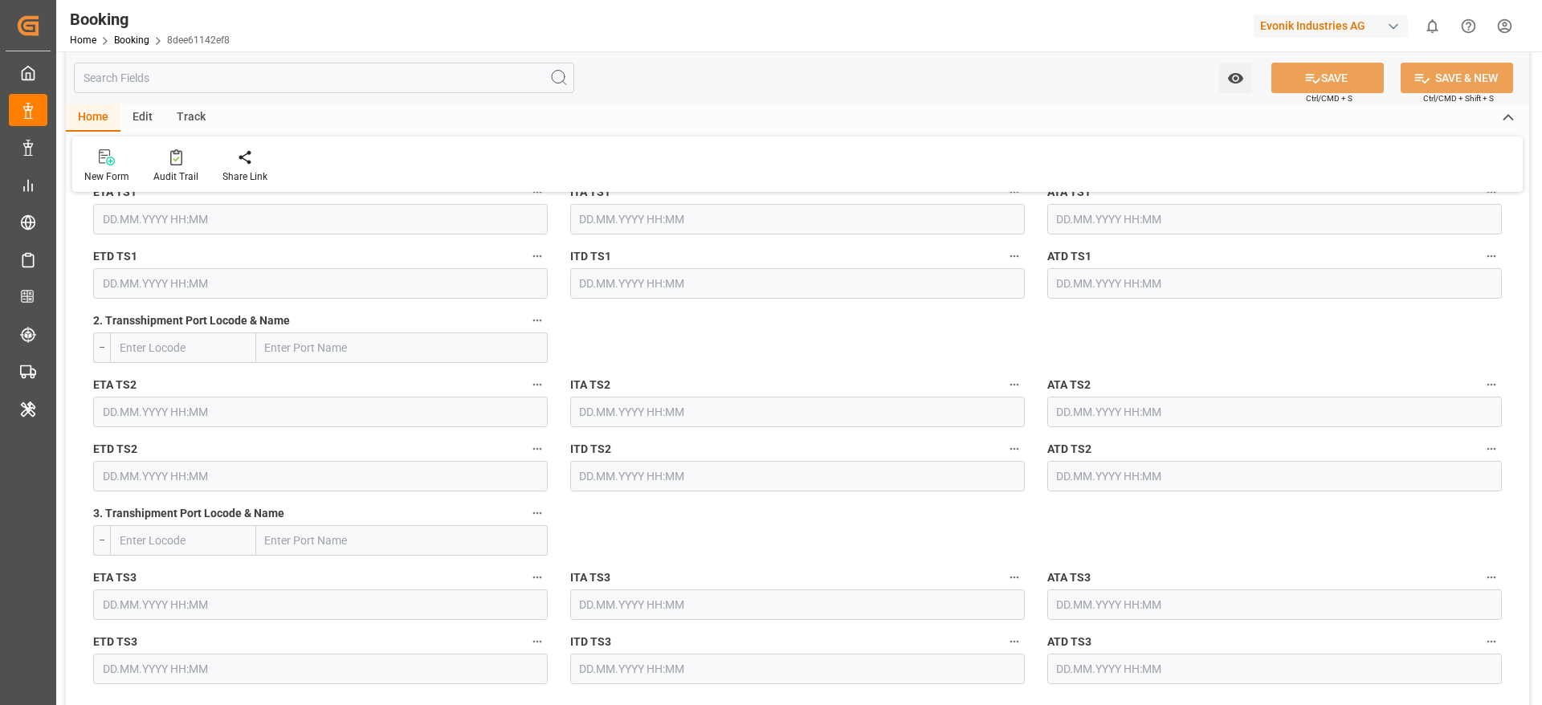
type input "26.08.2025 13:27"
type input "26.08.2025"
type input "16.10.2025"
type input "29.08.2025"
type input "29.08.2025 00:00"
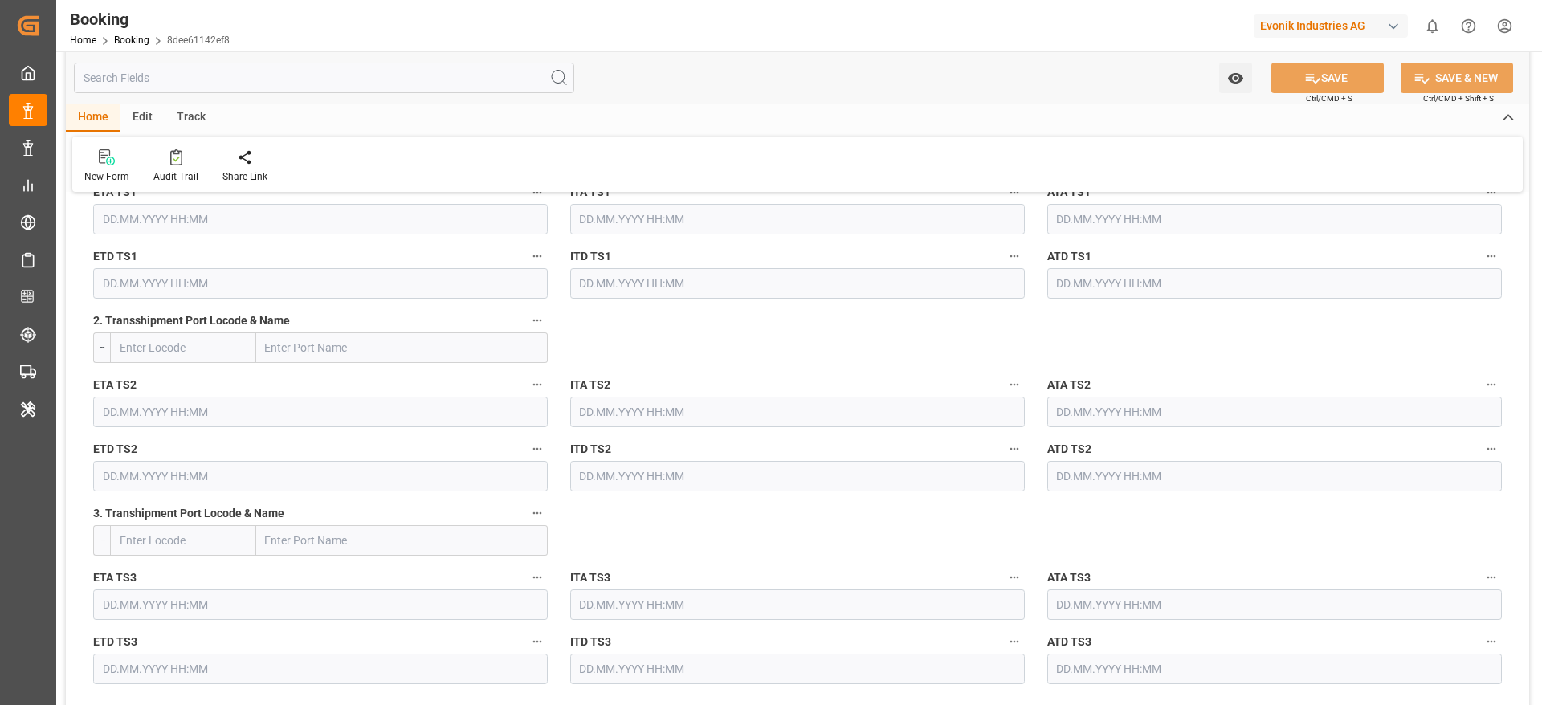
type input "29.08.2025 00:00"
type input "01.09.2025 00:00"
type input "02.09.2025 00:00"
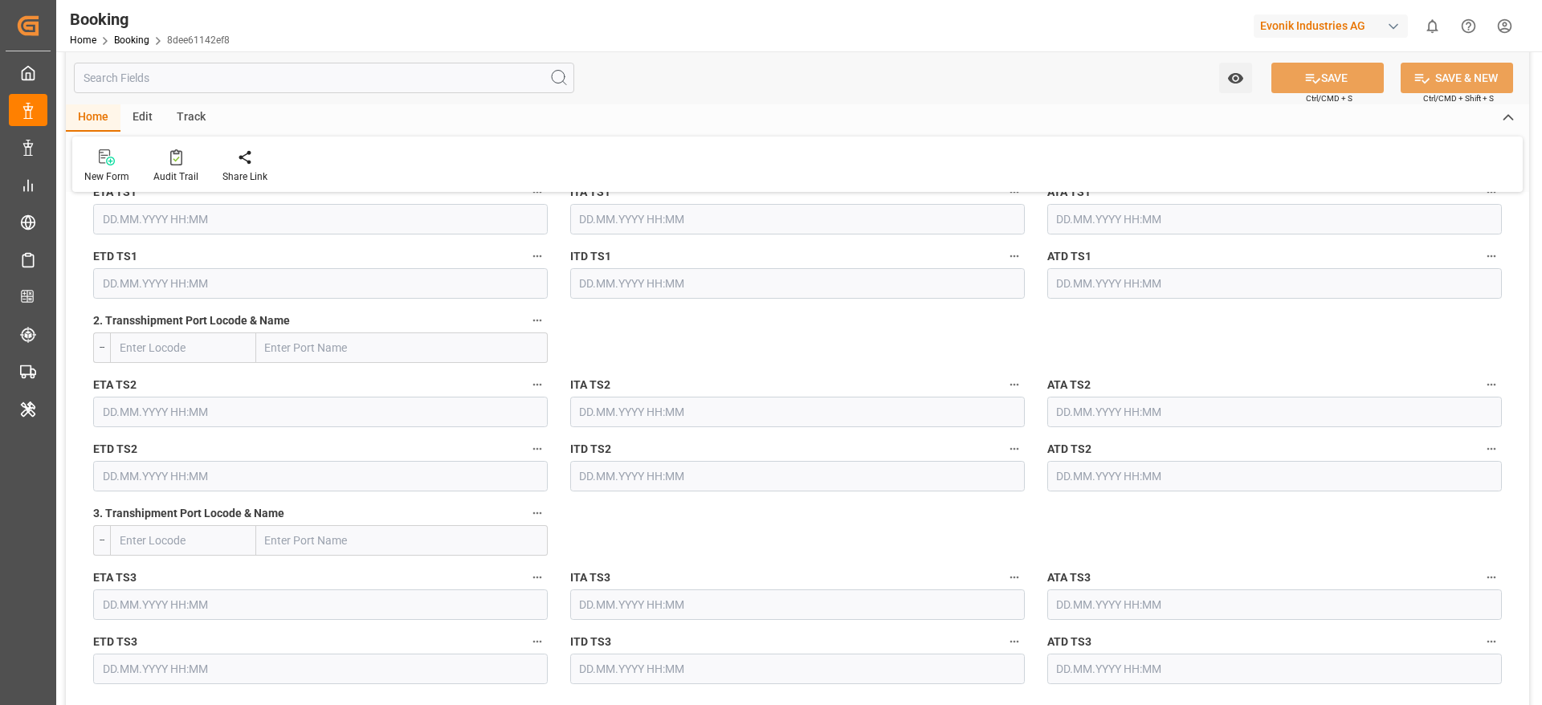
type input "29.08.2025 00:00"
type input "12.10.2025 00:00"
type input "16.10.2025 00:00"
type input "01.10.2025 00:00"
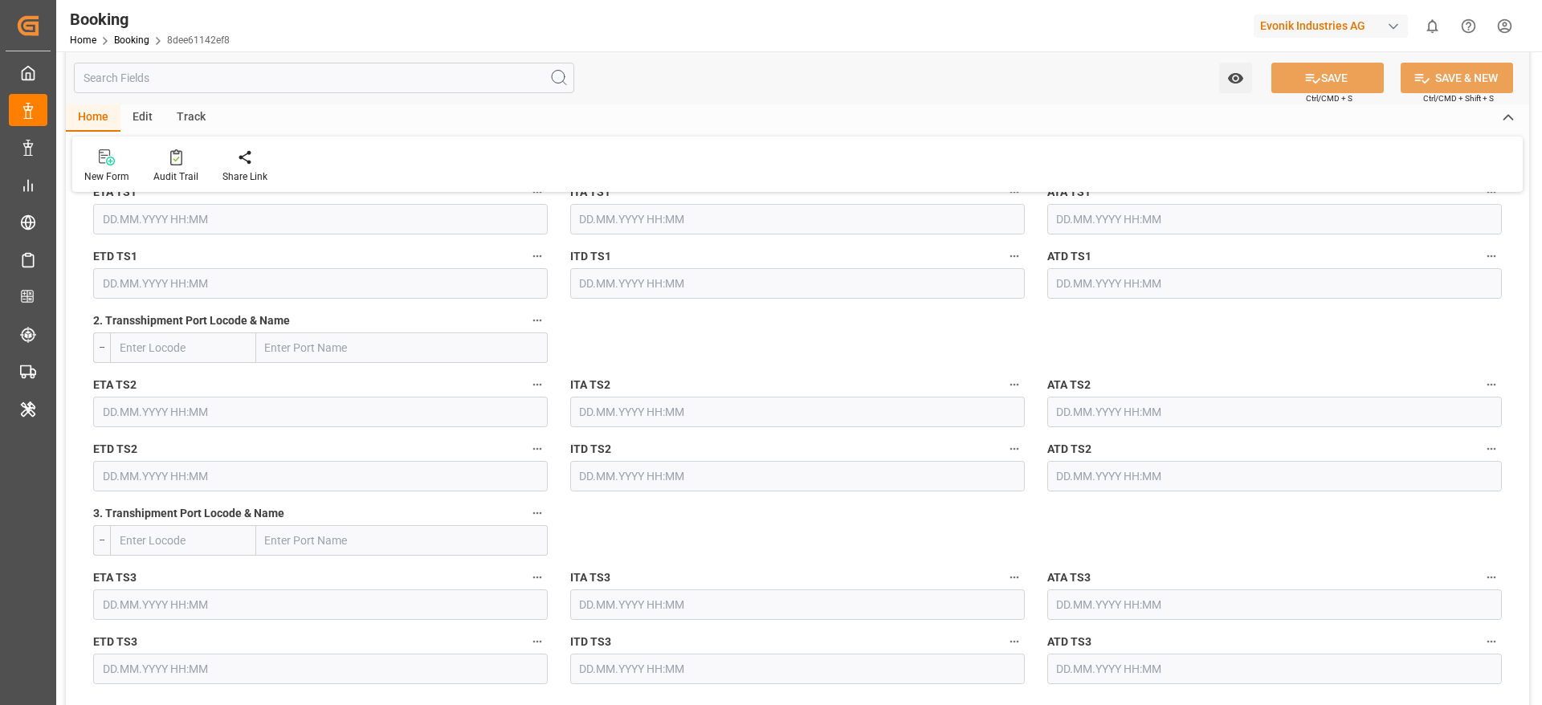
type input "08.10.2025 00:00"
type input "07.10.2025 00:00"
type input "08.10.2025 00:00"
type input "09.10.2025 09:00"
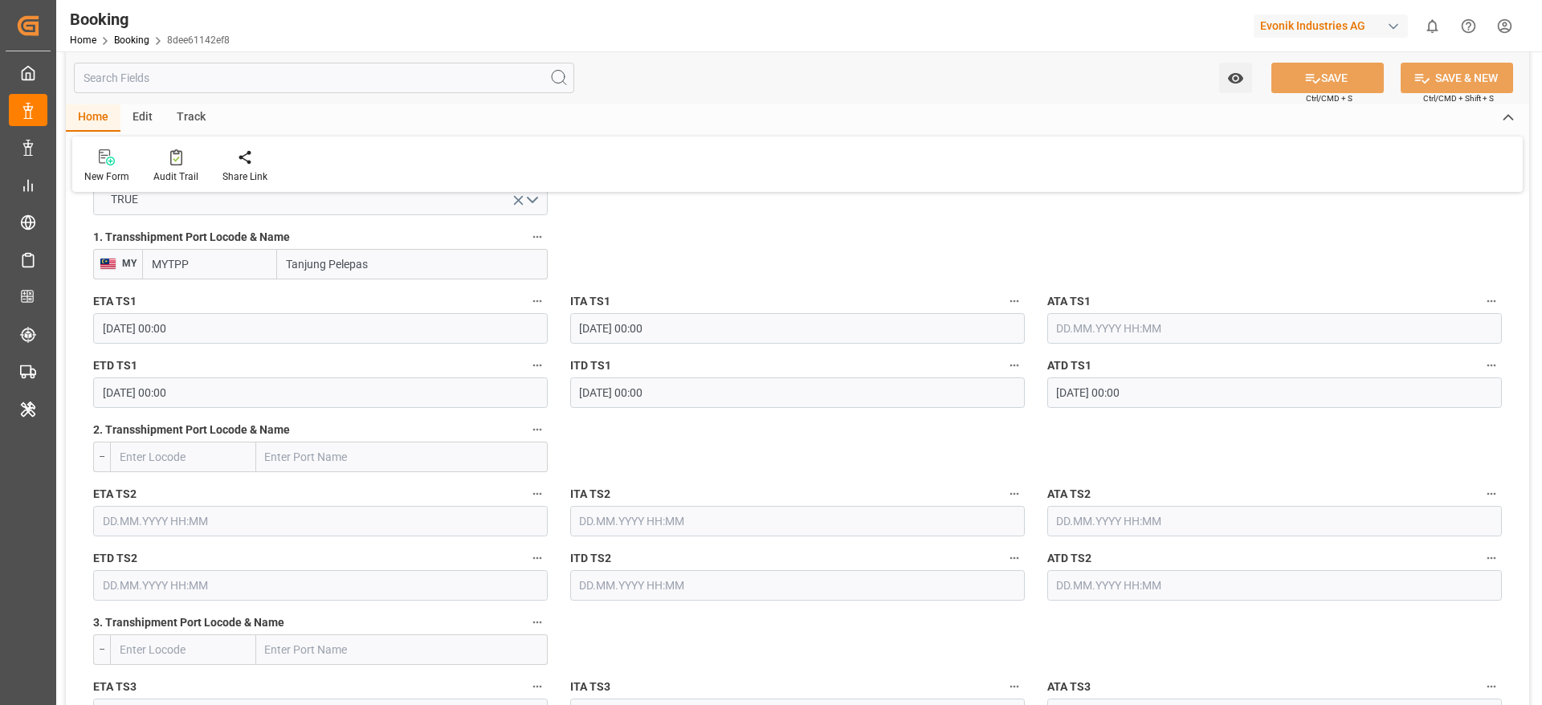
scroll to position [1752, 0]
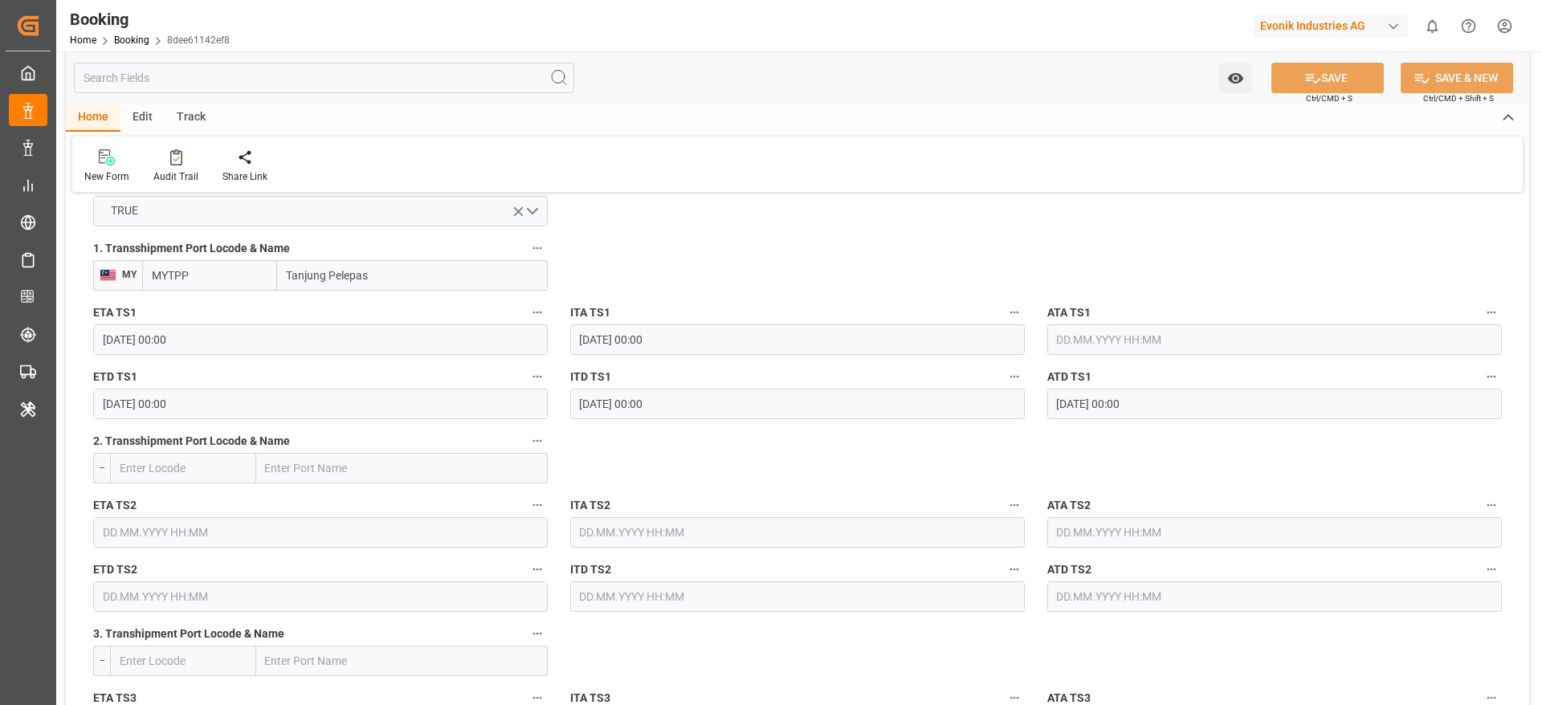
click at [1133, 330] on input "text" at bounding box center [1274, 340] width 455 height 31
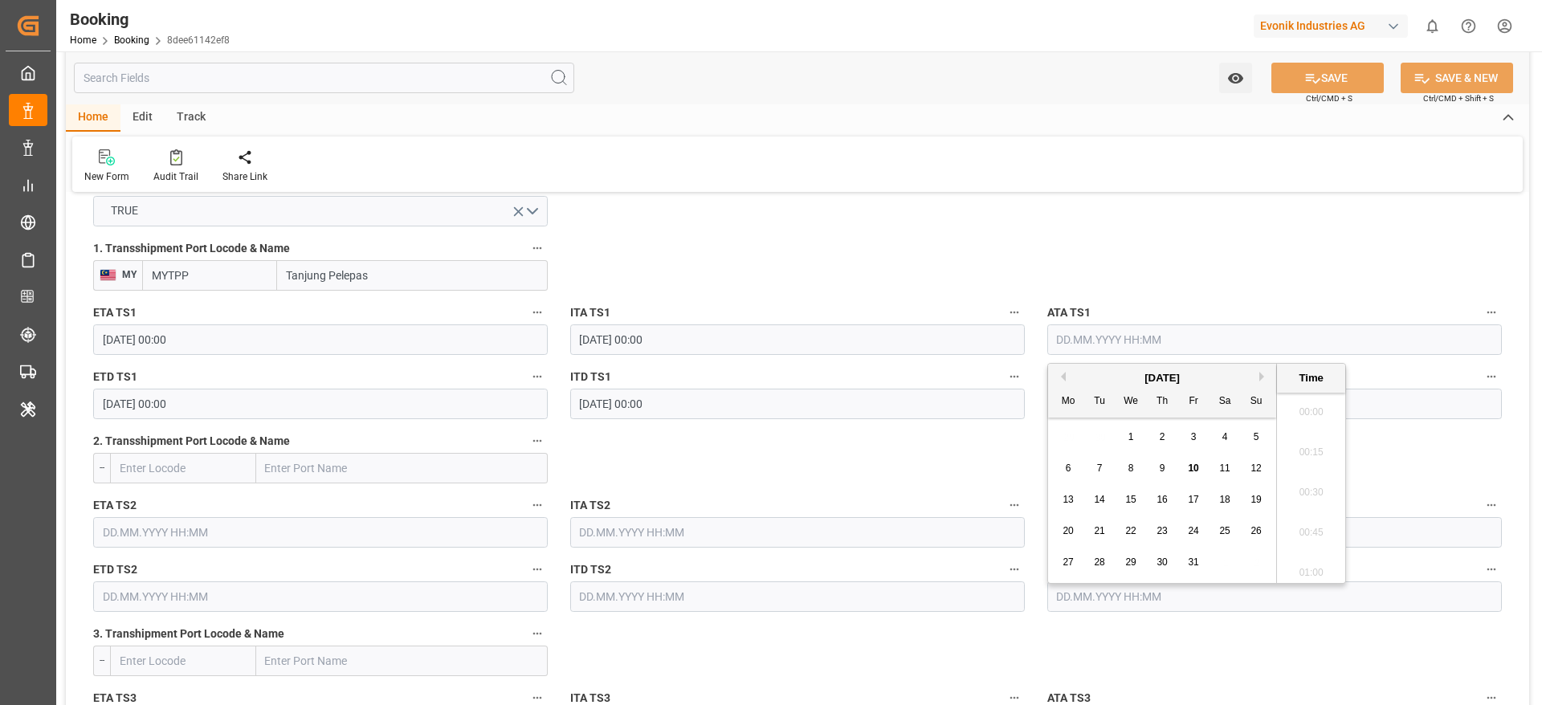
scroll to position [2255, 0]
click at [1136, 439] on div "1" at bounding box center [1131, 437] width 20 height 19
type input "01.10.2025 00:00"
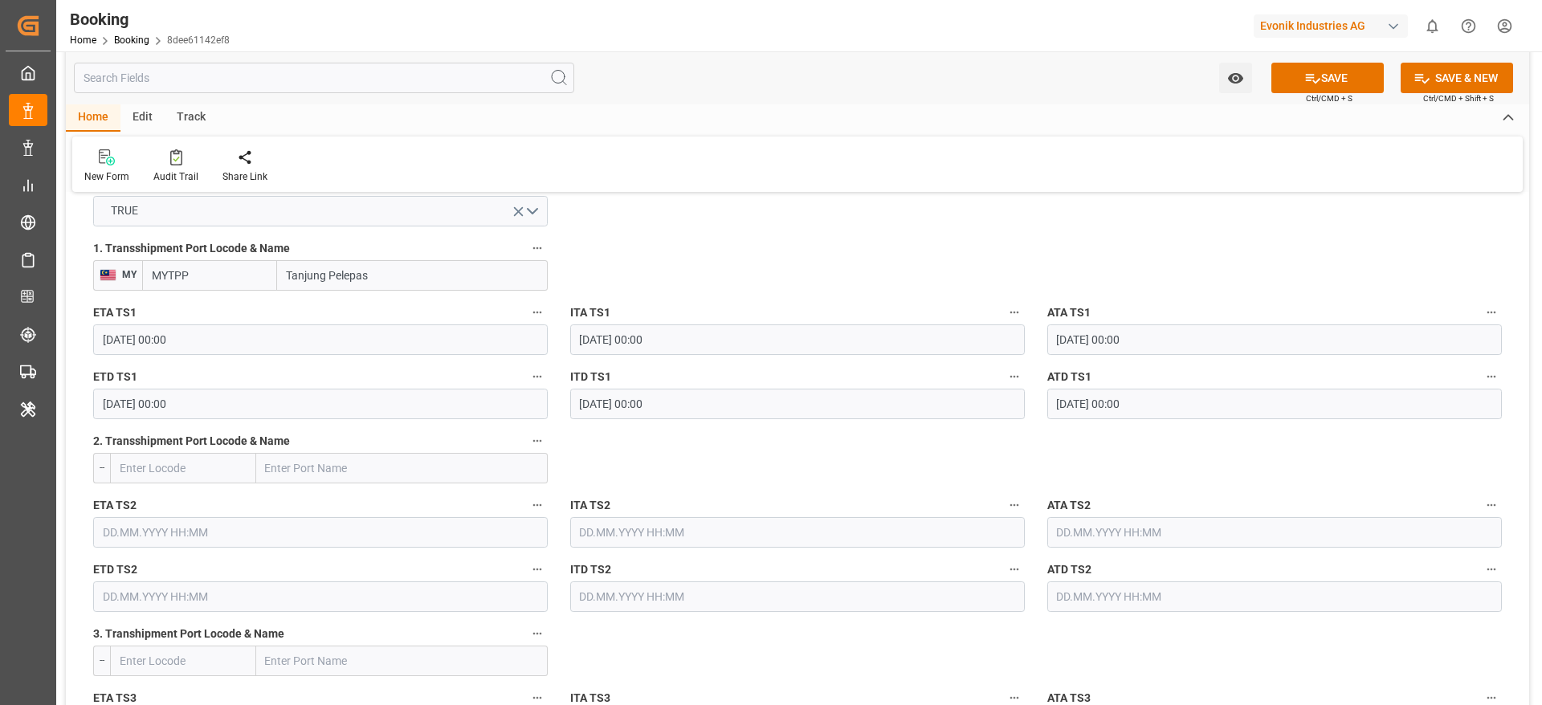
click at [774, 498] on label "ITA TS2" at bounding box center [797, 506] width 455 height 22
click at [1004, 498] on button "ITA TS2" at bounding box center [1014, 505] width 21 height 21
click at [1228, 262] on div at bounding box center [771, 352] width 1542 height 705
click at [1339, 78] on button "SAVE" at bounding box center [1328, 78] width 112 height 31
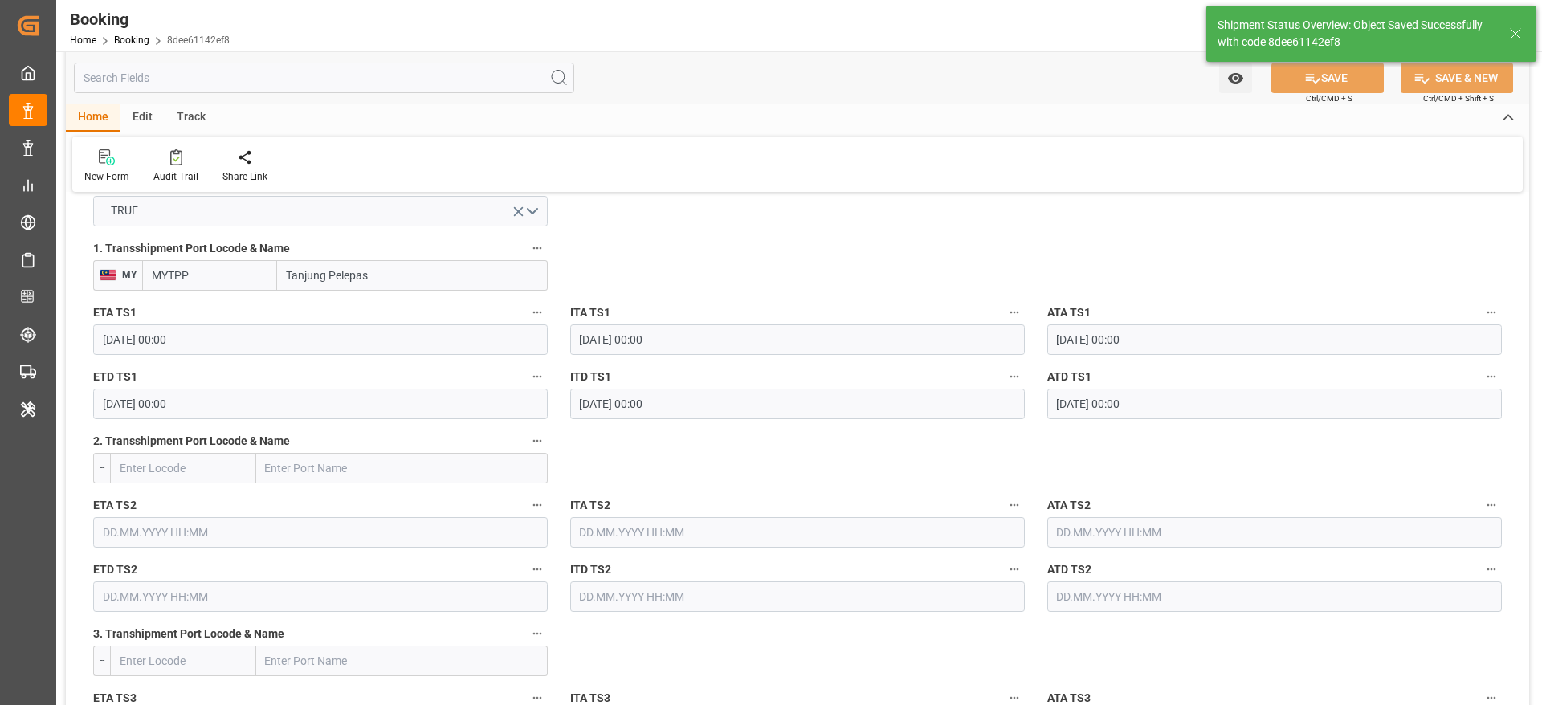
type textarea "[PERSON_NAME]"
type input "10.10.2025 09:12"
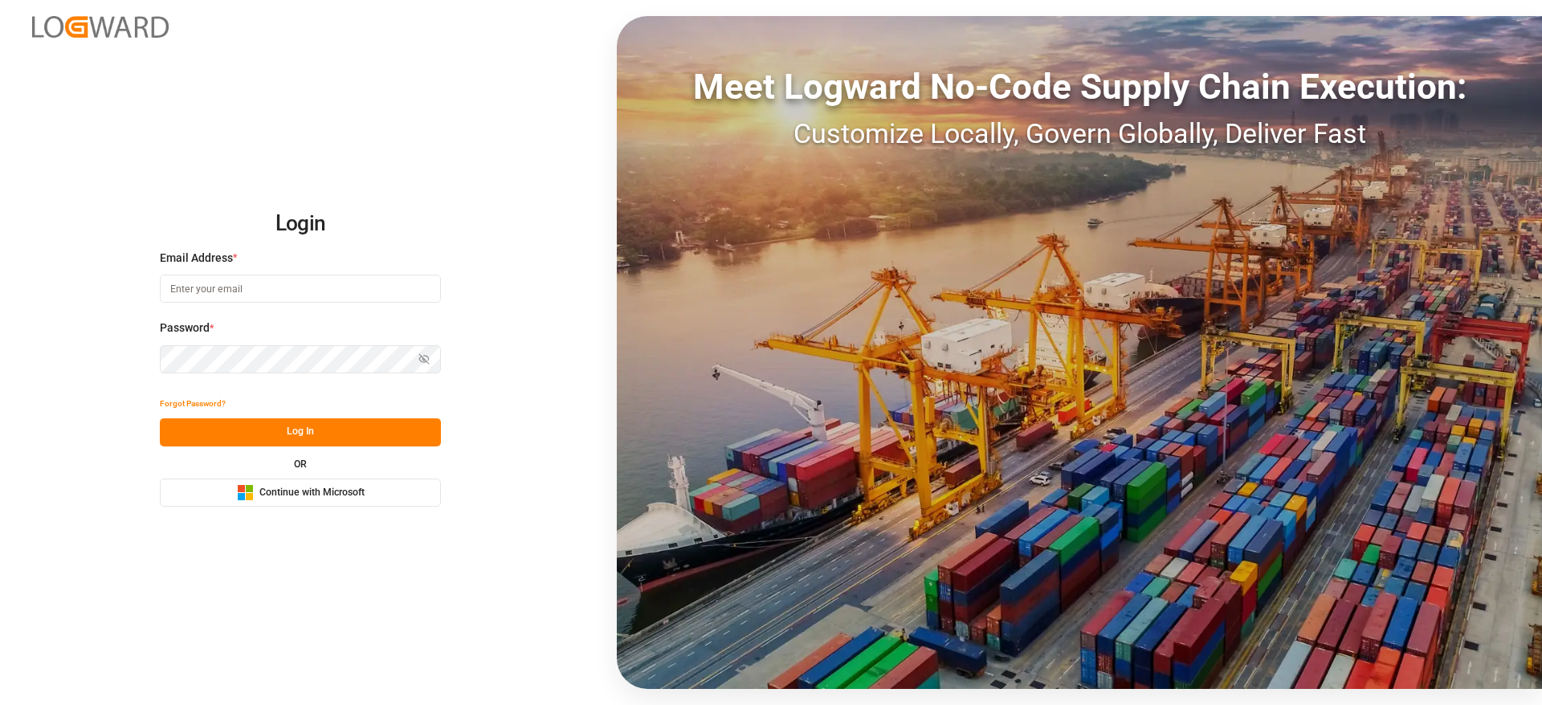
click at [271, 503] on button "Microsoft Logo Continue with Microsoft" at bounding box center [300, 493] width 281 height 28
